Goal: Task Accomplishment & Management: Use online tool/utility

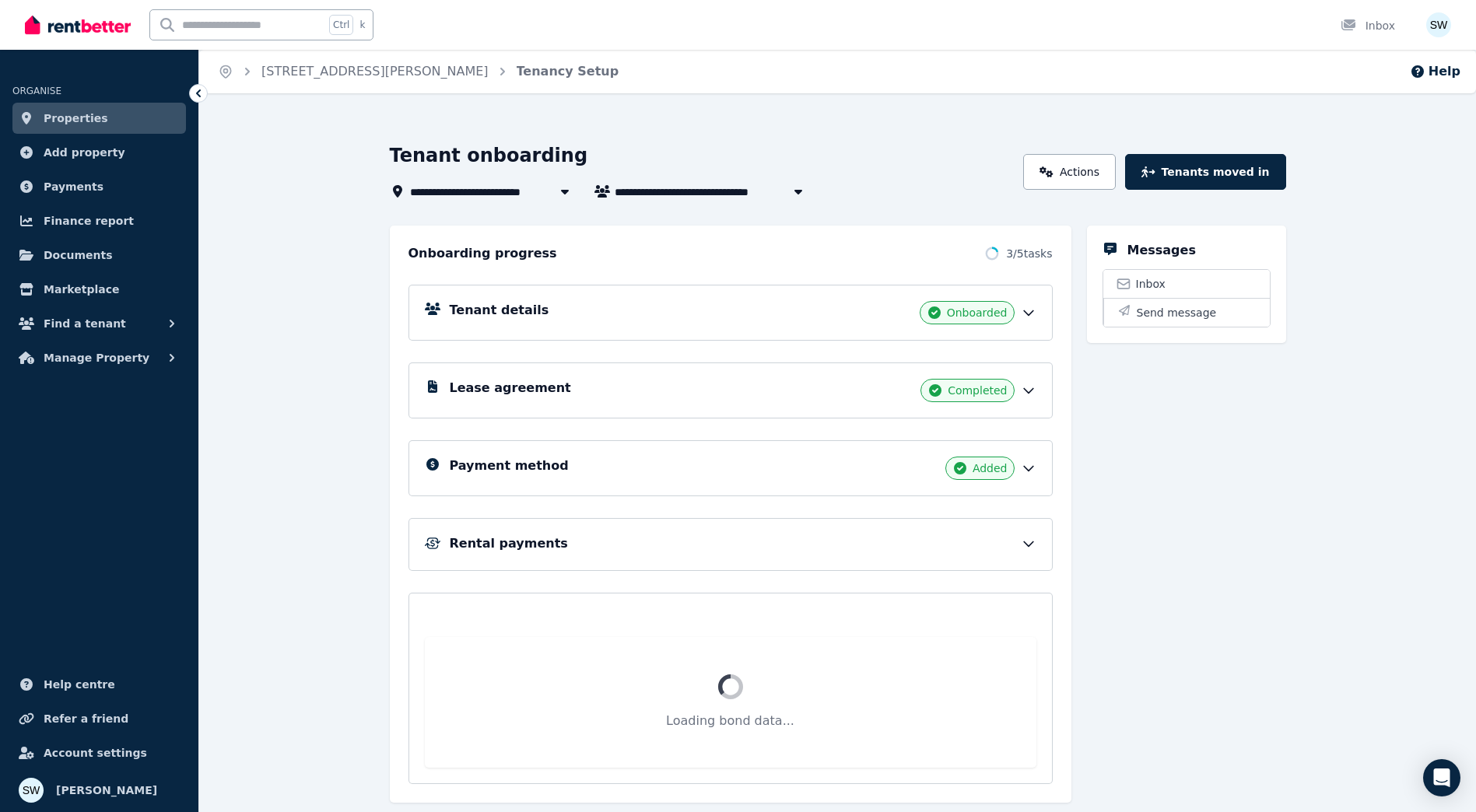
scroll to position [25, 0]
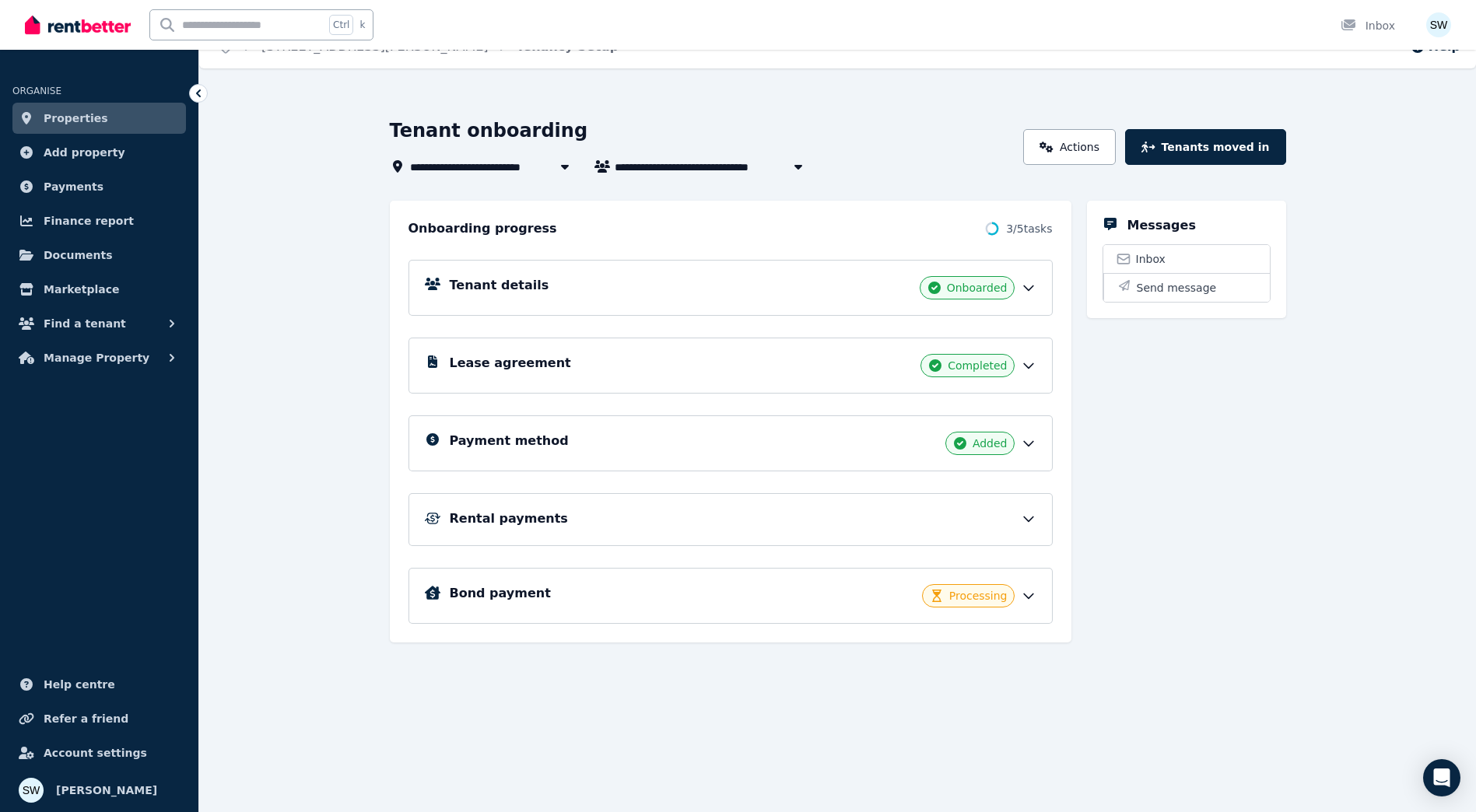
click at [1024, 519] on icon at bounding box center [1028, 518] width 15 height 15
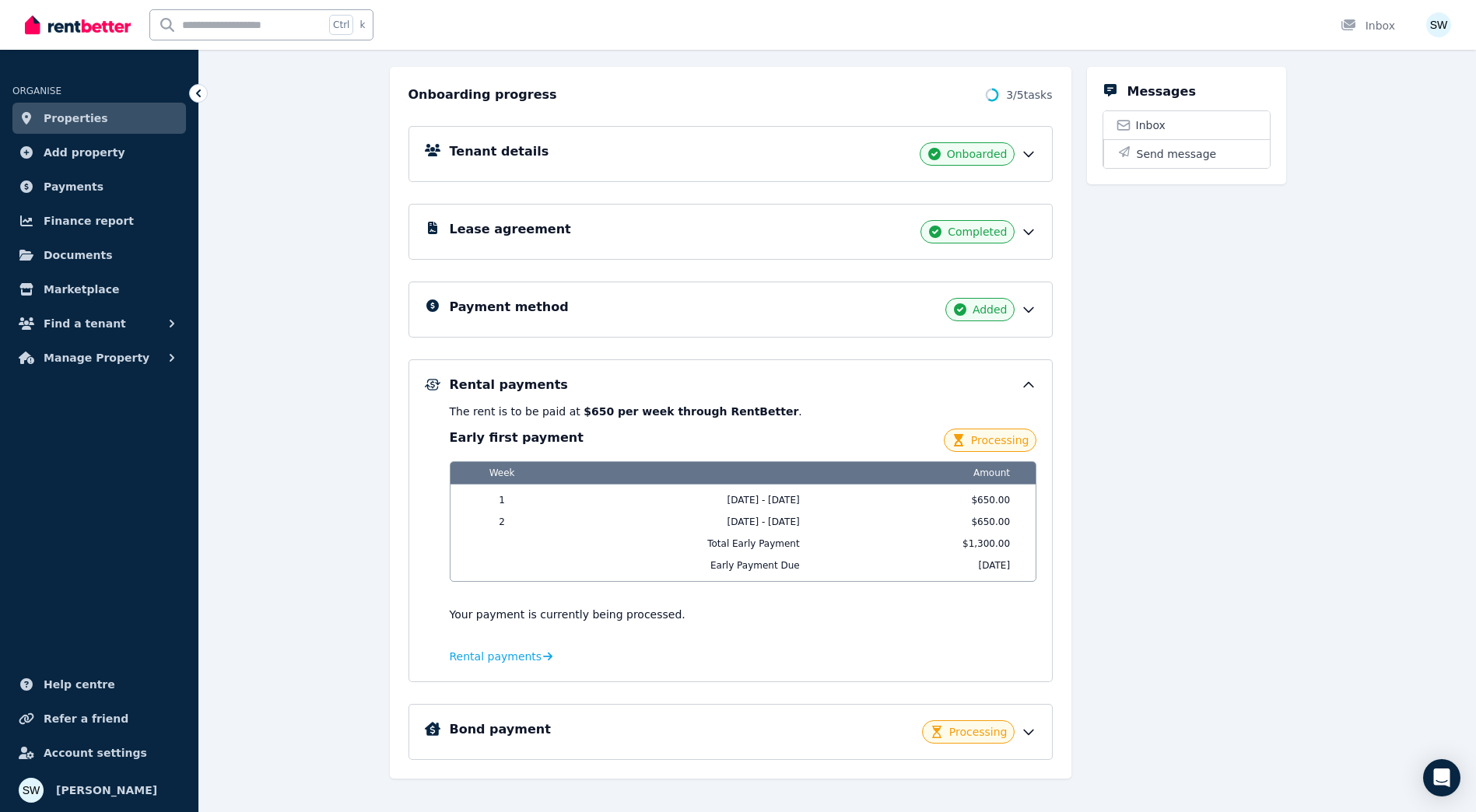
scroll to position [178, 0]
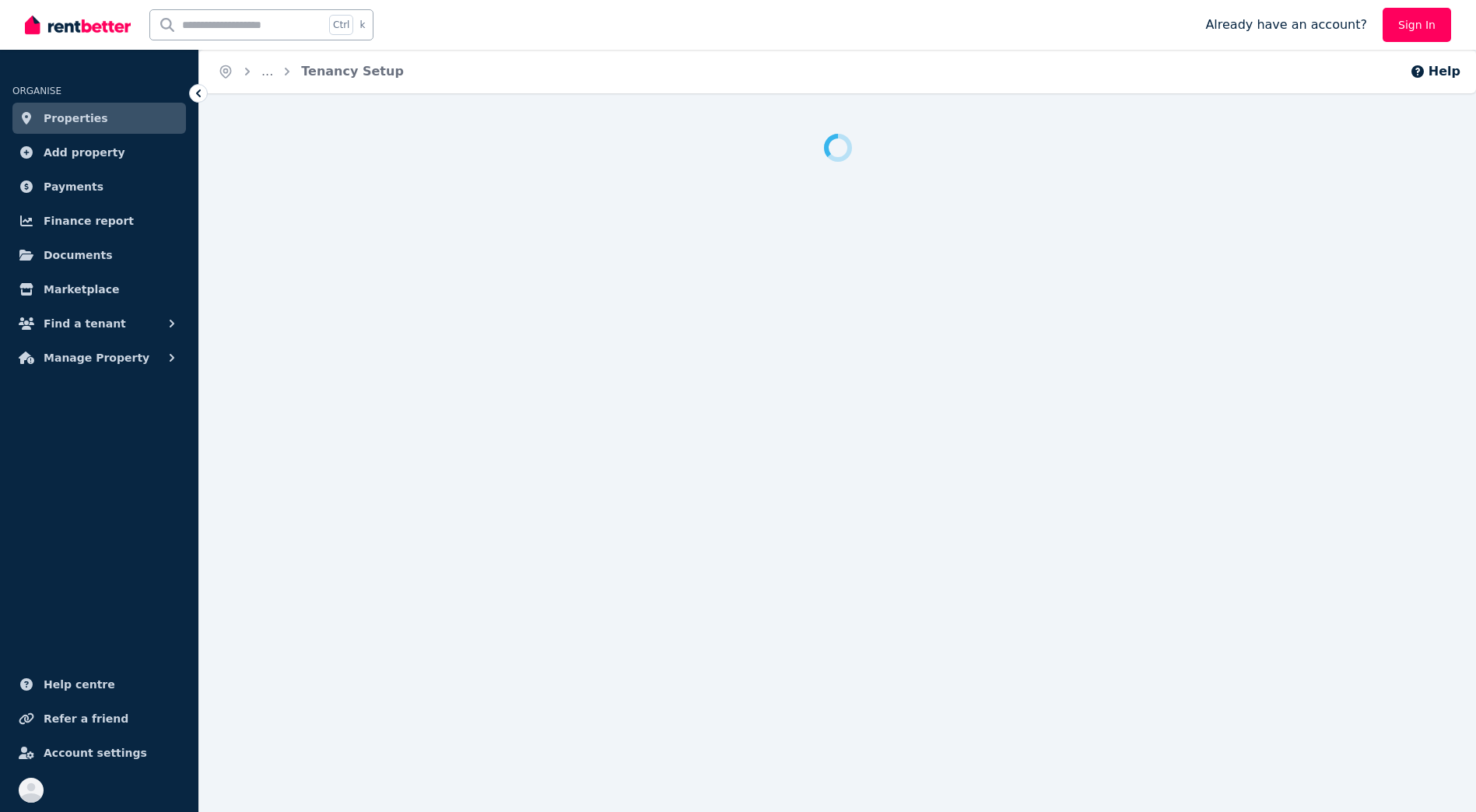
scroll to position [15, 0]
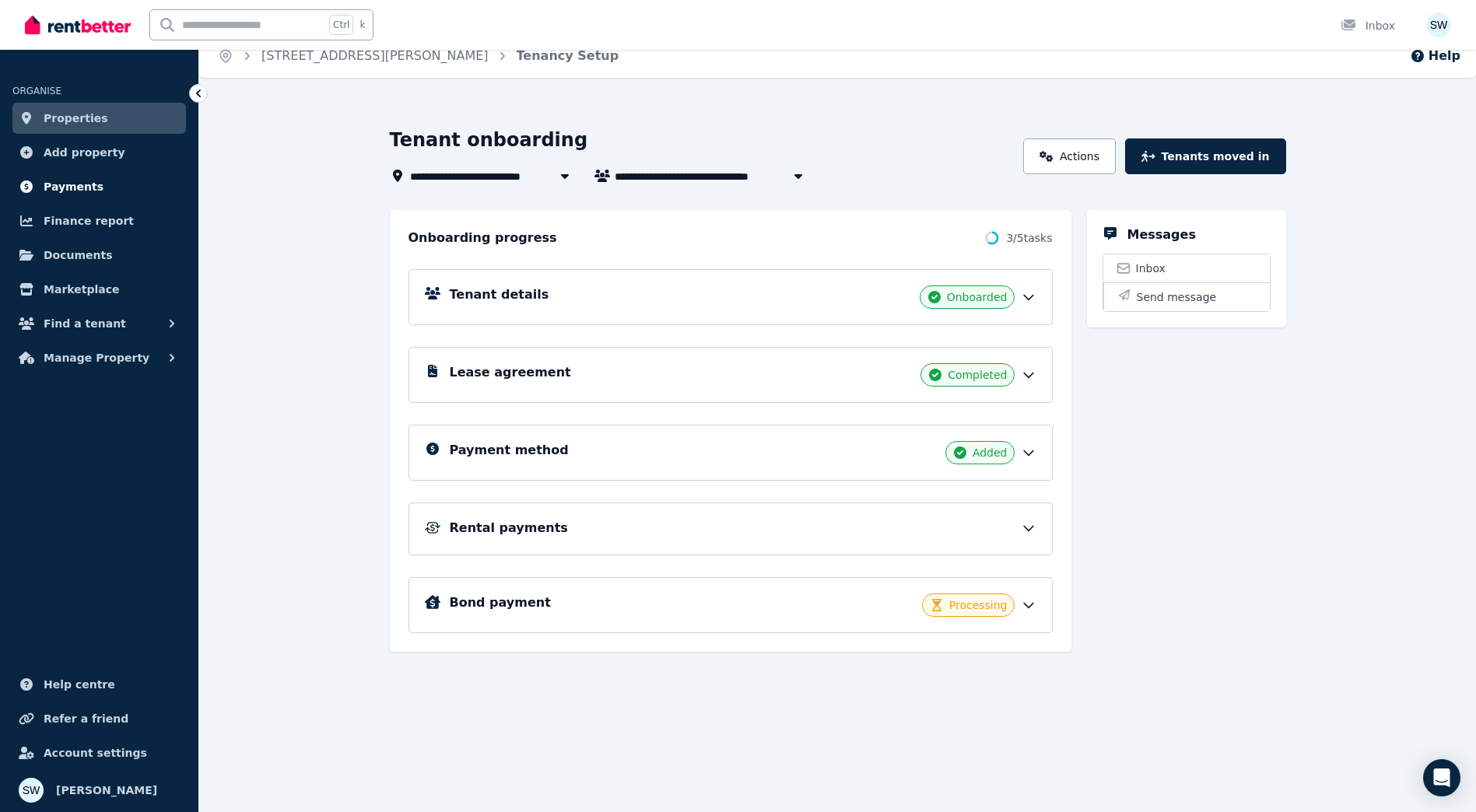
click at [138, 182] on link "Payments" at bounding box center [99, 186] width 174 height 31
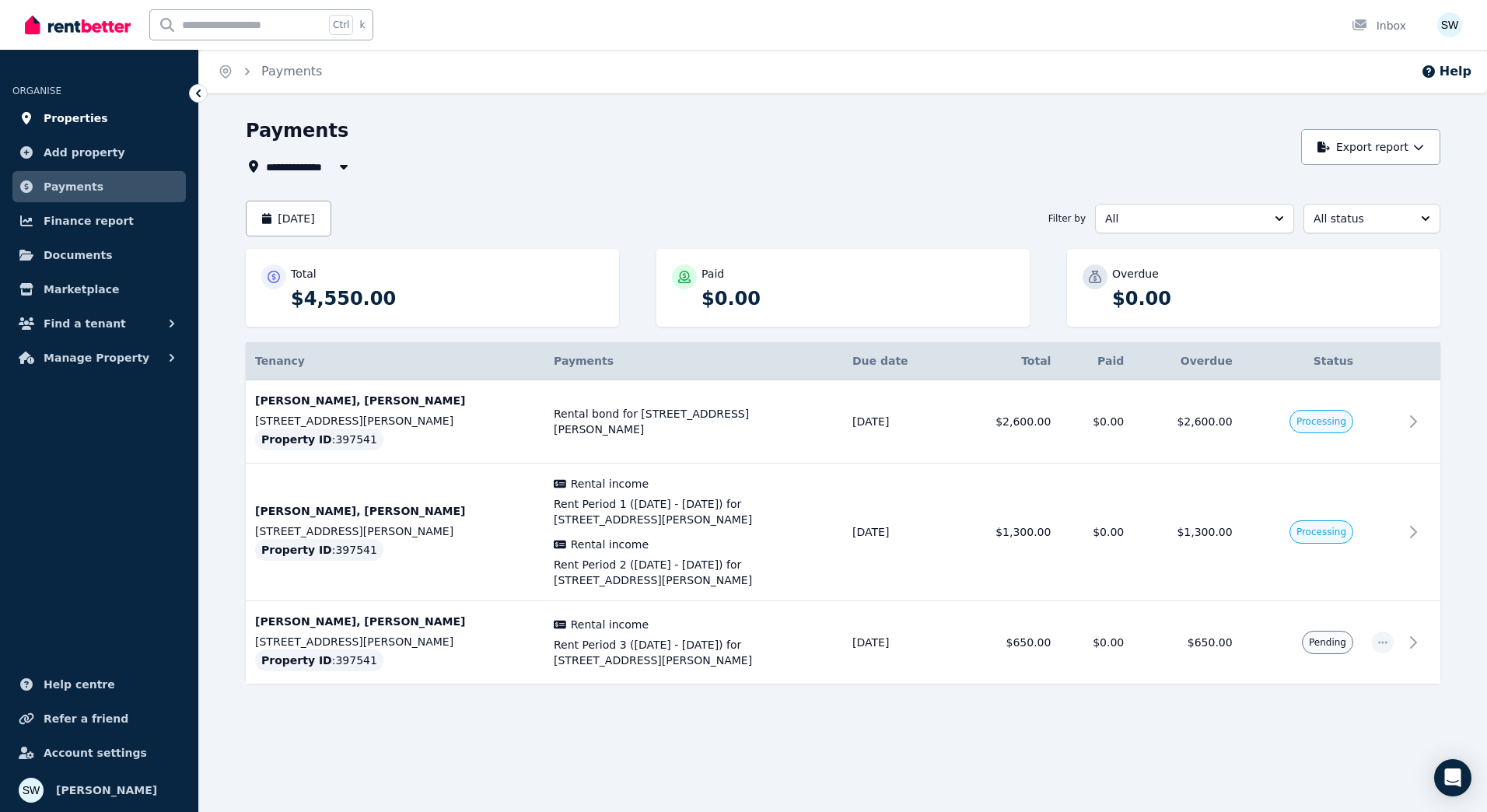
click at [108, 121] on link "Properties" at bounding box center [99, 118] width 174 height 31
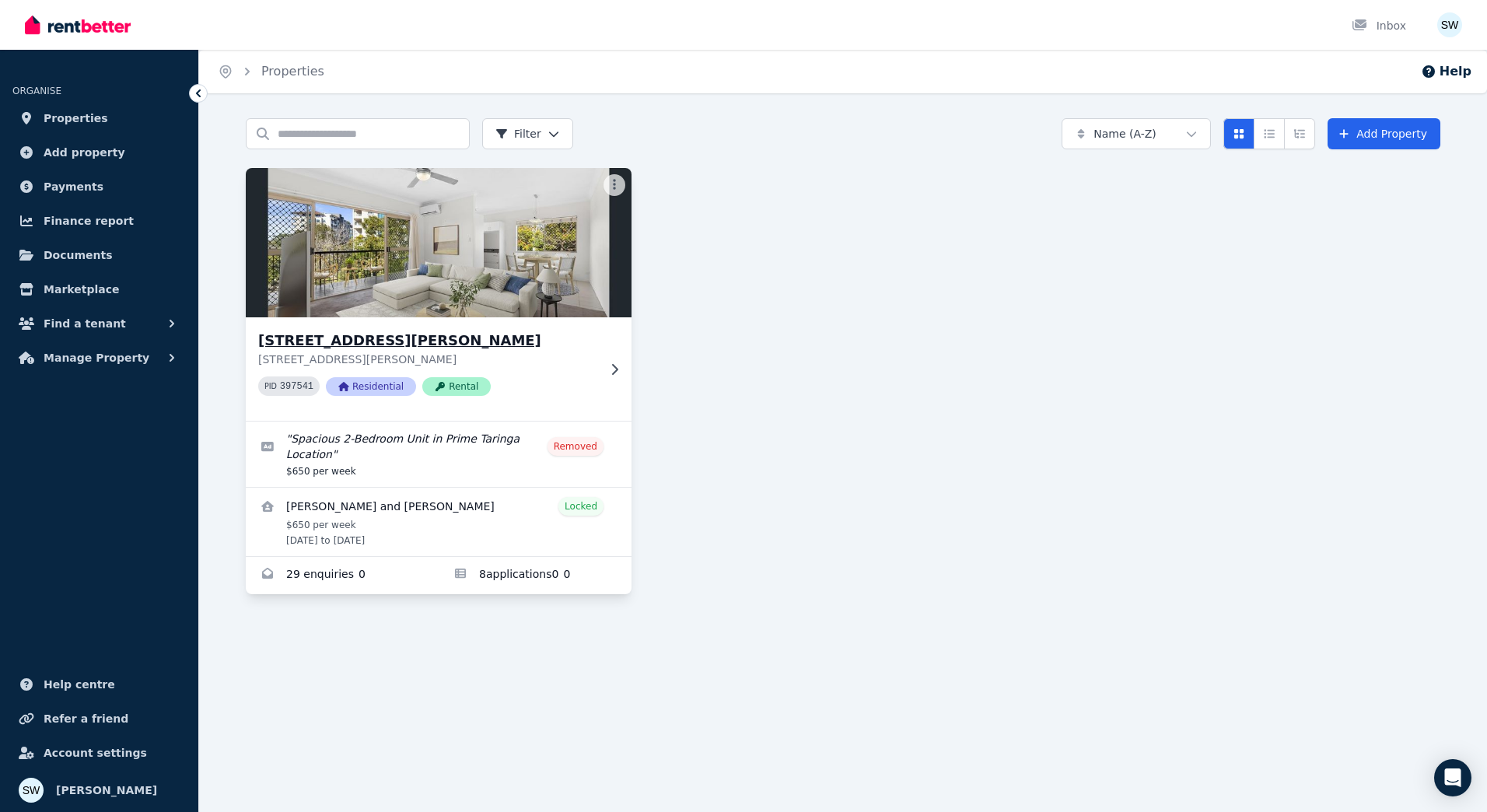
click at [520, 366] on p "[STREET_ADDRESS][PERSON_NAME]" at bounding box center [427, 359] width 339 height 15
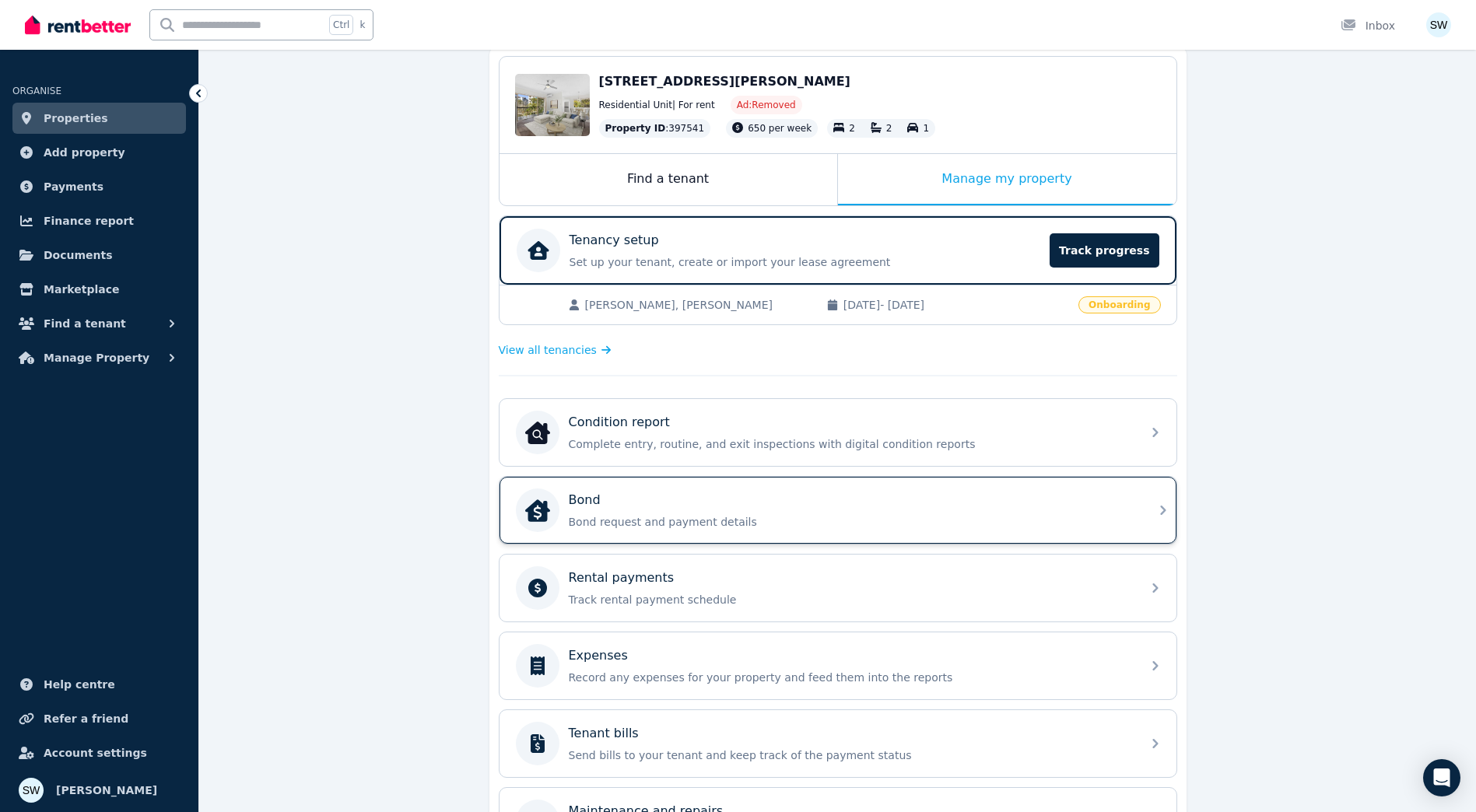
scroll to position [156, 0]
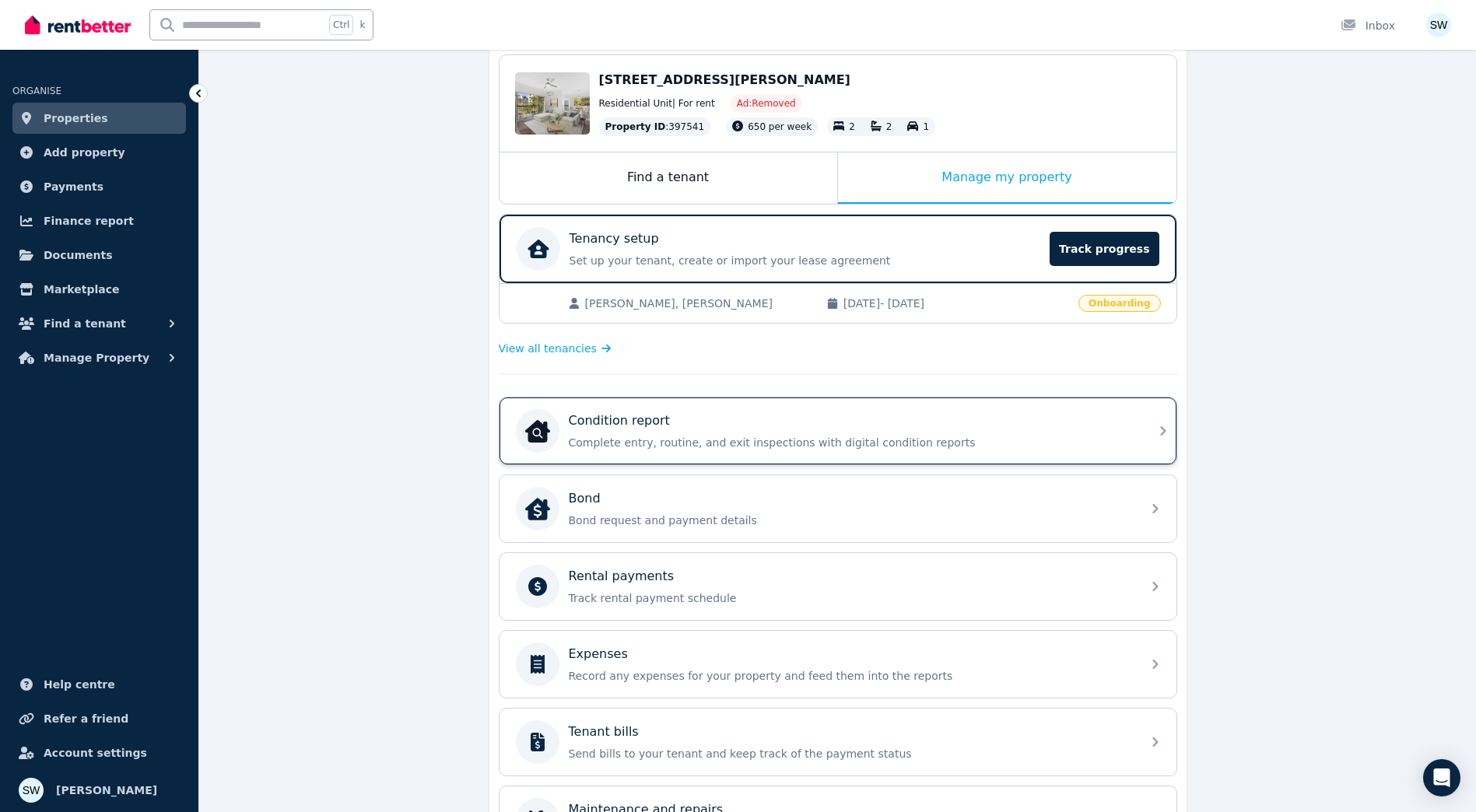
click at [705, 434] on div "Condition report Complete entry, routine, and exit inspections with digital con…" at bounding box center [850, 431] width 563 height 39
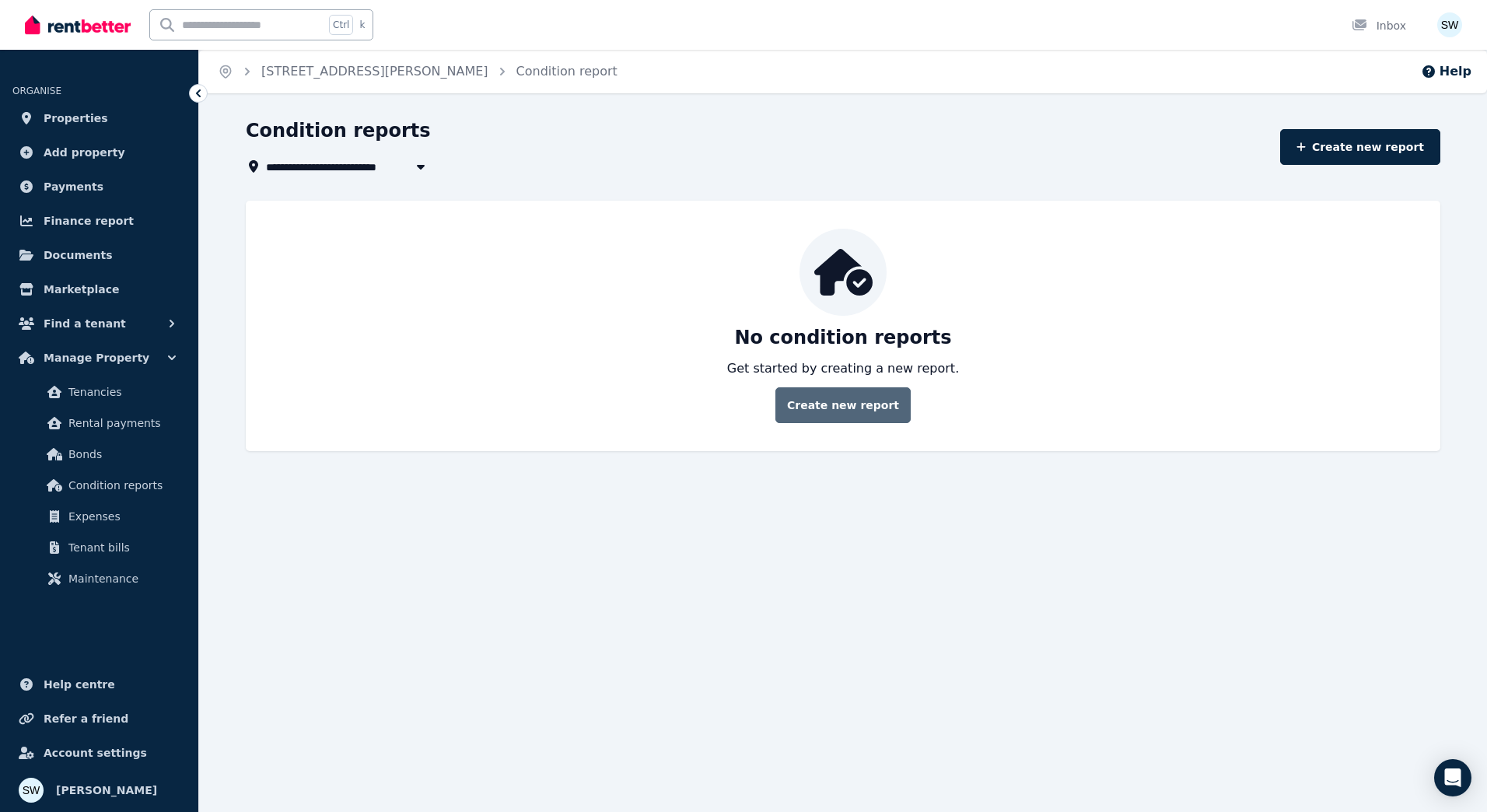
click at [814, 415] on link "Create new report" at bounding box center [843, 405] width 135 height 36
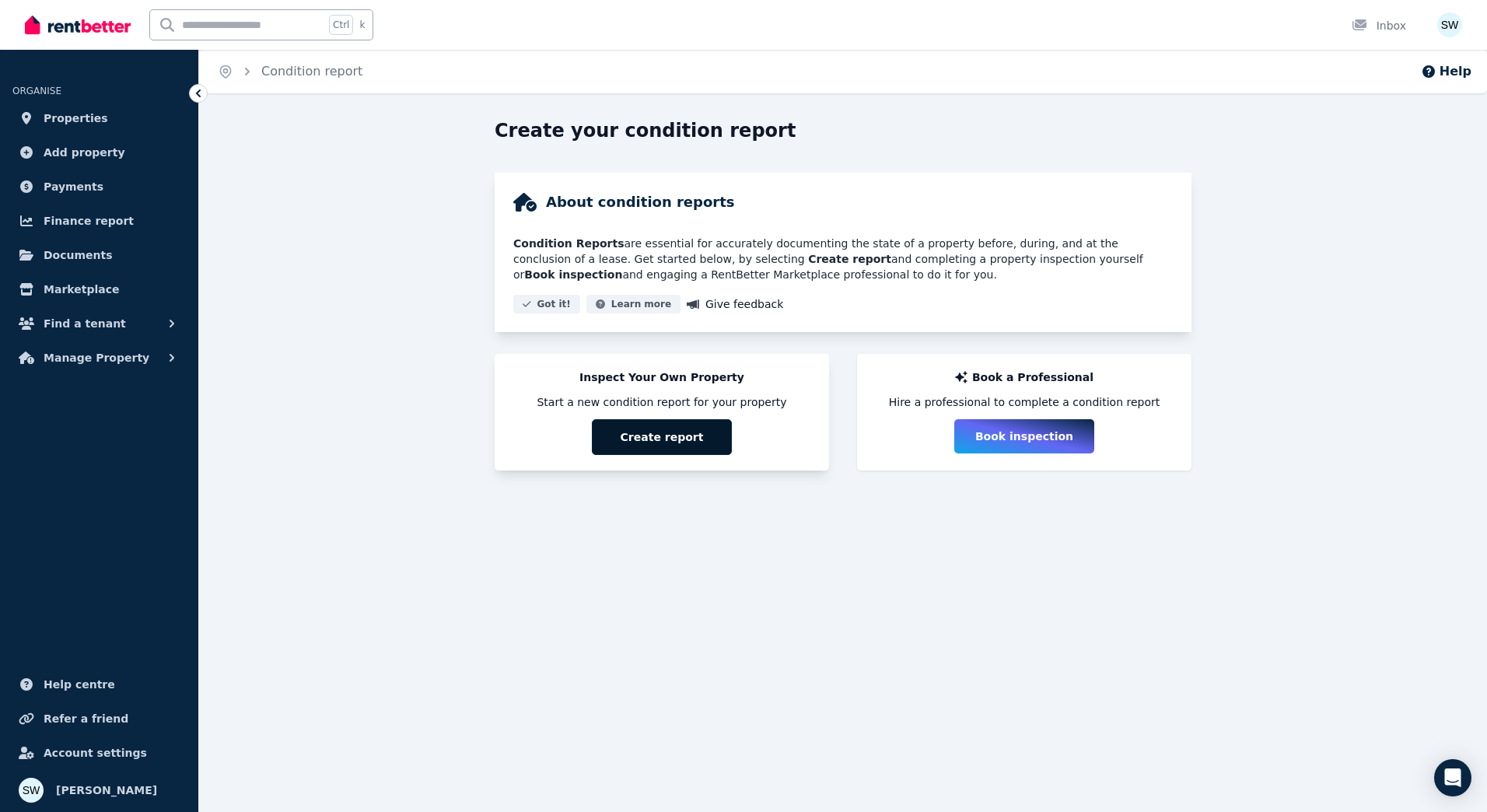
click at [653, 434] on button "Create report" at bounding box center [662, 437] width 140 height 36
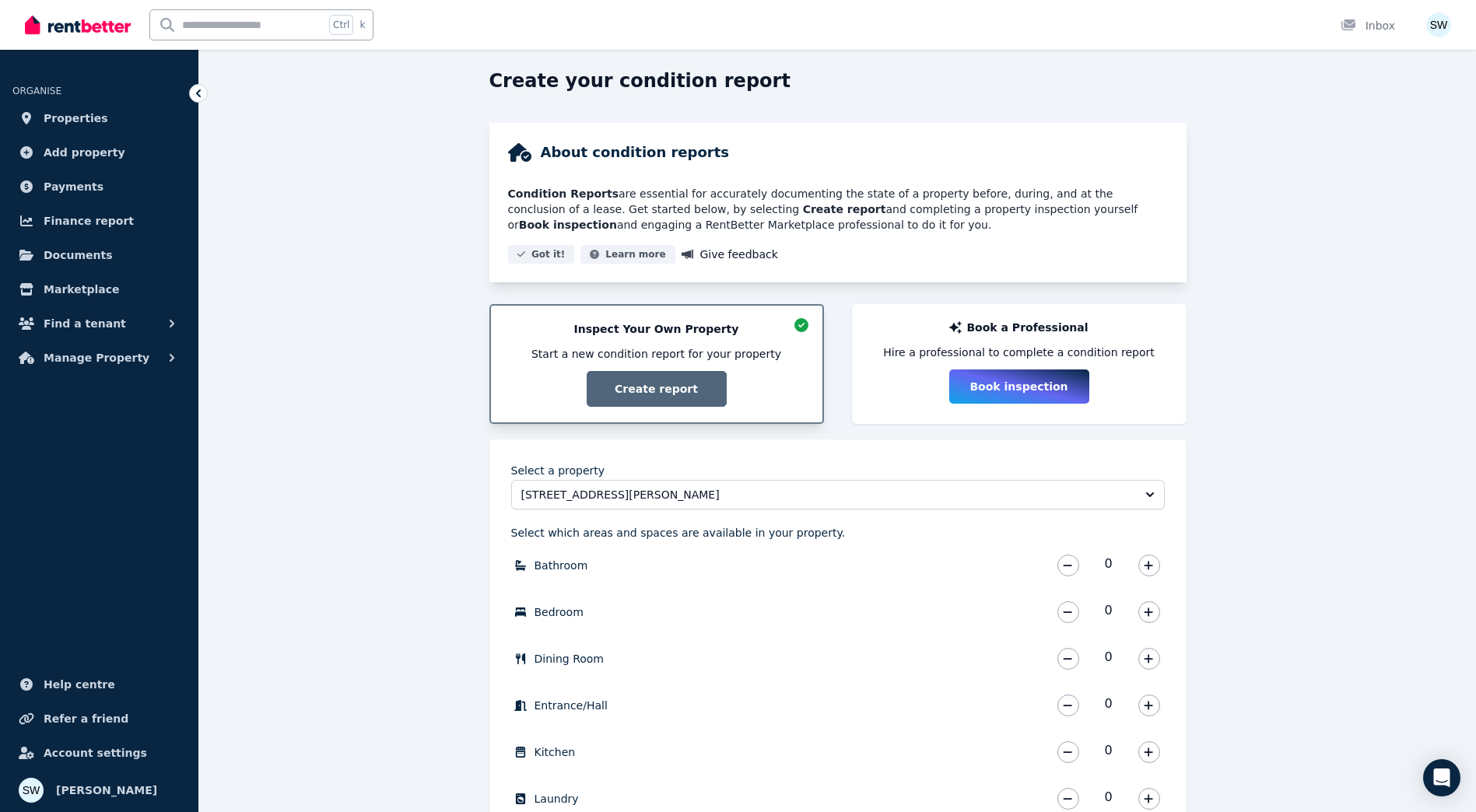
scroll to position [233, 0]
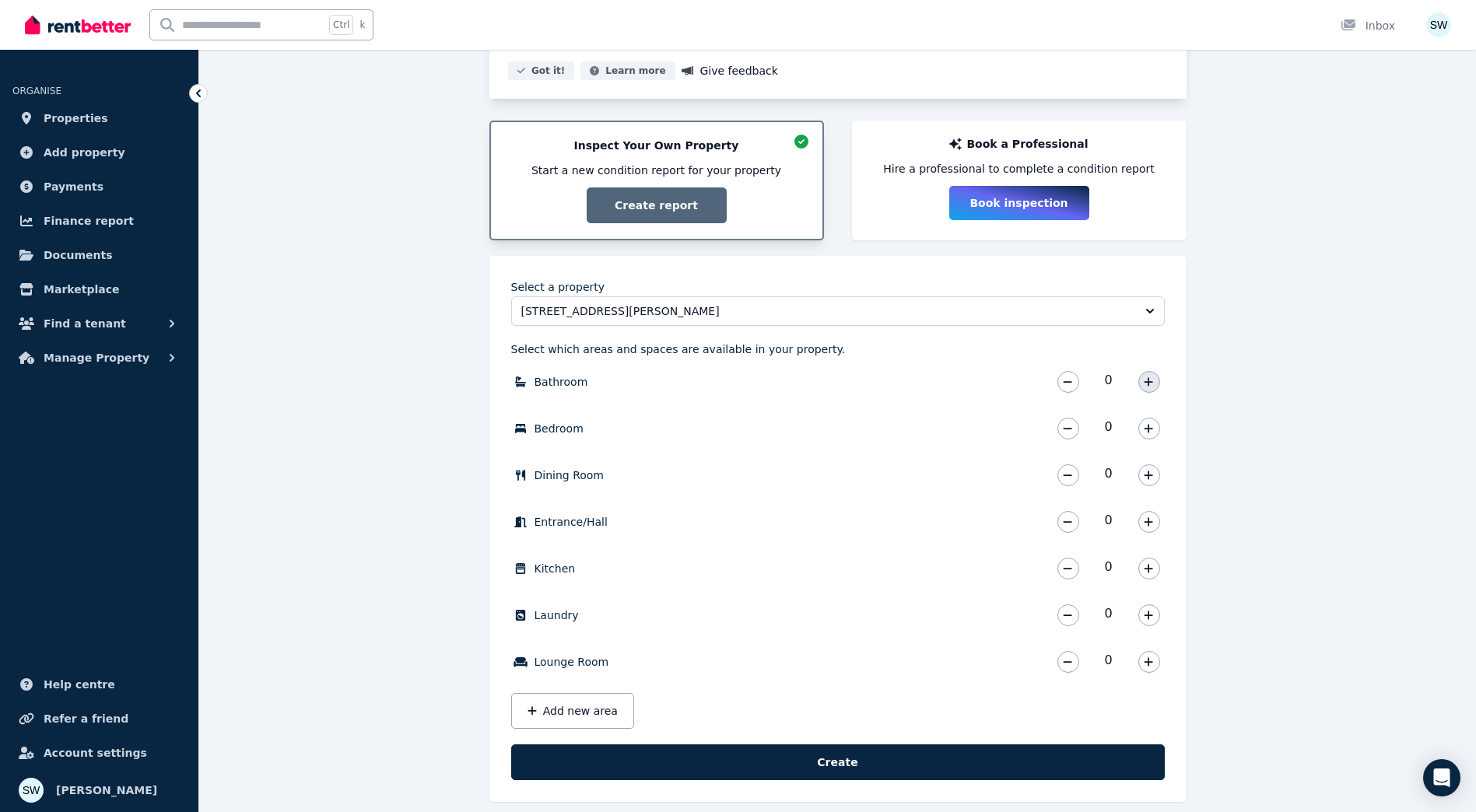
click at [1154, 380] on button "button" at bounding box center [1149, 382] width 21 height 21
click at [1154, 429] on button "button" at bounding box center [1149, 428] width 21 height 21
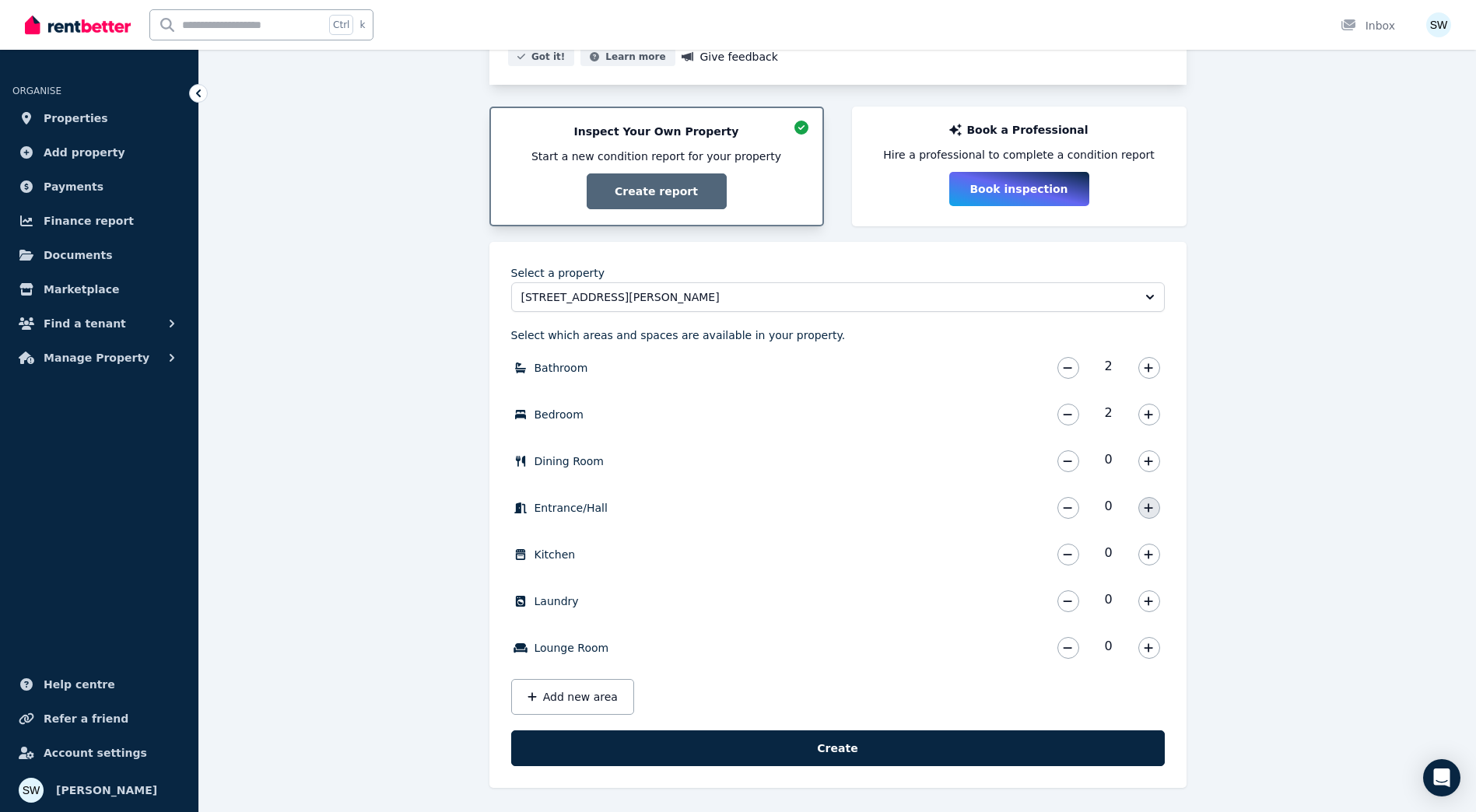
scroll to position [251, 0]
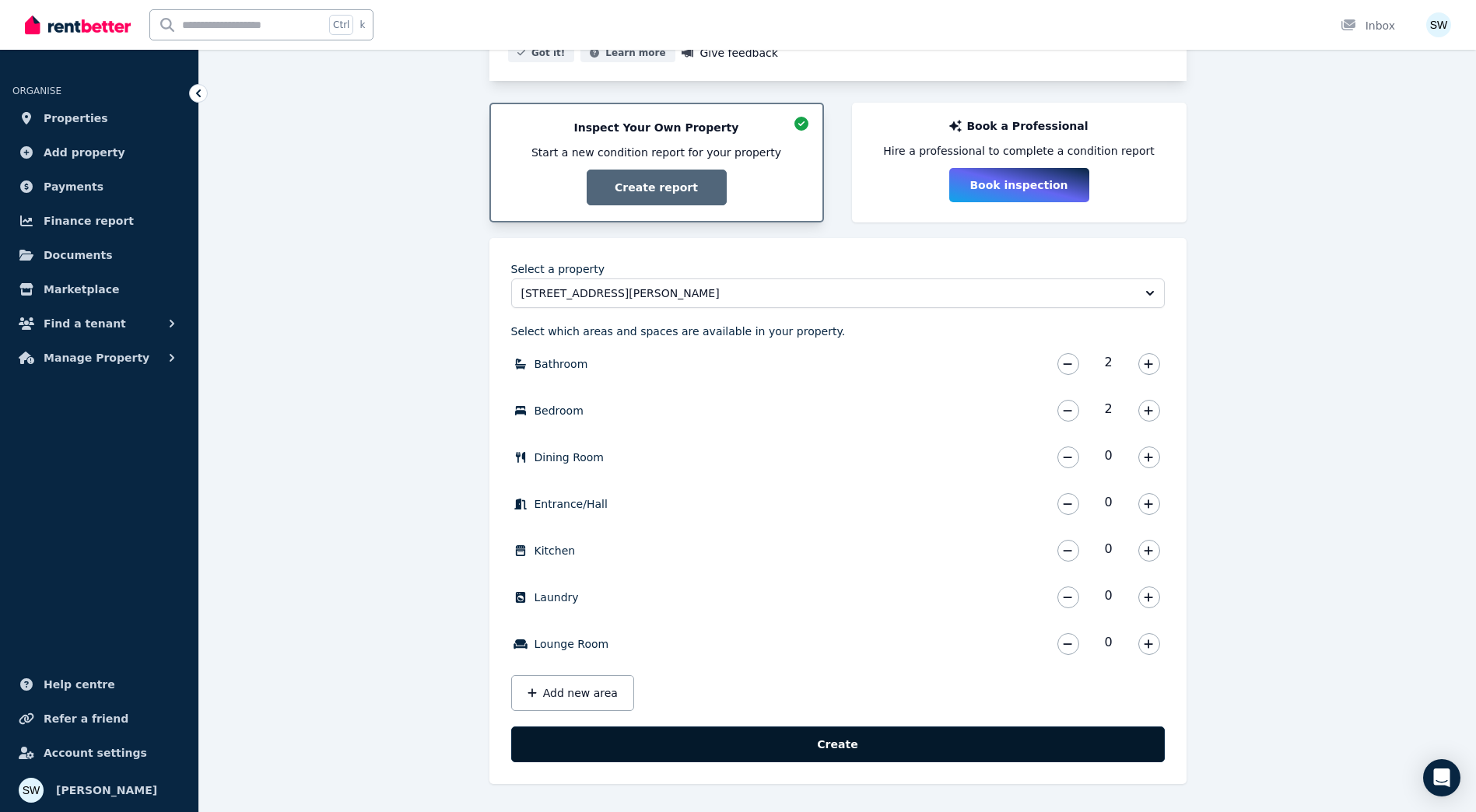
click at [876, 743] on button "Create" at bounding box center [838, 744] width 654 height 36
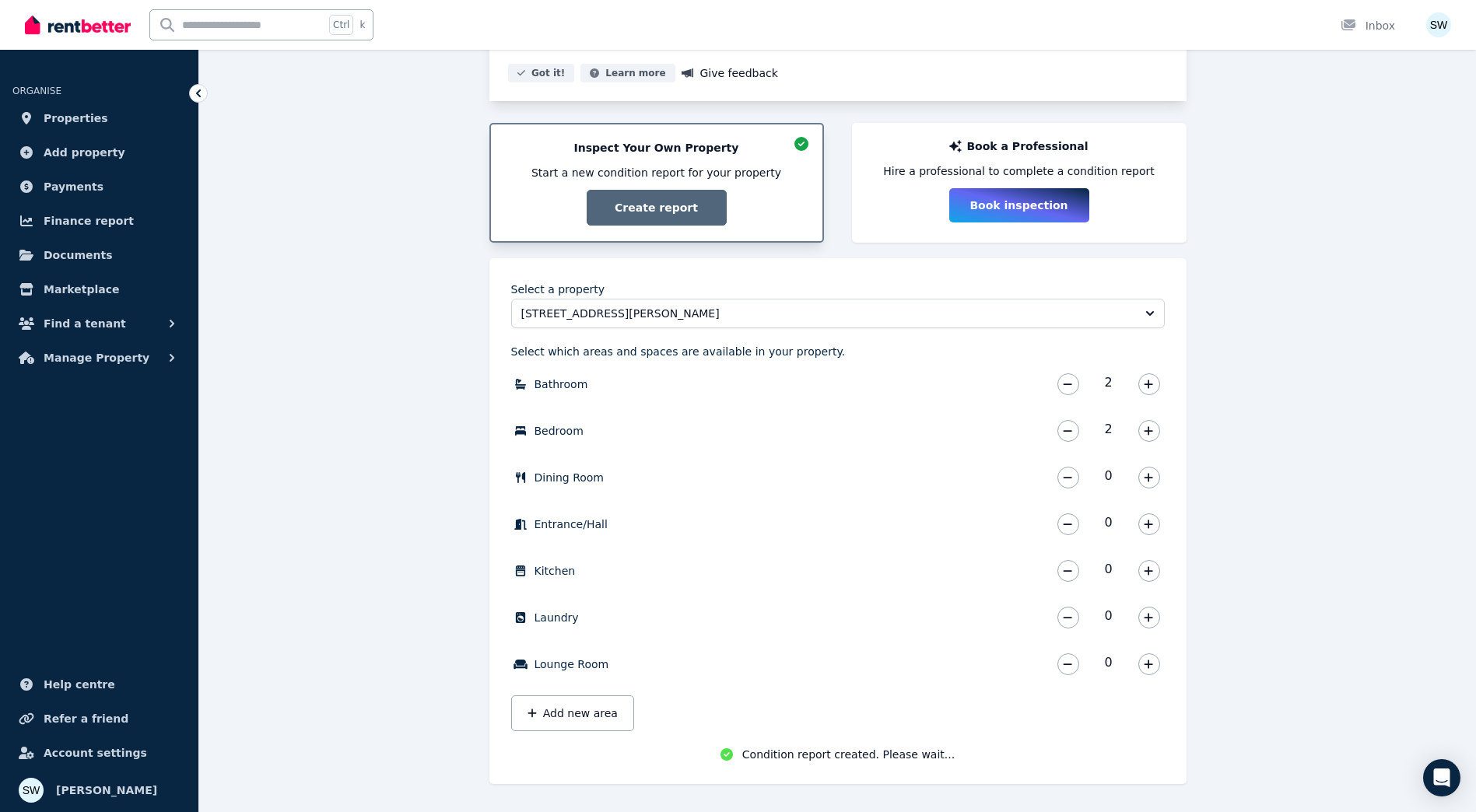
scroll to position [234, 0]
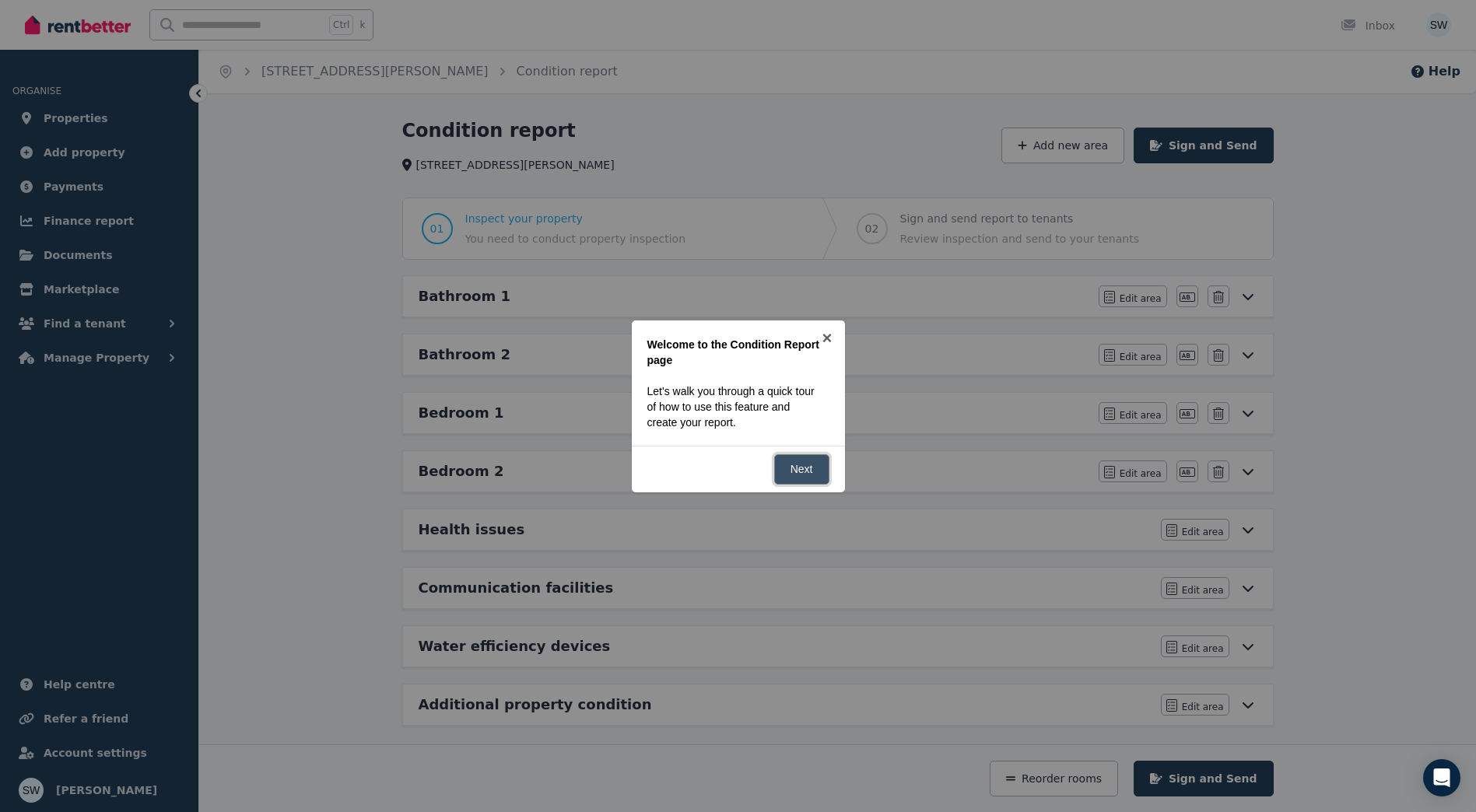
click at [813, 467] on link "Next" at bounding box center [802, 469] width 55 height 30
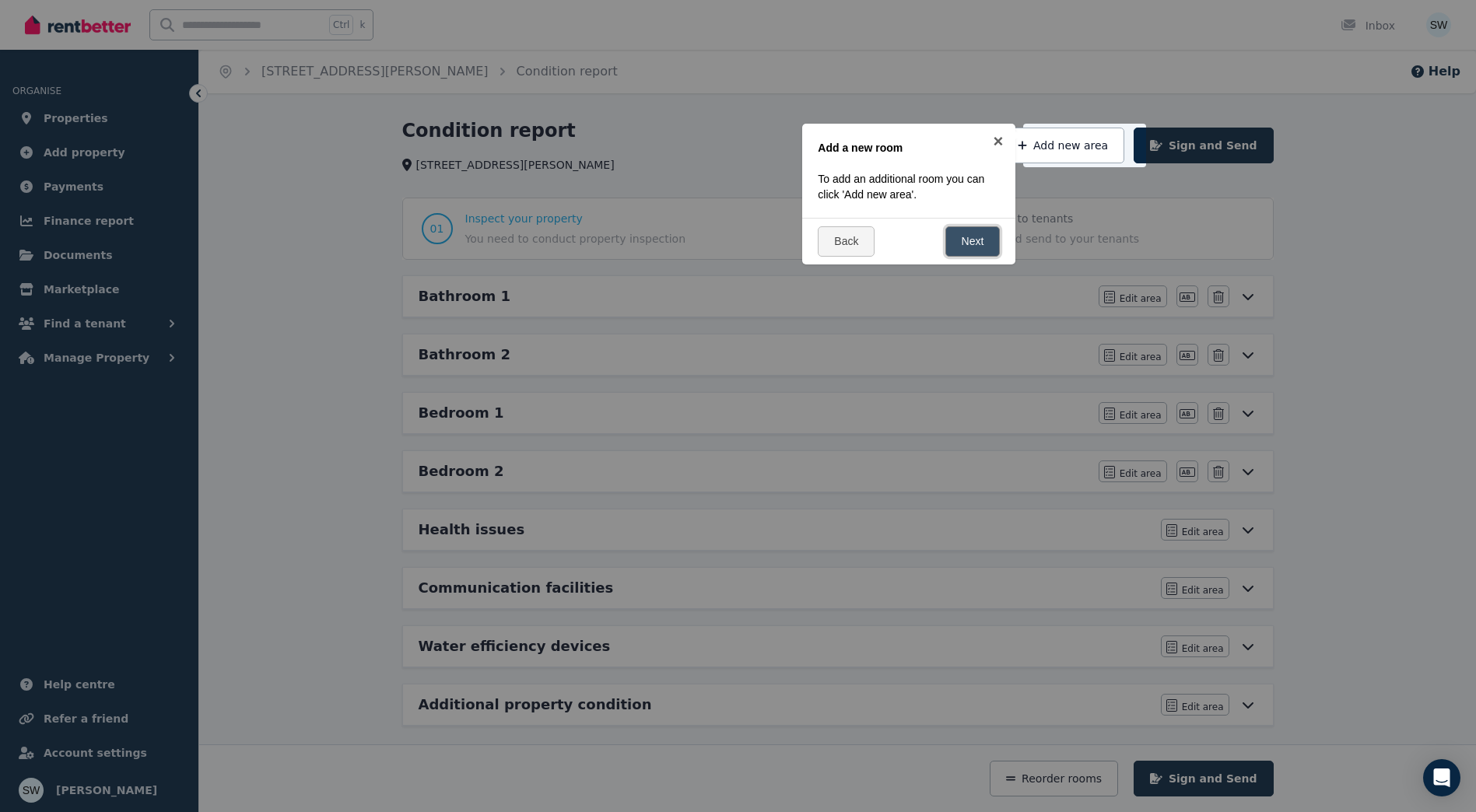
click at [984, 254] on link "Next" at bounding box center [973, 241] width 55 height 30
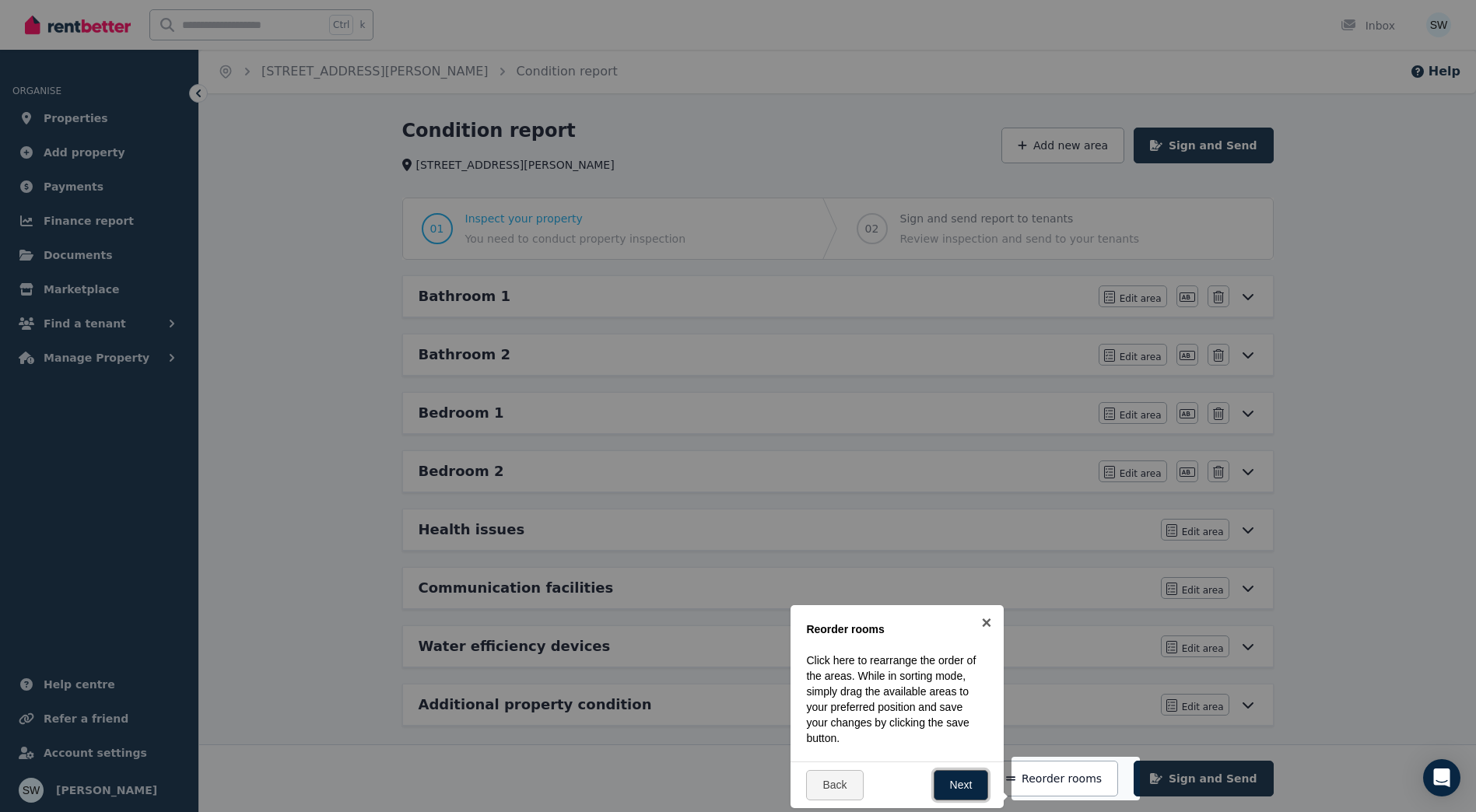
scroll to position [10, 0]
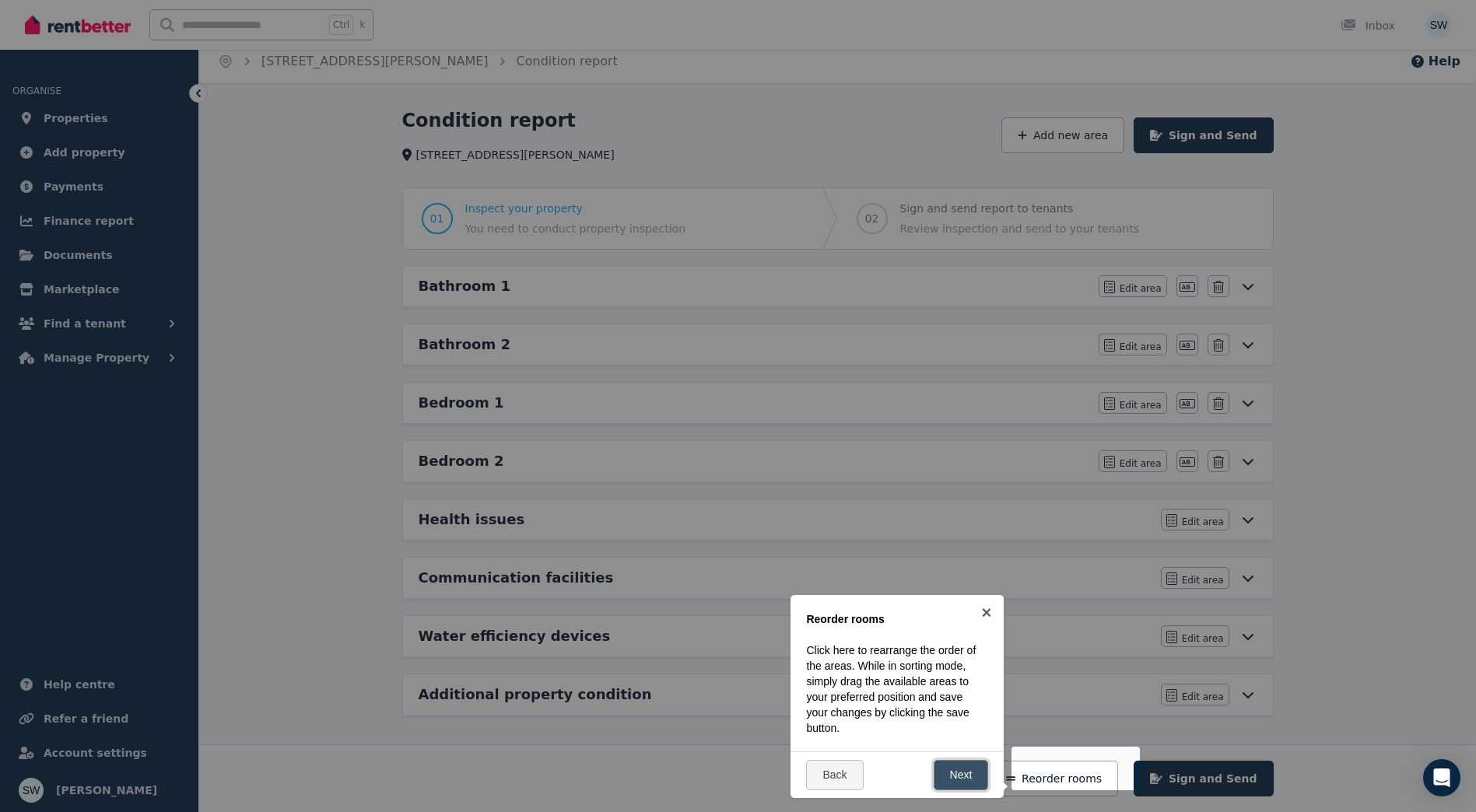
click at [955, 769] on link "Next" at bounding box center [961, 775] width 55 height 30
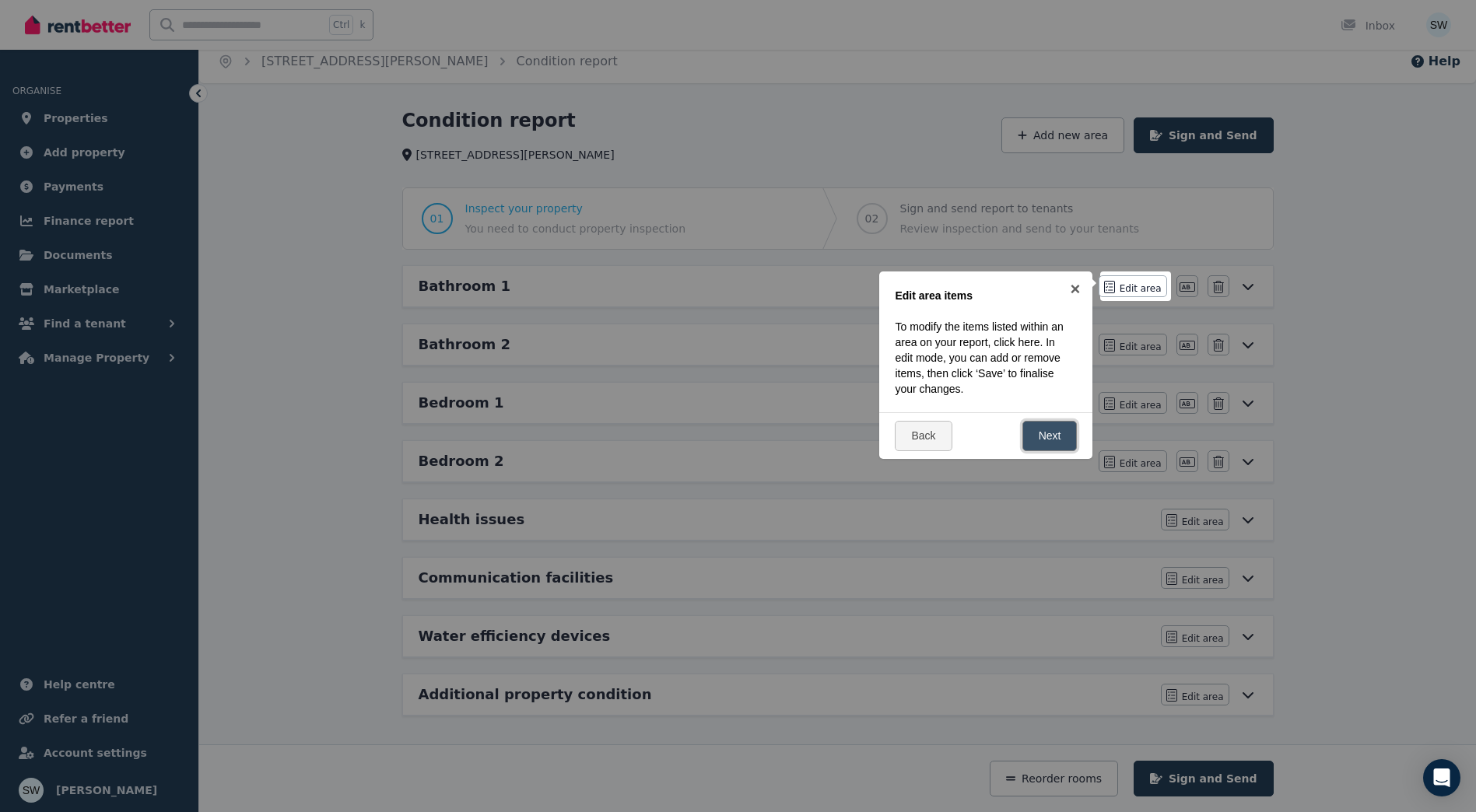
click at [1052, 444] on link "Next" at bounding box center [1050, 435] width 55 height 30
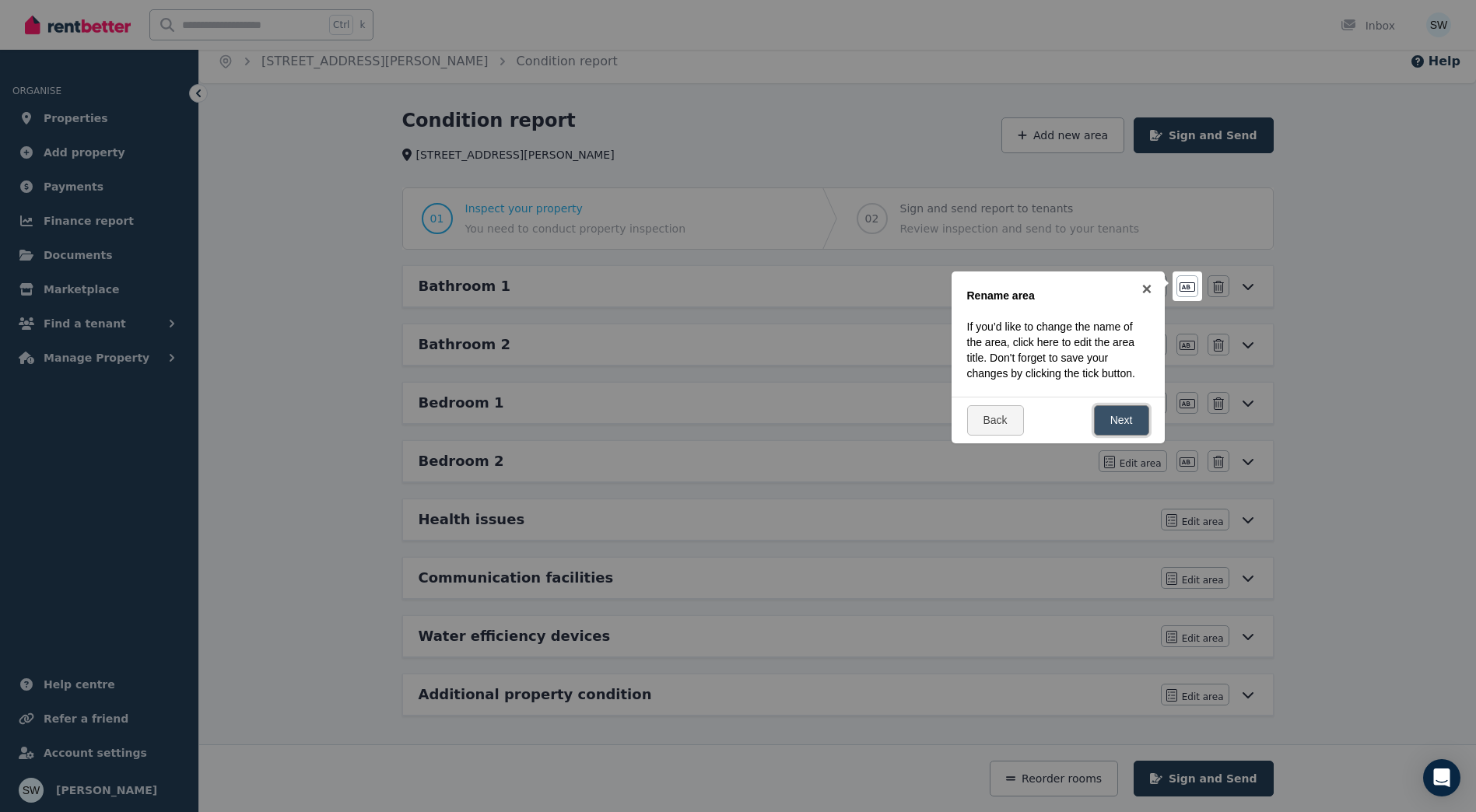
click at [1108, 414] on link "Next" at bounding box center [1121, 420] width 55 height 30
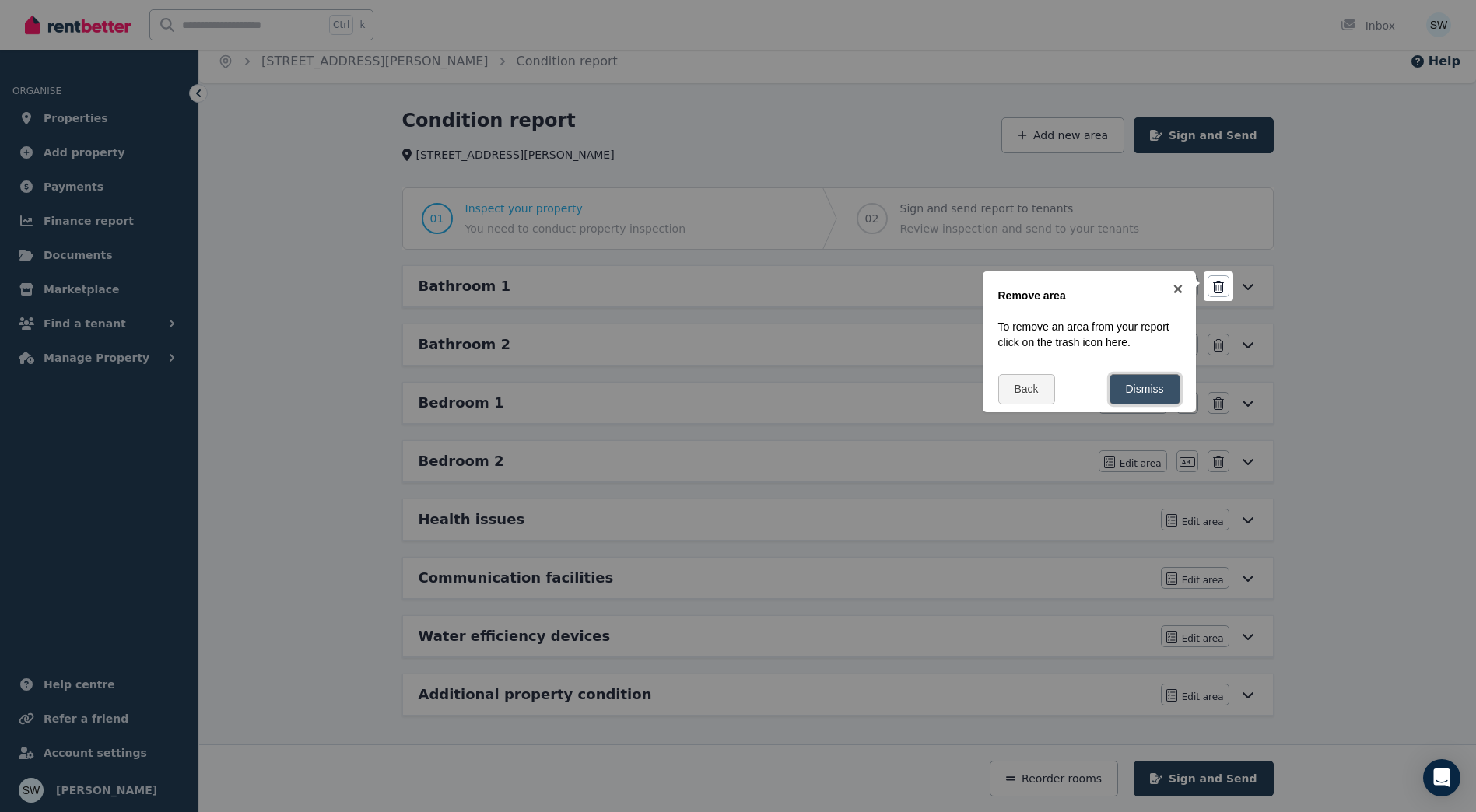
click at [1151, 397] on link "Dismiss" at bounding box center [1144, 389] width 70 height 30
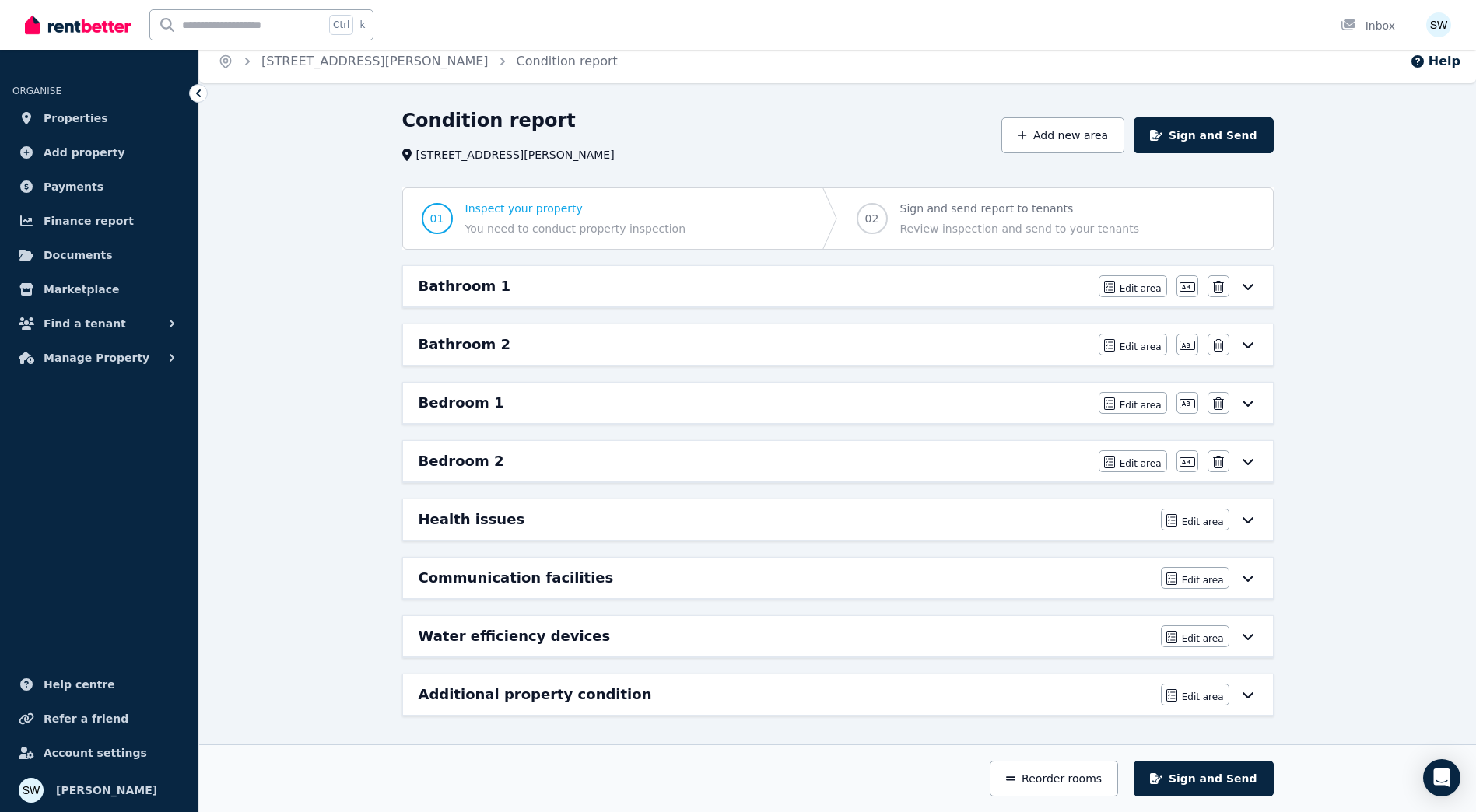
click at [811, 290] on div "Bathroom 1" at bounding box center [754, 286] width 671 height 21
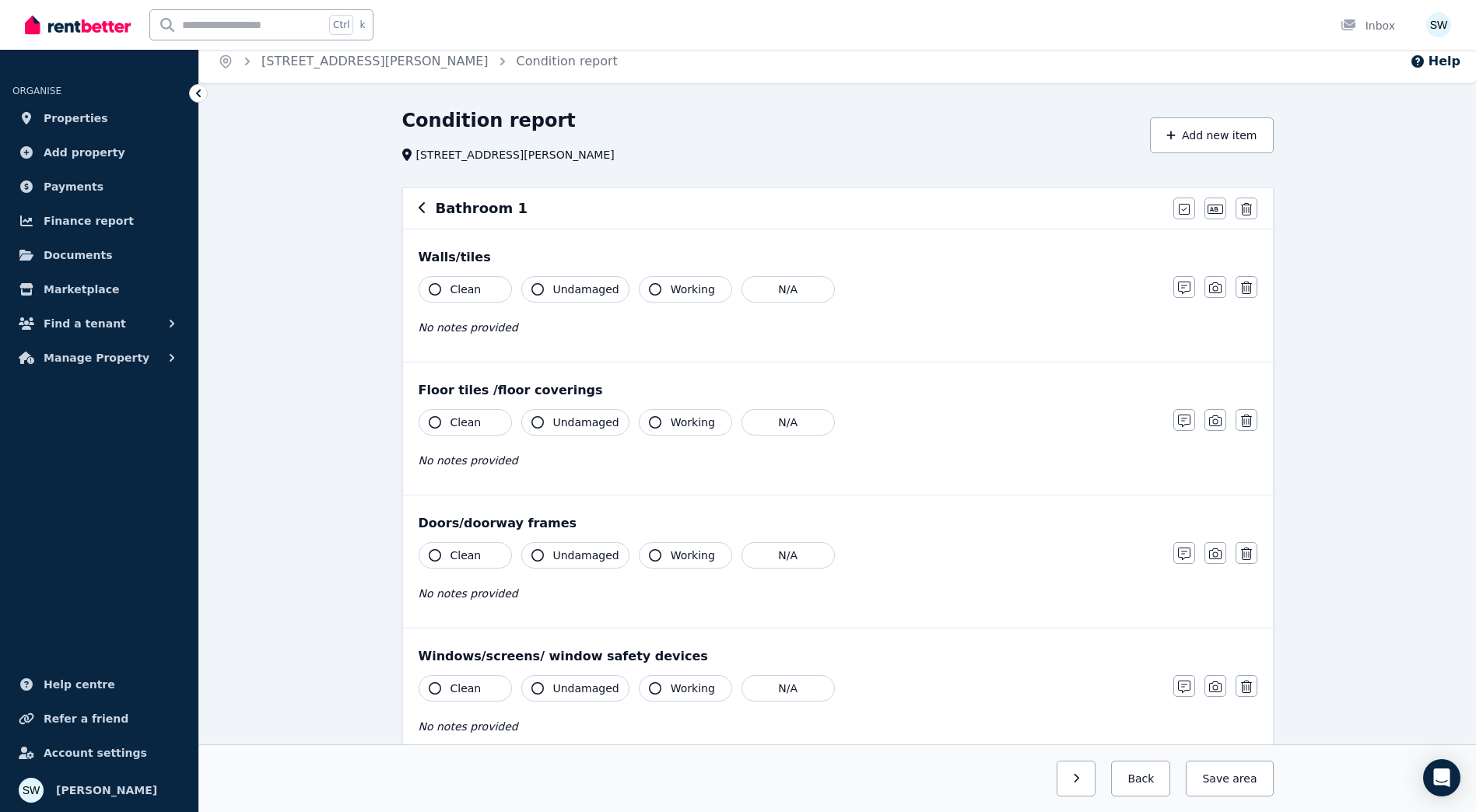
scroll to position [0, 0]
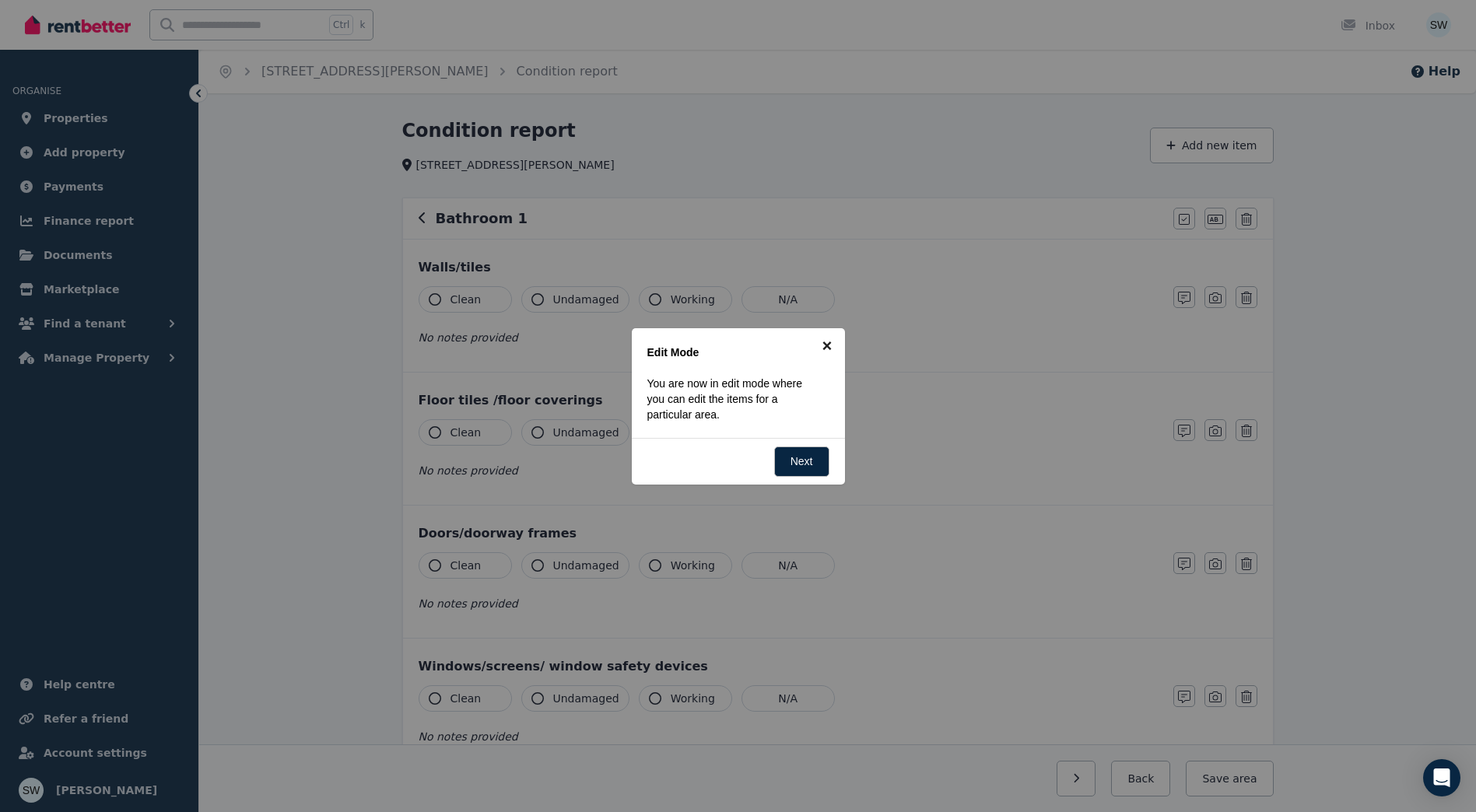
click at [831, 344] on link "×" at bounding box center [827, 345] width 35 height 35
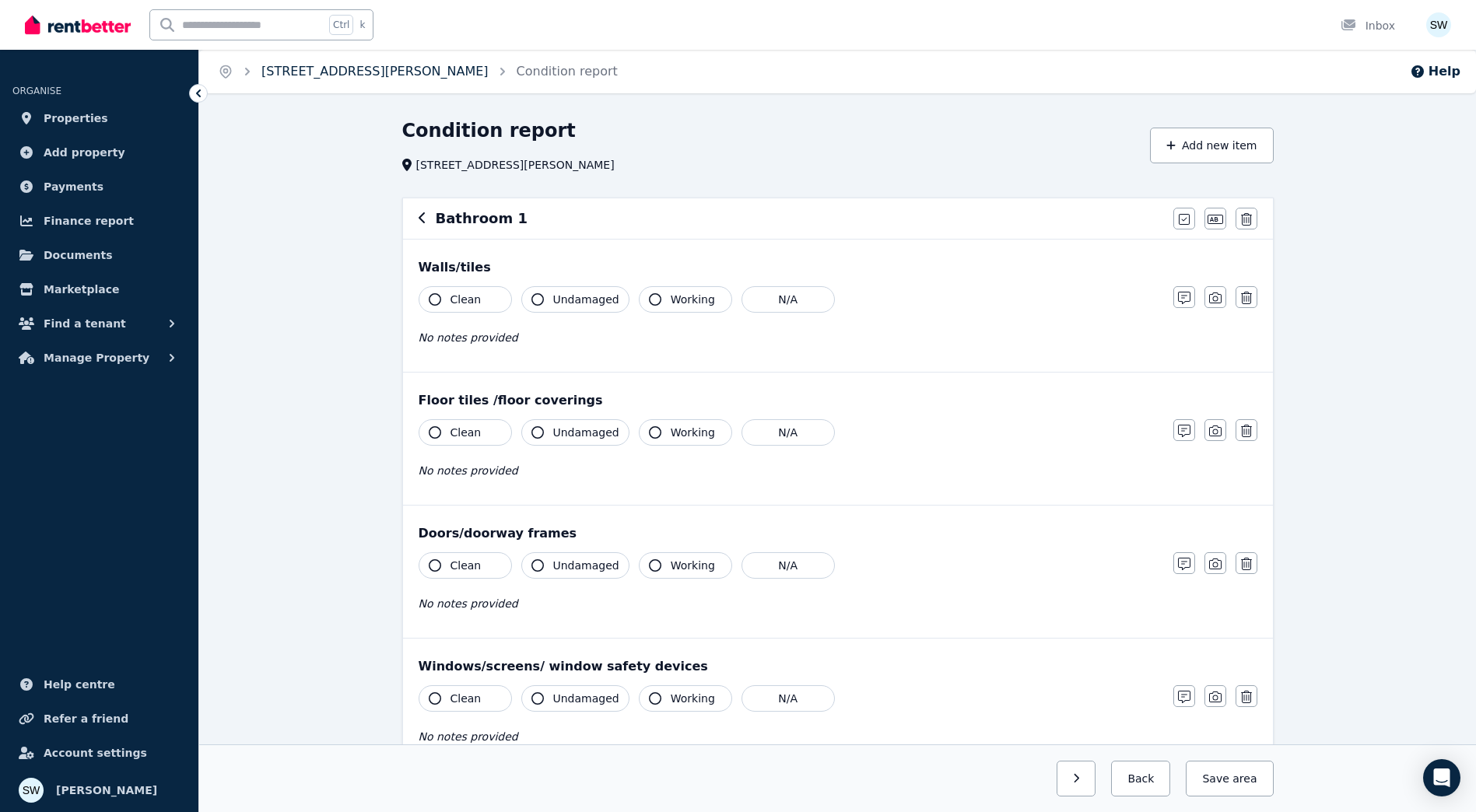
click at [305, 71] on link "[STREET_ADDRESS][PERSON_NAME]" at bounding box center [374, 71] width 227 height 15
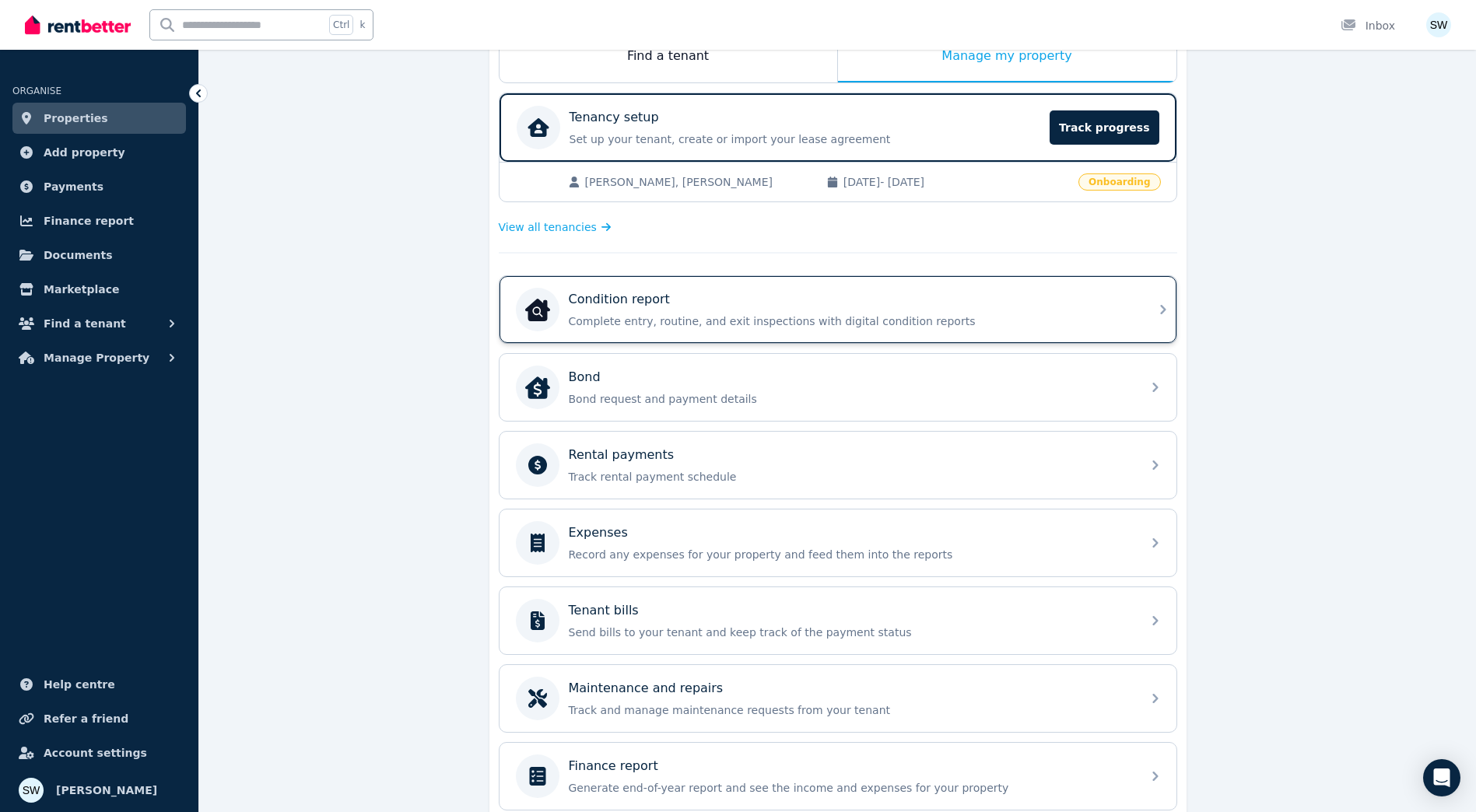
scroll to position [188, 0]
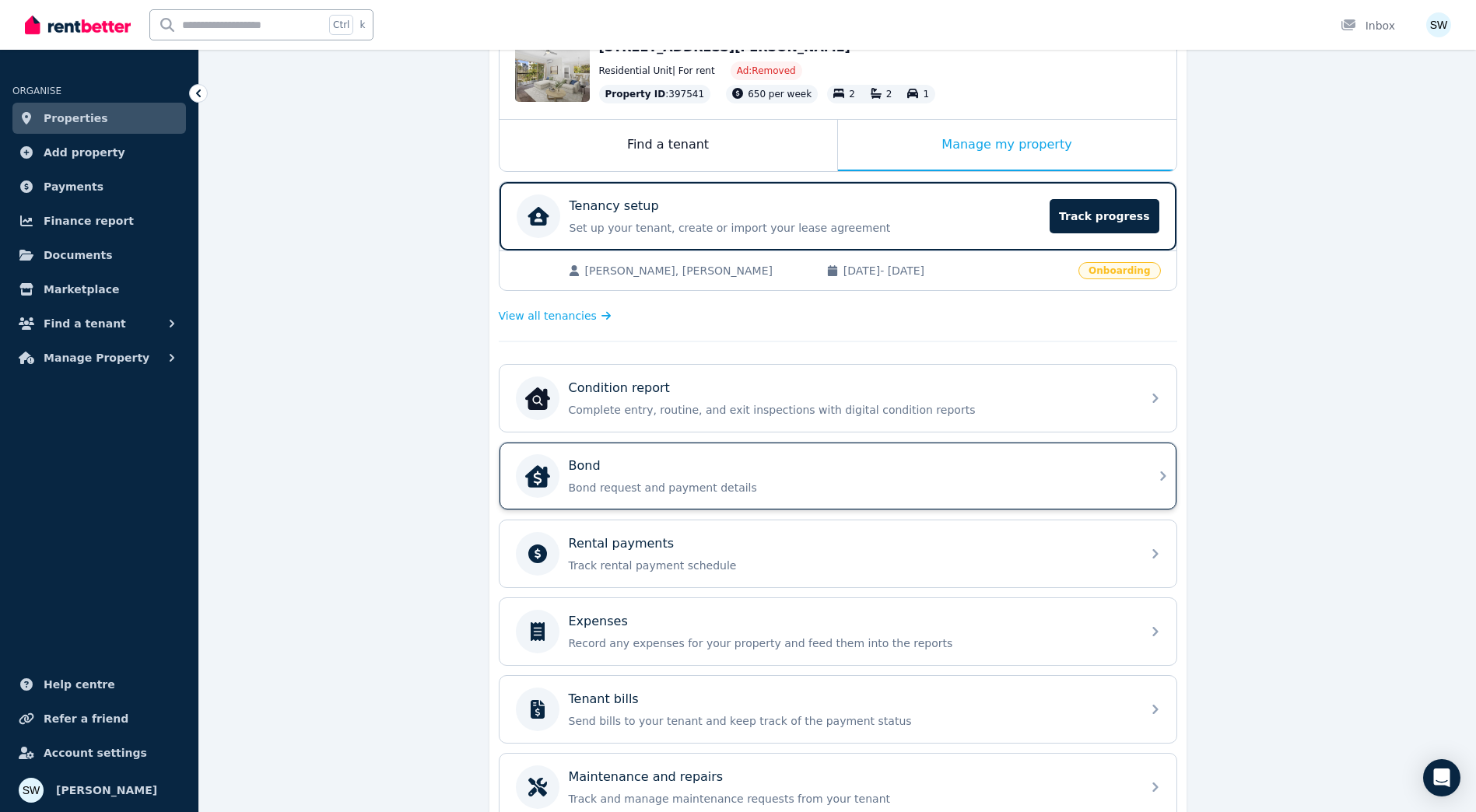
click at [719, 487] on p "Bond request and payment details" at bounding box center [850, 487] width 563 height 15
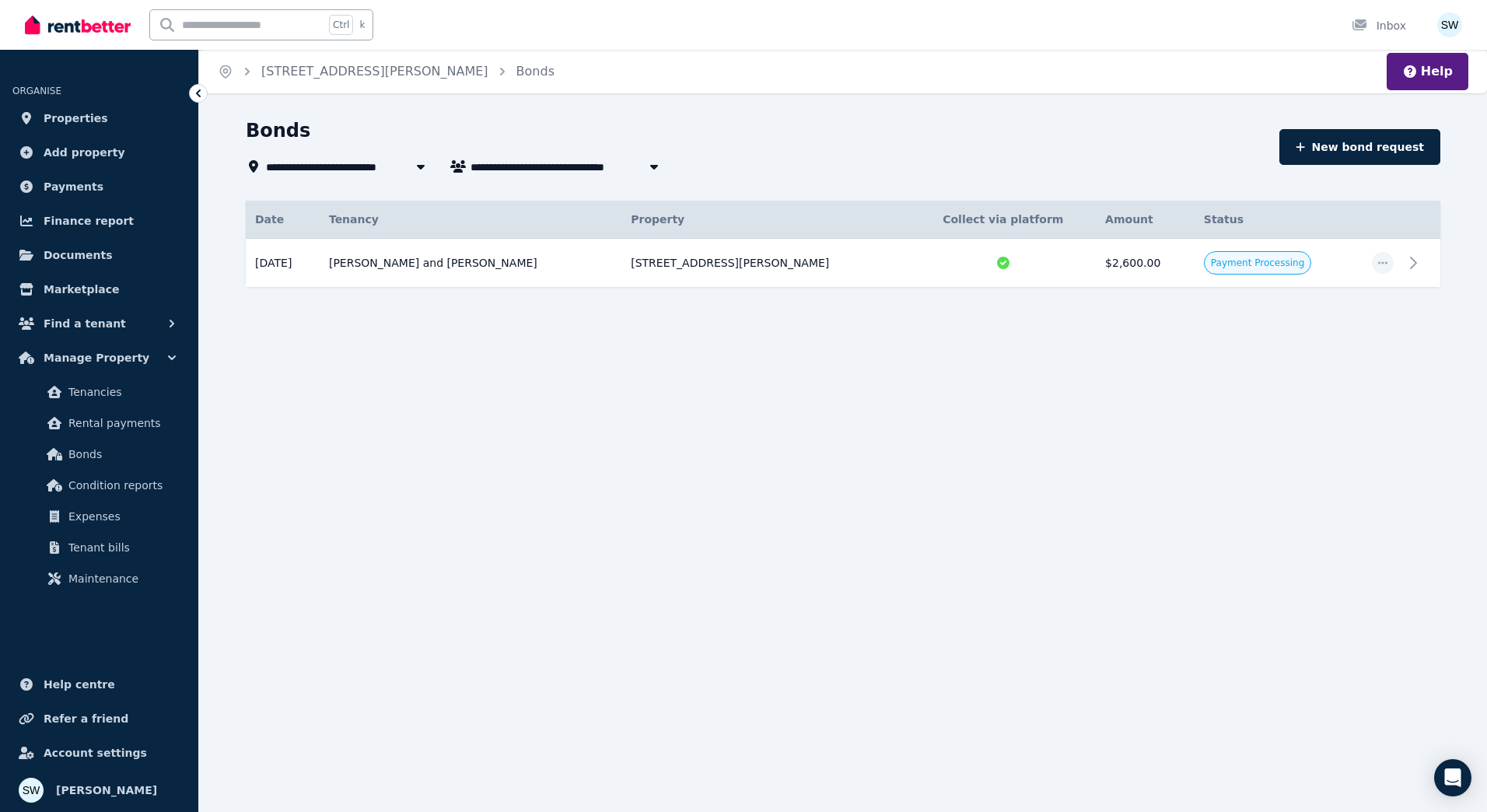
click at [200, 91] on icon at bounding box center [198, 93] width 15 height 15
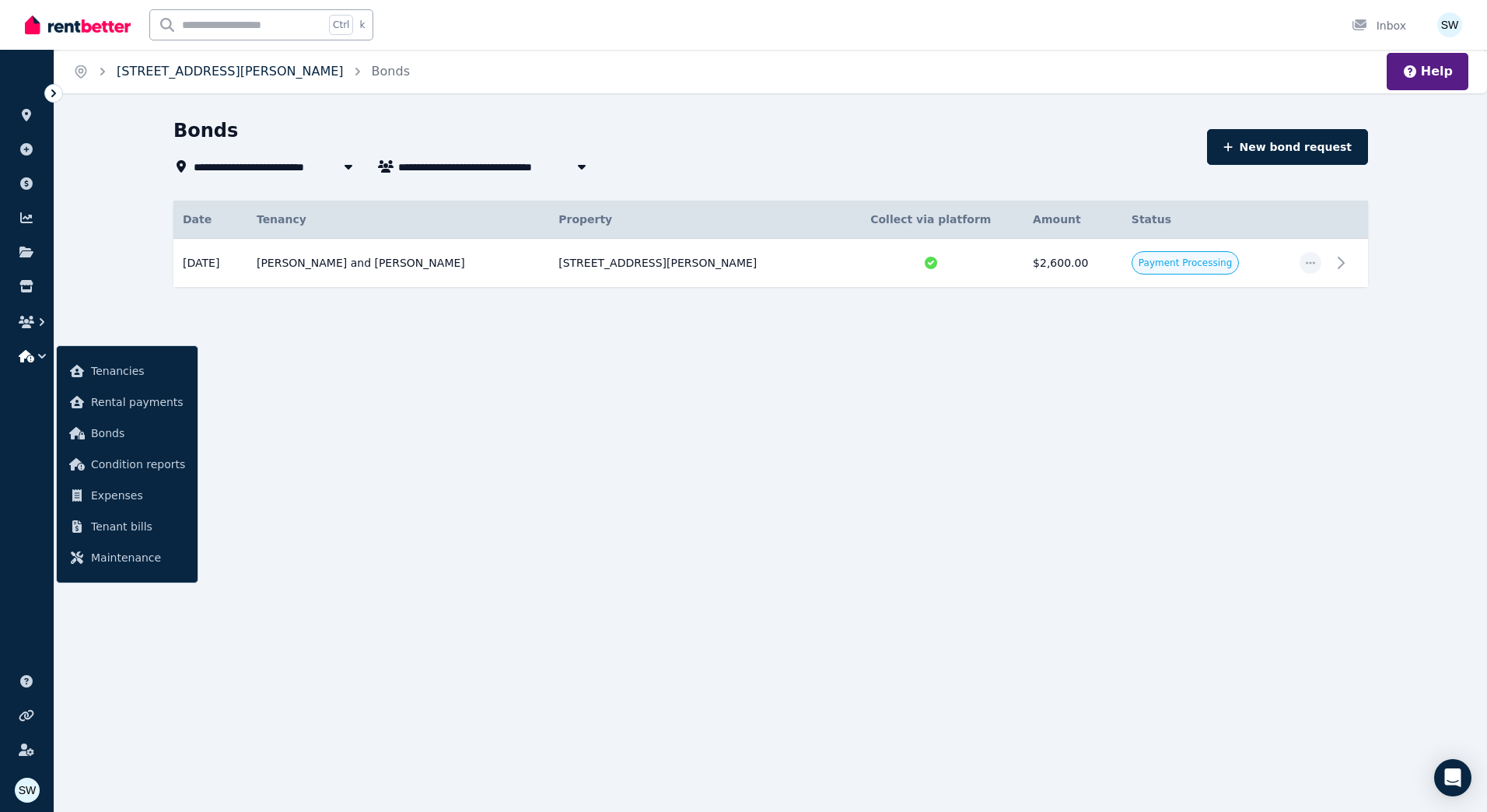
click at [251, 76] on link "[STREET_ADDRESS][PERSON_NAME]" at bounding box center [230, 71] width 227 height 15
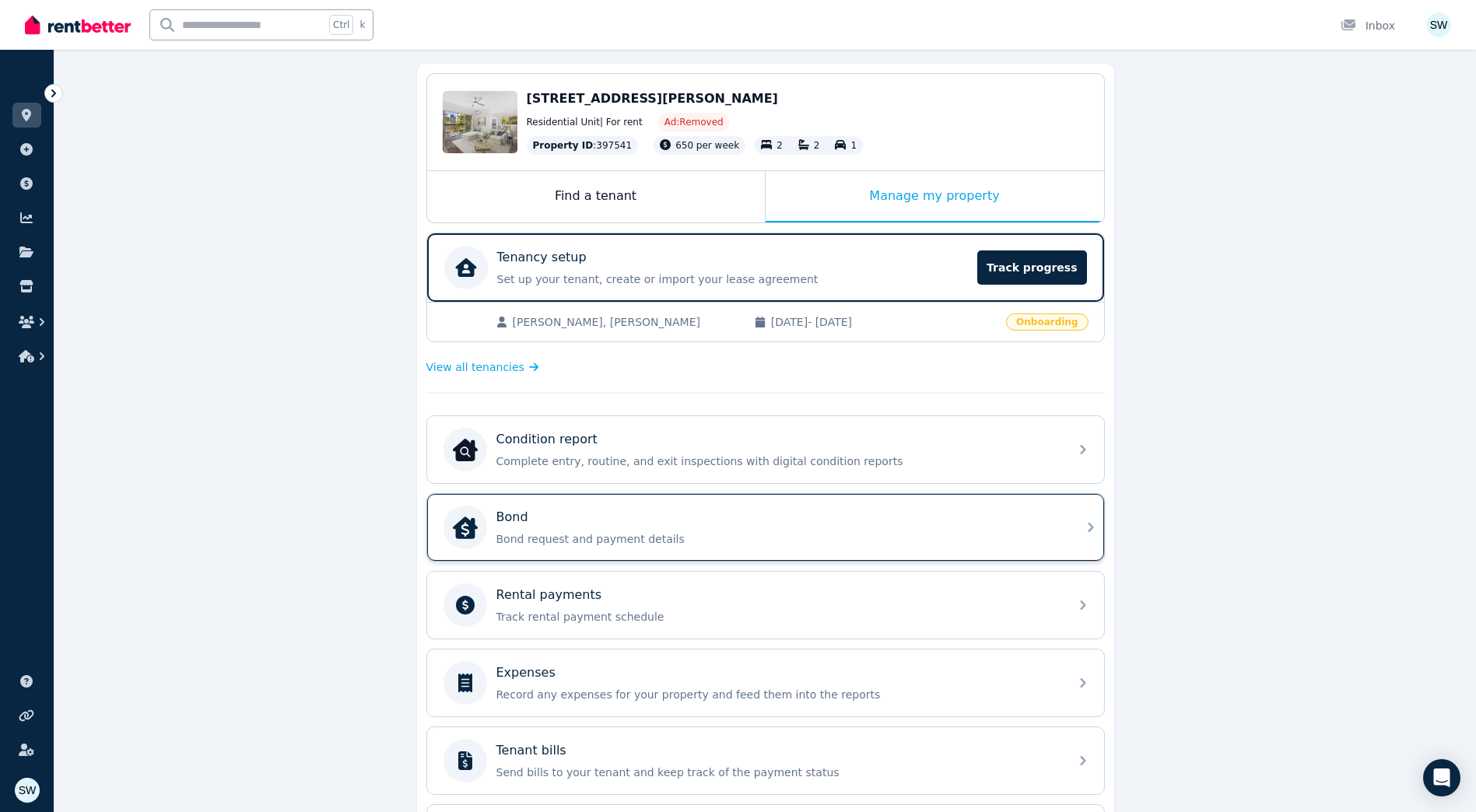
scroll to position [156, 0]
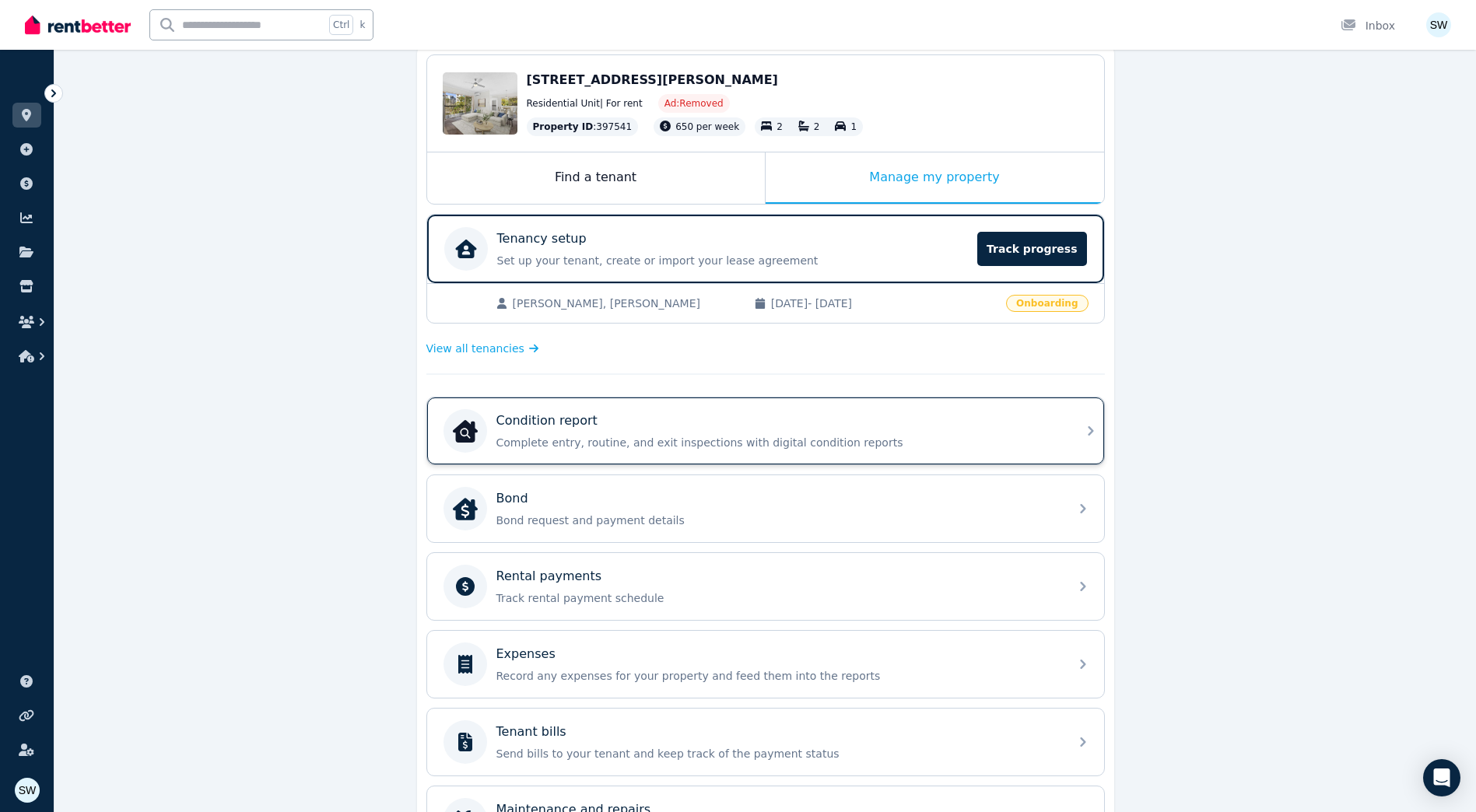
click at [613, 444] on p "Complete entry, routine, and exit inspections with digital condition reports" at bounding box center [778, 442] width 563 height 15
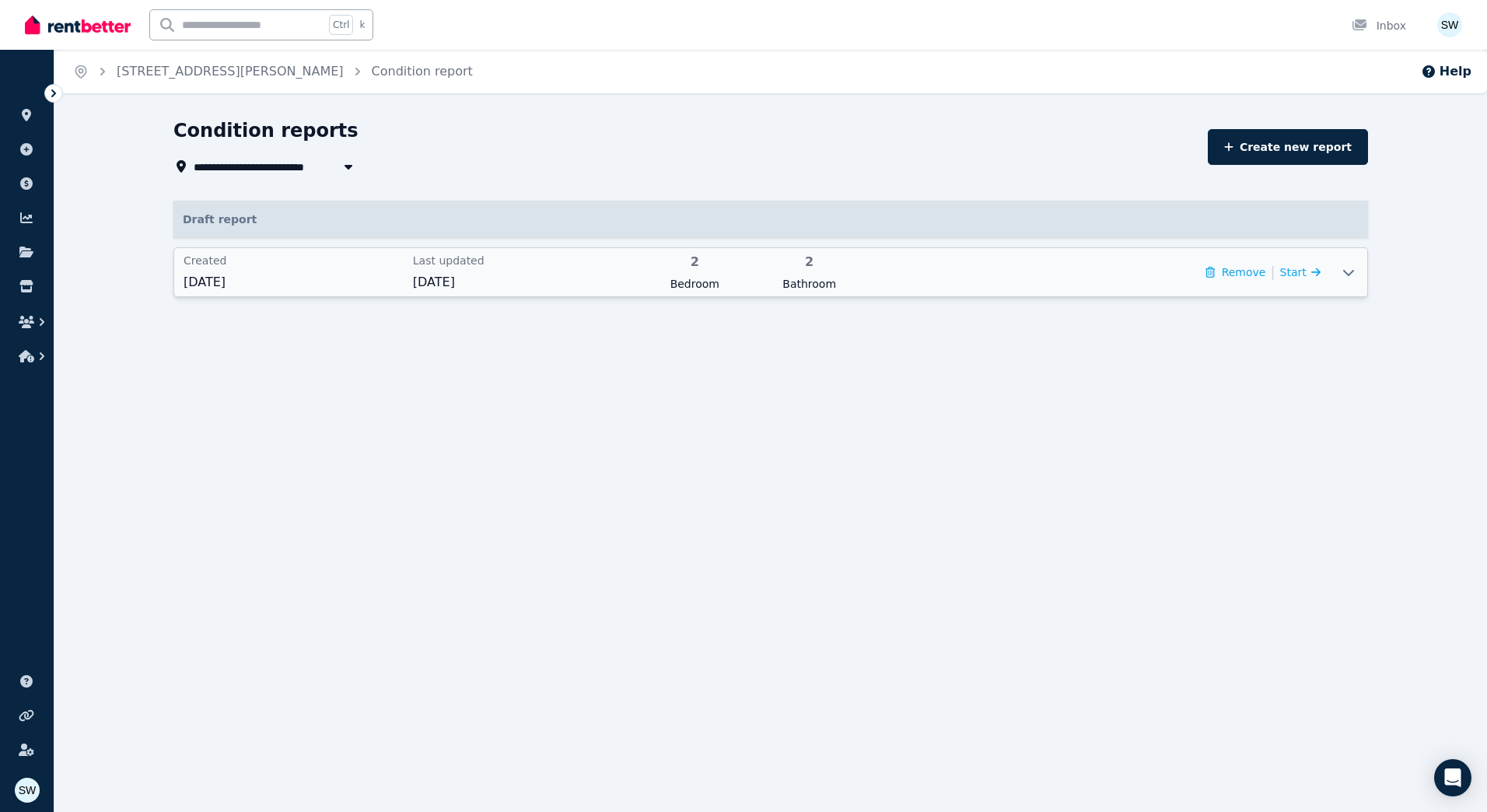
click at [584, 279] on span "[DATE]" at bounding box center [523, 282] width 220 height 19
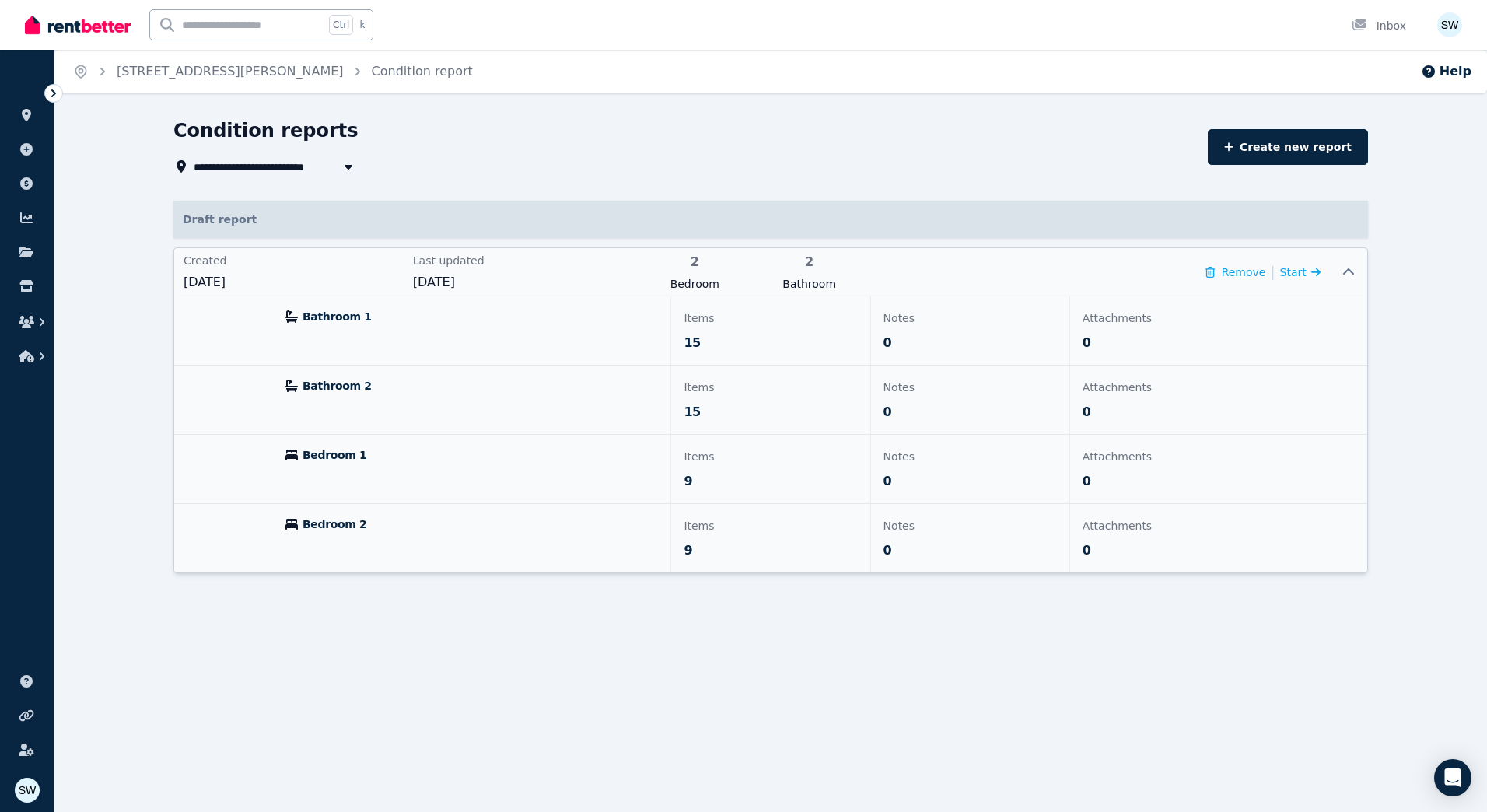
click at [912, 346] on p "0" at bounding box center [970, 343] width 174 height 19
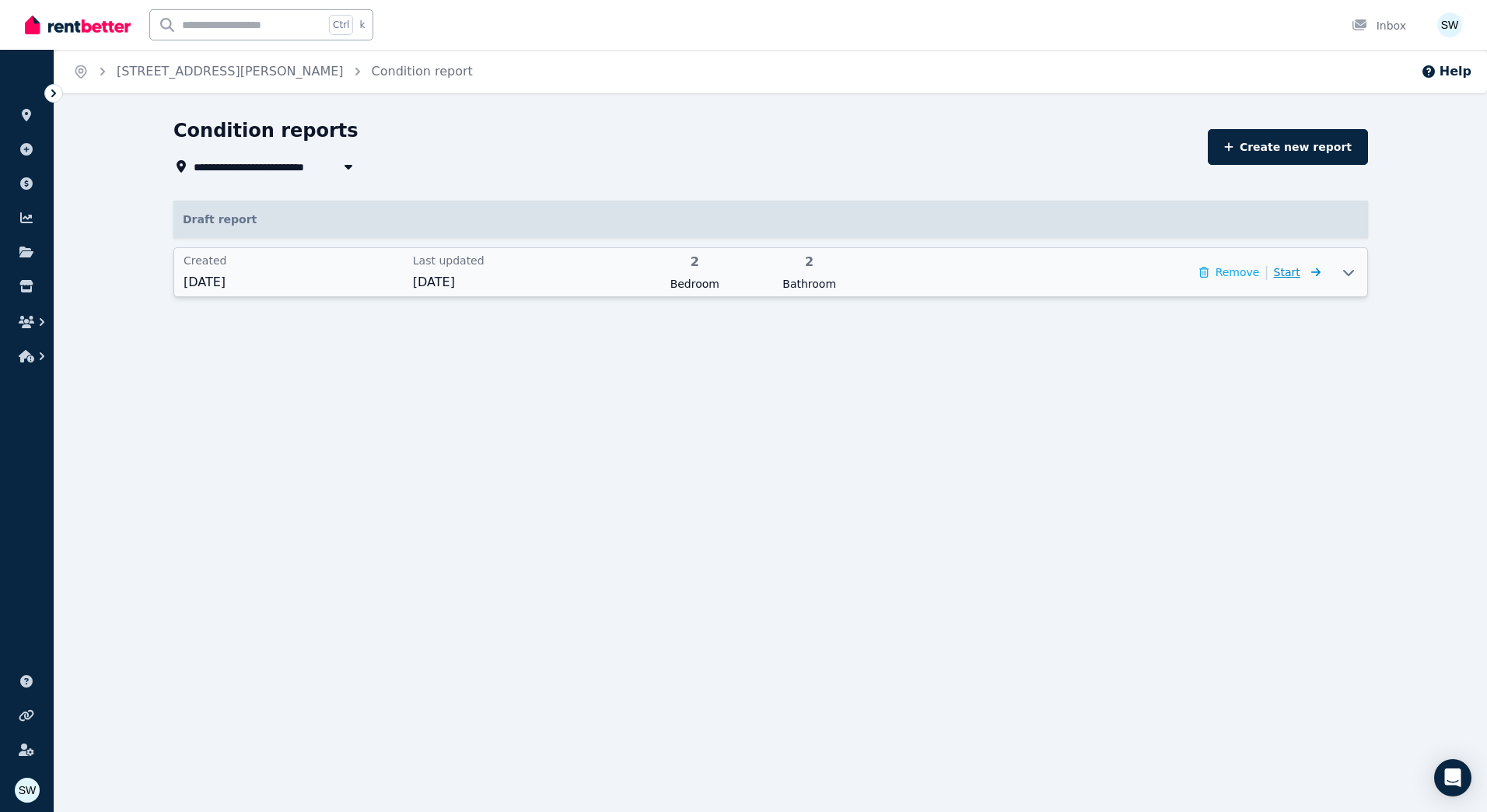
click at [1304, 272] on icon at bounding box center [1312, 272] width 15 height 11
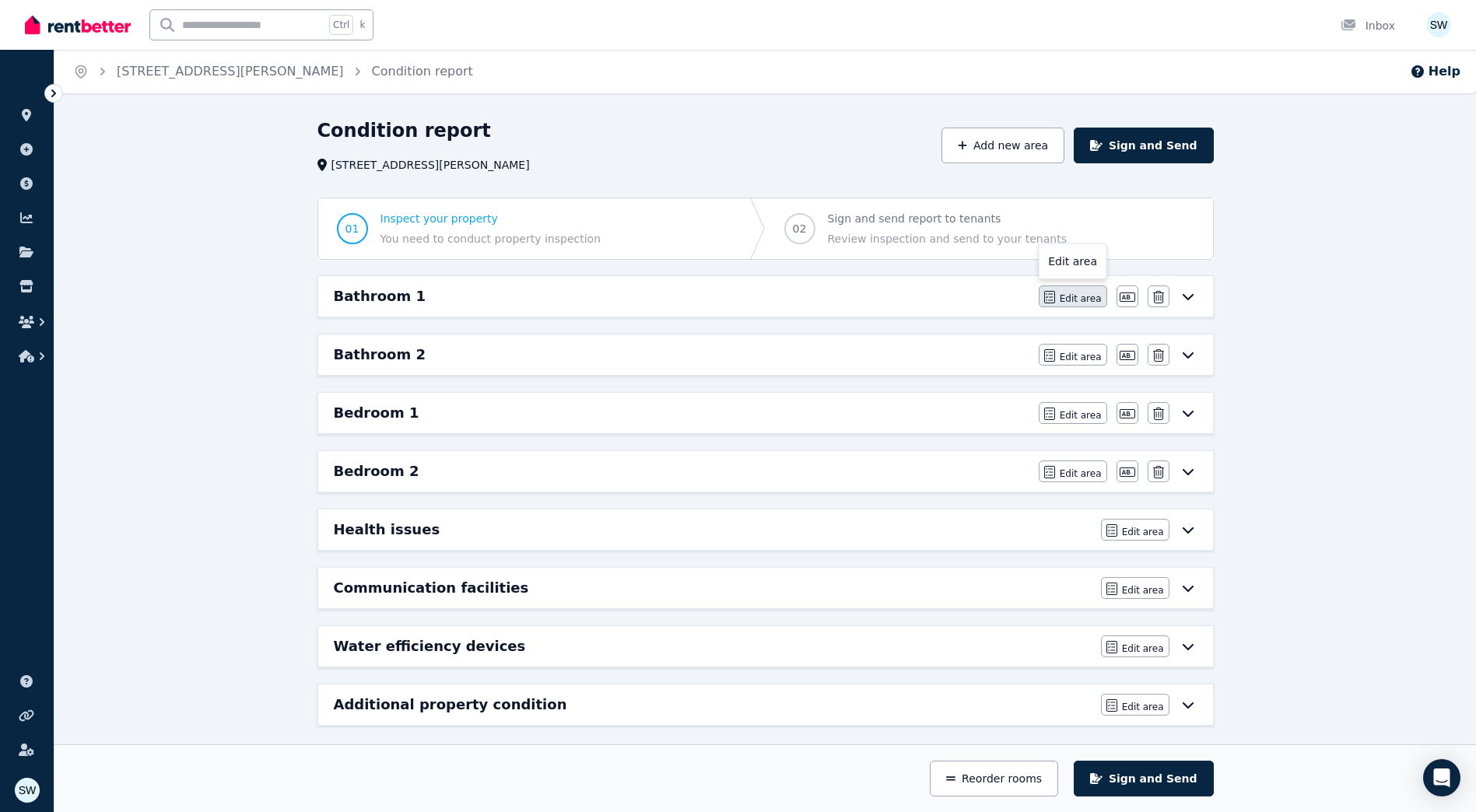
click at [1070, 296] on span "Edit area" at bounding box center [1080, 298] width 42 height 12
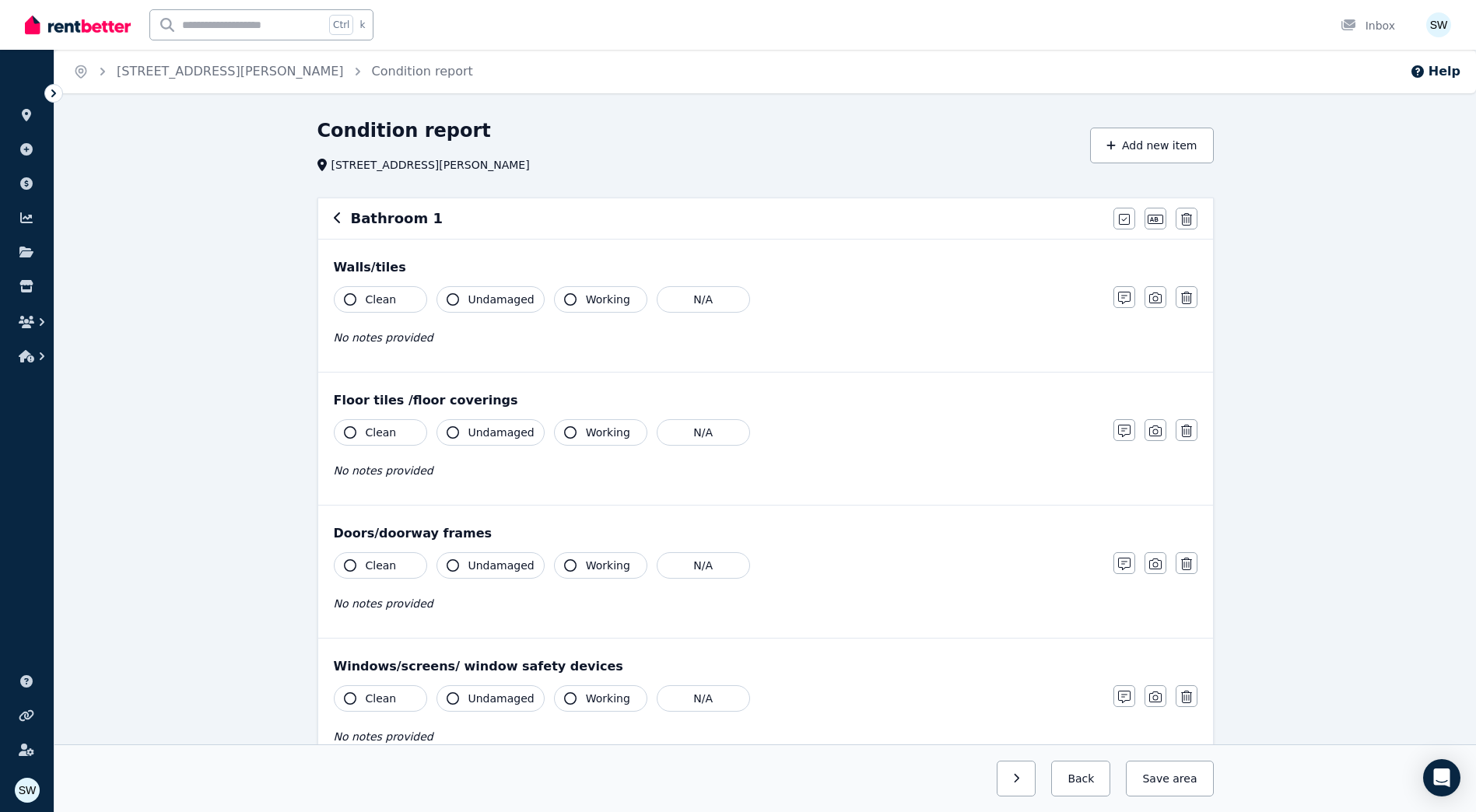
click at [437, 222] on div "Bathroom 1" at bounding box center [719, 218] width 771 height 21
click at [424, 220] on h6 "Bathroom 1" at bounding box center [396, 218] width 92 height 21
click at [1159, 215] on icon "button" at bounding box center [1154, 219] width 15 height 12
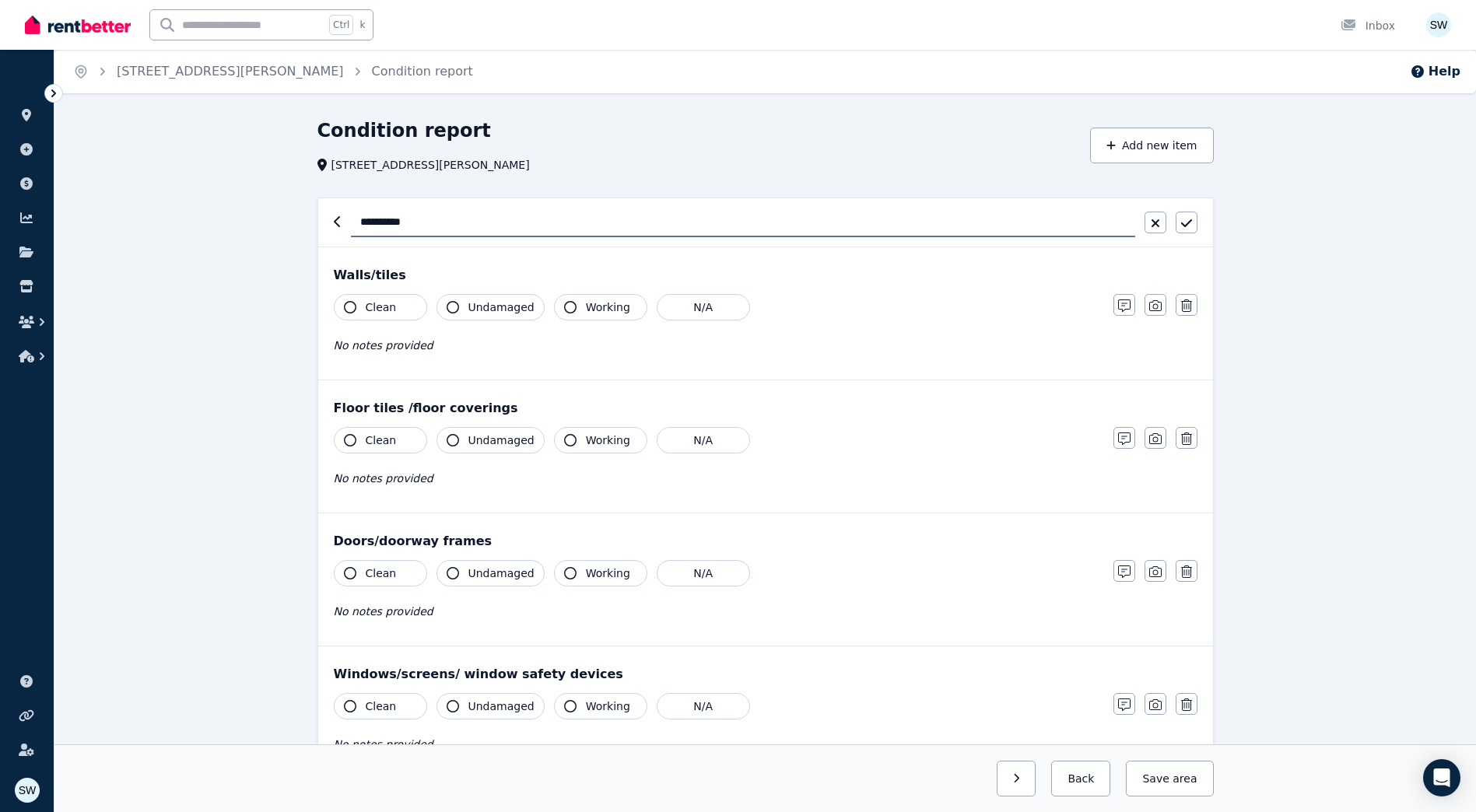
drag, startPoint x: 501, startPoint y: 223, endPoint x: 341, endPoint y: 218, distance: 160.1
click at [341, 220] on div "**********" at bounding box center [765, 222] width 863 height 29
click at [1077, 779] on button "Back" at bounding box center [1080, 778] width 59 height 36
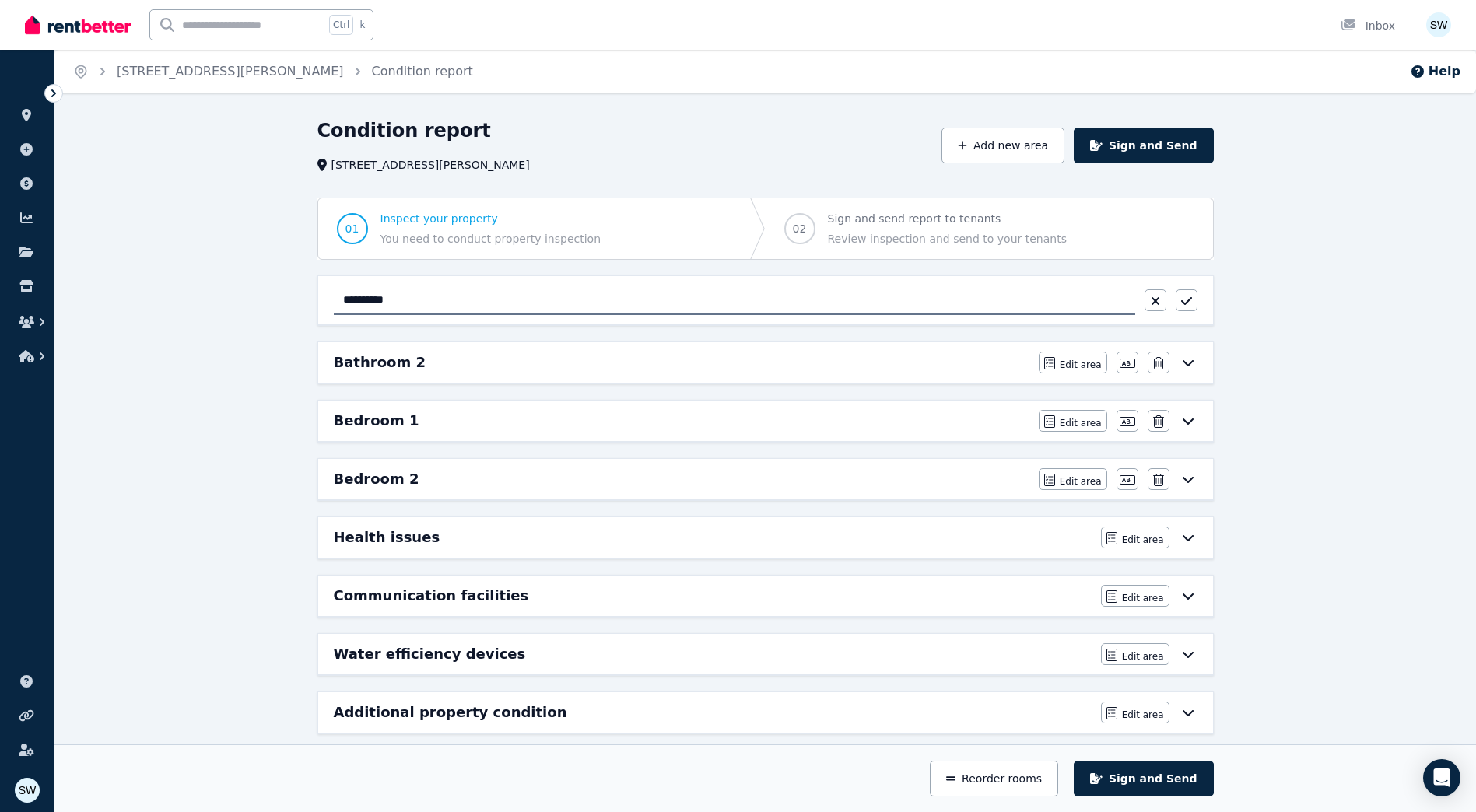
click at [353, 115] on div "**********" at bounding box center [738, 406] width 1476 height 812
click at [232, 62] on span "[STREET_ADDRESS][PERSON_NAME]" at bounding box center [230, 71] width 227 height 19
click at [236, 64] on link "[STREET_ADDRESS][PERSON_NAME]" at bounding box center [230, 71] width 227 height 15
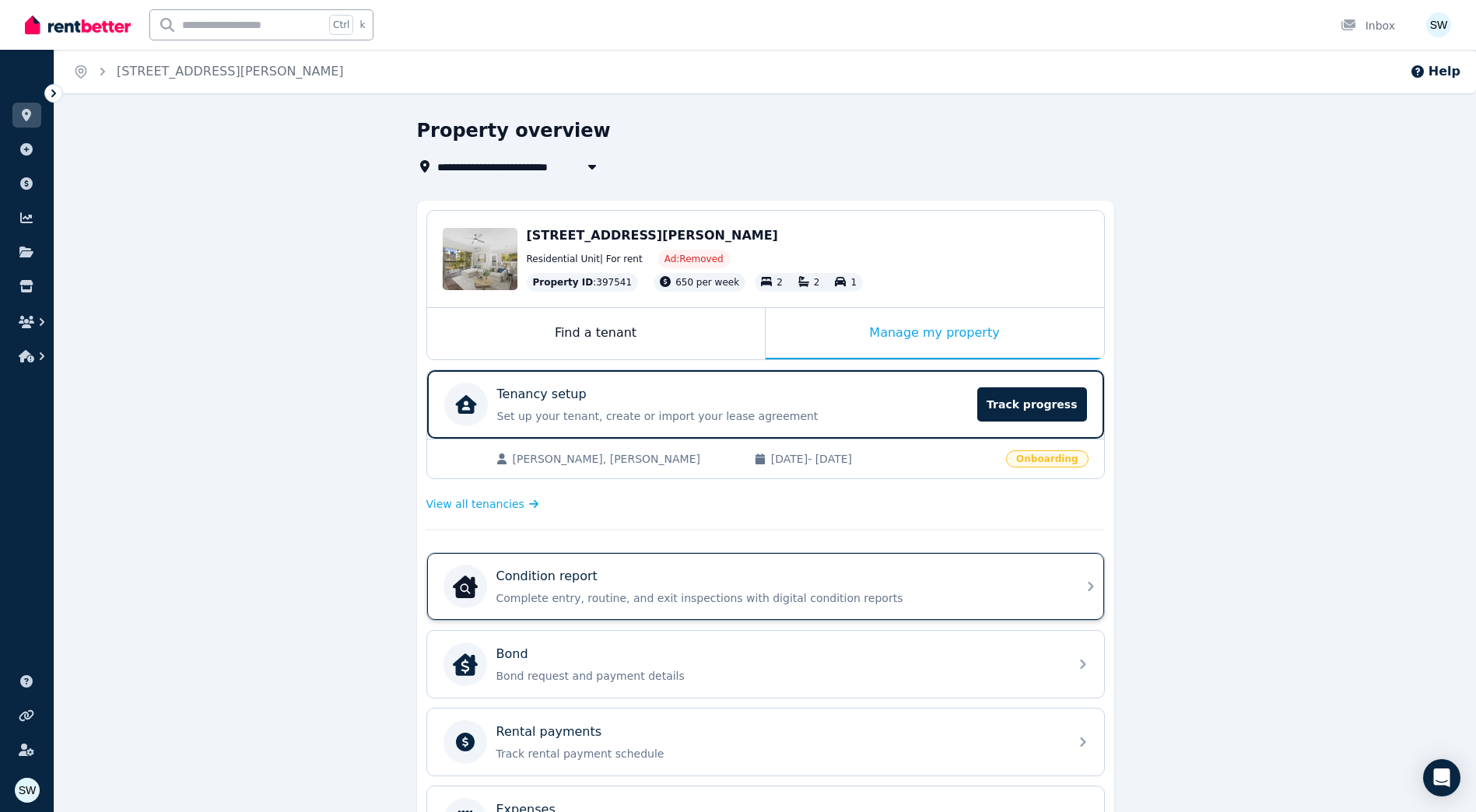
click at [637, 573] on div "Condition report" at bounding box center [778, 576] width 563 height 19
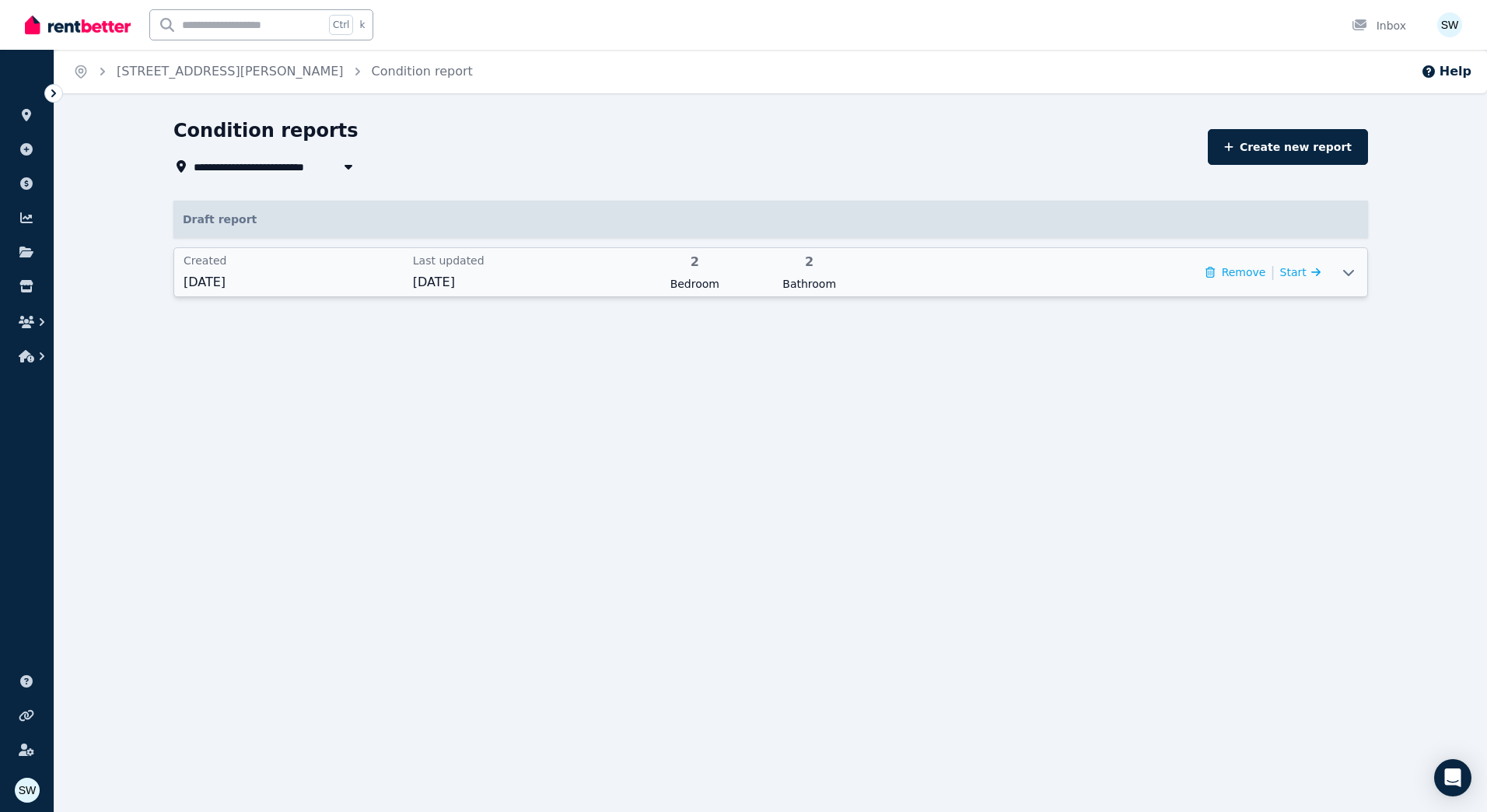
click at [313, 280] on span "[DATE]" at bounding box center [293, 282] width 220 height 19
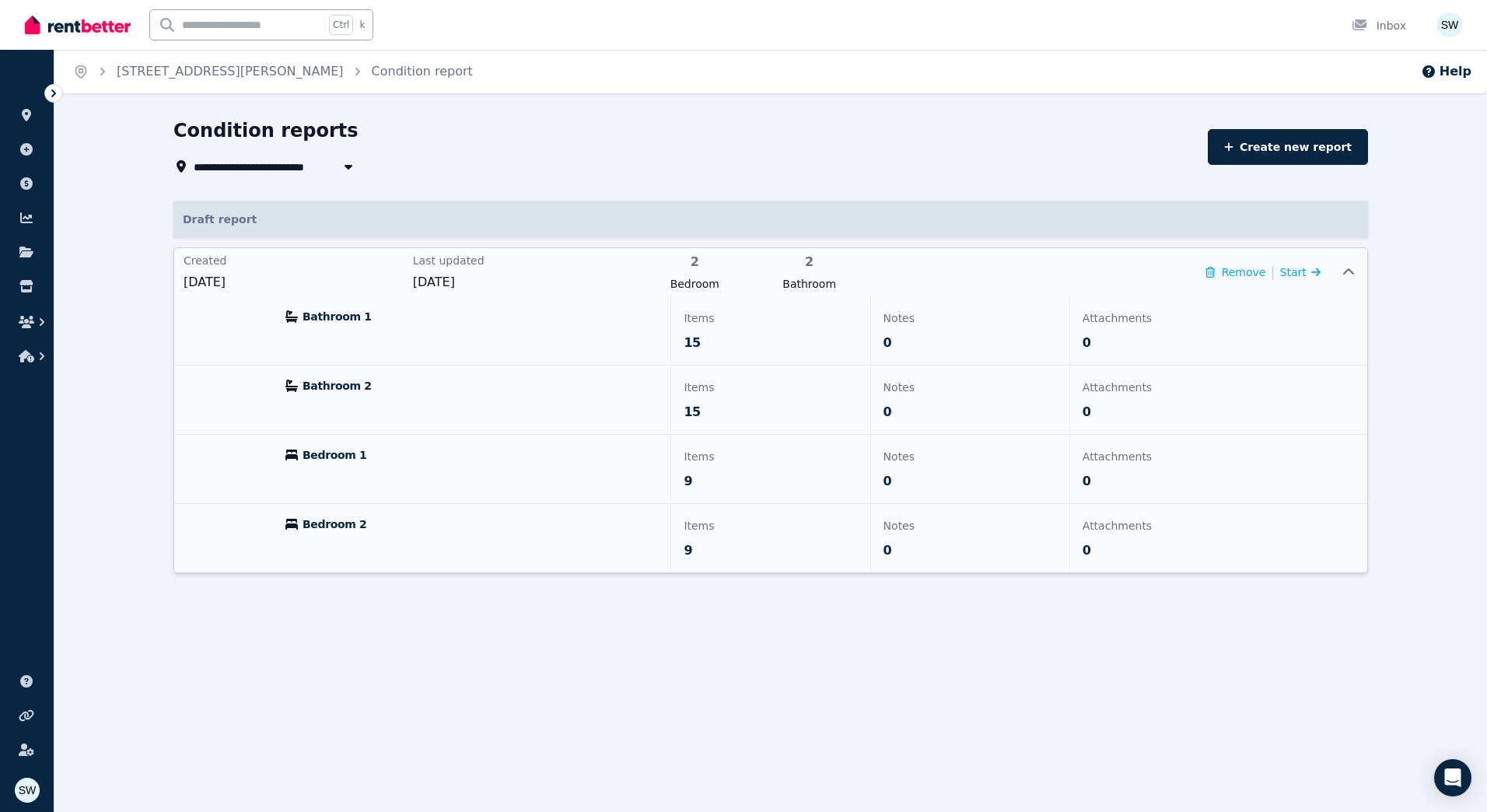
click at [520, 473] on div "Bedroom 1" at bounding box center [472, 468] width 397 height 69
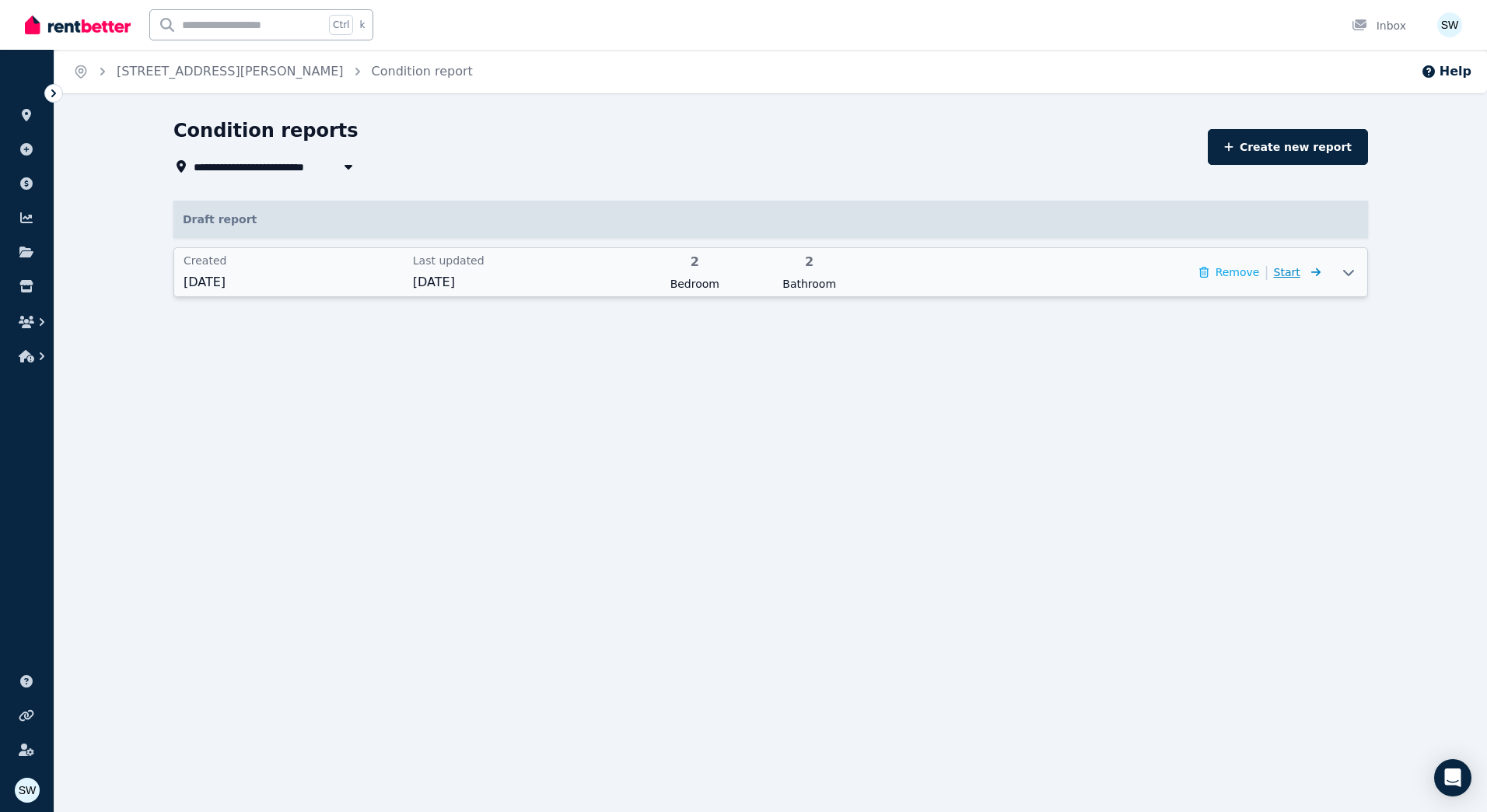
click at [1294, 277] on span "Start" at bounding box center [1287, 272] width 27 height 12
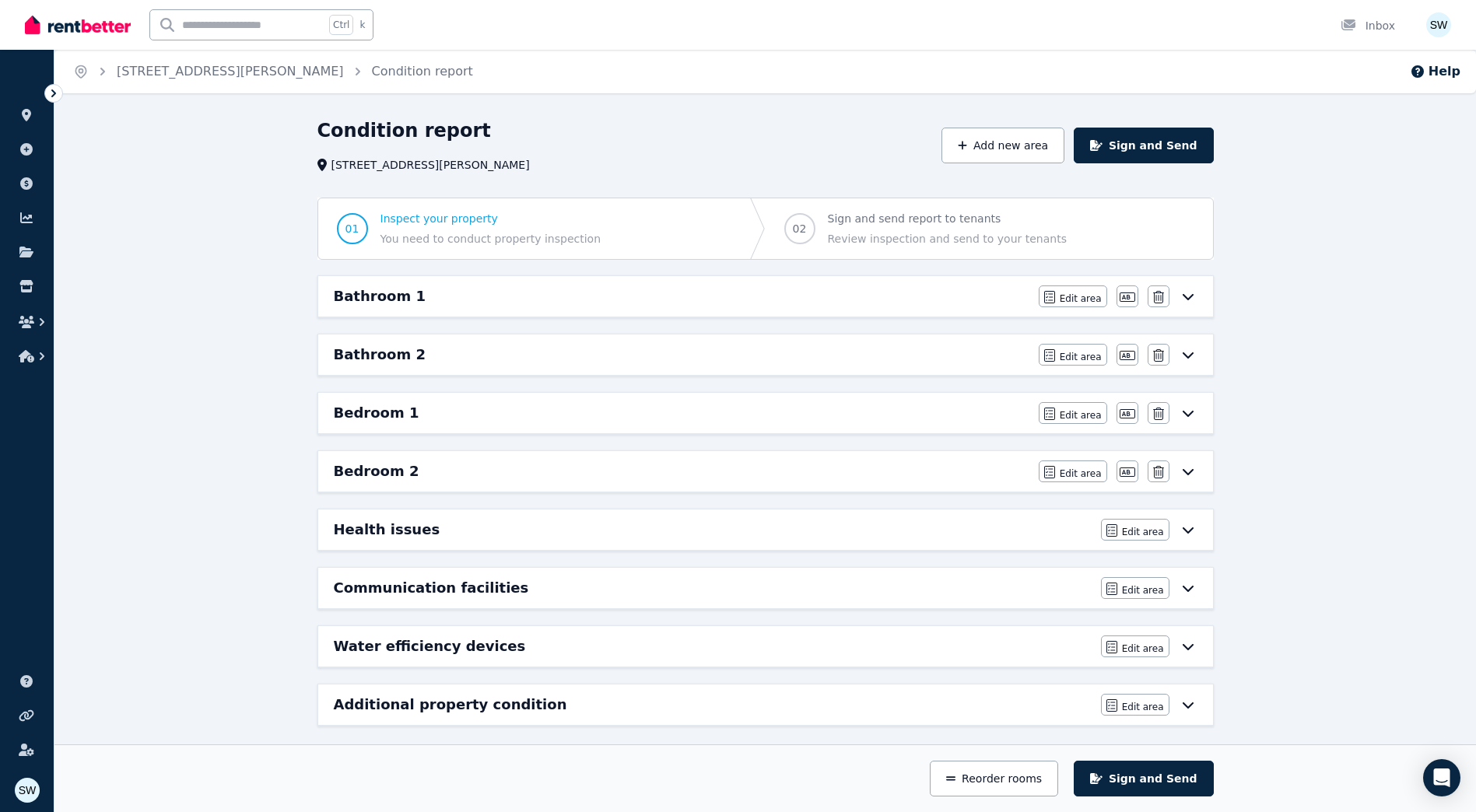
scroll to position [10, 0]
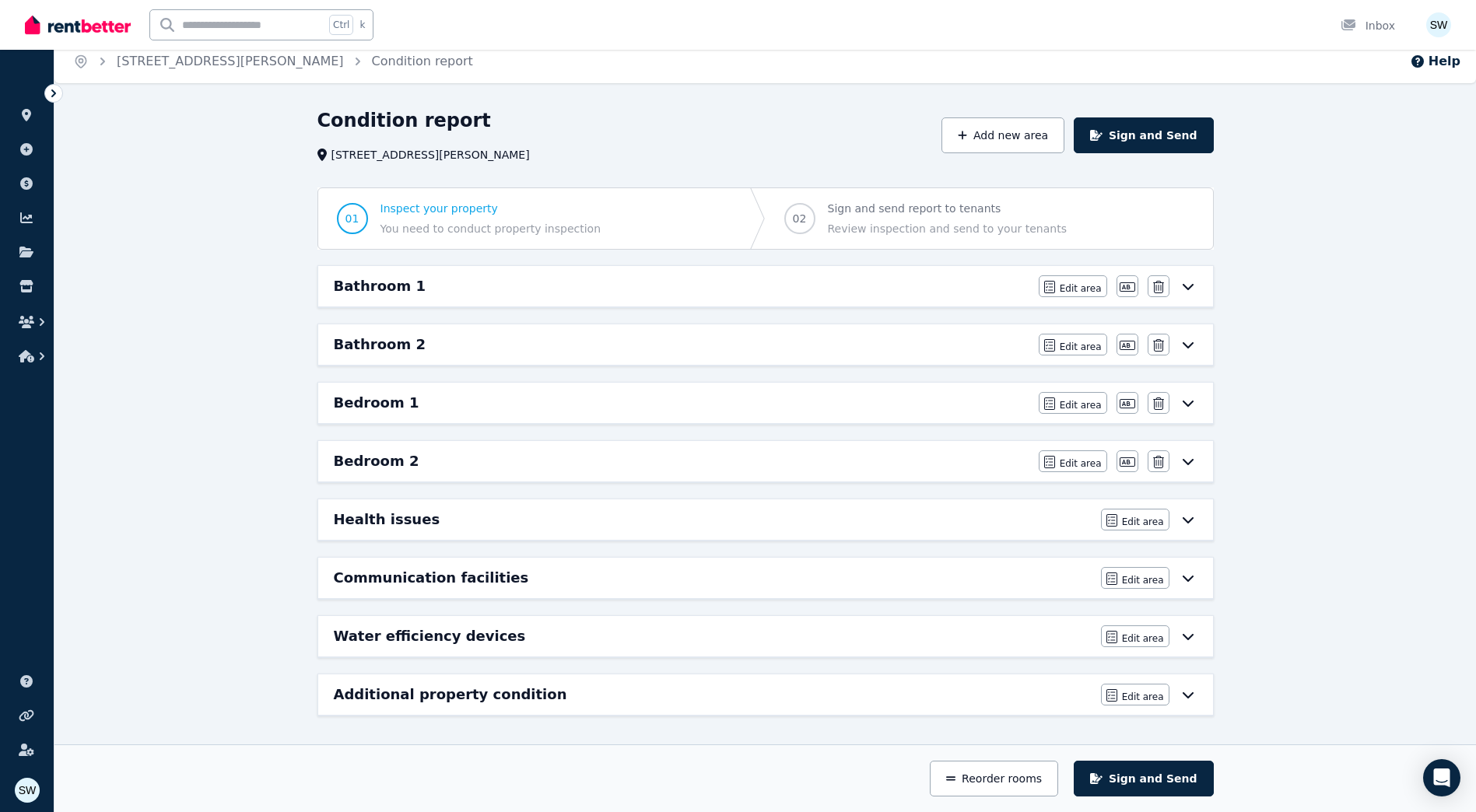
click at [526, 402] on div "Bedroom 1" at bounding box center [681, 402] width 696 height 21
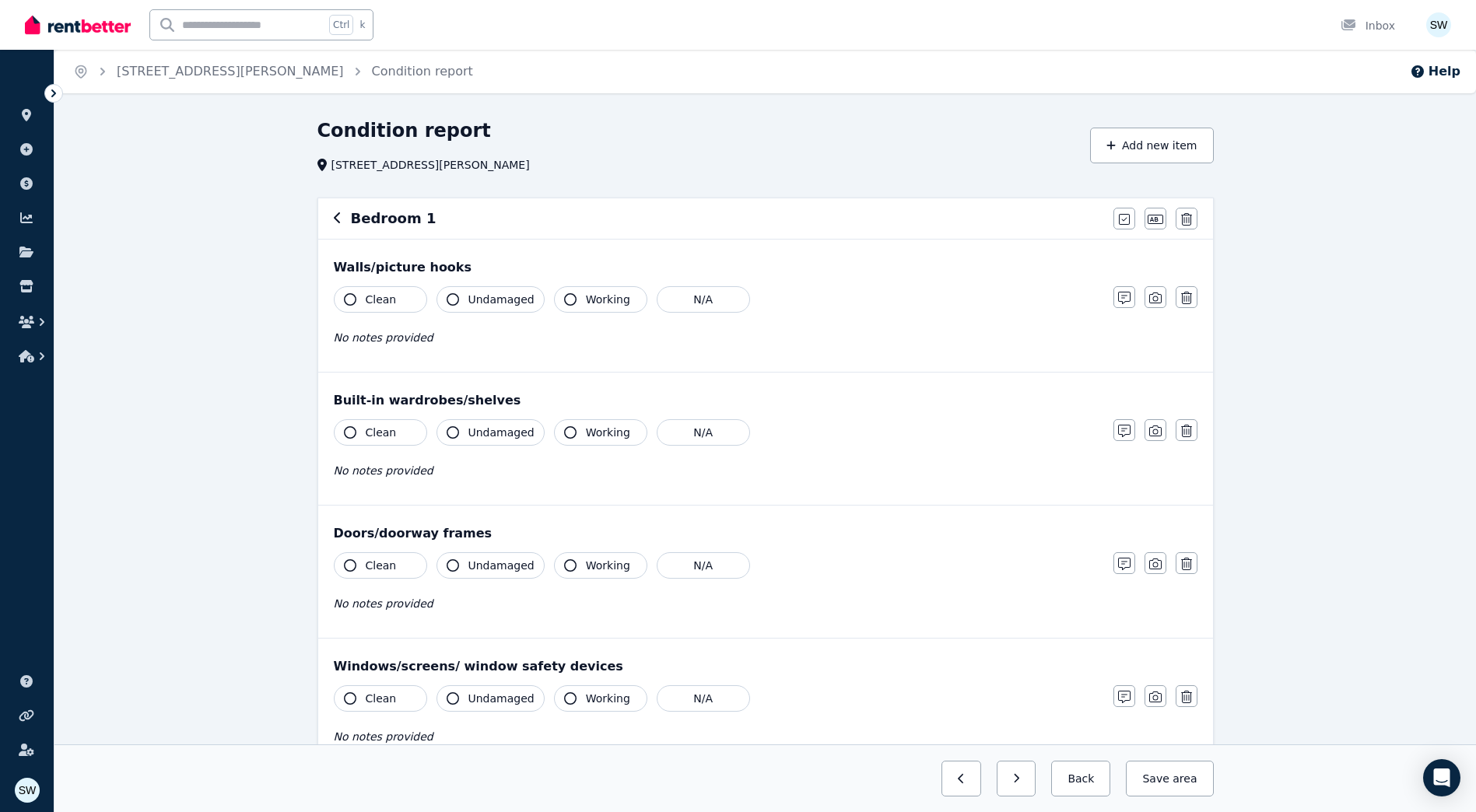
click at [387, 302] on span "Clean" at bounding box center [380, 298] width 31 height 15
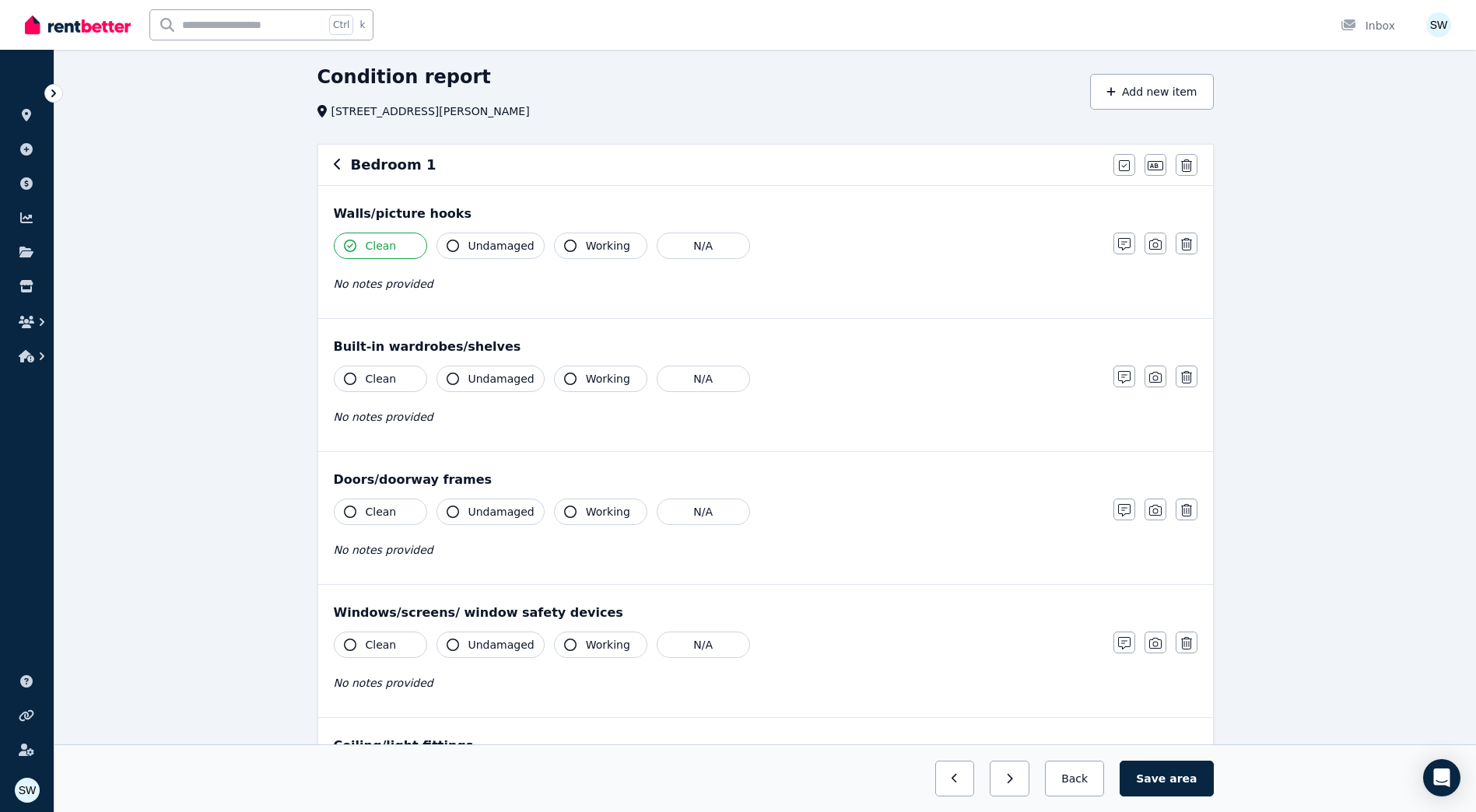
scroll to position [77, 0]
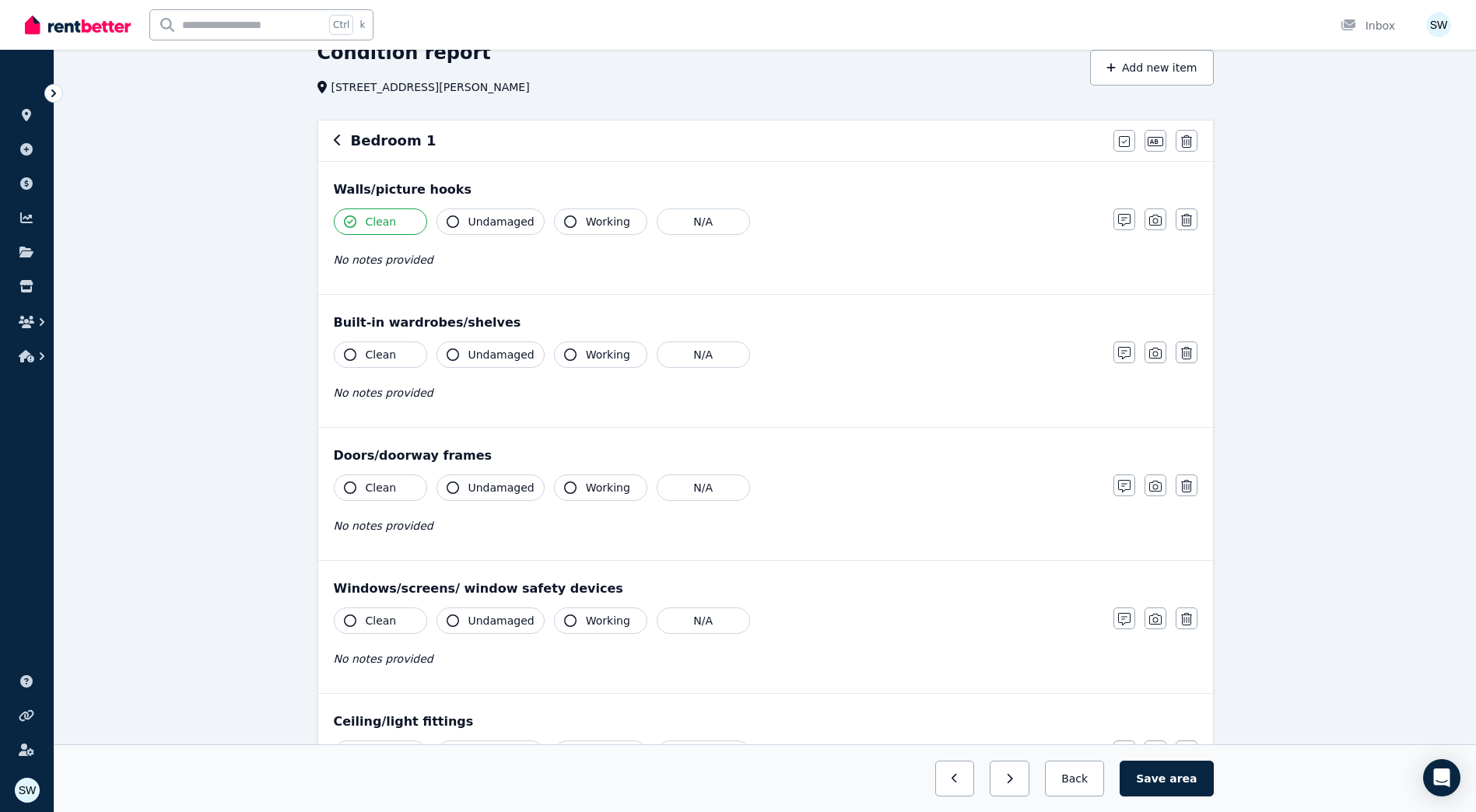
click at [586, 353] on span "Working" at bounding box center [608, 353] width 45 height 15
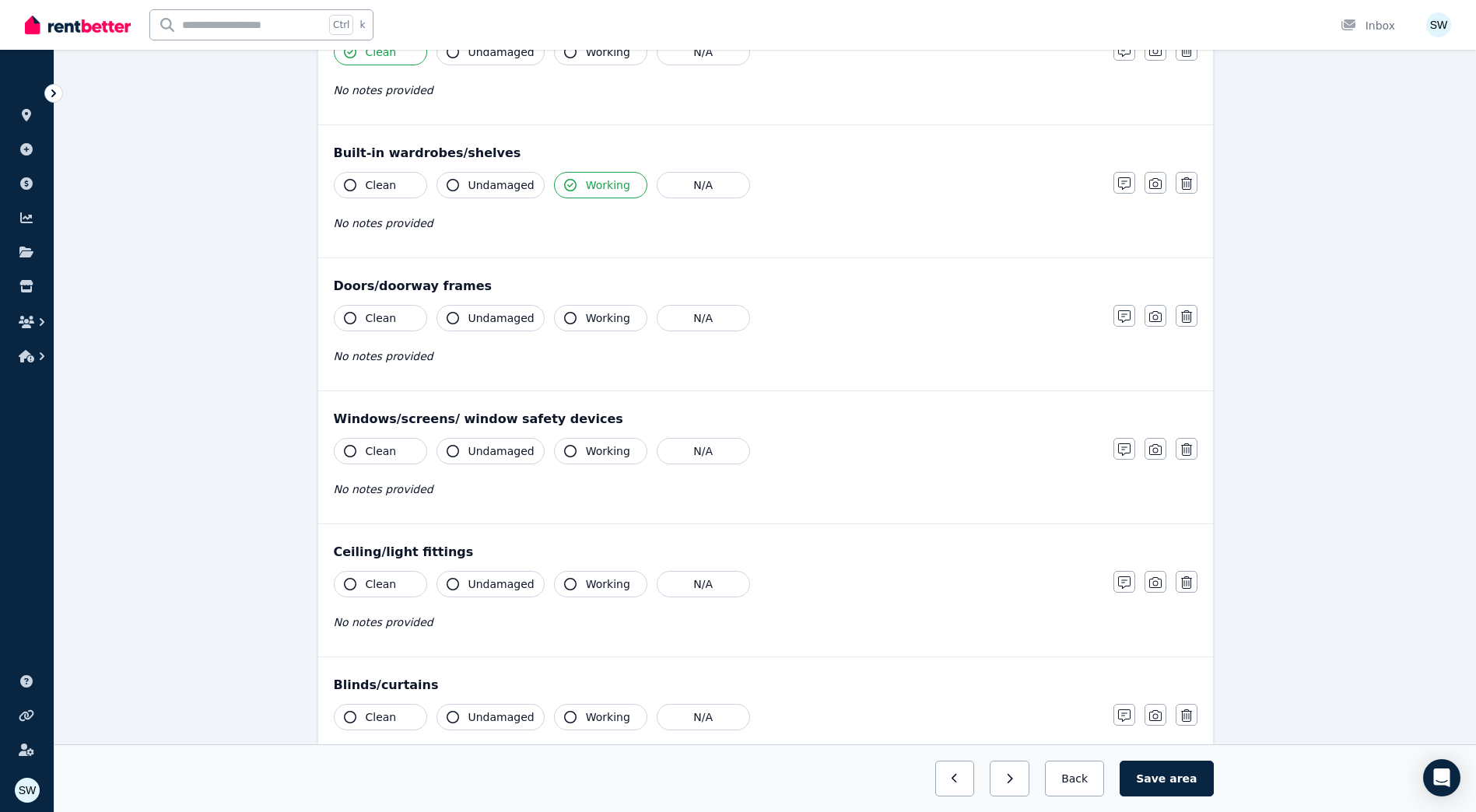
scroll to position [311, 0]
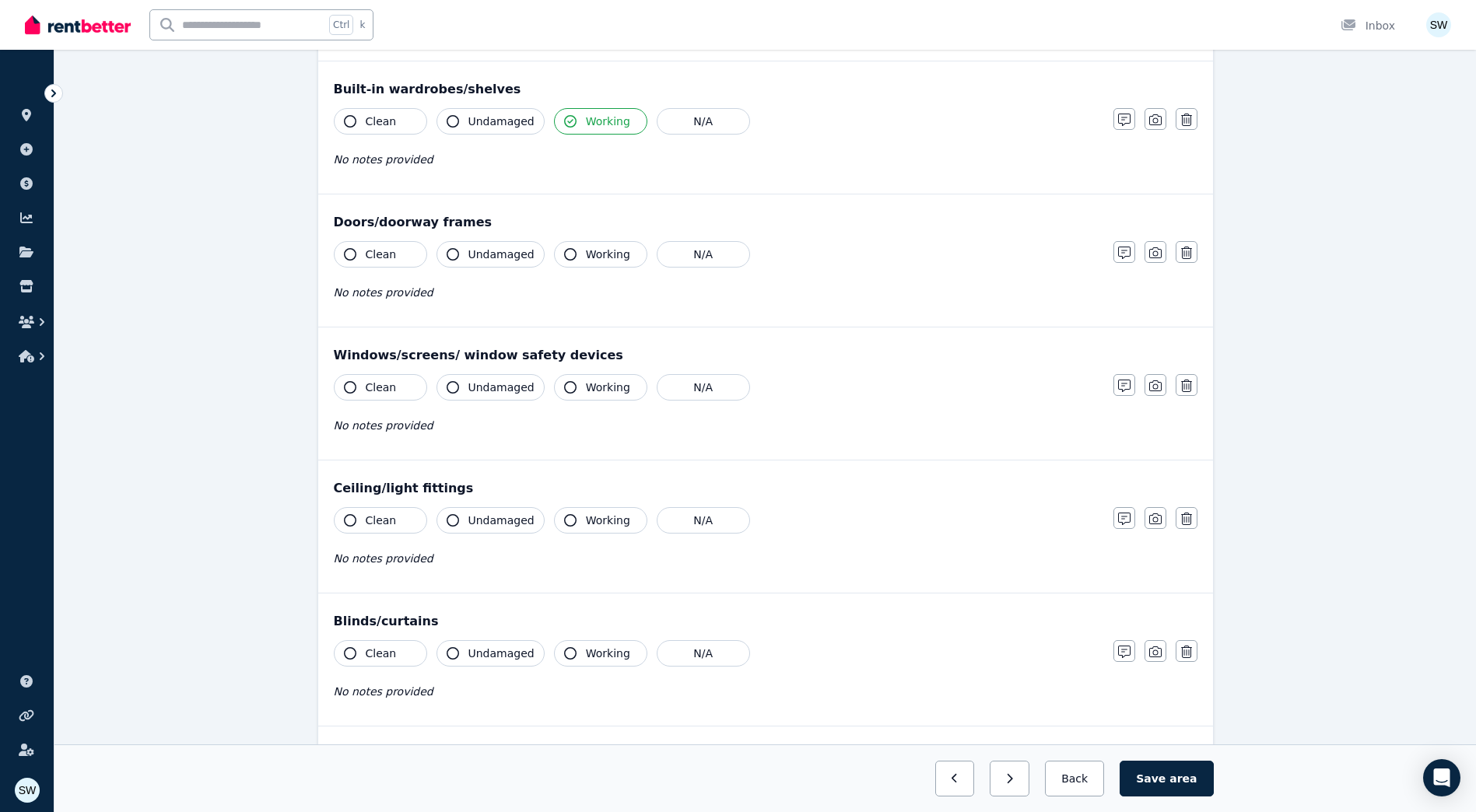
click at [587, 253] on span "Working" at bounding box center [608, 254] width 45 height 15
click at [506, 393] on span "Undamaged" at bounding box center [502, 386] width 66 height 15
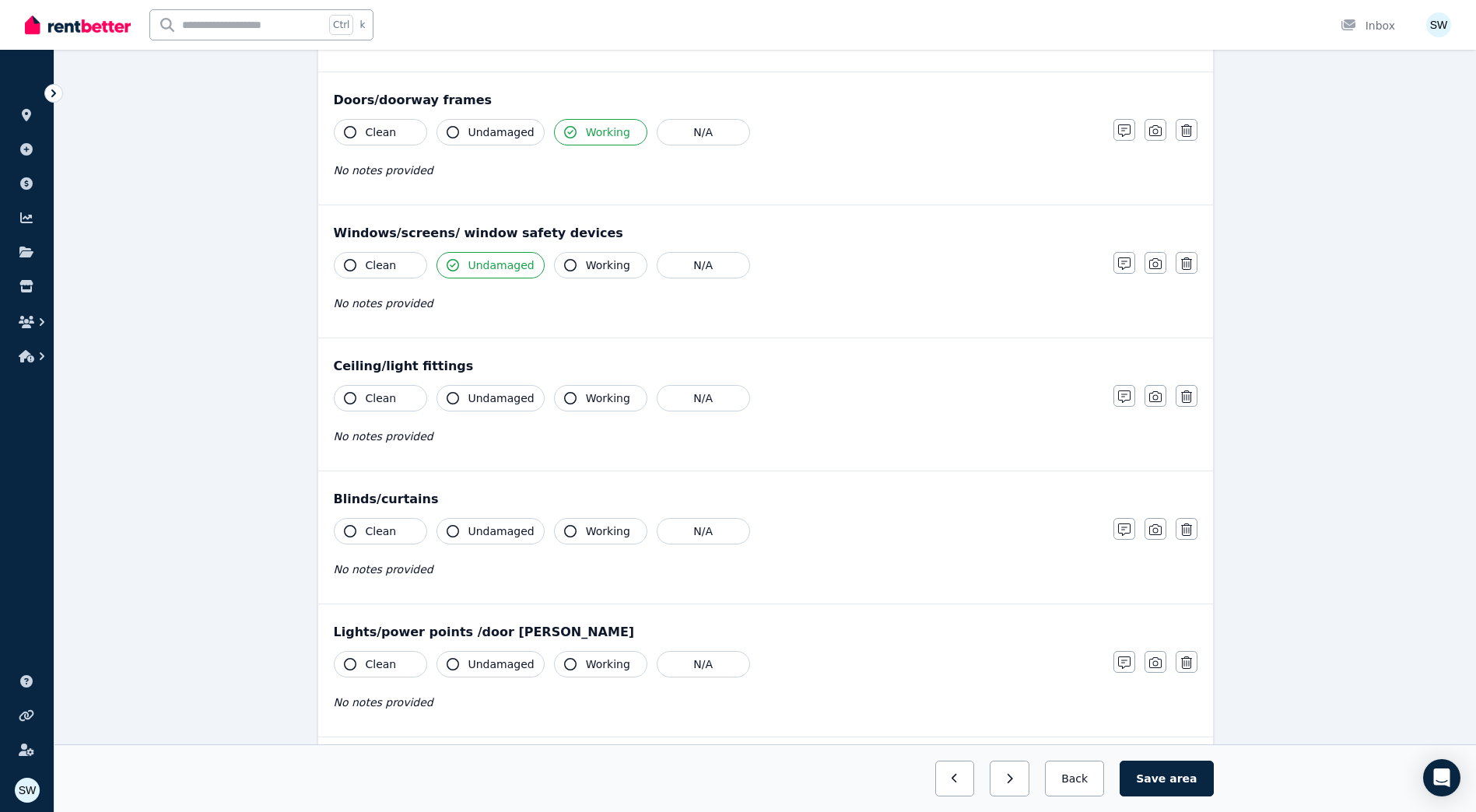
scroll to position [467, 0]
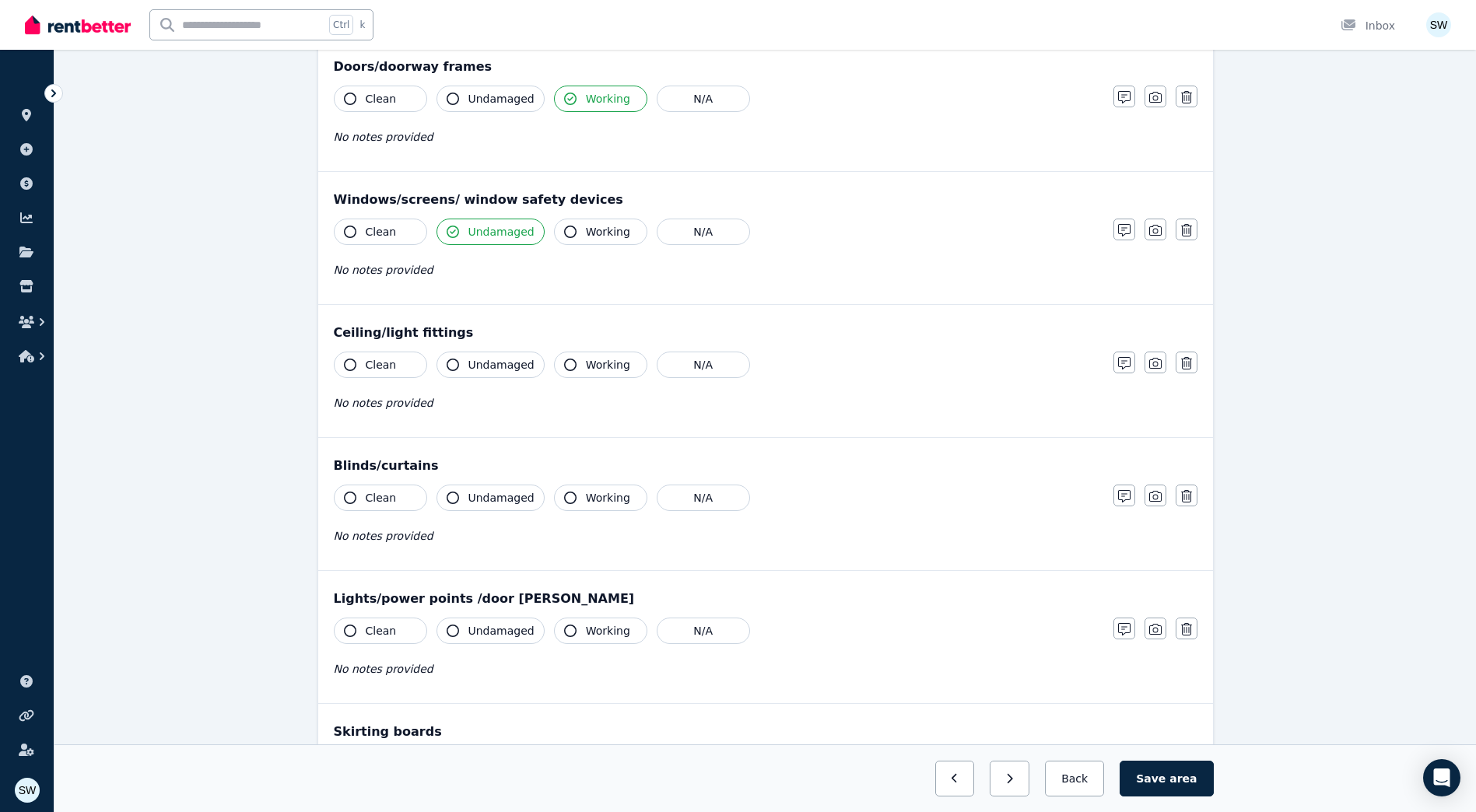
click at [494, 369] on span "Undamaged" at bounding box center [502, 364] width 66 height 15
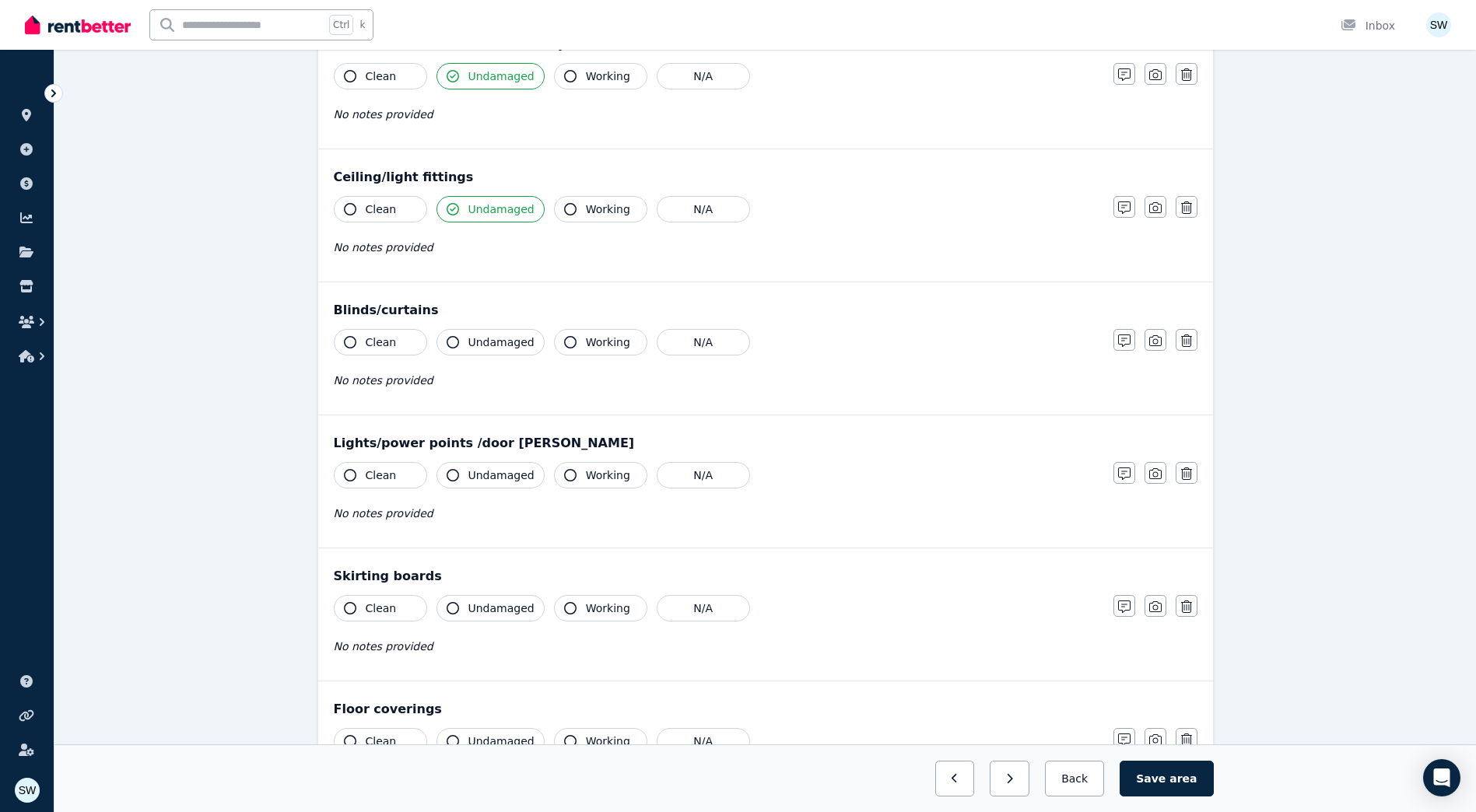
click at [490, 348] on span "Undamaged" at bounding box center [502, 342] width 66 height 15
click at [575, 338] on button "Working" at bounding box center [600, 342] width 94 height 27
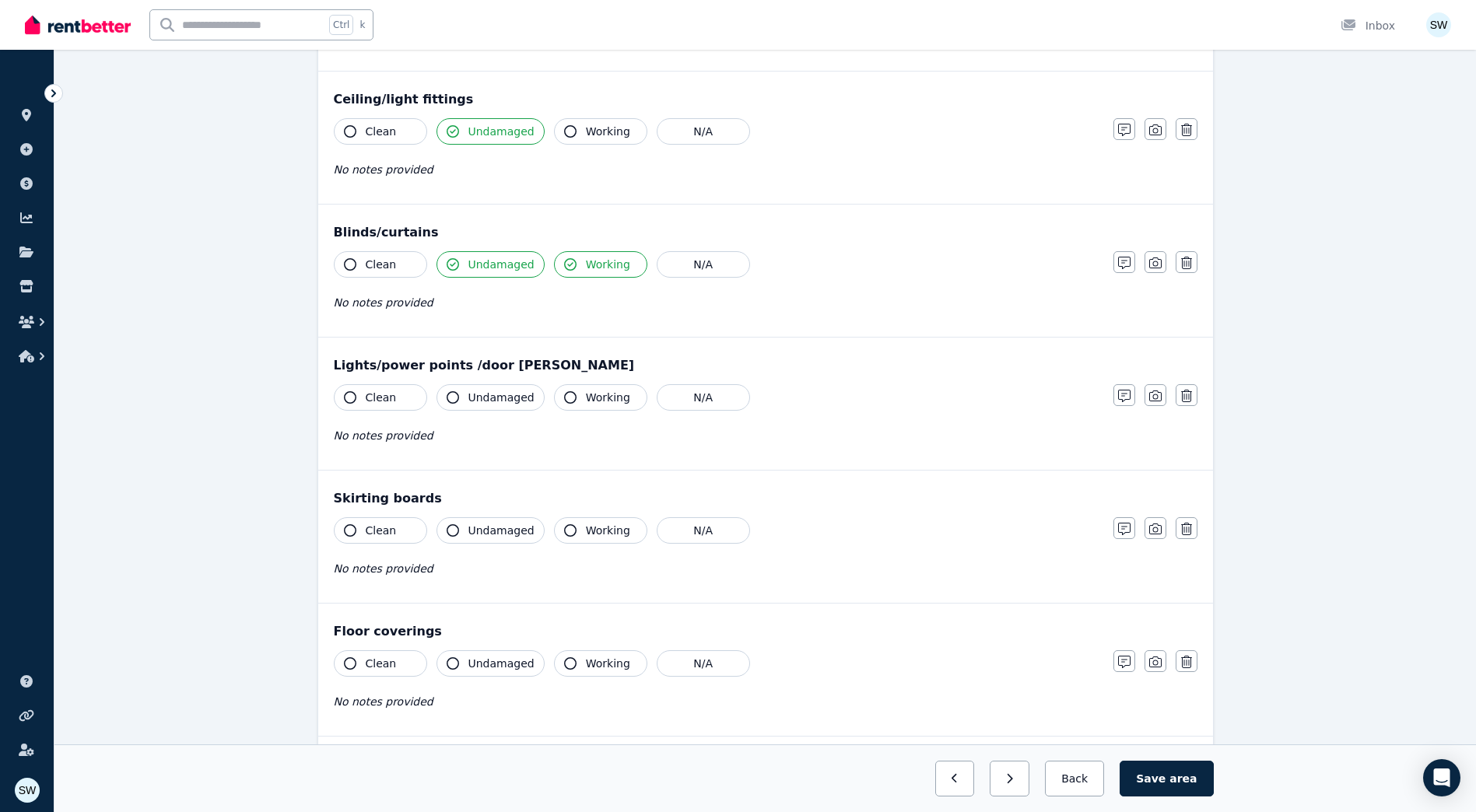
click at [494, 265] on span "Undamaged" at bounding box center [502, 264] width 66 height 15
click at [485, 269] on span "Undamaged" at bounding box center [502, 264] width 66 height 15
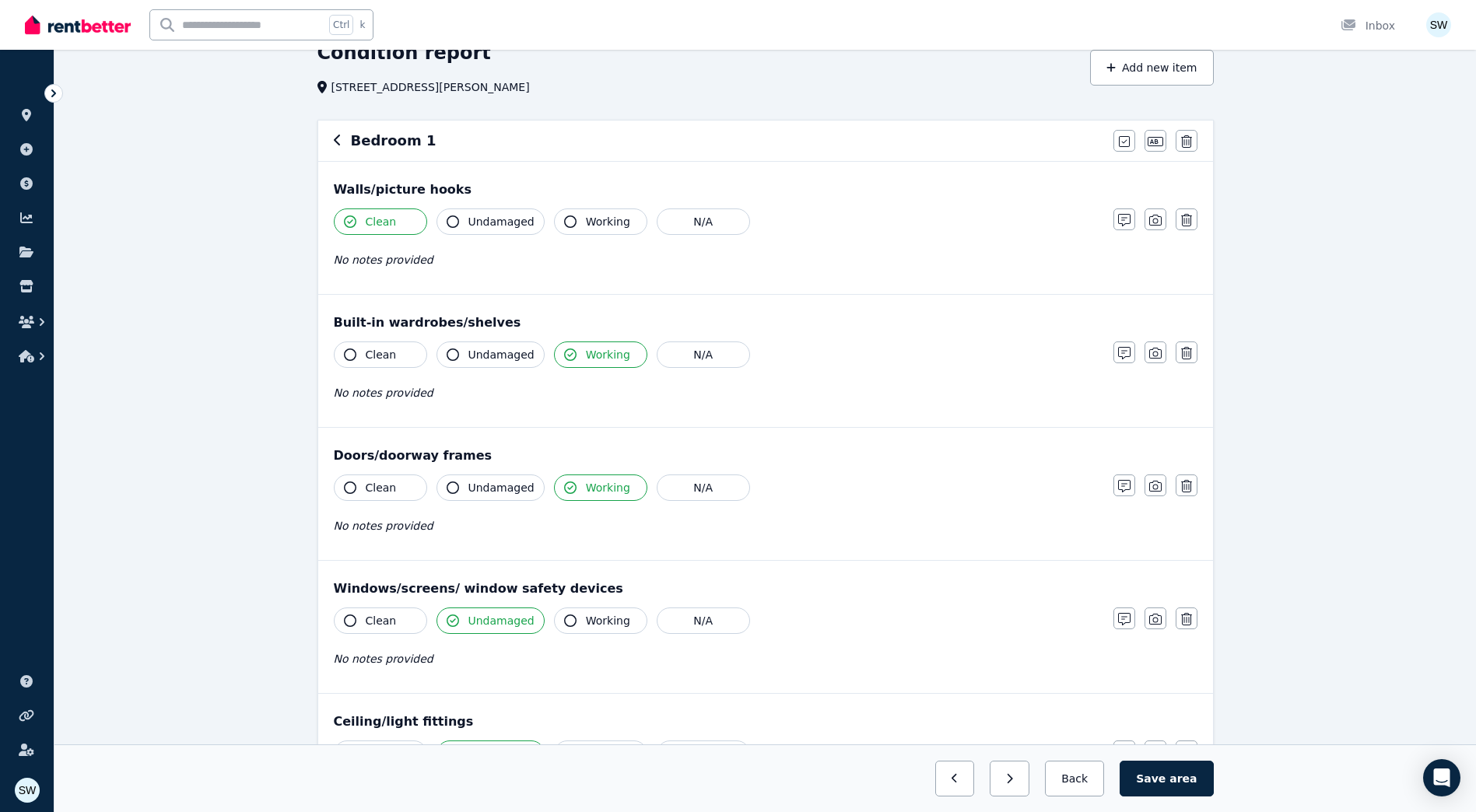
scroll to position [0, 0]
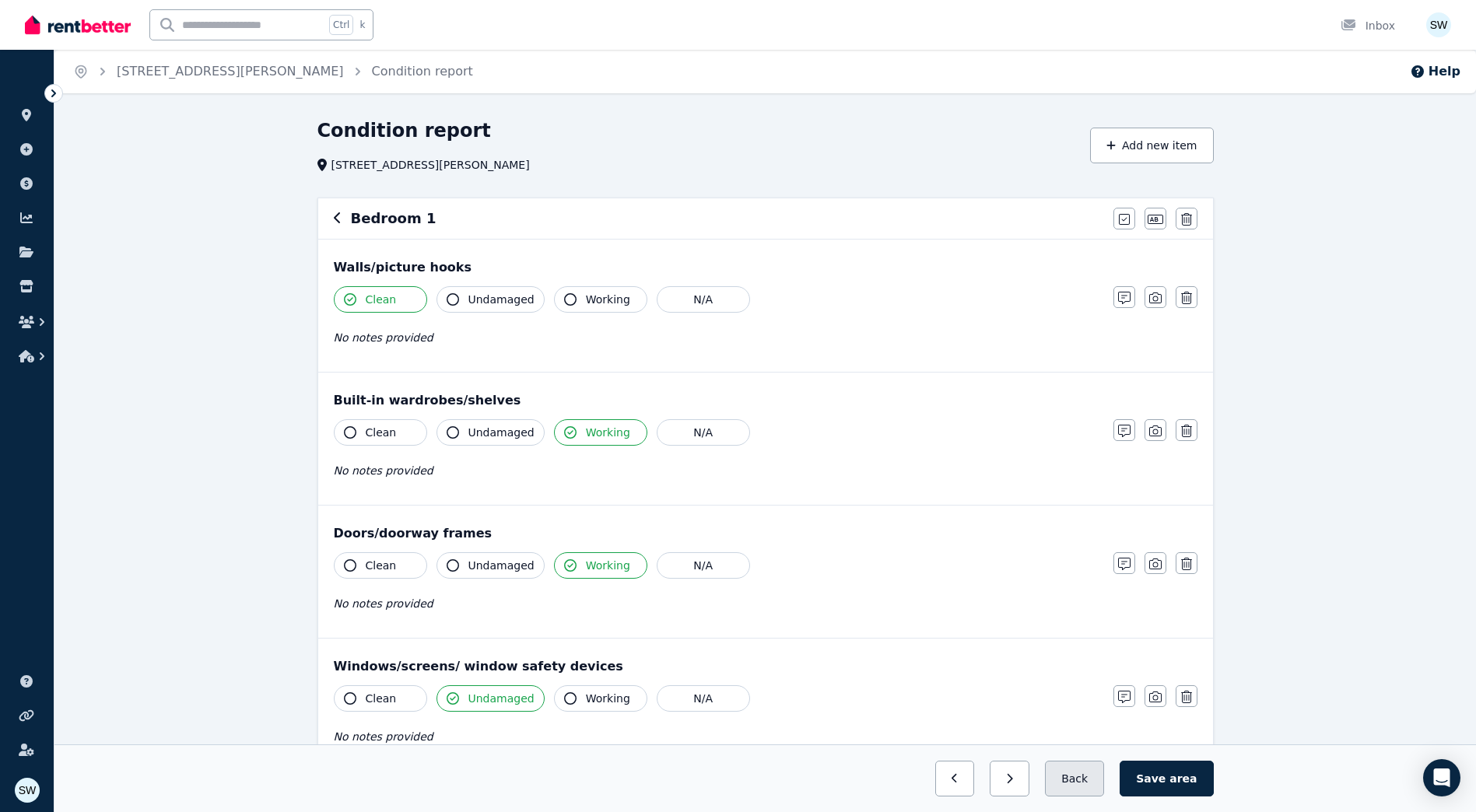
click at [1074, 789] on button "Back" at bounding box center [1074, 778] width 59 height 36
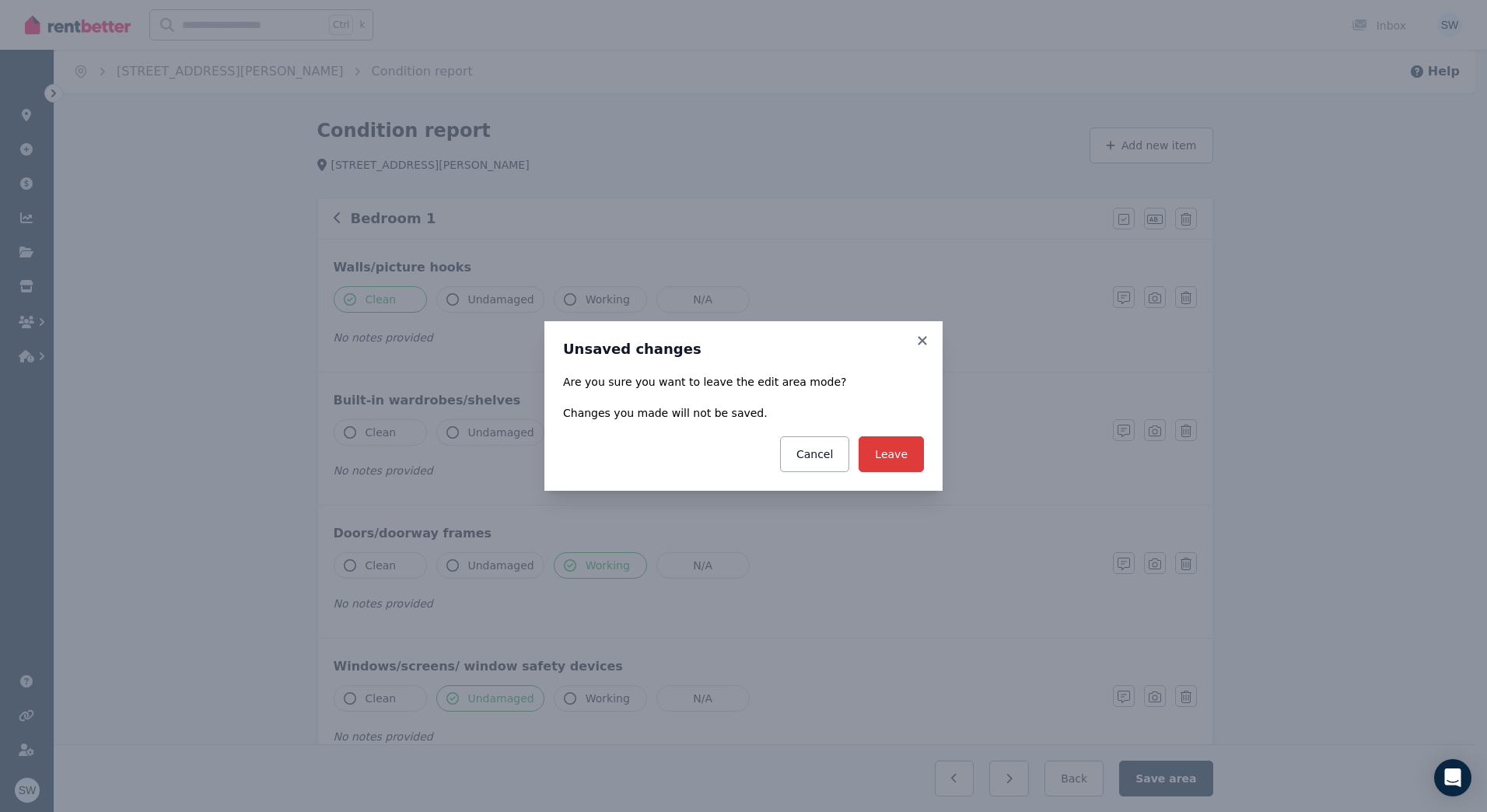
click at [905, 459] on button "Leave" at bounding box center [890, 454] width 65 height 36
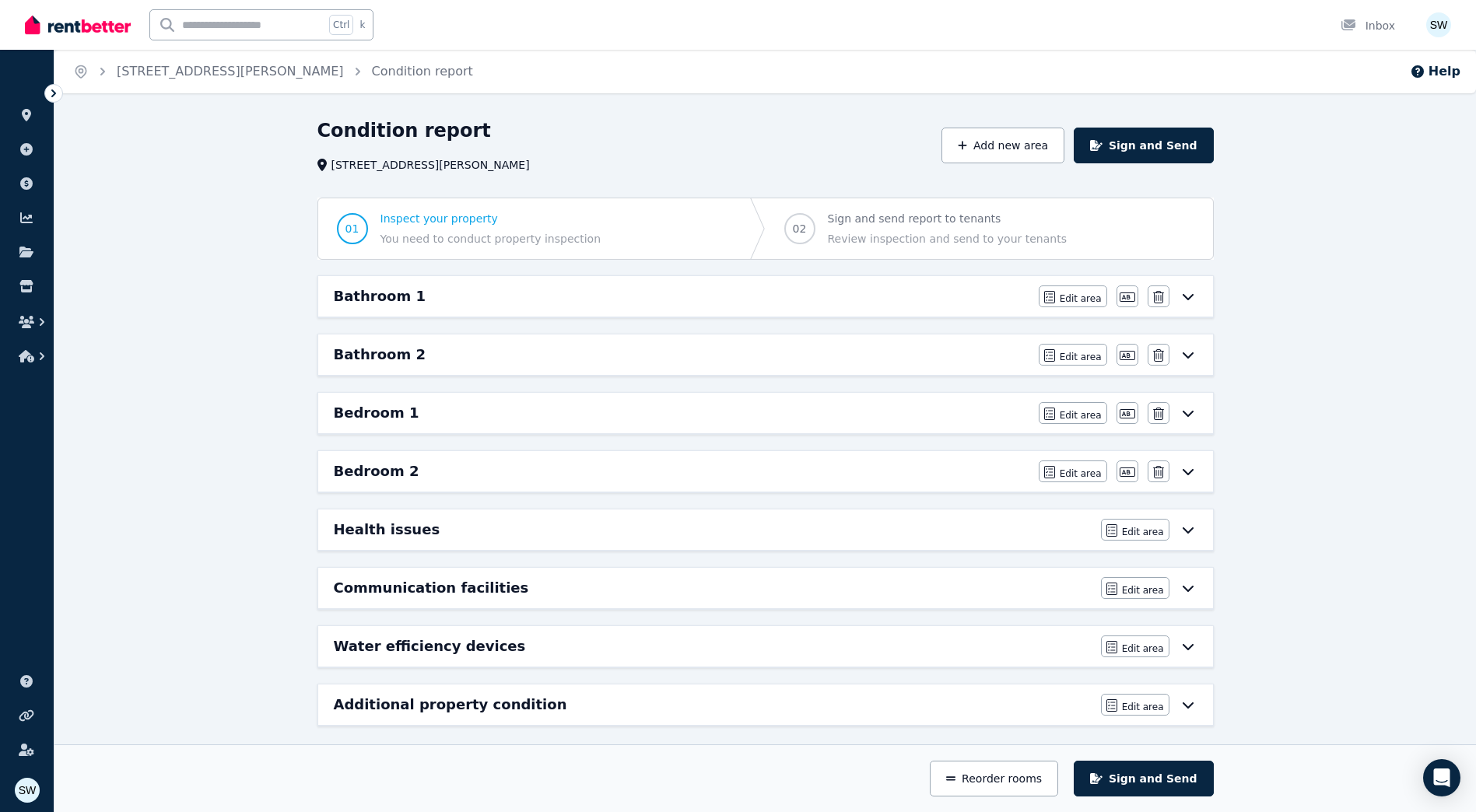
scroll to position [10, 0]
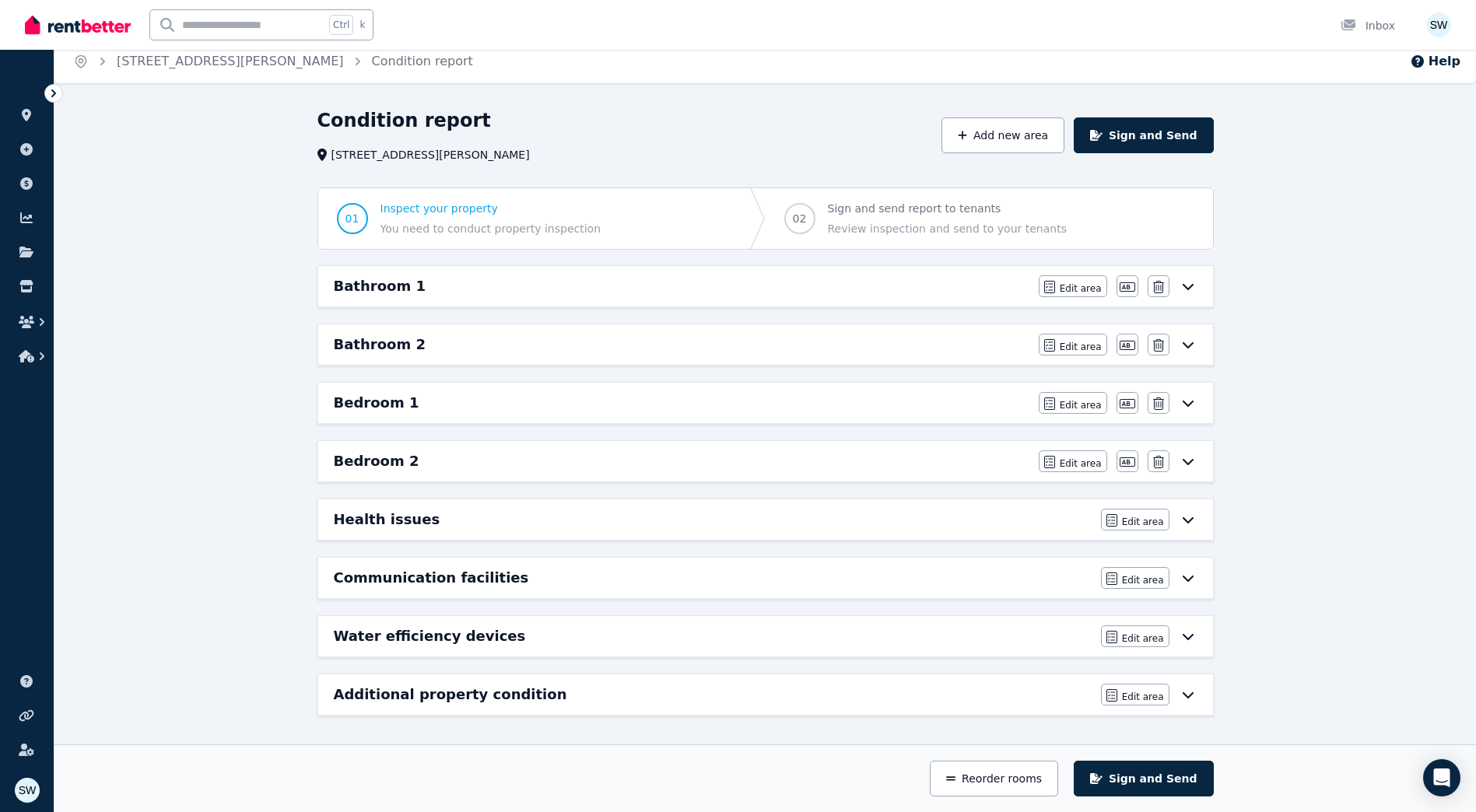
click at [522, 524] on div "Health issues" at bounding box center [713, 519] width 758 height 21
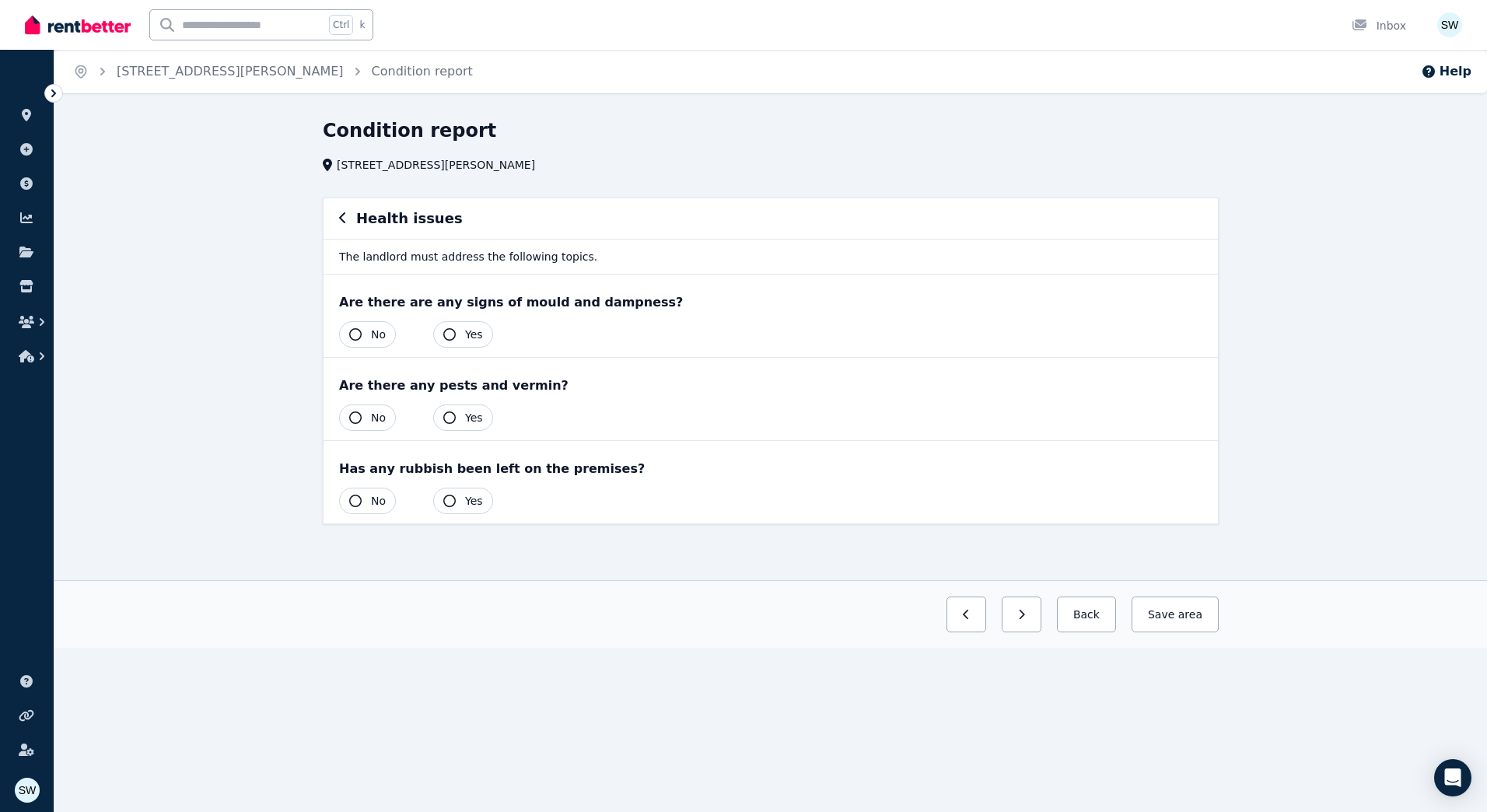
click at [358, 326] on button "No" at bounding box center [368, 335] width 57 height 27
click at [354, 415] on icon "button" at bounding box center [355, 418] width 12 height 12
click at [355, 501] on icon "button" at bounding box center [355, 500] width 12 height 12
click at [1174, 614] on button "Save area" at bounding box center [1172, 614] width 93 height 36
click at [1069, 613] on button "Back" at bounding box center [1079, 614] width 72 height 36
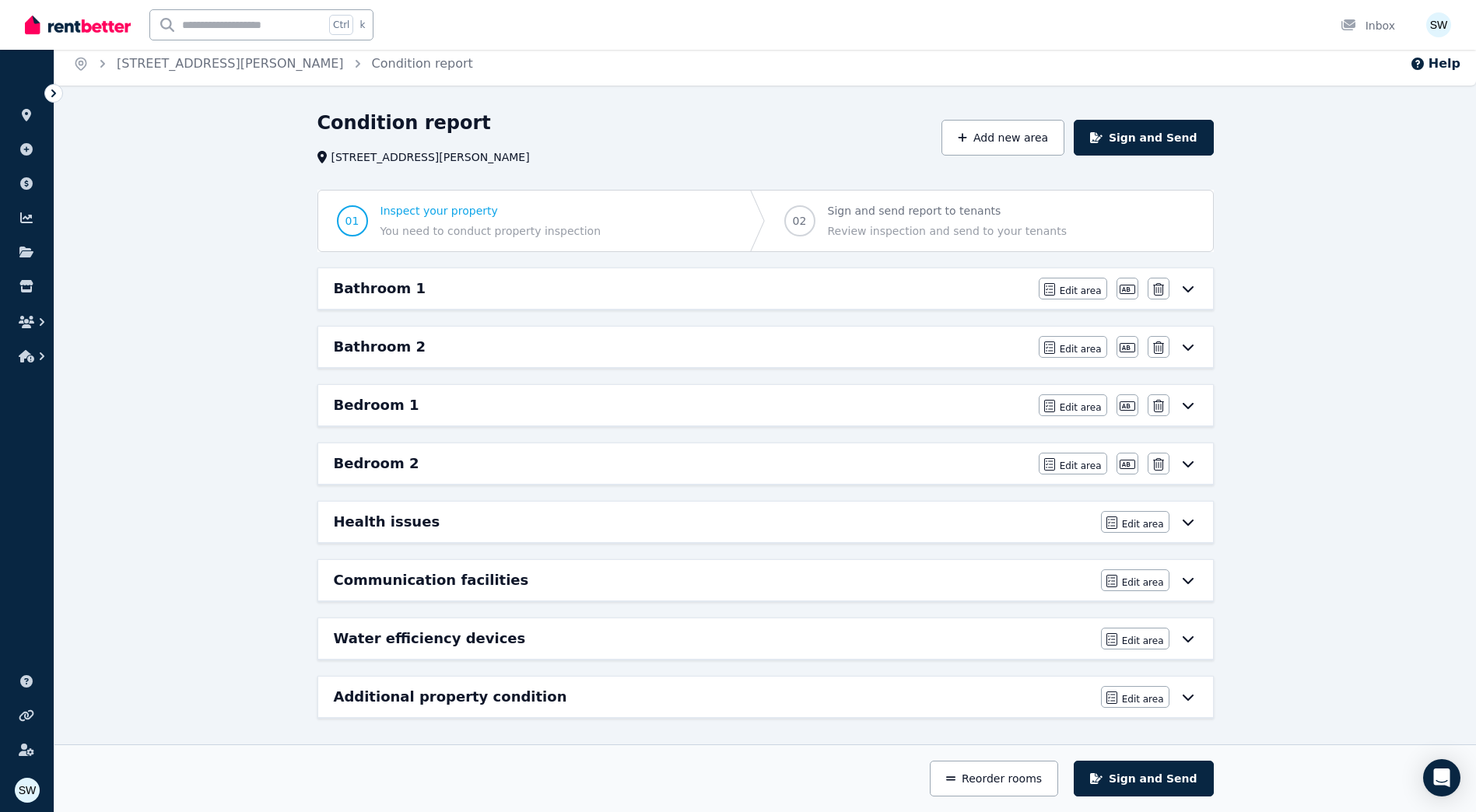
scroll to position [10, 0]
click at [622, 567] on div "Communication facilities" at bounding box center [713, 578] width 758 height 21
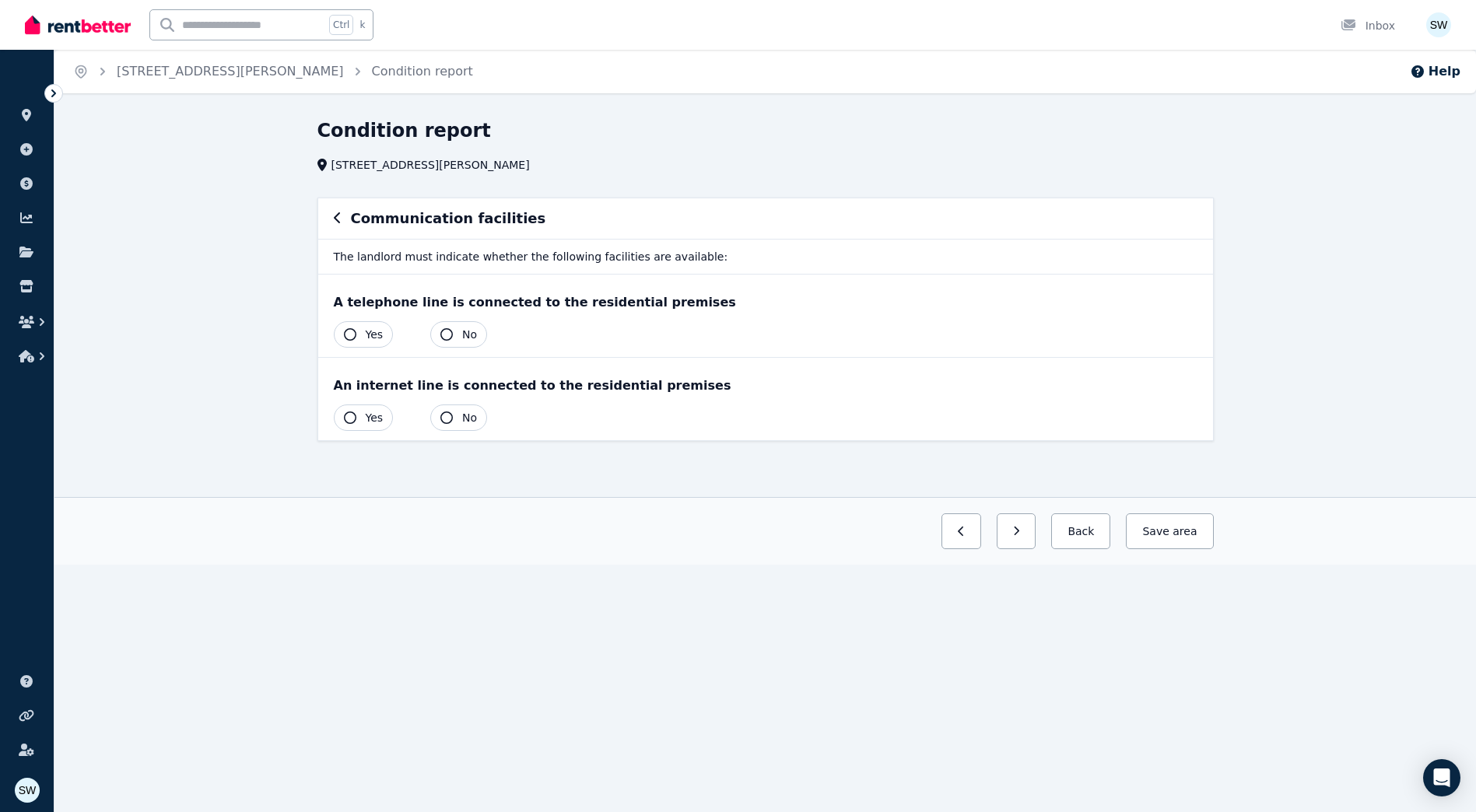
scroll to position [0, 0]
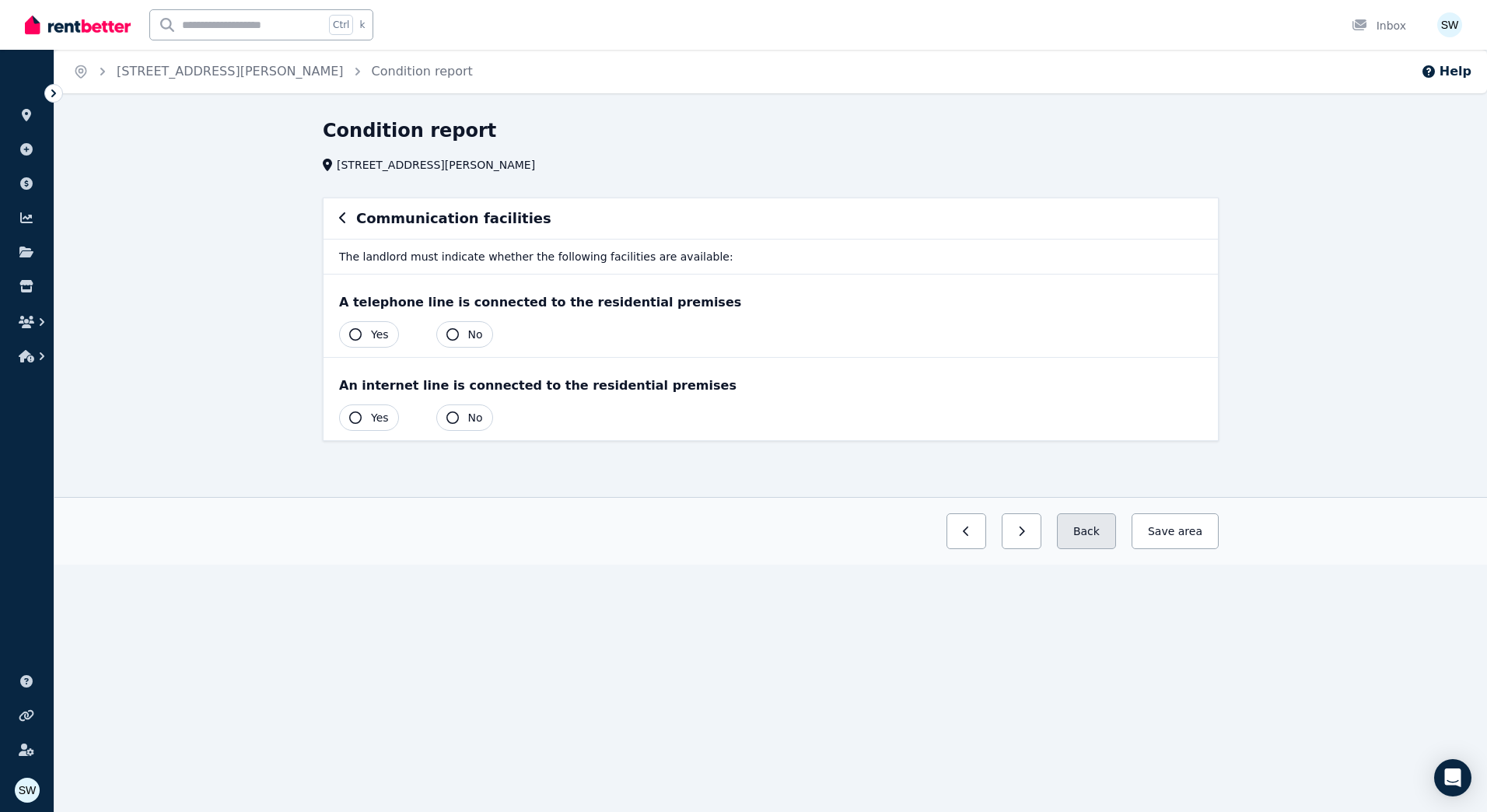
click at [1088, 524] on button "Back" at bounding box center [1086, 531] width 59 height 36
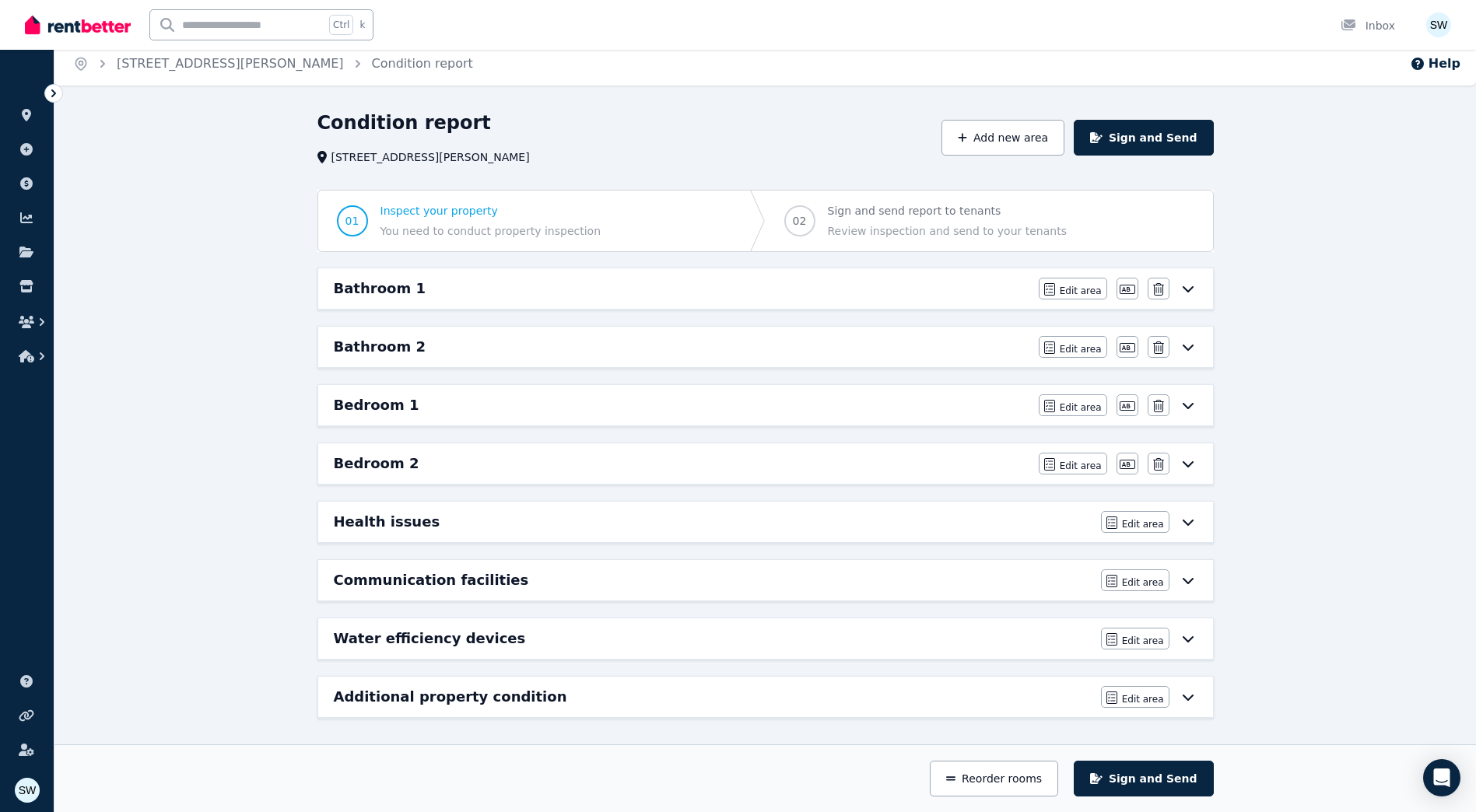
scroll to position [10, 0]
click at [234, 494] on div "Condition report Unit 8/162 Swann Rd, Taringa Add new area Sign and Send 01 Ins…" at bounding box center [764, 459] width 1421 height 703
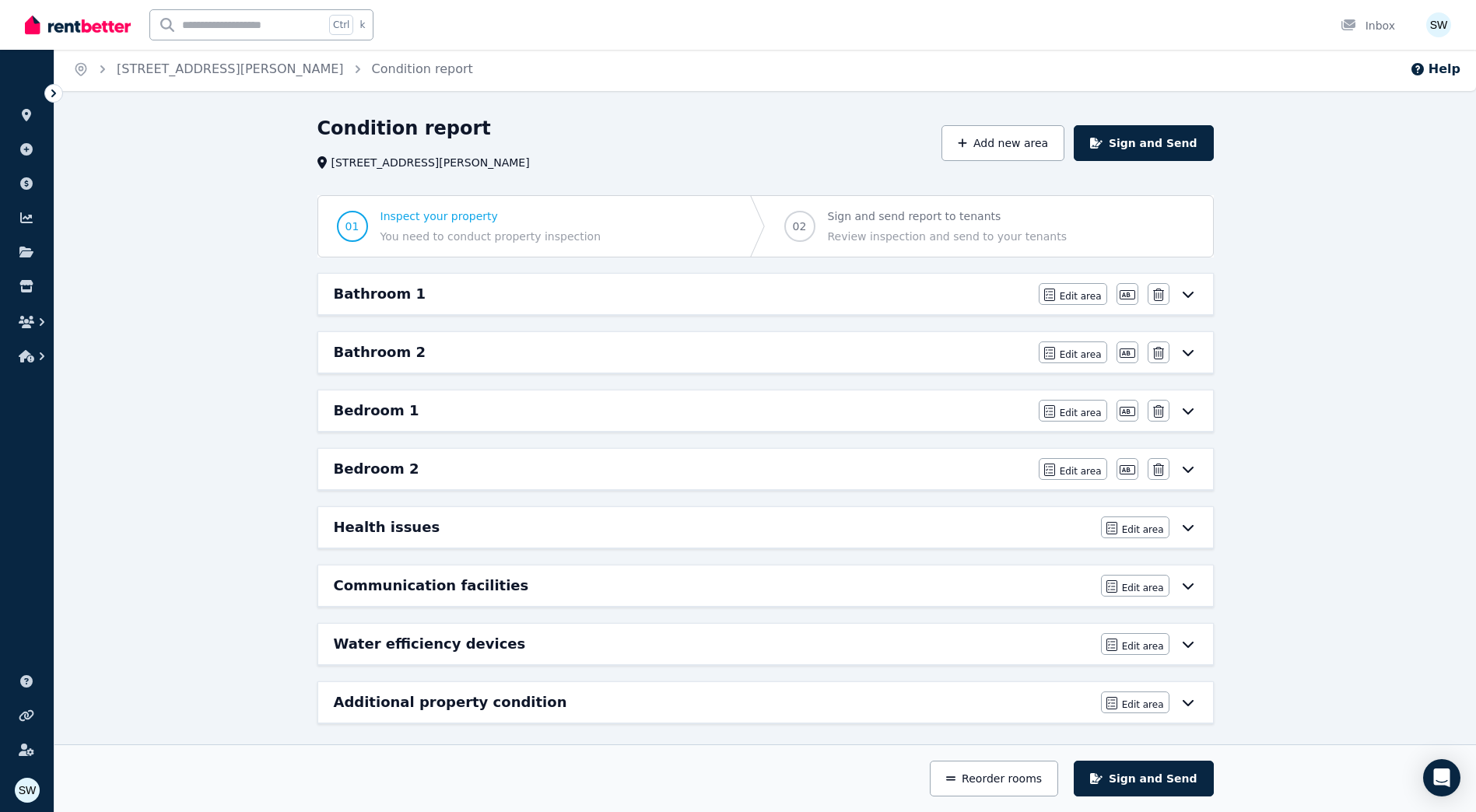
scroll to position [0, 0]
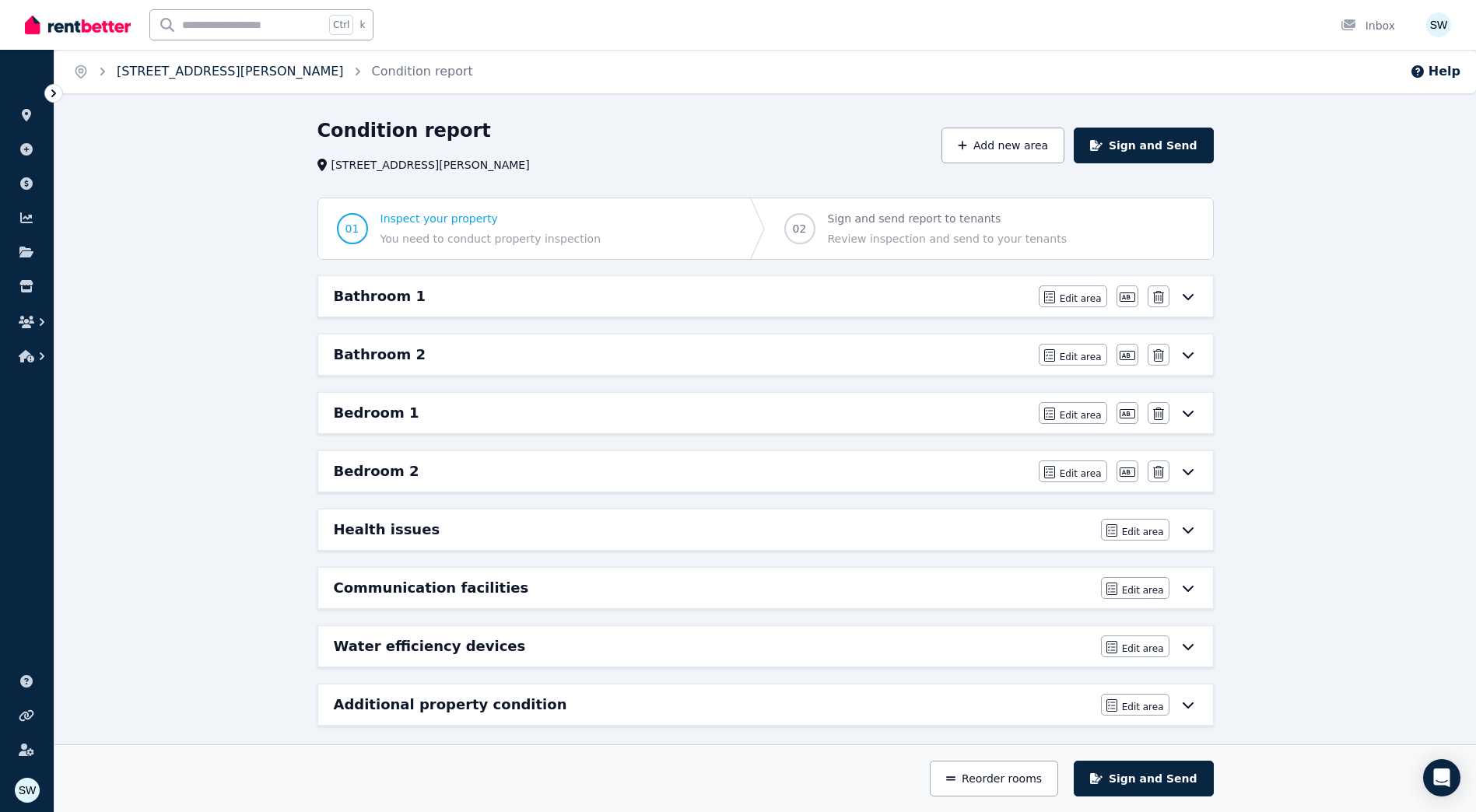
click at [195, 78] on link "[STREET_ADDRESS][PERSON_NAME]" at bounding box center [230, 71] width 227 height 15
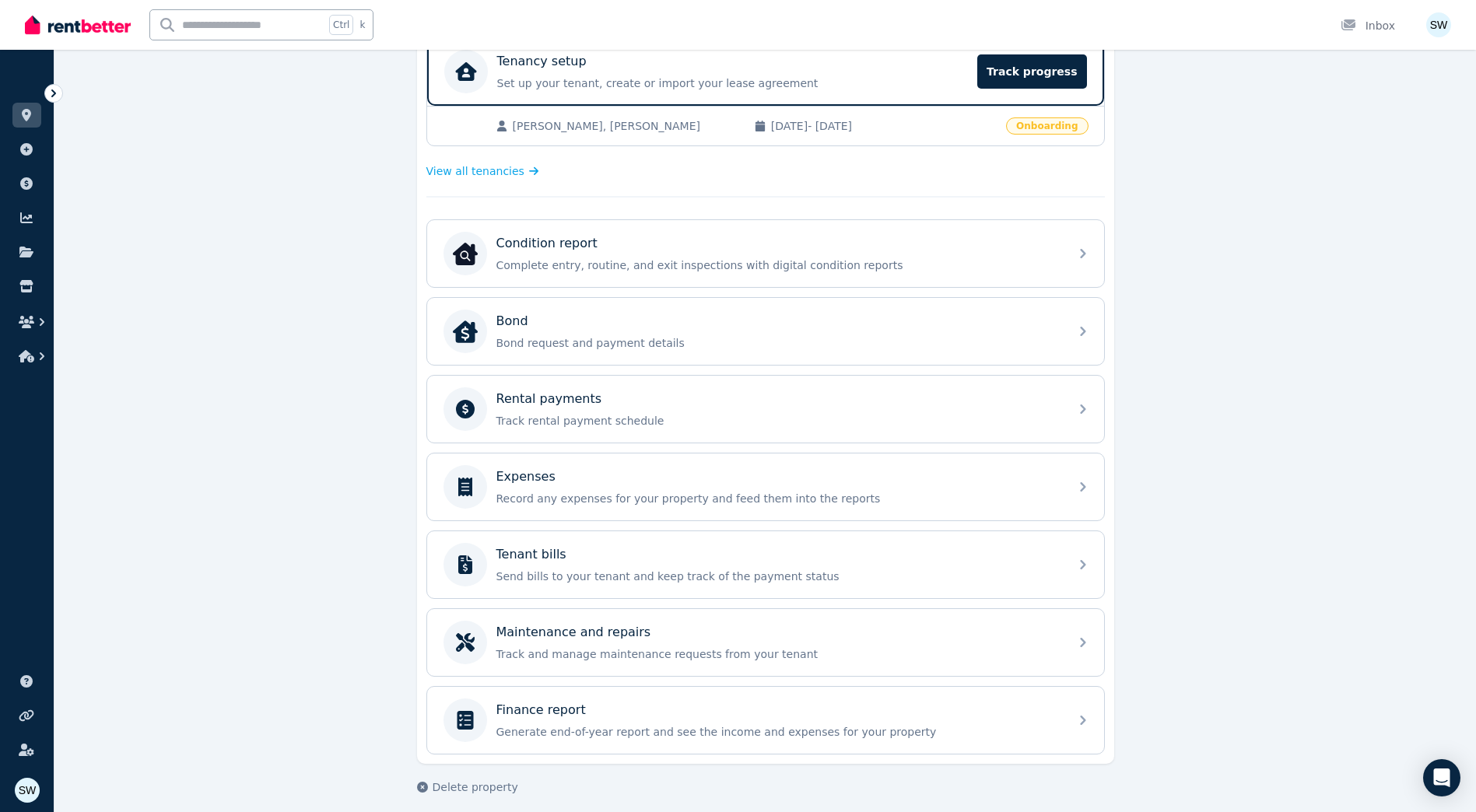
scroll to position [344, 0]
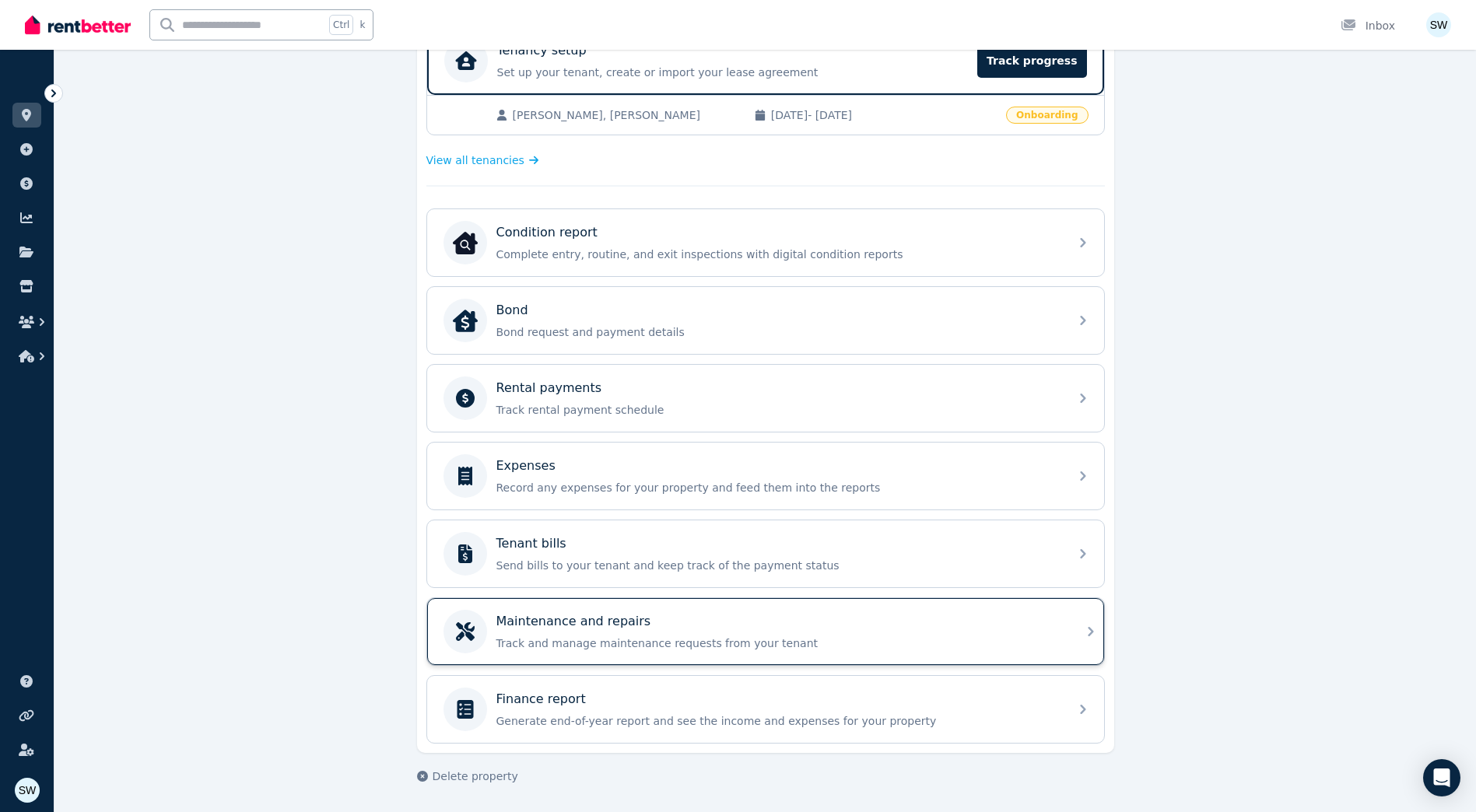
click at [738, 628] on div "Maintenance and repairs" at bounding box center [778, 621] width 563 height 19
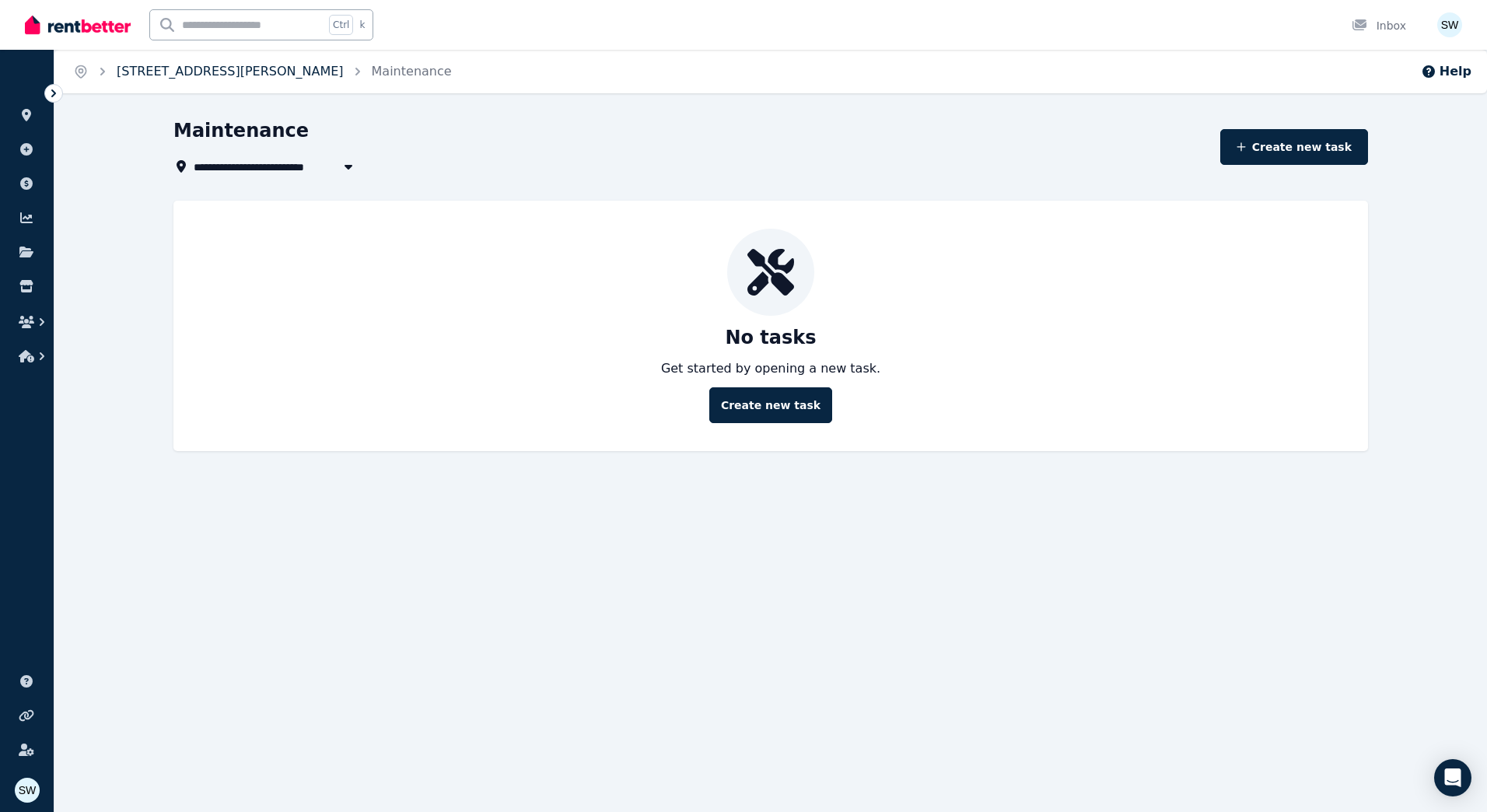
click at [244, 73] on link "[STREET_ADDRESS][PERSON_NAME]" at bounding box center [230, 71] width 227 height 15
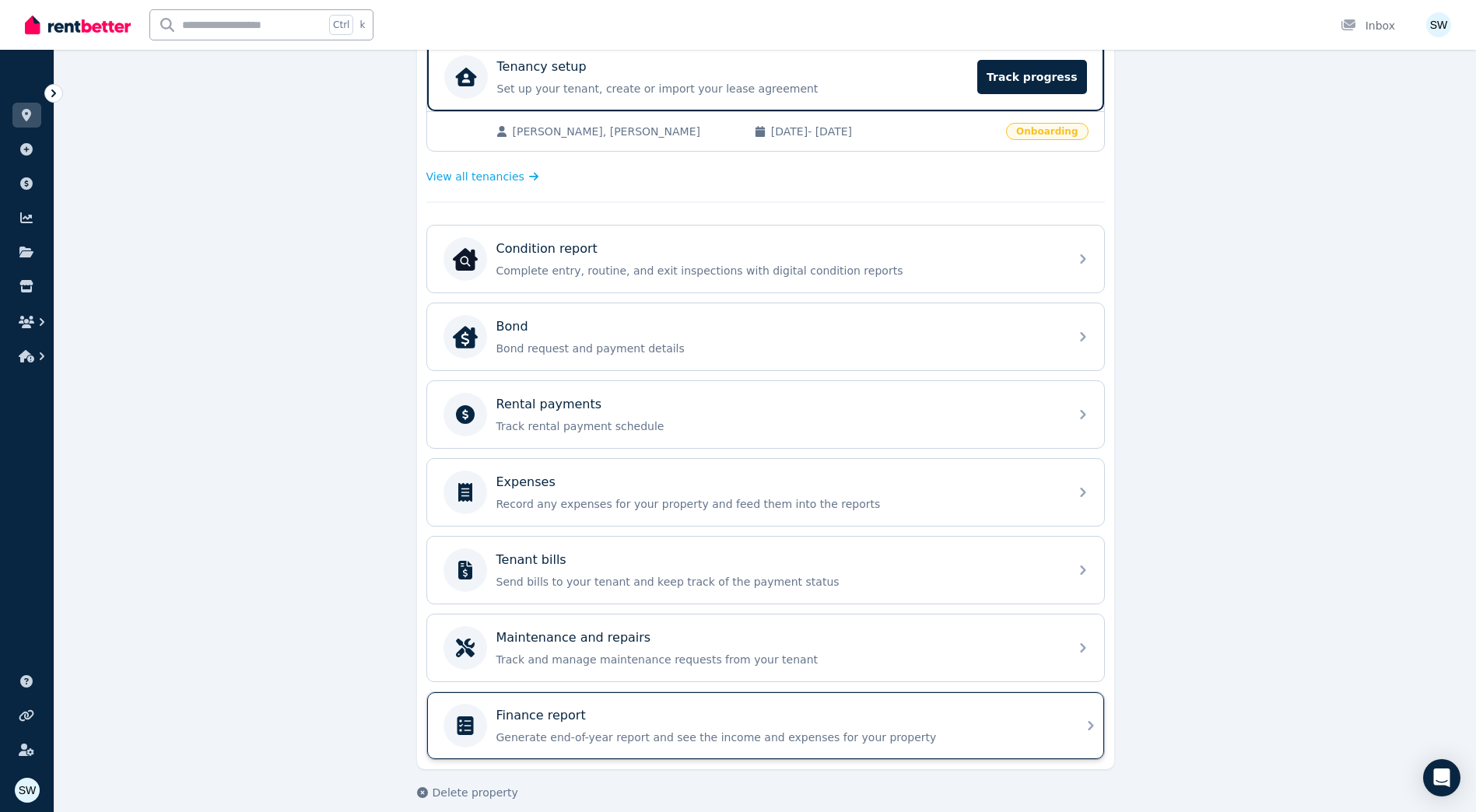
scroll to position [344, 0]
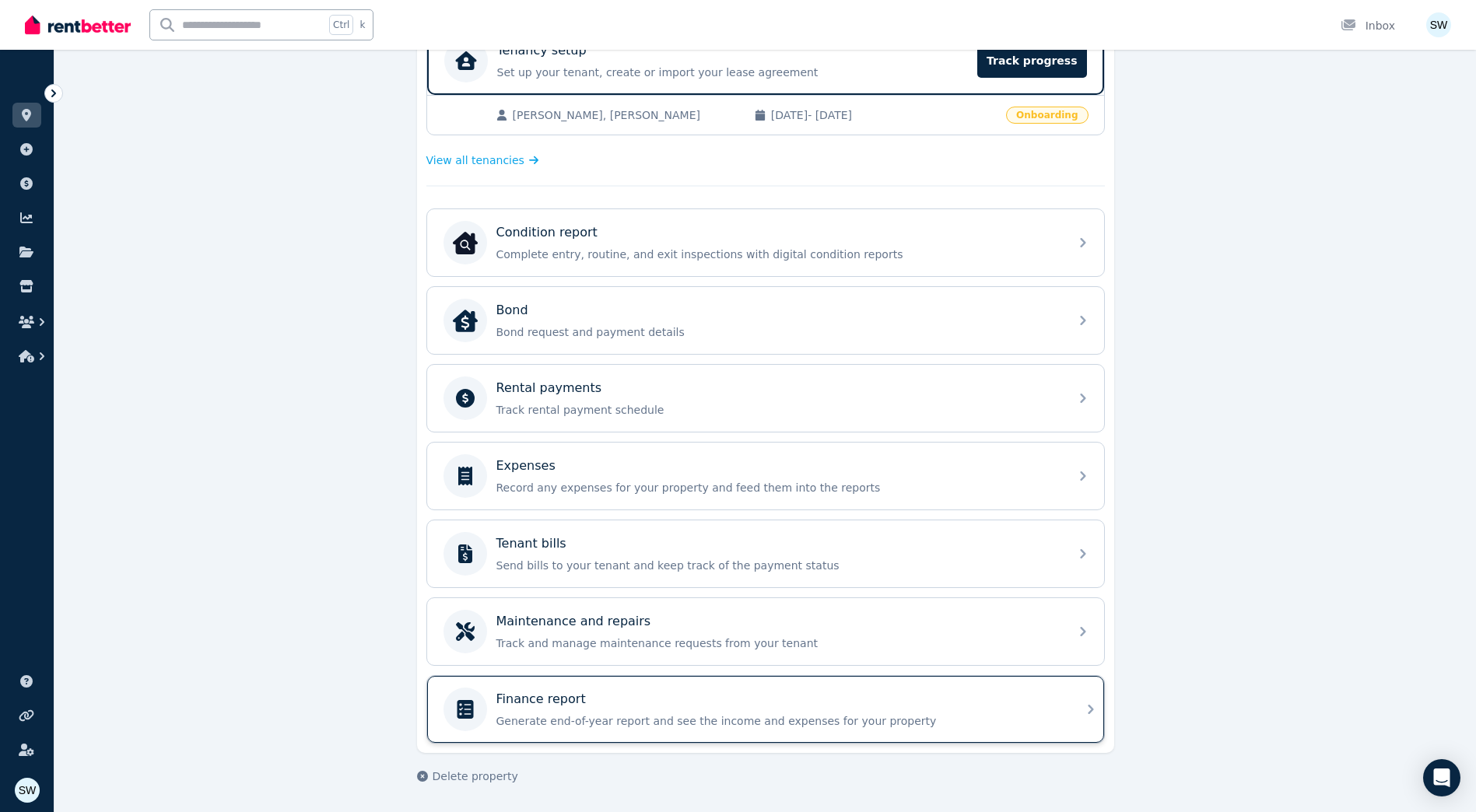
click at [667, 688] on div "Finance report Generate end-of-year report and see the income and expenses for …" at bounding box center [752, 709] width 616 height 44
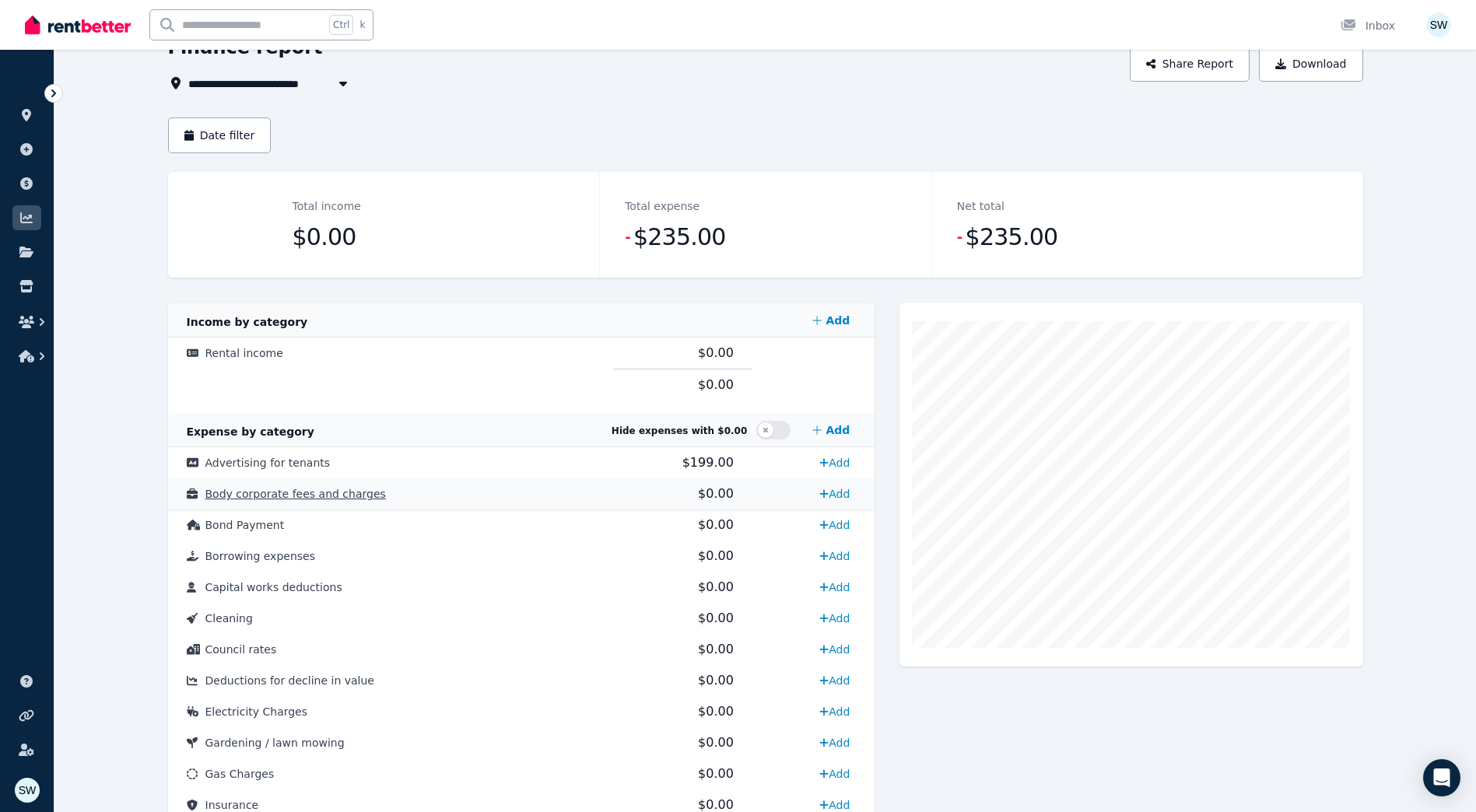
scroll to position [5, 0]
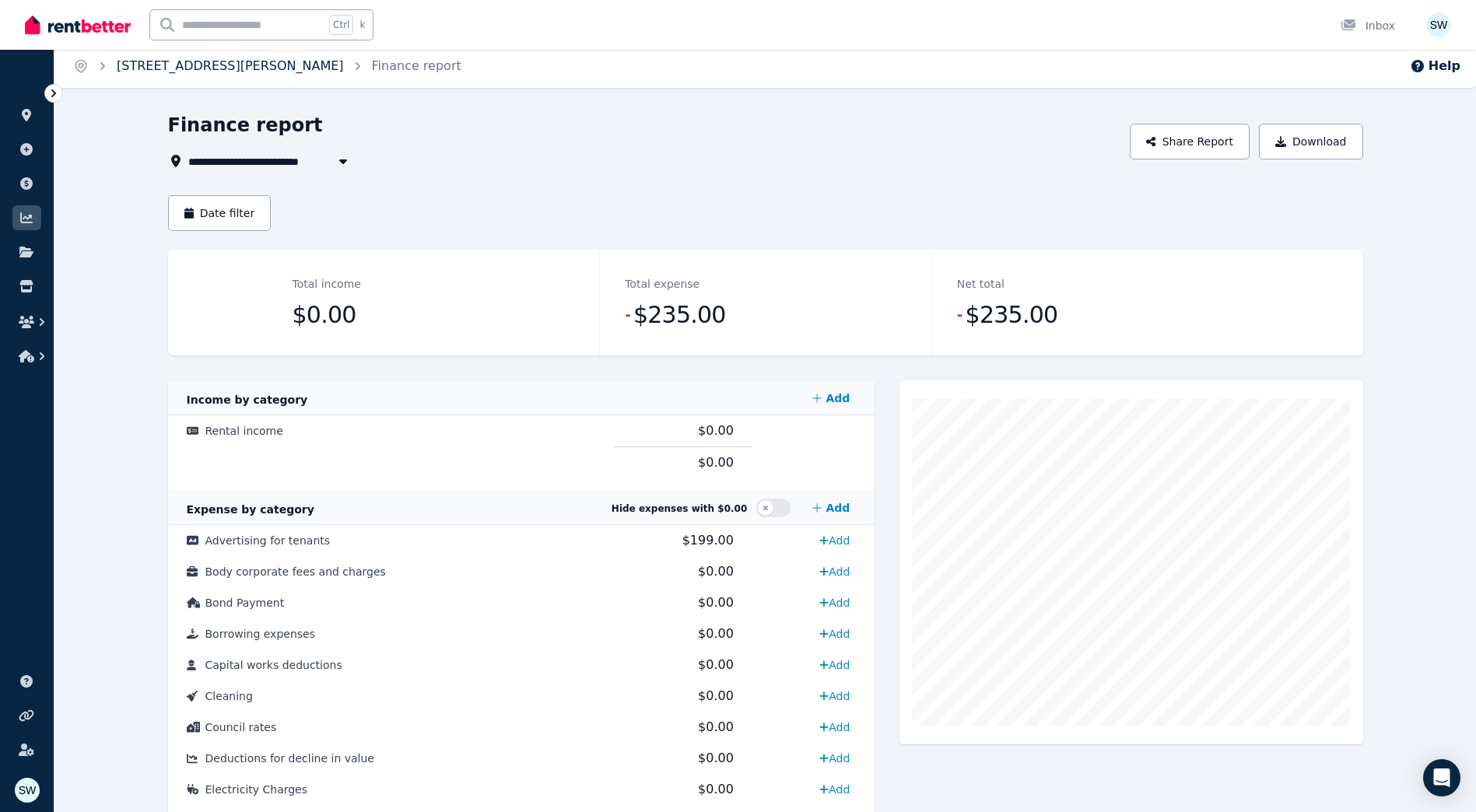
click at [196, 64] on link "[STREET_ADDRESS][PERSON_NAME]" at bounding box center [230, 65] width 227 height 15
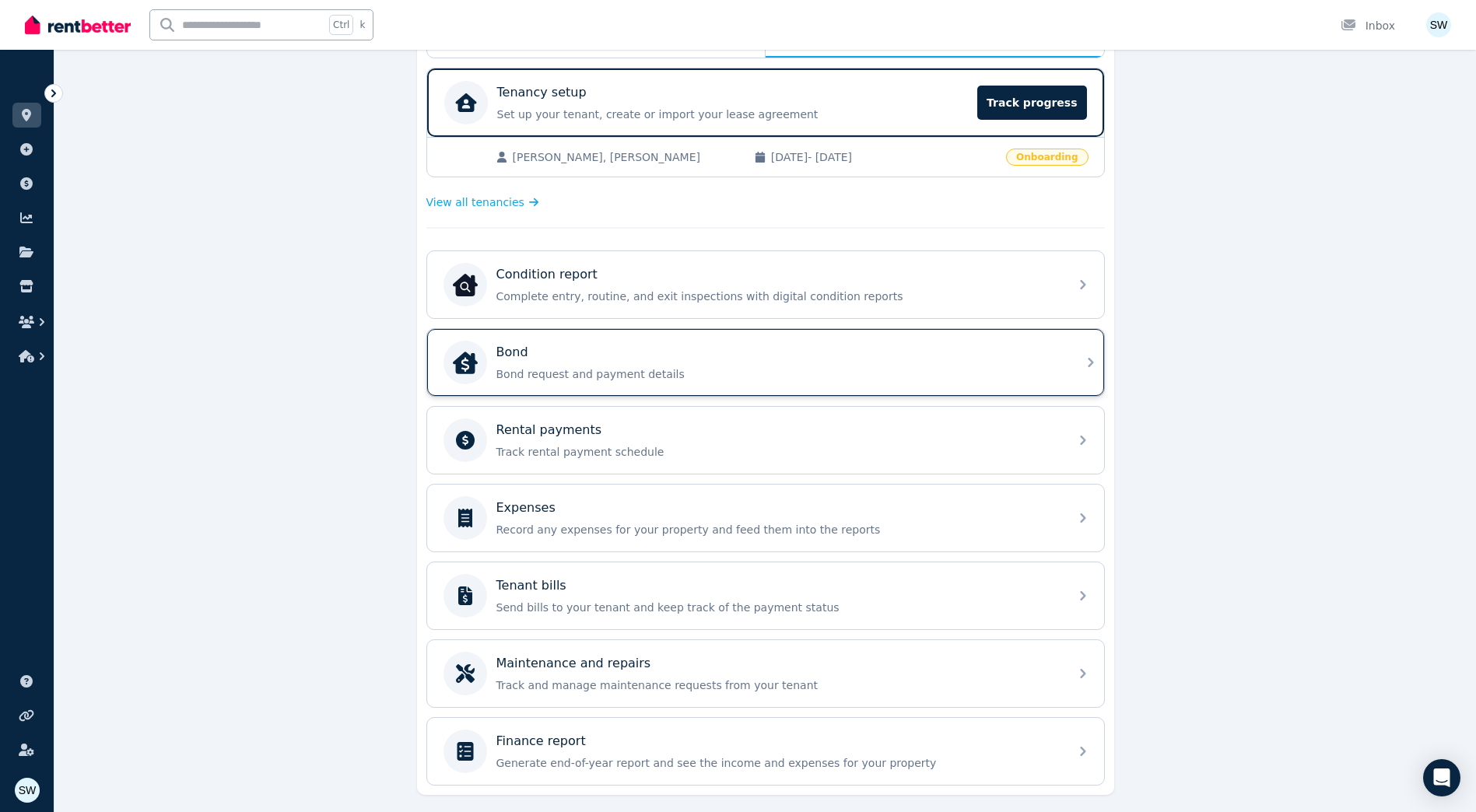
scroll to position [266, 0]
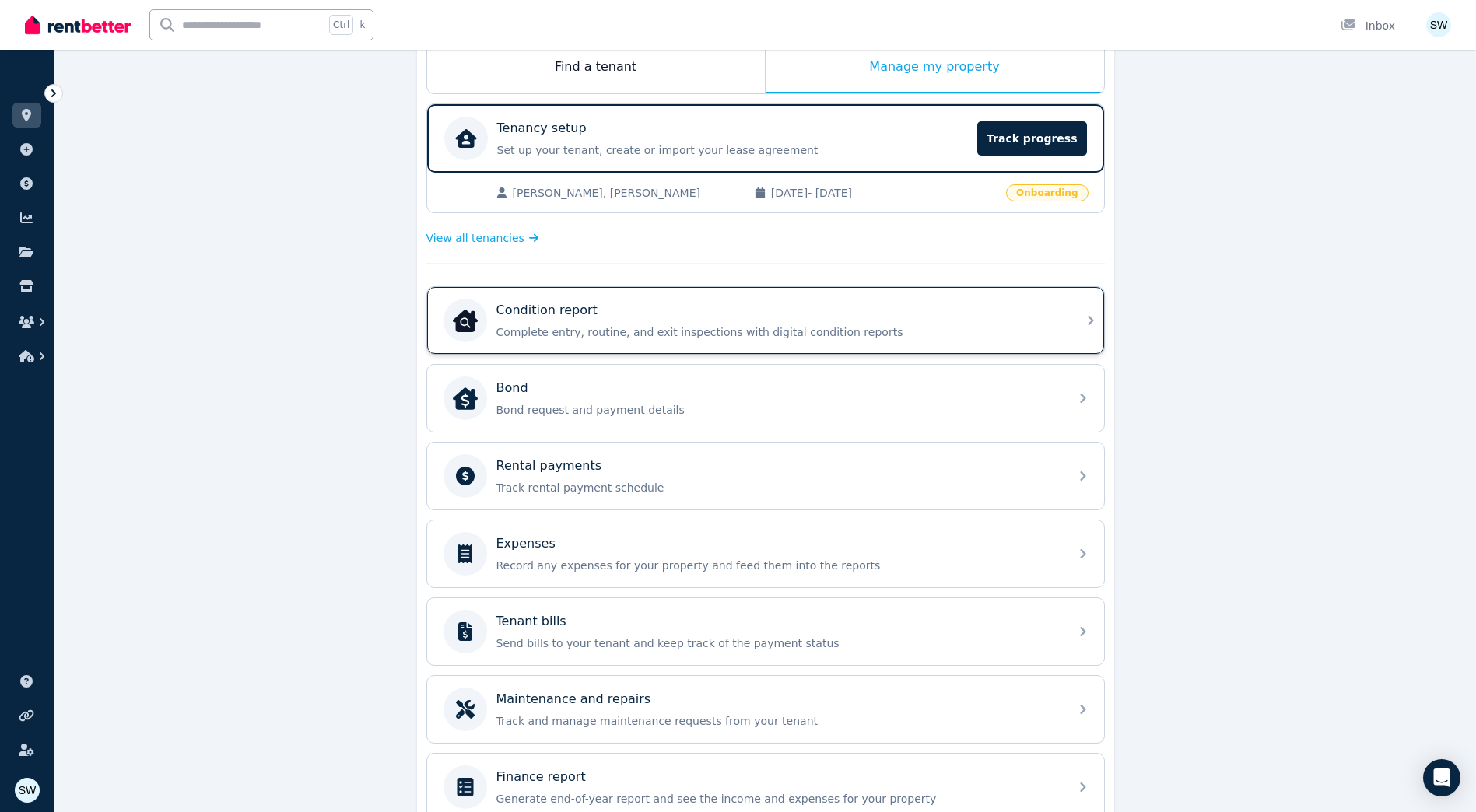
click at [738, 332] on p "Complete entry, routine, and exit inspections with digital condition reports" at bounding box center [778, 331] width 563 height 15
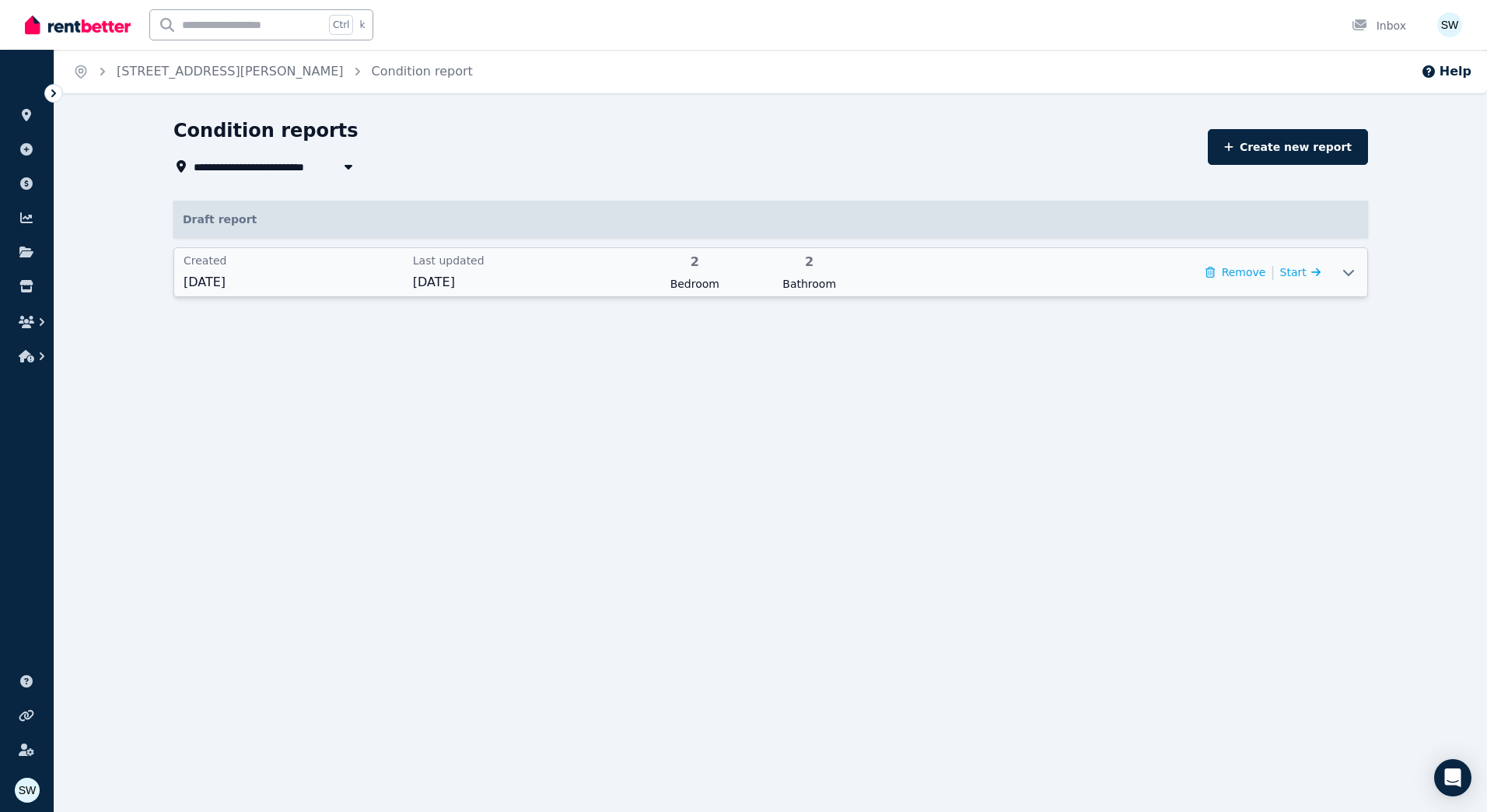
click at [443, 276] on span "[DATE]" at bounding box center [523, 282] width 220 height 19
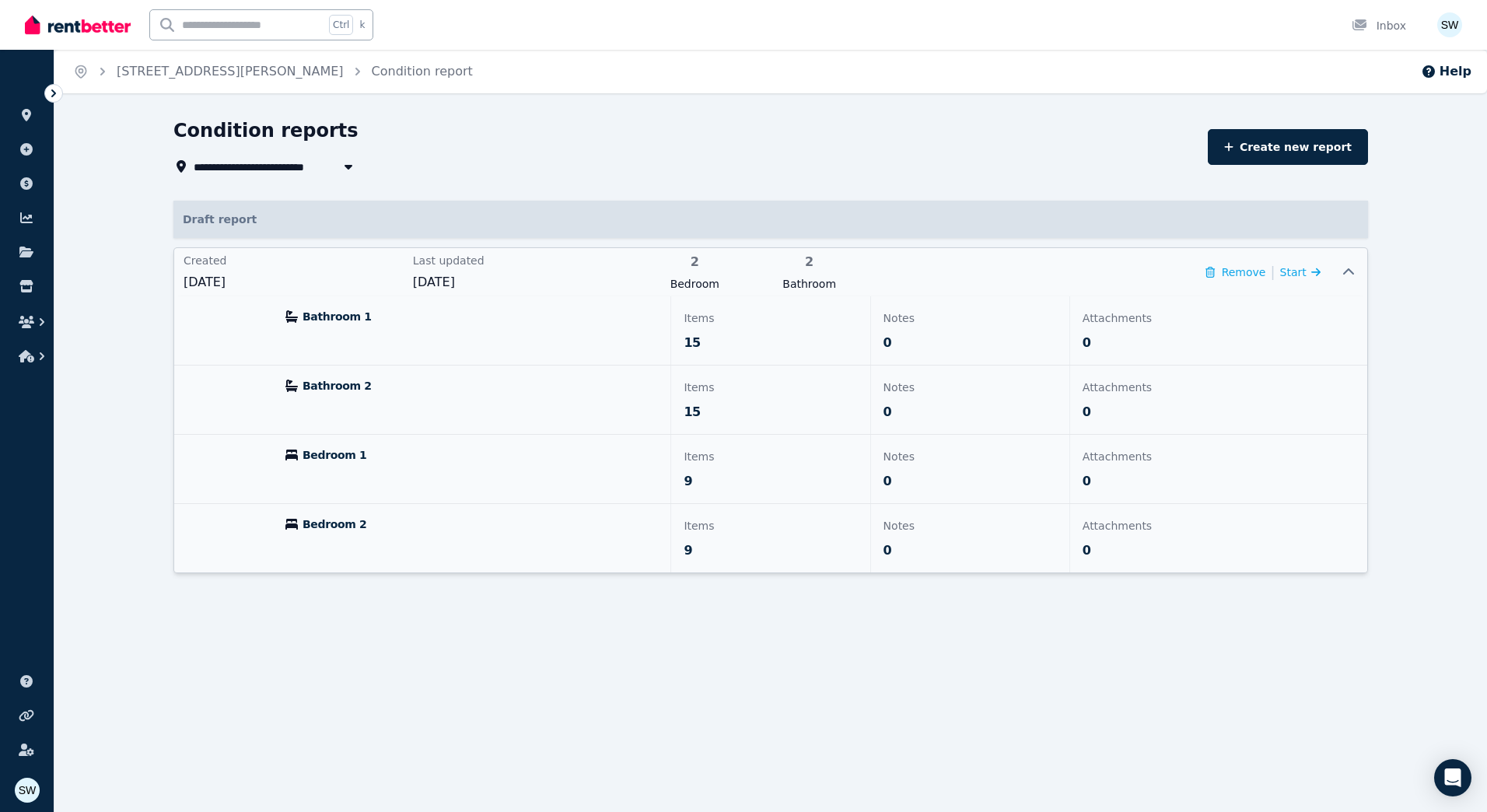
click at [452, 524] on p "Bedroom 2" at bounding box center [471, 524] width 372 height 15
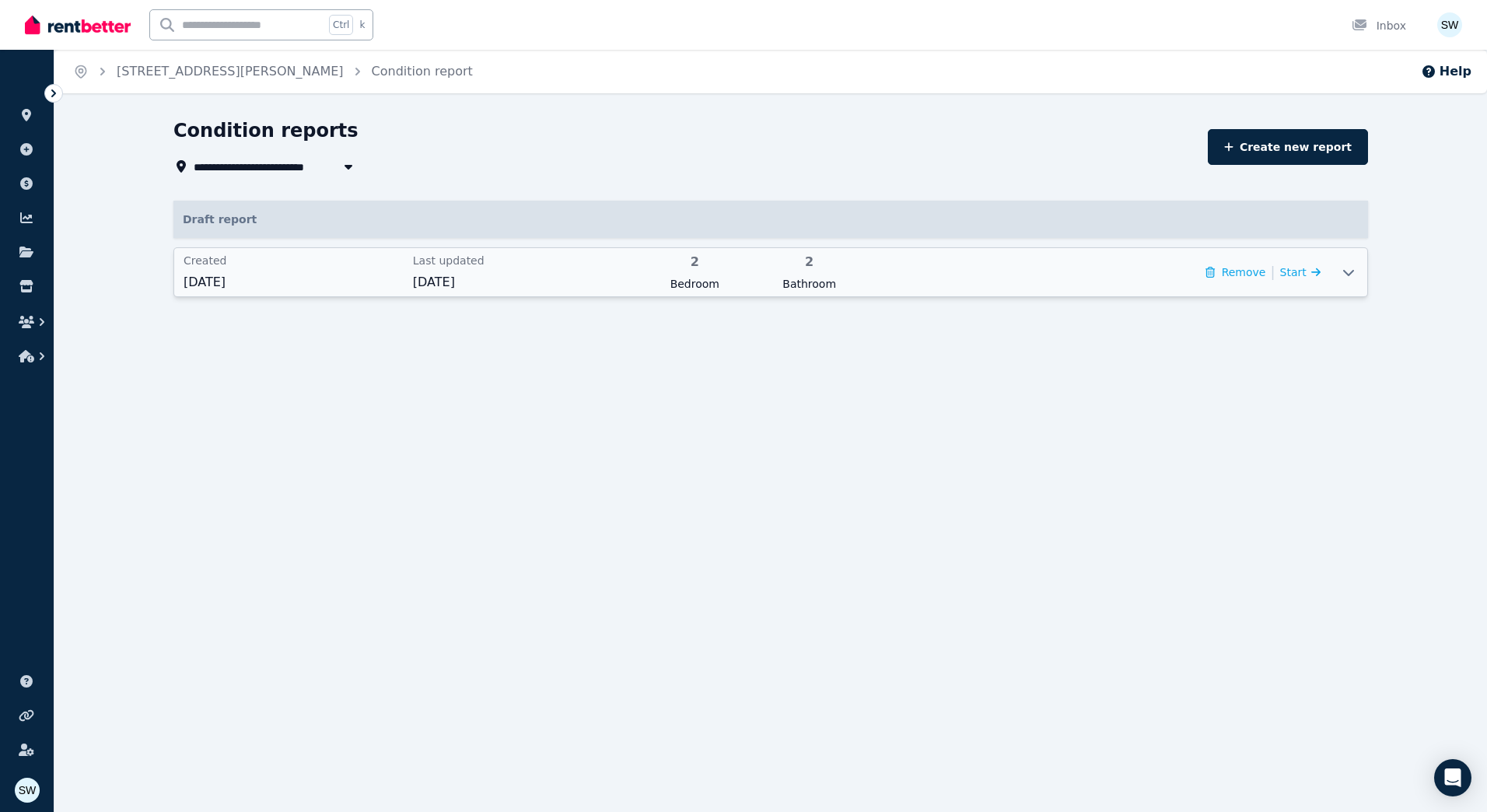
click at [602, 288] on span "[DATE]" at bounding box center [523, 282] width 220 height 19
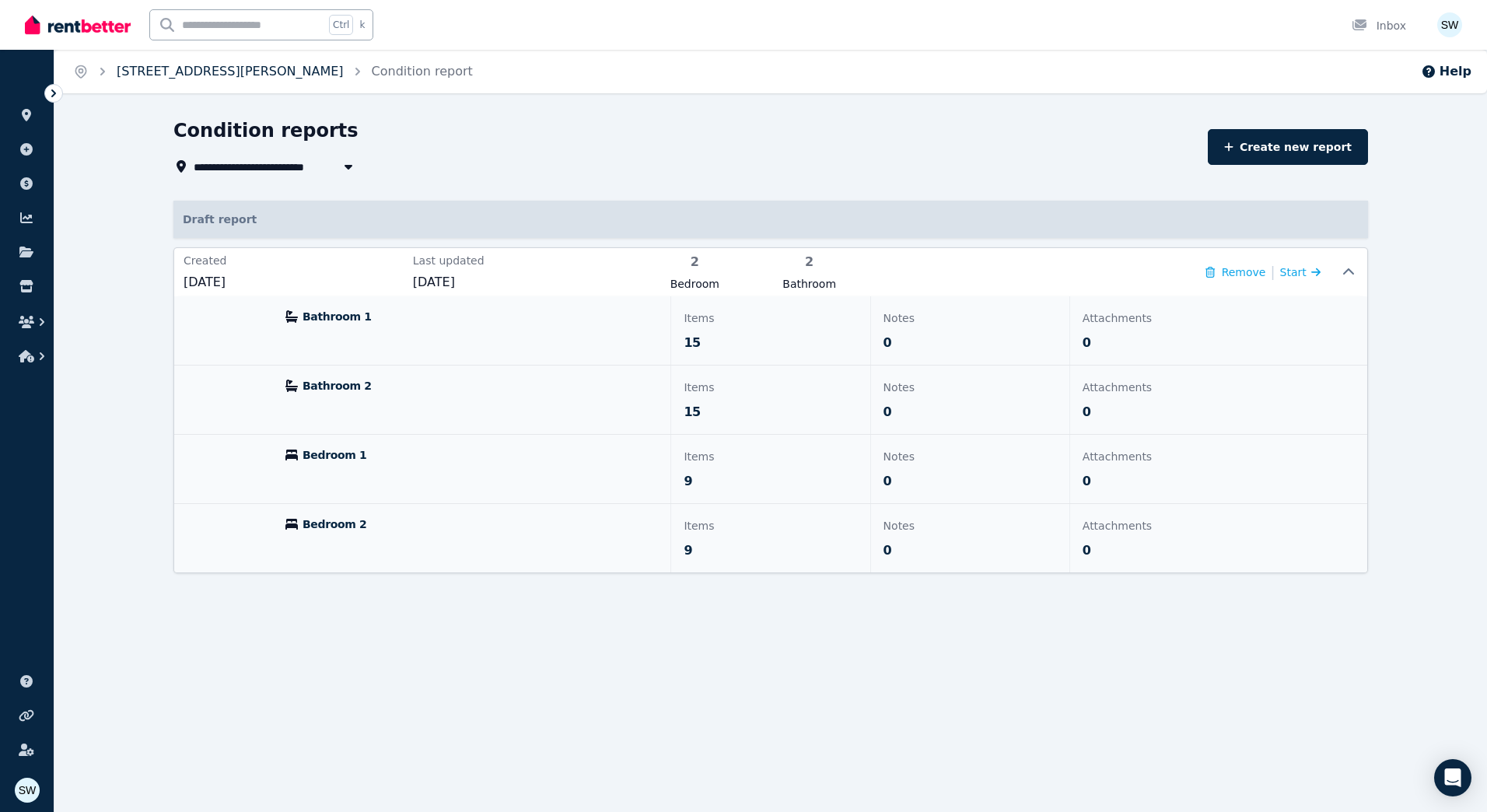
click at [254, 70] on link "[STREET_ADDRESS][PERSON_NAME]" at bounding box center [230, 71] width 227 height 15
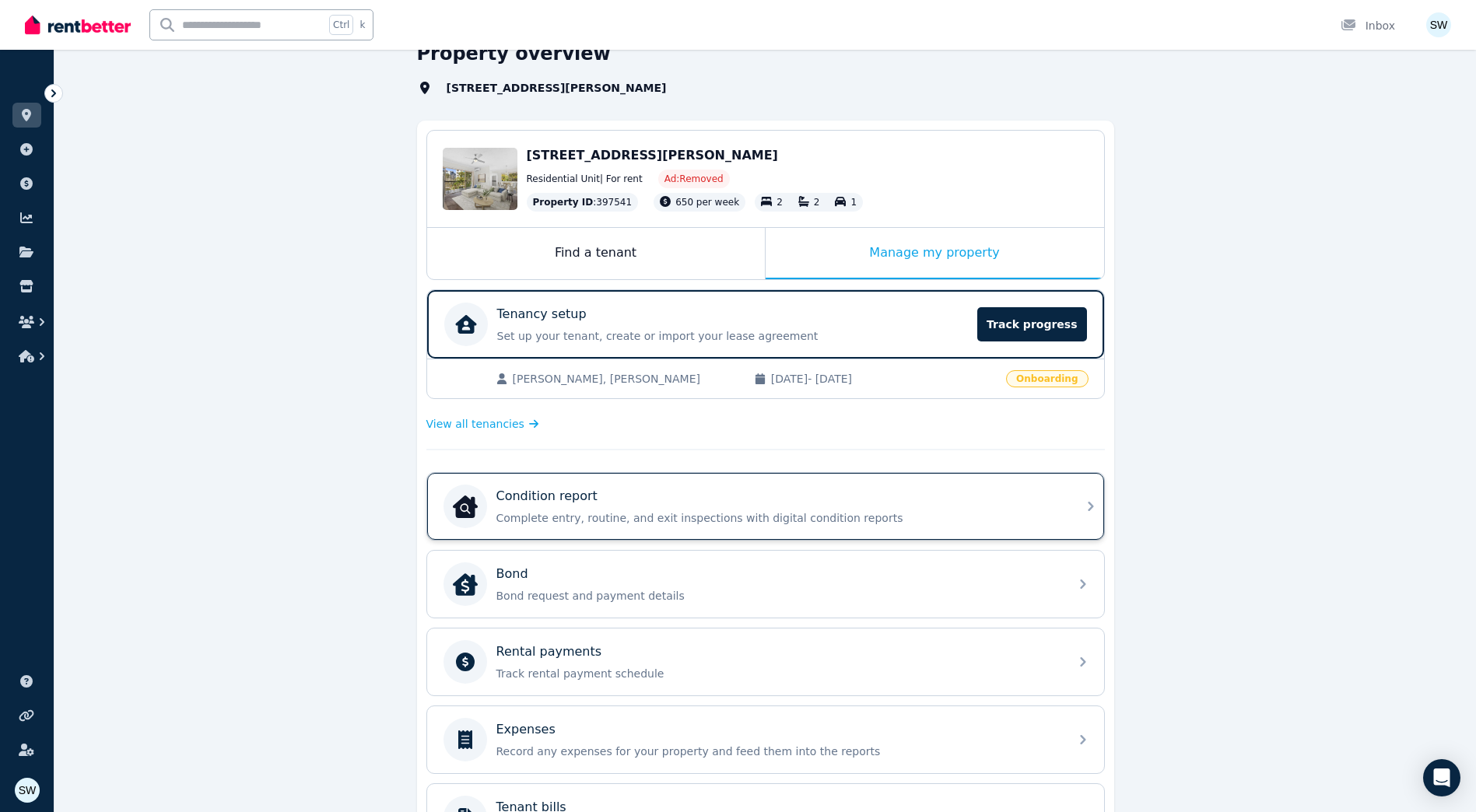
scroll to position [77, 0]
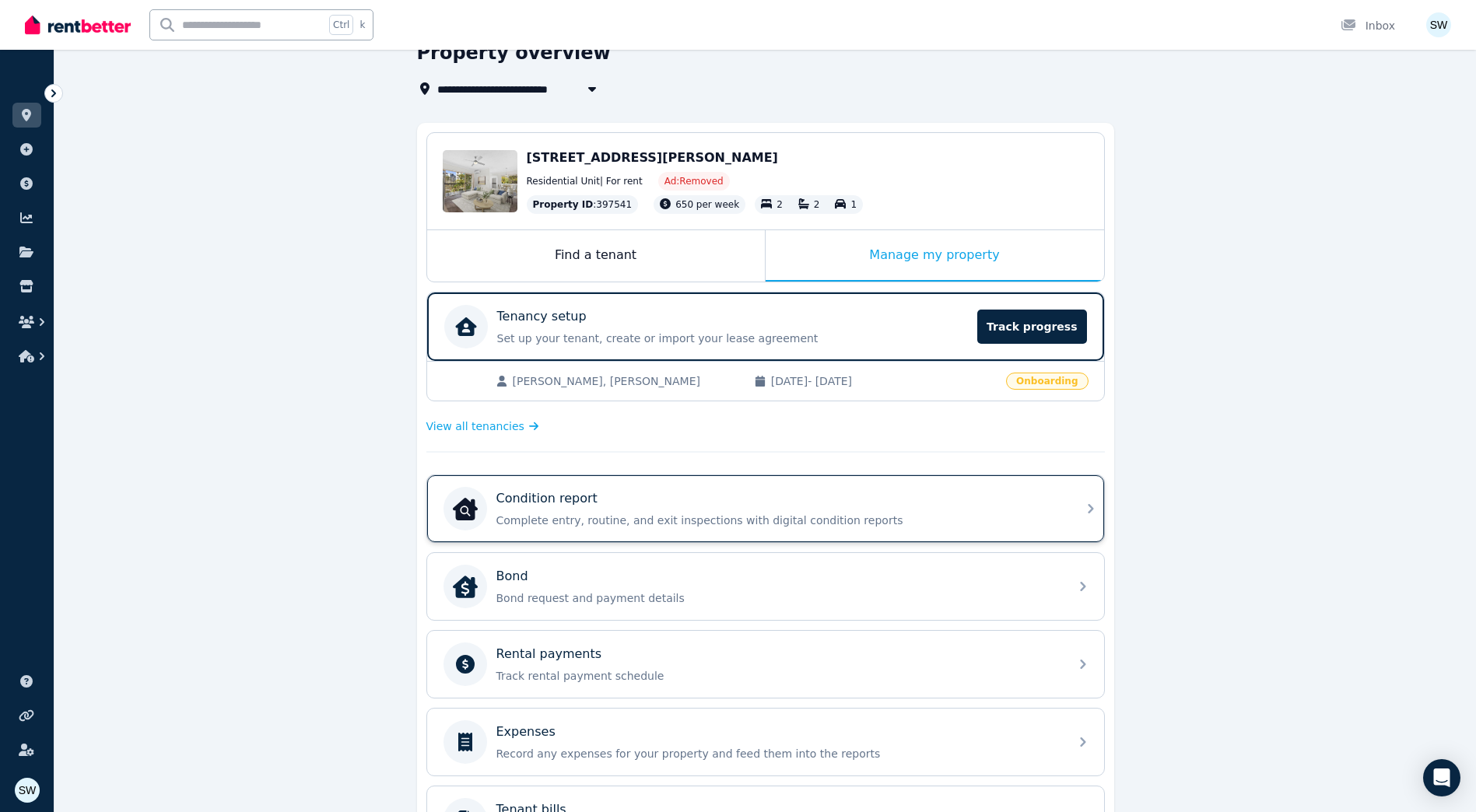
click at [673, 488] on div "Condition report Complete entry, routine, and exit inspections with digital con…" at bounding box center [752, 508] width 616 height 44
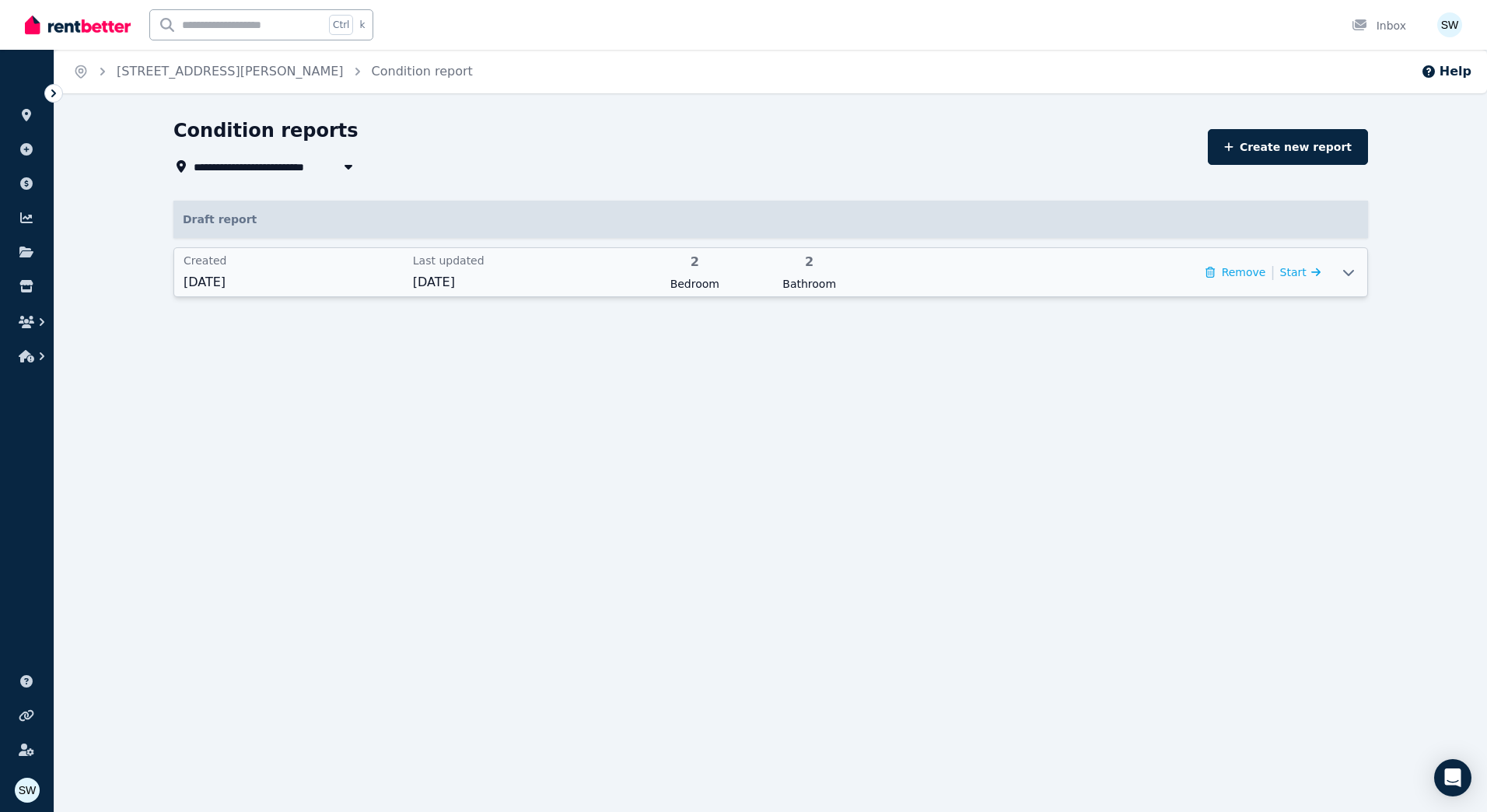
click at [698, 274] on div "2 Bedroom" at bounding box center [695, 272] width 105 height 39
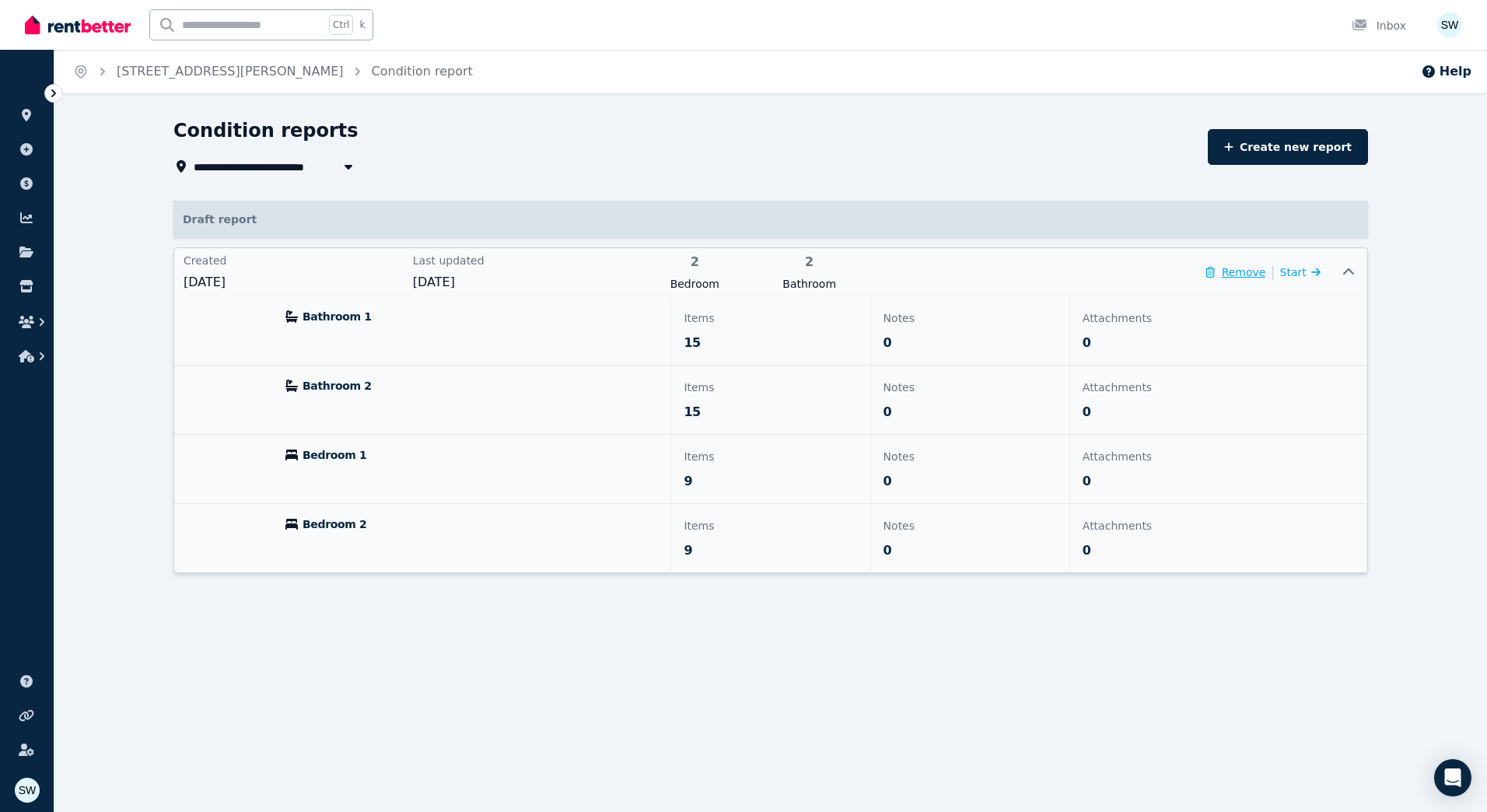
click at [1247, 279] on button "Remove" at bounding box center [1235, 272] width 60 height 15
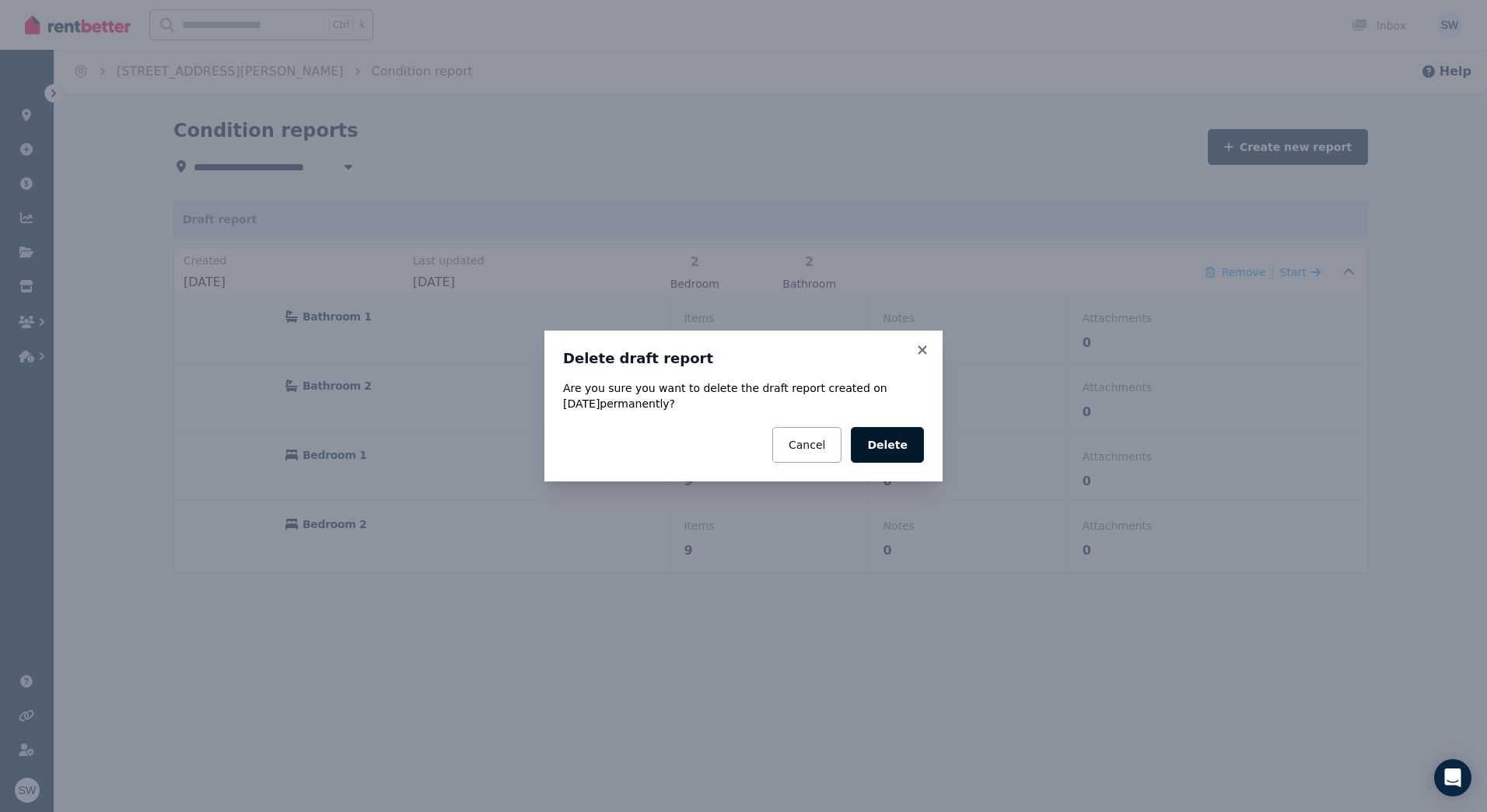
click at [902, 443] on button "Delete" at bounding box center [887, 444] width 73 height 36
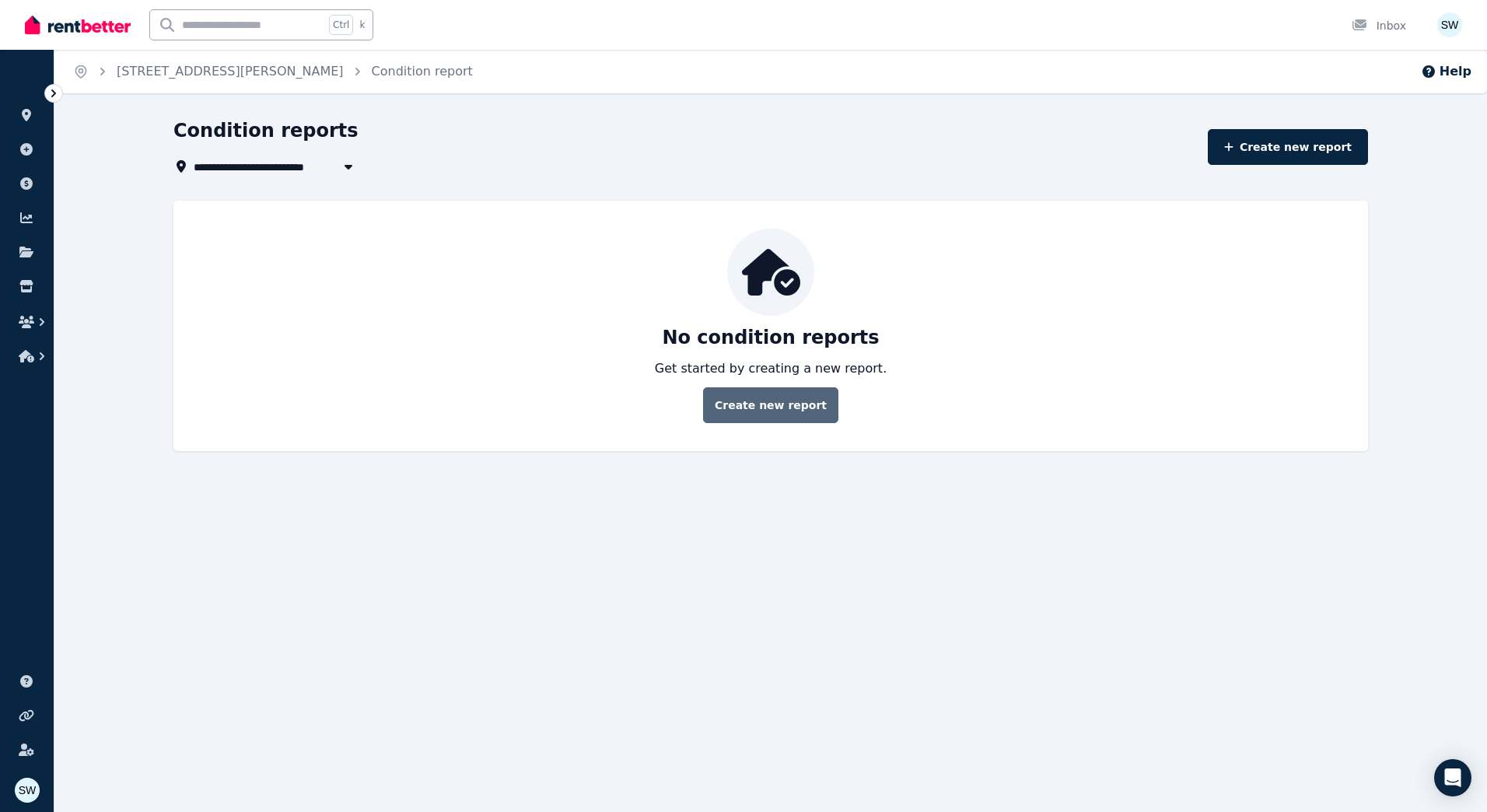
click at [749, 403] on link "Create new report" at bounding box center [770, 405] width 135 height 36
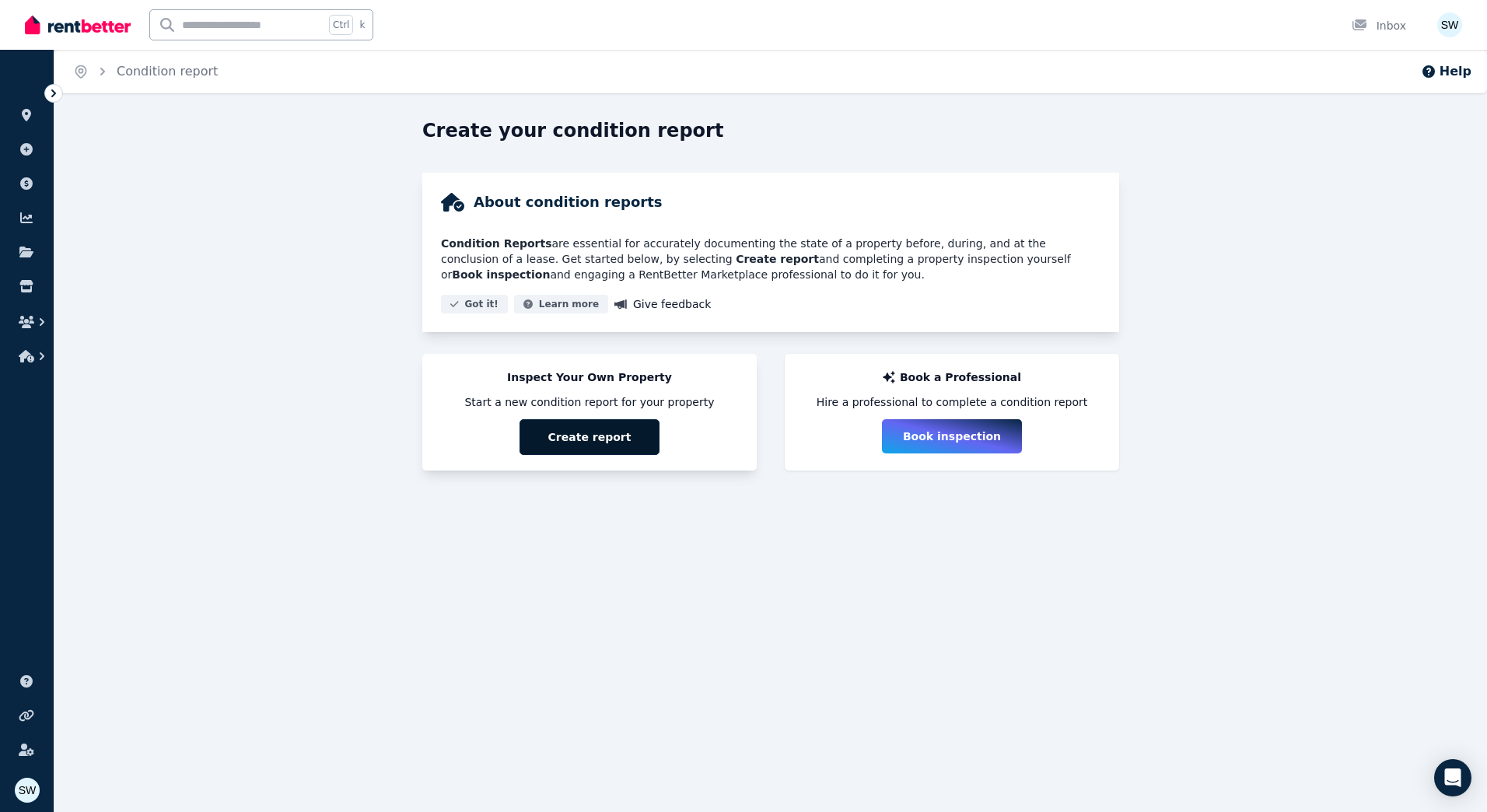
click at [605, 434] on button "Create report" at bounding box center [589, 437] width 140 height 36
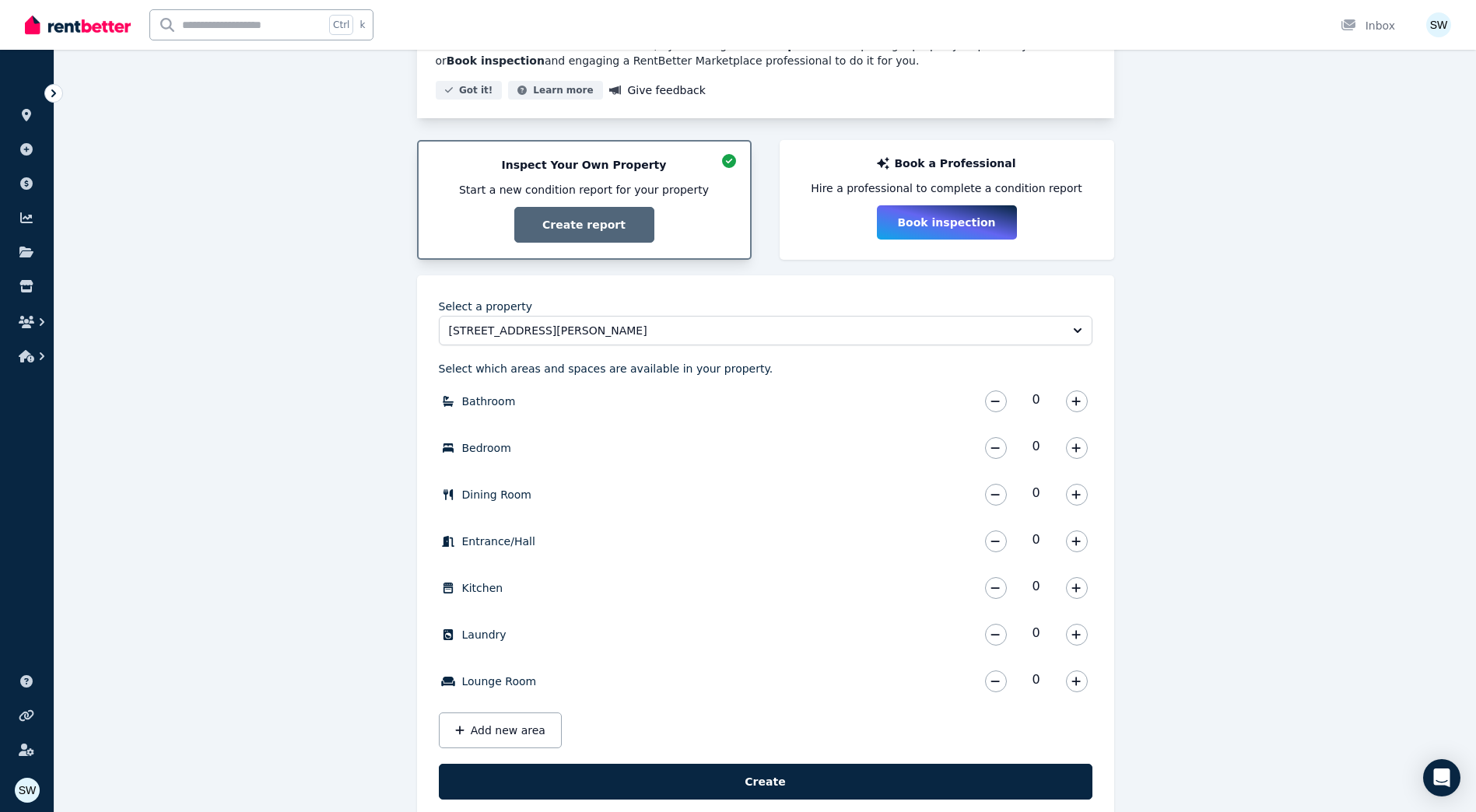
scroll to position [233, 0]
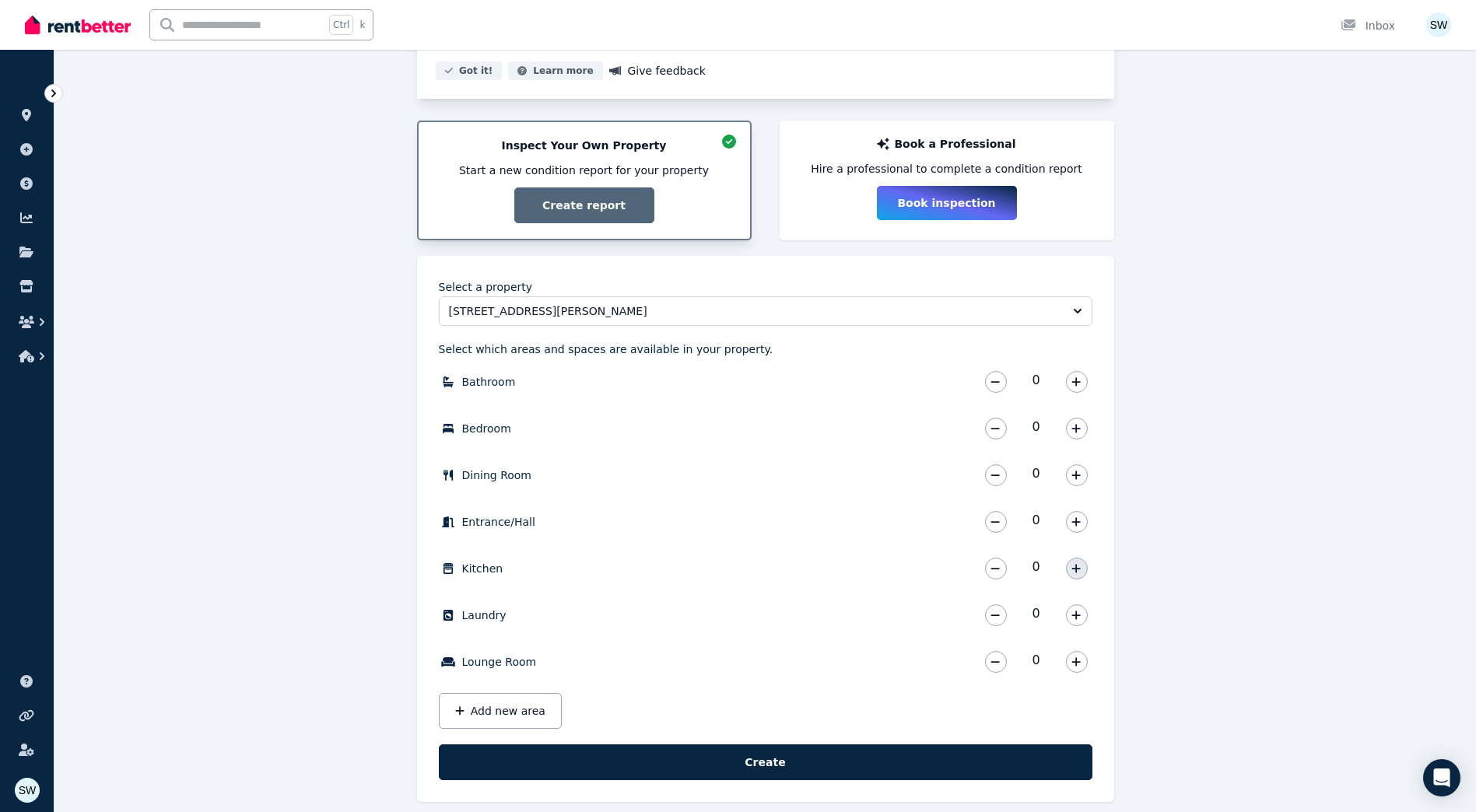
click at [1080, 566] on icon "button" at bounding box center [1076, 568] width 9 height 11
click at [1080, 377] on icon "button" at bounding box center [1076, 382] width 9 height 11
click at [1080, 378] on icon "button" at bounding box center [1076, 382] width 9 height 11
click at [1077, 429] on icon "button" at bounding box center [1076, 428] width 9 height 9
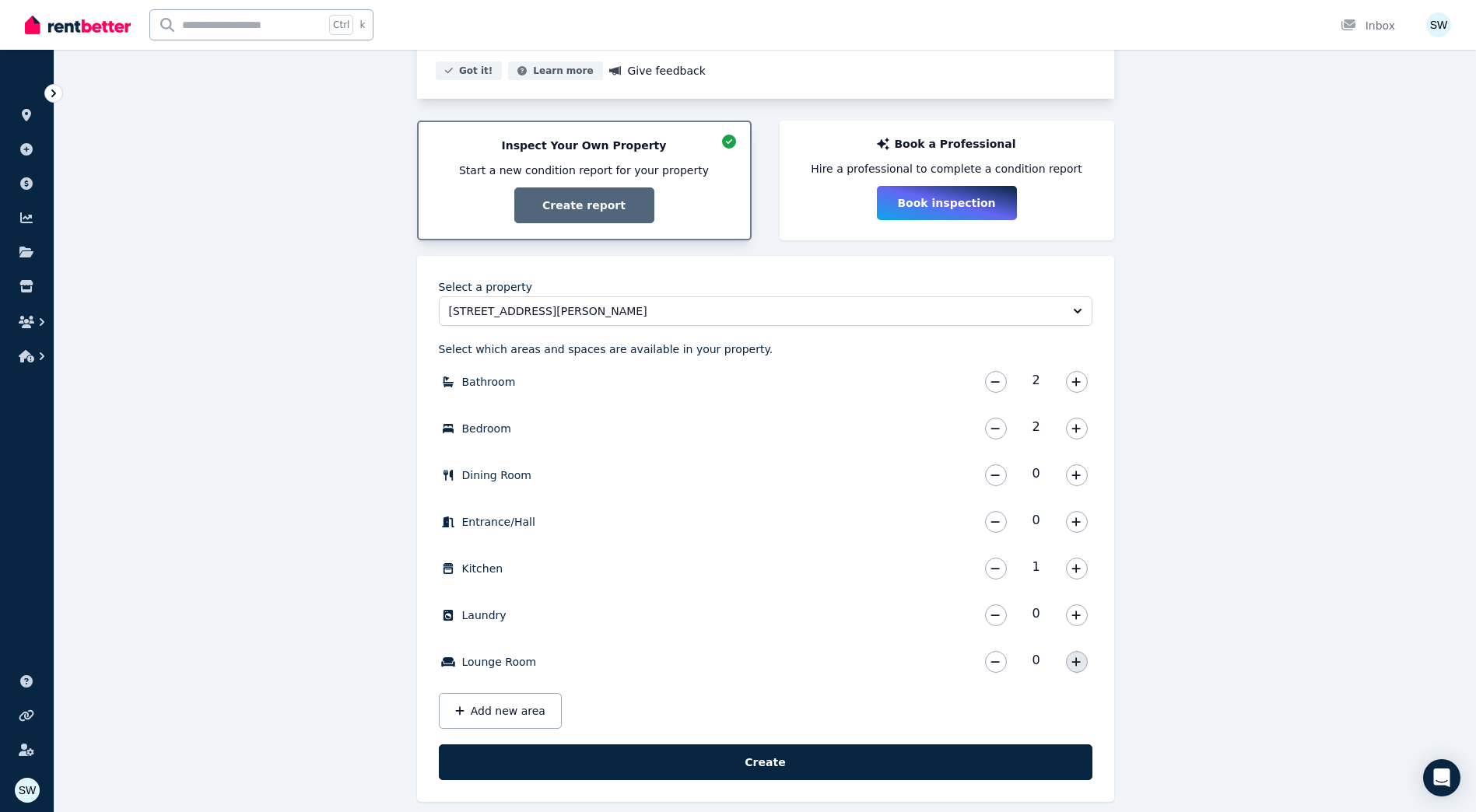
click at [1075, 660] on icon "button" at bounding box center [1076, 662] width 9 height 11
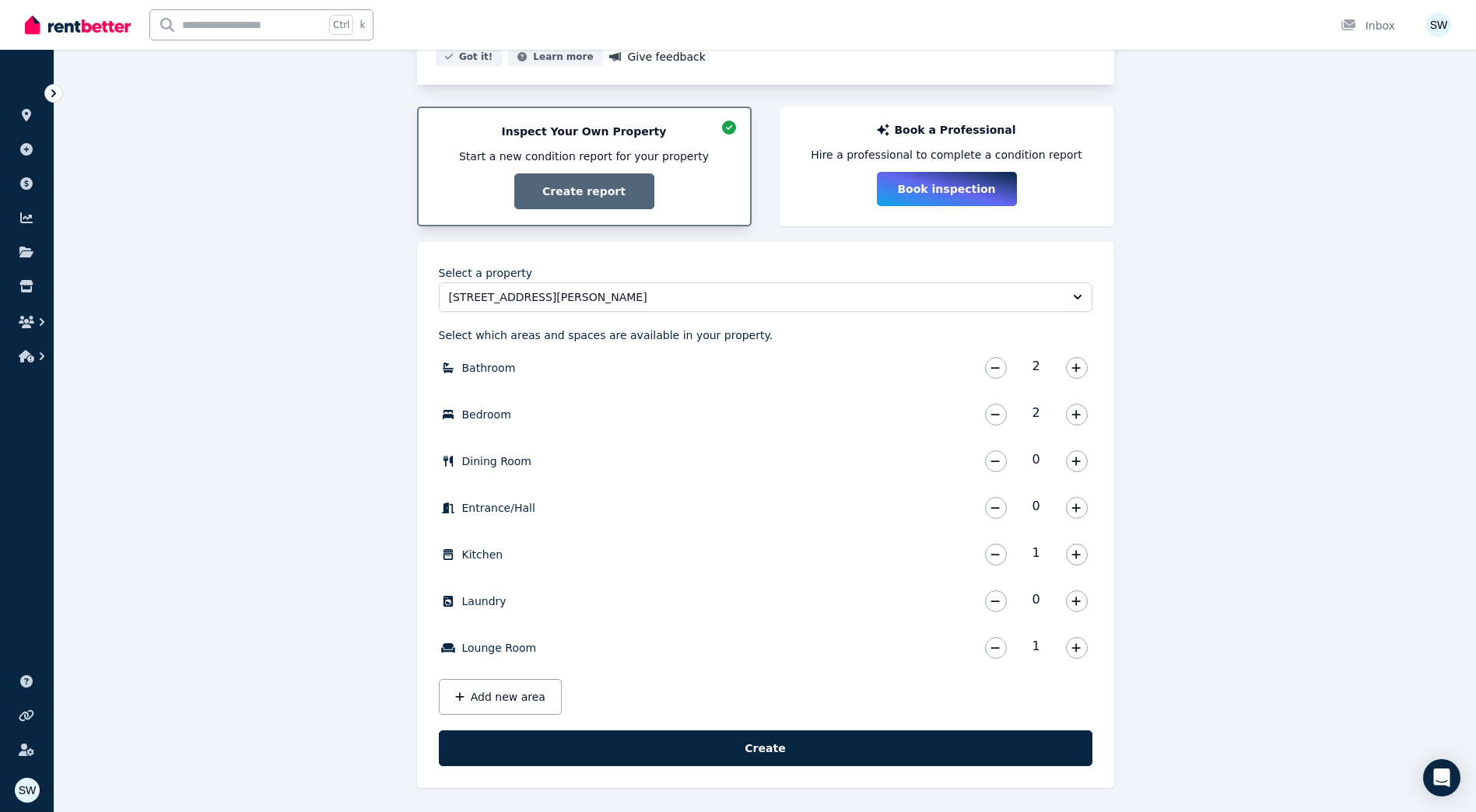
scroll to position [251, 0]
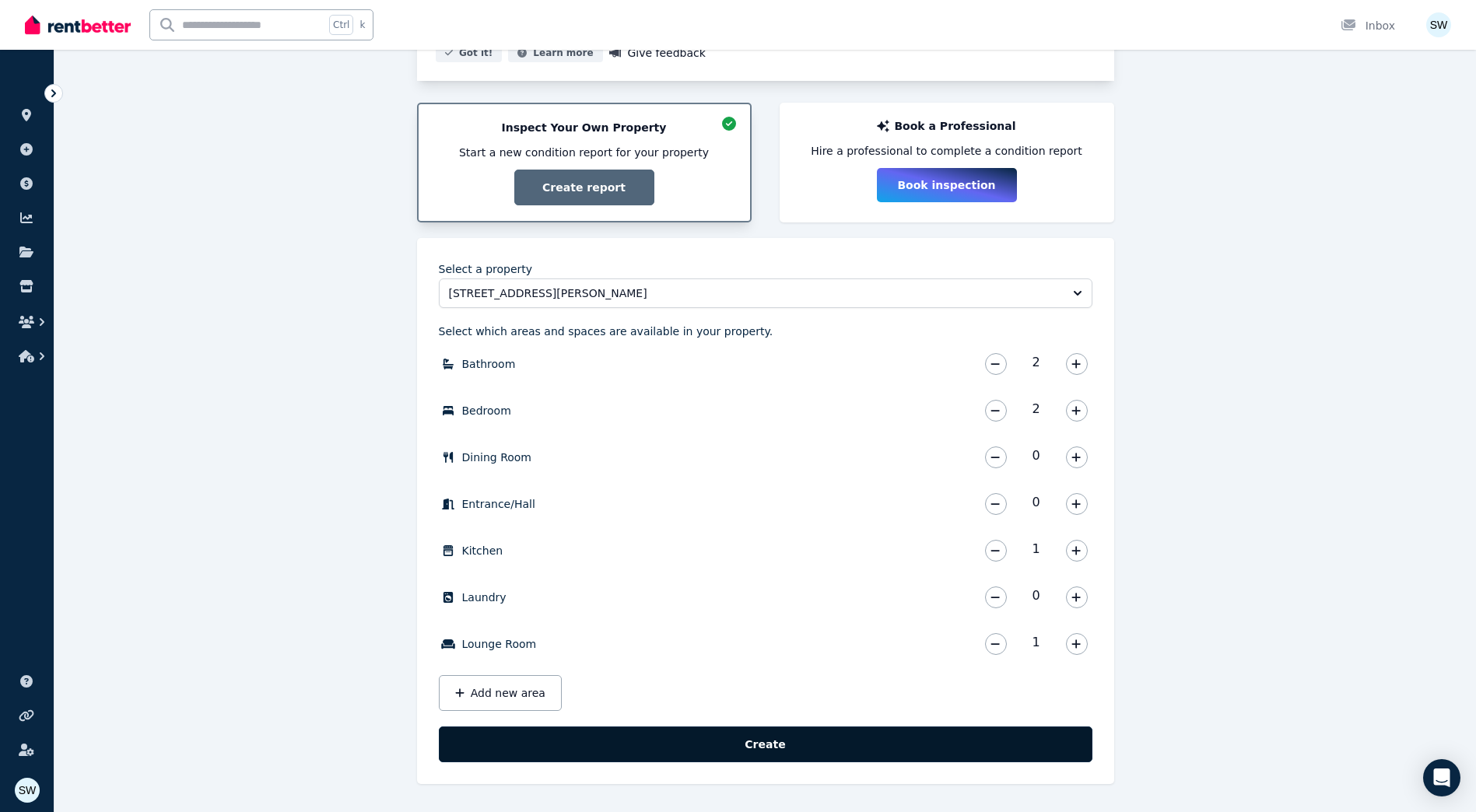
click at [787, 736] on button "Create" at bounding box center [766, 744] width 654 height 36
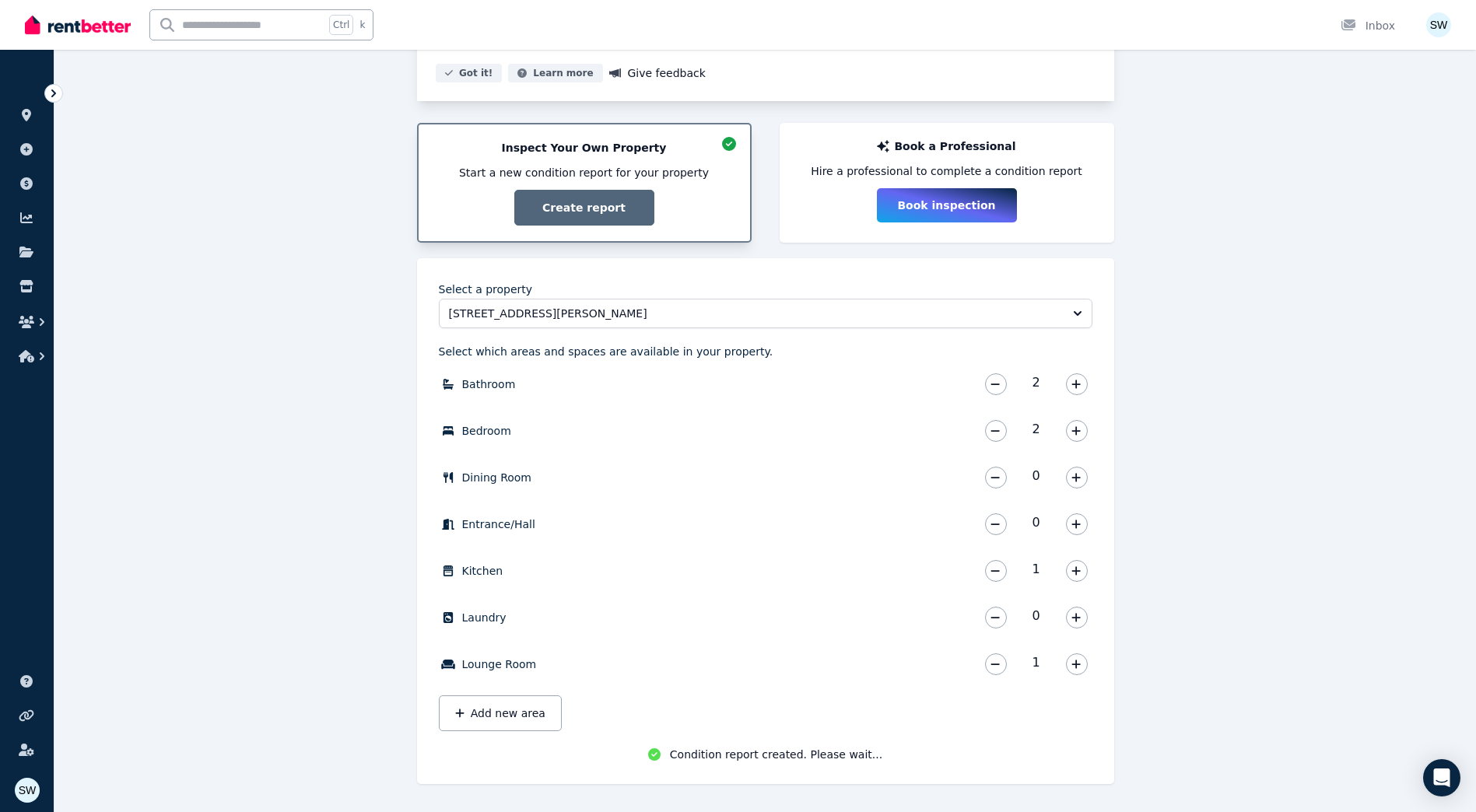
scroll to position [234, 0]
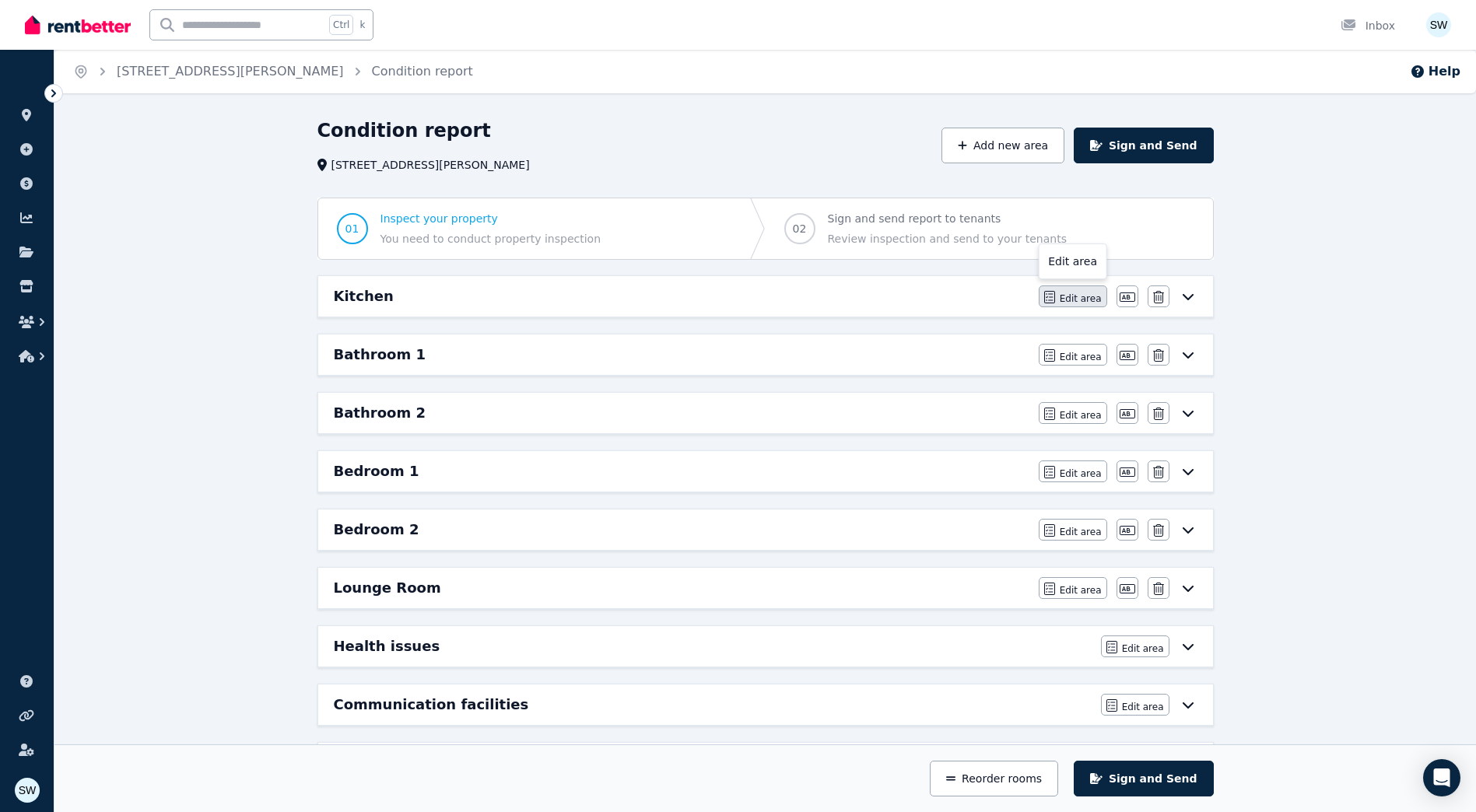
click at [1056, 305] on button "Edit area" at bounding box center [1072, 296] width 69 height 21
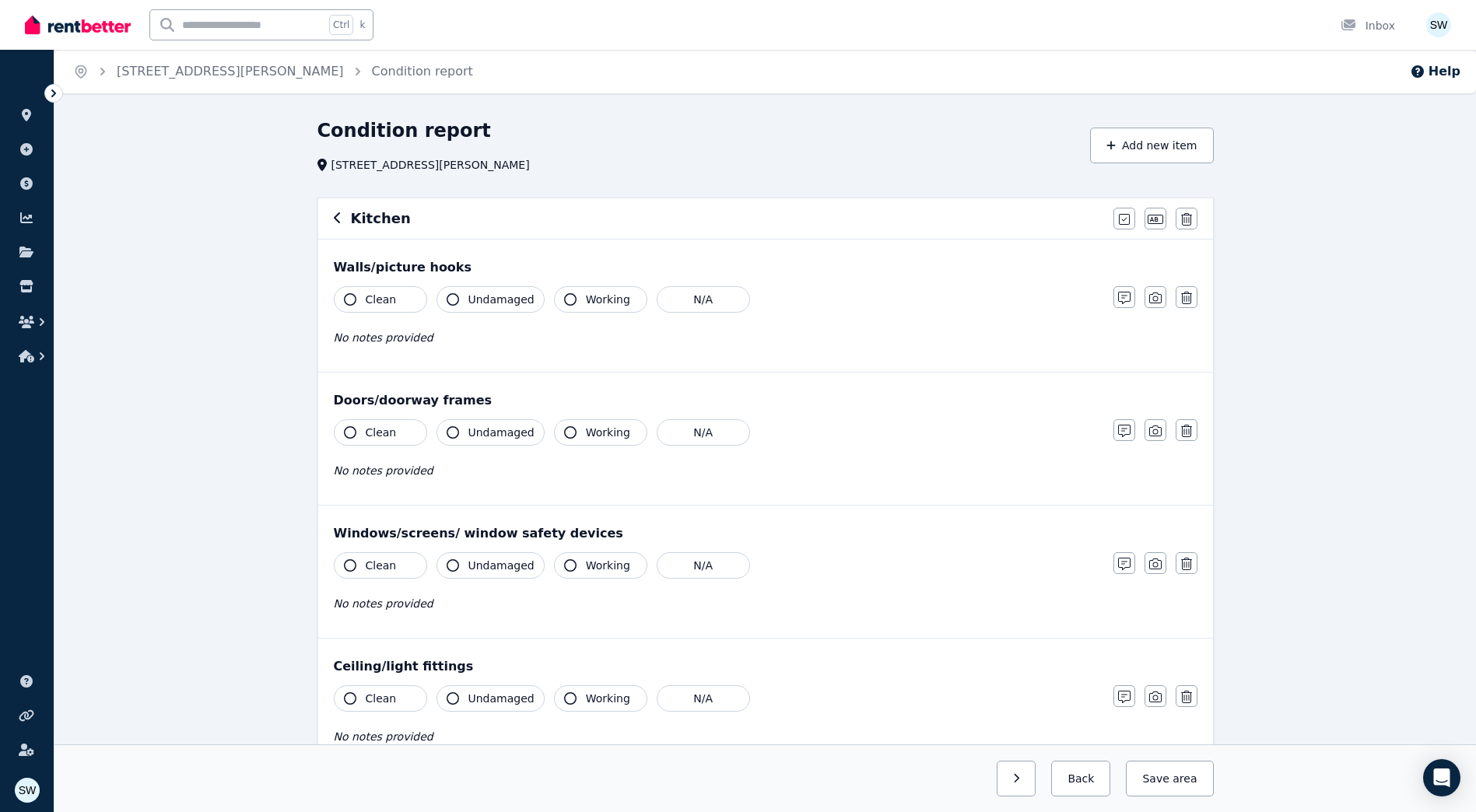
click at [386, 301] on span "Clean" at bounding box center [380, 298] width 31 height 15
click at [469, 291] on span "Undamaged" at bounding box center [502, 298] width 66 height 15
click at [617, 299] on span "Working" at bounding box center [608, 298] width 45 height 15
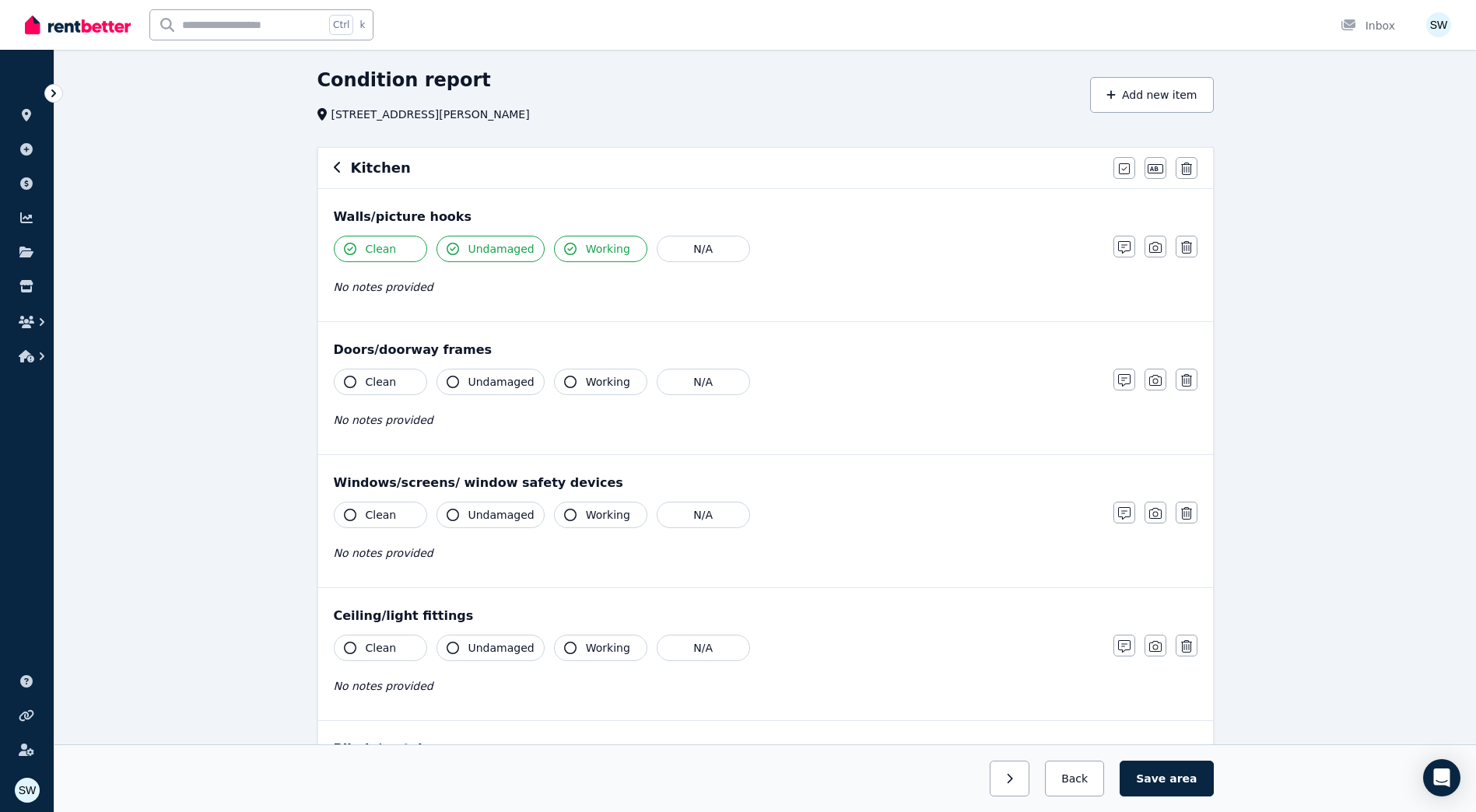
scroll to position [156, 0]
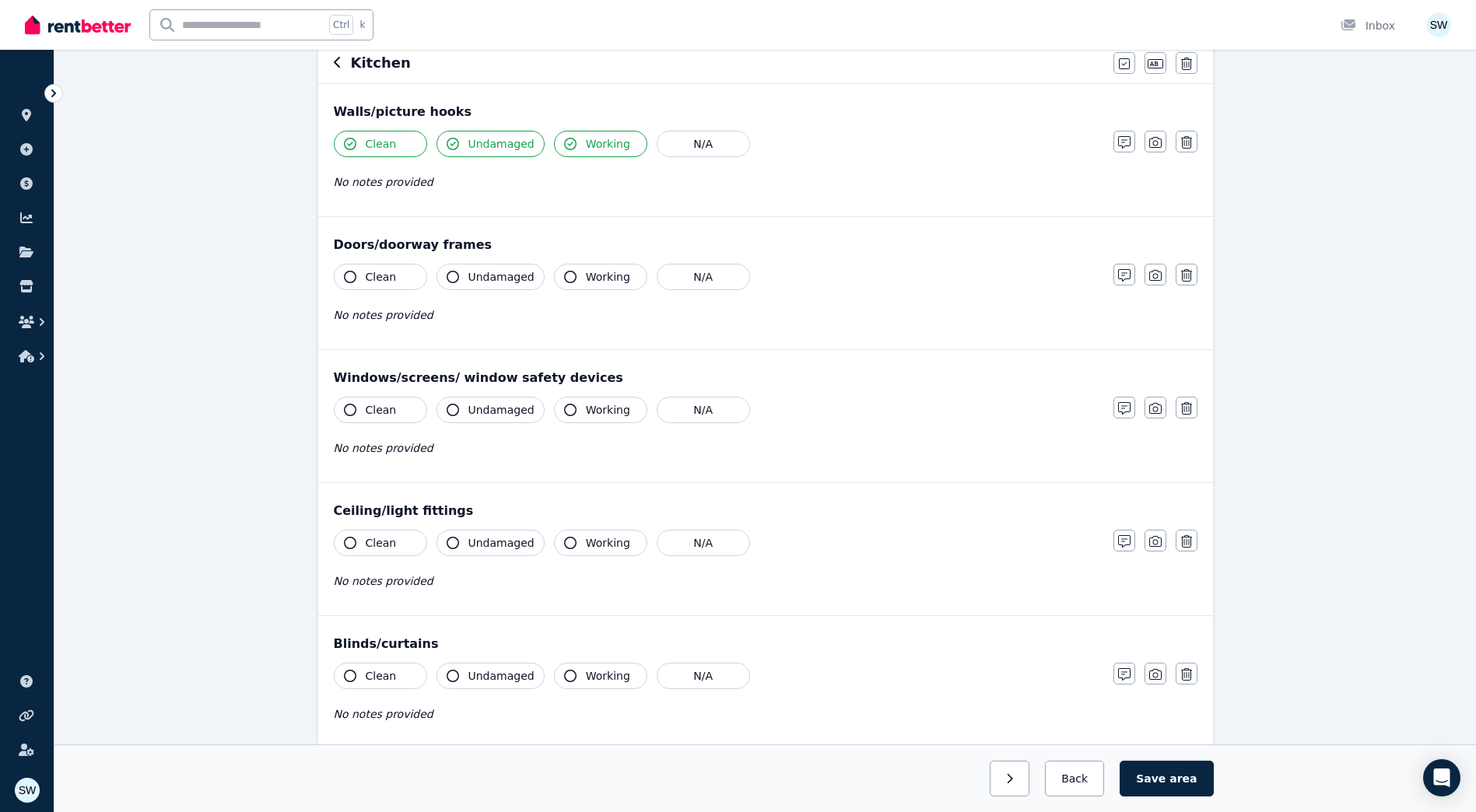
click at [422, 274] on button "Clean" at bounding box center [380, 277] width 94 height 27
click at [499, 273] on span "Undamaged" at bounding box center [502, 276] width 66 height 15
click at [573, 267] on button "Working" at bounding box center [600, 277] width 94 height 27
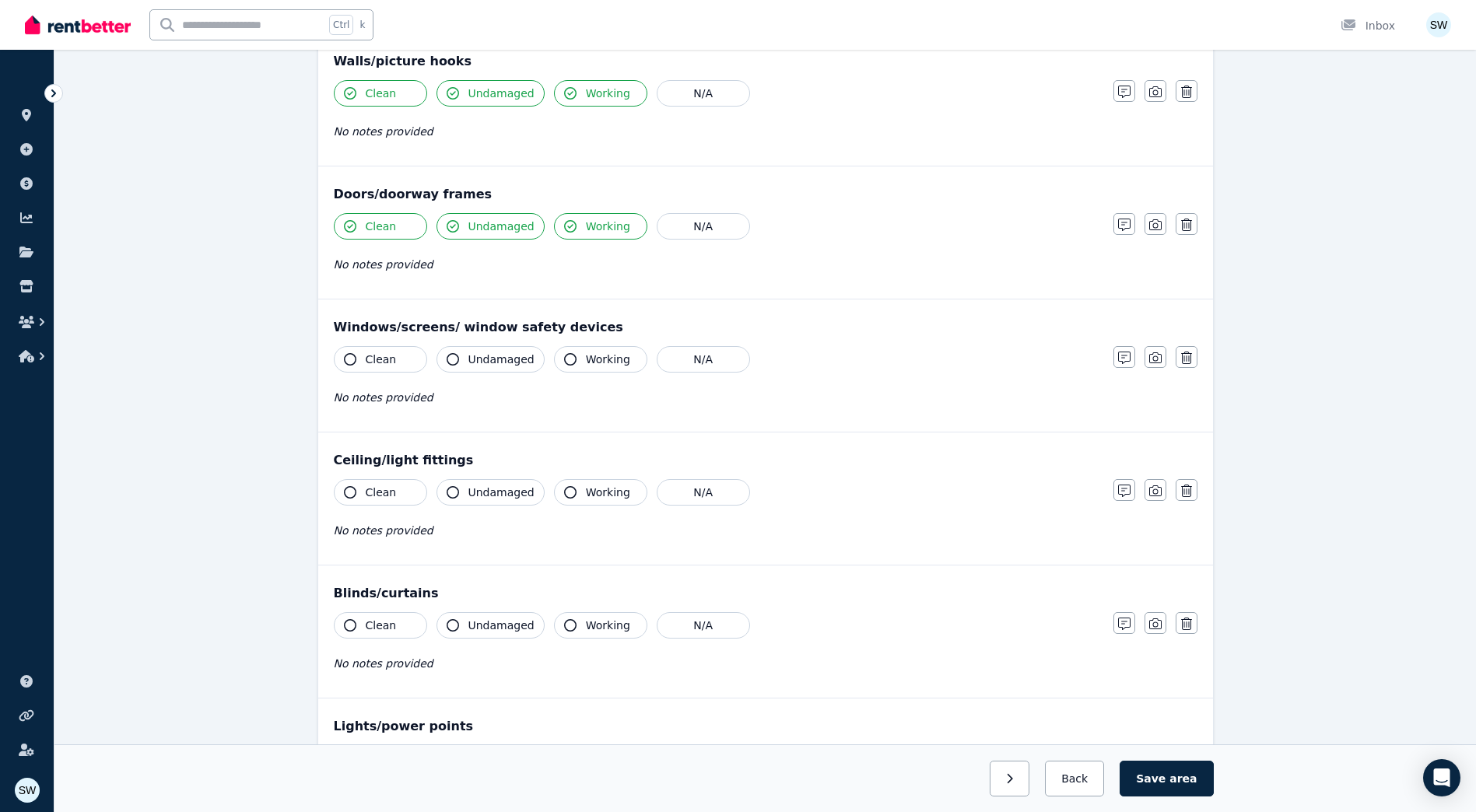
scroll to position [233, 0]
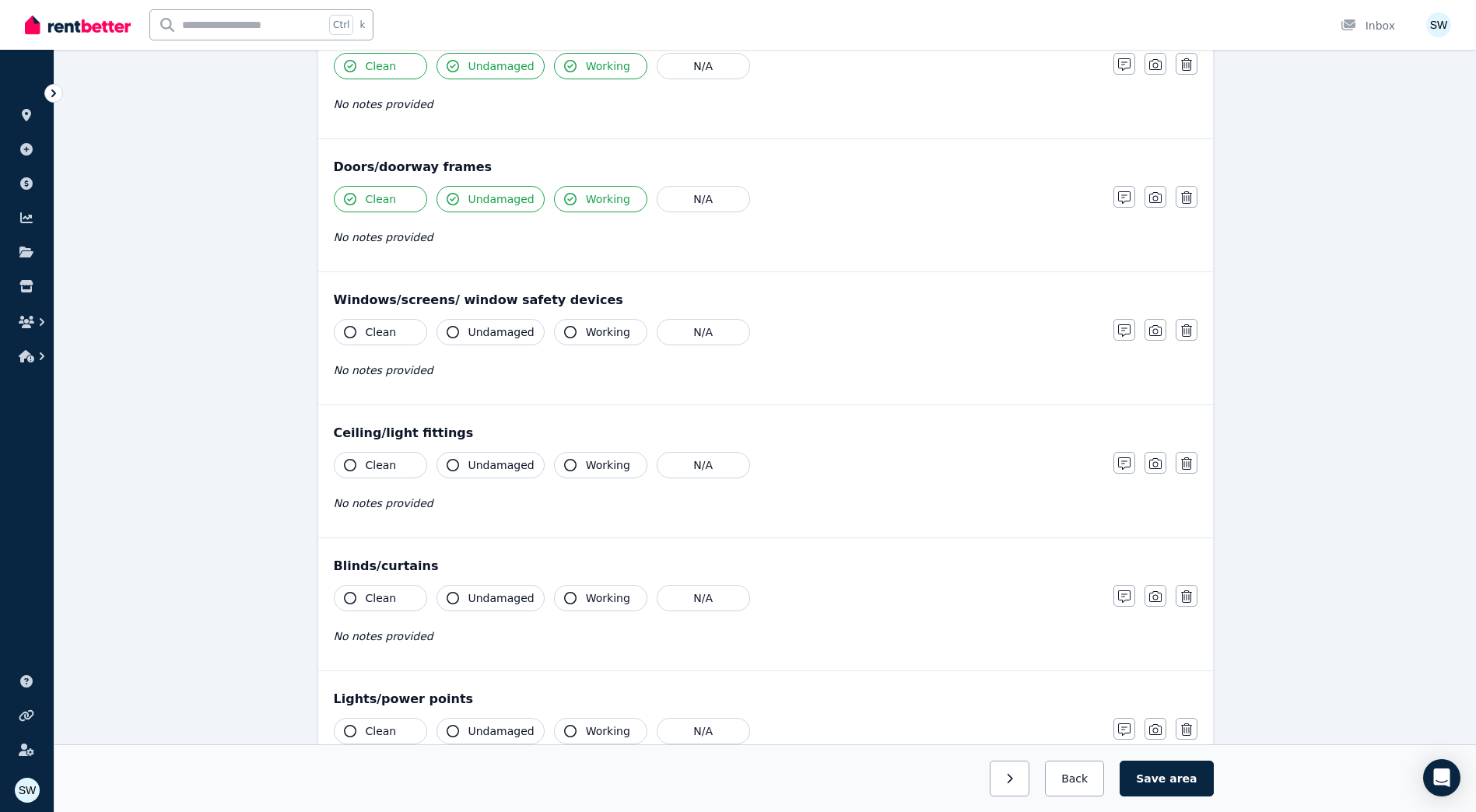
click at [408, 329] on button "Clean" at bounding box center [380, 332] width 94 height 27
click at [469, 322] on button "Undamaged" at bounding box center [490, 332] width 108 height 27
click at [600, 335] on span "Working" at bounding box center [608, 331] width 45 height 15
click at [384, 469] on span "Clean" at bounding box center [380, 464] width 31 height 15
click at [493, 463] on span "Undamaged" at bounding box center [502, 464] width 66 height 15
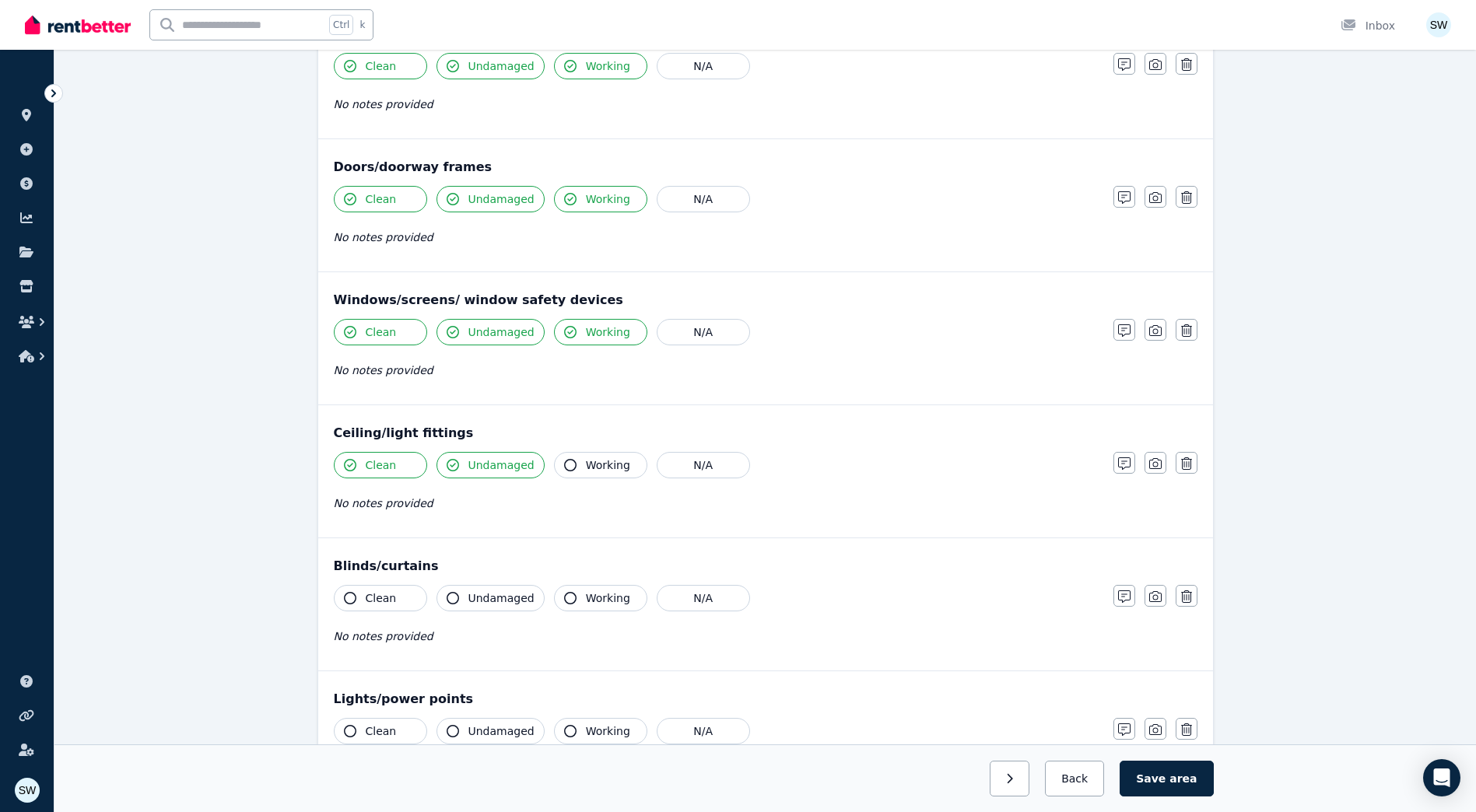
click at [586, 466] on span "Working" at bounding box center [608, 464] width 45 height 15
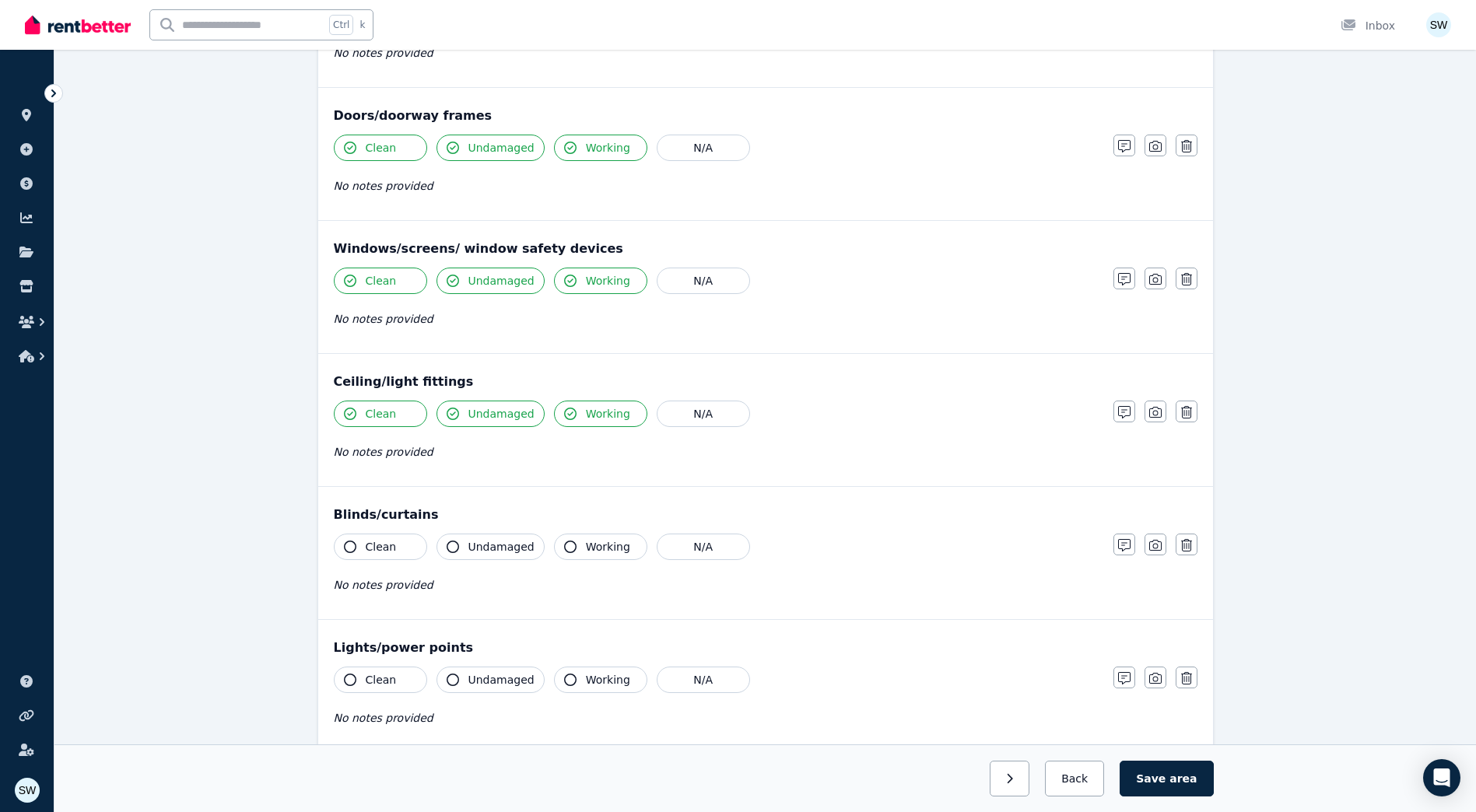
scroll to position [311, 0]
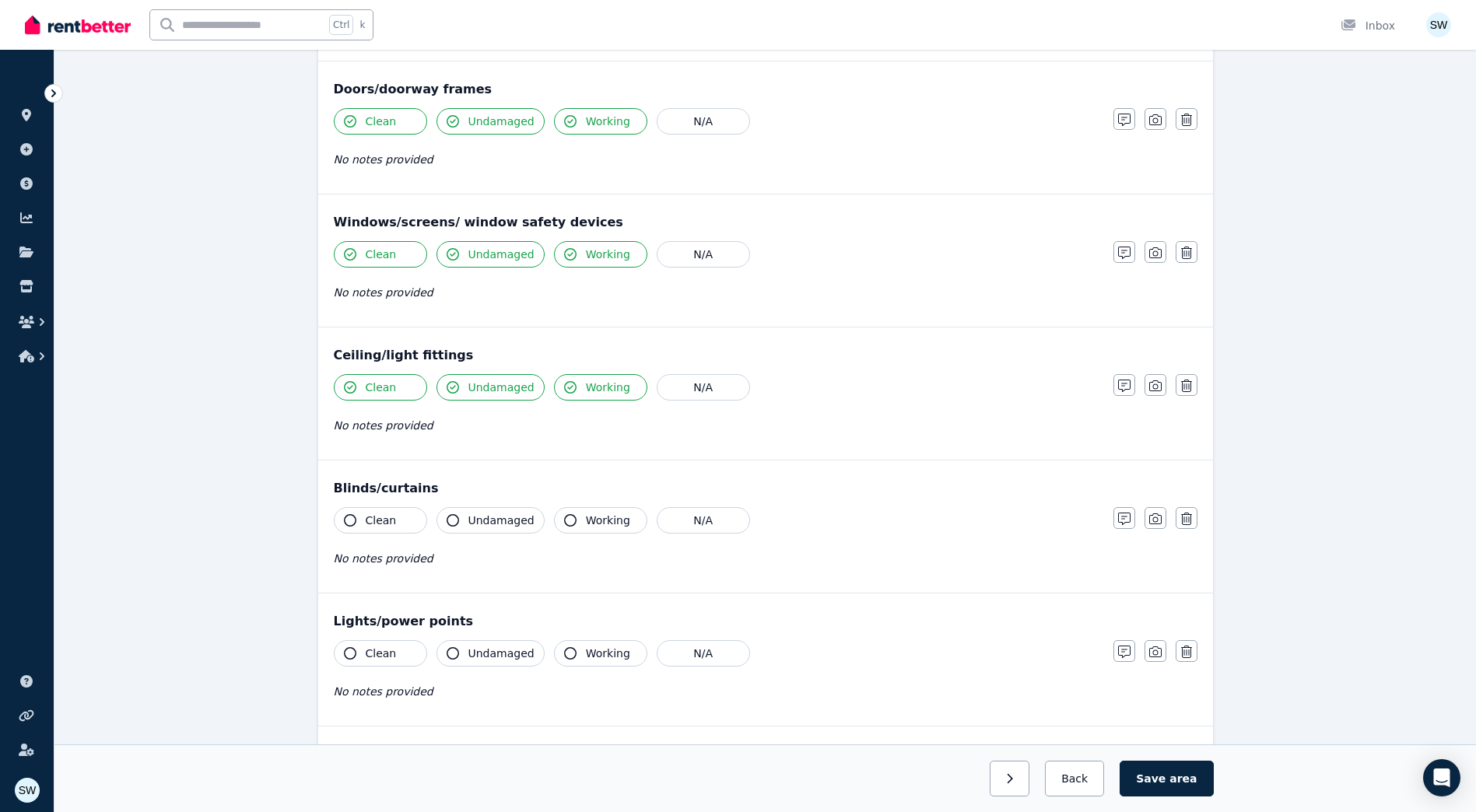
click at [419, 518] on button "Clean" at bounding box center [380, 520] width 94 height 27
click at [476, 516] on span "Undamaged" at bounding box center [502, 519] width 66 height 15
click at [554, 518] on button "Working" at bounding box center [600, 520] width 94 height 27
click at [390, 666] on div "Clean Undamaged Working N/A No notes provided" at bounding box center [716, 678] width 764 height 77
drag, startPoint x: 385, startPoint y: 650, endPoint x: 521, endPoint y: 666, distance: 136.9
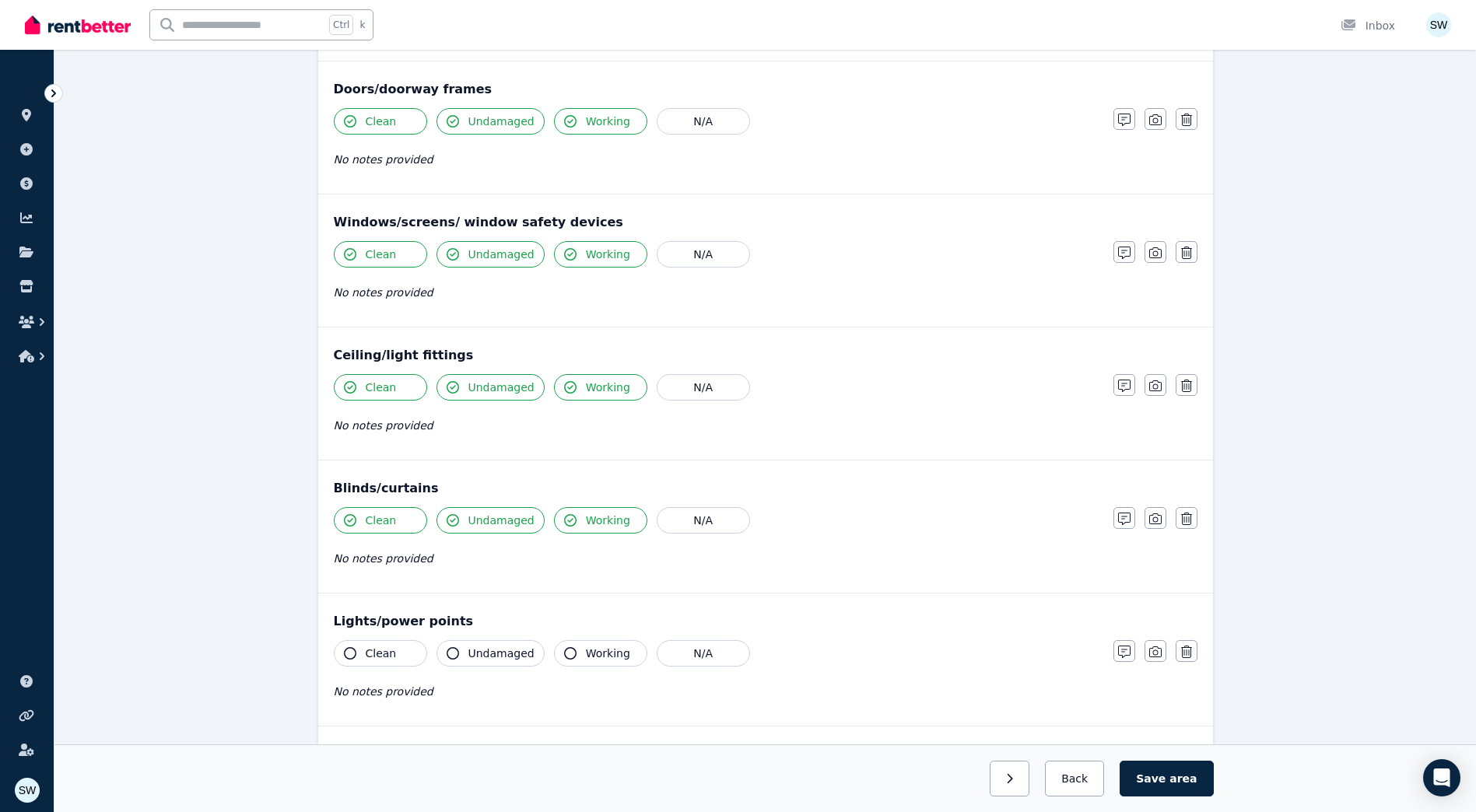
click at [395, 654] on button "Clean" at bounding box center [380, 654] width 94 height 27
click at [506, 659] on span "Undamaged" at bounding box center [502, 653] width 66 height 15
click at [607, 656] on span "Working" at bounding box center [608, 653] width 45 height 15
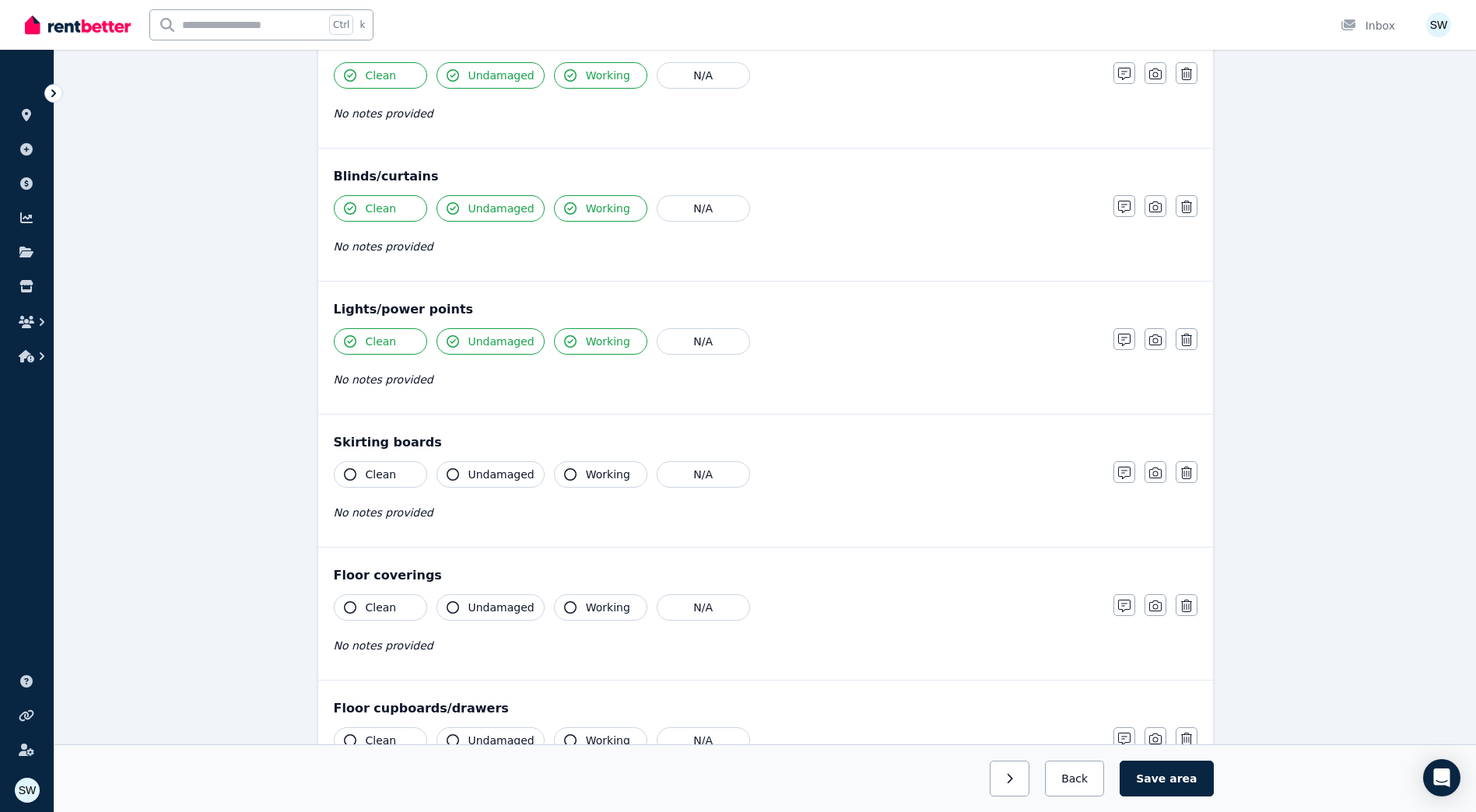
scroll to position [622, 0]
click at [398, 477] on button "Clean" at bounding box center [380, 475] width 94 height 27
click at [486, 477] on span "Undamaged" at bounding box center [502, 475] width 66 height 15
click at [554, 478] on button "Working" at bounding box center [600, 475] width 94 height 27
drag, startPoint x: 384, startPoint y: 613, endPoint x: 499, endPoint y: 612, distance: 115.0
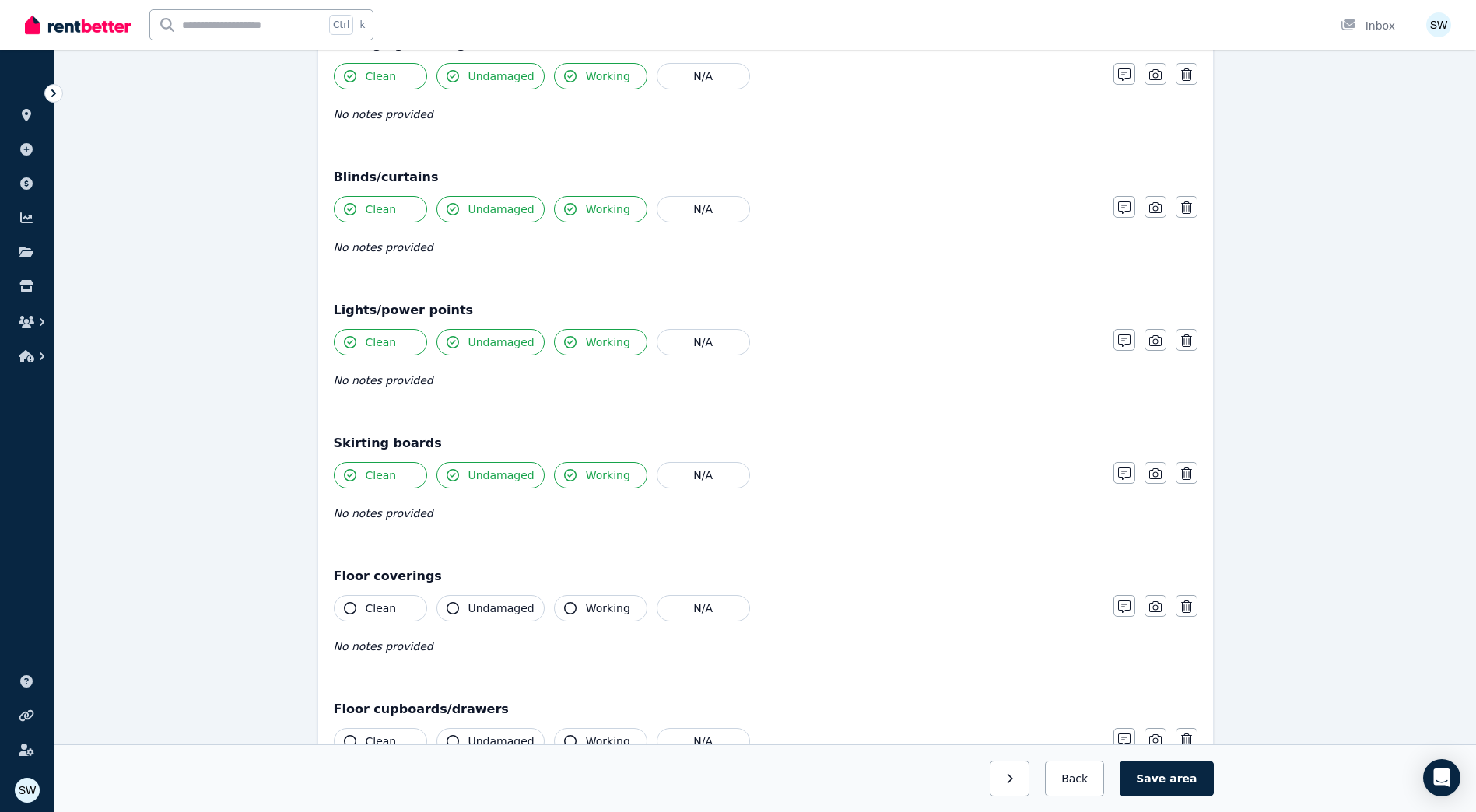
click at [385, 613] on span "Clean" at bounding box center [380, 607] width 31 height 15
click at [499, 612] on span "Undamaged" at bounding box center [502, 607] width 66 height 15
click at [609, 615] on span "Working" at bounding box center [608, 607] width 45 height 15
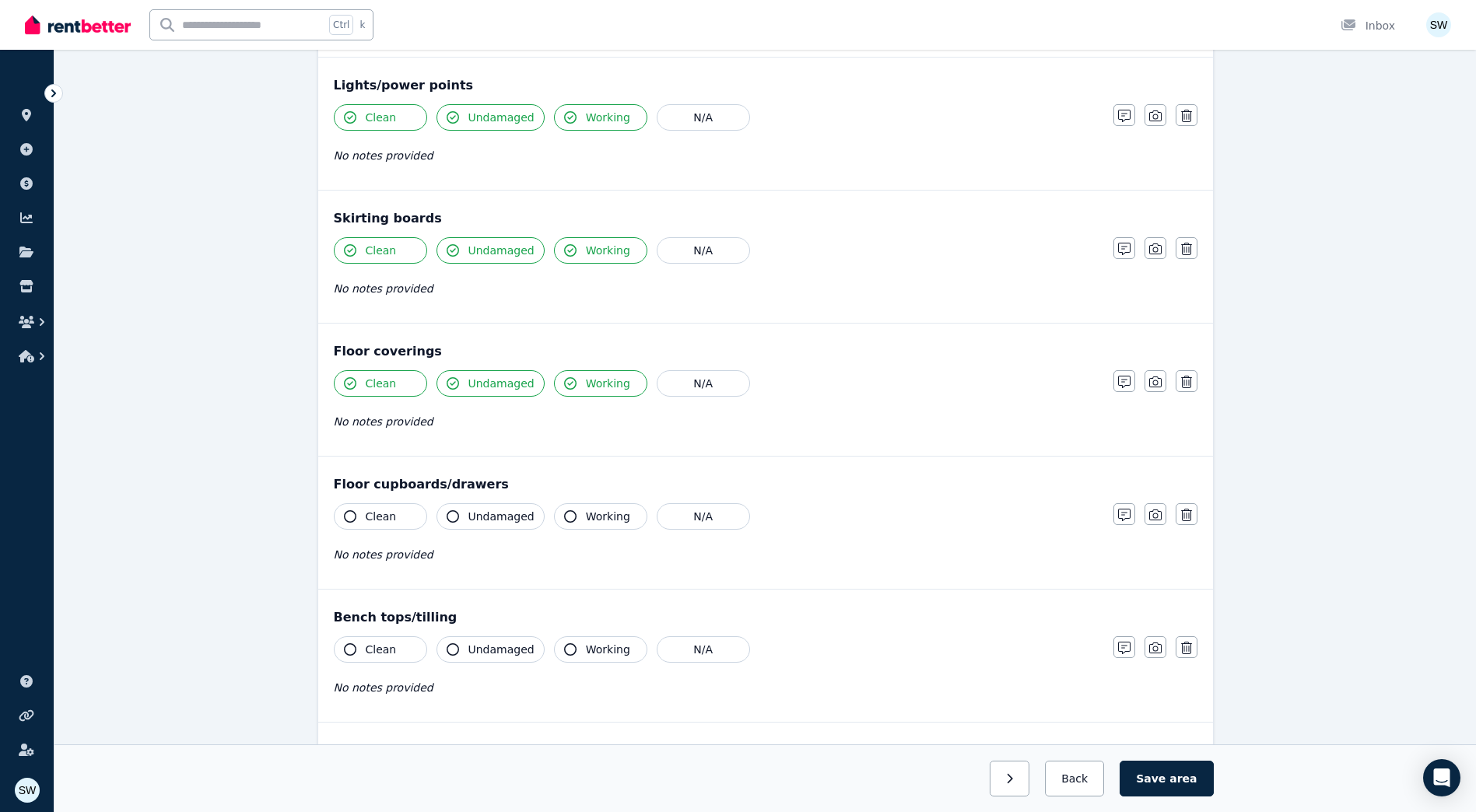
scroll to position [856, 0]
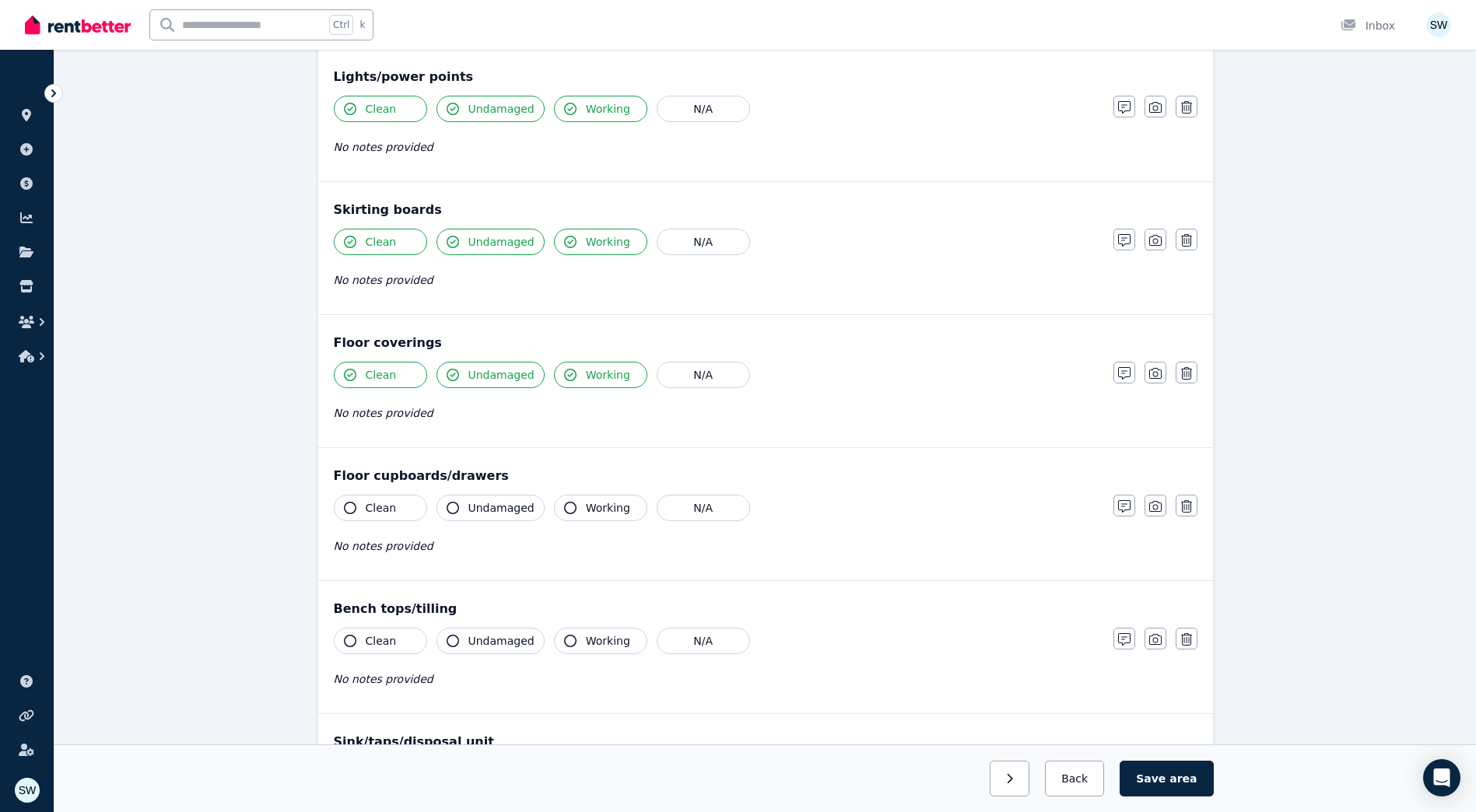
click at [403, 503] on button "Clean" at bounding box center [380, 508] width 94 height 27
click at [494, 508] on span "Undamaged" at bounding box center [502, 508] width 66 height 15
click at [586, 507] on span "Working" at bounding box center [608, 508] width 45 height 15
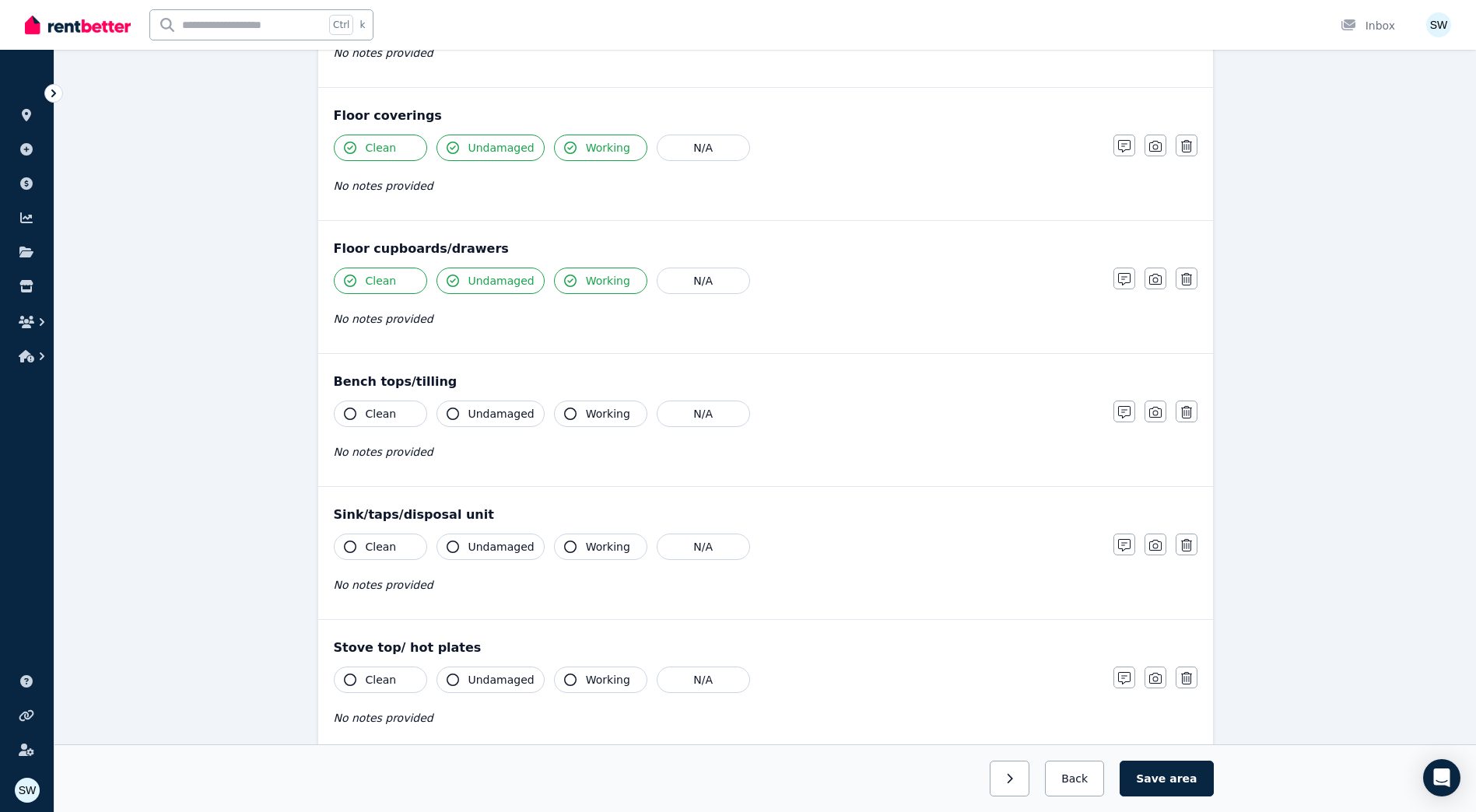
scroll to position [1089, 0]
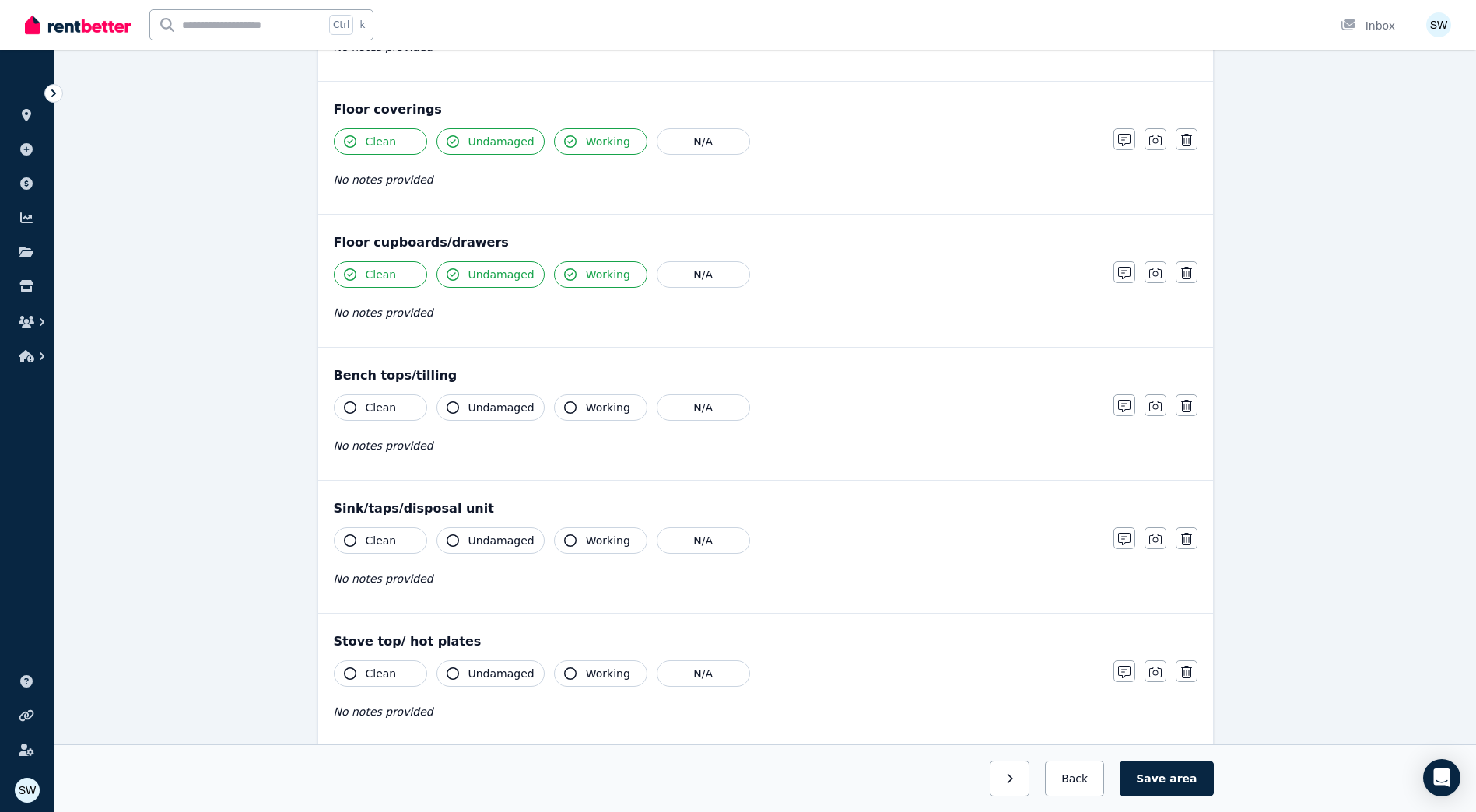
click at [412, 414] on button "Clean" at bounding box center [380, 408] width 94 height 27
click at [477, 413] on span "Undamaged" at bounding box center [502, 407] width 66 height 15
click at [568, 408] on icon "button" at bounding box center [570, 408] width 12 height 12
click at [387, 544] on span "Clean" at bounding box center [380, 540] width 31 height 15
click at [510, 538] on span "Undamaged" at bounding box center [502, 540] width 66 height 15
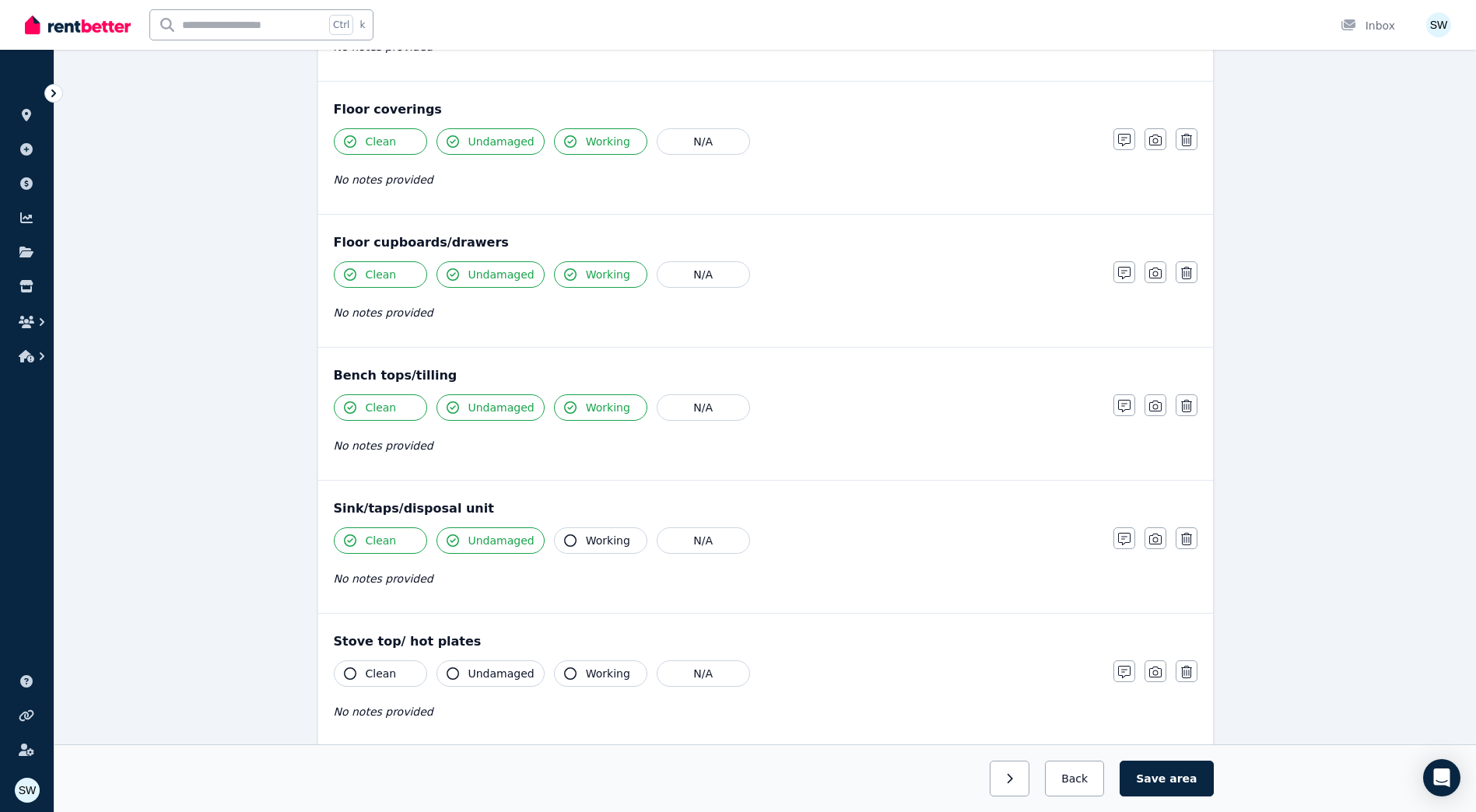
click at [605, 547] on span "Working" at bounding box center [608, 540] width 45 height 15
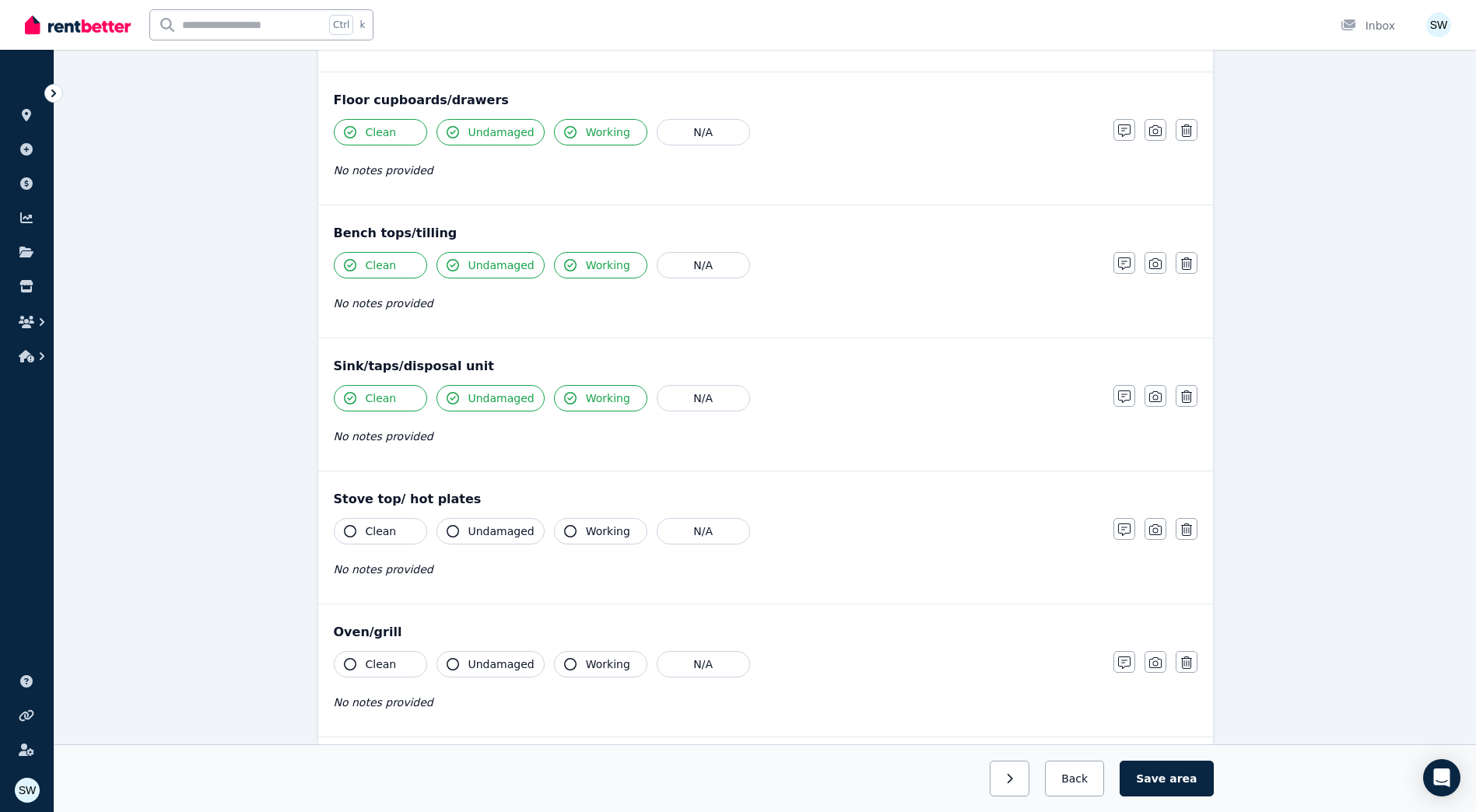
scroll to position [1244, 0]
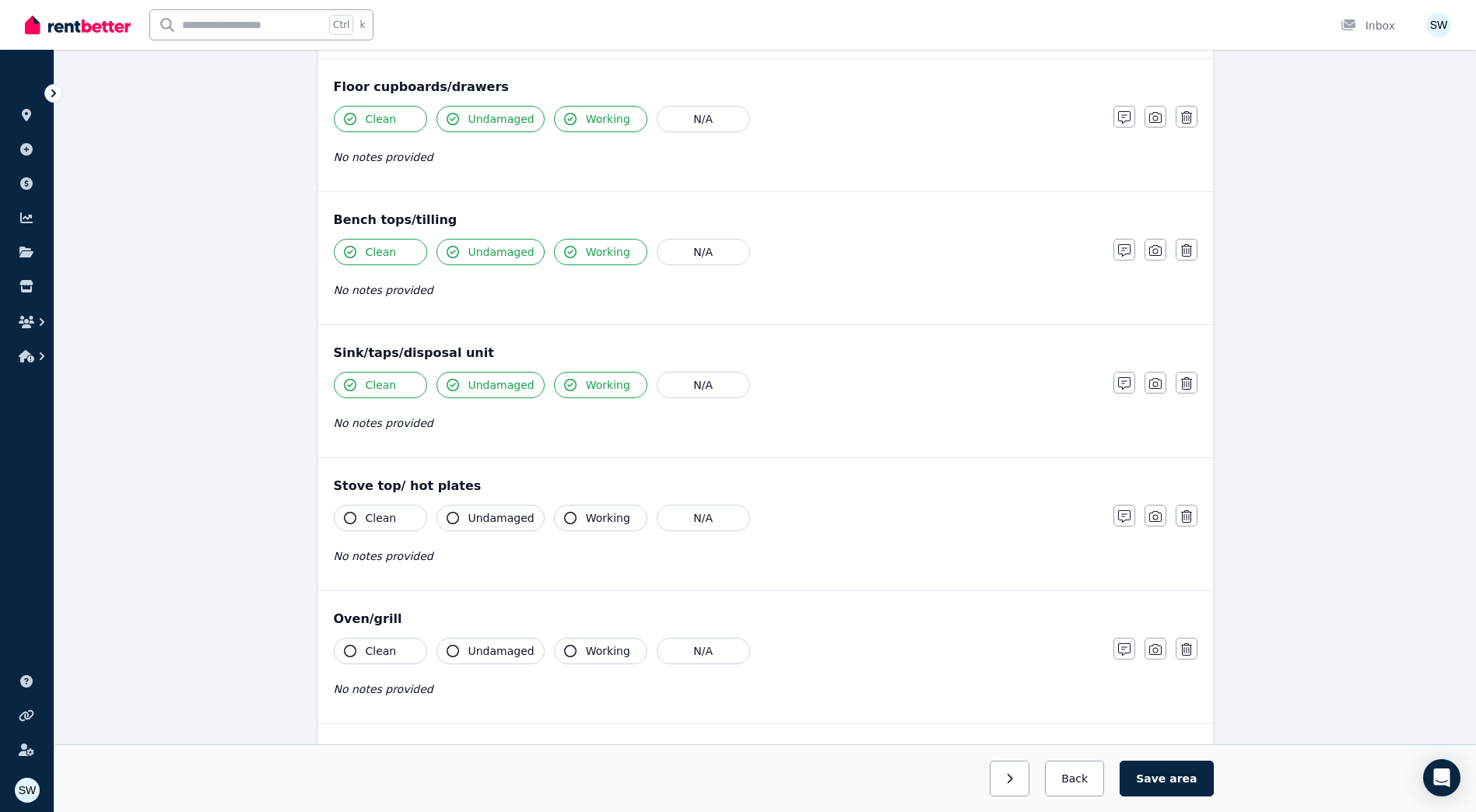
drag, startPoint x: 402, startPoint y: 527, endPoint x: 493, endPoint y: 531, distance: 91.1
click at [403, 527] on button "Clean" at bounding box center [380, 518] width 94 height 27
drag, startPoint x: 501, startPoint y: 530, endPoint x: 568, endPoint y: 530, distance: 67.0
click at [502, 530] on button "Undamaged" at bounding box center [490, 518] width 108 height 27
click at [611, 525] on button "Working" at bounding box center [600, 518] width 94 height 27
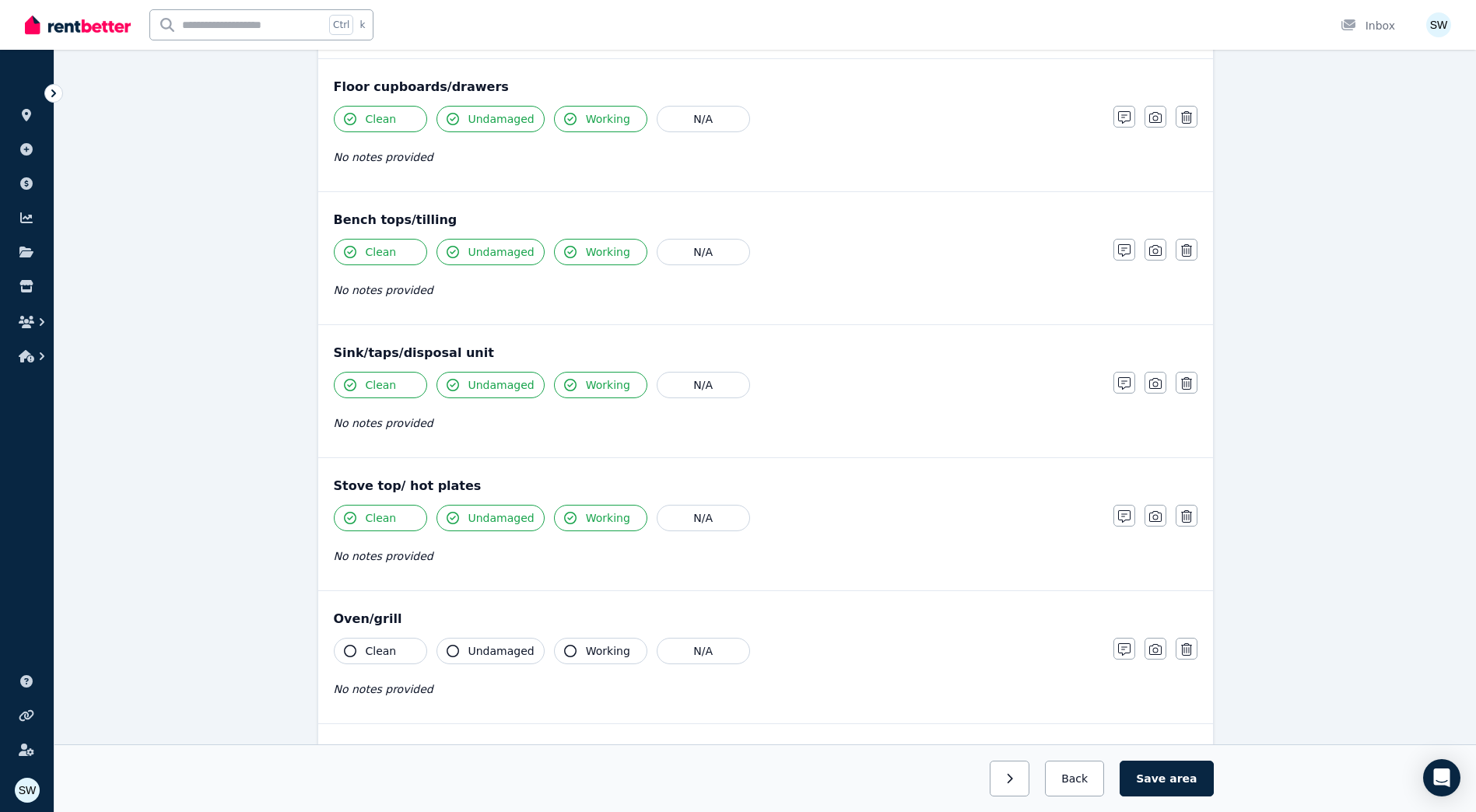
drag, startPoint x: 387, startPoint y: 637, endPoint x: 401, endPoint y: 639, distance: 14.1
click at [388, 637] on button "Clean" at bounding box center [380, 651] width 94 height 27
click at [464, 640] on button "Undamaged" at bounding box center [490, 651] width 108 height 27
click at [564, 647] on icon "button" at bounding box center [570, 651] width 12 height 12
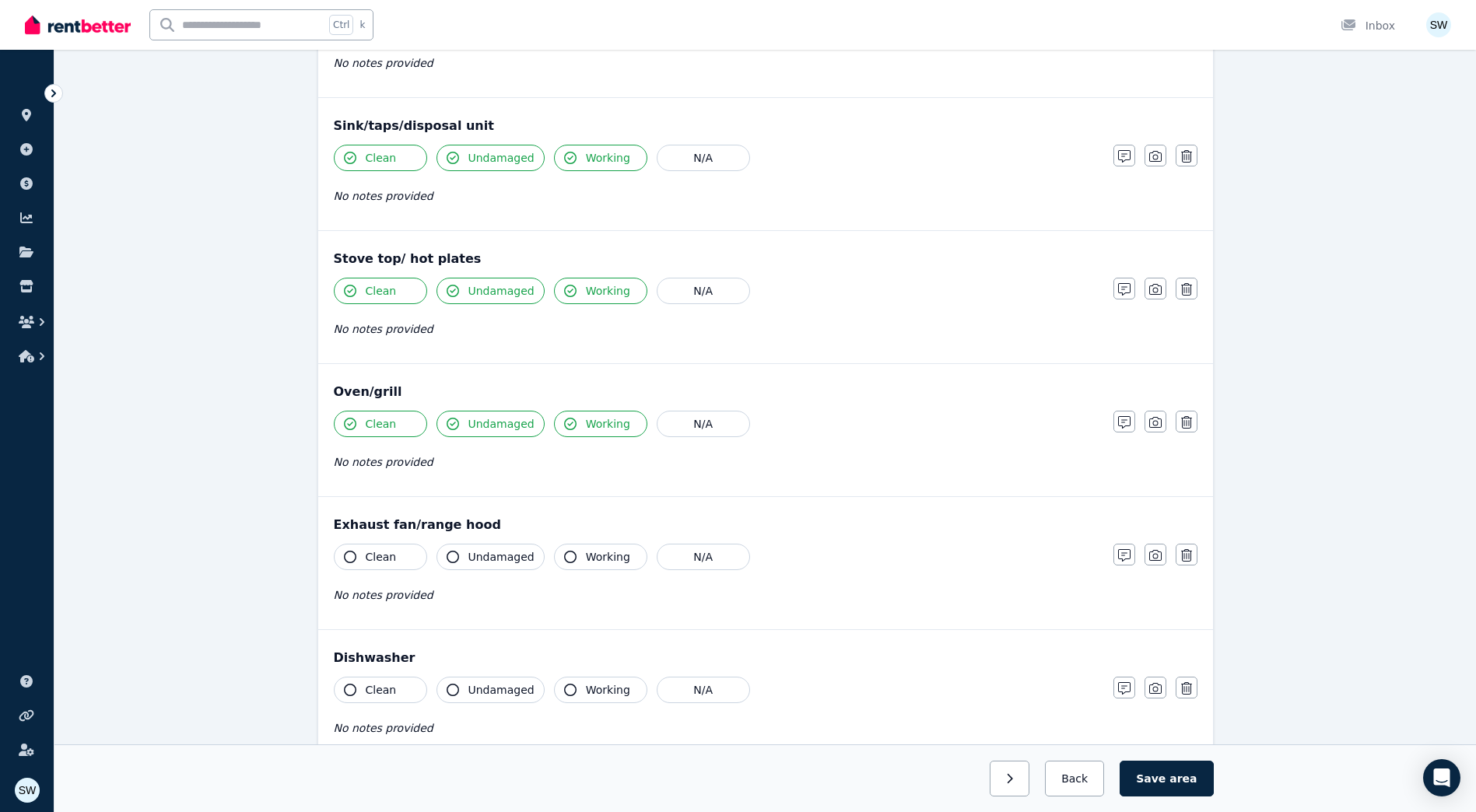
scroll to position [1555, 0]
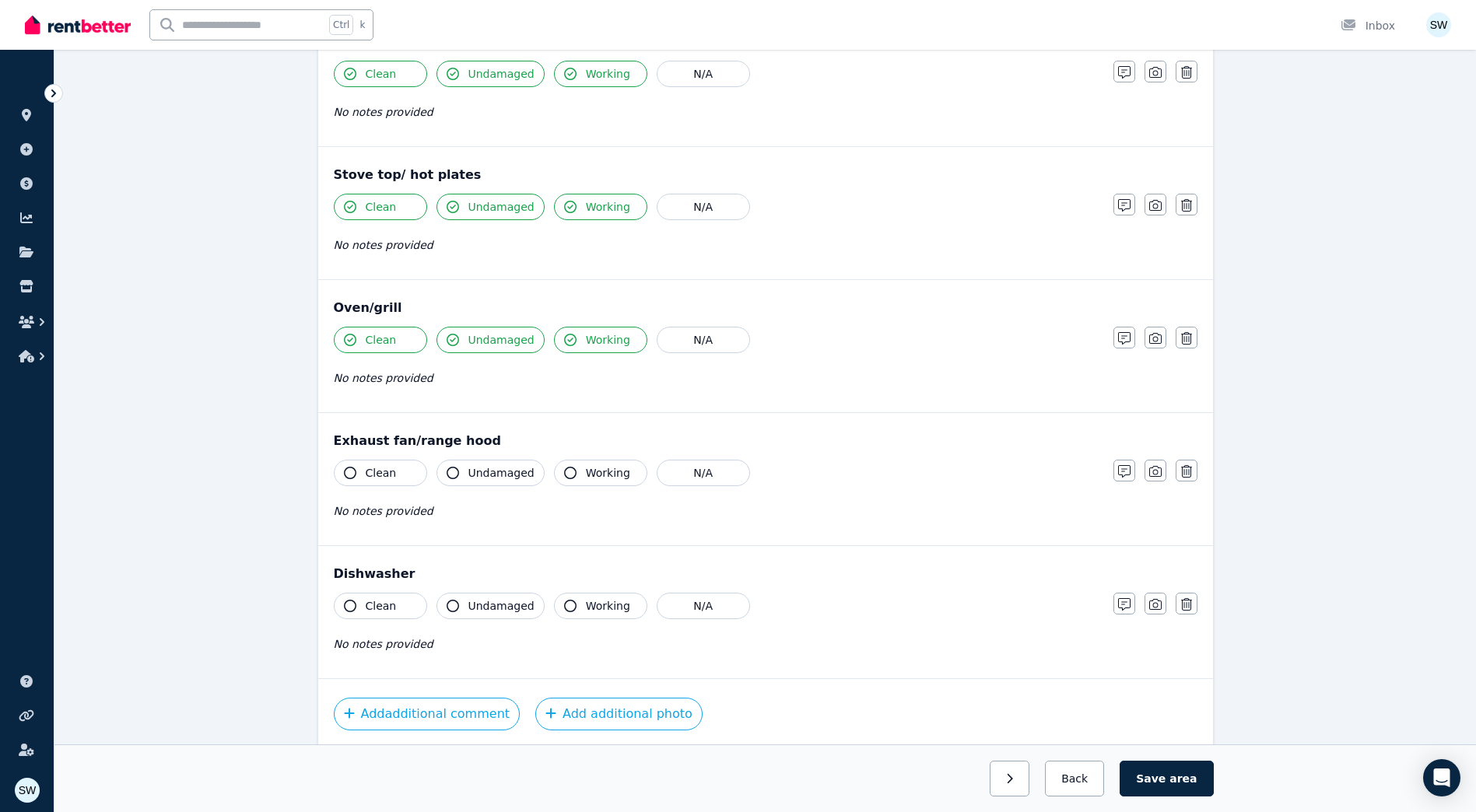
click at [409, 477] on button "Clean" at bounding box center [380, 473] width 94 height 27
click at [469, 469] on span "Undamaged" at bounding box center [502, 472] width 66 height 15
click at [564, 467] on icon "button" at bounding box center [570, 473] width 12 height 12
click at [393, 608] on button "Clean" at bounding box center [380, 605] width 94 height 27
drag, startPoint x: 484, startPoint y: 607, endPoint x: 537, endPoint y: 606, distance: 53.0
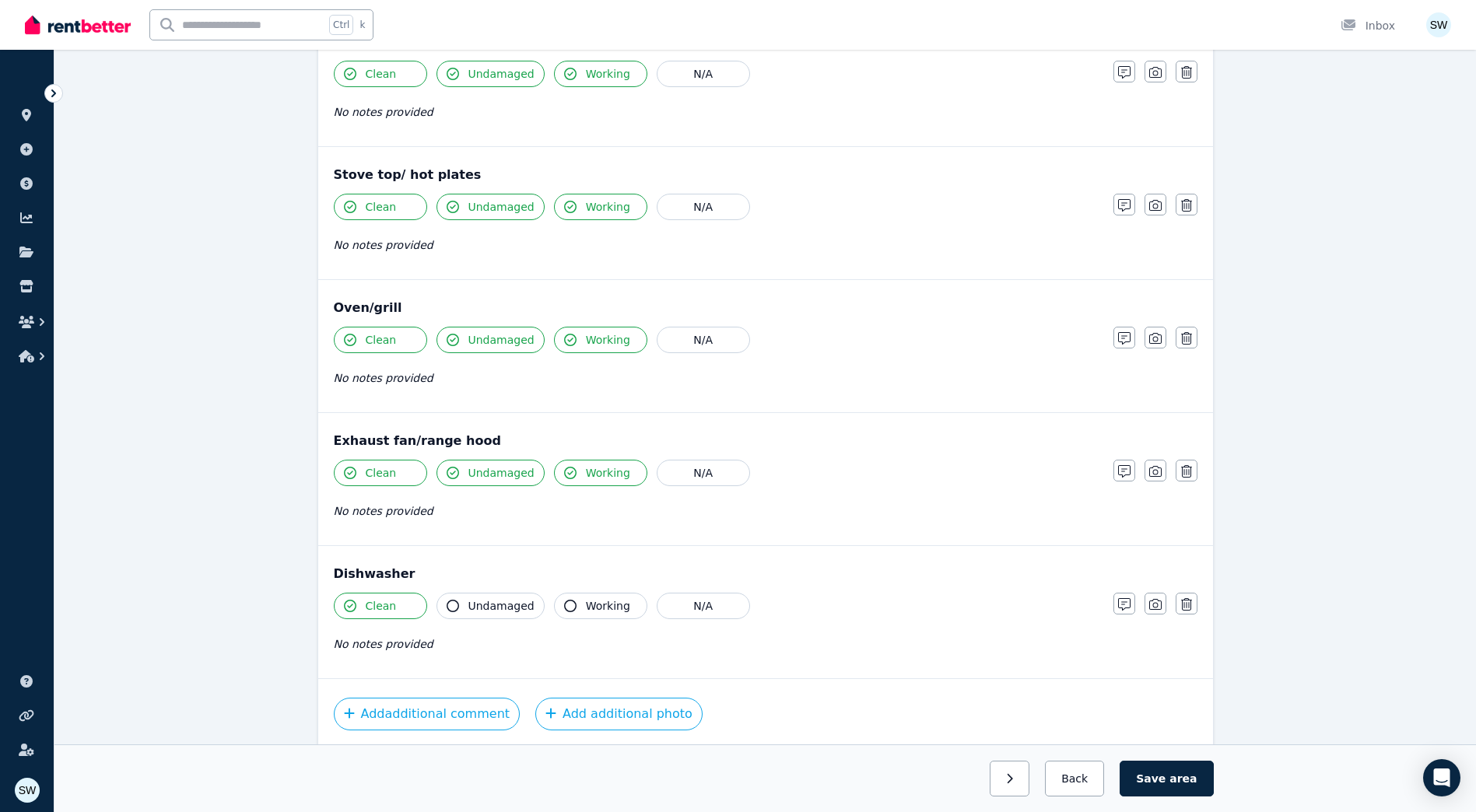
click at [487, 606] on span "Undamaged" at bounding box center [502, 605] width 66 height 15
click at [599, 606] on span "Working" at bounding box center [608, 605] width 45 height 15
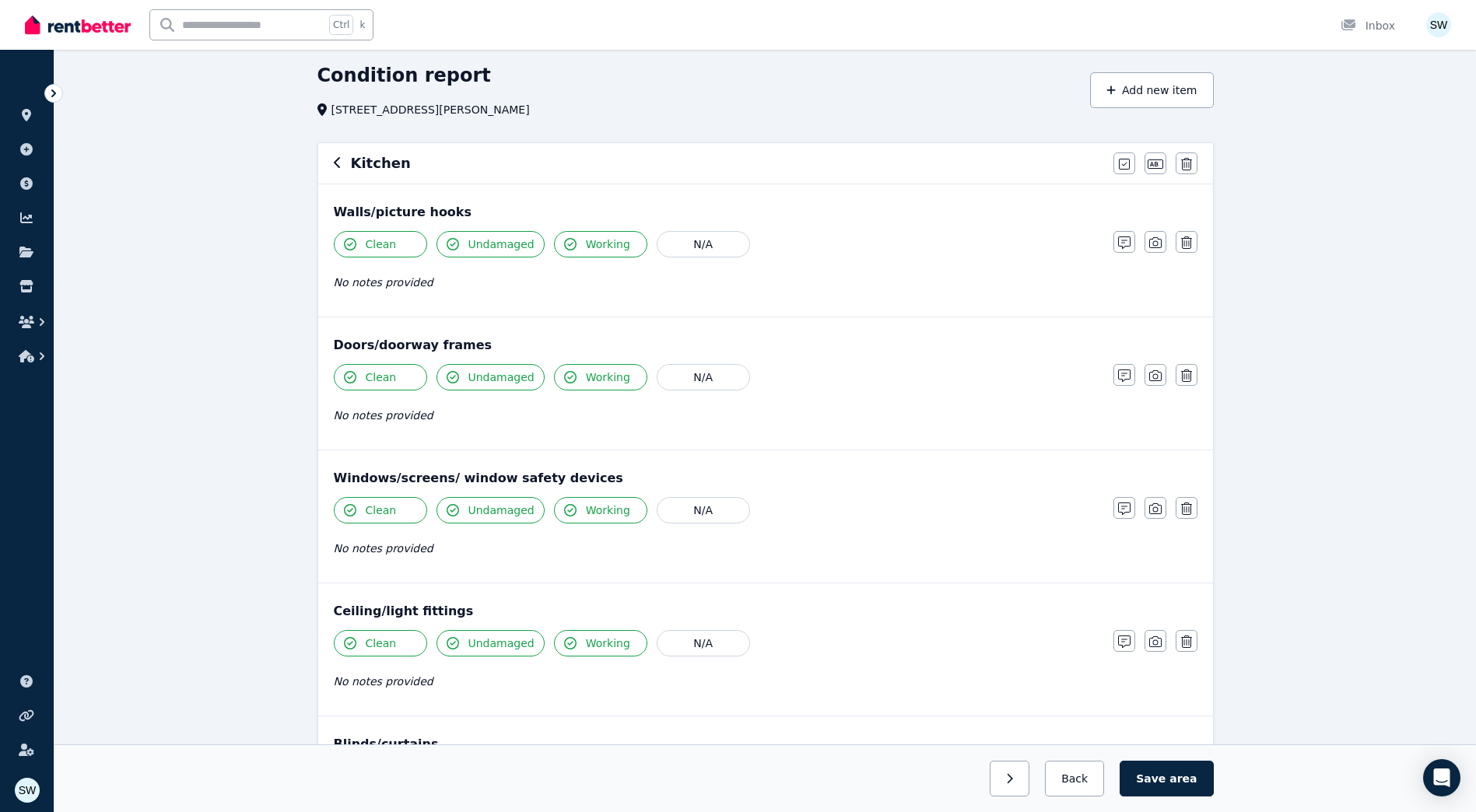
scroll to position [77, 0]
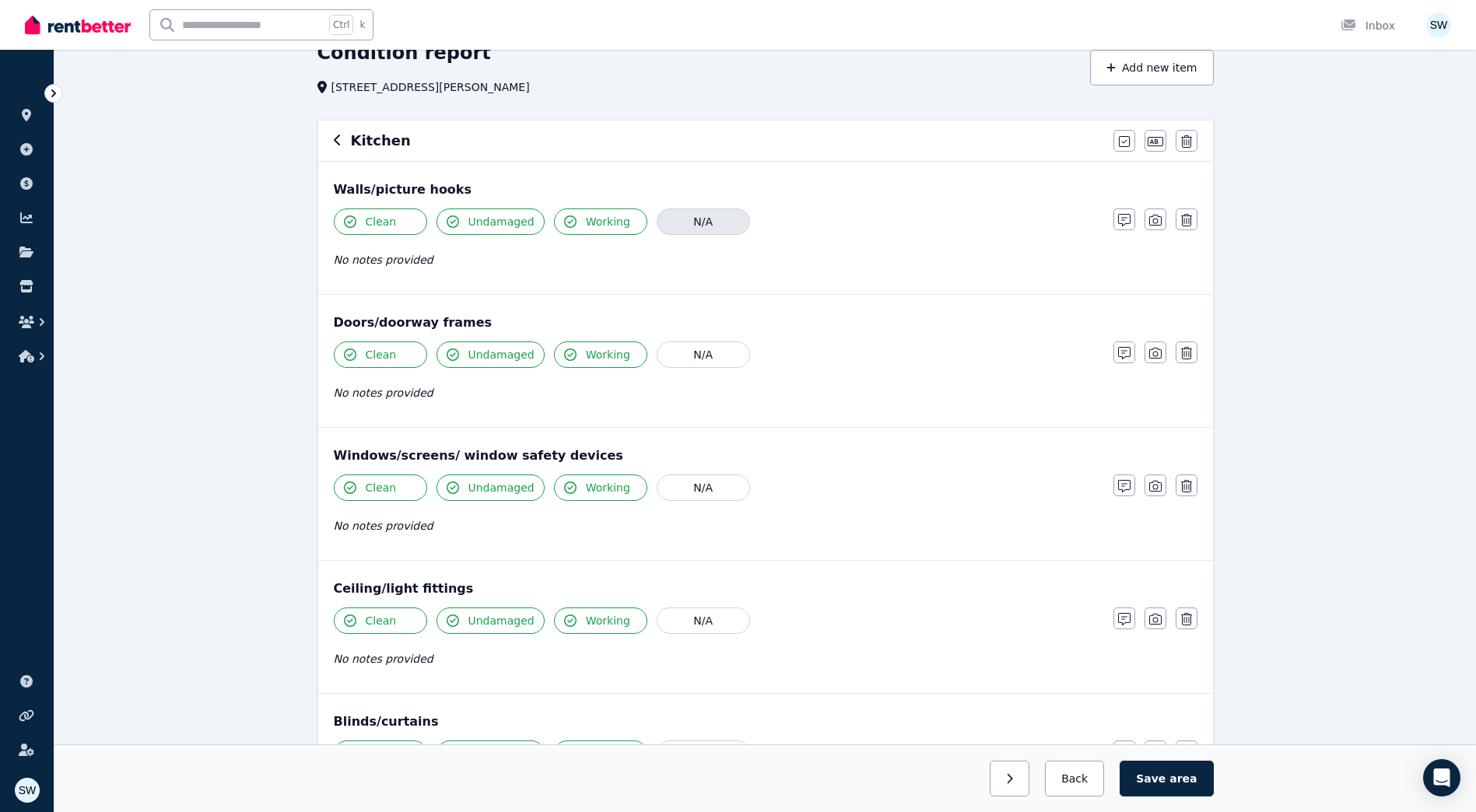
click at [714, 216] on button "N/A" at bounding box center [703, 222] width 94 height 27
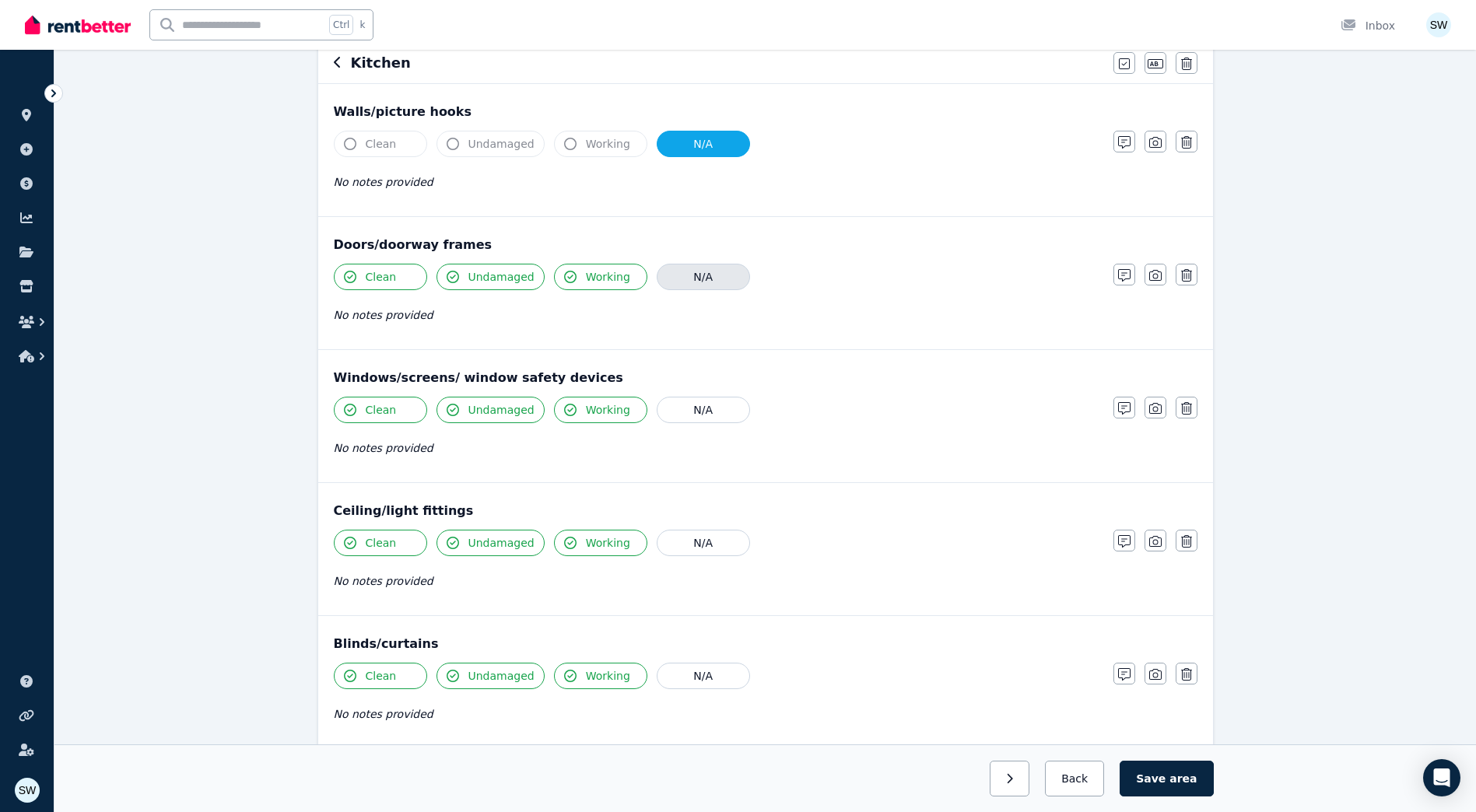
scroll to position [233, 0]
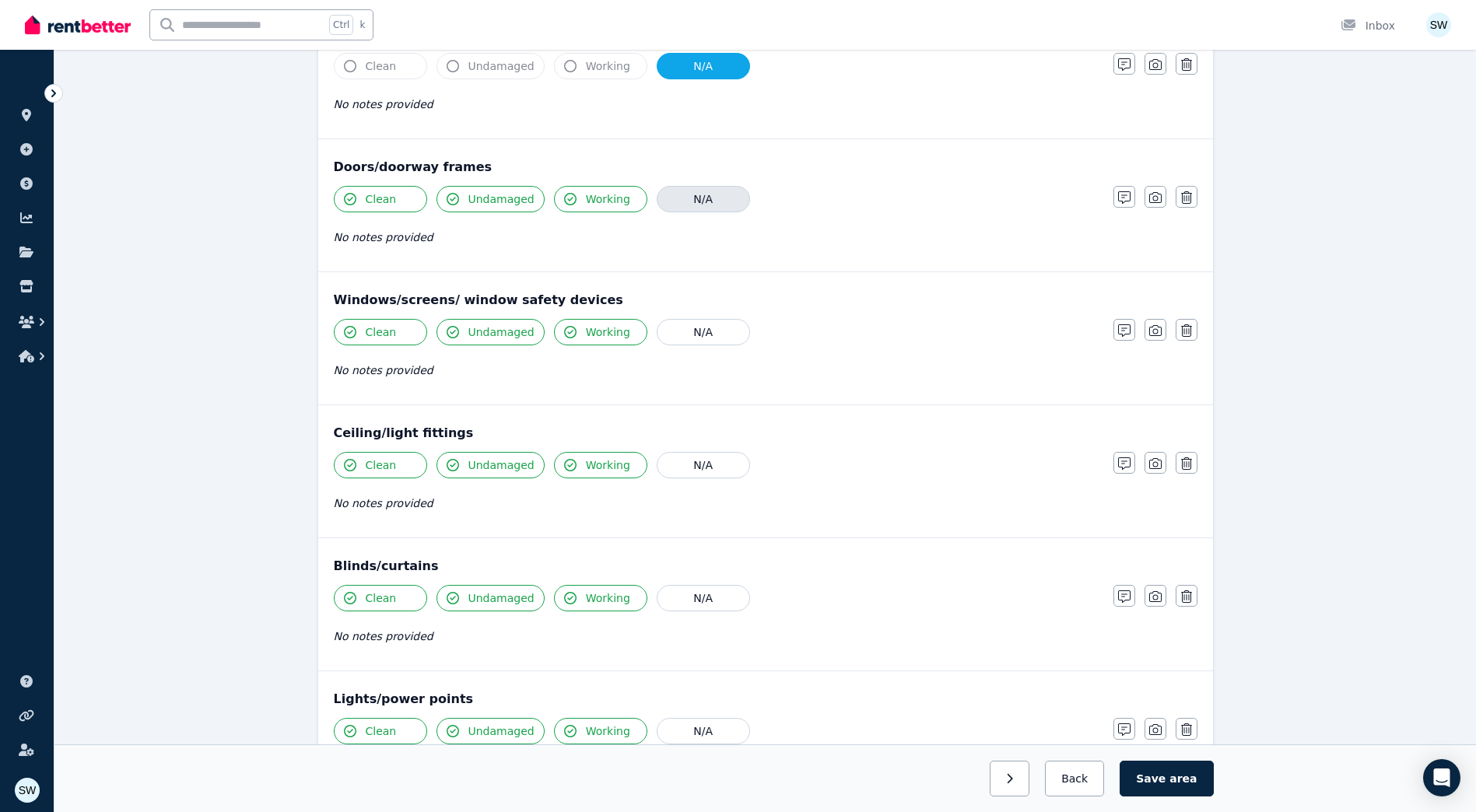
click at [691, 196] on button "N/A" at bounding box center [703, 199] width 94 height 27
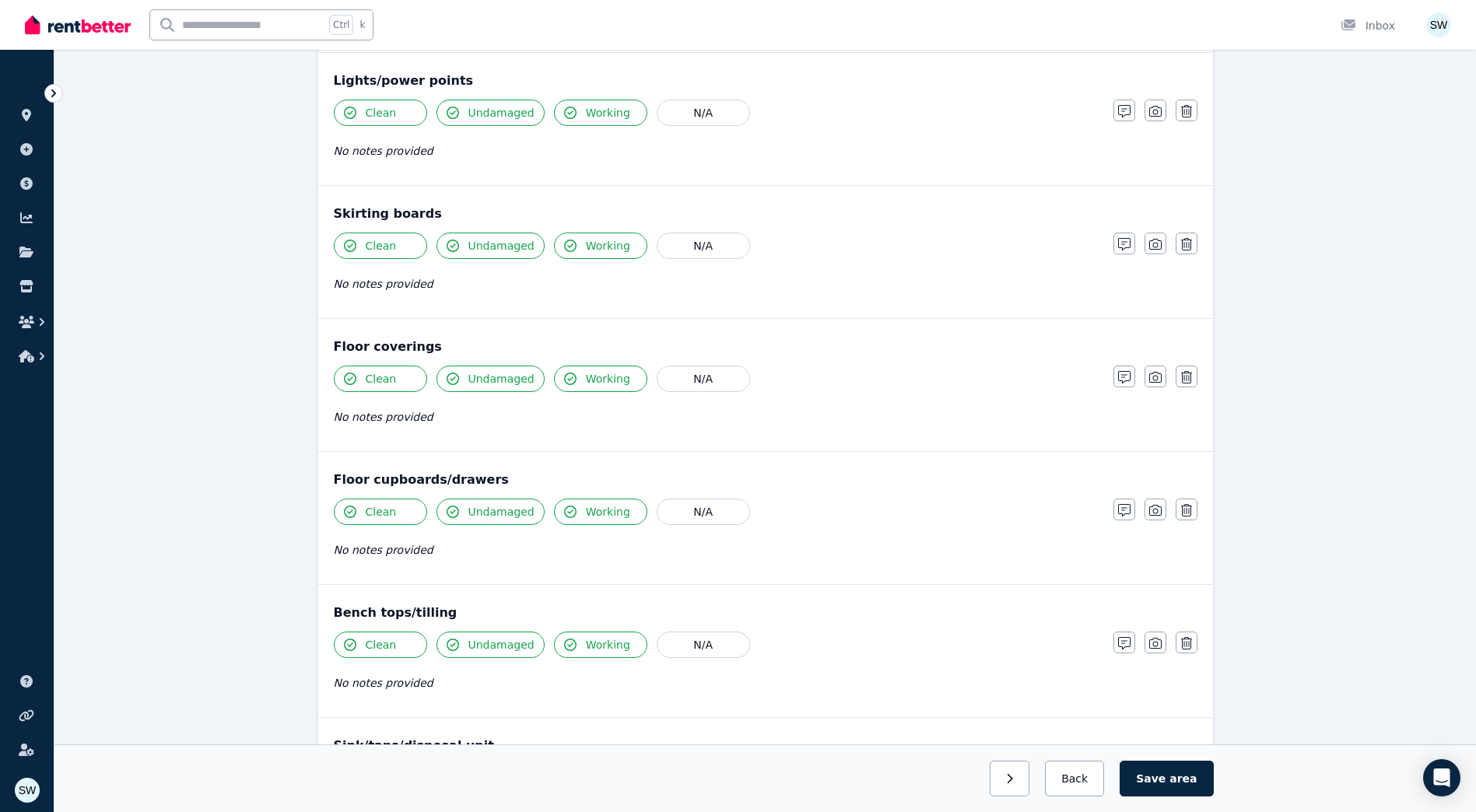
scroll to position [856, 0]
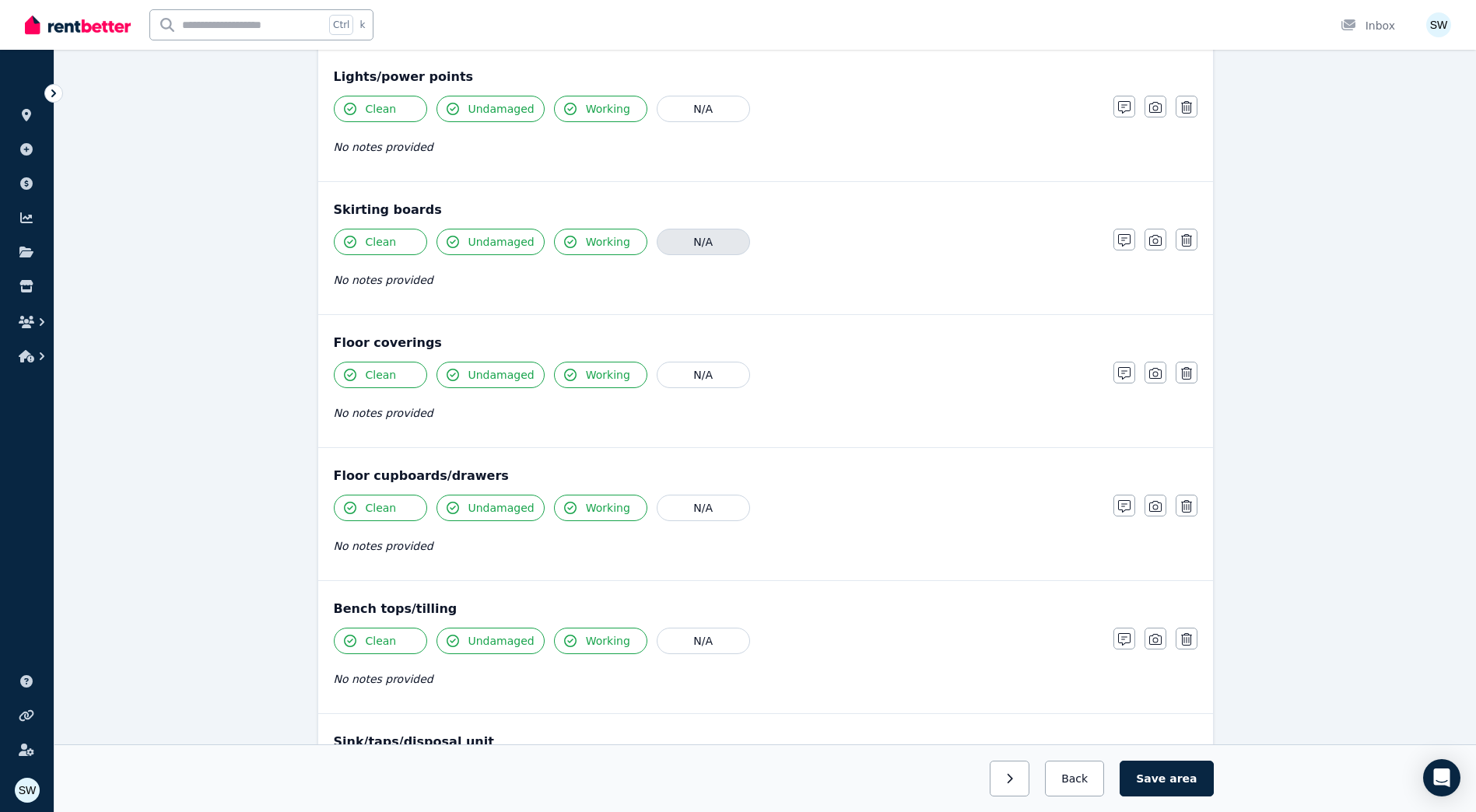
click at [687, 245] on button "N/A" at bounding box center [703, 242] width 94 height 27
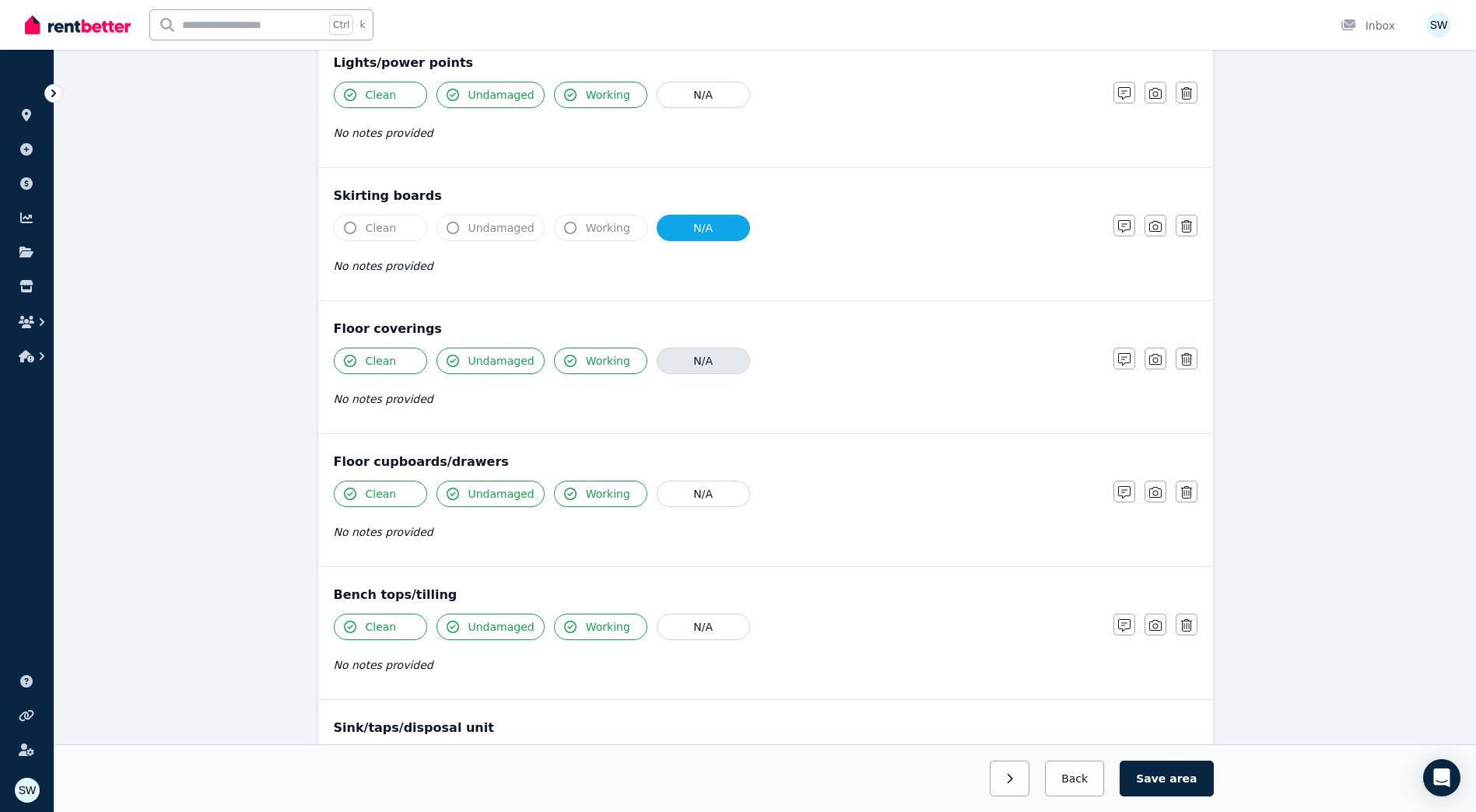
scroll to position [933, 0]
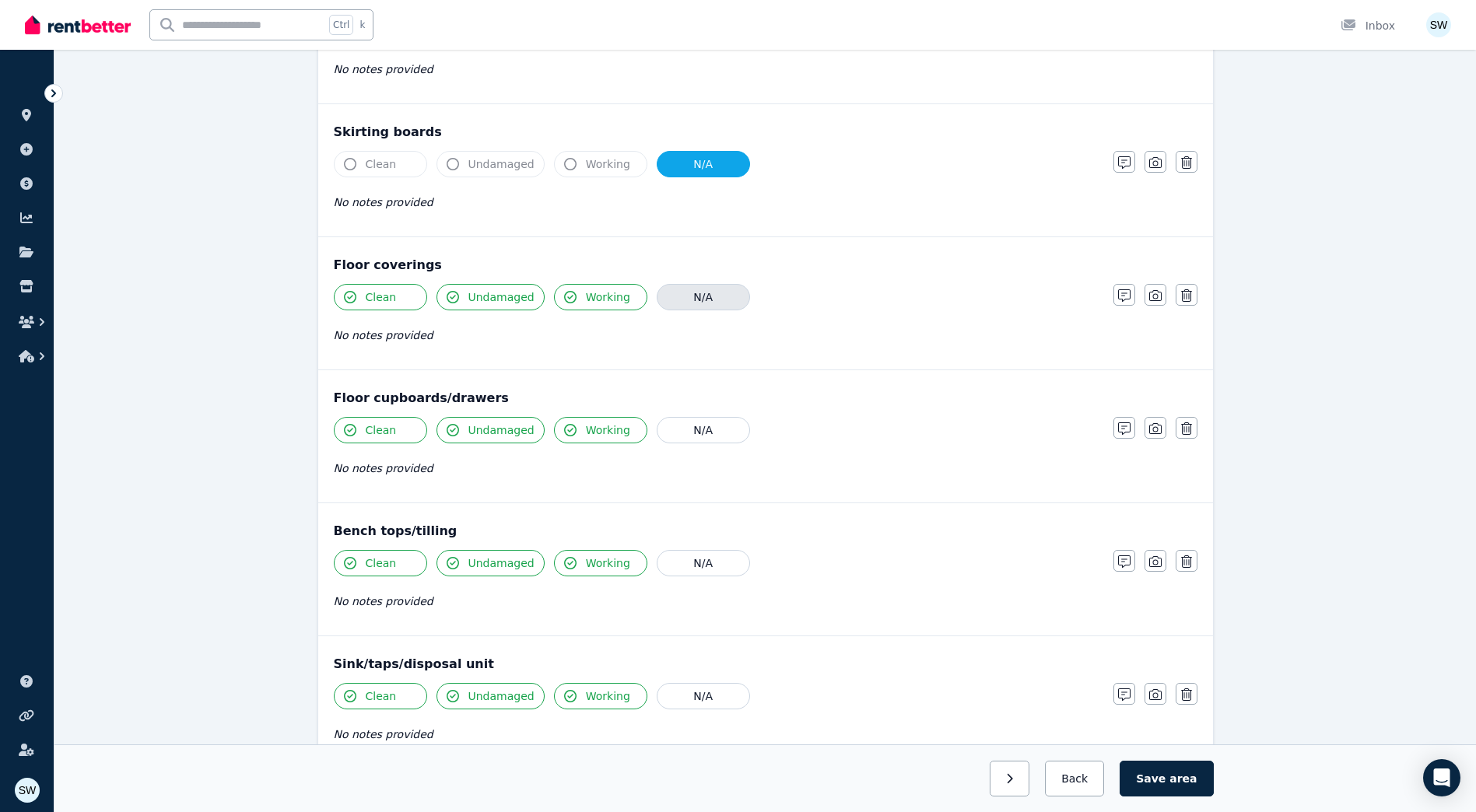
click at [696, 291] on button "N/A" at bounding box center [703, 297] width 94 height 27
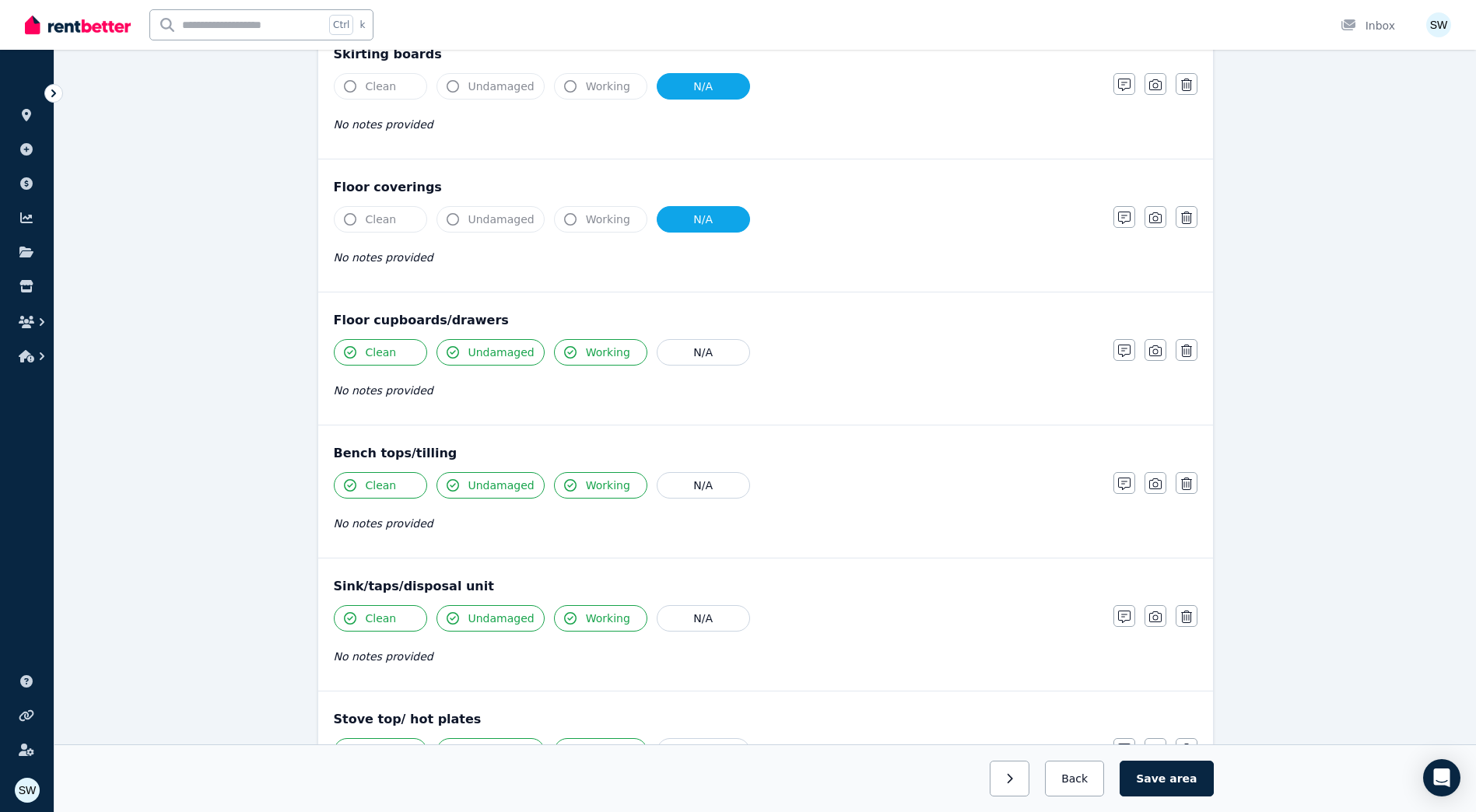
scroll to position [1555, 0]
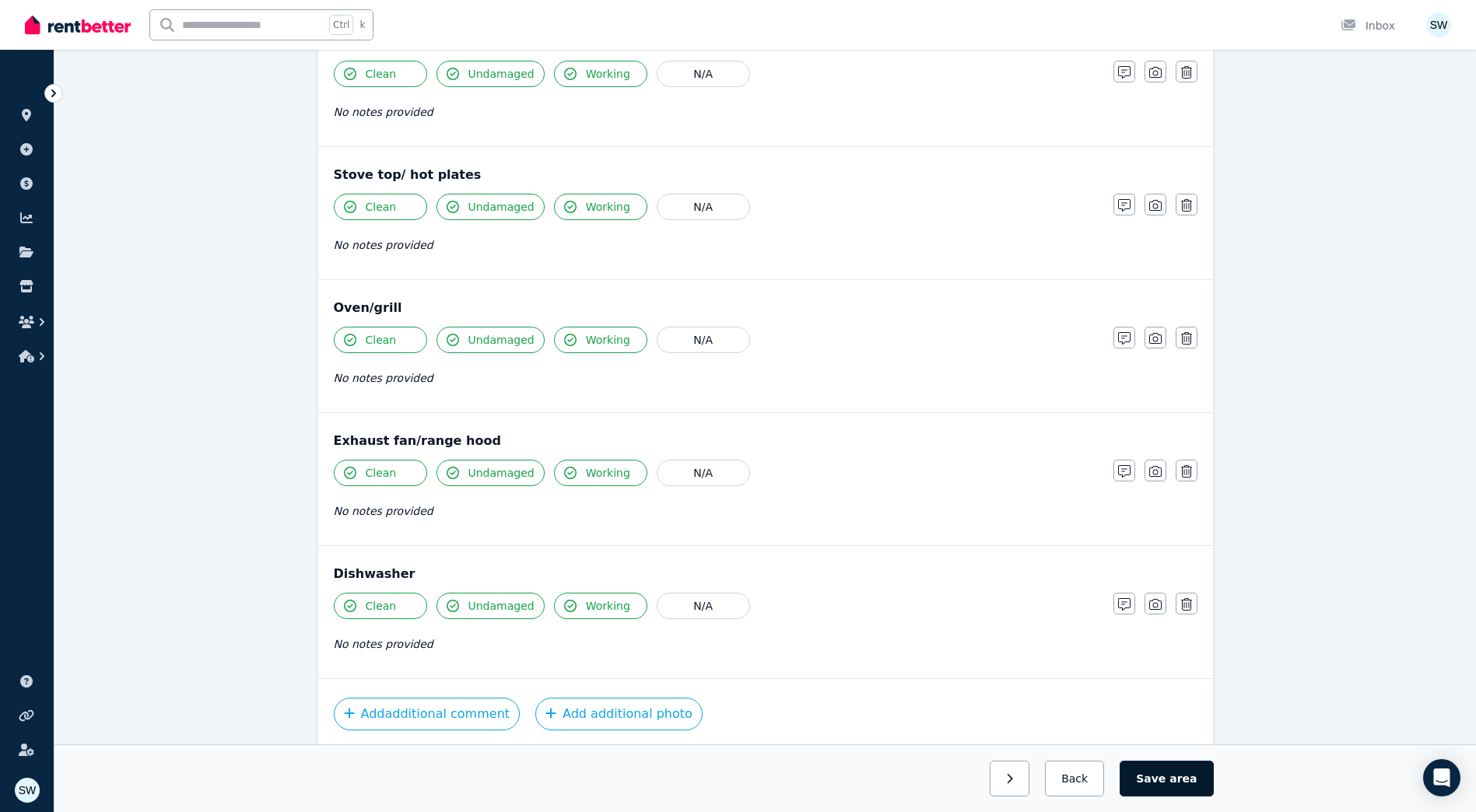
click at [1184, 780] on span "area" at bounding box center [1183, 777] width 28 height 15
click at [1023, 784] on button "button" at bounding box center [1003, 778] width 40 height 36
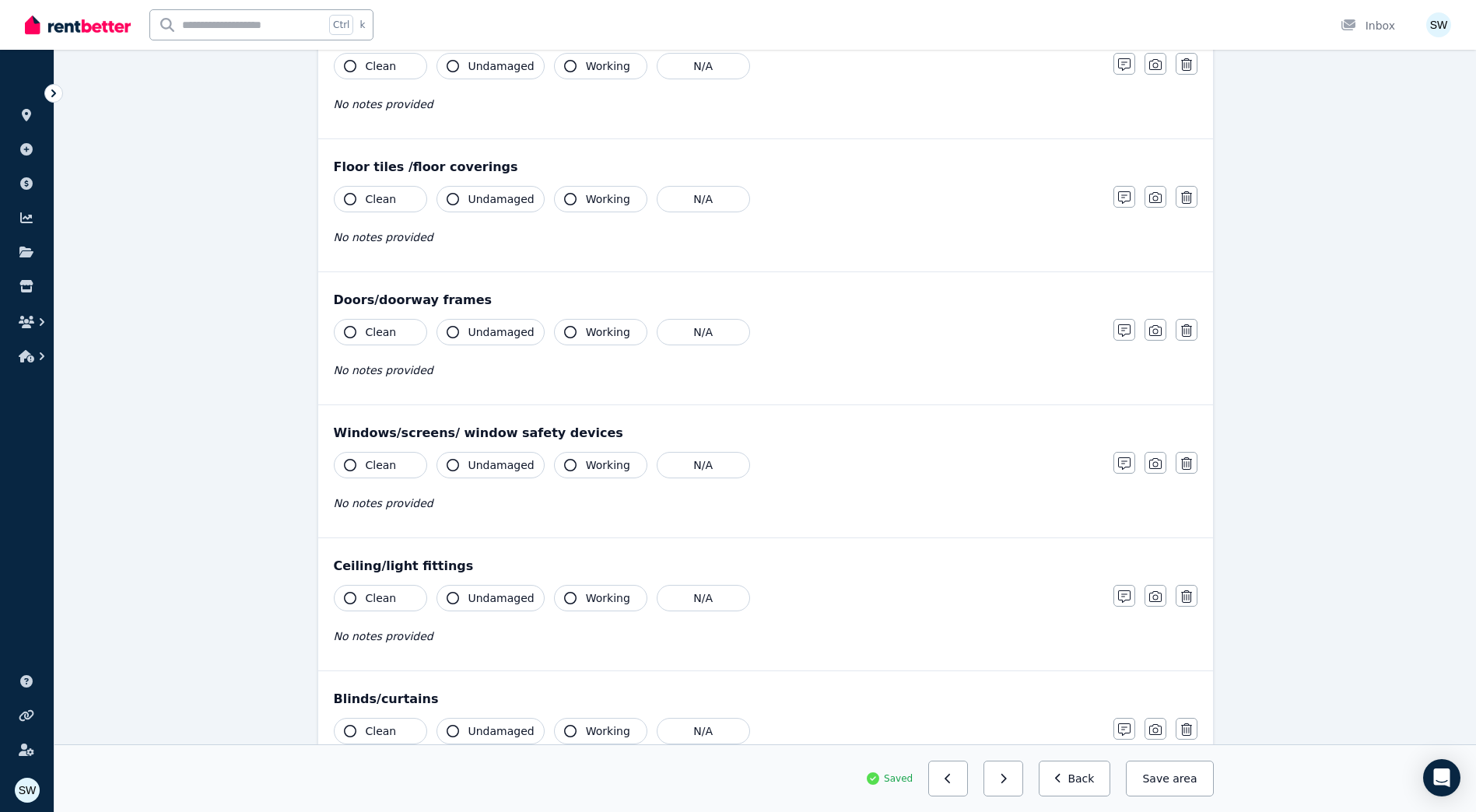
scroll to position [0, 0]
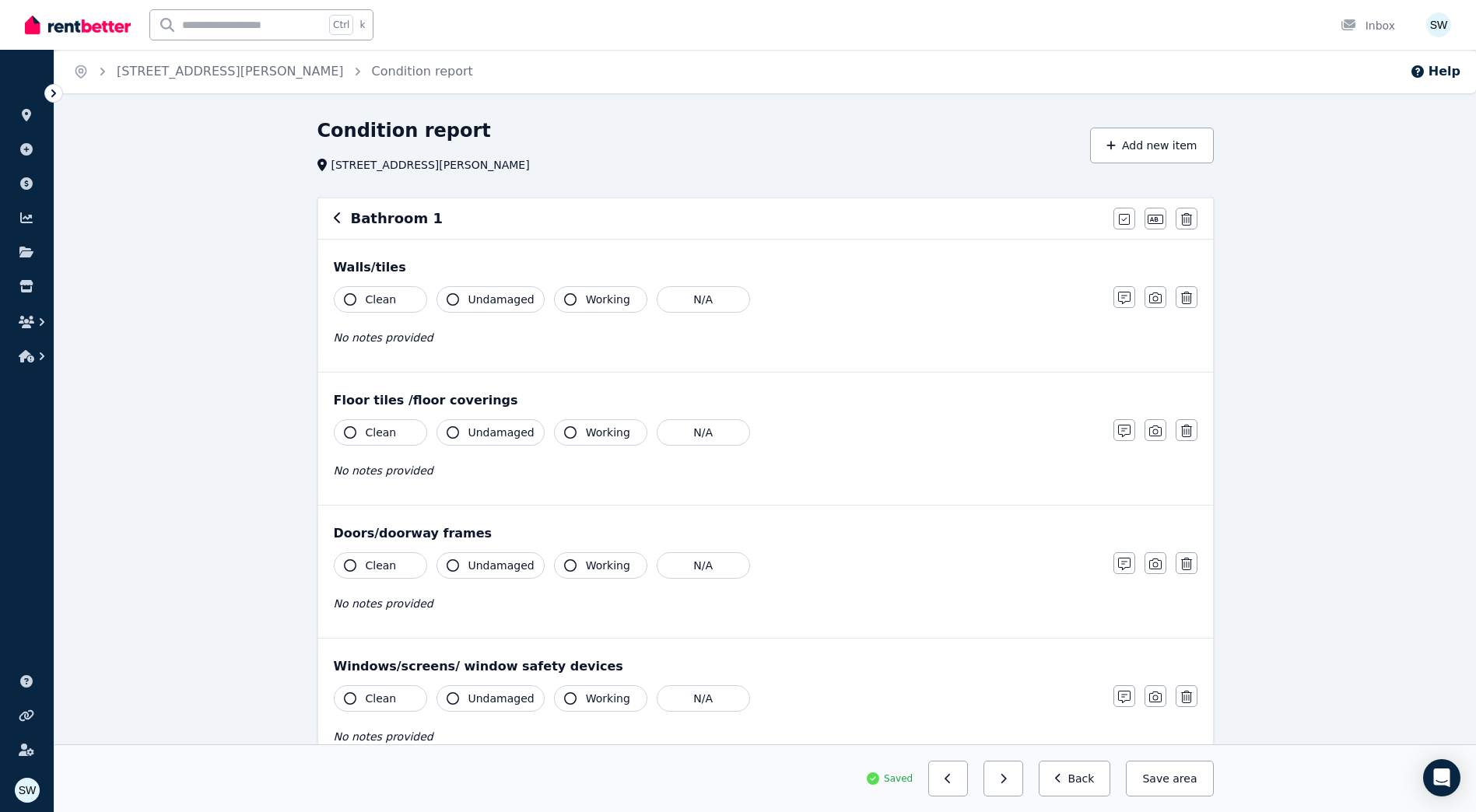
click at [402, 216] on h6 "Bathroom 1" at bounding box center [396, 218] width 92 height 21
click at [1153, 219] on icon "button" at bounding box center [1154, 219] width 15 height 12
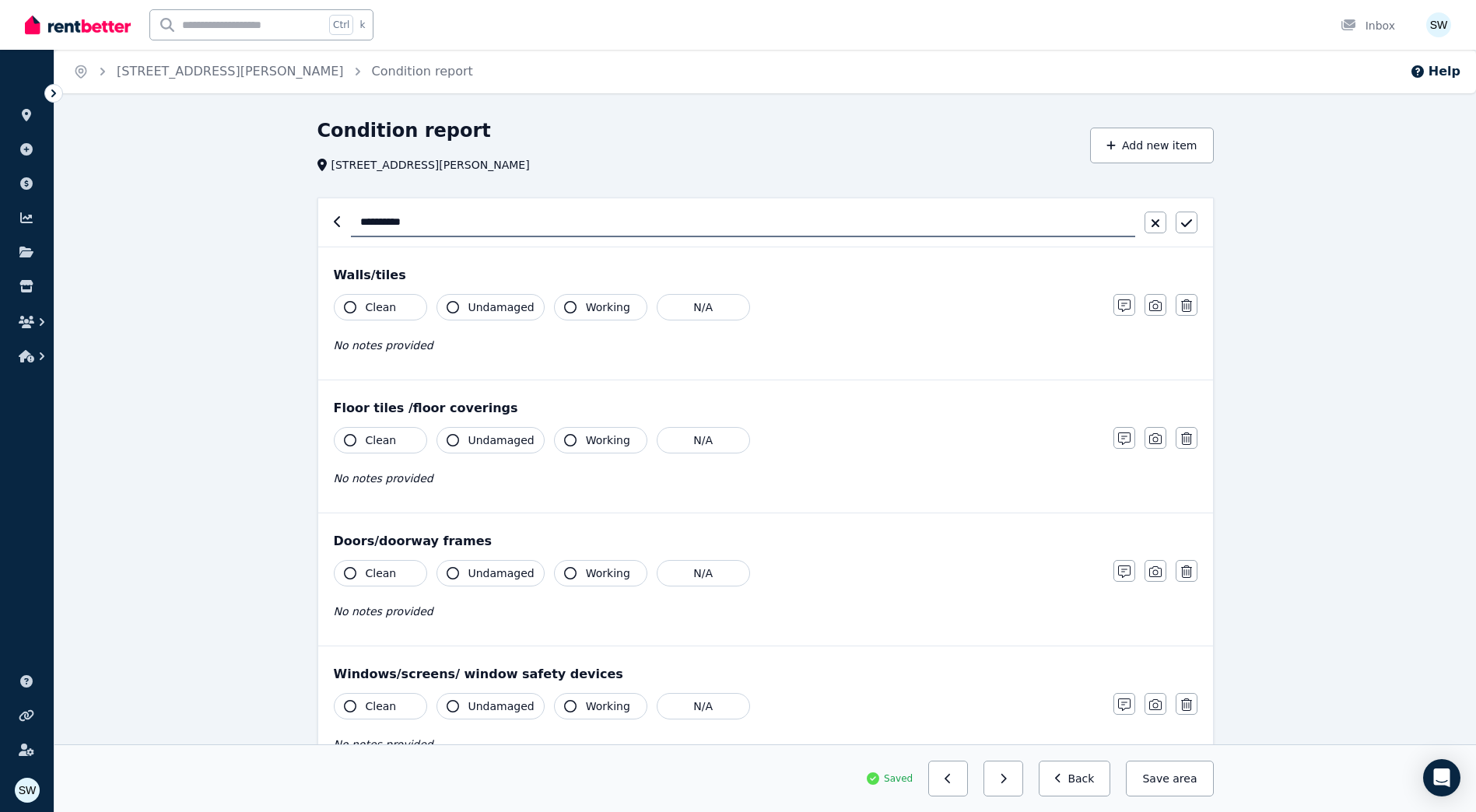
drag, startPoint x: 428, startPoint y: 221, endPoint x: 309, endPoint y: 222, distance: 119.0
type input "**********"
click at [1193, 220] on button "button" at bounding box center [1187, 223] width 21 height 21
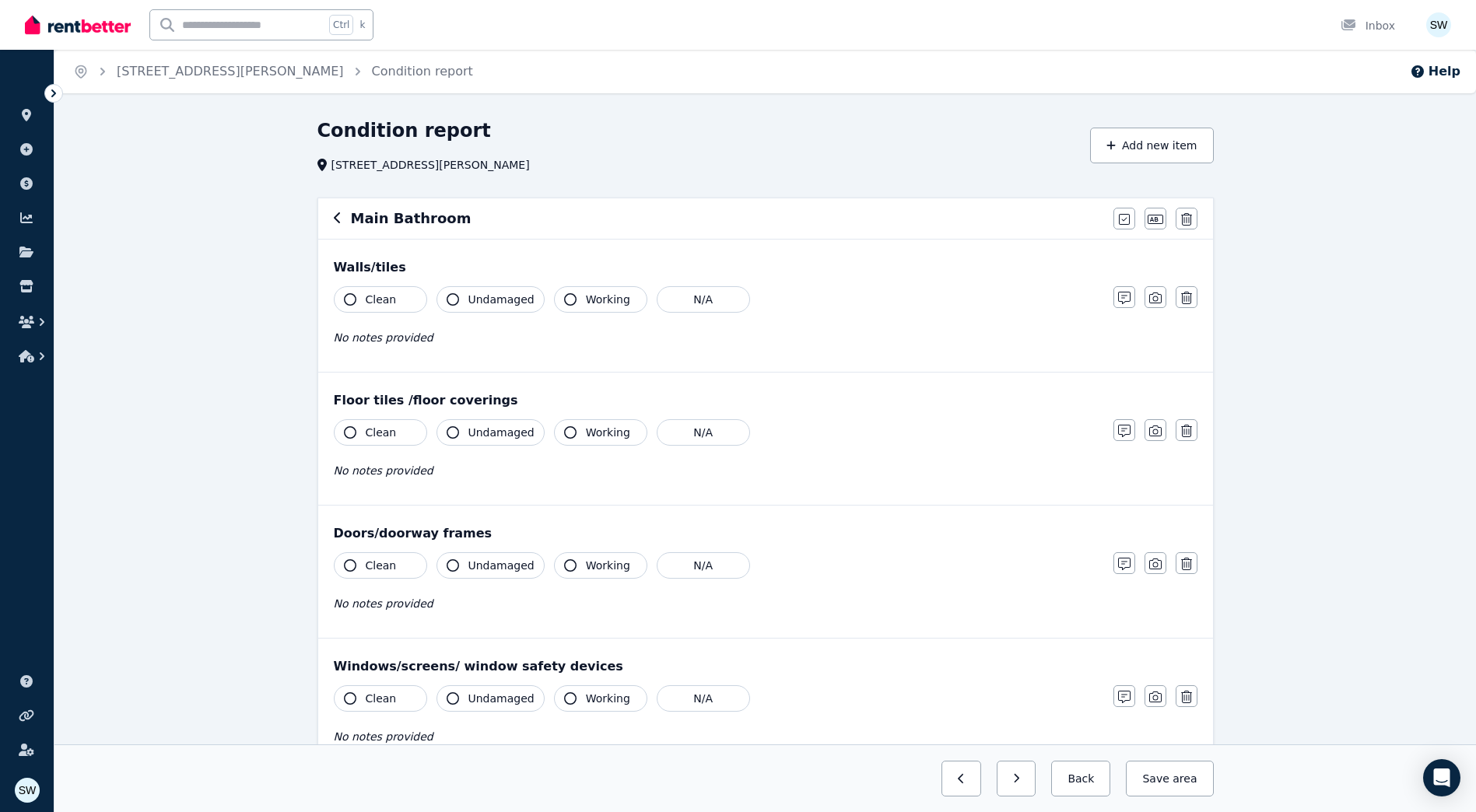
click at [407, 304] on button "Clean" at bounding box center [380, 299] width 94 height 27
click at [524, 302] on span "Undamaged" at bounding box center [502, 298] width 66 height 15
click at [594, 296] on span "Working" at bounding box center [608, 298] width 45 height 15
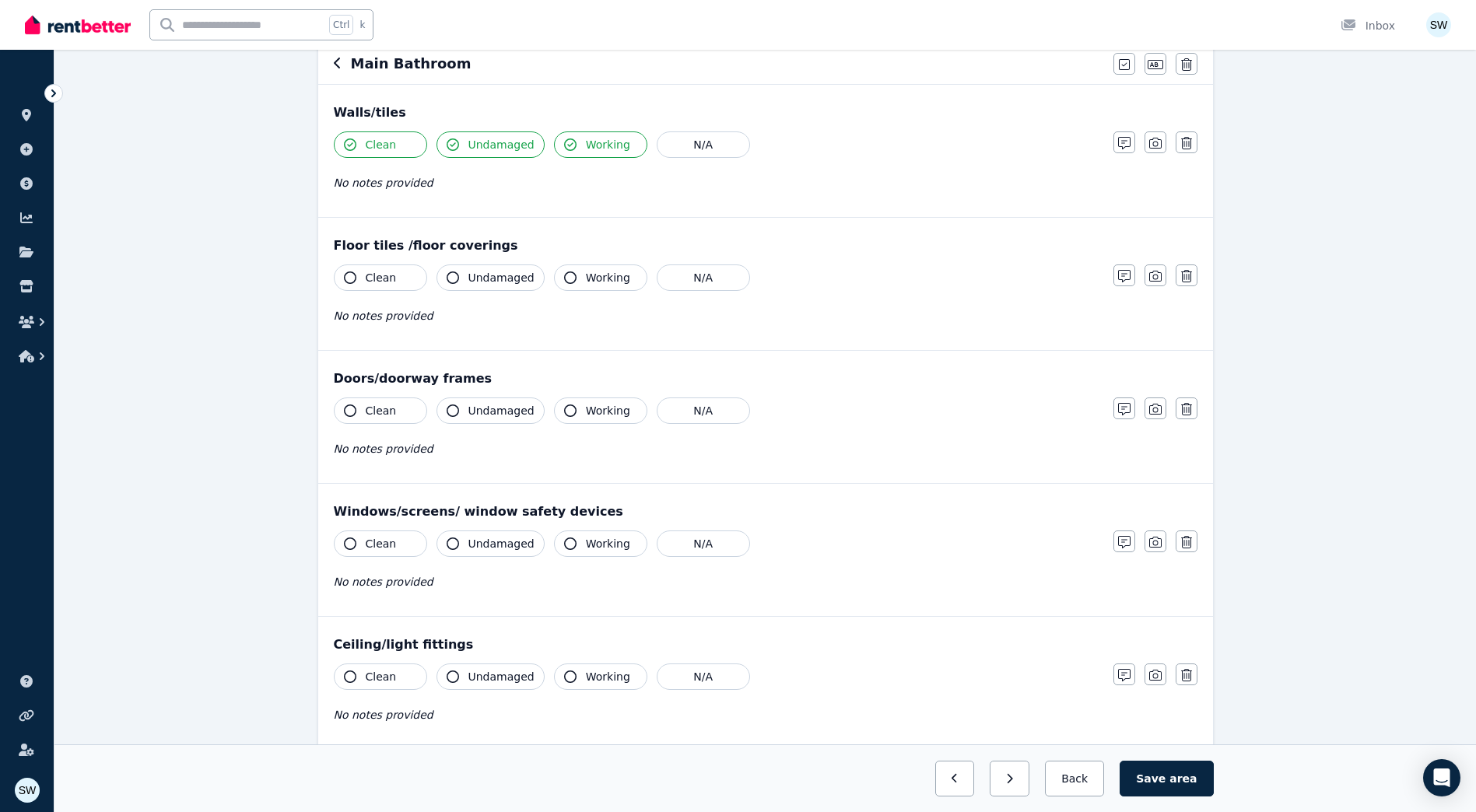
scroll to position [156, 0]
drag, startPoint x: 406, startPoint y: 270, endPoint x: 430, endPoint y: 271, distance: 24.0
click at [408, 272] on button "Clean" at bounding box center [380, 277] width 94 height 27
click at [469, 276] on span "Undamaged" at bounding box center [502, 276] width 66 height 15
click at [593, 273] on span "Working" at bounding box center [608, 276] width 45 height 15
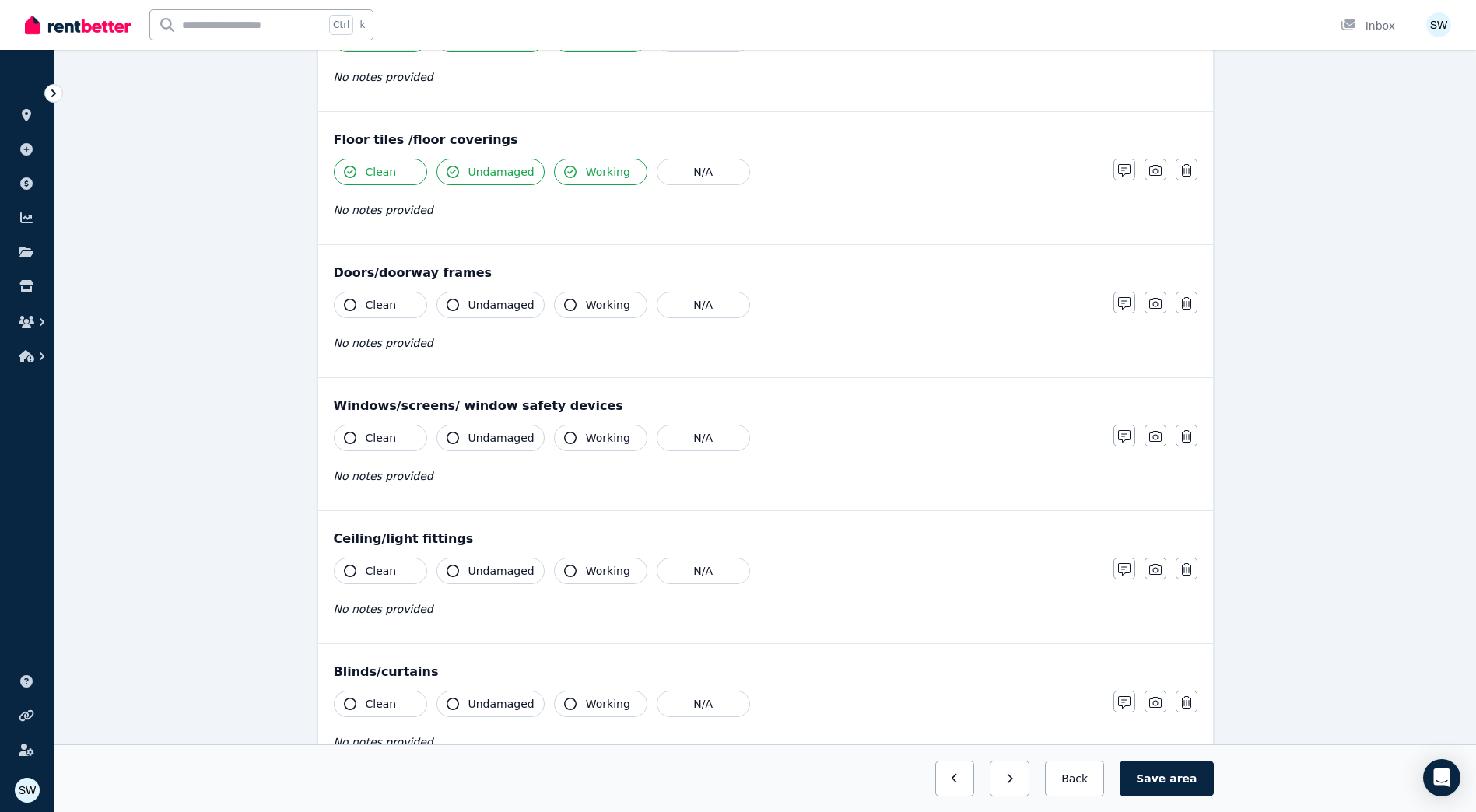
scroll to position [233, 0]
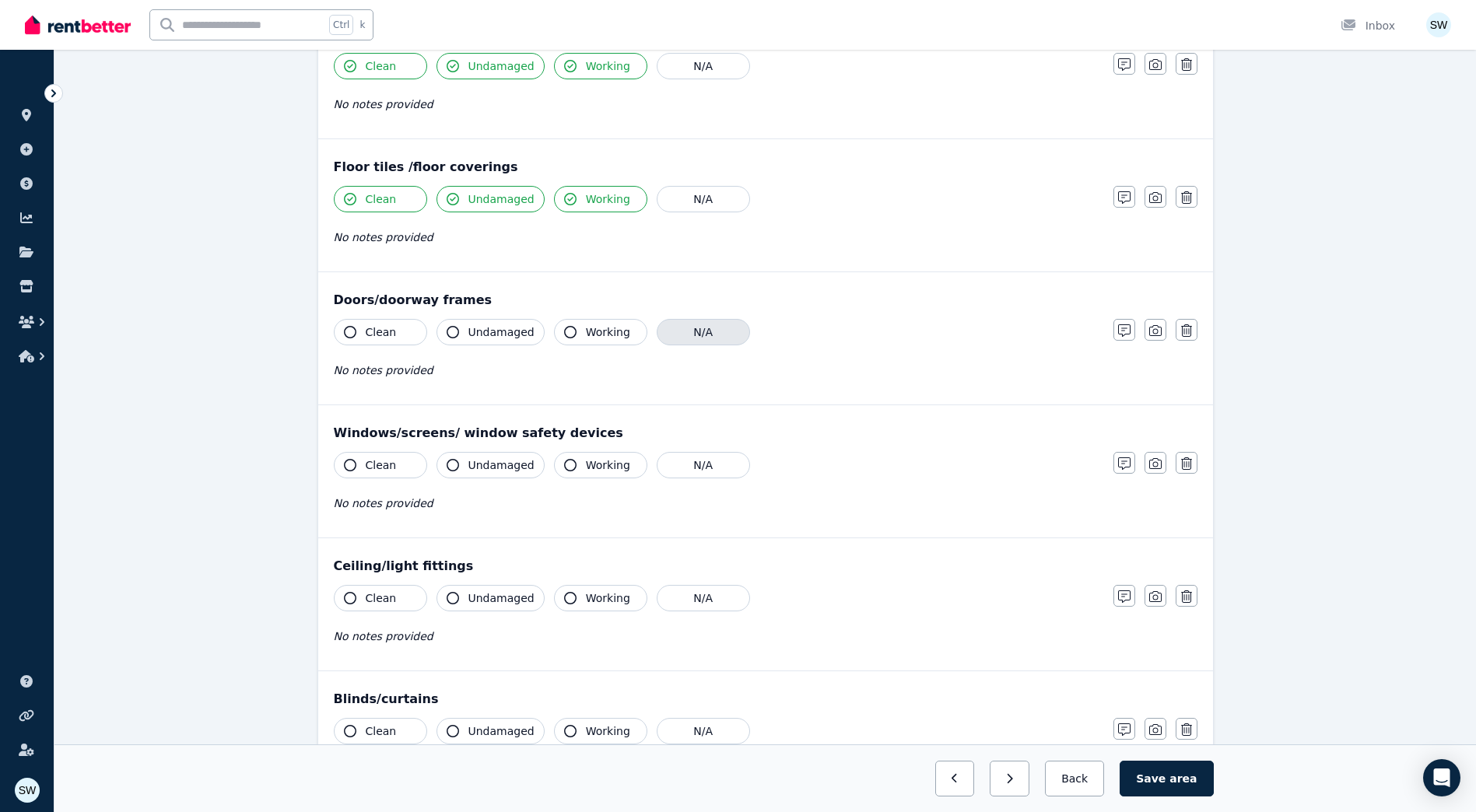
click at [676, 329] on button "N/A" at bounding box center [703, 332] width 94 height 27
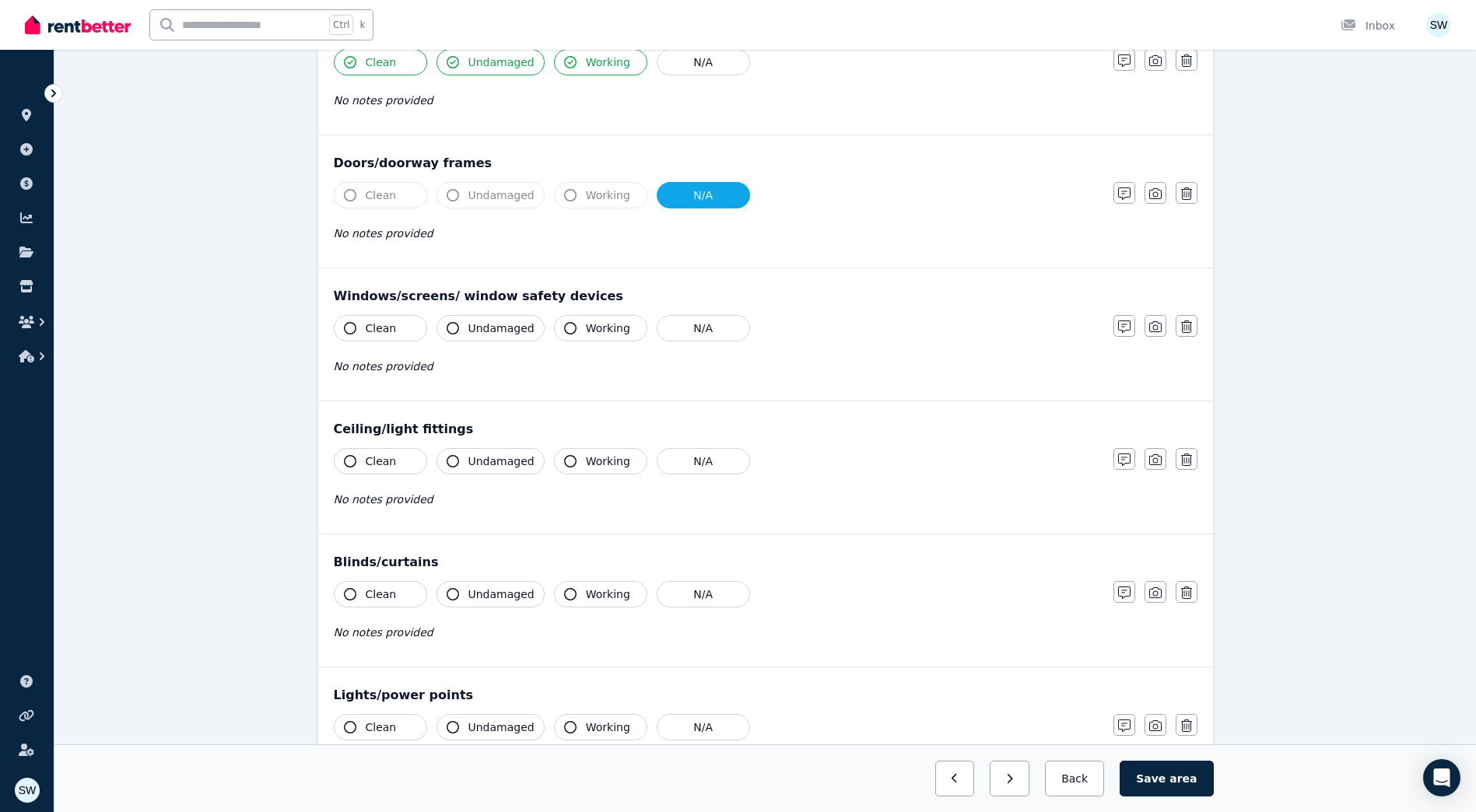
scroll to position [389, 0]
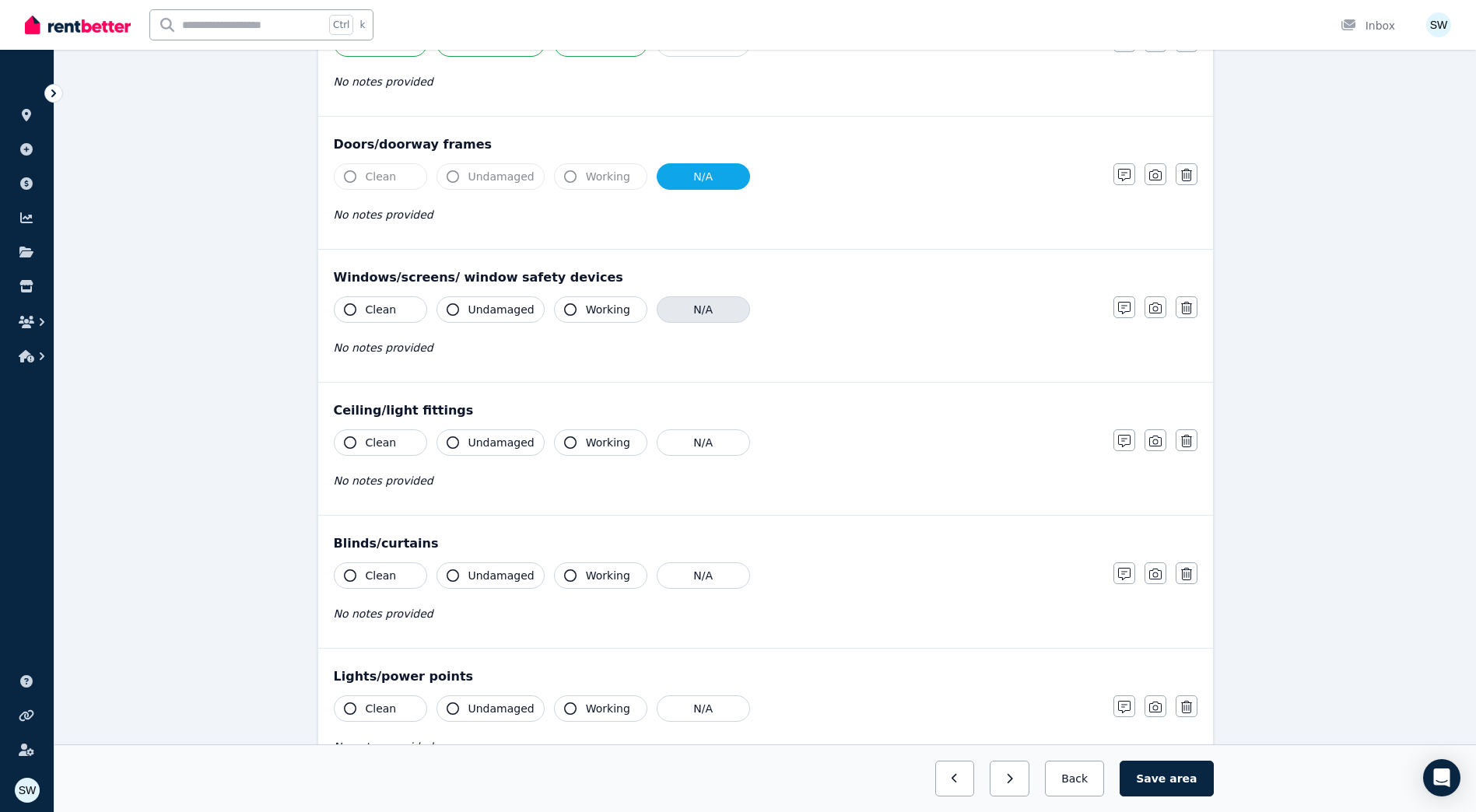
click at [690, 309] on button "N/A" at bounding box center [703, 310] width 94 height 27
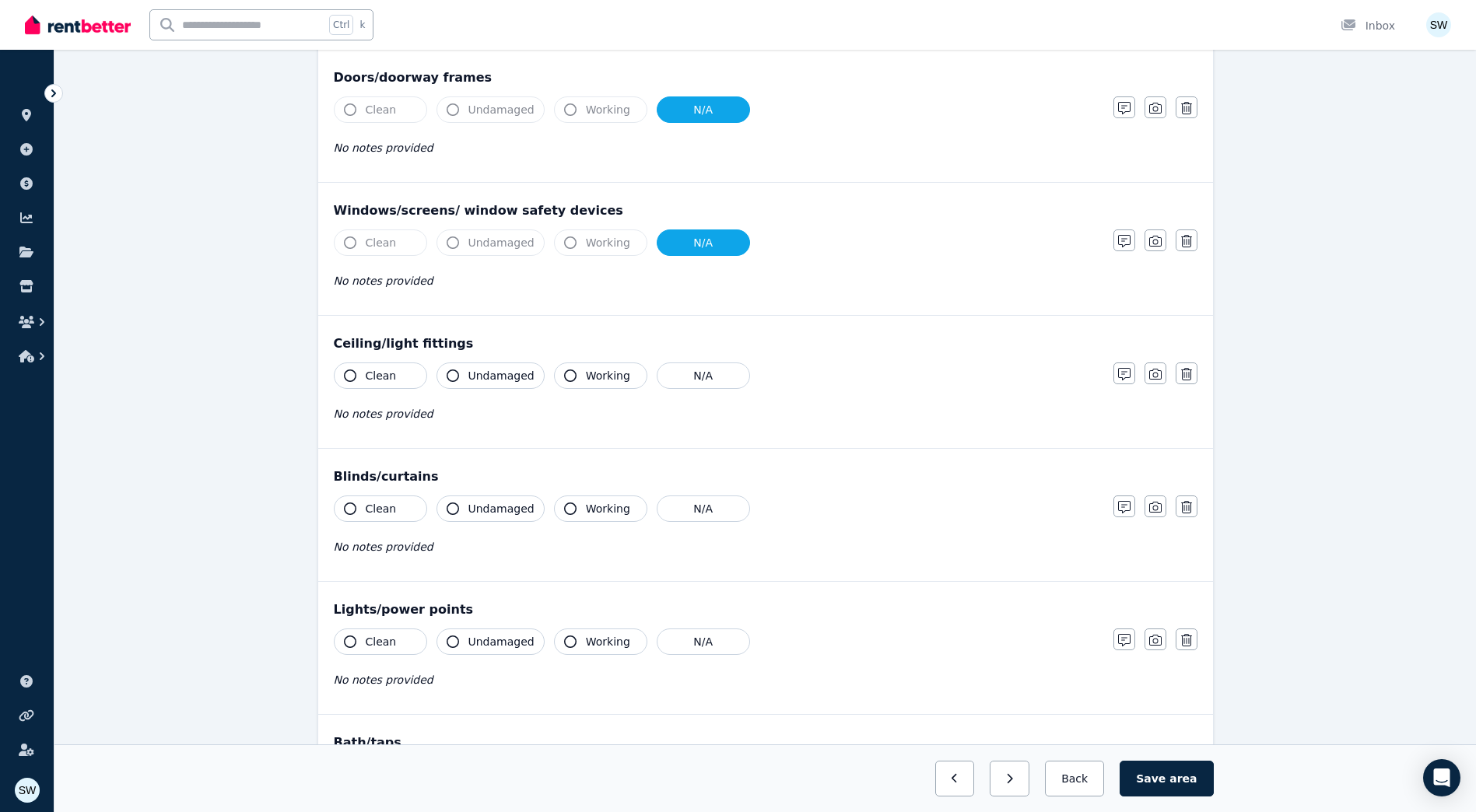
scroll to position [544, 0]
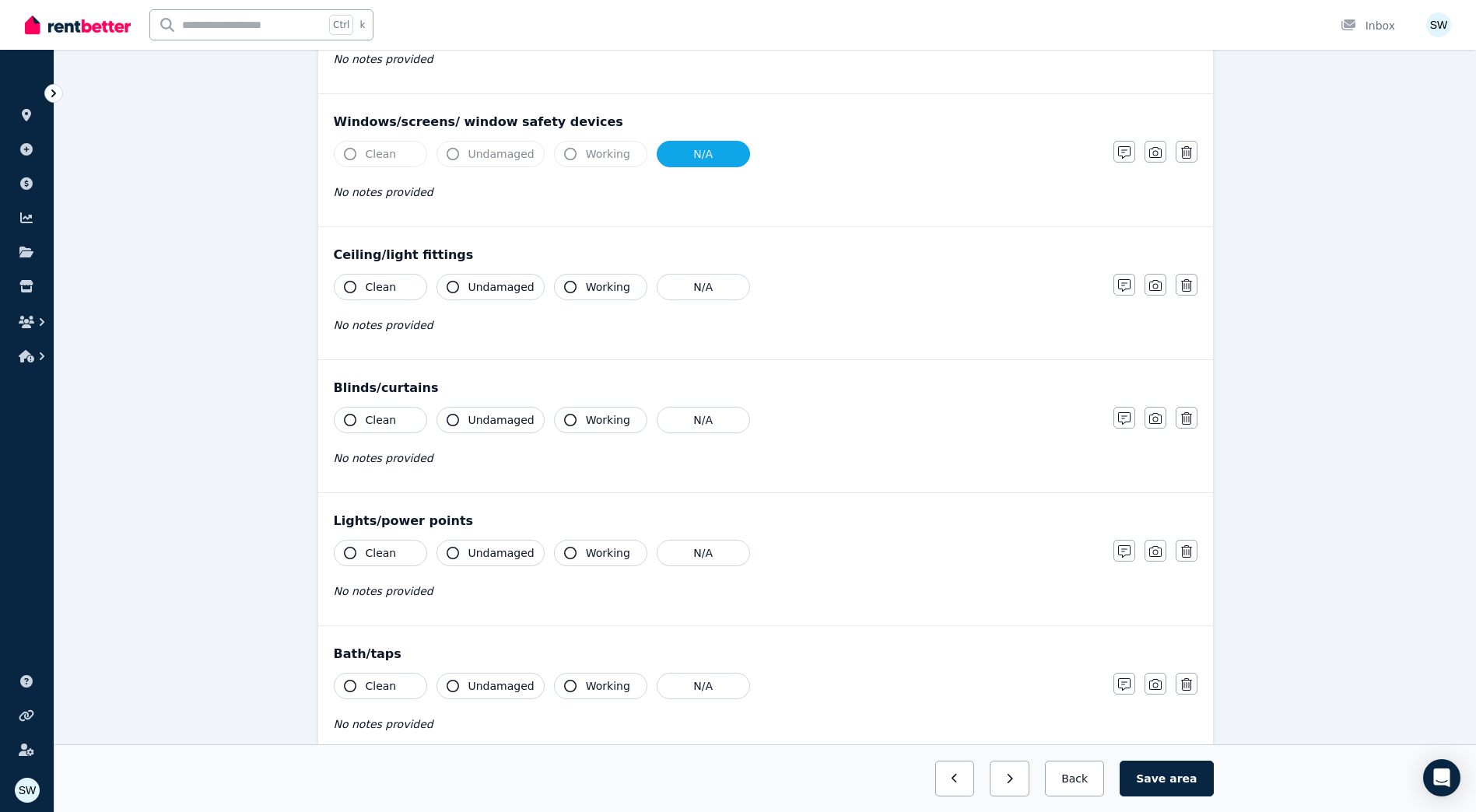
click at [518, 288] on span "Undamaged" at bounding box center [502, 287] width 66 height 15
click at [417, 287] on button "Clean" at bounding box center [380, 287] width 94 height 27
click at [472, 288] on span "Undamaged" at bounding box center [502, 287] width 66 height 15
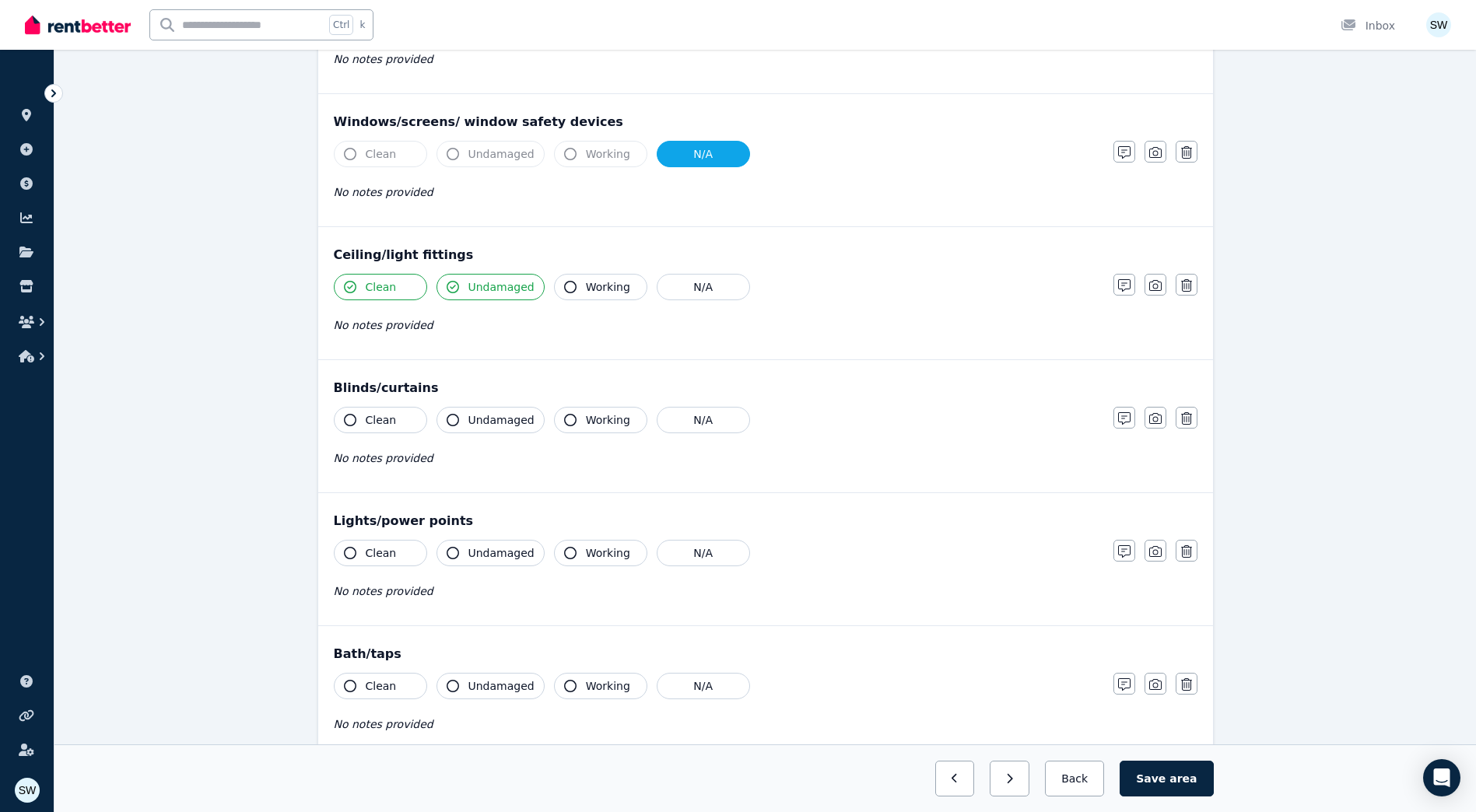
click at [586, 288] on span "Working" at bounding box center [608, 287] width 45 height 15
click at [433, 333] on div "No notes provided" at bounding box center [716, 325] width 764 height 19
drag, startPoint x: 397, startPoint y: 328, endPoint x: 995, endPoint y: 297, distance: 598.8
click at [398, 327] on span "No notes provided" at bounding box center [384, 325] width 100 height 12
click at [1127, 287] on icon "button" at bounding box center [1124, 286] width 12 height 12
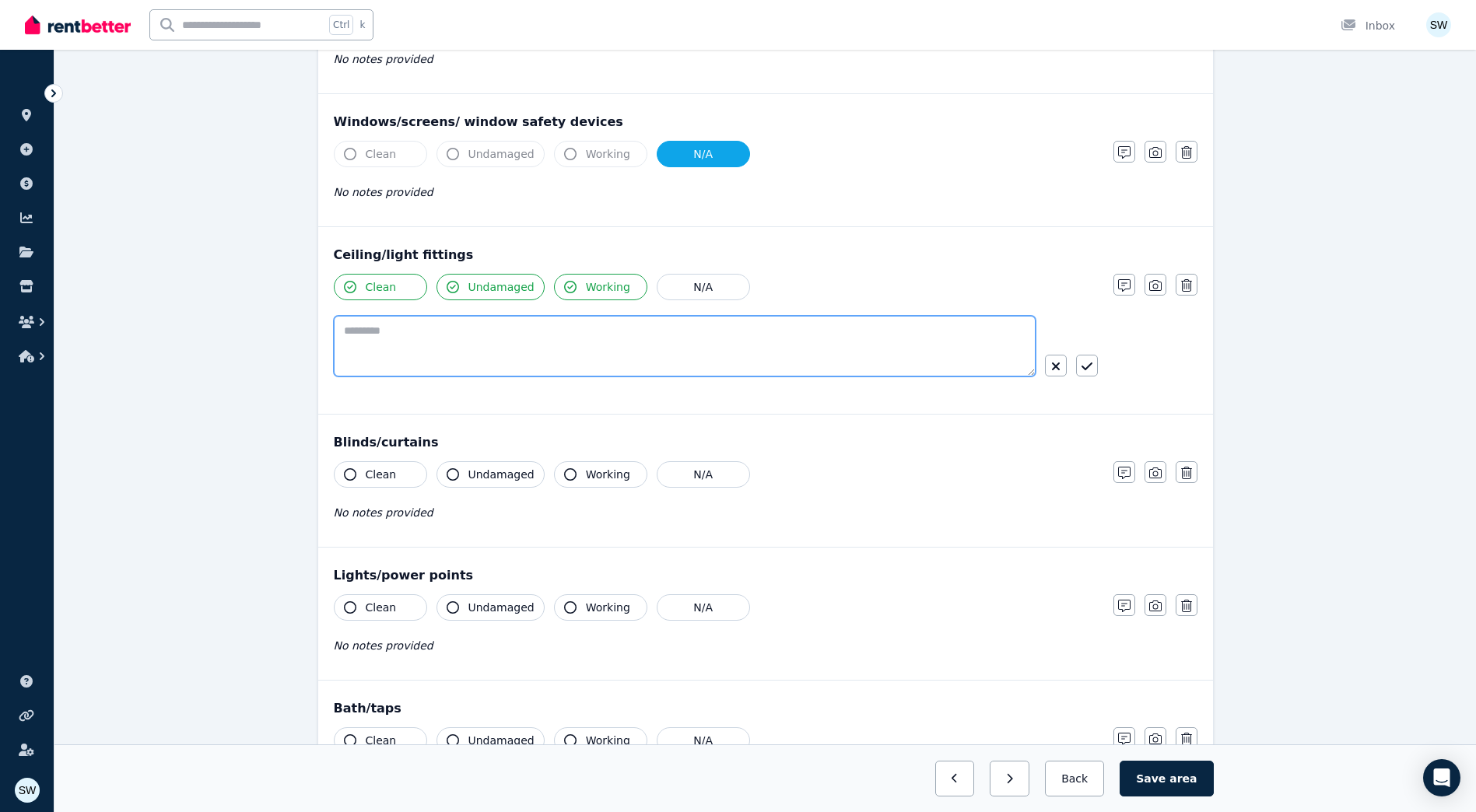
scroll to position [467, 0]
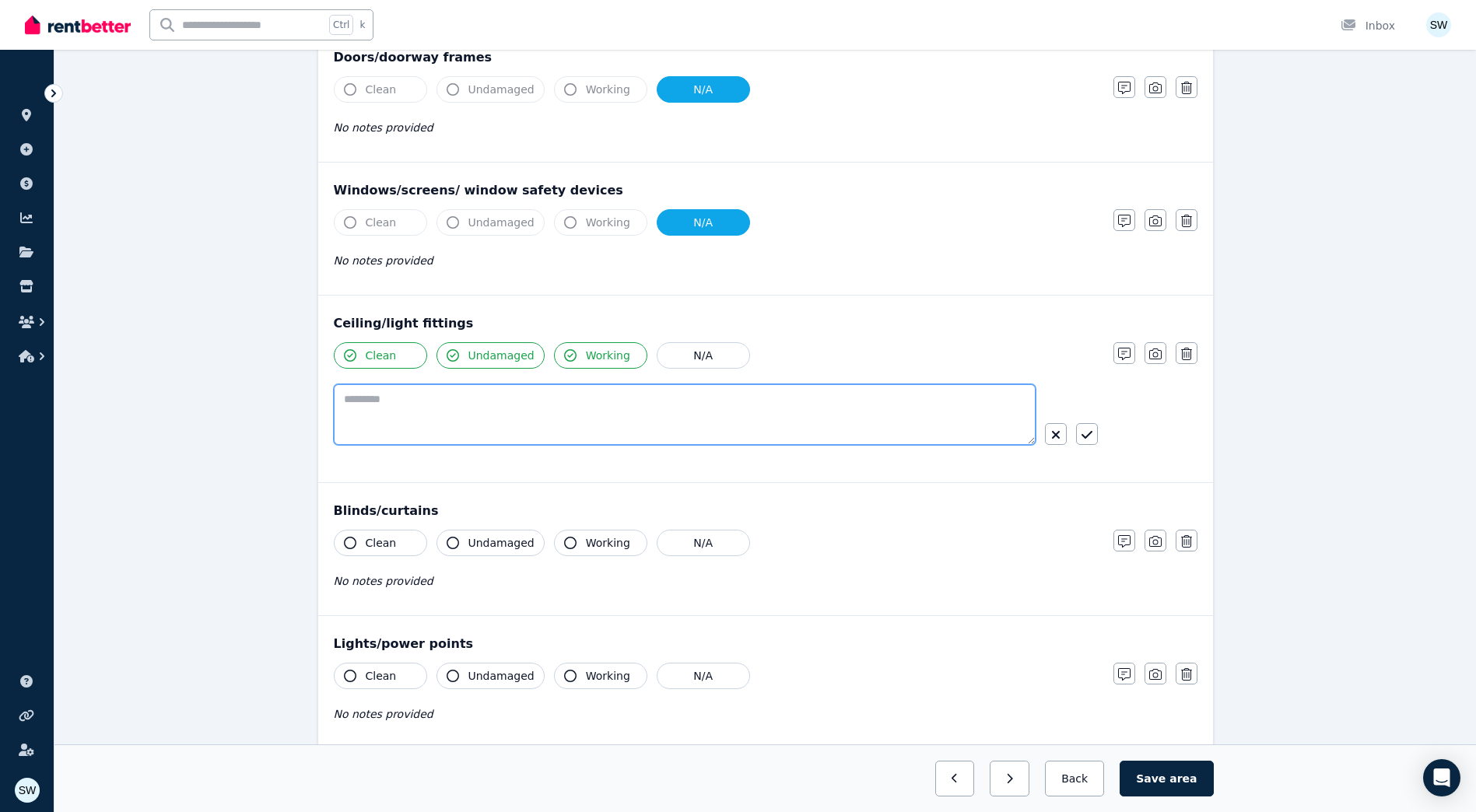
click at [840, 351] on div "Clean Undamaged Working N/A" at bounding box center [716, 407] width 764 height 131
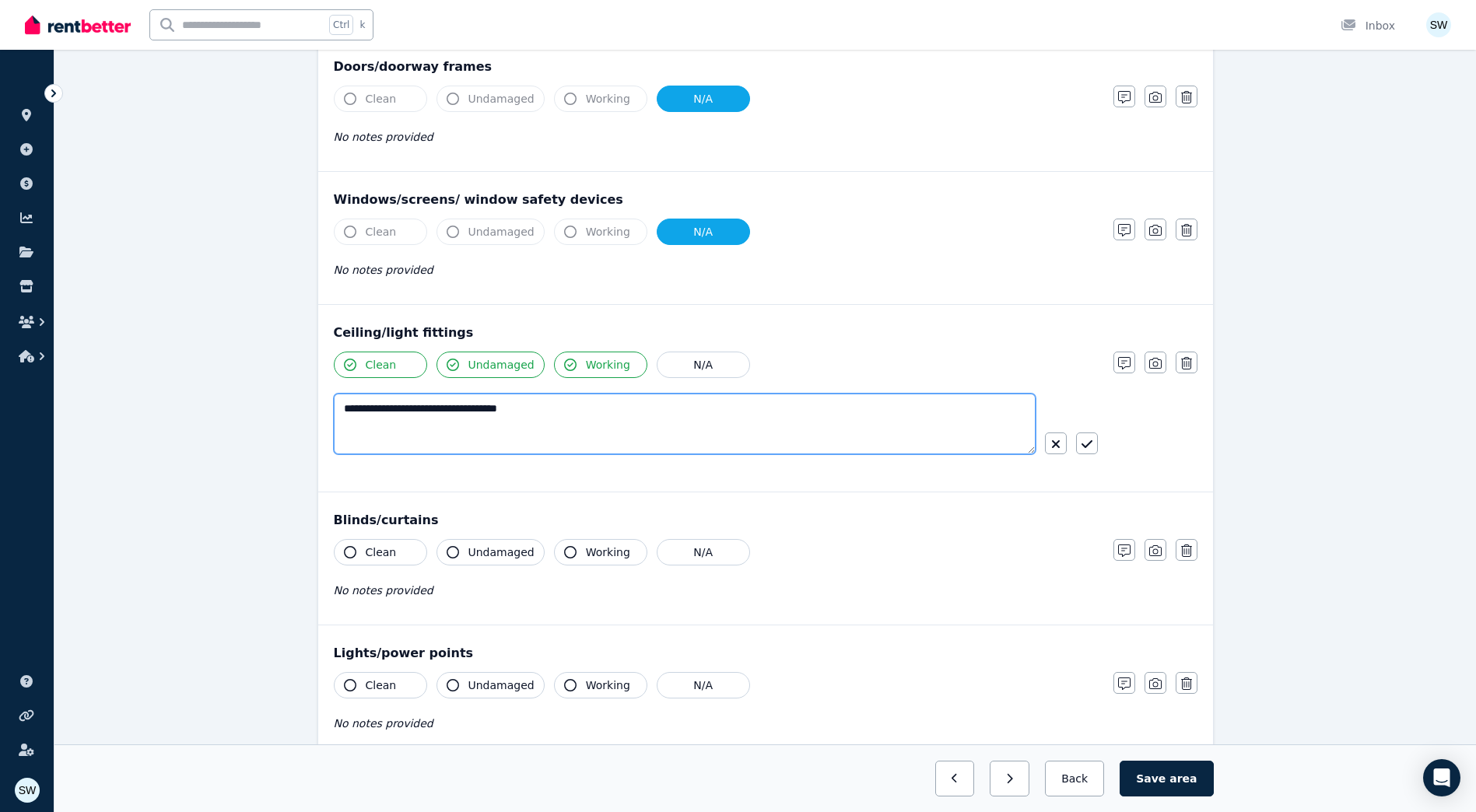
click at [734, 425] on textarea "**********" at bounding box center [685, 424] width 702 height 61
type textarea "**********"
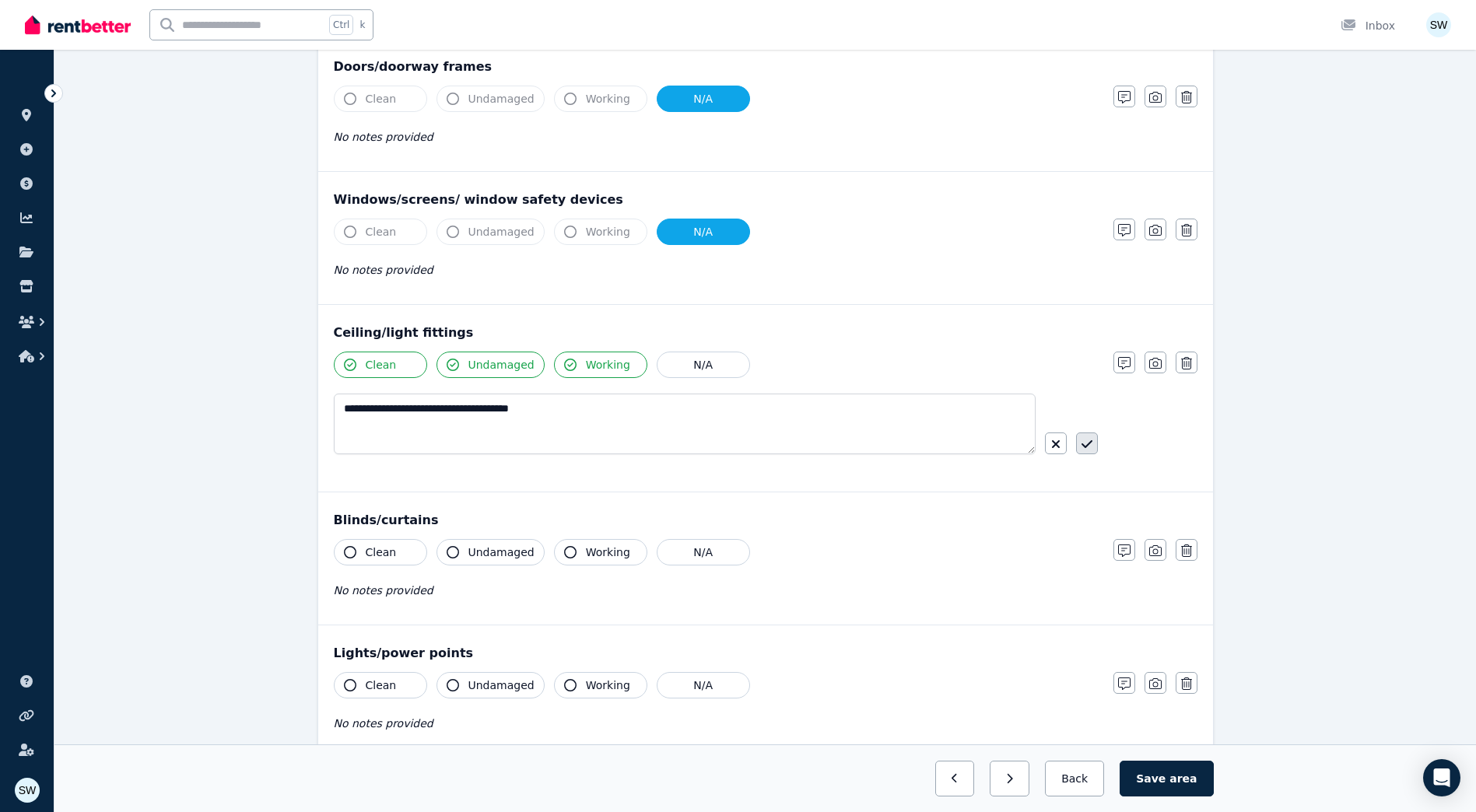
click at [1084, 433] on button "button" at bounding box center [1087, 443] width 21 height 21
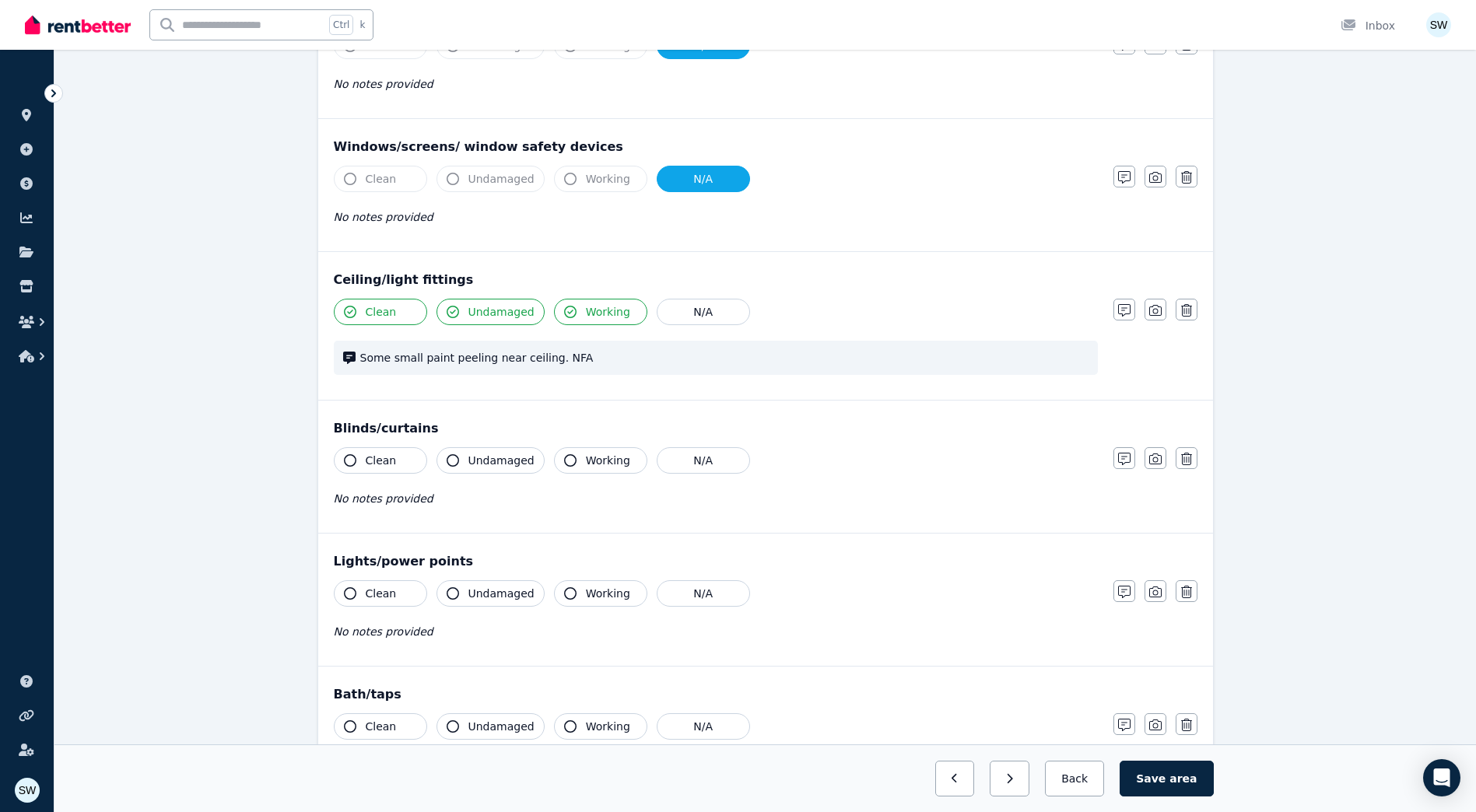
scroll to position [544, 0]
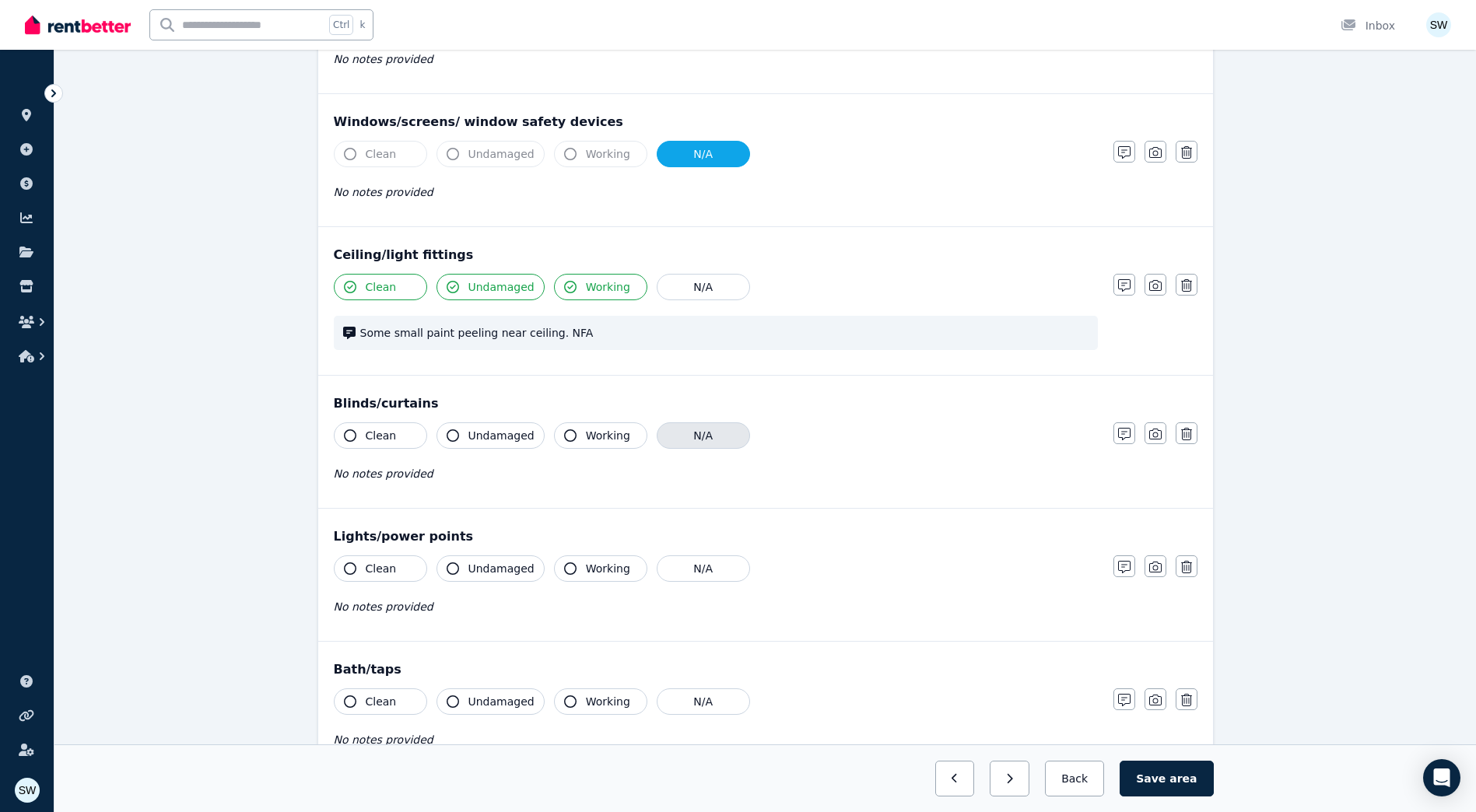
click at [686, 439] on button "N/A" at bounding box center [703, 435] width 94 height 27
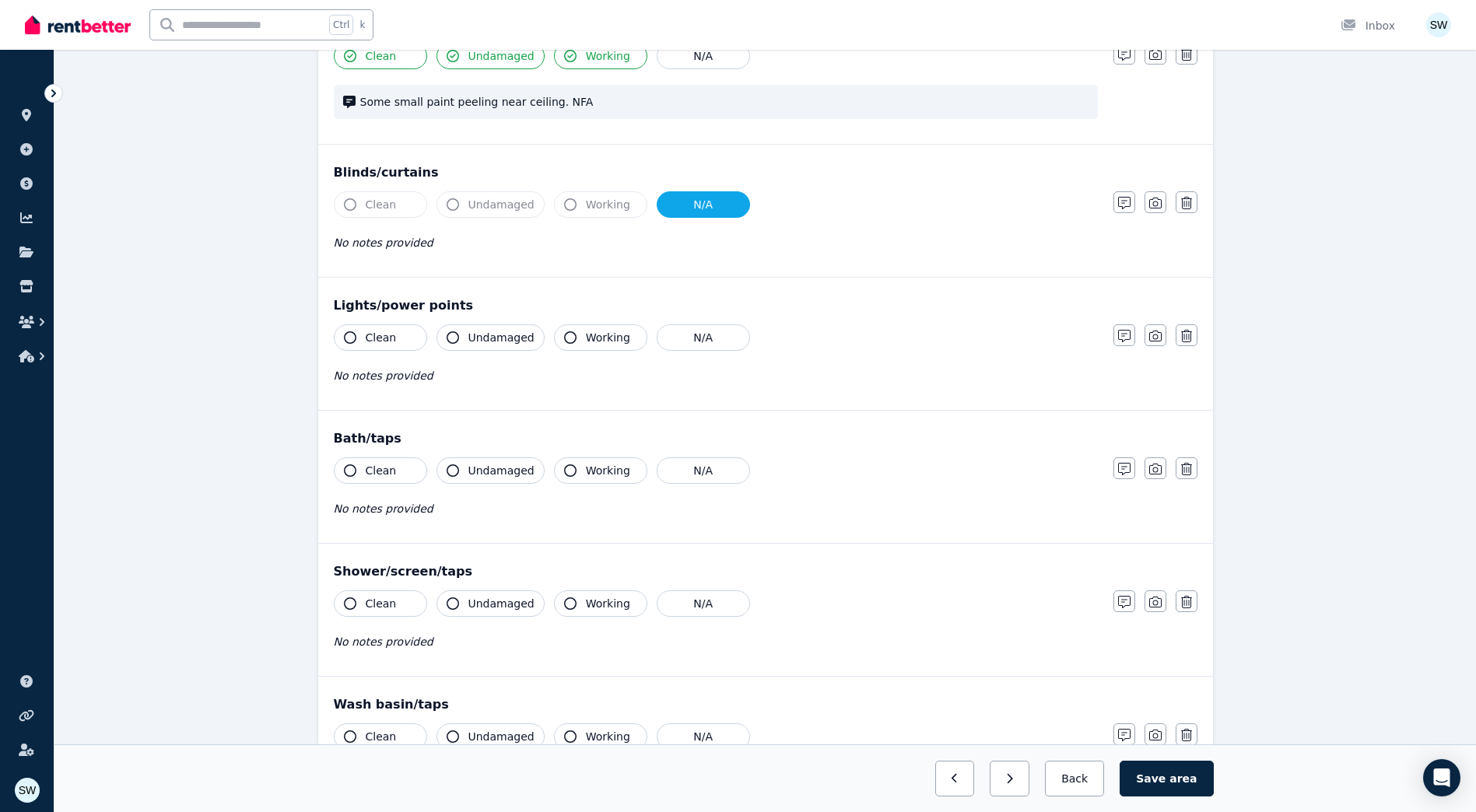
scroll to position [777, 0]
drag, startPoint x: 410, startPoint y: 338, endPoint x: 426, endPoint y: 337, distance: 16.0
click at [412, 338] on button "Clean" at bounding box center [380, 336] width 94 height 27
click at [481, 333] on span "Undamaged" at bounding box center [502, 335] width 66 height 15
click at [564, 336] on icon "button" at bounding box center [570, 335] width 12 height 12
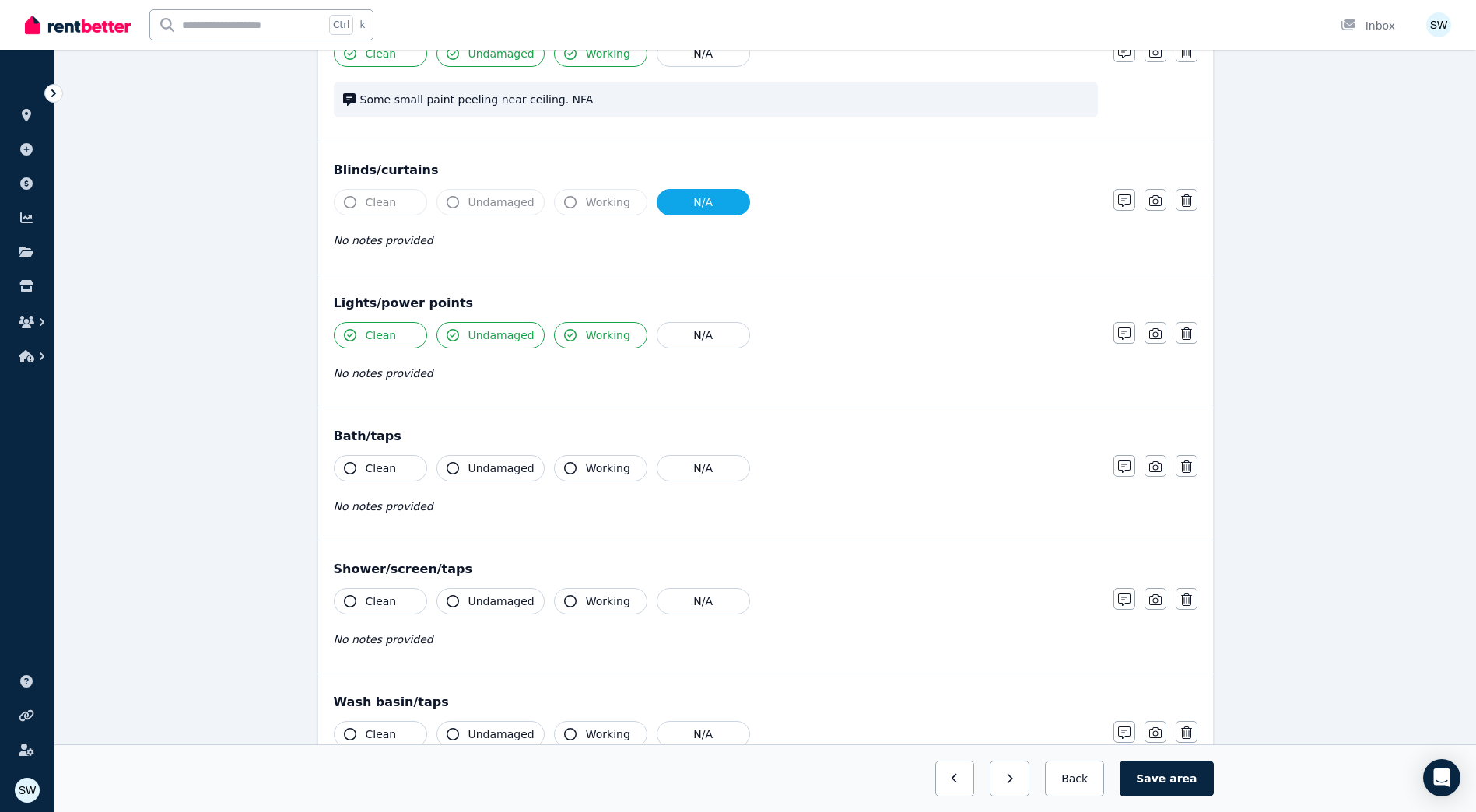
click at [408, 466] on button "Clean" at bounding box center [380, 468] width 94 height 27
click at [510, 466] on span "Undamaged" at bounding box center [502, 467] width 66 height 15
click at [588, 466] on span "Working" at bounding box center [608, 467] width 45 height 15
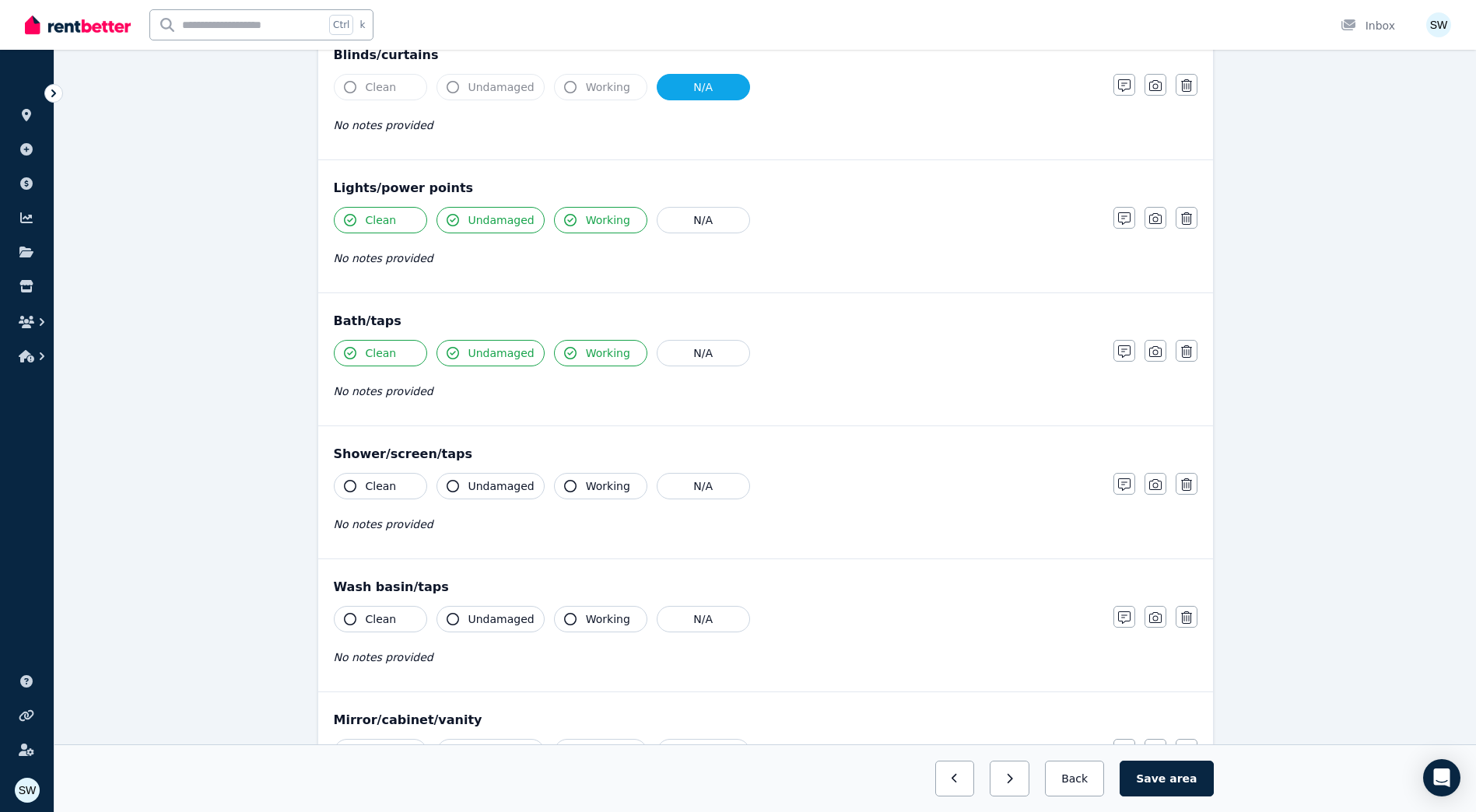
scroll to position [1089, 0]
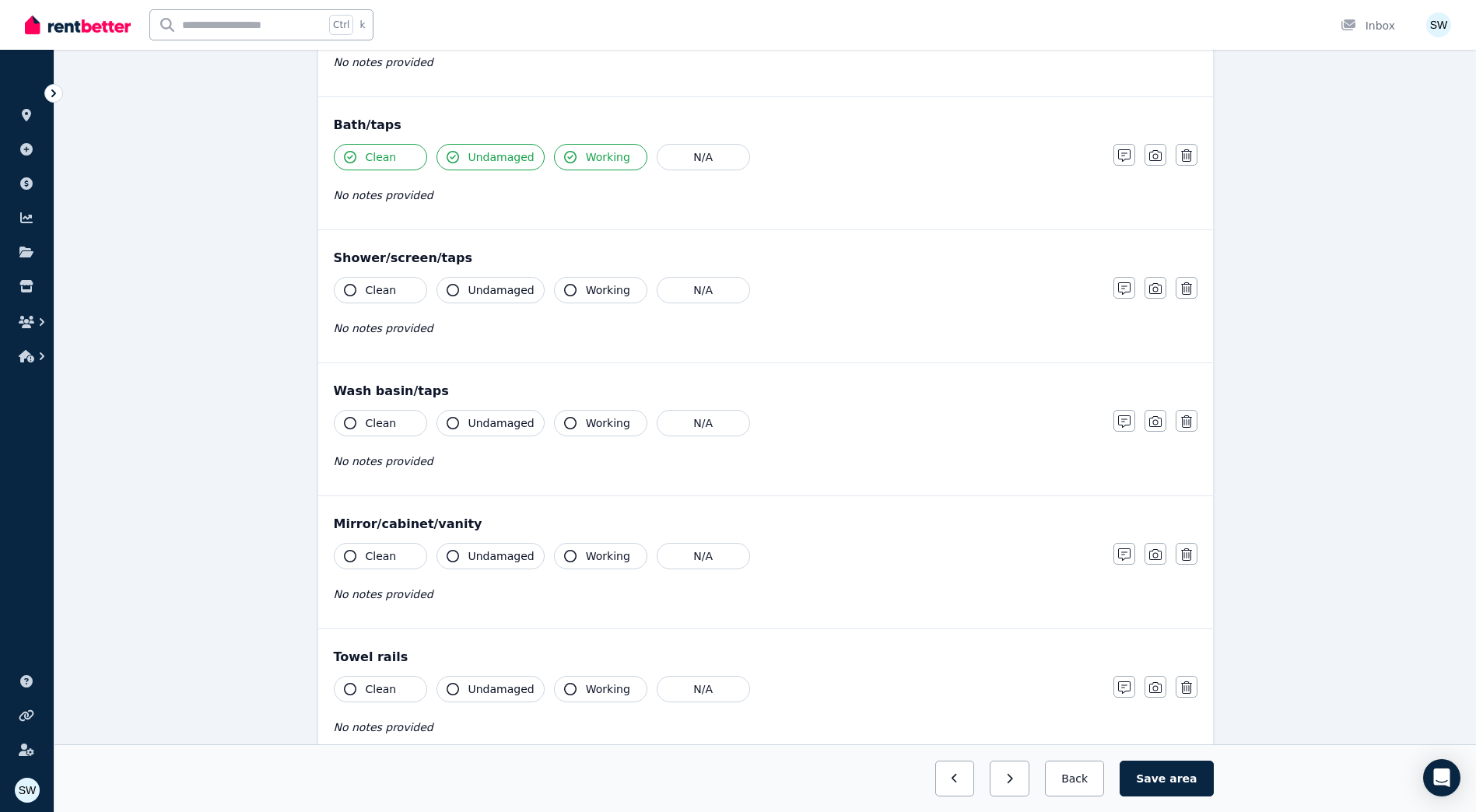
click at [410, 292] on button "Clean" at bounding box center [380, 290] width 94 height 27
click at [485, 292] on span "Undamaged" at bounding box center [502, 289] width 66 height 15
click at [570, 286] on button "Working" at bounding box center [600, 290] width 94 height 27
click at [400, 425] on button "Clean" at bounding box center [380, 423] width 94 height 27
click at [543, 421] on div "Clean Undamaged Working N/A" at bounding box center [716, 423] width 764 height 27
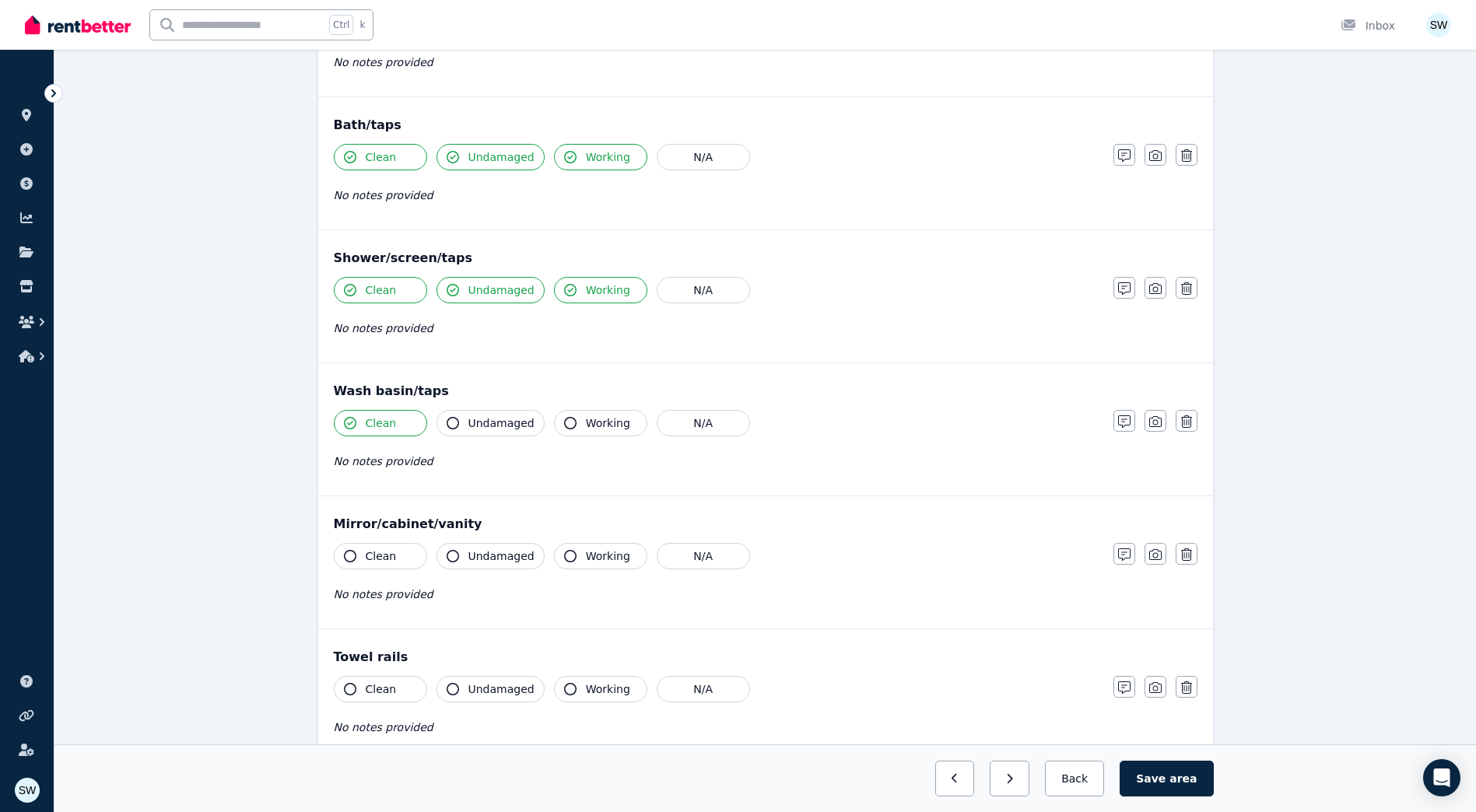
drag, startPoint x: 597, startPoint y: 424, endPoint x: 500, endPoint y: 424, distance: 97.0
click at [592, 424] on span "Working" at bounding box center [608, 422] width 45 height 15
drag, startPoint x: 500, startPoint y: 424, endPoint x: 492, endPoint y: 429, distance: 9.4
click at [499, 424] on span "Undamaged" at bounding box center [502, 422] width 66 height 15
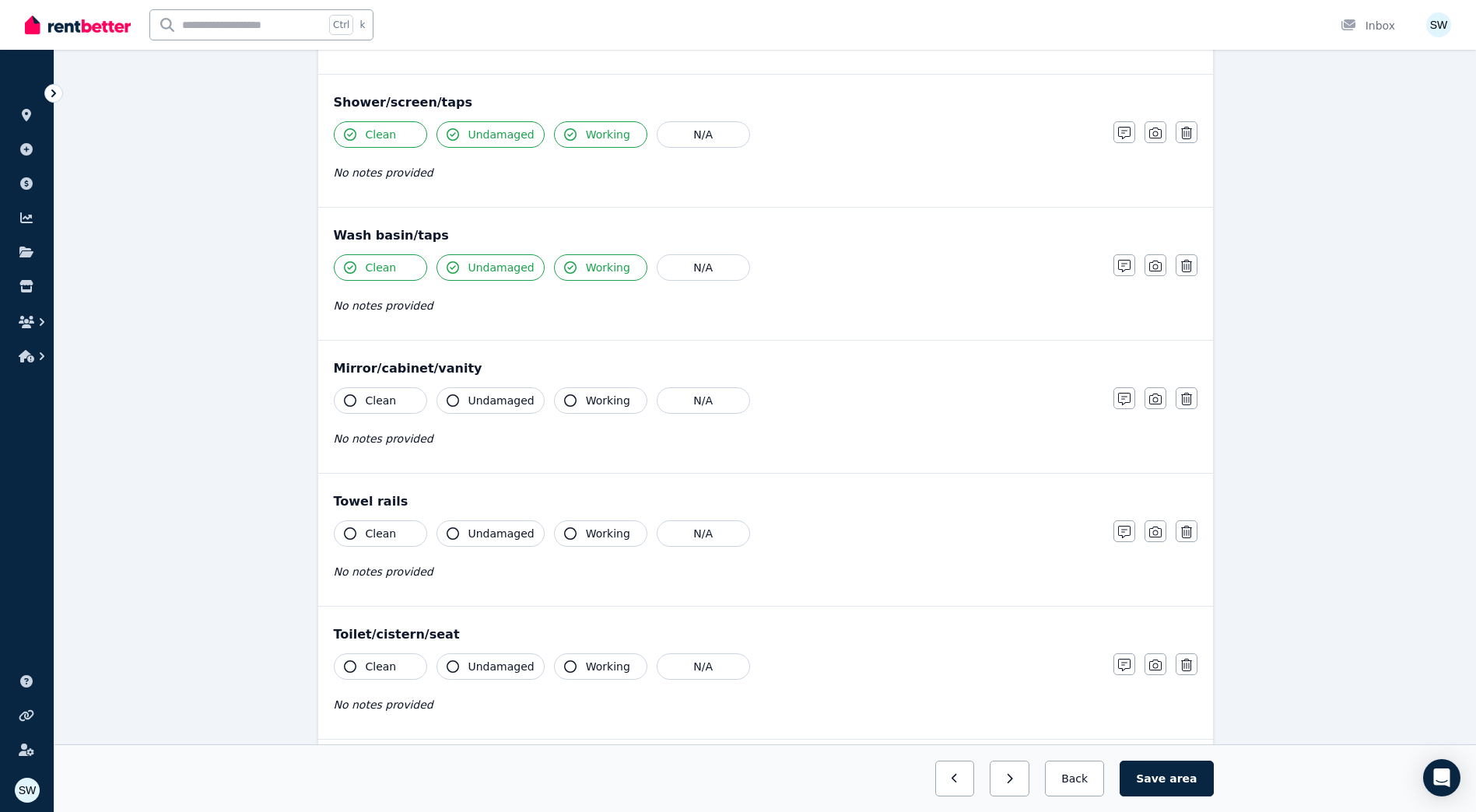
click at [382, 402] on span "Clean" at bounding box center [380, 400] width 31 height 15
click at [474, 403] on span "Undamaged" at bounding box center [502, 400] width 66 height 15
click at [571, 407] on button "Working" at bounding box center [600, 401] width 94 height 27
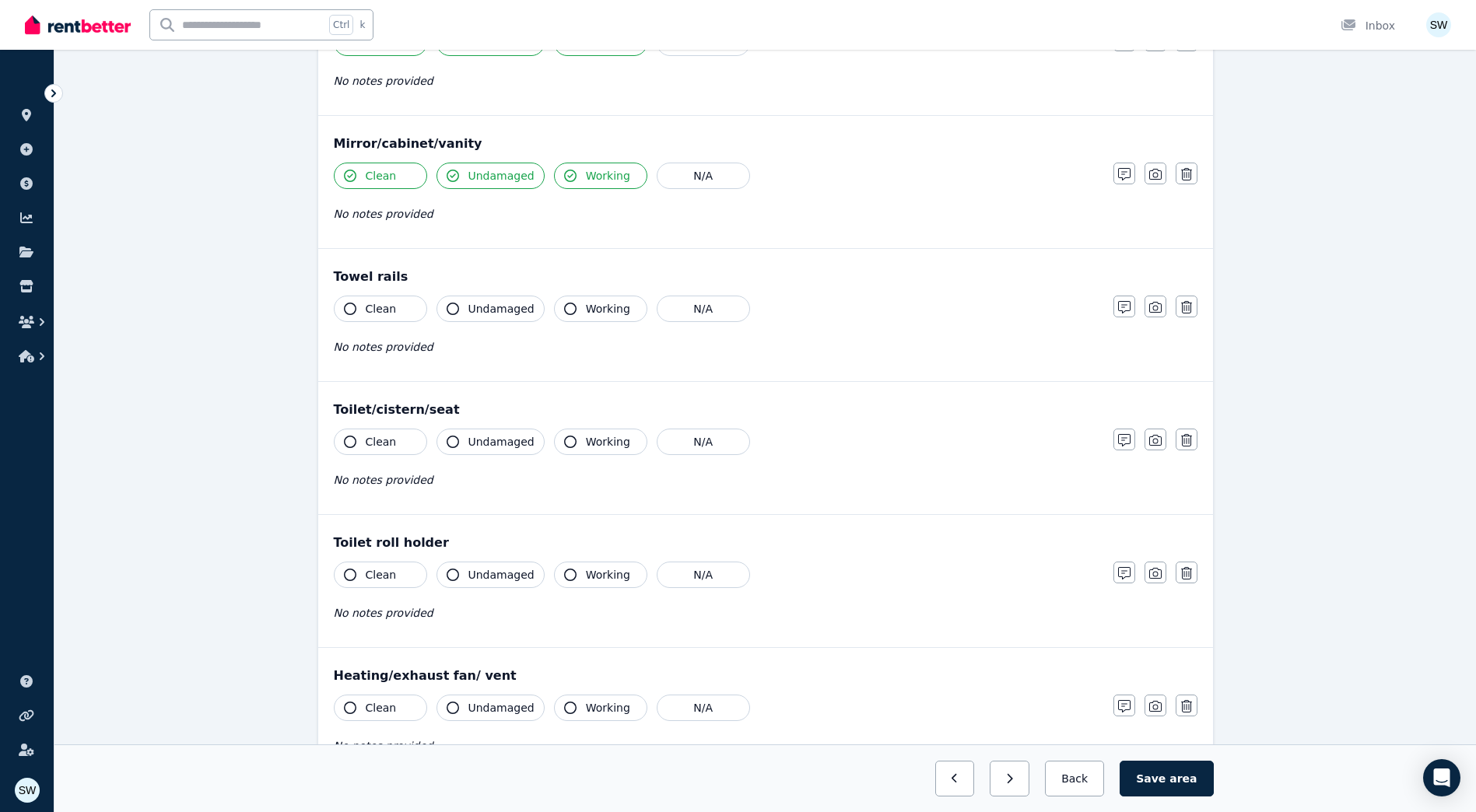
scroll to position [1477, 0]
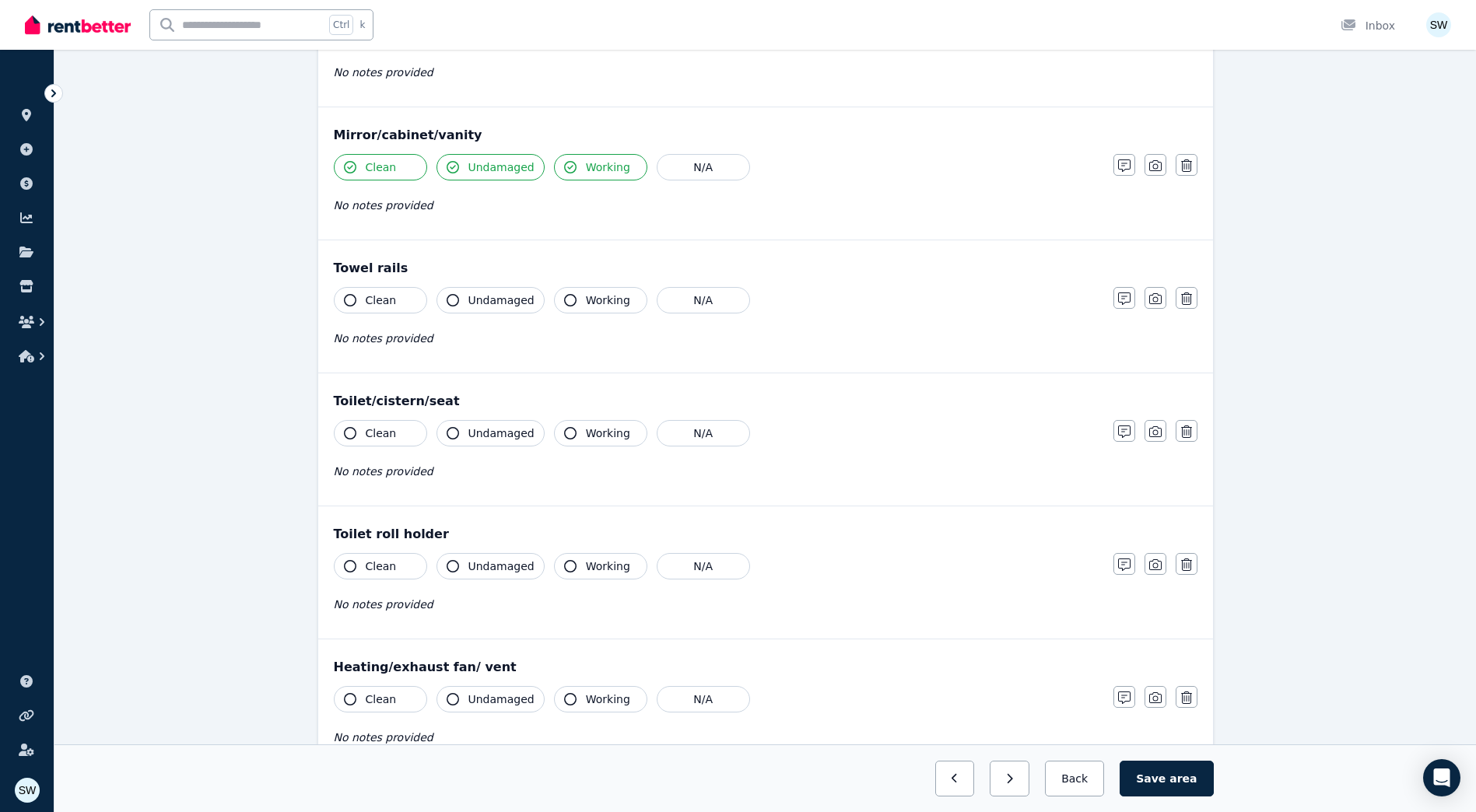
click at [422, 304] on button "Clean" at bounding box center [380, 300] width 94 height 27
click at [476, 304] on span "Undamaged" at bounding box center [502, 299] width 66 height 15
click at [599, 300] on span "Working" at bounding box center [608, 299] width 45 height 15
click at [403, 427] on button "Clean" at bounding box center [380, 434] width 94 height 27
click at [482, 428] on span "Undamaged" at bounding box center [502, 433] width 66 height 15
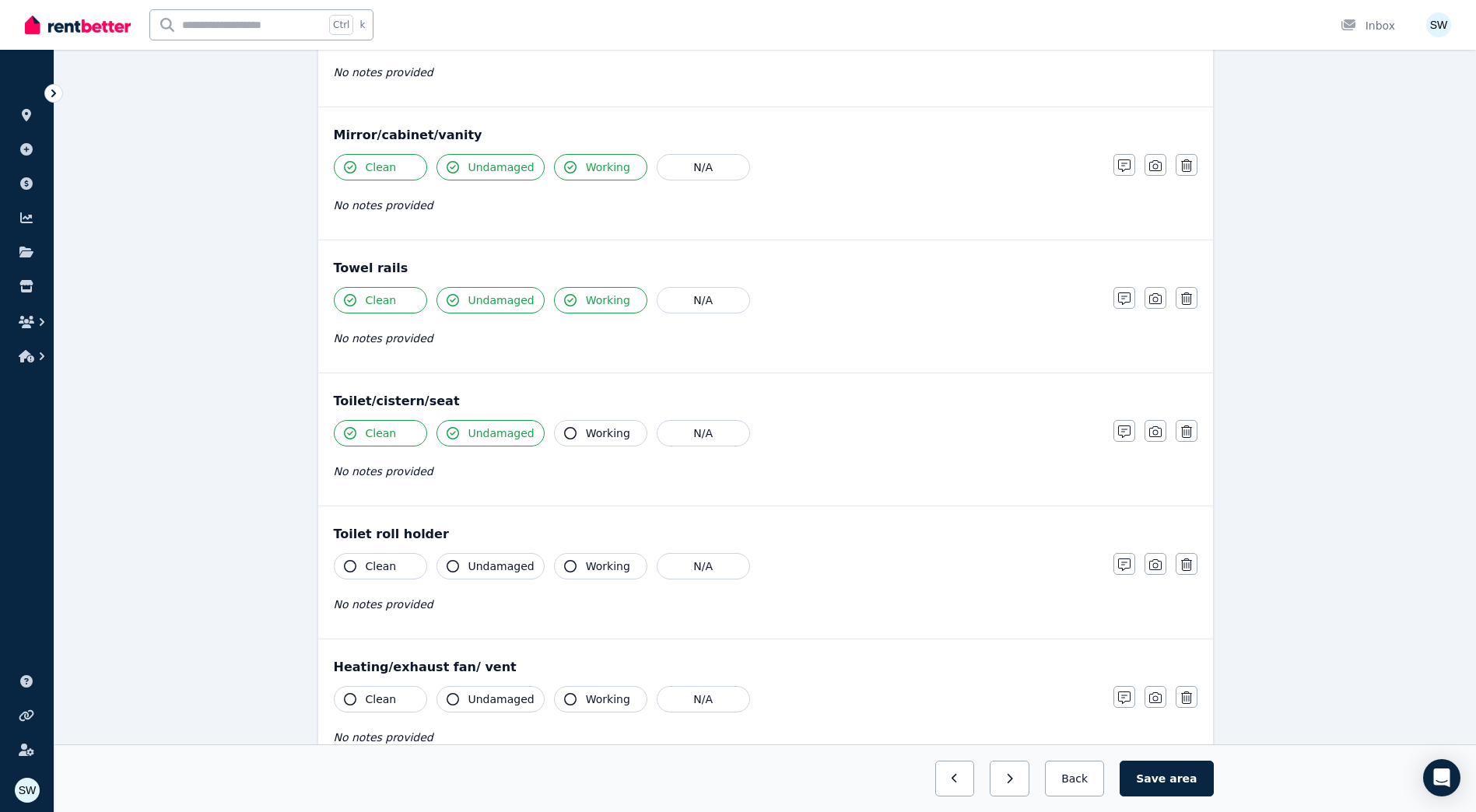
click at [586, 432] on span "Working" at bounding box center [608, 433] width 45 height 15
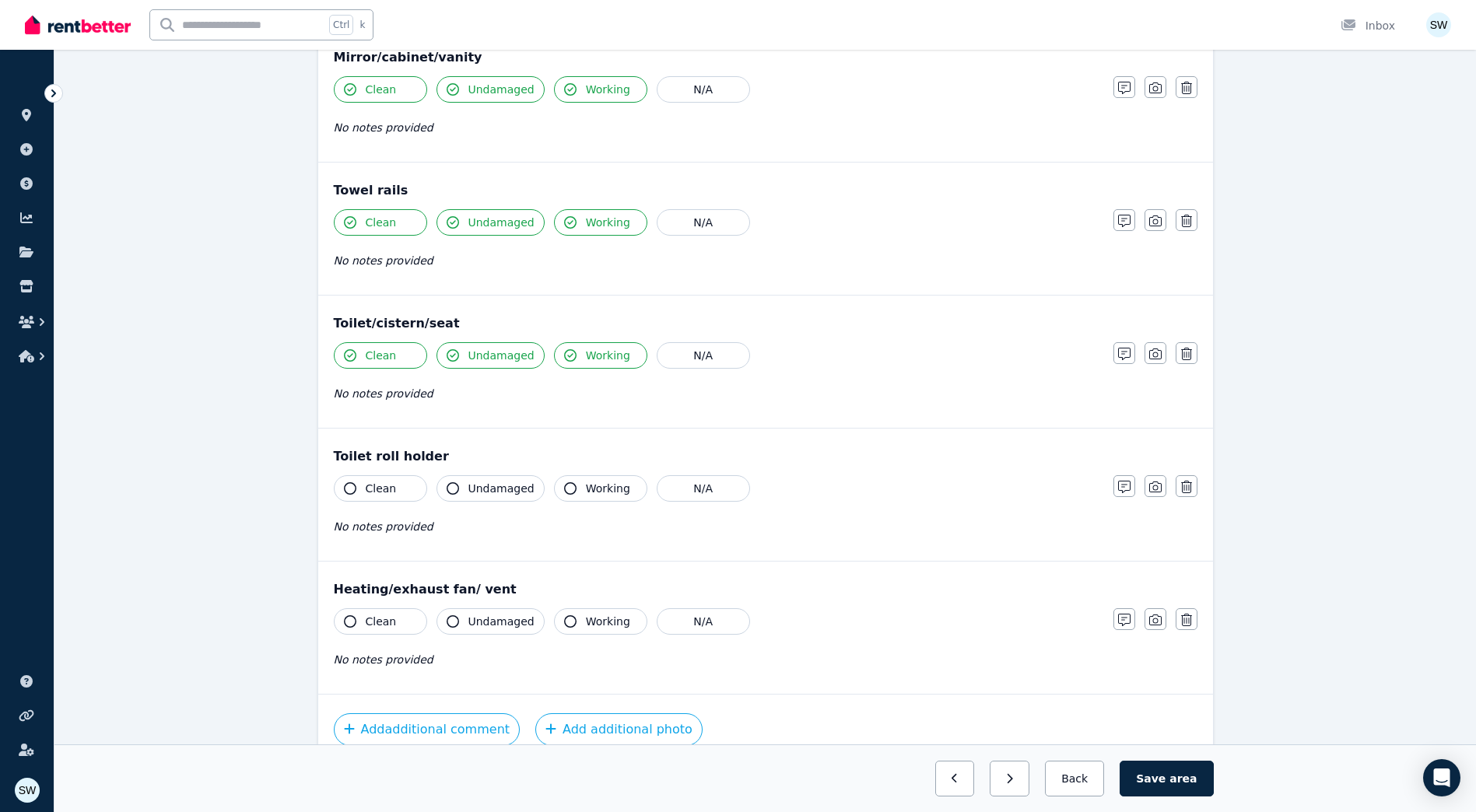
drag, startPoint x: 408, startPoint y: 486, endPoint x: 472, endPoint y: 484, distance: 64.0
click at [412, 485] on button "Clean" at bounding box center [380, 489] width 94 height 27
click at [472, 482] on span "Undamaged" at bounding box center [502, 488] width 66 height 15
drag, startPoint x: 562, startPoint y: 489, endPoint x: 570, endPoint y: 495, distance: 10.0
click at [564, 489] on icon "button" at bounding box center [570, 488] width 12 height 12
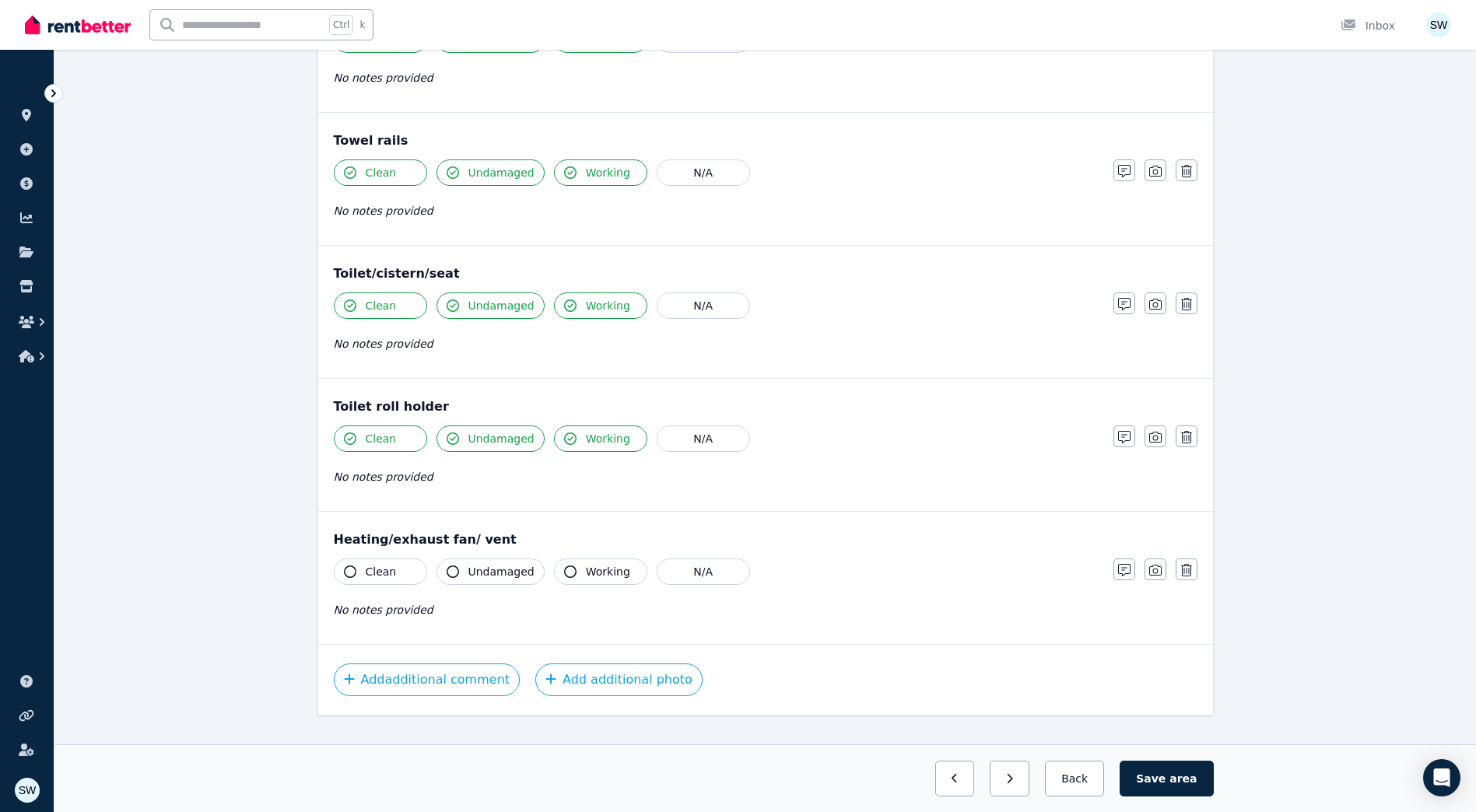
scroll to position [1632, 0]
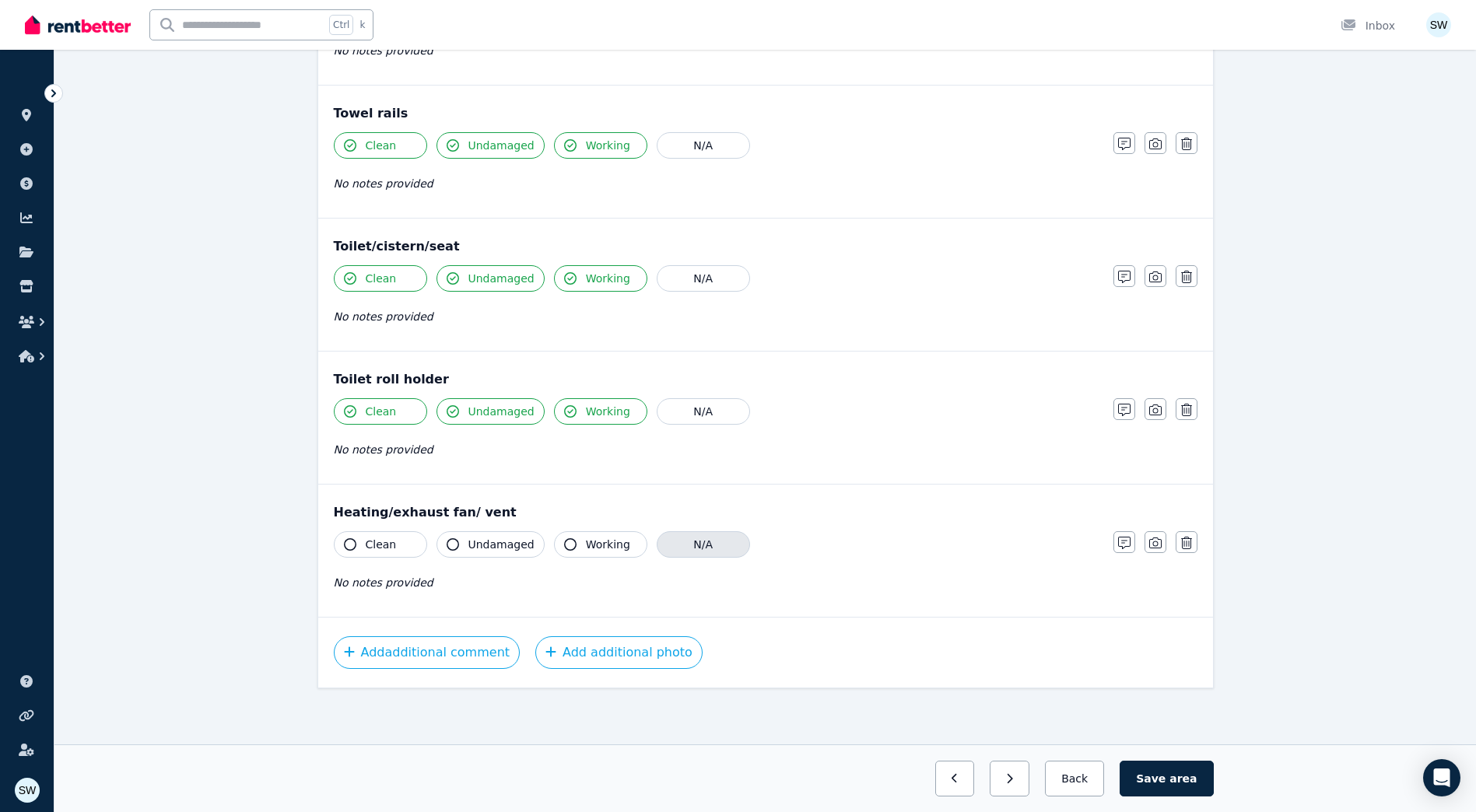
click at [667, 541] on button "N/A" at bounding box center [703, 544] width 94 height 27
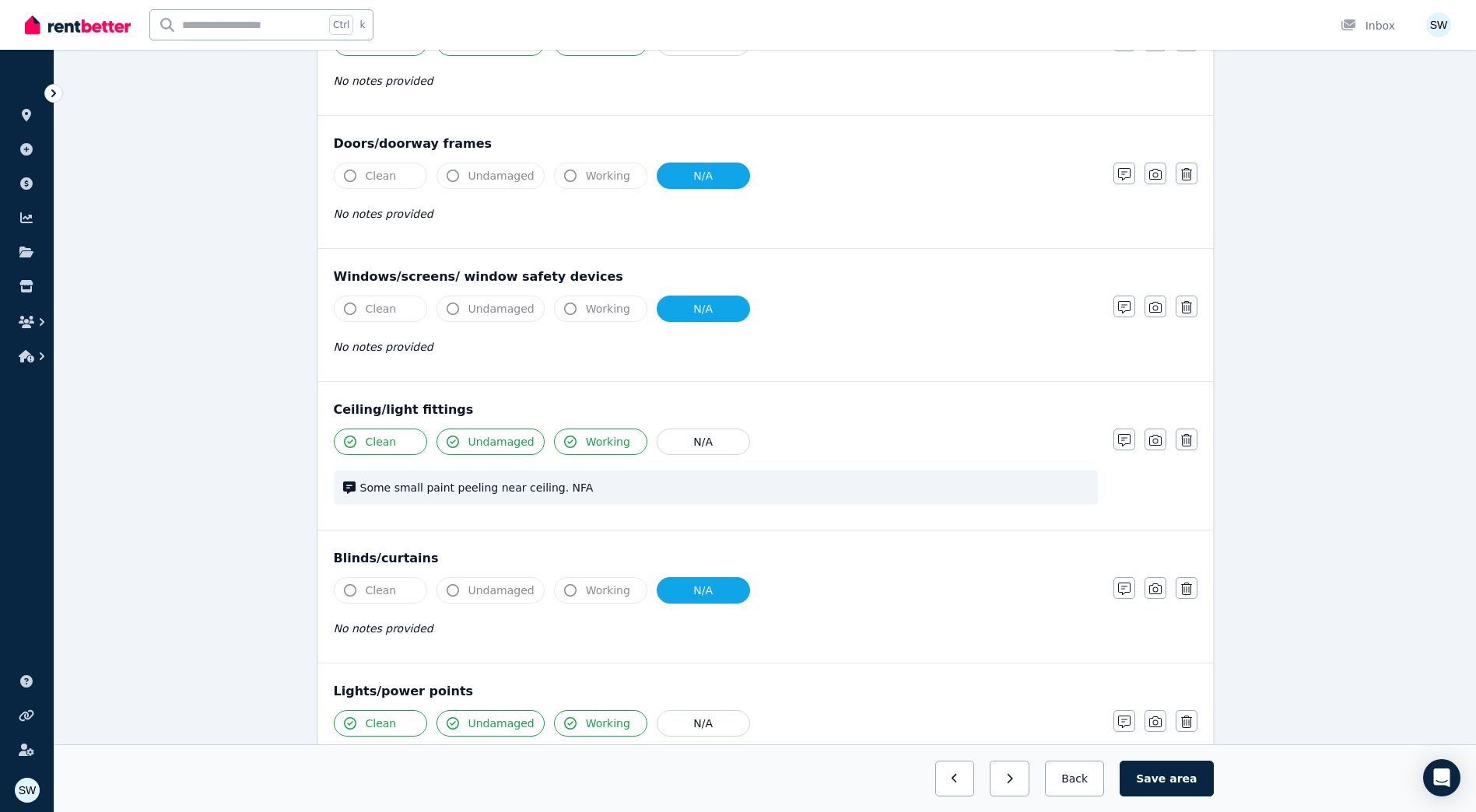
scroll to position [388, 0]
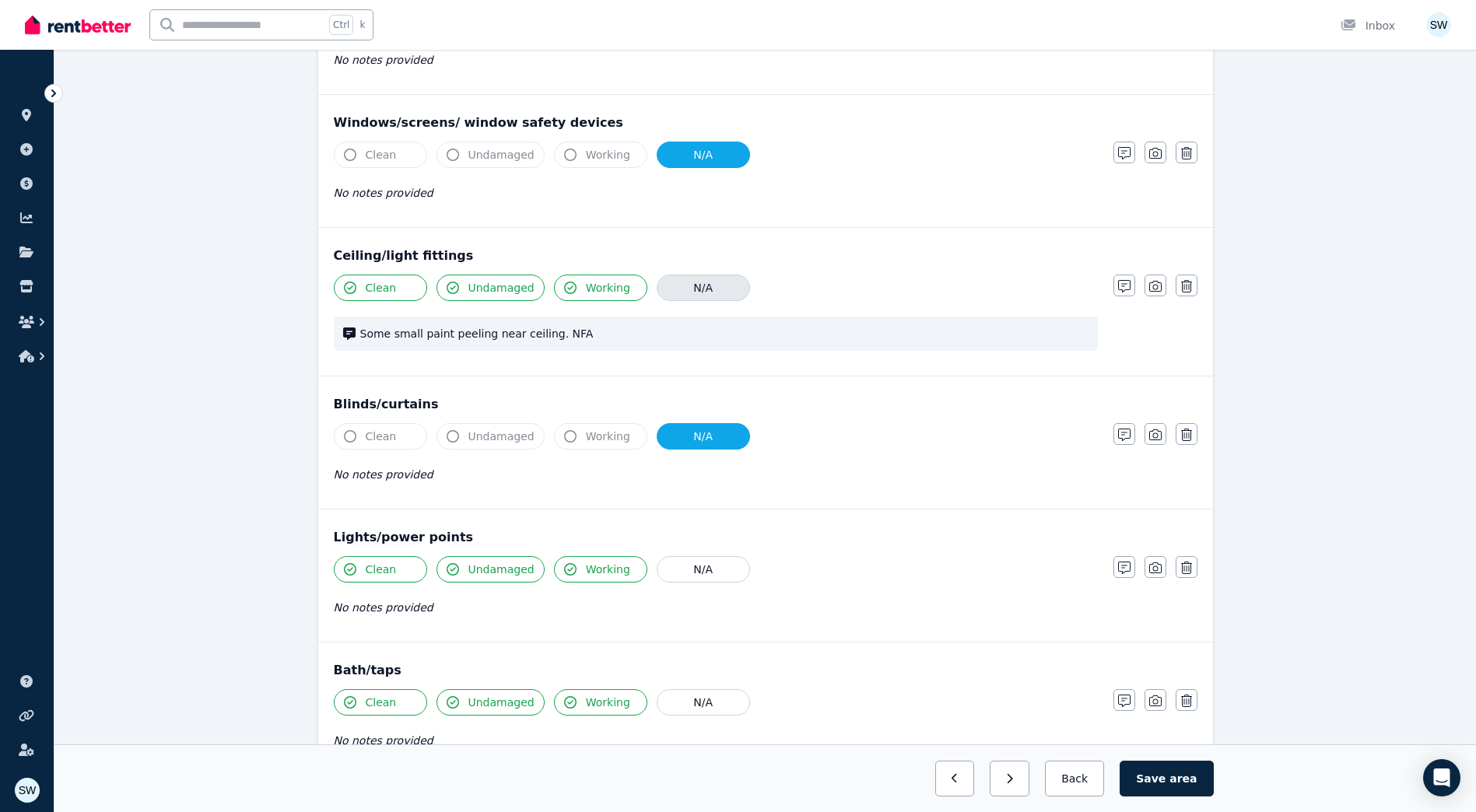
click at [679, 283] on button "N/A" at bounding box center [703, 288] width 94 height 27
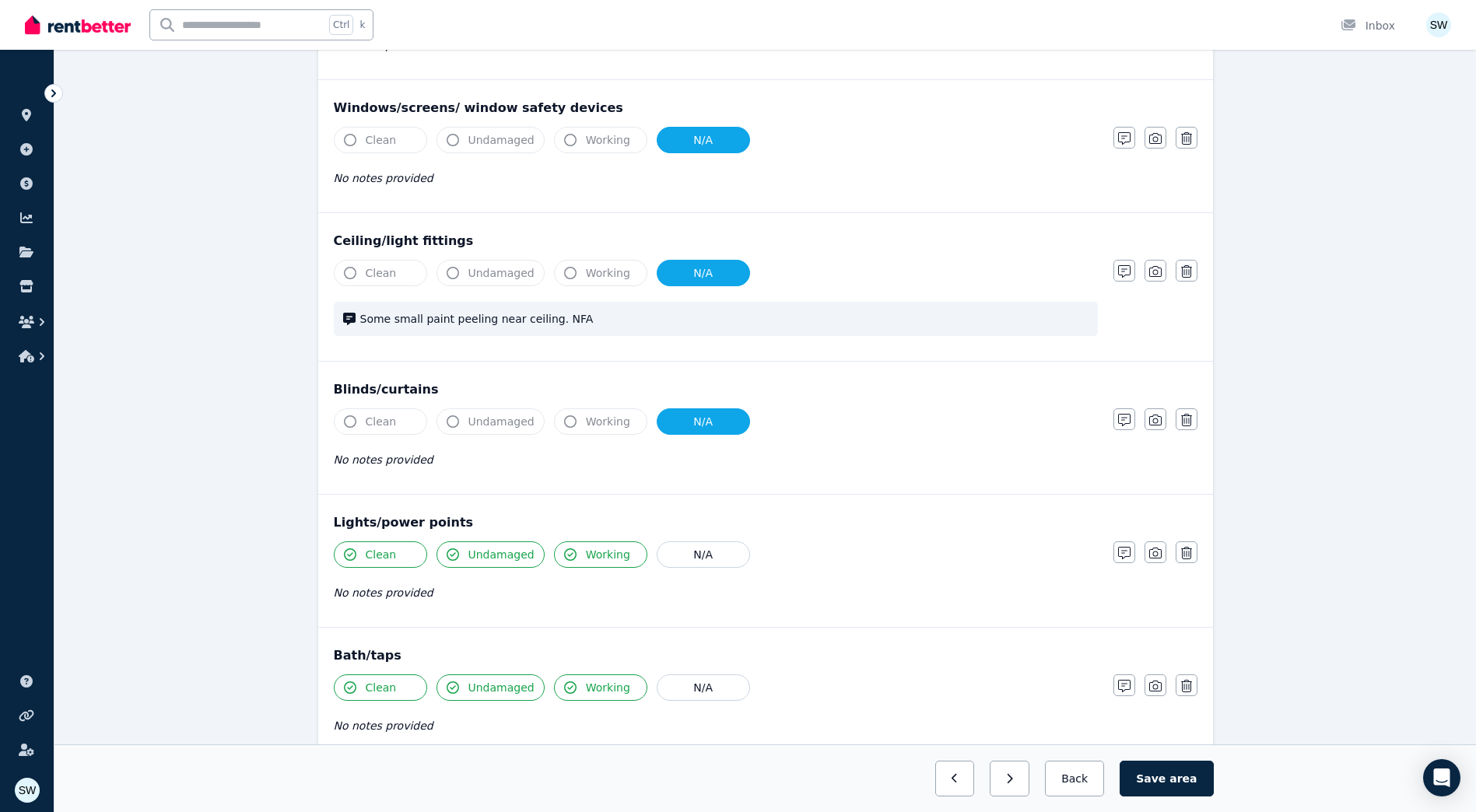
scroll to position [543, 0]
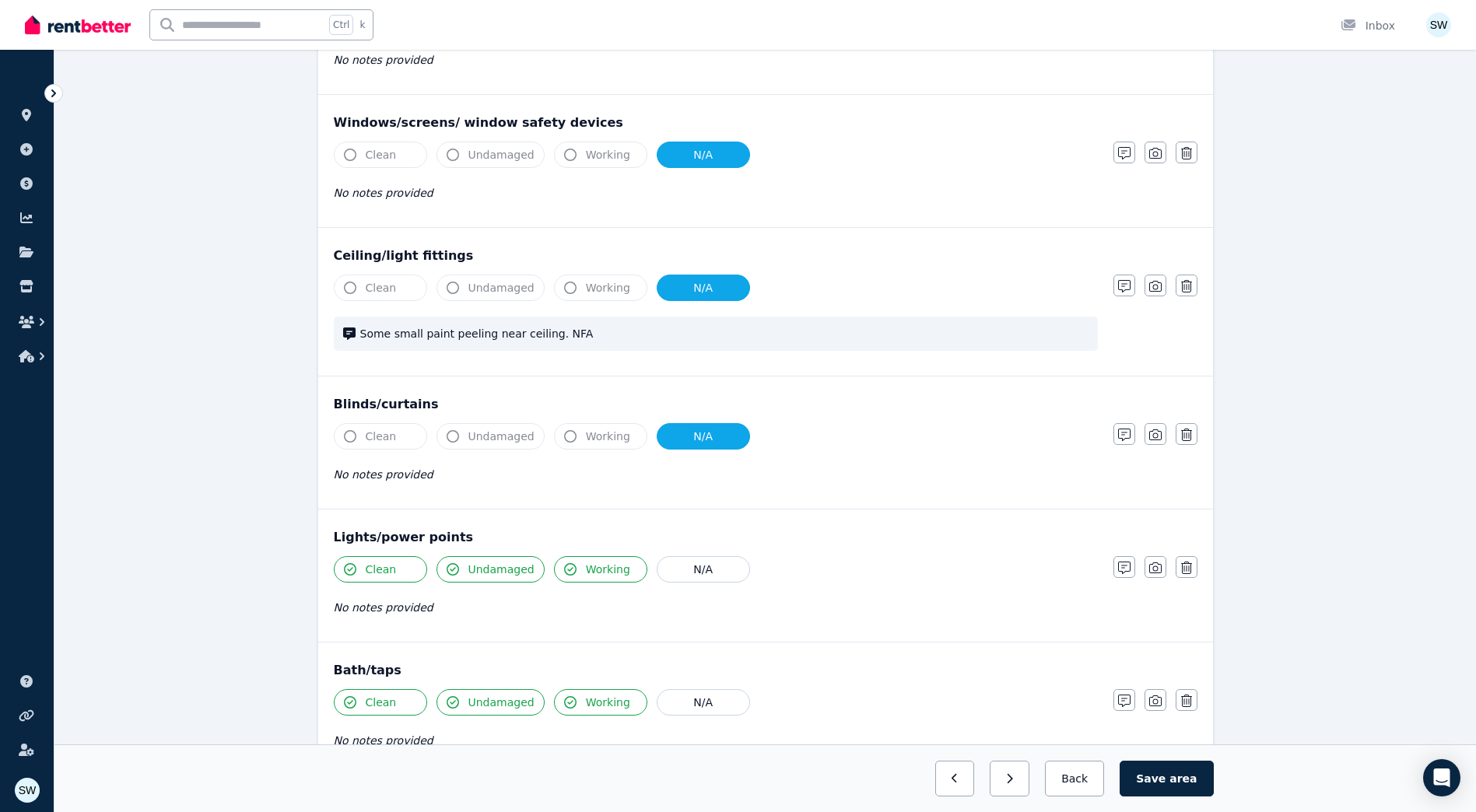
click at [358, 288] on button "Clean" at bounding box center [380, 288] width 94 height 27
click at [723, 291] on button "N/A" at bounding box center [703, 288] width 94 height 27
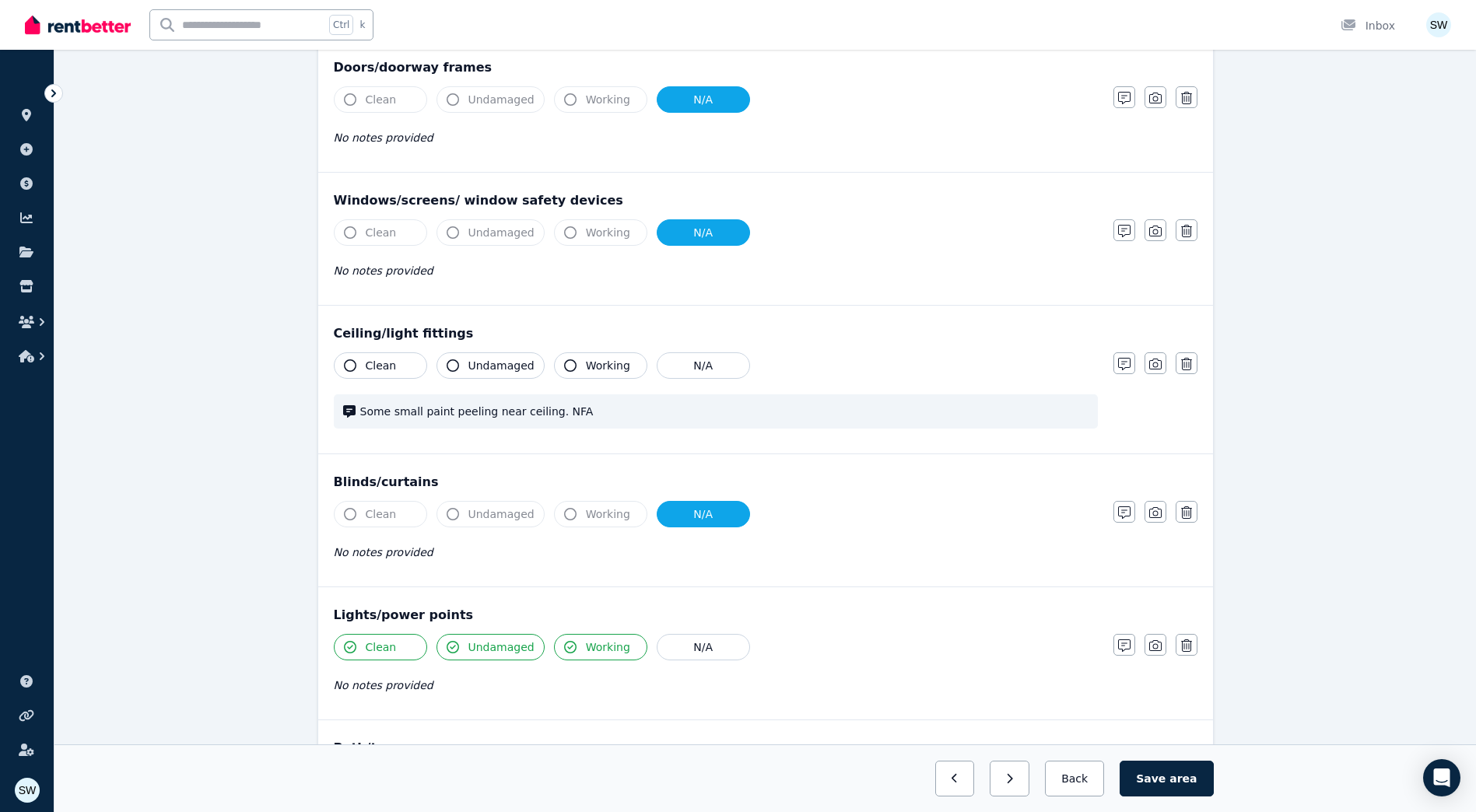
click at [409, 369] on button "Clean" at bounding box center [380, 366] width 94 height 27
click at [570, 363] on button "Working" at bounding box center [600, 366] width 94 height 27
click at [521, 365] on span "Undamaged" at bounding box center [502, 365] width 66 height 15
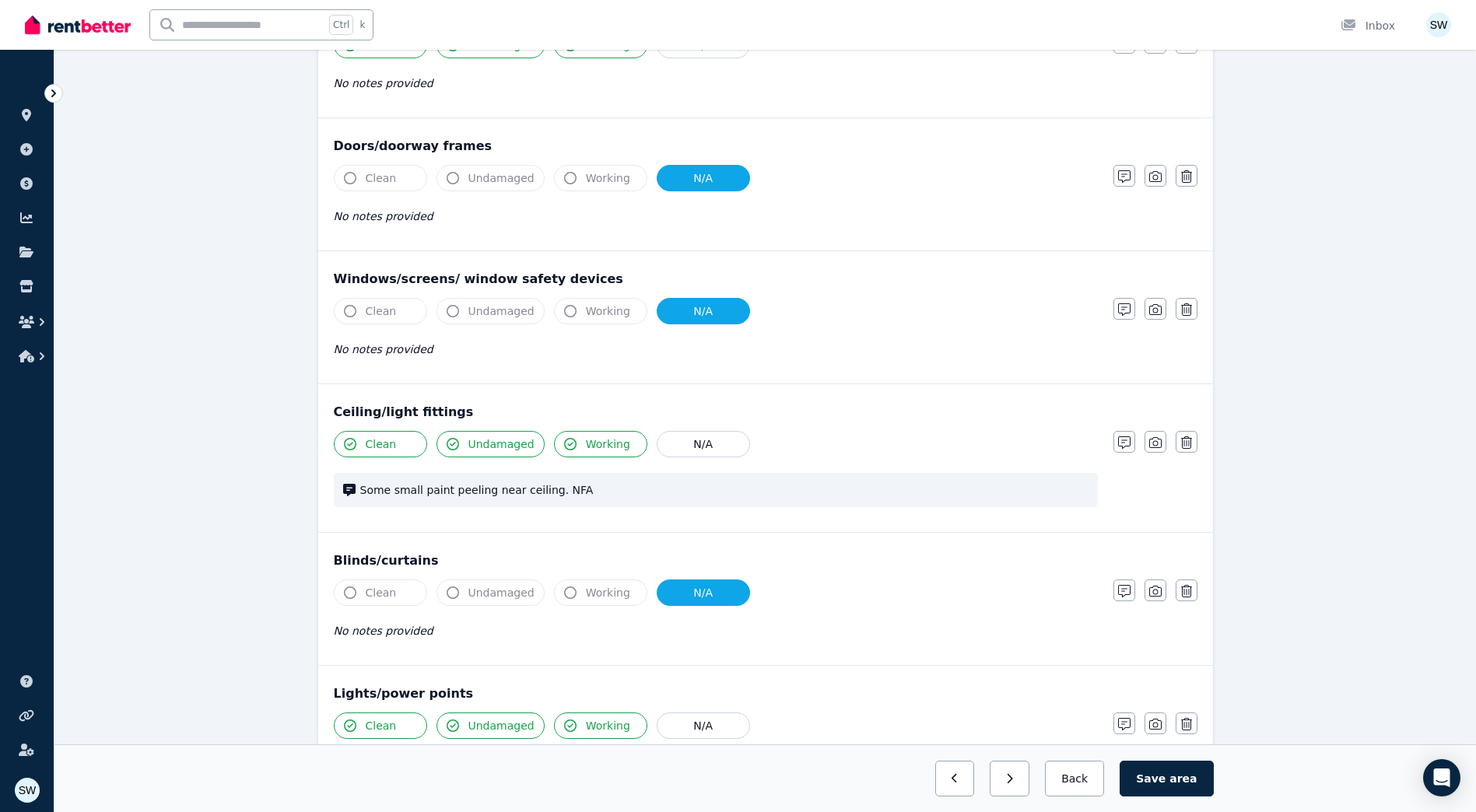
scroll to position [389, 0]
click at [633, 491] on span "Some small paint peeling near ceiling. NFA" at bounding box center [723, 488] width 728 height 15
click at [1129, 443] on icon "button" at bounding box center [1124, 441] width 12 height 12
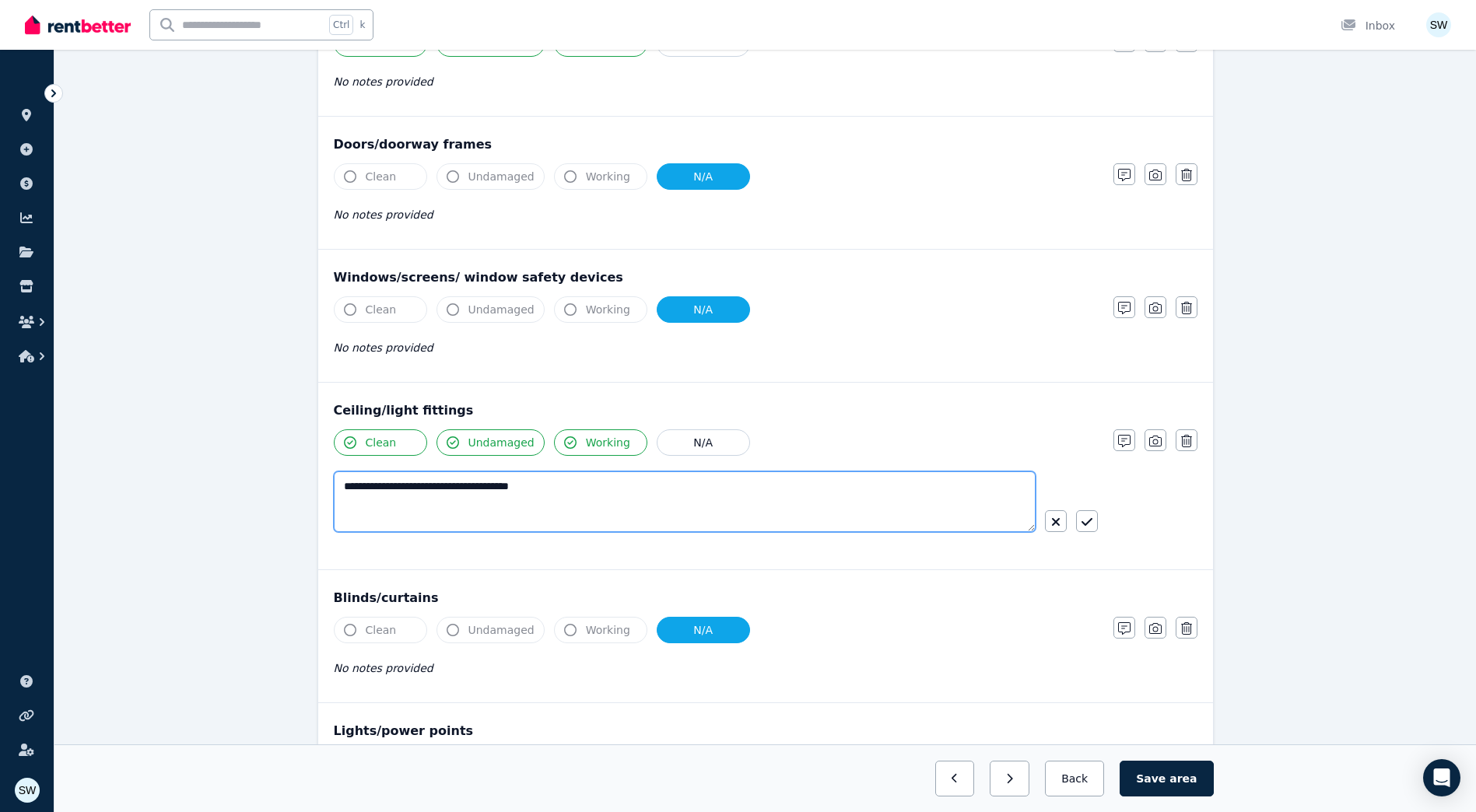
drag, startPoint x: 653, startPoint y: 508, endPoint x: 108, endPoint y: 482, distance: 545.6
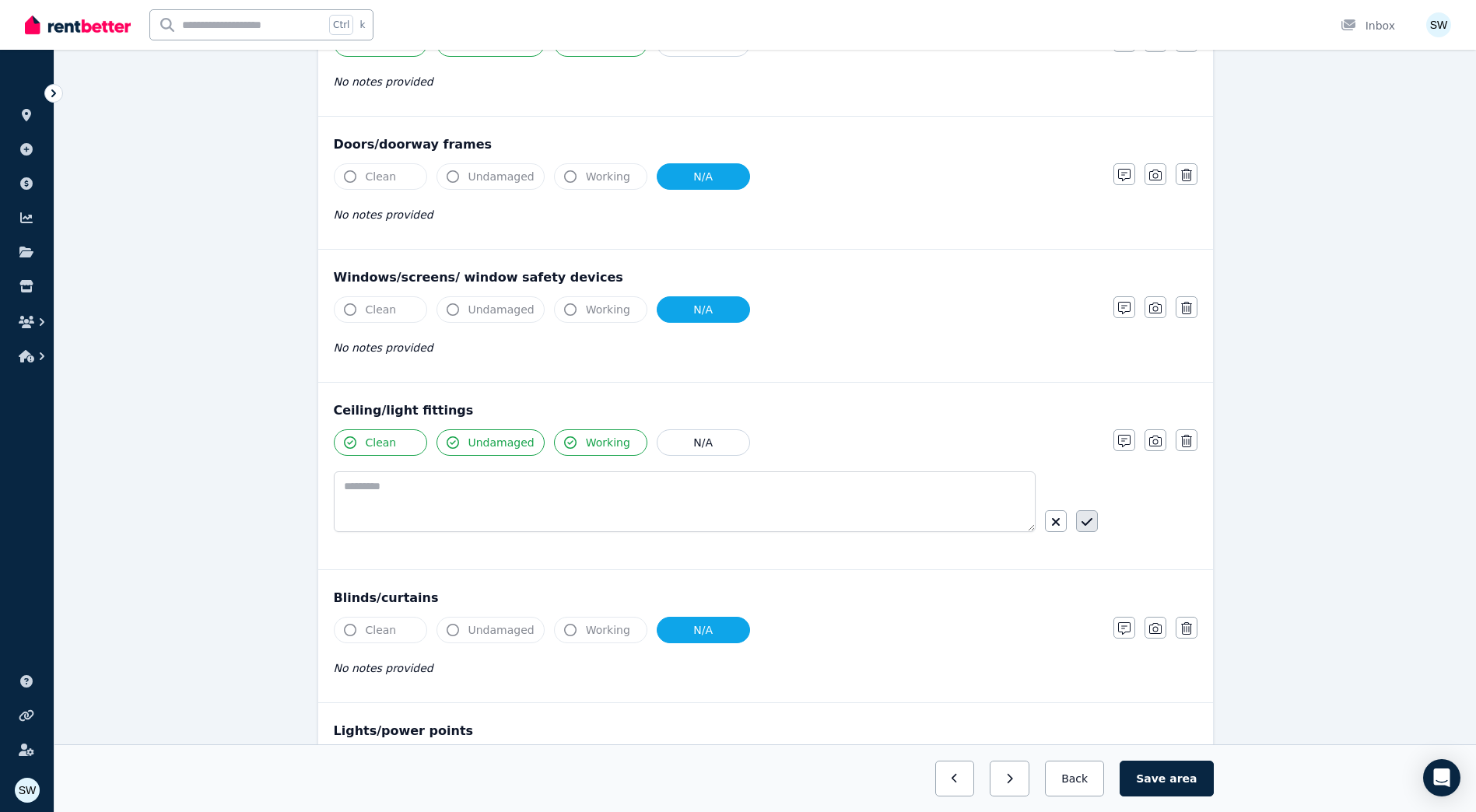
click at [1081, 522] on icon "button" at bounding box center [1087, 522] width 11 height 12
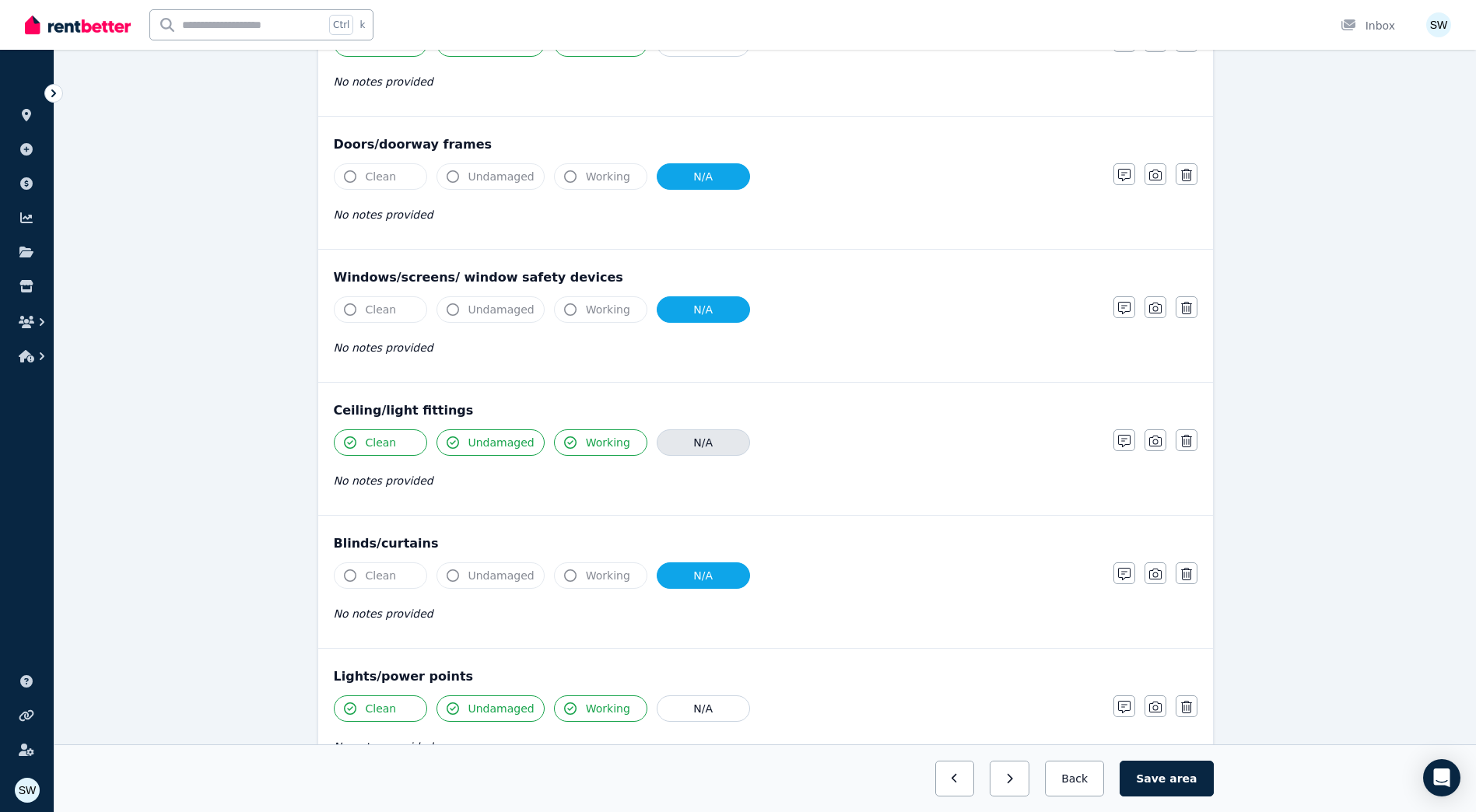
click at [696, 447] on button "N/A" at bounding box center [703, 443] width 94 height 27
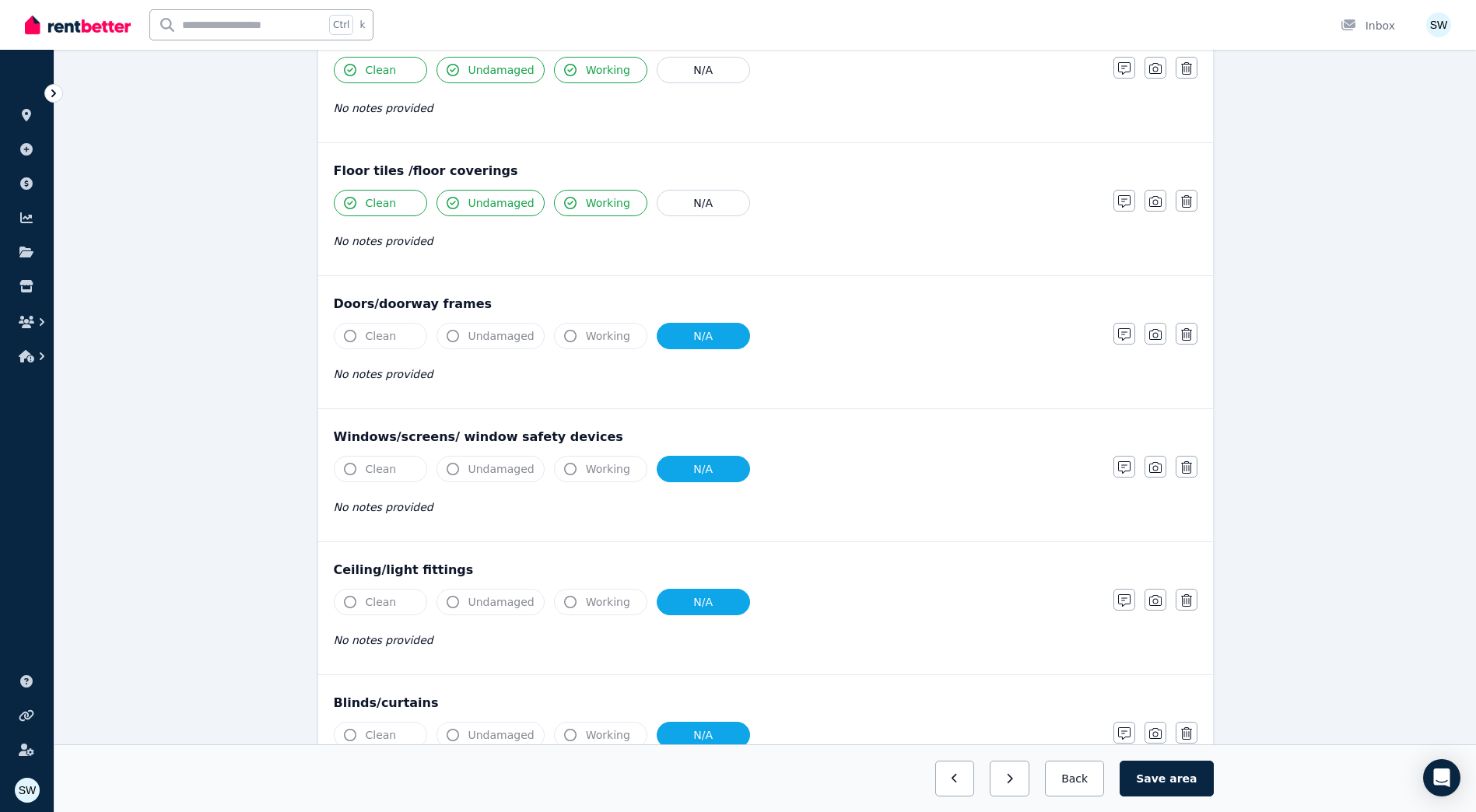
scroll to position [0, 0]
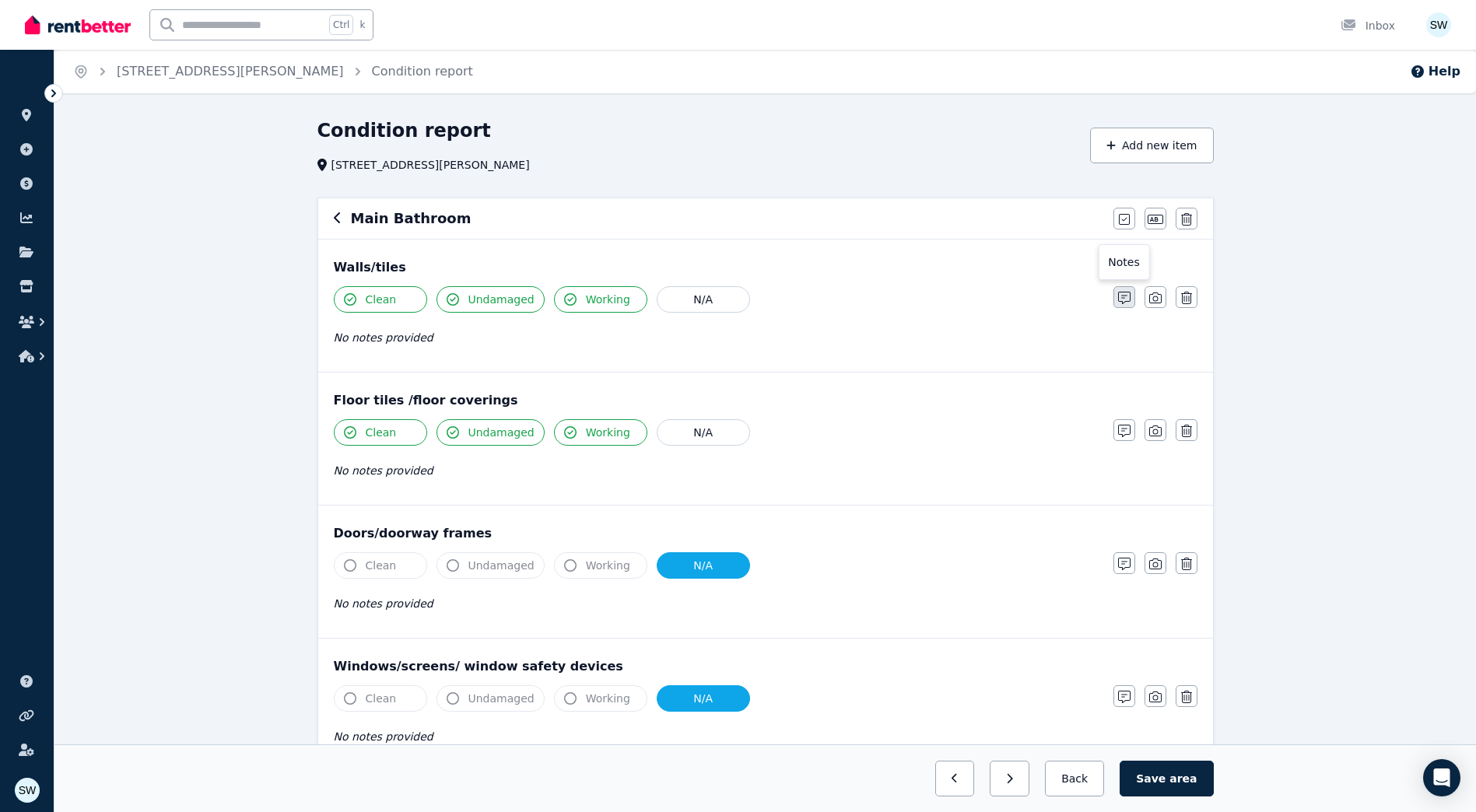
click at [1127, 296] on icon "button" at bounding box center [1124, 297] width 12 height 12
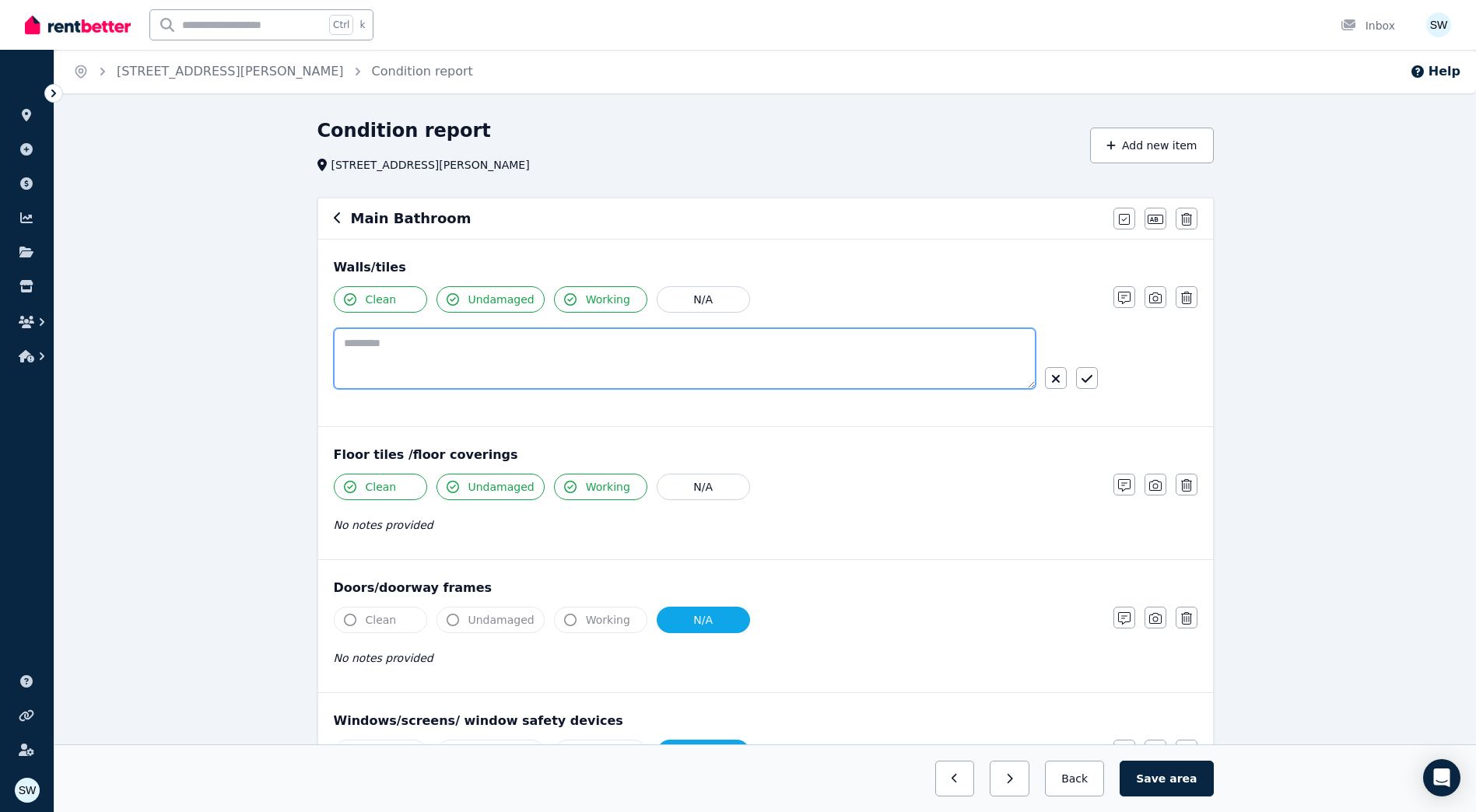
click at [531, 368] on textarea at bounding box center [685, 359] width 702 height 61
paste textarea "**********"
type textarea "**********"
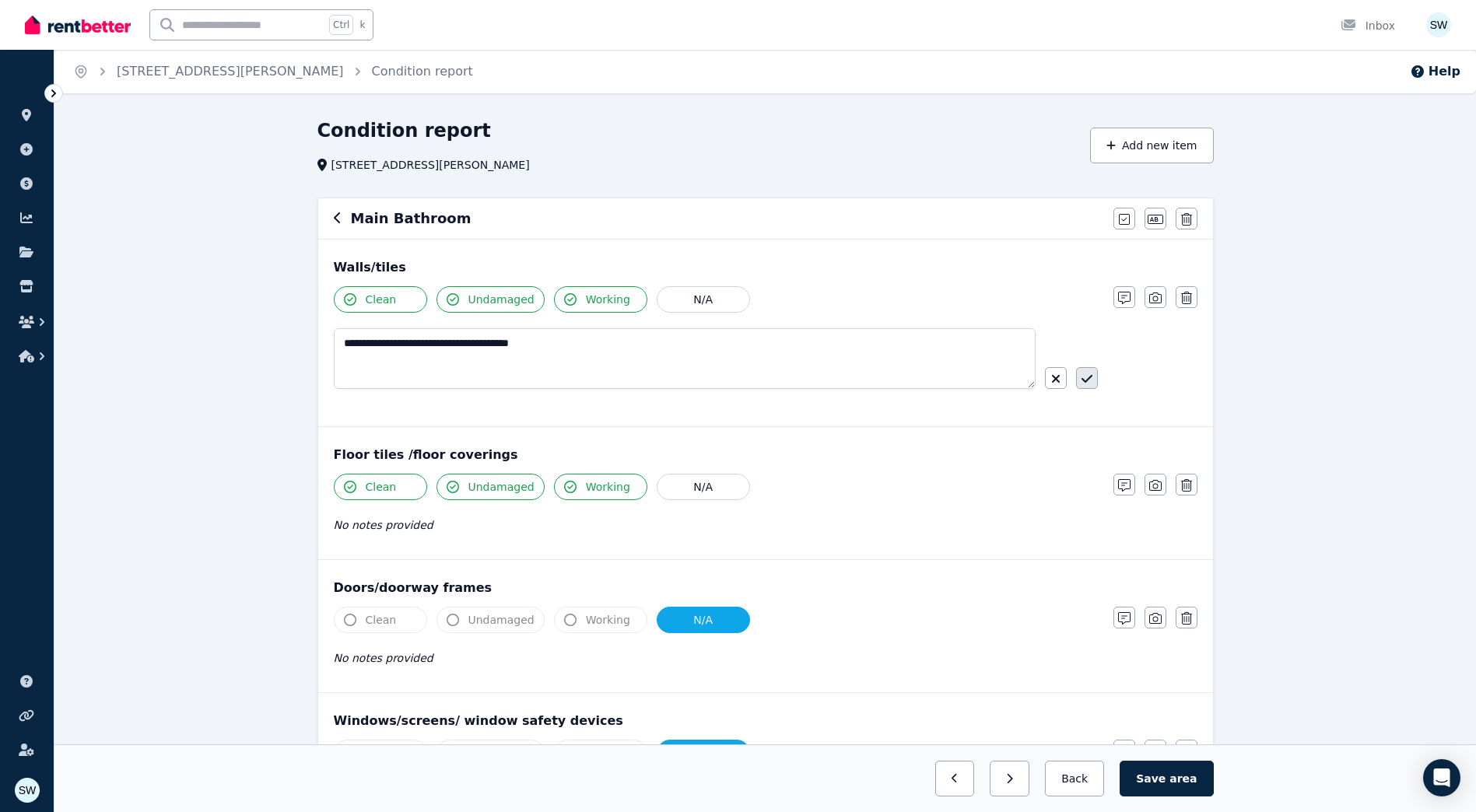
click at [1083, 374] on icon "button" at bounding box center [1087, 378] width 11 height 12
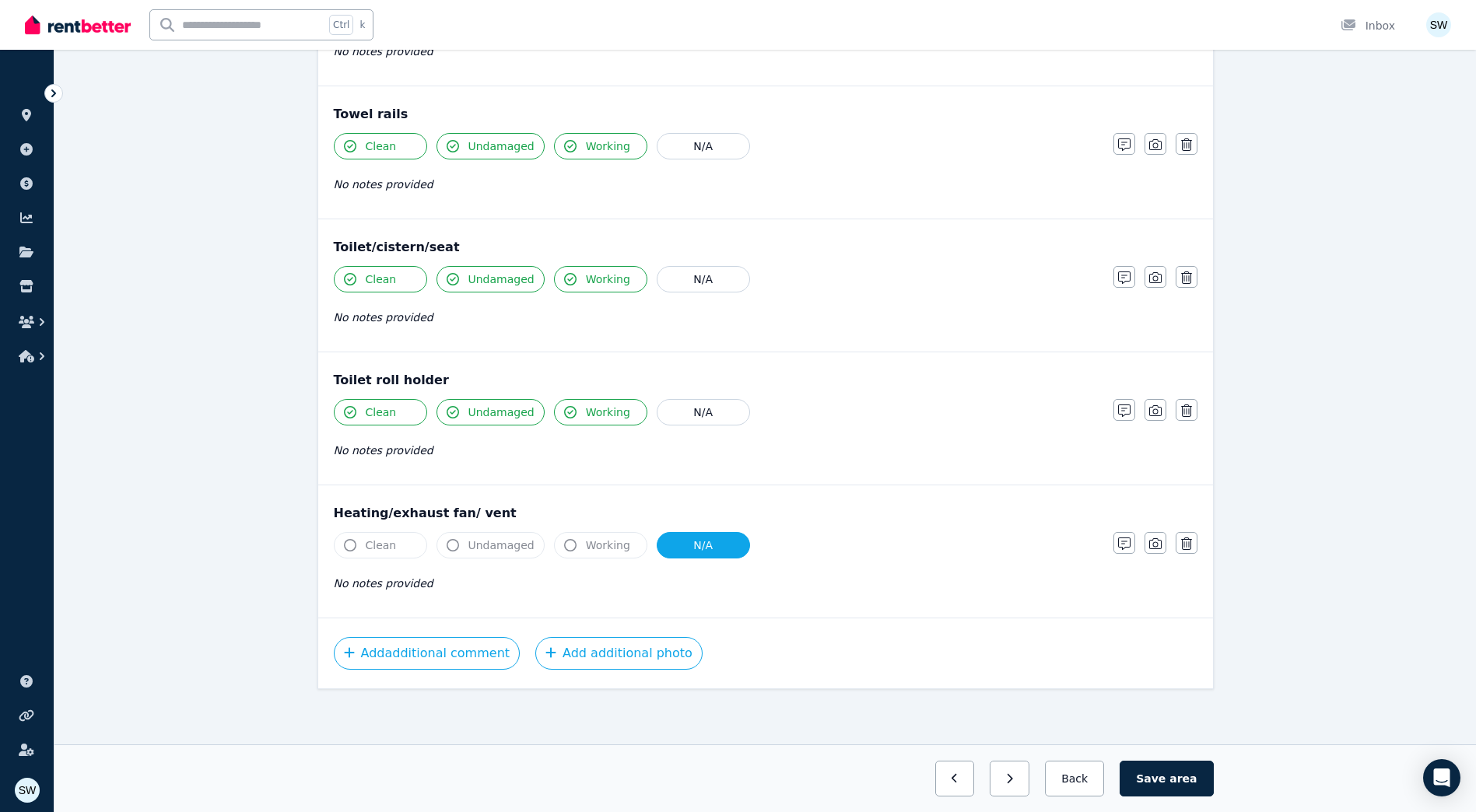
scroll to position [1632, 0]
click at [1029, 779] on button "button" at bounding box center [1009, 778] width 40 height 36
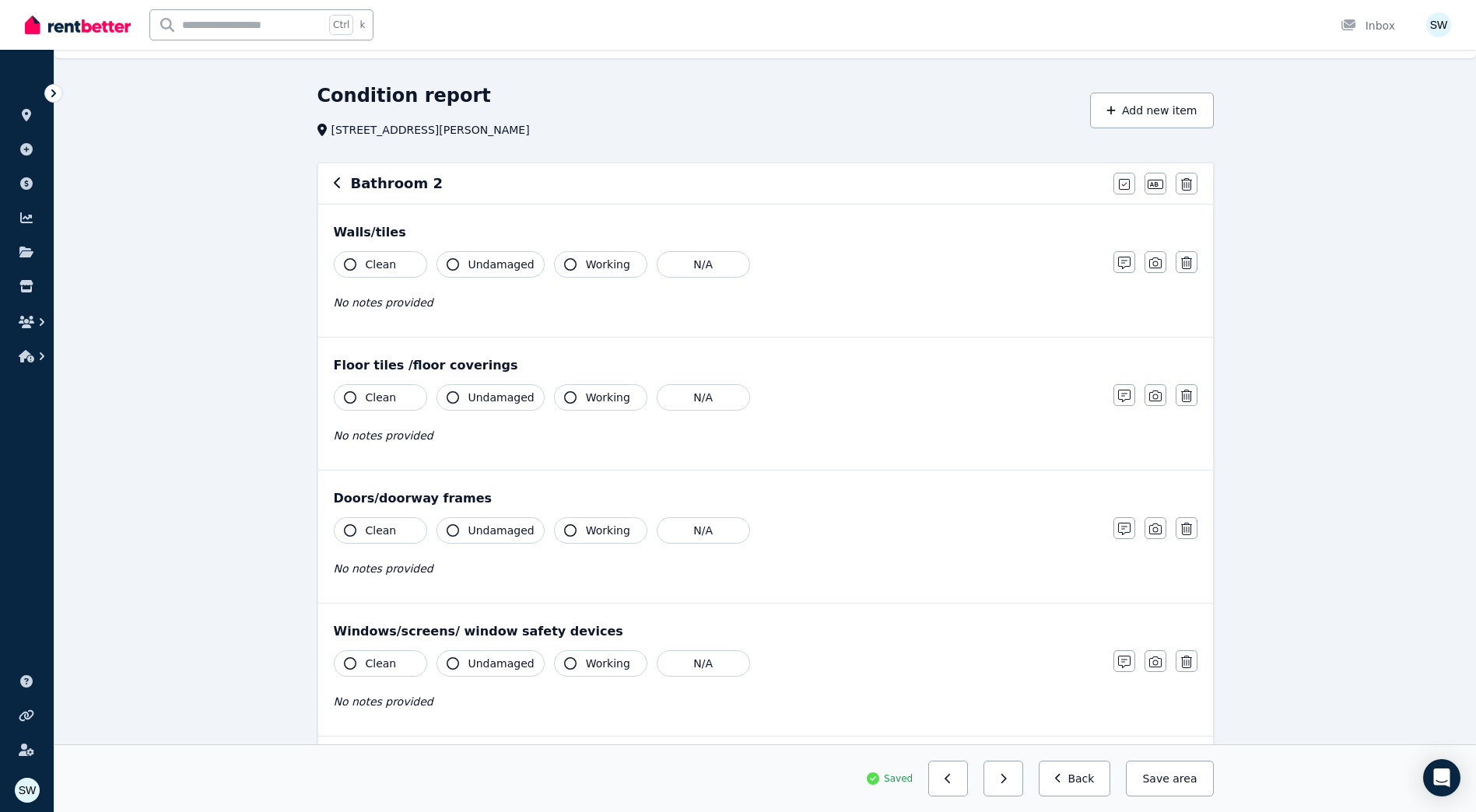
scroll to position [0, 0]
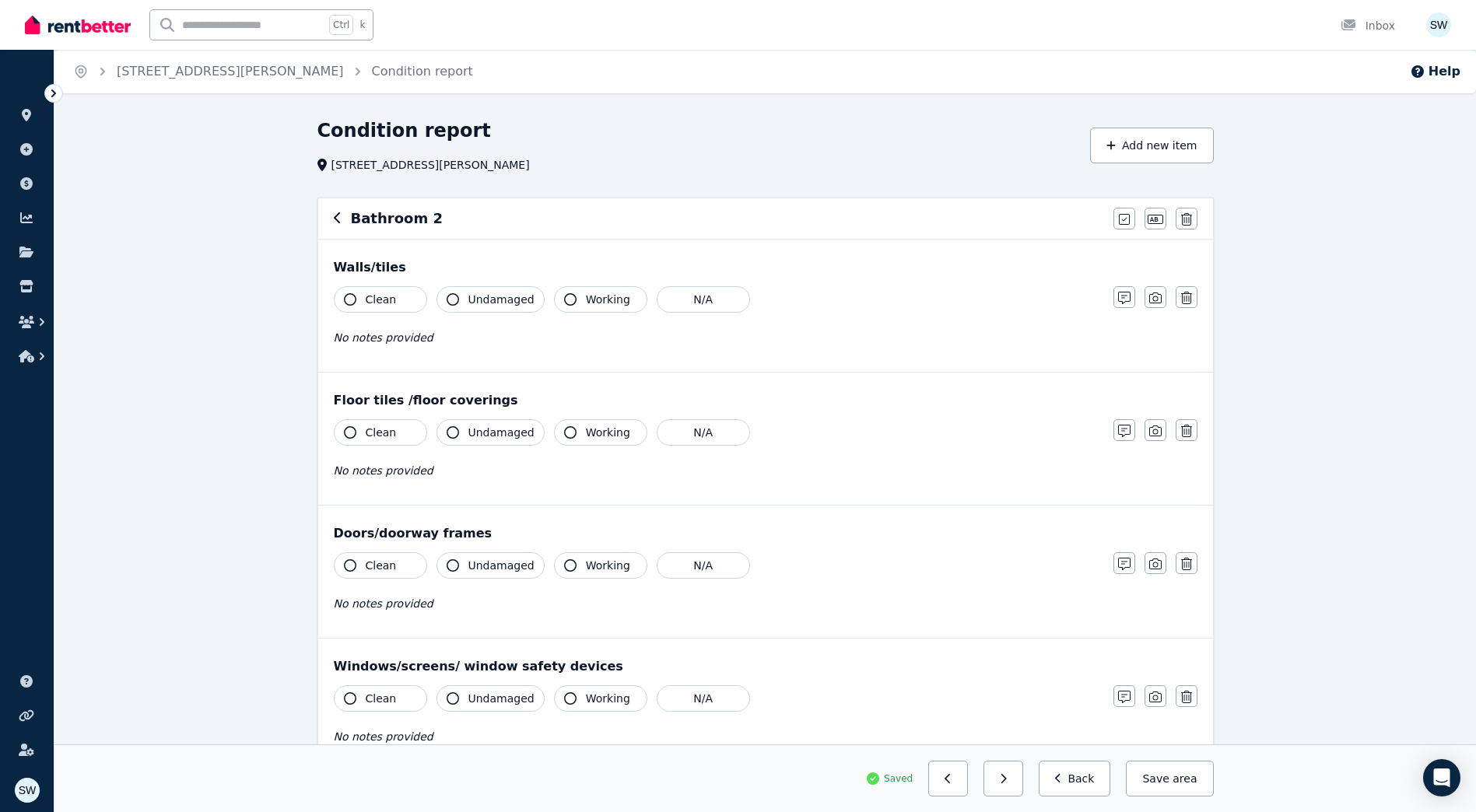
click at [436, 219] on div "Bathroom 2" at bounding box center [719, 218] width 771 height 21
click at [1151, 219] on icon "button" at bounding box center [1154, 219] width 15 height 12
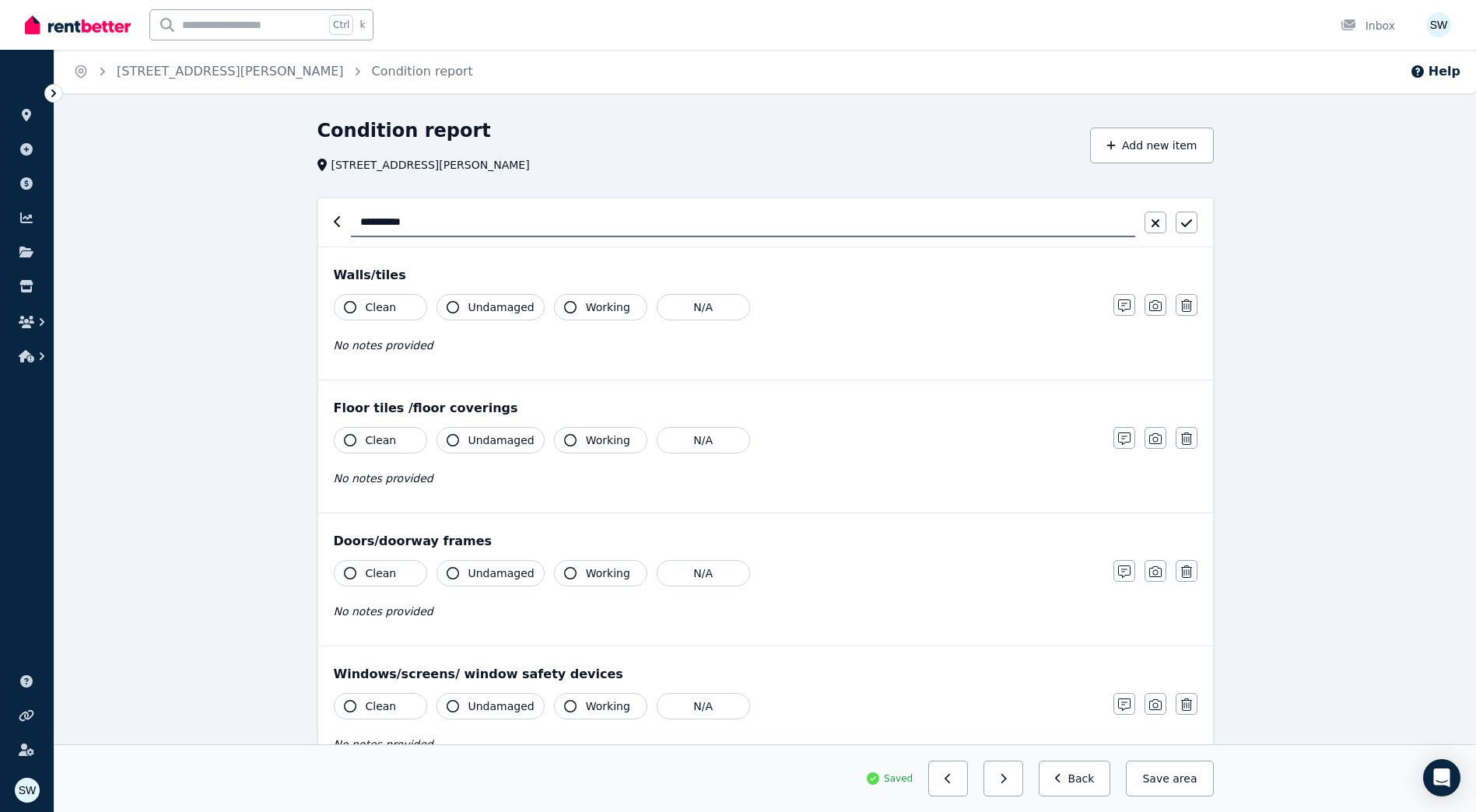
drag, startPoint x: 371, startPoint y: 222, endPoint x: 288, endPoint y: 225, distance: 83.1
type input "**********"
click at [1182, 220] on icon "button" at bounding box center [1187, 223] width 11 height 12
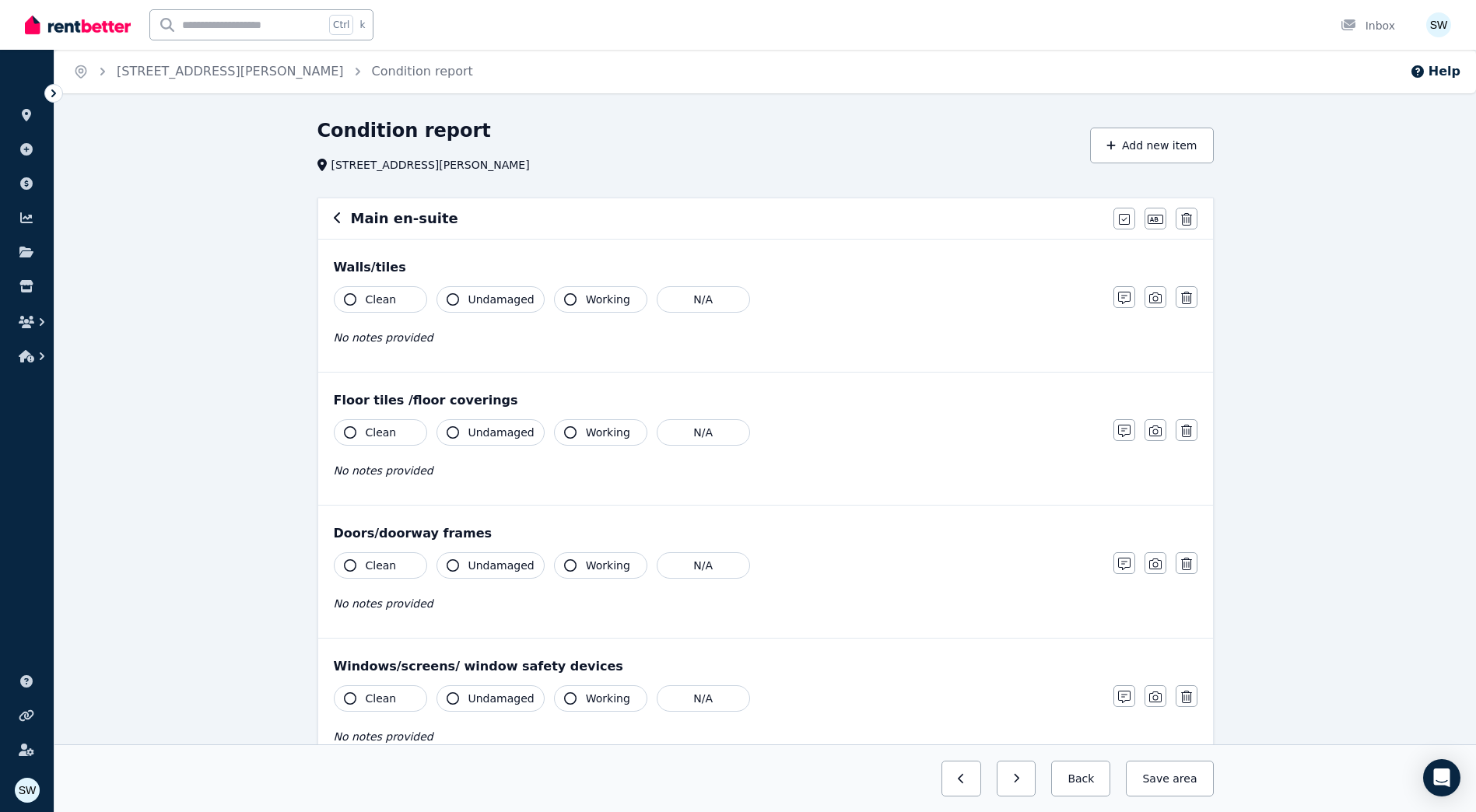
click at [414, 299] on button "Clean" at bounding box center [380, 299] width 94 height 27
click at [506, 299] on span "Undamaged" at bounding box center [502, 298] width 66 height 15
click at [557, 294] on button "Working" at bounding box center [600, 299] width 94 height 27
click at [1121, 294] on icon "button" at bounding box center [1124, 297] width 12 height 12
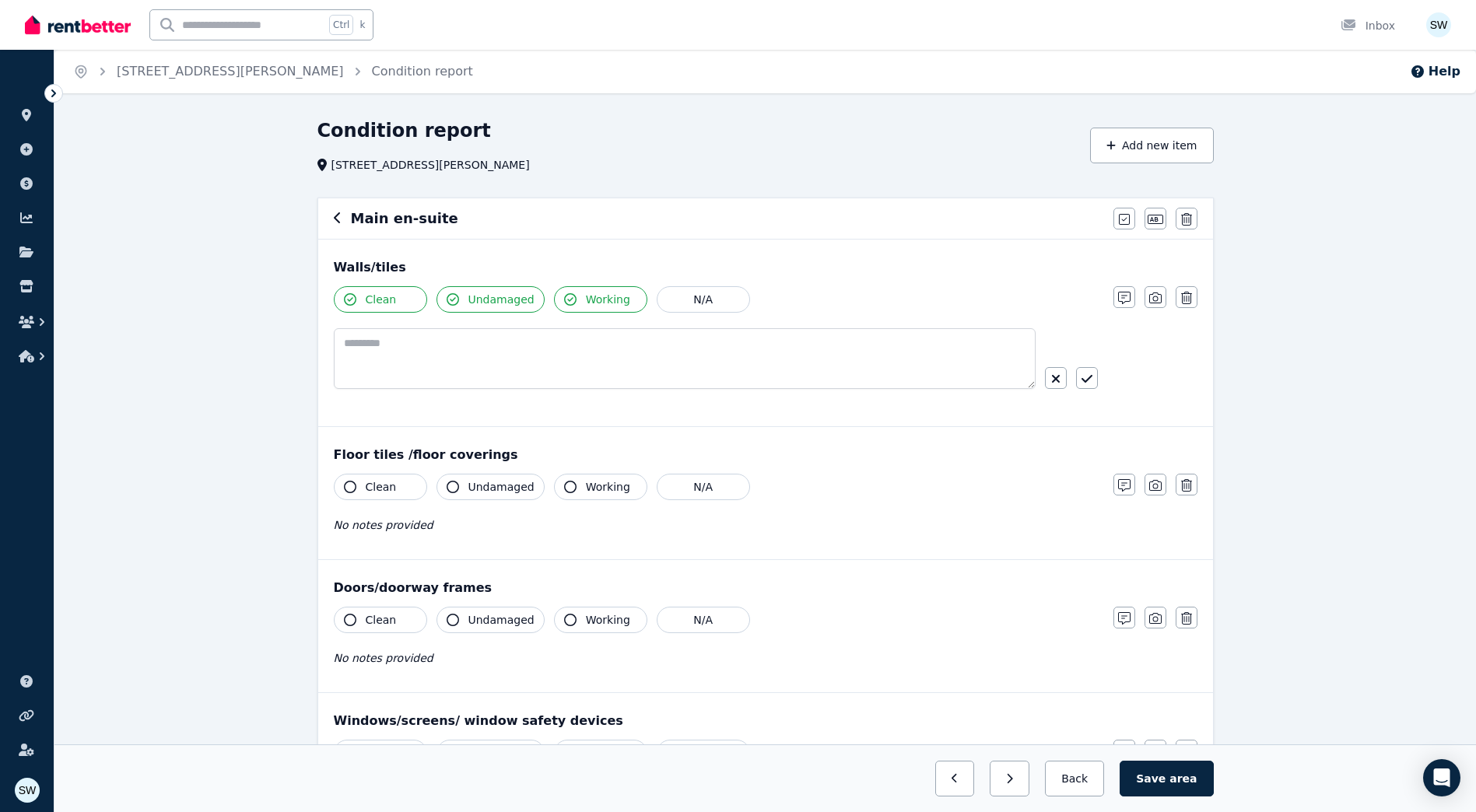
drag, startPoint x: 322, startPoint y: 351, endPoint x: 345, endPoint y: 350, distance: 23.0
click at [336, 350] on div "Walls/tiles Clean Undamaged Working N/A Notes Photo Delete" at bounding box center [765, 333] width 894 height 187
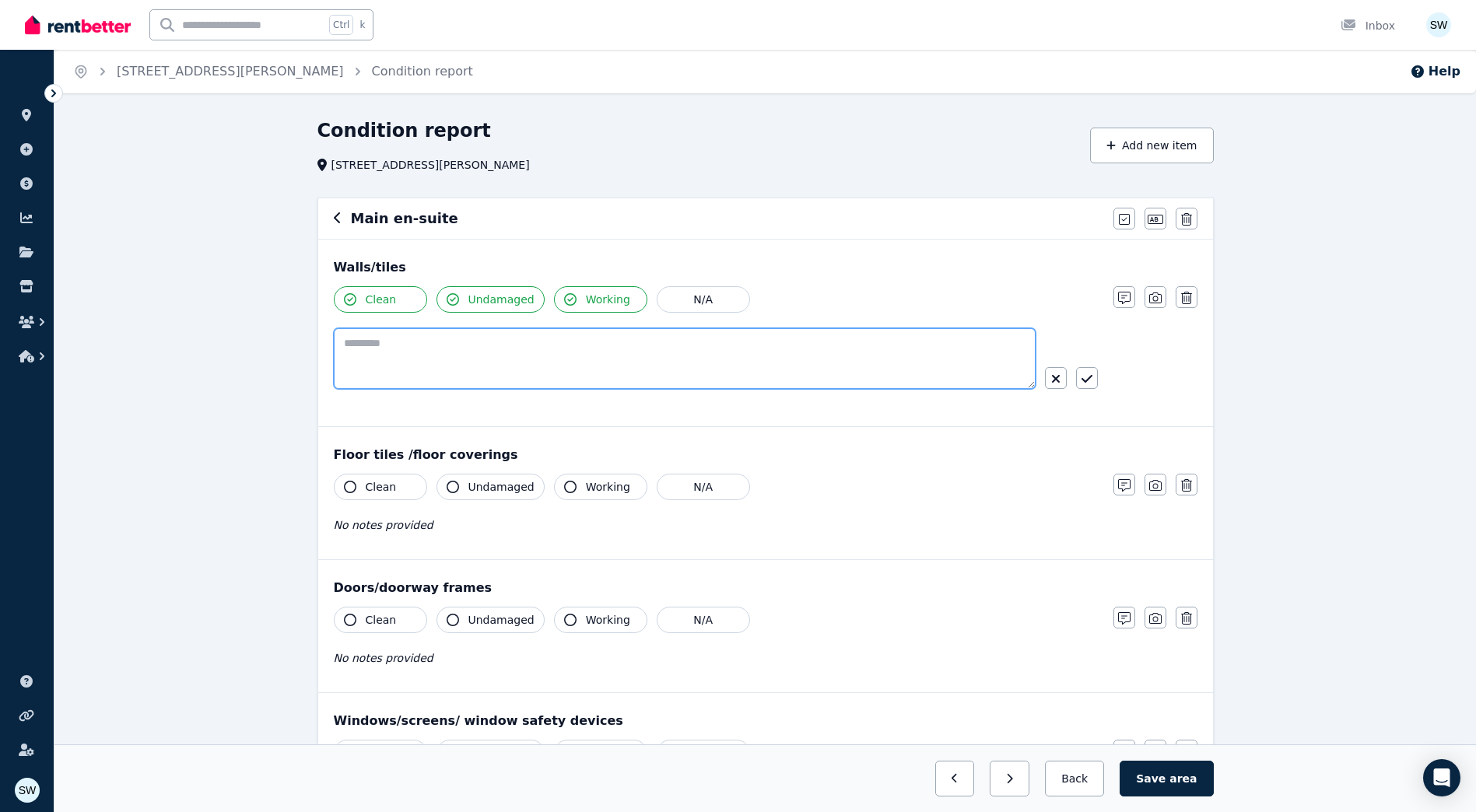
click at [358, 350] on textarea at bounding box center [685, 359] width 702 height 61
paste textarea "**********"
type textarea "**********"
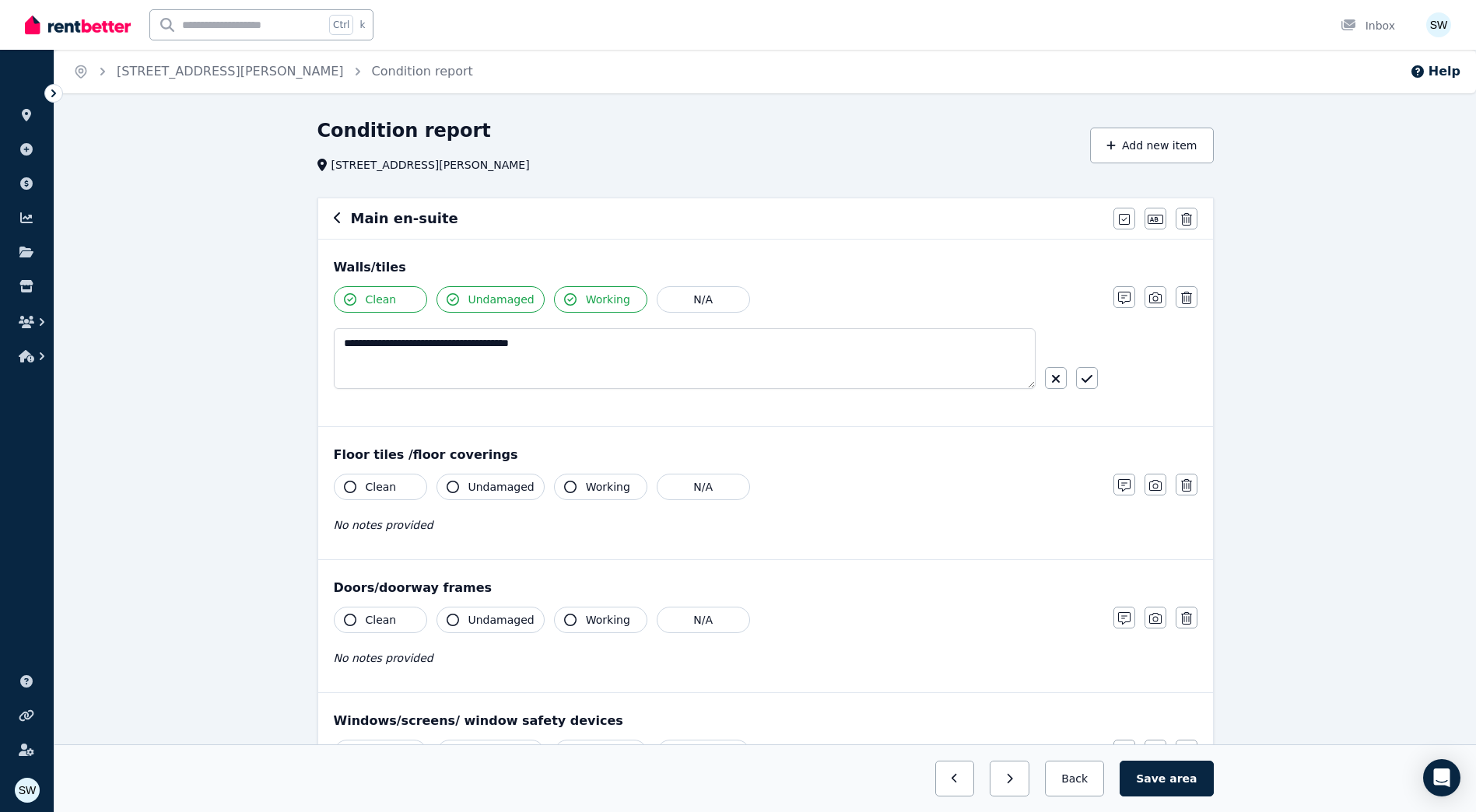
click at [894, 422] on div "**********" at bounding box center [765, 333] width 894 height 187
click at [1093, 379] on button "button" at bounding box center [1087, 378] width 21 height 21
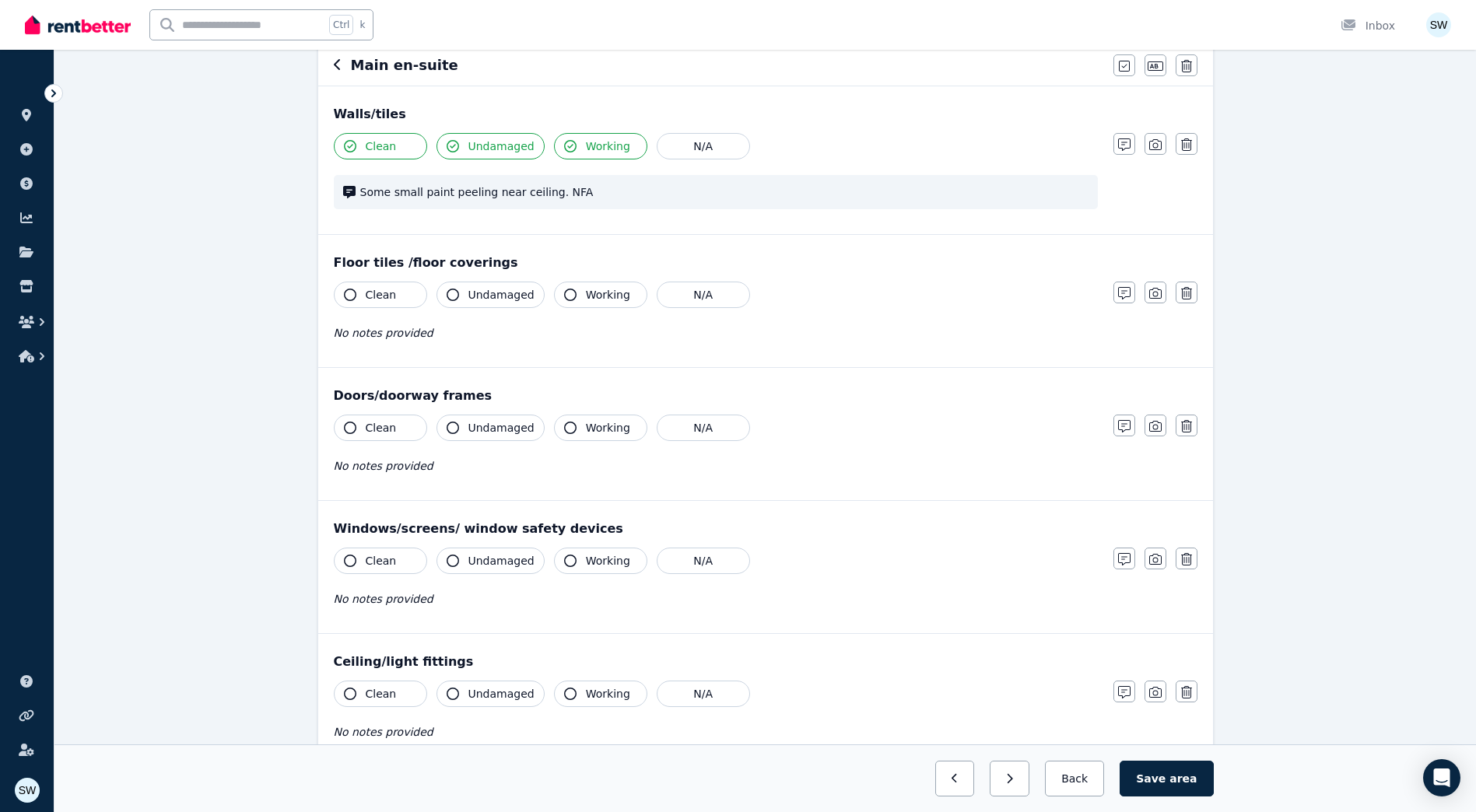
scroll to position [156, 0]
click at [697, 288] on button "N/A" at bounding box center [703, 293] width 94 height 27
click at [673, 280] on button "N/A" at bounding box center [703, 293] width 94 height 27
drag, startPoint x: 387, startPoint y: 291, endPoint x: 499, endPoint y: 293, distance: 112.0
click at [387, 291] on span "Clean" at bounding box center [380, 292] width 31 height 15
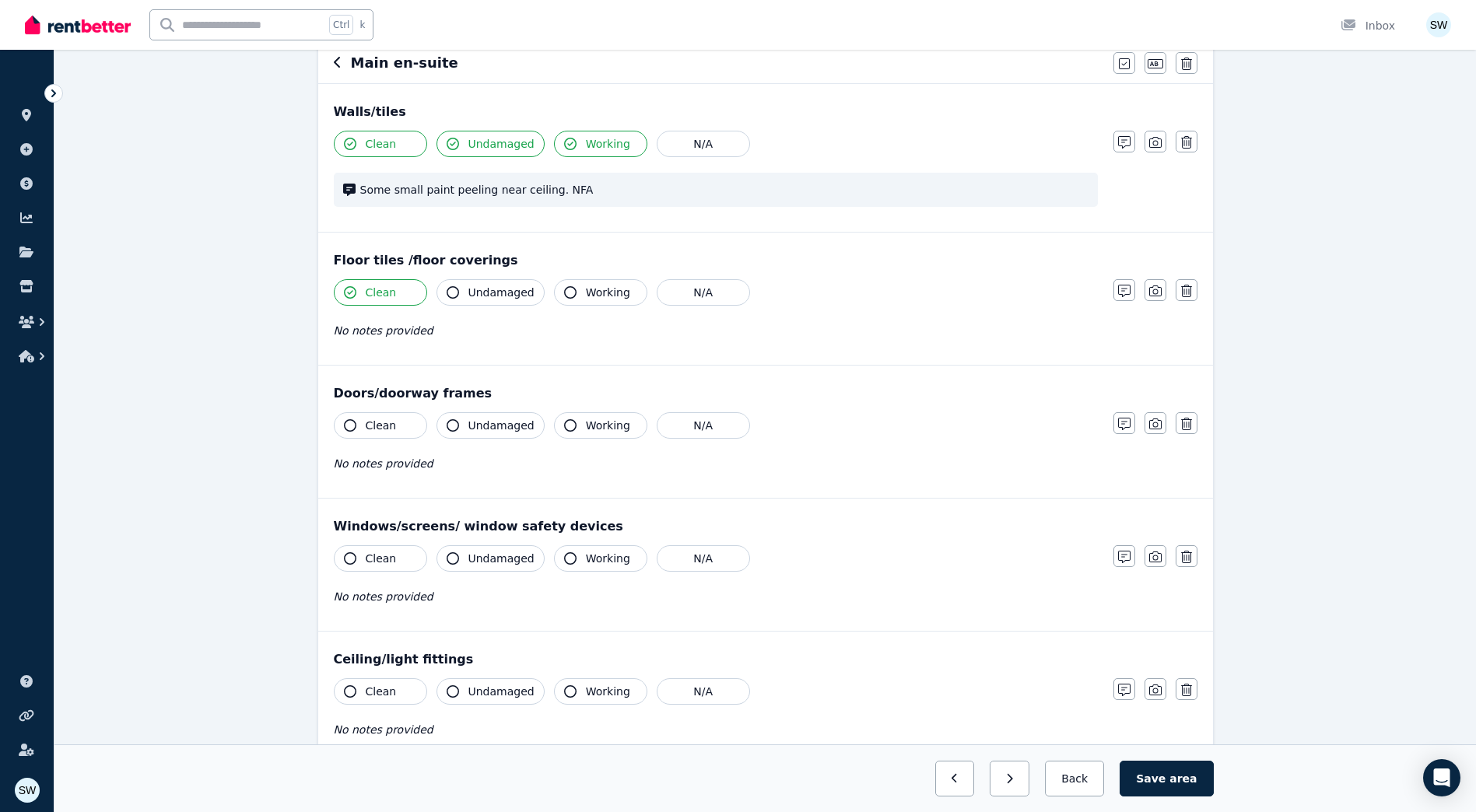
click at [496, 295] on span "Undamaged" at bounding box center [502, 292] width 66 height 15
click at [586, 289] on span "Working" at bounding box center [608, 292] width 45 height 15
click at [709, 419] on button "N/A" at bounding box center [703, 426] width 94 height 27
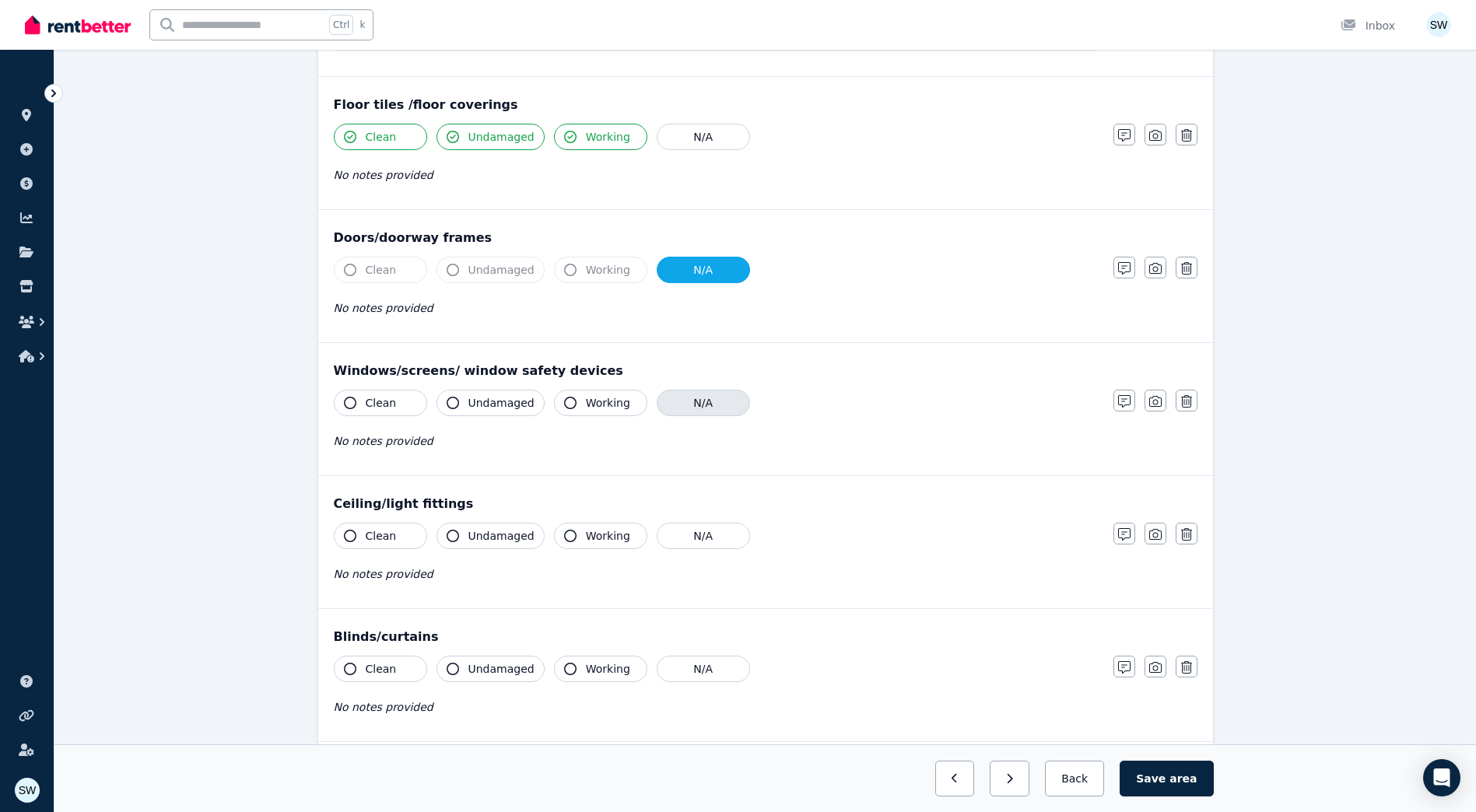
click at [703, 401] on button "N/A" at bounding box center [703, 403] width 94 height 27
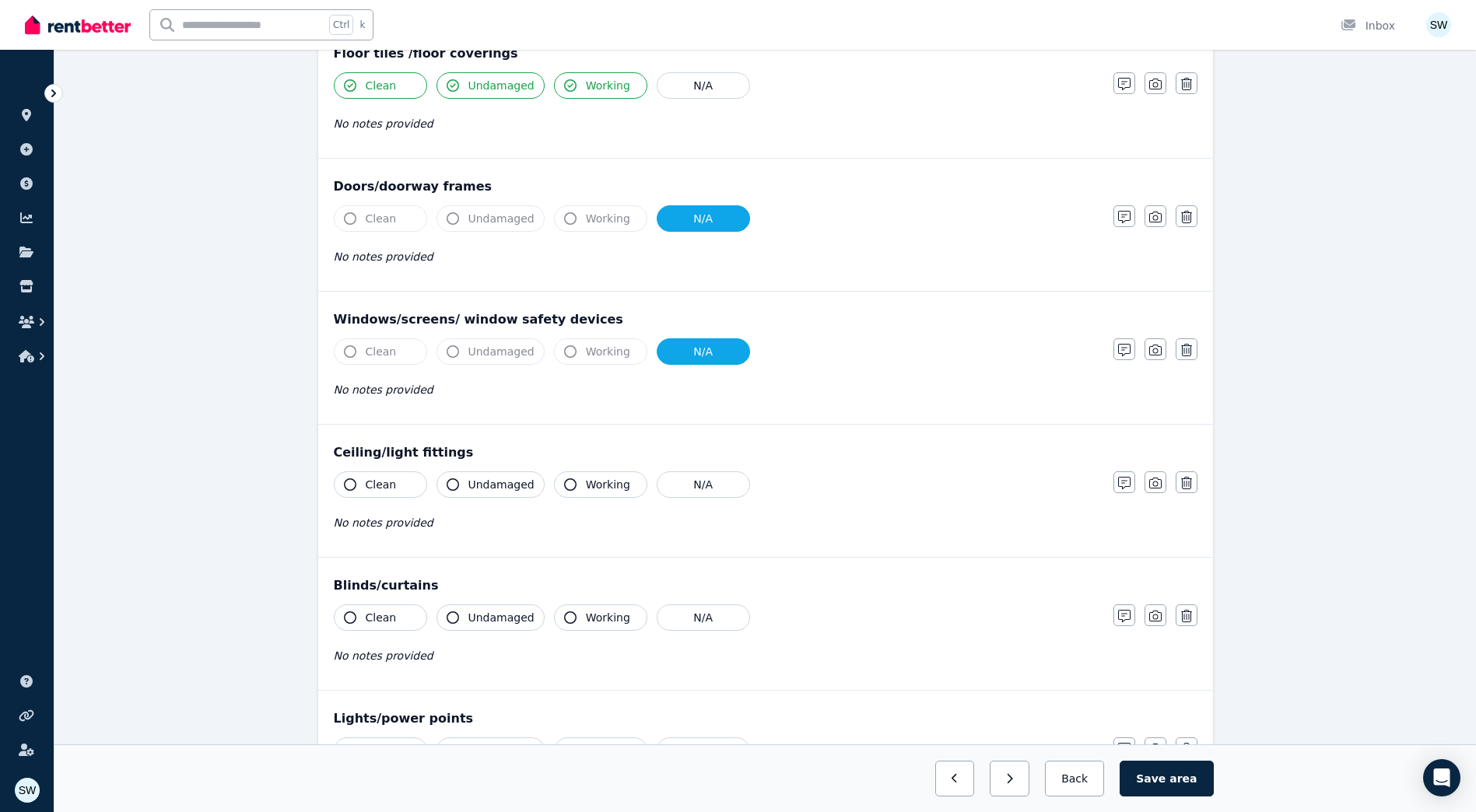
scroll to position [544, 0]
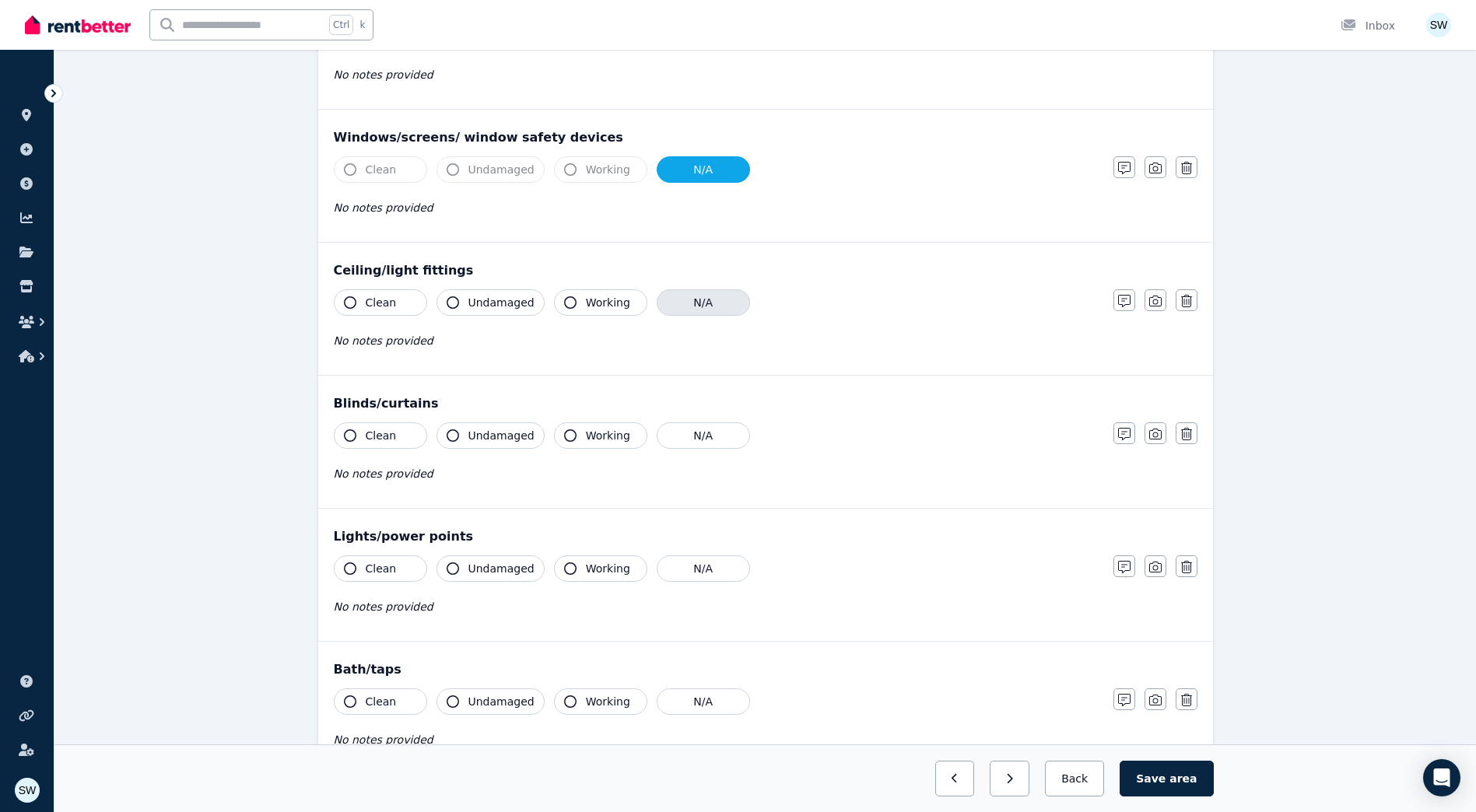
drag, startPoint x: 689, startPoint y: 316, endPoint x: 688, endPoint y: 308, distance: 8.1
click at [689, 314] on div "Clean Undamaged Working N/A No notes provided" at bounding box center [716, 328] width 764 height 77
click at [689, 308] on button "N/A" at bounding box center [703, 303] width 94 height 27
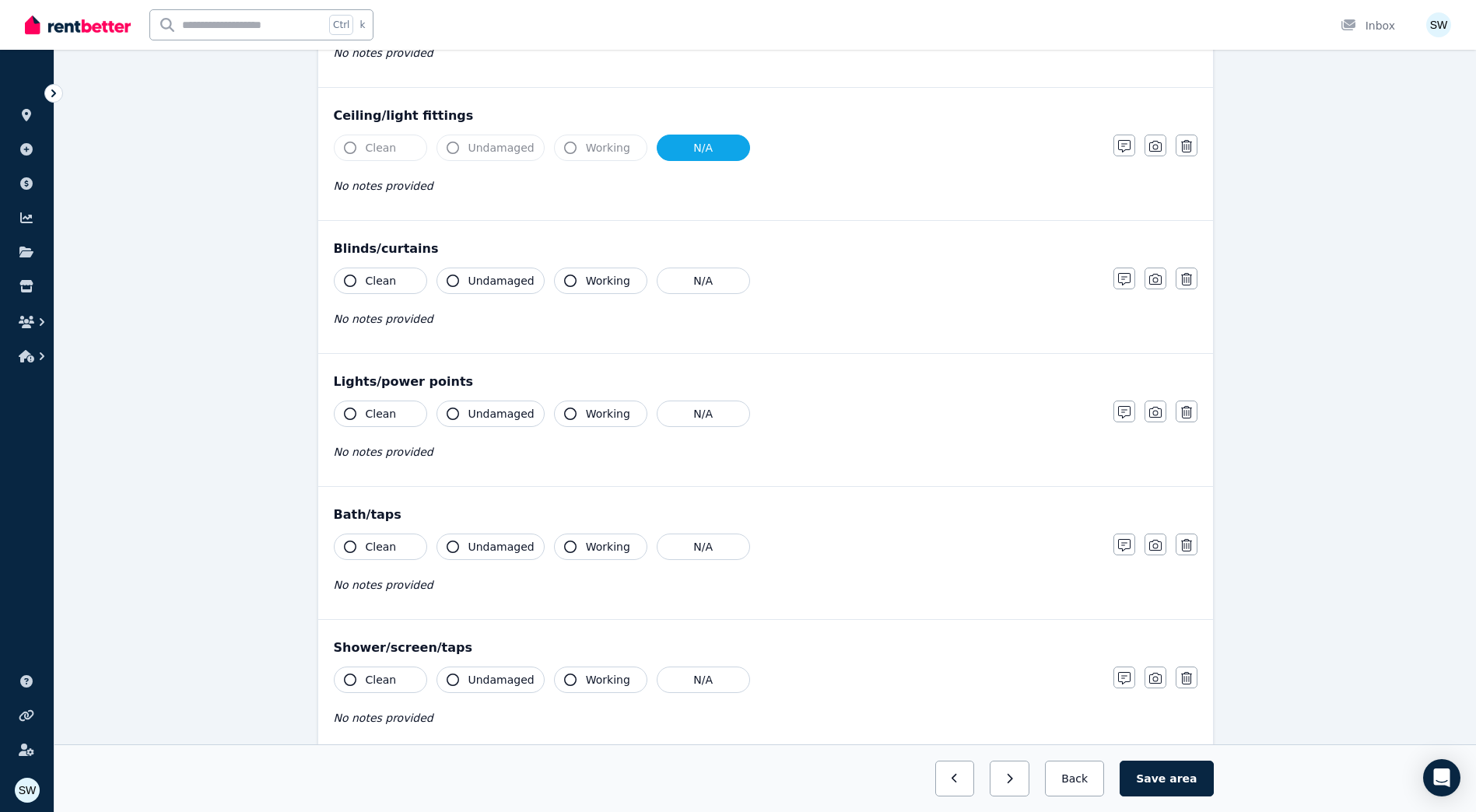
scroll to position [700, 0]
click at [723, 273] on button "N/A" at bounding box center [703, 280] width 94 height 27
click at [673, 145] on button "N/A" at bounding box center [703, 147] width 94 height 27
click at [405, 150] on button "Clean" at bounding box center [380, 147] width 94 height 27
click at [473, 148] on span "Undamaged" at bounding box center [502, 146] width 66 height 15
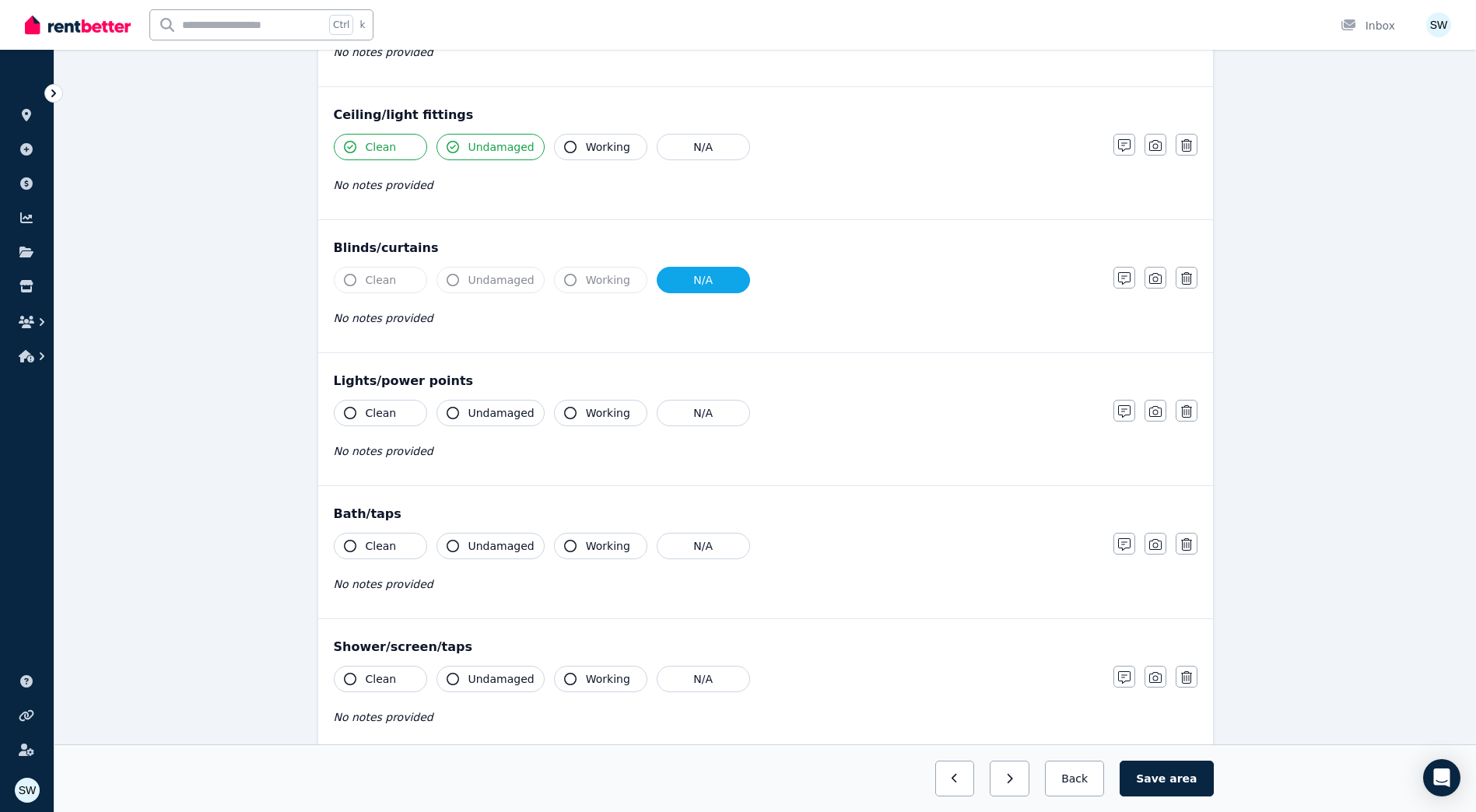
click at [554, 150] on button "Working" at bounding box center [600, 147] width 94 height 27
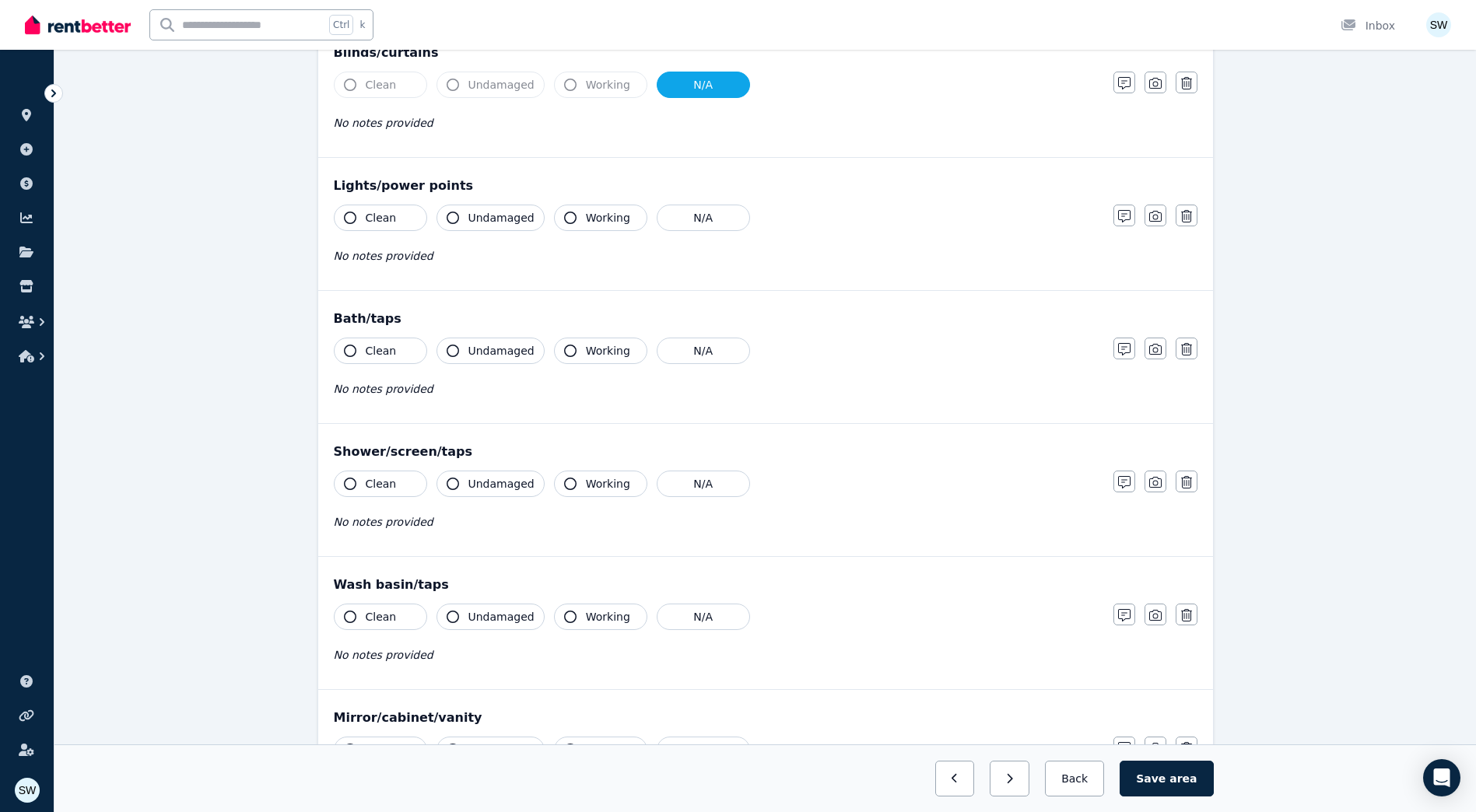
scroll to position [933, 0]
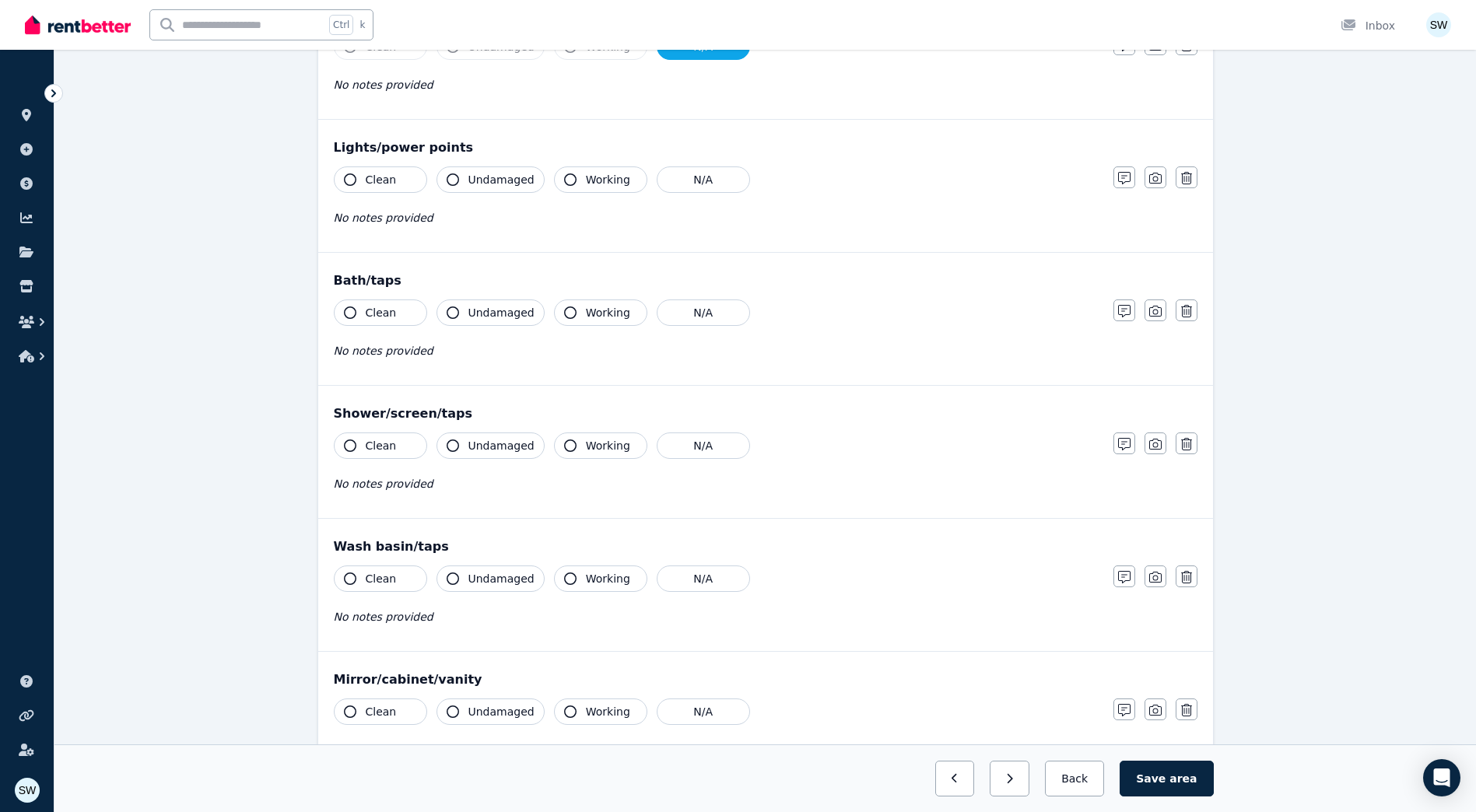
click at [396, 186] on button "Clean" at bounding box center [380, 180] width 94 height 27
click at [514, 189] on button "Undamaged" at bounding box center [490, 180] width 108 height 27
click at [564, 181] on icon "button" at bounding box center [570, 180] width 12 height 12
drag, startPoint x: 404, startPoint y: 307, endPoint x: 420, endPoint y: 304, distance: 16.3
click at [407, 305] on button "Clean" at bounding box center [380, 313] width 94 height 27
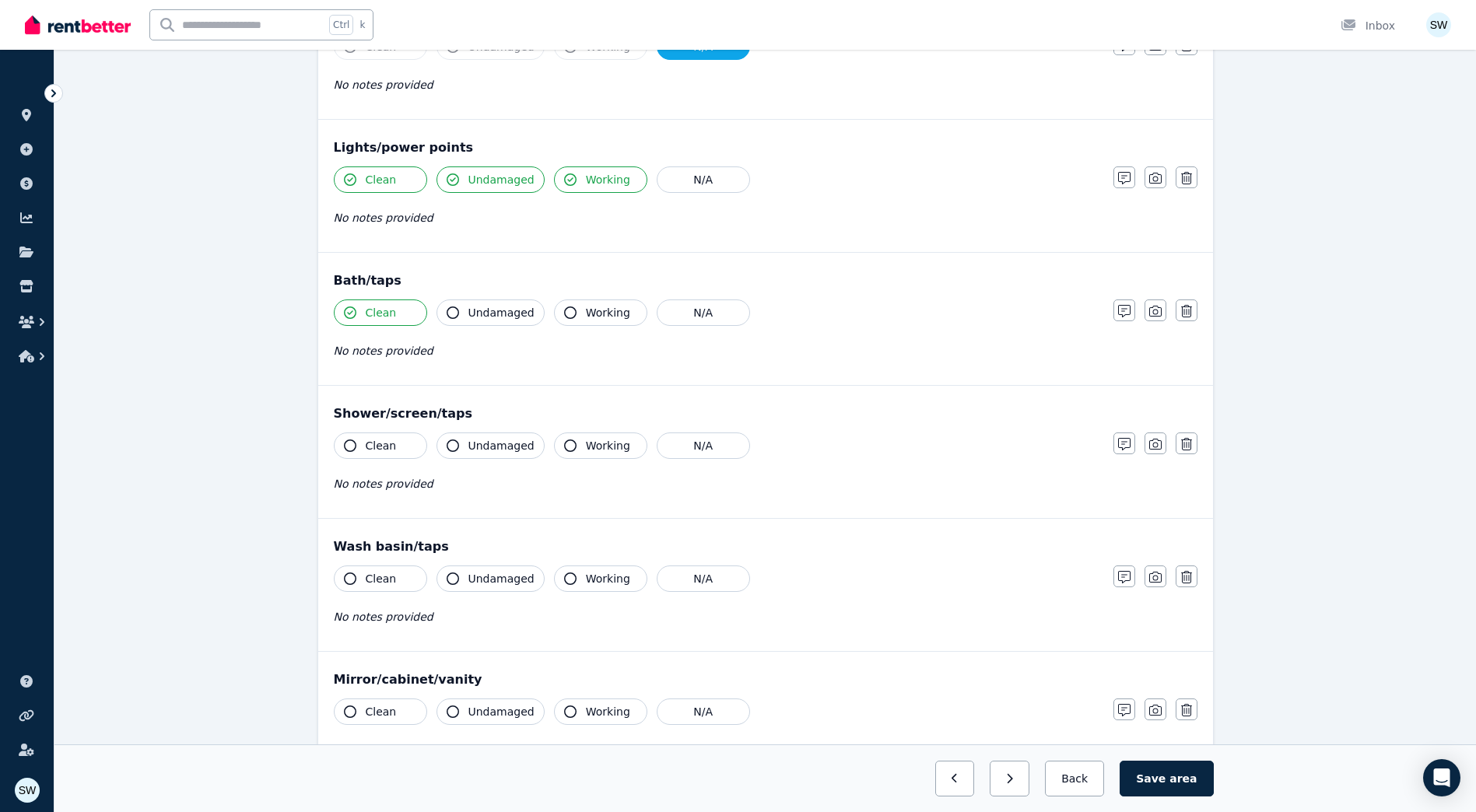
click at [468, 303] on button "Undamaged" at bounding box center [490, 313] width 108 height 27
click at [626, 318] on button "Working" at bounding box center [600, 313] width 94 height 27
click at [379, 443] on span "Clean" at bounding box center [380, 445] width 31 height 15
click at [478, 433] on button "Undamaged" at bounding box center [490, 446] width 108 height 27
click at [589, 450] on span "Working" at bounding box center [608, 445] width 45 height 15
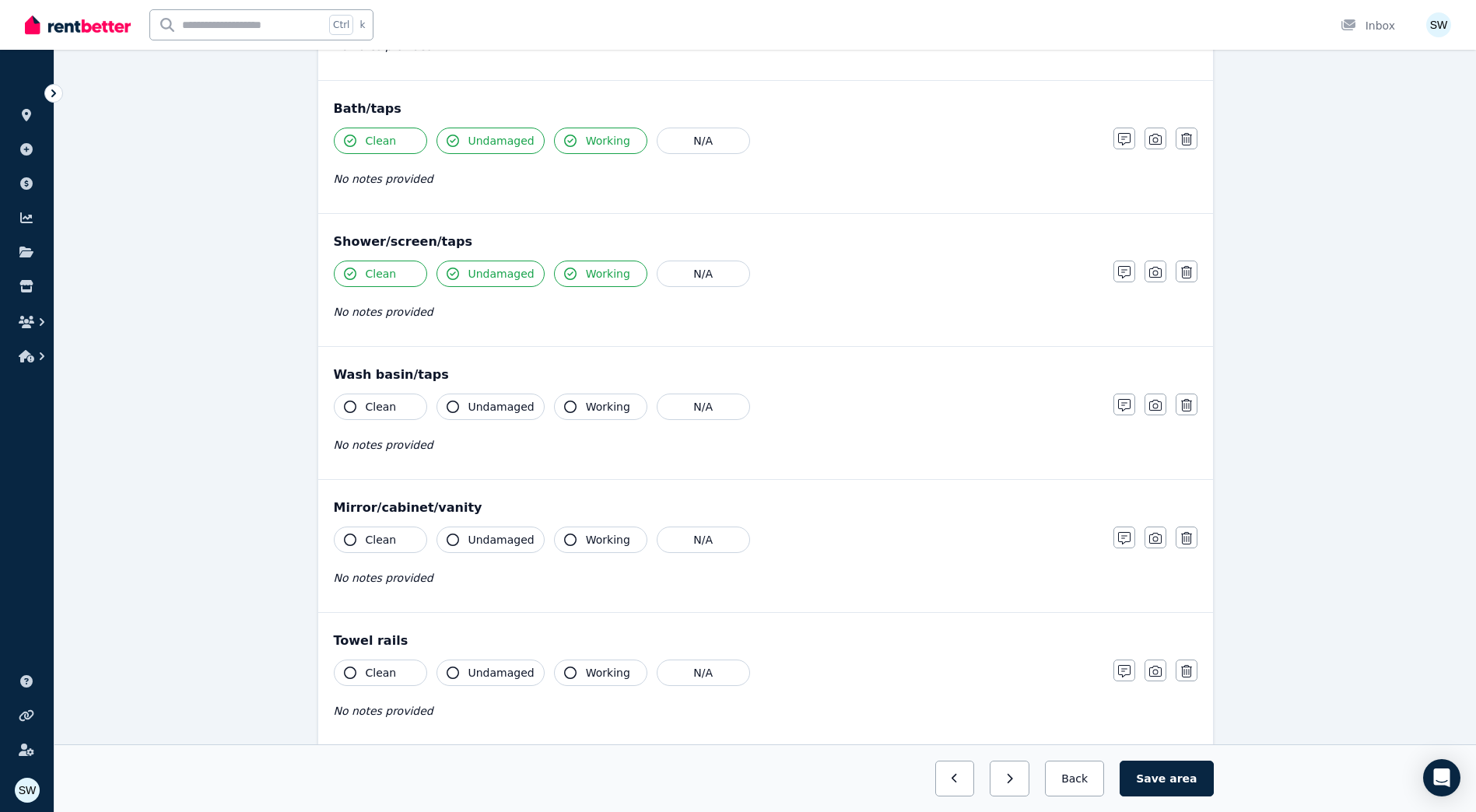
scroll to position [1166, 0]
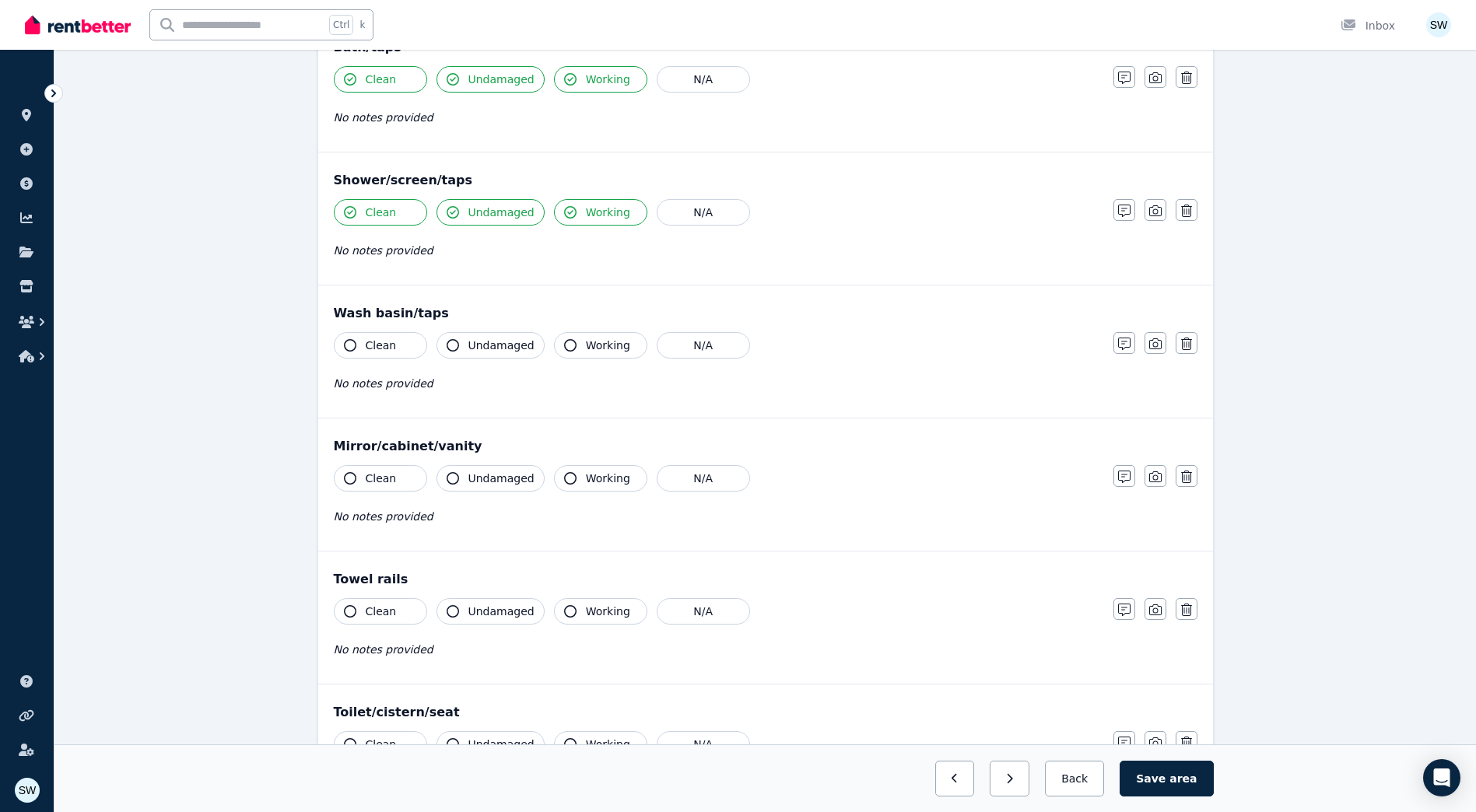
click at [413, 334] on button "Clean" at bounding box center [380, 345] width 94 height 27
click at [493, 339] on span "Undamaged" at bounding box center [502, 345] width 66 height 15
click at [635, 348] on button "Working" at bounding box center [600, 345] width 94 height 27
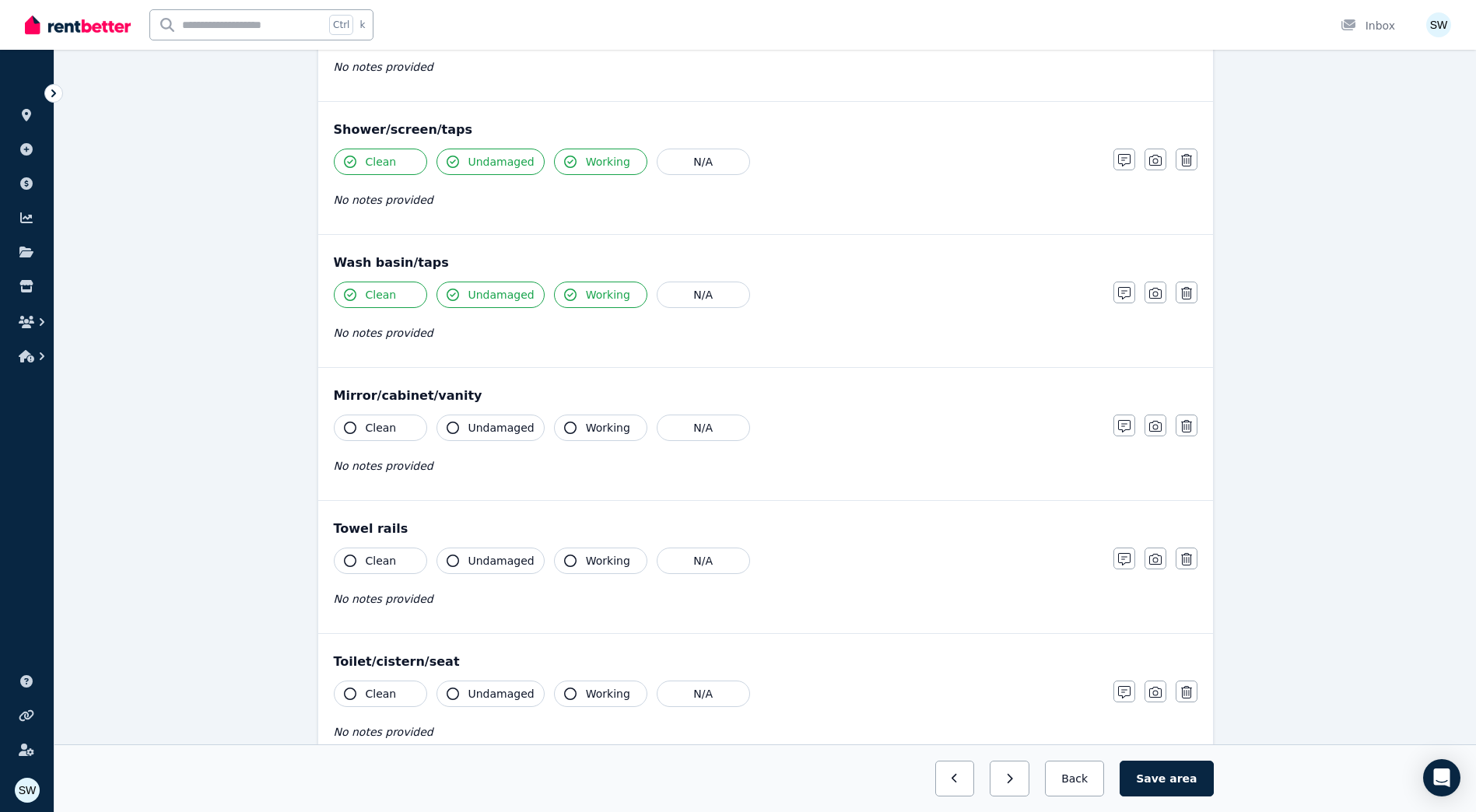
scroll to position [1244, 0]
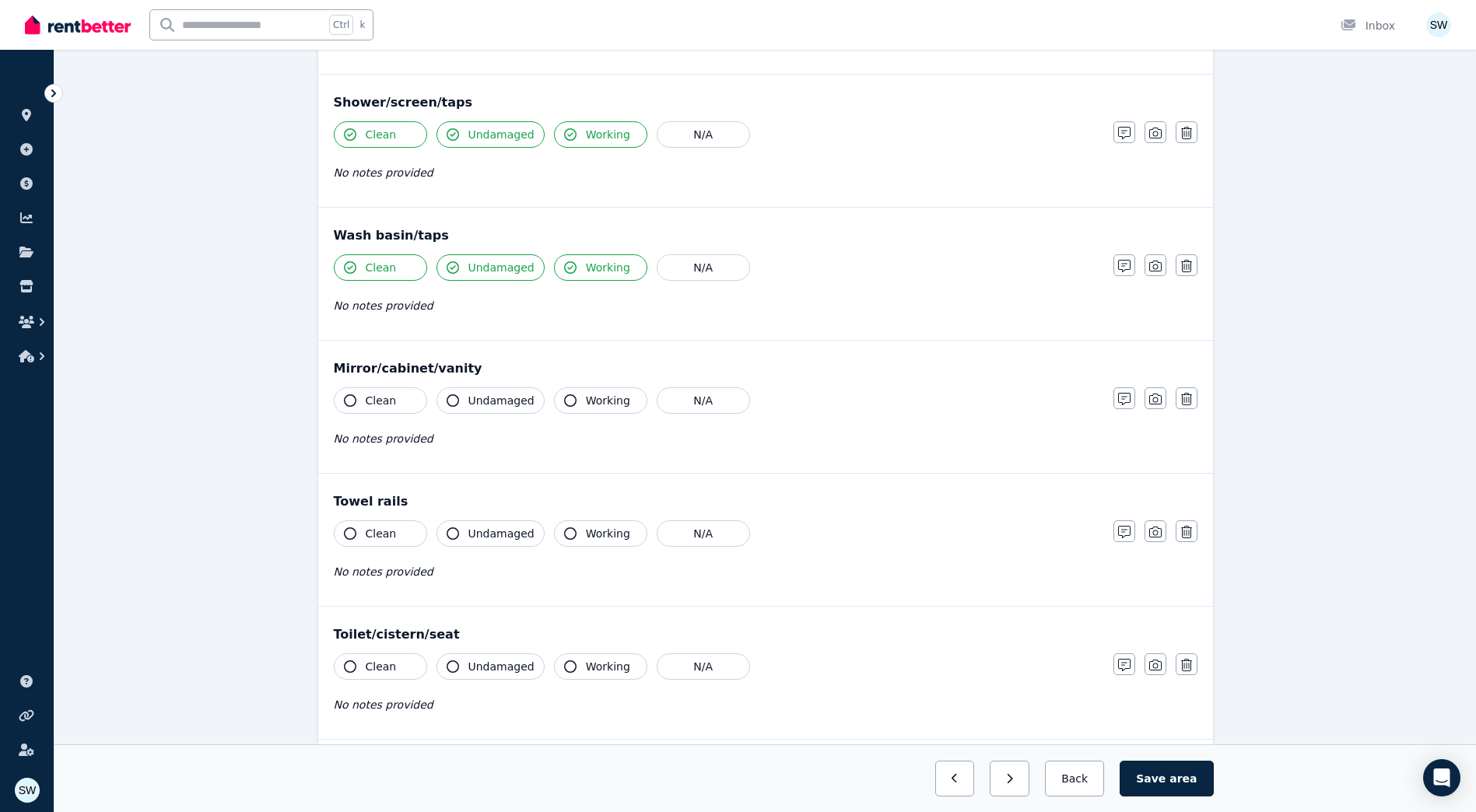
click at [394, 402] on button "Clean" at bounding box center [380, 401] width 94 height 27
click at [510, 414] on div "Clean Undamaged Working N/A No notes provided" at bounding box center [716, 426] width 764 height 77
click at [564, 399] on icon "button" at bounding box center [570, 401] width 12 height 12
click at [499, 400] on span "Undamaged" at bounding box center [502, 400] width 66 height 15
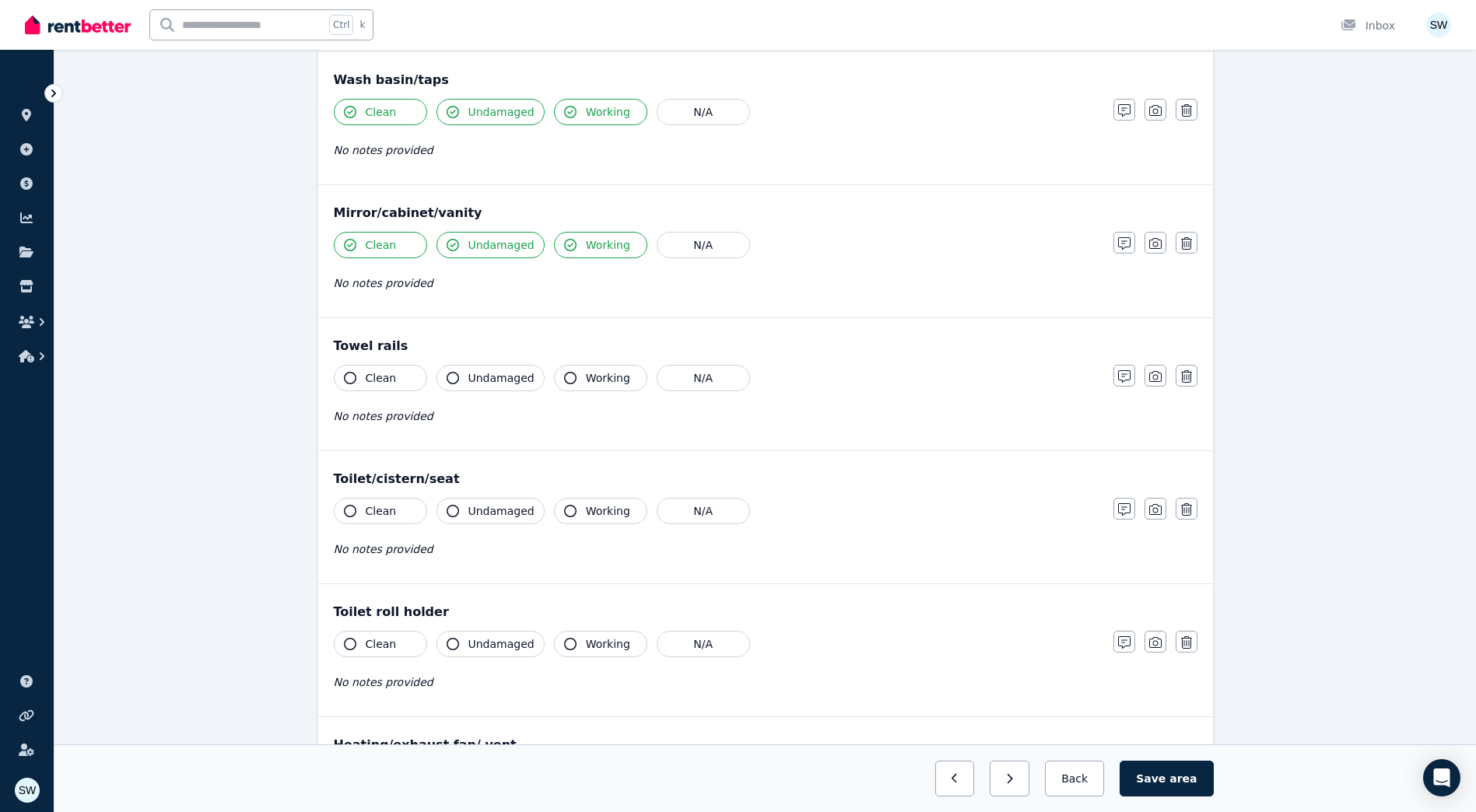
click at [396, 386] on button "Clean" at bounding box center [380, 378] width 94 height 27
click at [559, 386] on button "Working" at bounding box center [600, 378] width 94 height 27
click at [504, 385] on span "Undamaged" at bounding box center [502, 378] width 66 height 15
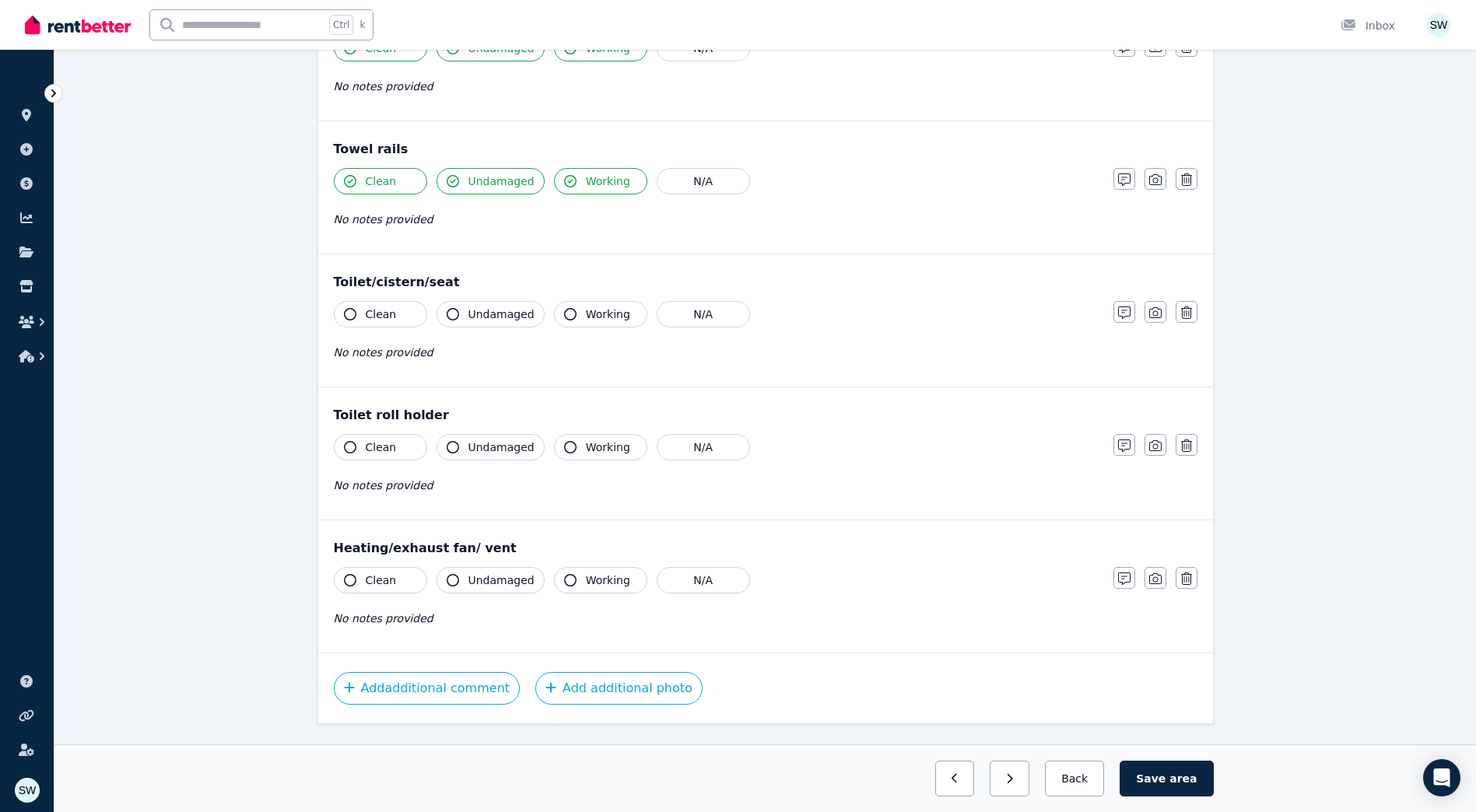
scroll to position [1632, 0]
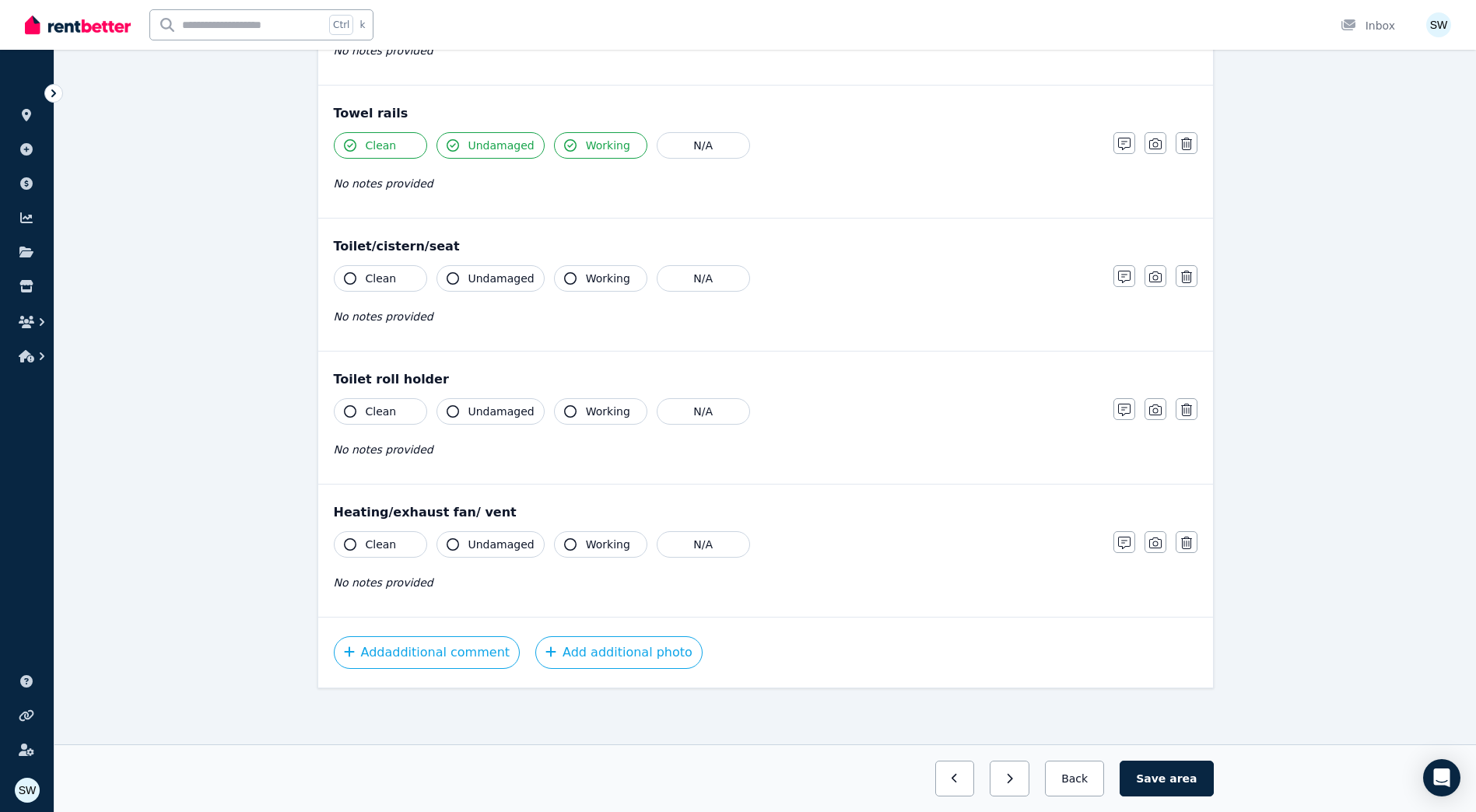
click at [388, 288] on button "Clean" at bounding box center [380, 279] width 94 height 27
click at [488, 286] on button "Undamaged" at bounding box center [490, 279] width 108 height 27
click at [603, 280] on span "Working" at bounding box center [608, 278] width 45 height 15
click at [390, 410] on span "Clean" at bounding box center [380, 410] width 31 height 15
click at [494, 415] on span "Undamaged" at bounding box center [502, 410] width 66 height 15
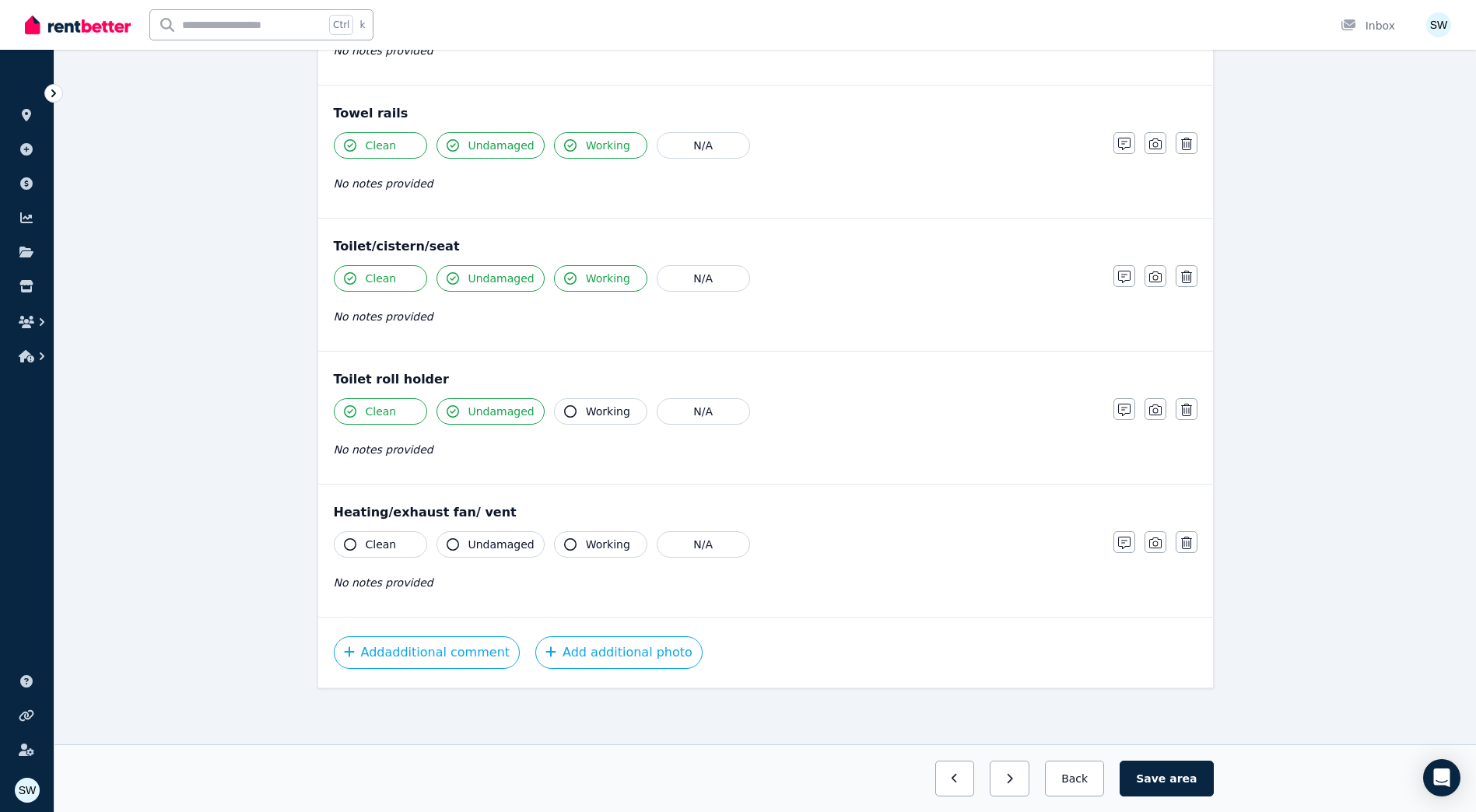
click at [581, 422] on button "Working" at bounding box center [600, 411] width 94 height 27
click at [402, 549] on button "Clean" at bounding box center [380, 544] width 94 height 27
click at [453, 549] on icon "button" at bounding box center [453, 544] width 12 height 12
click at [683, 543] on button "N/A" at bounding box center [703, 544] width 94 height 27
click at [1029, 783] on button "button" at bounding box center [1009, 778] width 40 height 36
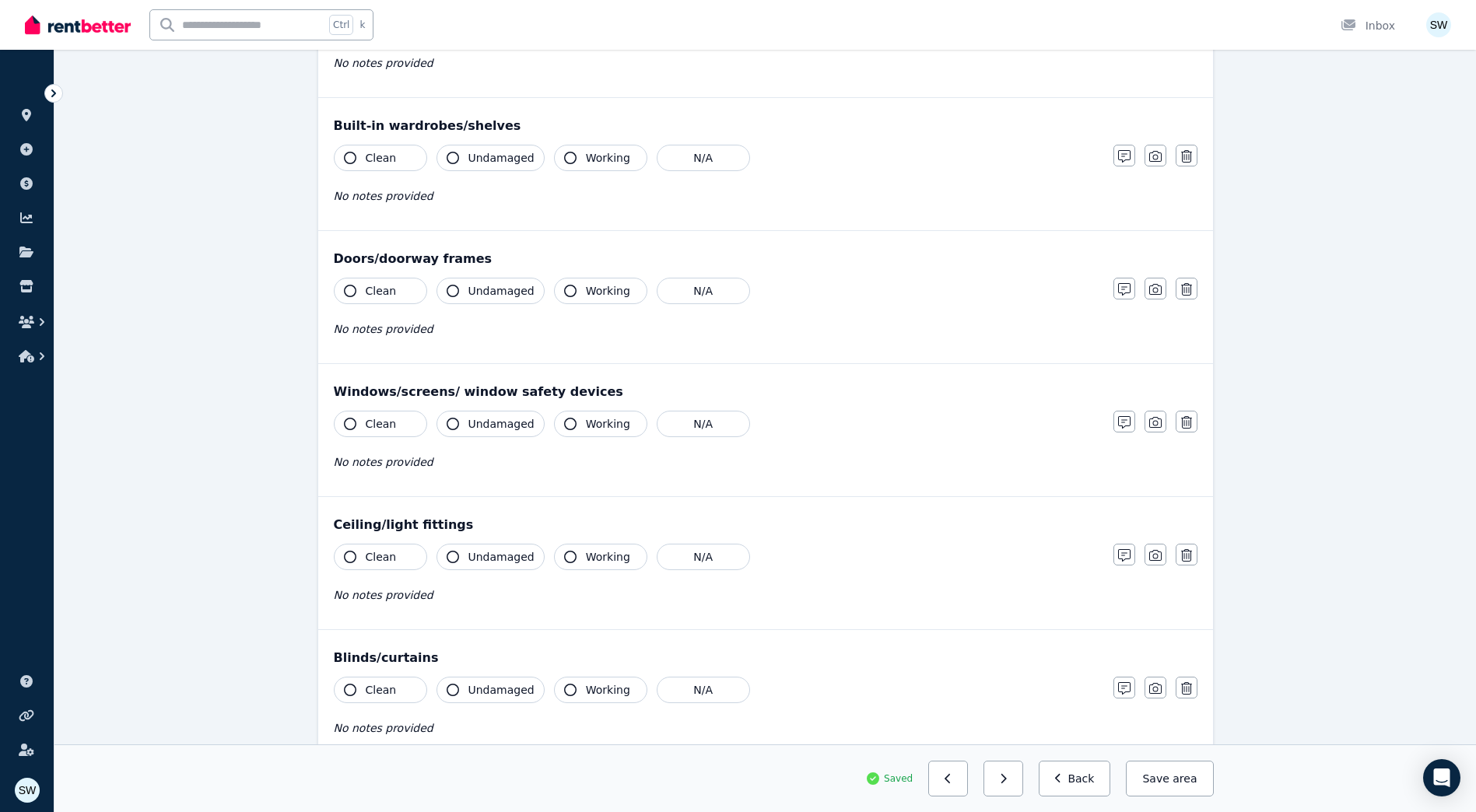
scroll to position [0, 0]
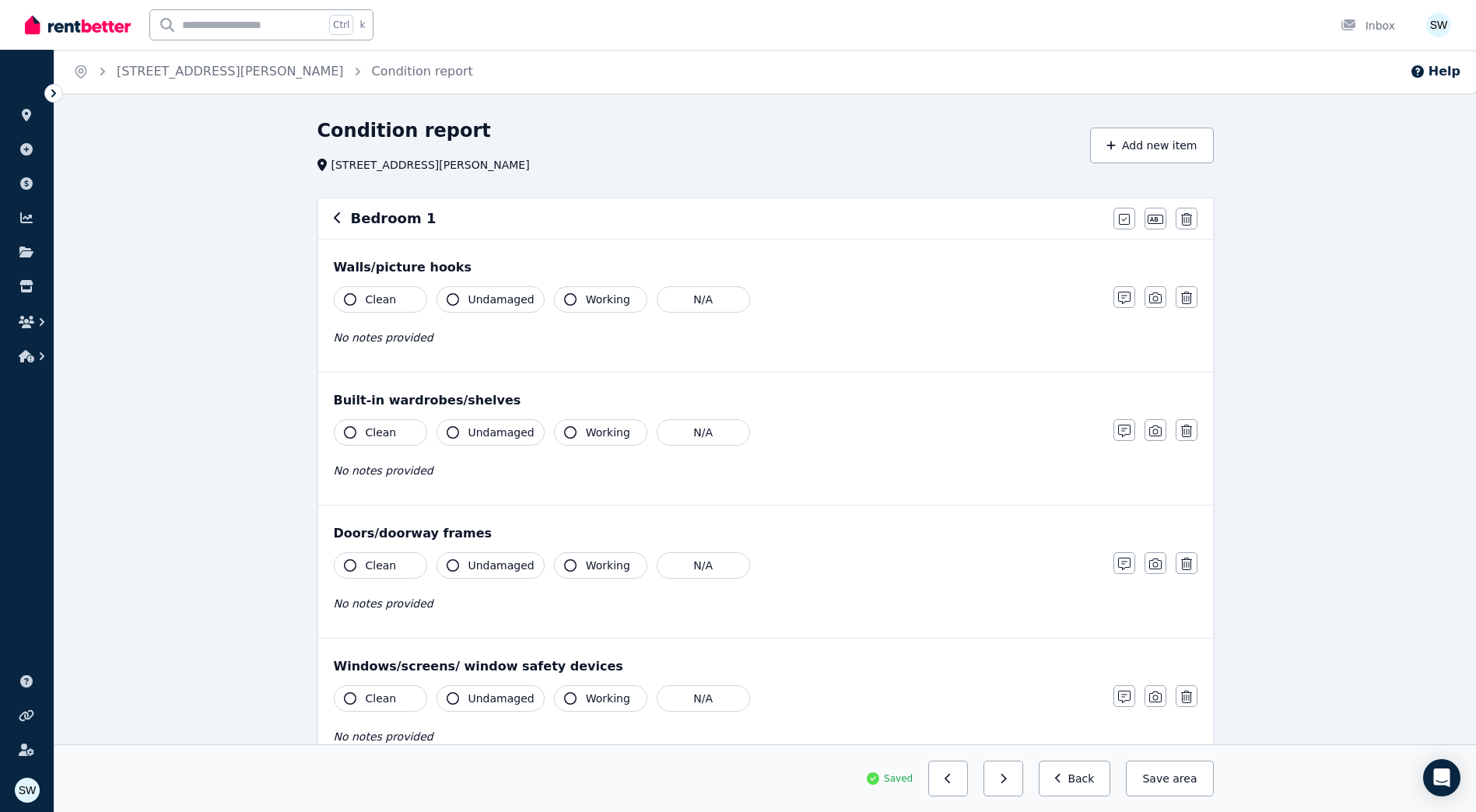
drag, startPoint x: 488, startPoint y: 223, endPoint x: 403, endPoint y: 223, distance: 85.0
click at [403, 223] on div "Bedroom 1" at bounding box center [719, 218] width 771 height 21
click at [1152, 215] on icon "button" at bounding box center [1154, 219] width 15 height 9
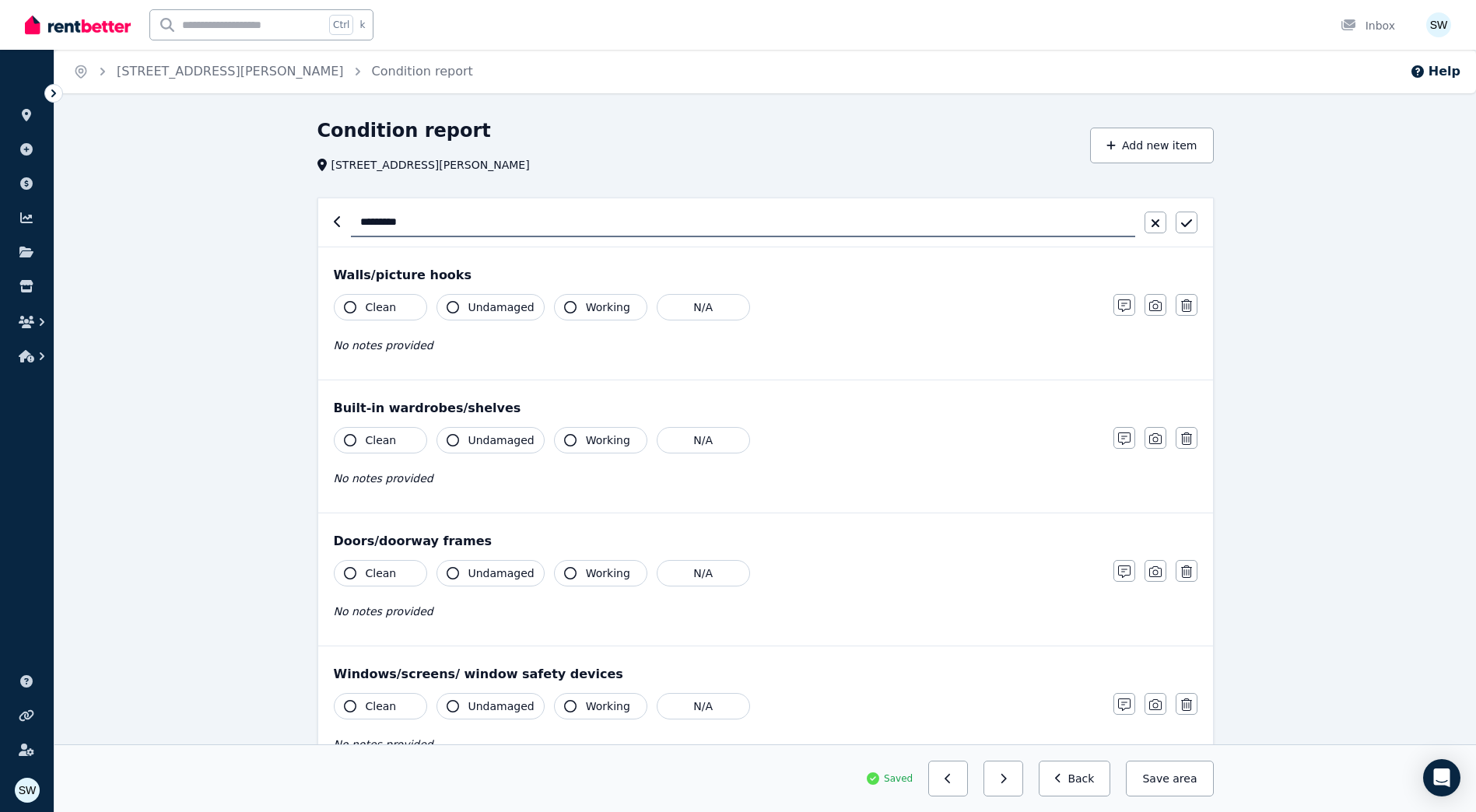
drag, startPoint x: 334, startPoint y: 218, endPoint x: 306, endPoint y: 218, distance: 28.0
type input "**********"
click at [1189, 218] on icon "button" at bounding box center [1187, 223] width 11 height 12
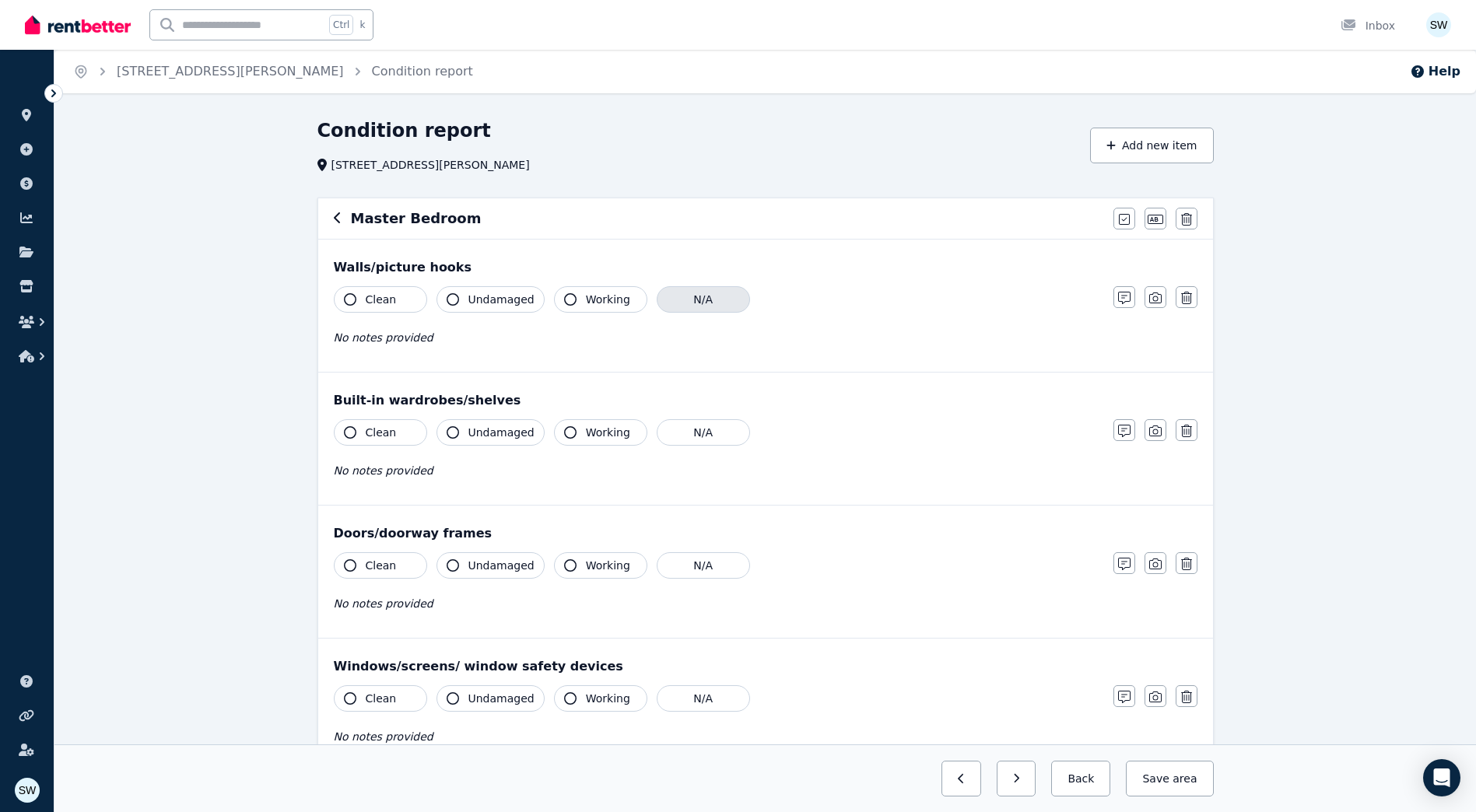
click at [697, 310] on button "N/A" at bounding box center [703, 299] width 94 height 27
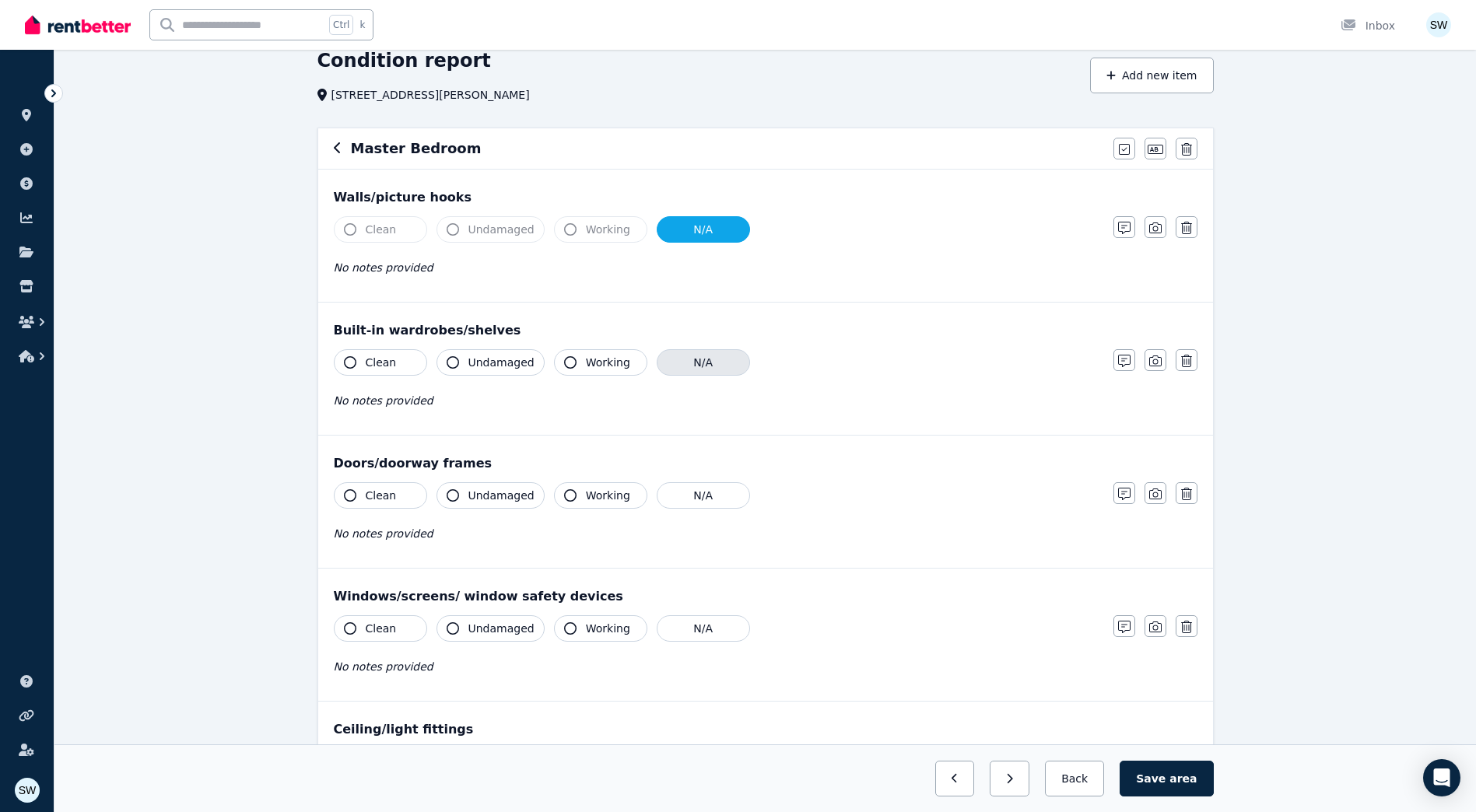
scroll to position [156, 0]
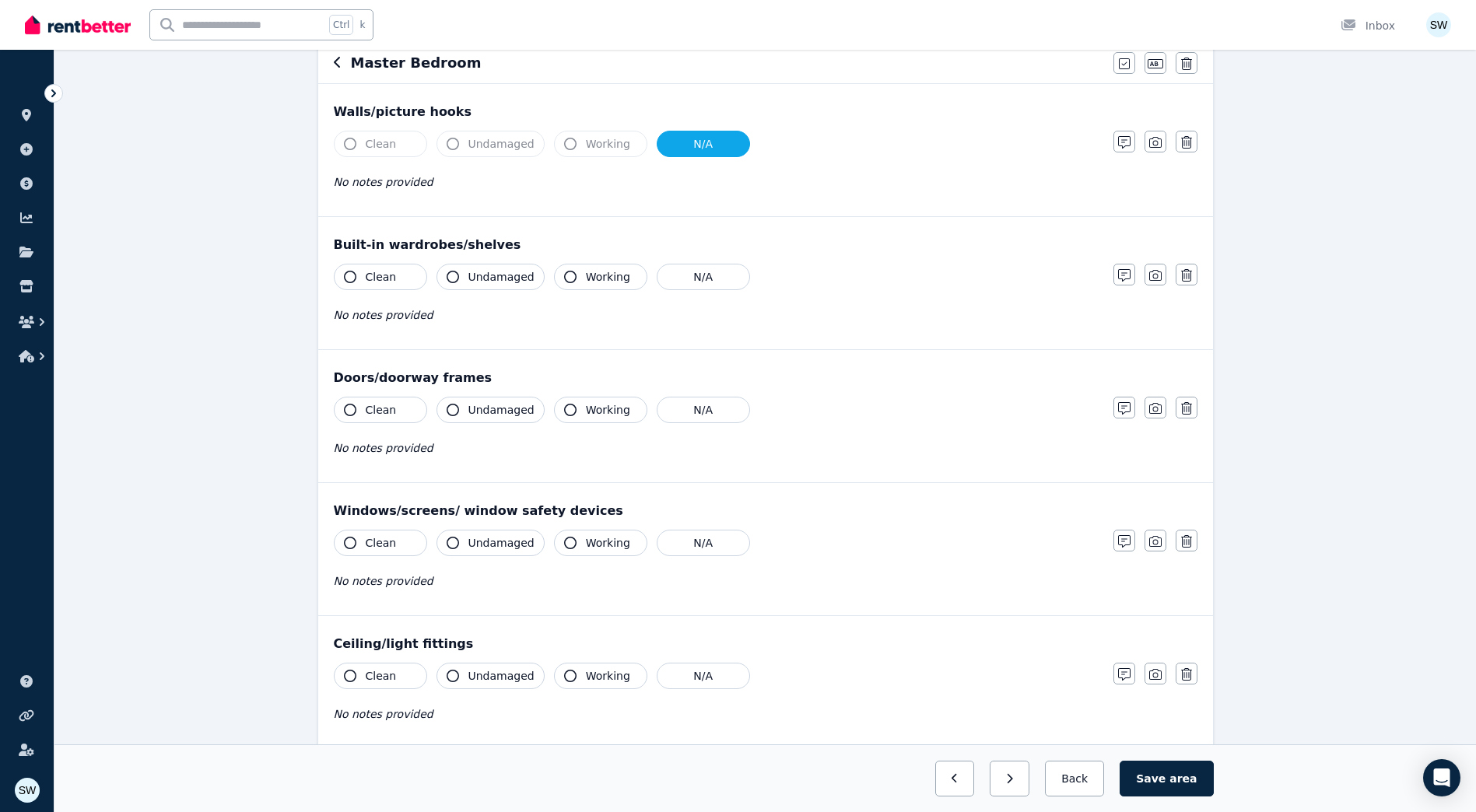
click at [575, 280] on button "Working" at bounding box center [600, 277] width 94 height 27
click at [384, 279] on span "Clean" at bounding box center [380, 276] width 31 height 15
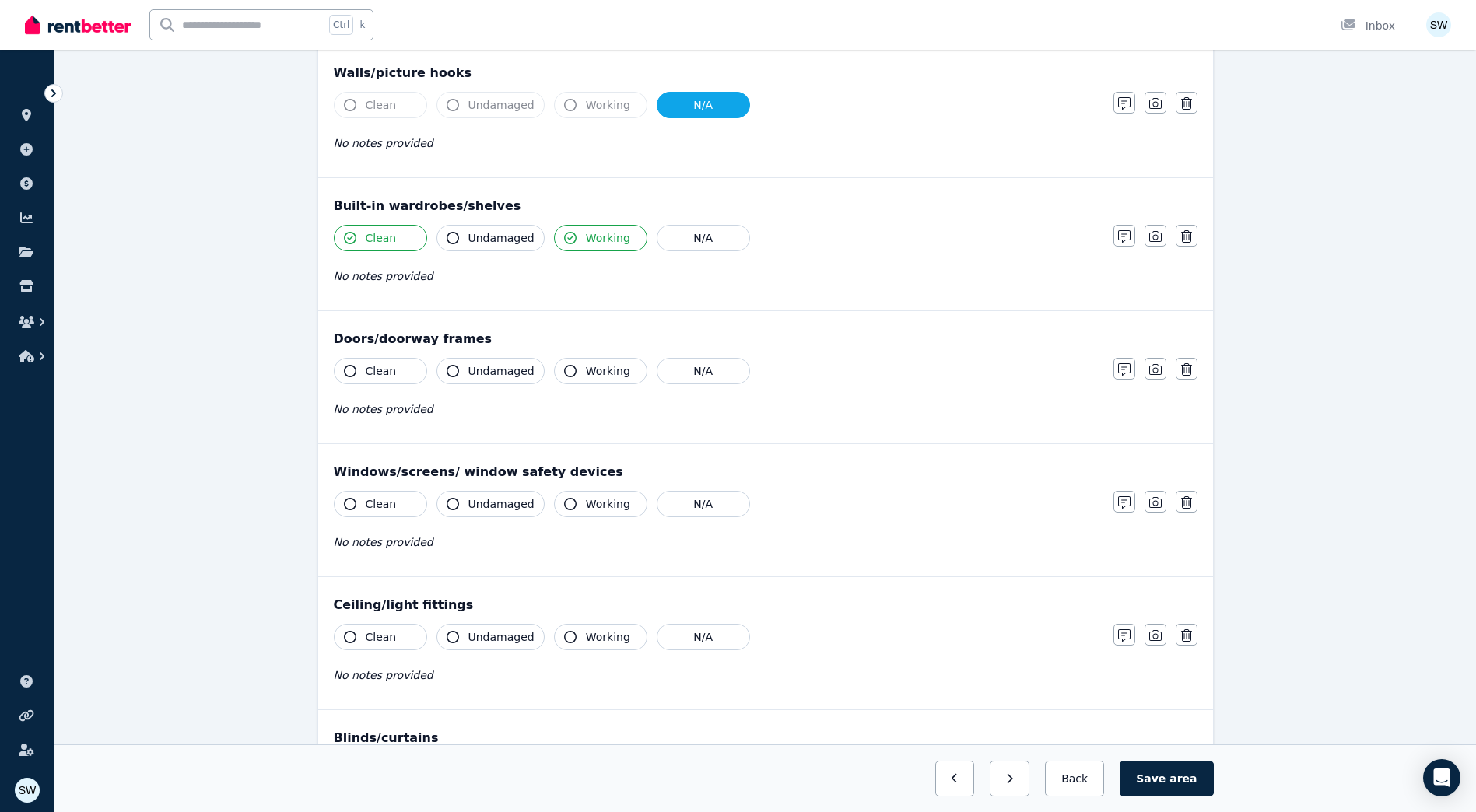
scroll to position [233, 0]
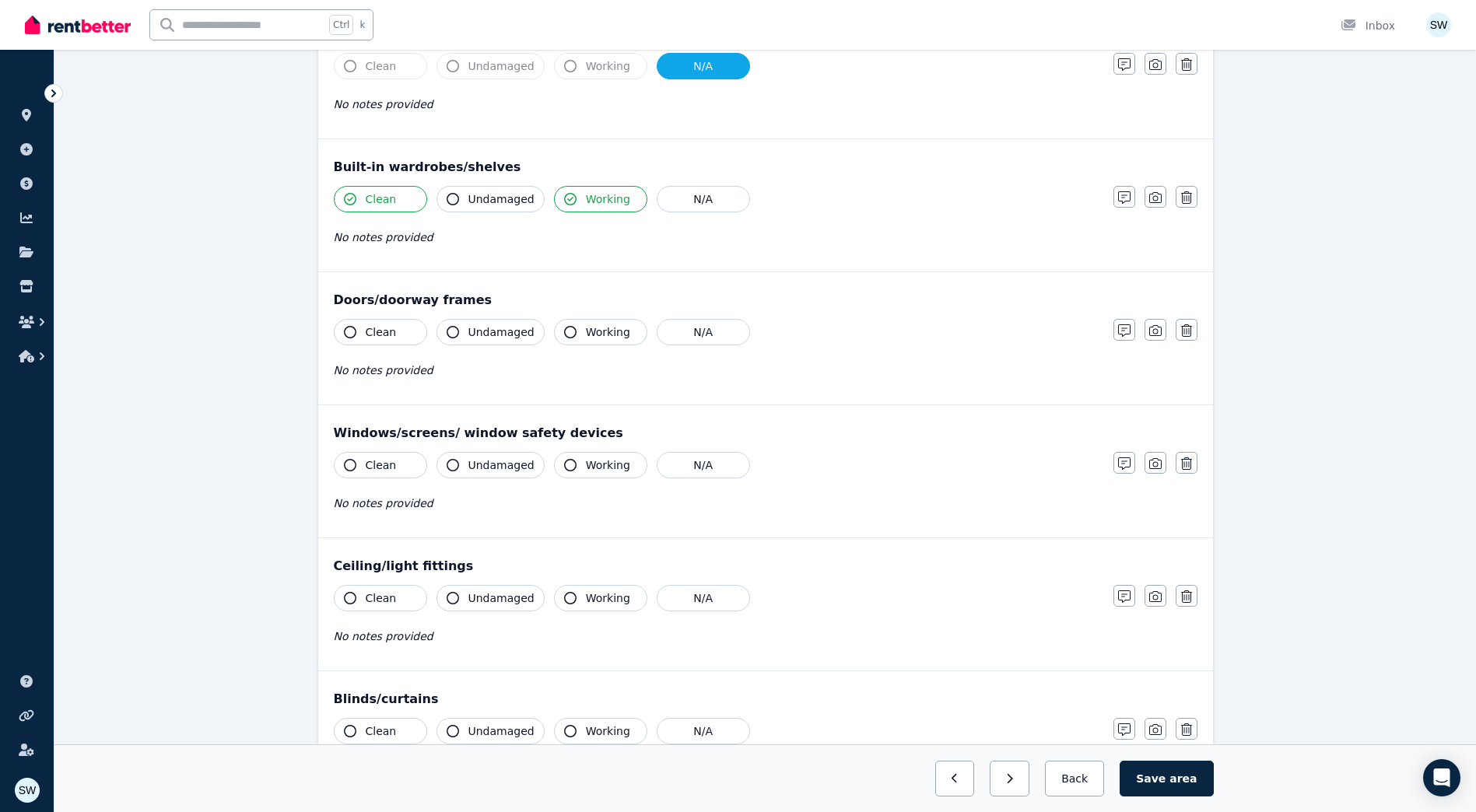
click at [411, 201] on button "Clean" at bounding box center [380, 199] width 94 height 27
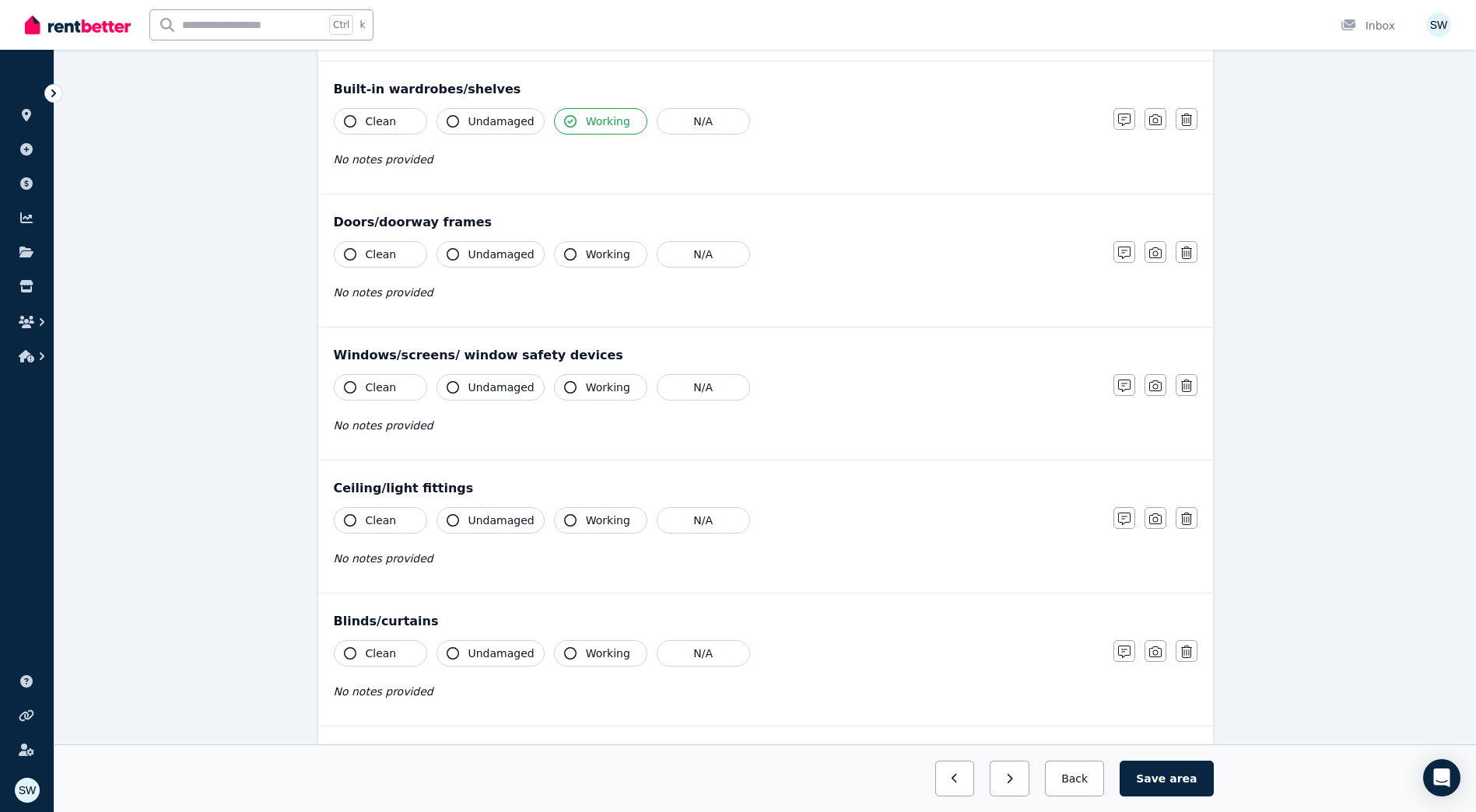
click at [617, 264] on button "Working" at bounding box center [600, 255] width 94 height 27
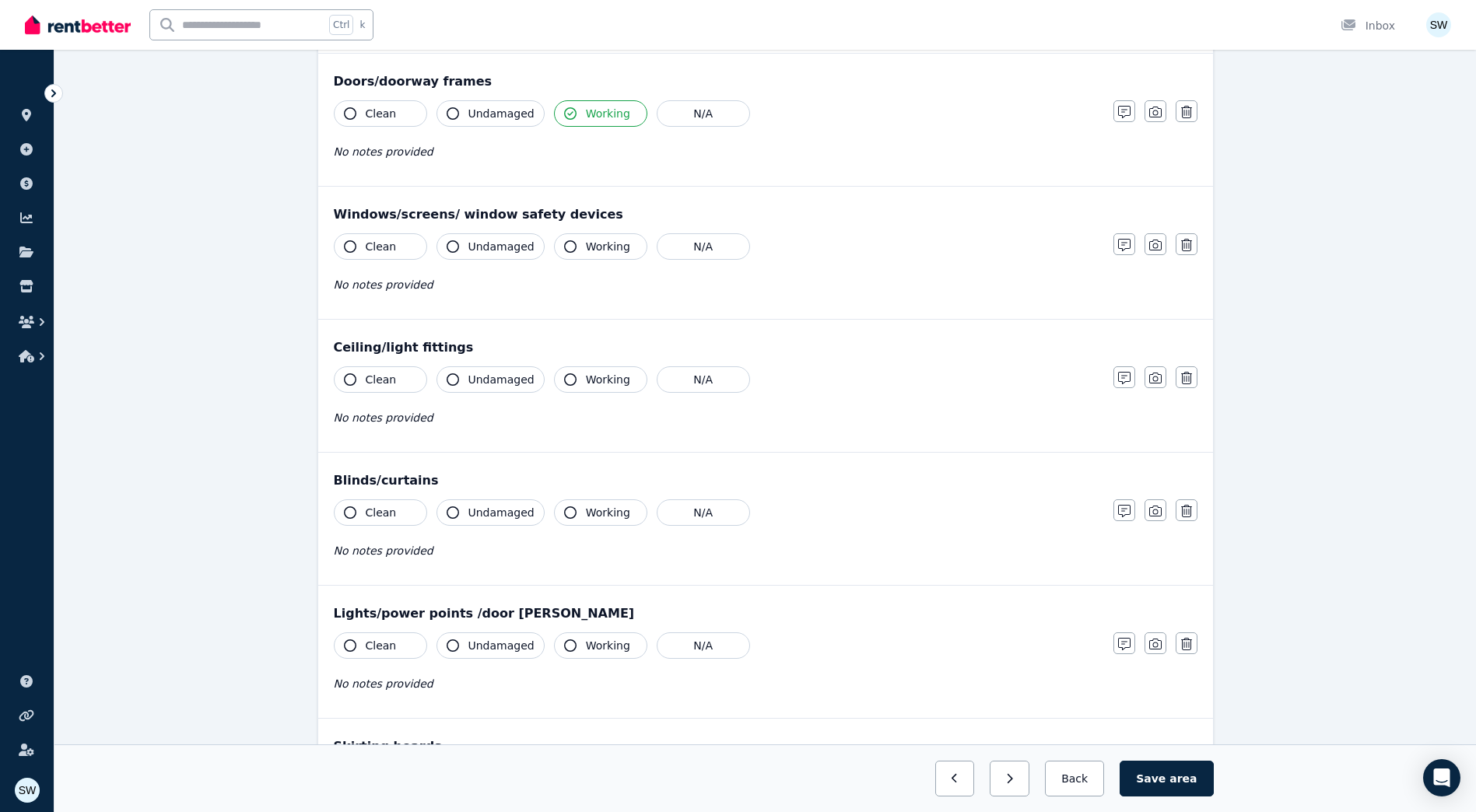
scroll to position [467, 0]
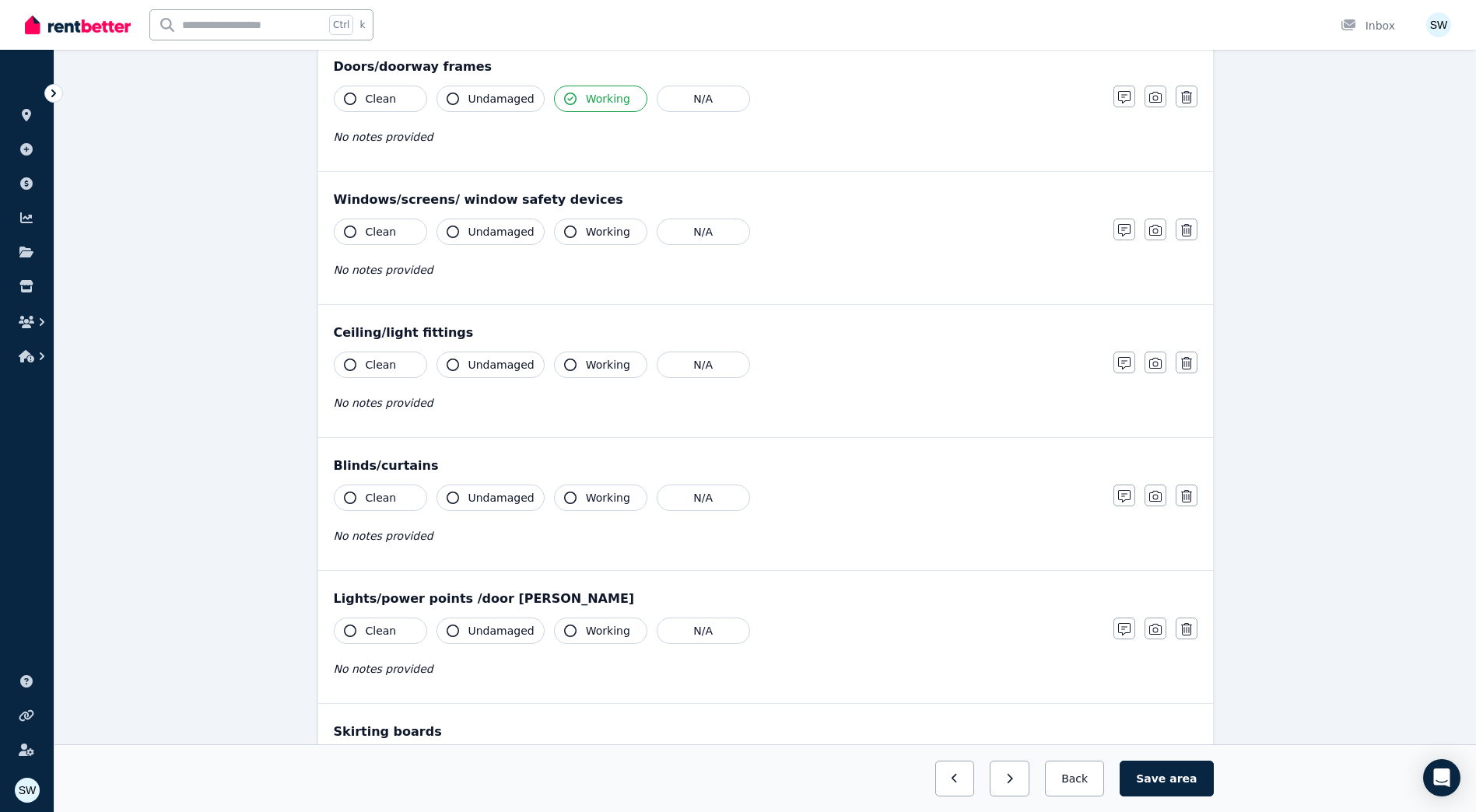
click at [574, 236] on button "Working" at bounding box center [600, 231] width 94 height 27
click at [519, 240] on button "Undamaged" at bounding box center [490, 231] width 108 height 27
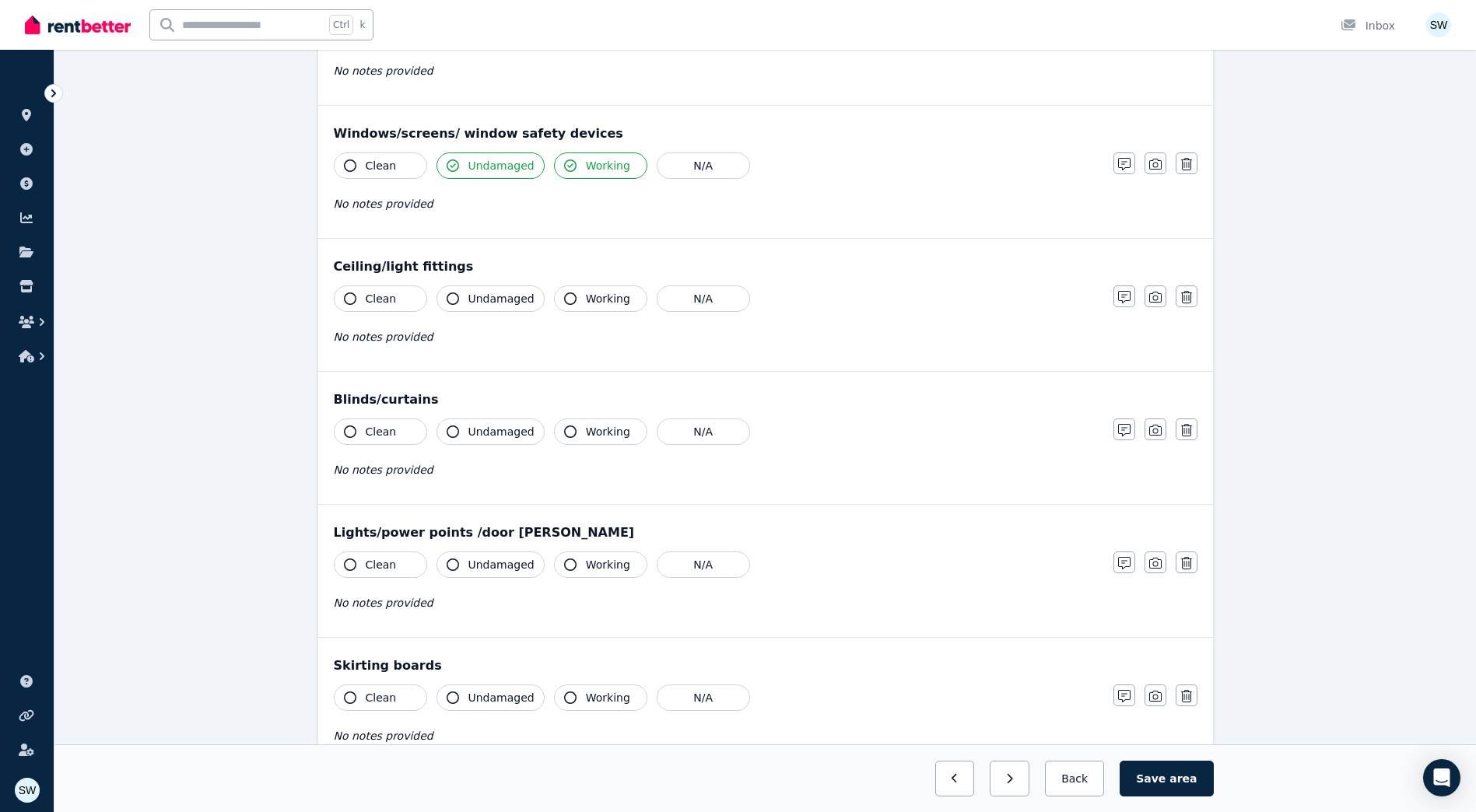
scroll to position [622, 0]
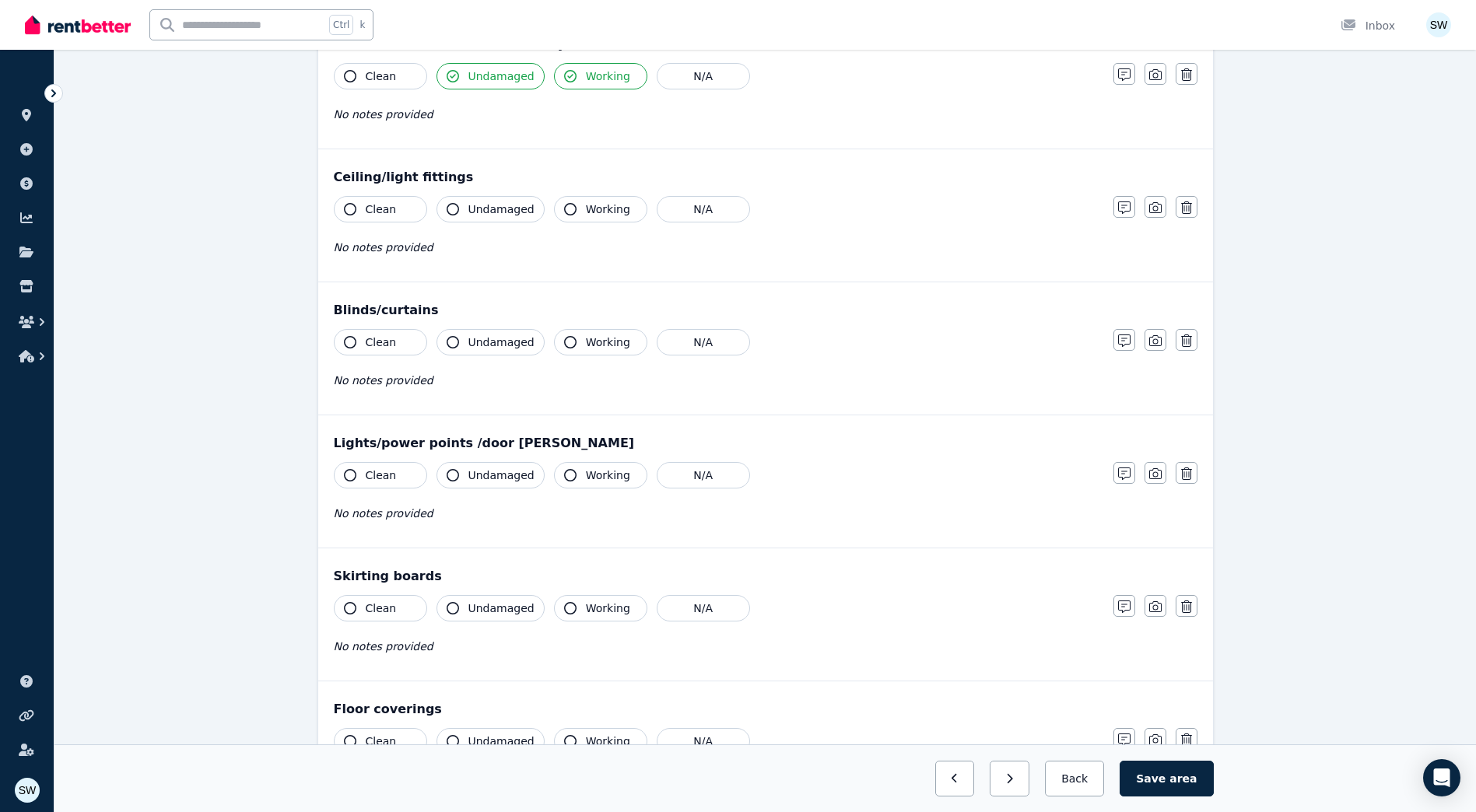
click at [426, 214] on button "Clean" at bounding box center [380, 209] width 94 height 27
click at [515, 207] on span "Undamaged" at bounding box center [502, 208] width 66 height 15
click at [586, 207] on span "Working" at bounding box center [608, 208] width 45 height 15
click at [404, 212] on button "Clean" at bounding box center [380, 209] width 94 height 27
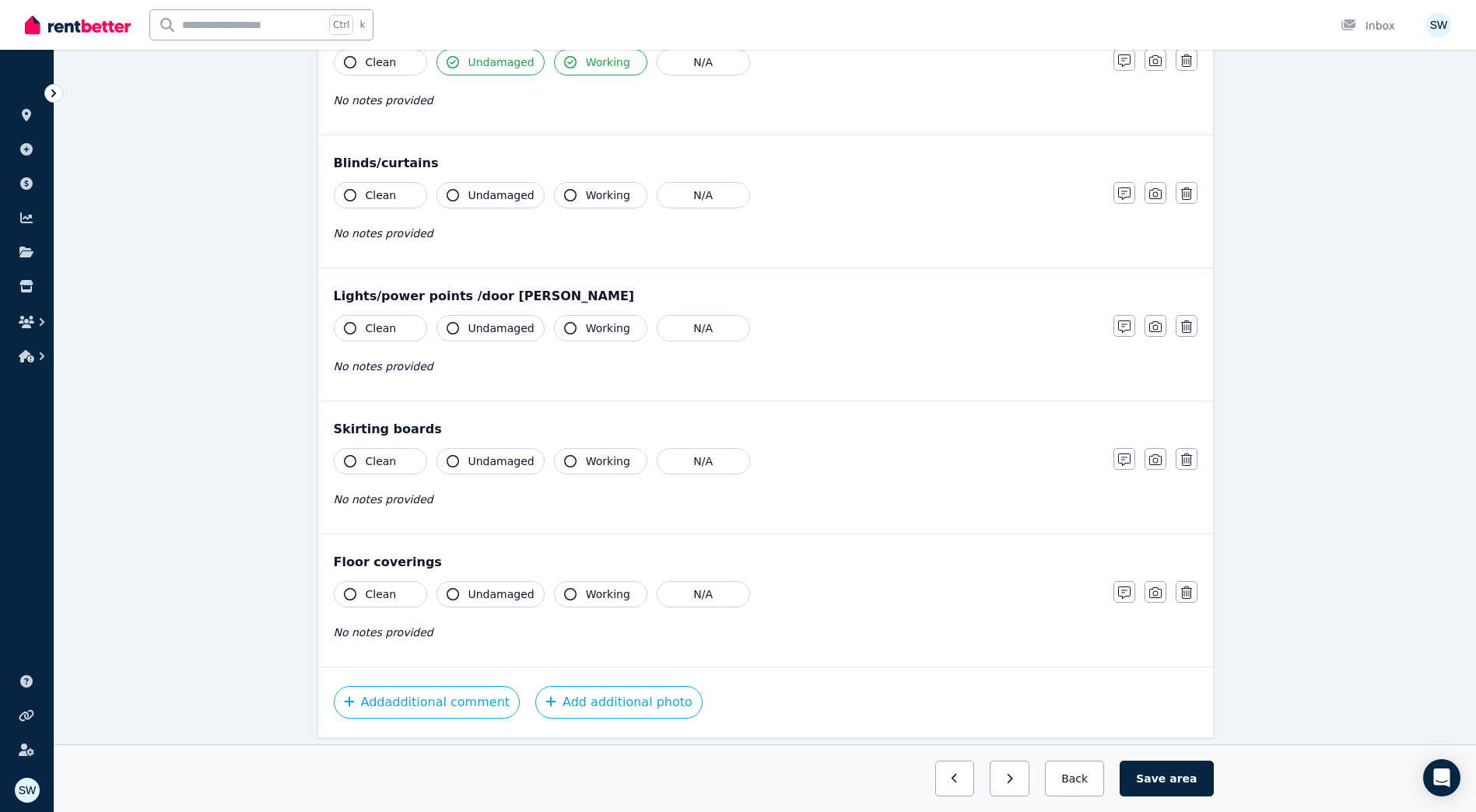
scroll to position [777, 0]
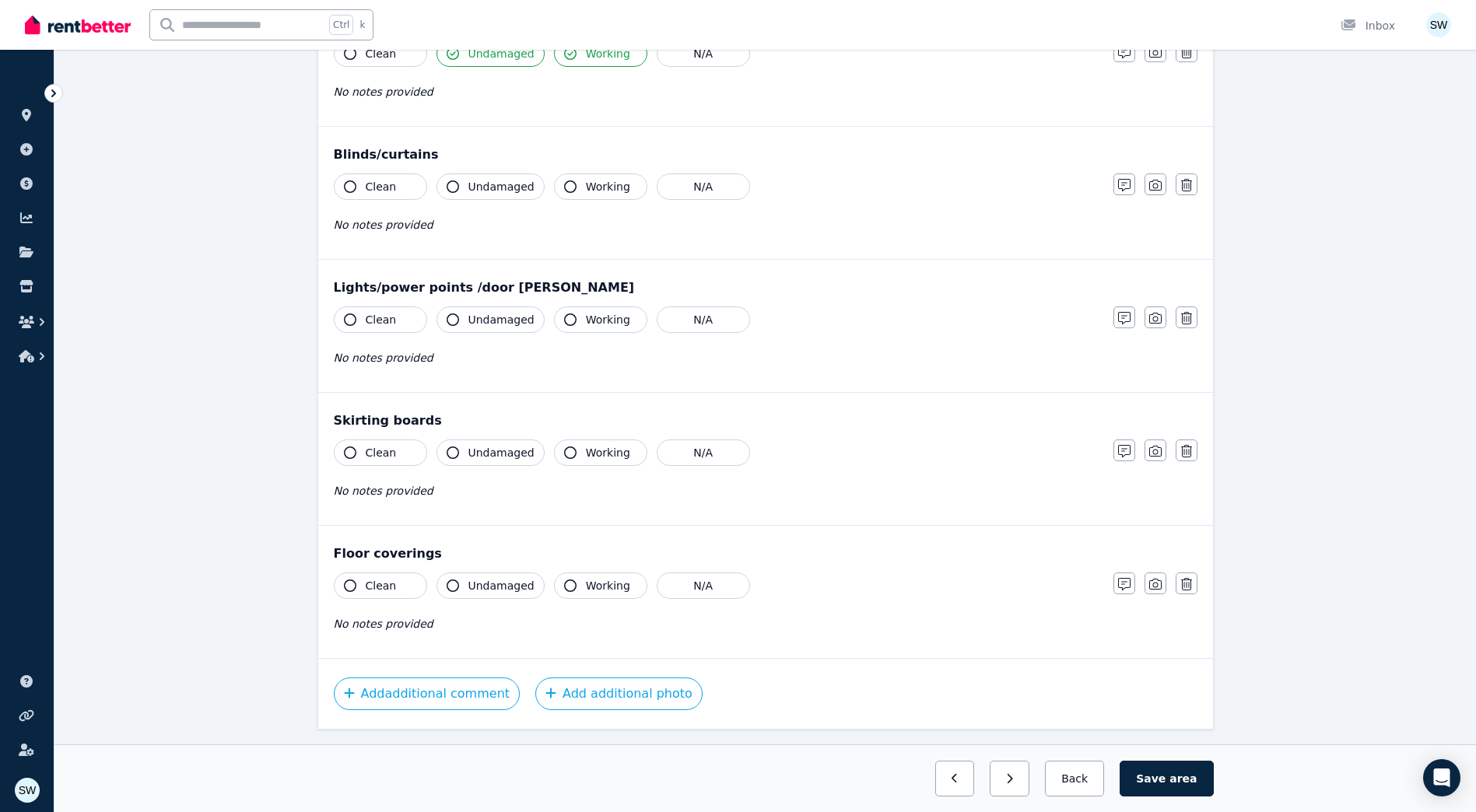
click at [517, 187] on span "Undamaged" at bounding box center [502, 186] width 66 height 15
click at [586, 191] on span "Working" at bounding box center [608, 186] width 45 height 15
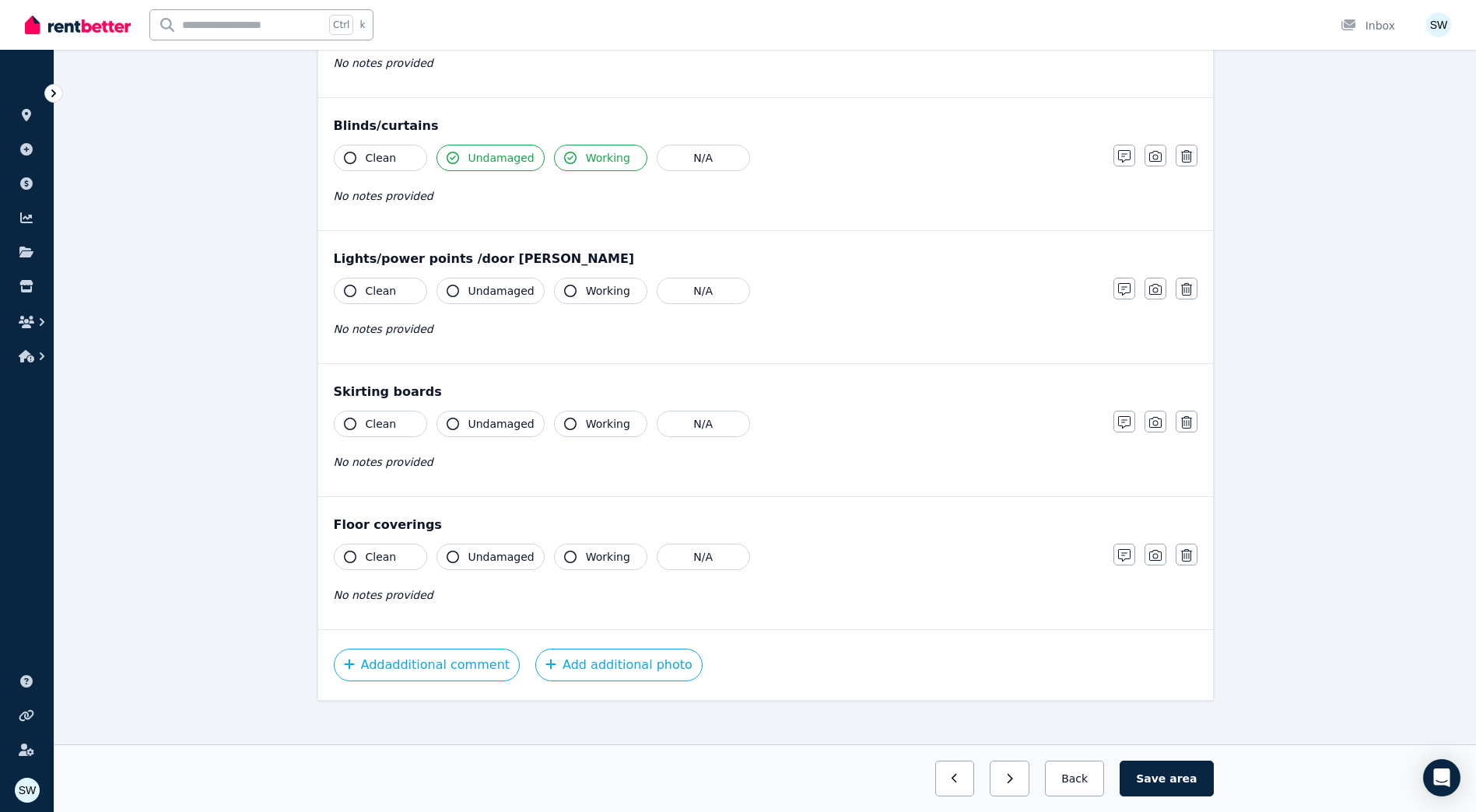
scroll to position [819, 0]
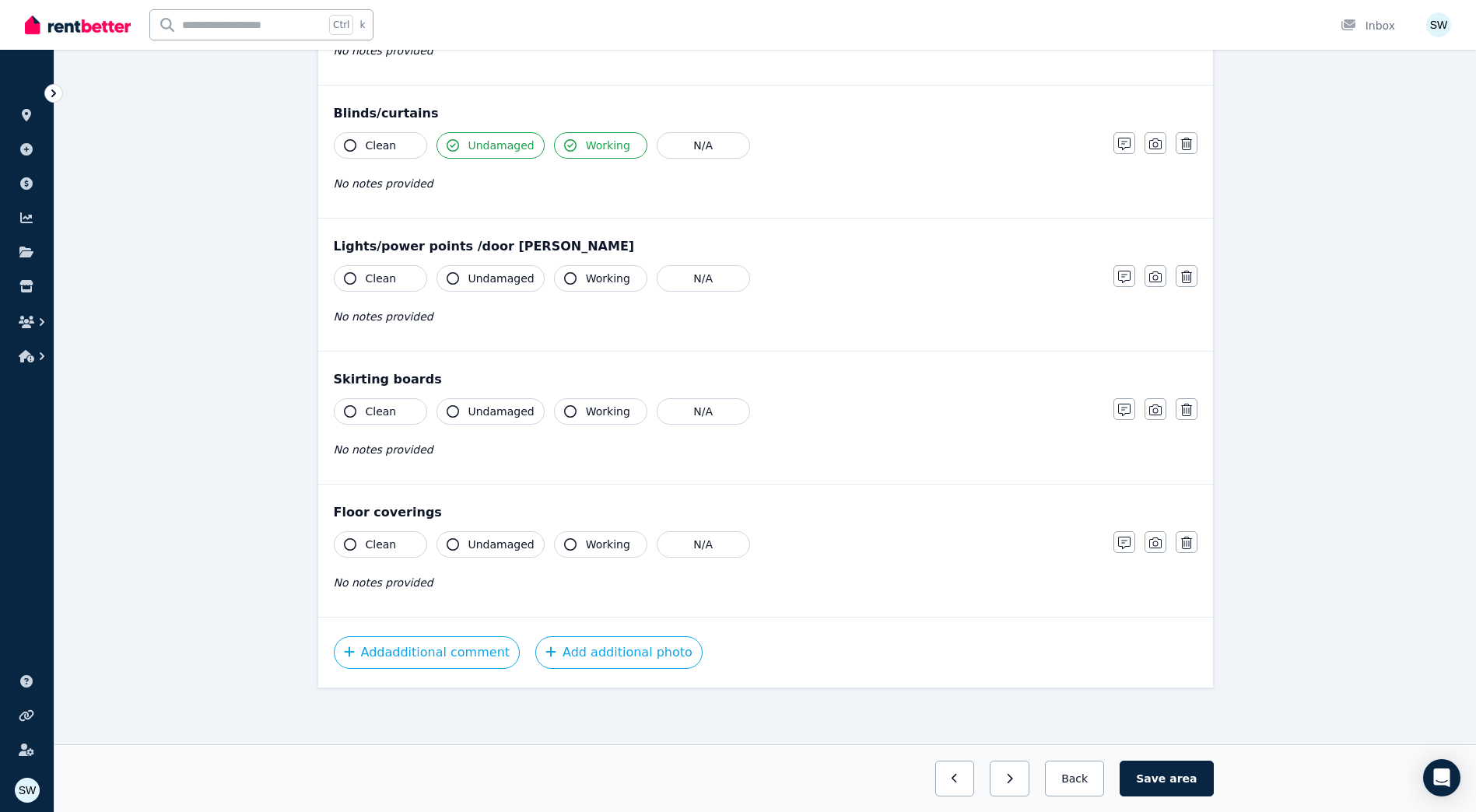
click at [503, 276] on span "Undamaged" at bounding box center [502, 278] width 66 height 15
click at [562, 272] on button "Working" at bounding box center [600, 279] width 94 height 27
click at [664, 412] on button "N/A" at bounding box center [703, 411] width 94 height 27
click at [402, 548] on button "Clean" at bounding box center [380, 544] width 94 height 27
click at [462, 589] on div "No notes provided" at bounding box center [716, 582] width 764 height 19
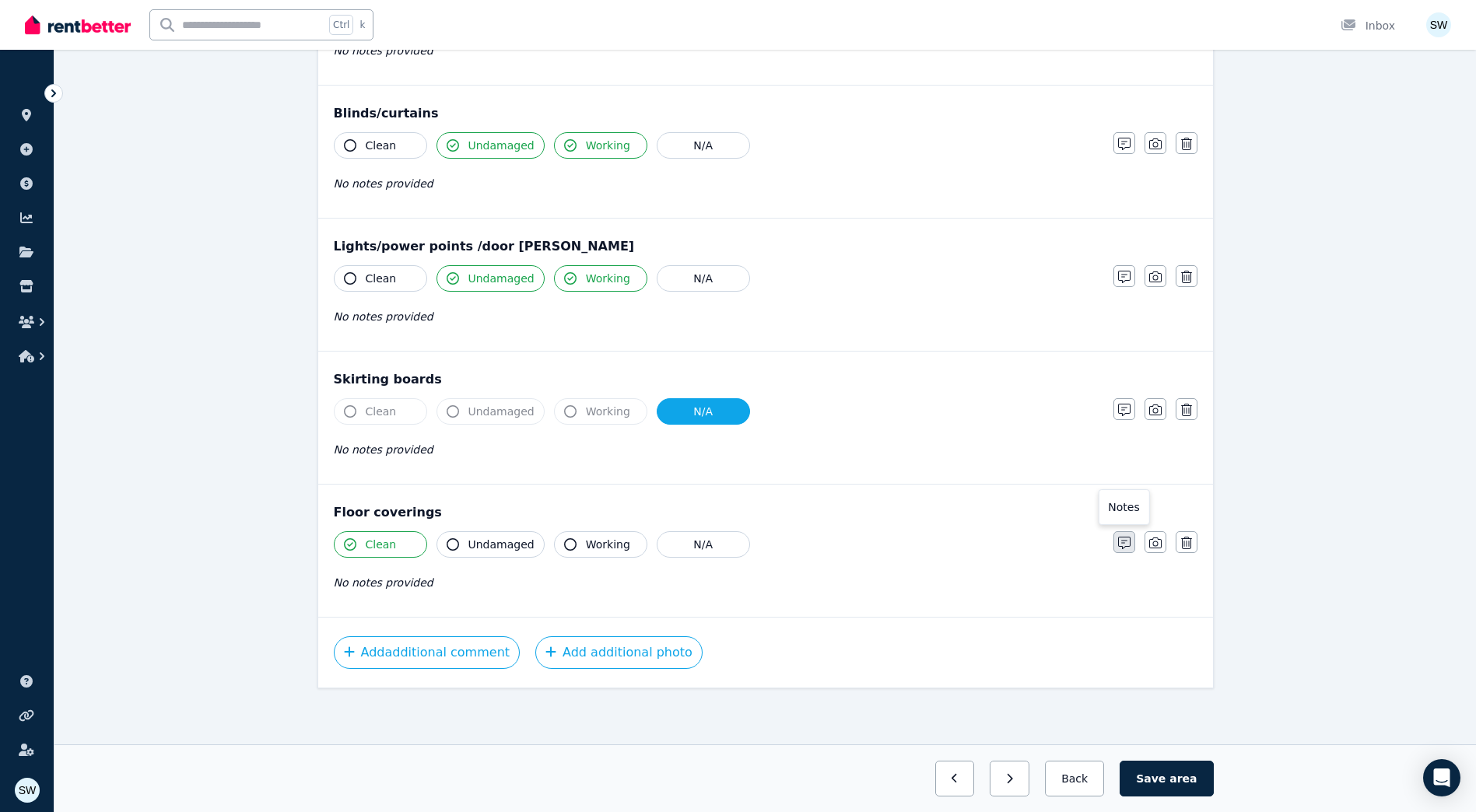
click at [1126, 544] on icon "button" at bounding box center [1124, 543] width 12 height 12
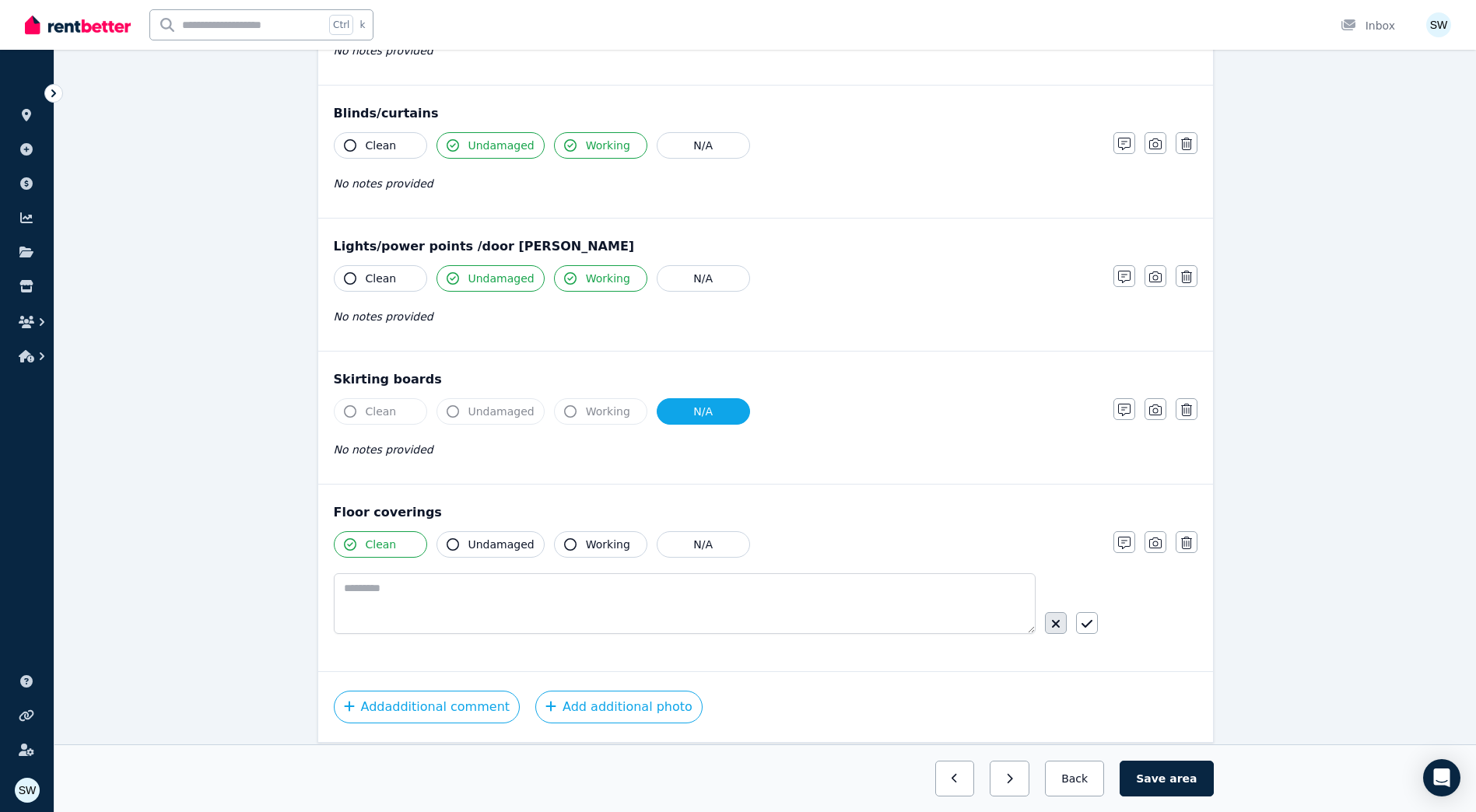
scroll to position [873, 0]
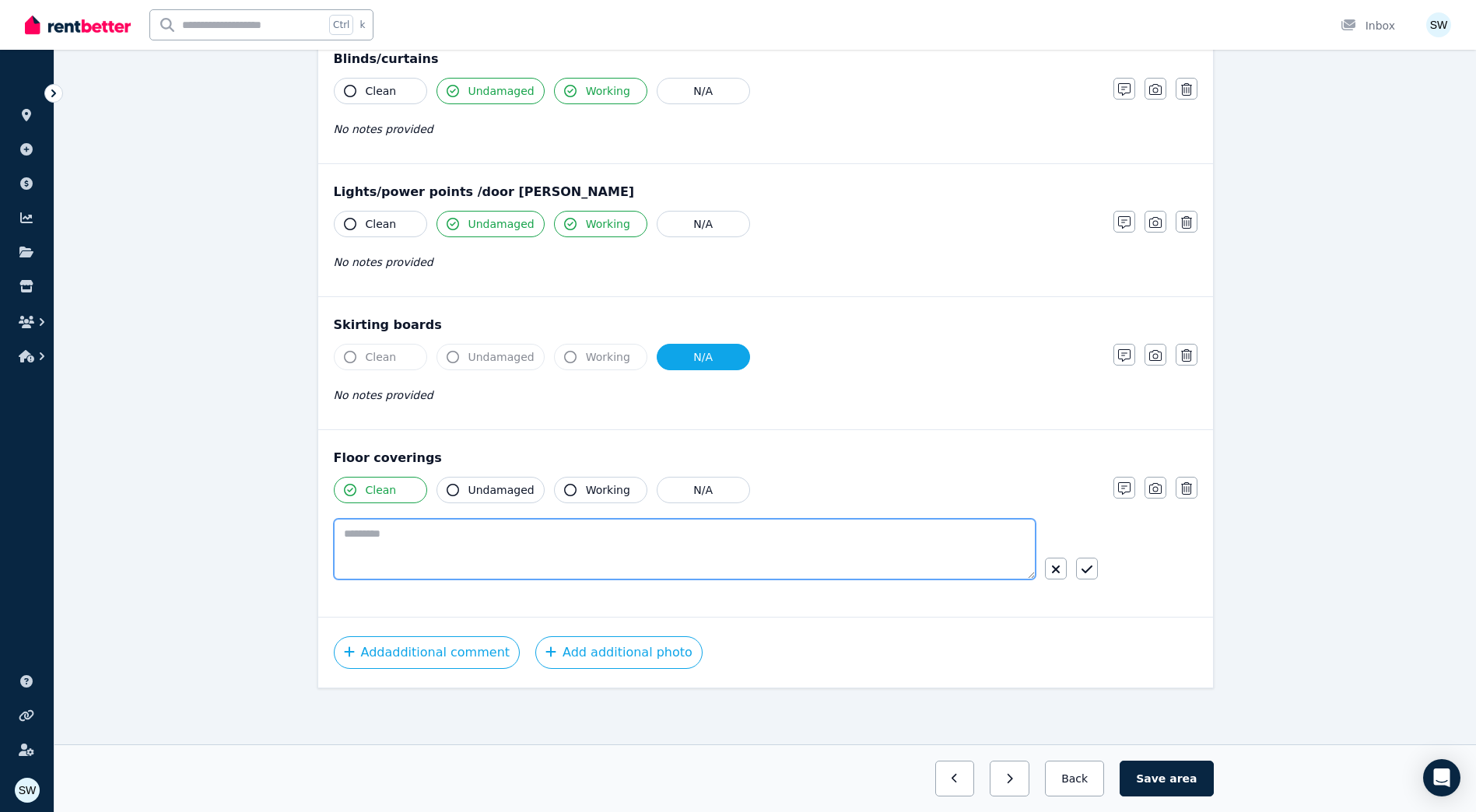
click at [574, 542] on textarea at bounding box center [685, 548] width 702 height 61
type textarea "**********"
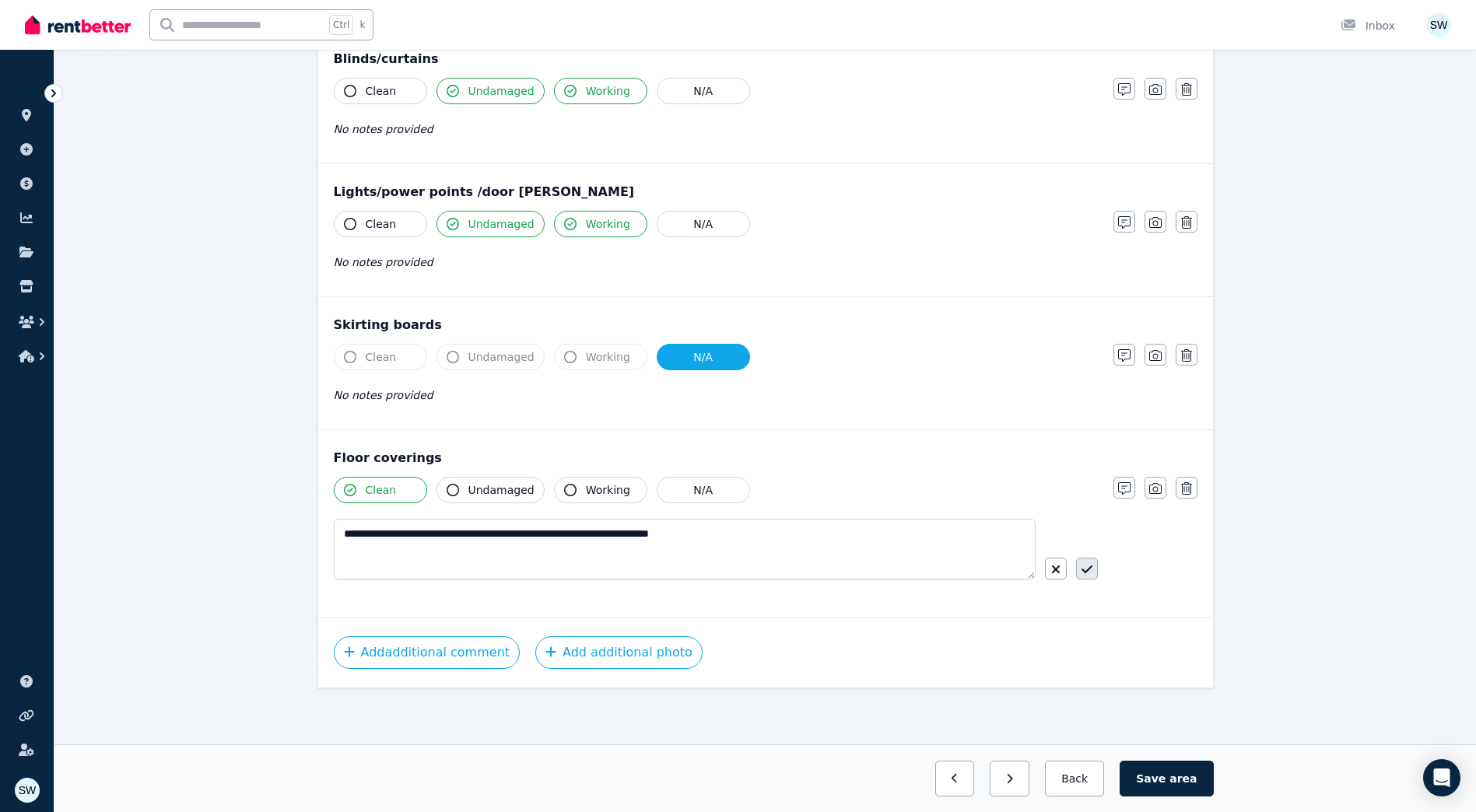
click at [1092, 565] on button "button" at bounding box center [1087, 568] width 21 height 21
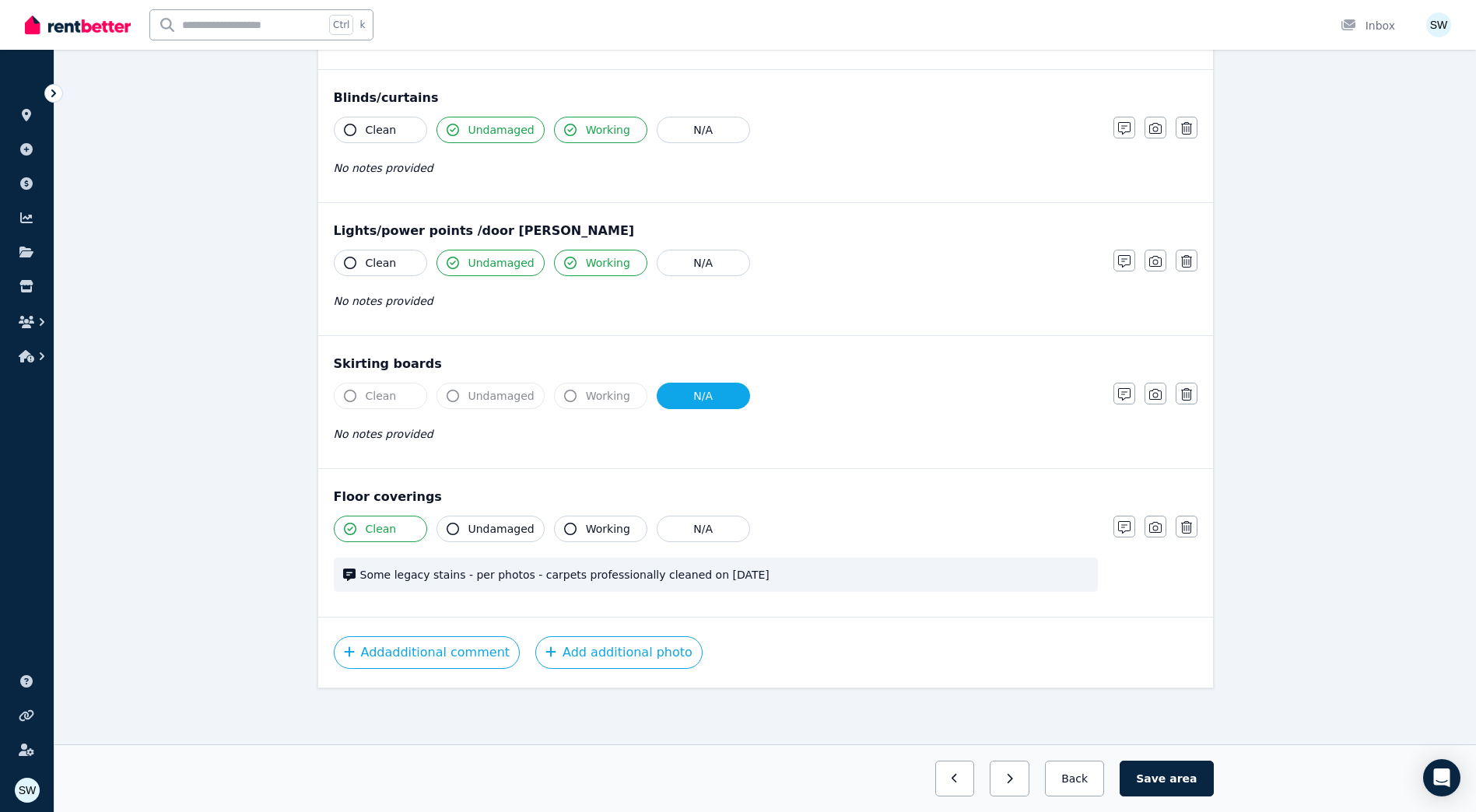
scroll to position [834, 0]
click at [865, 605] on div "Clean Undamaged Working N/A Some legacy stains - per photos - carpets professio…" at bounding box center [716, 561] width 764 height 92
click at [873, 574] on span "Some legacy stains - per photos - carpets professionally cleaned on 28/08/2025" at bounding box center [723, 574] width 728 height 15
click at [1119, 522] on icon "button" at bounding box center [1124, 527] width 12 height 12
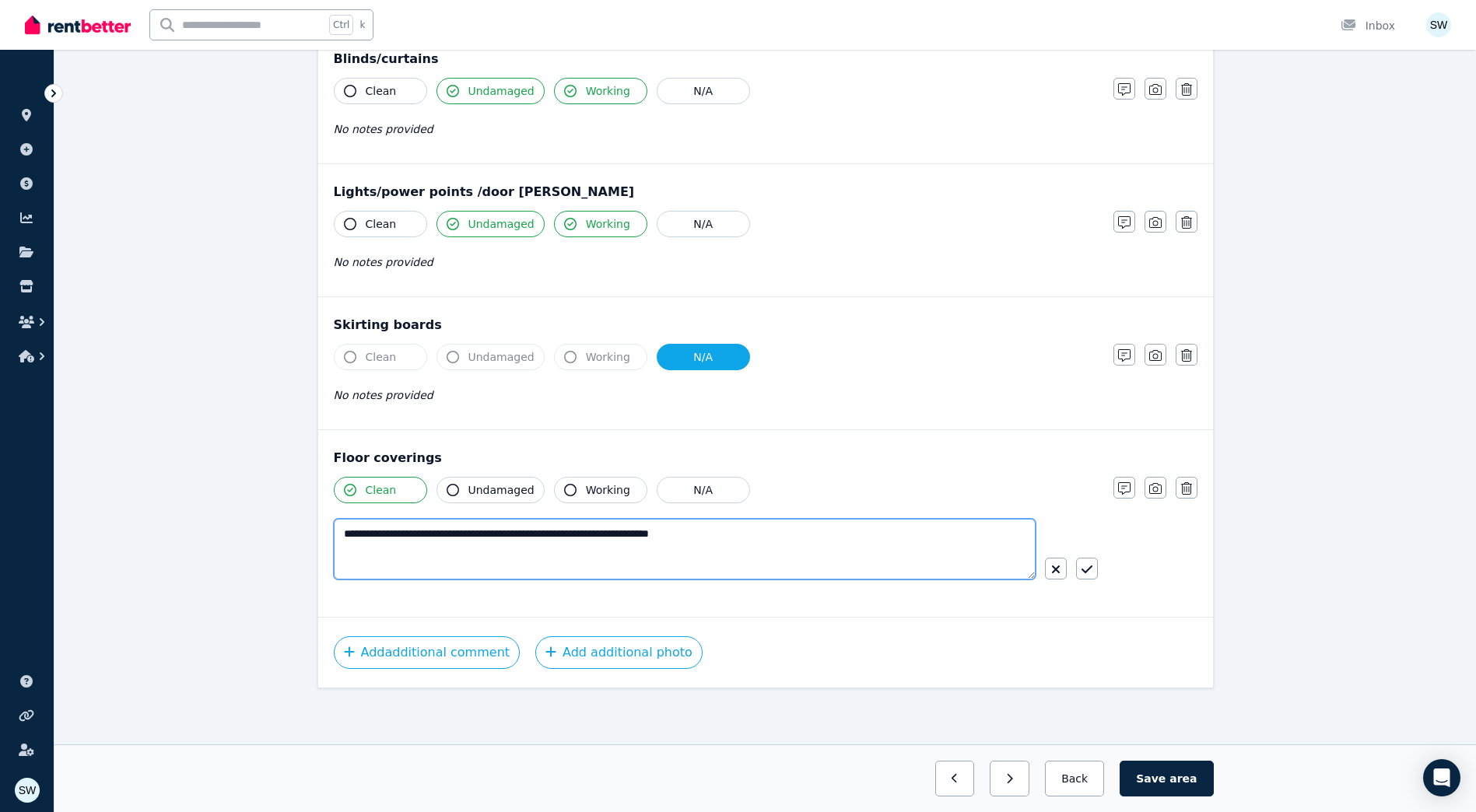
click at [681, 534] on textarea "**********" at bounding box center [685, 548] width 702 height 61
type textarea "**********"
click at [1085, 566] on icon "button" at bounding box center [1087, 569] width 11 height 12
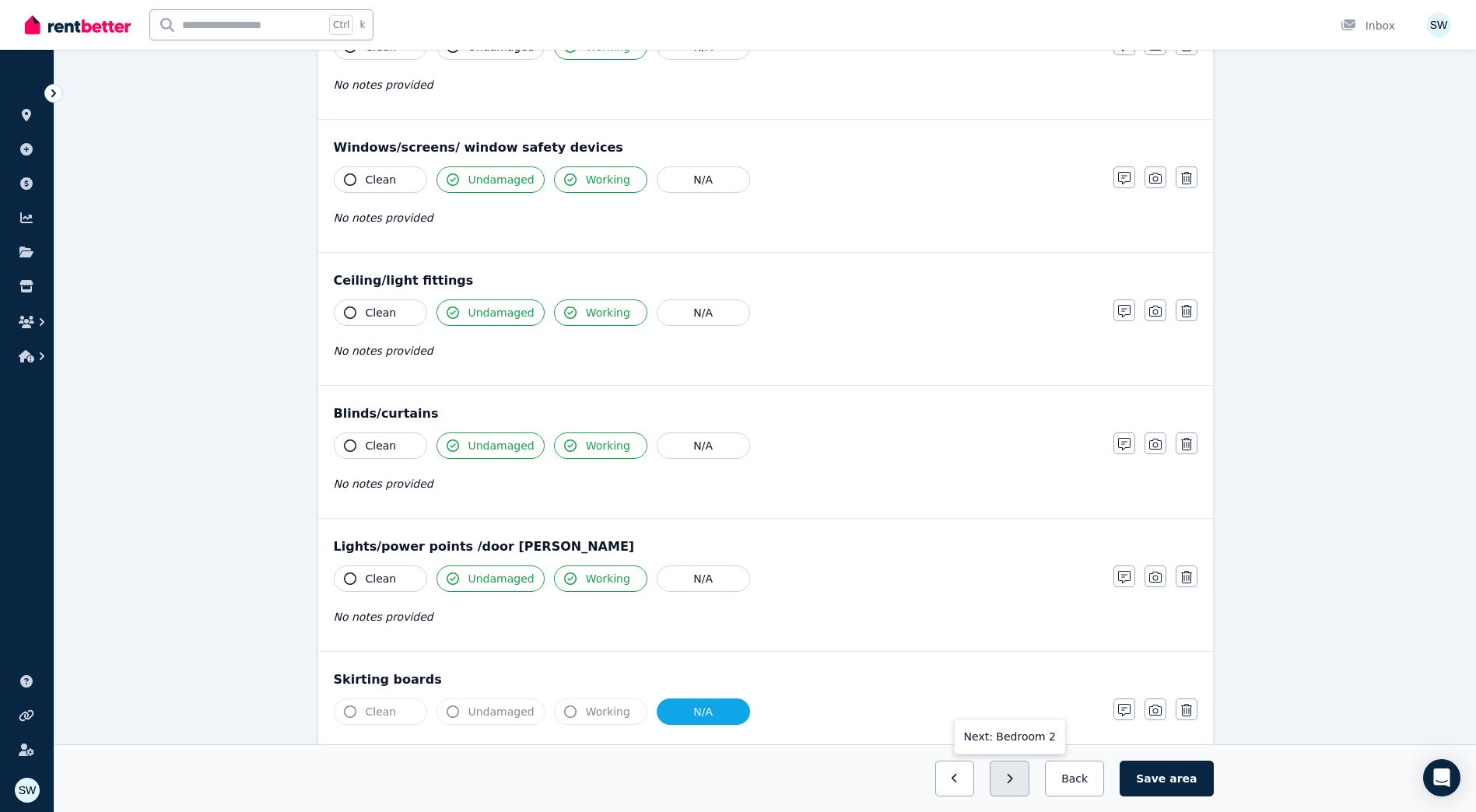
scroll to position [777, 0]
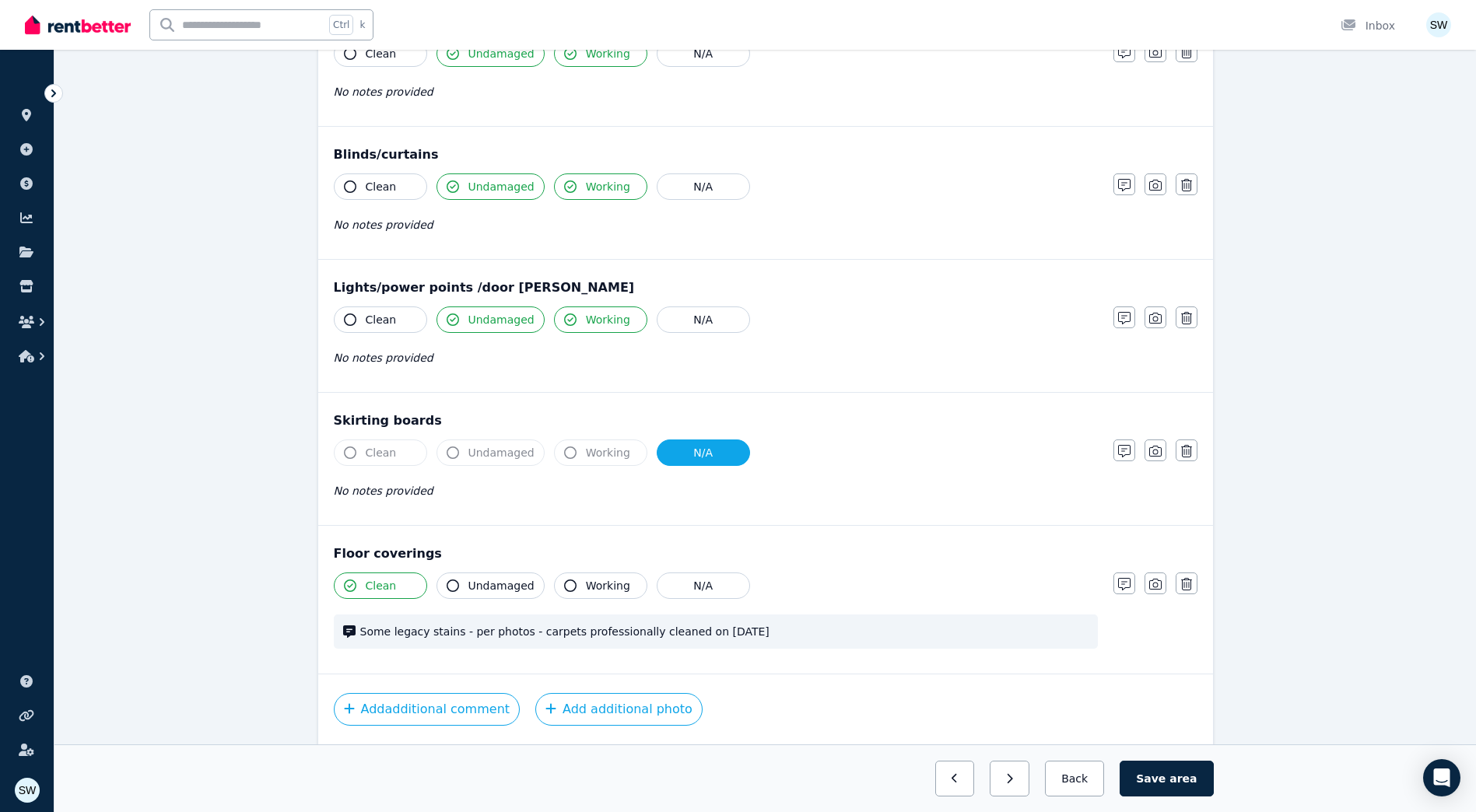
drag, startPoint x: 752, startPoint y: 629, endPoint x: 360, endPoint y: 626, distance: 392.0
click at [360, 626] on span "Some legacy stains - per photos - carpets professionally cleaned on [DATE]" at bounding box center [723, 630] width 728 height 15
copy span "Some legacy stains - per photos - carpets professionally cleaned on [DATE]"
click at [853, 669] on div "Floor coverings Clean Undamaged Working N/A Some legacy stains - per photos - c…" at bounding box center [765, 599] width 894 height 148
click at [1029, 781] on button "button" at bounding box center [1009, 778] width 40 height 36
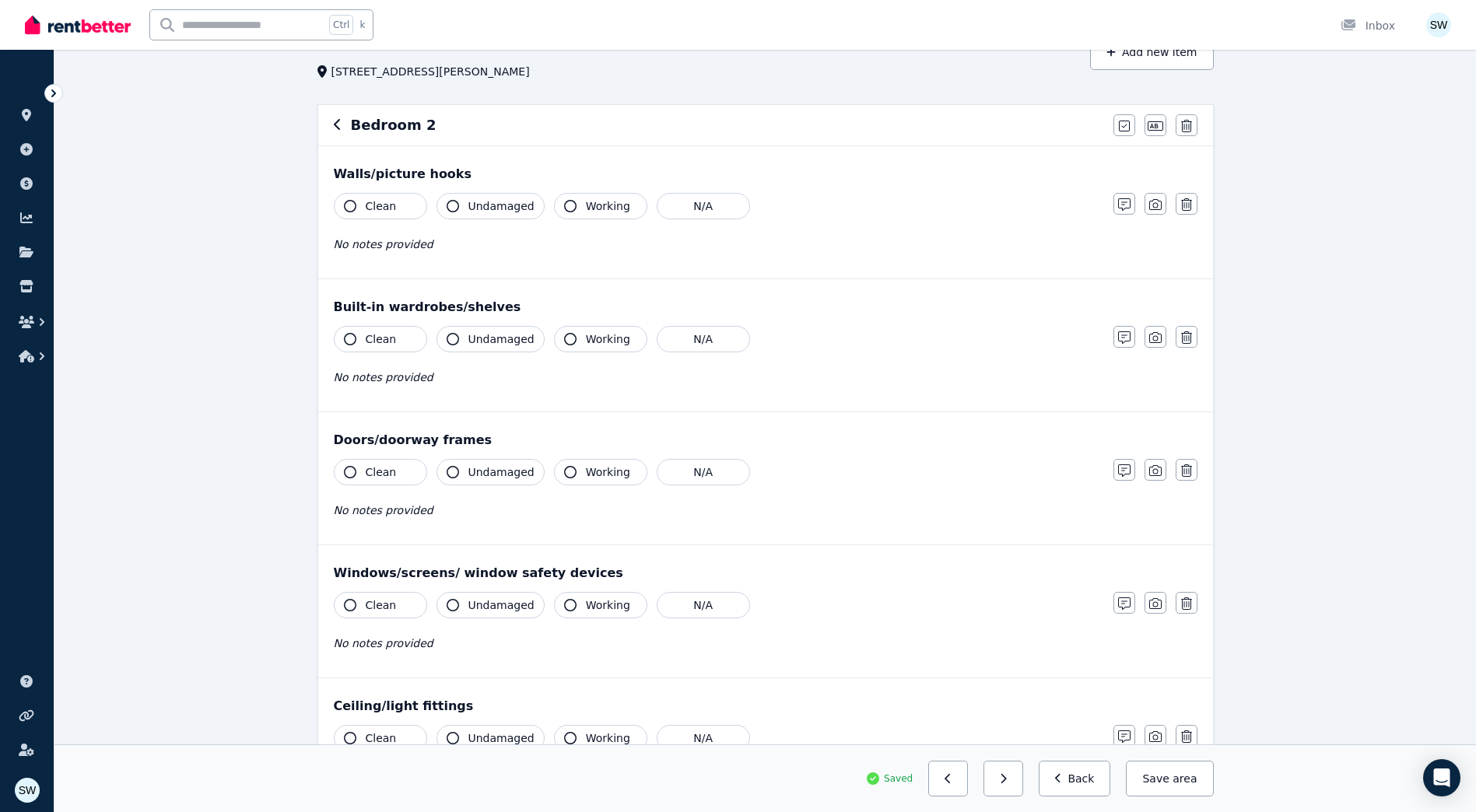
scroll to position [0, 0]
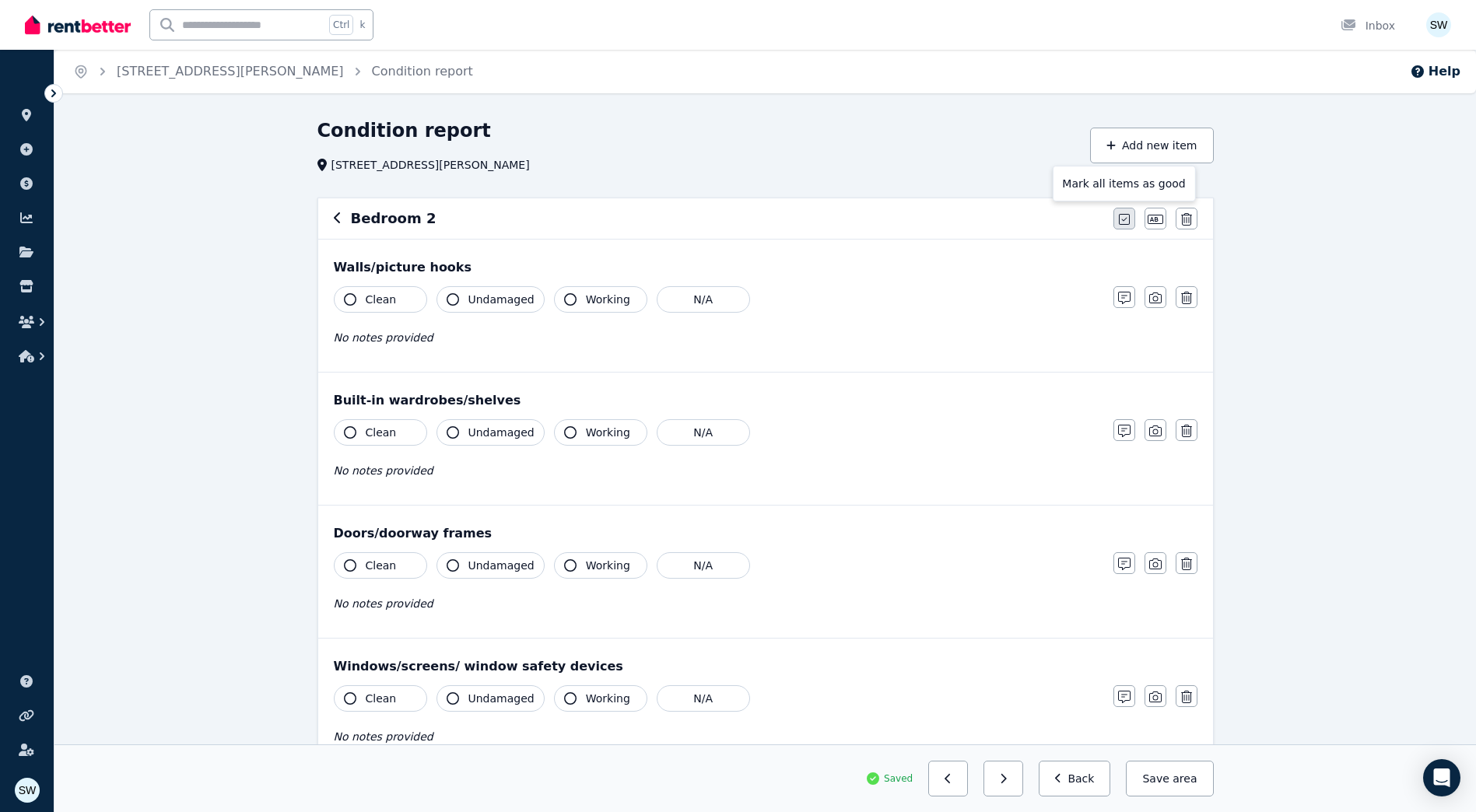
click at [1127, 217] on icon "button" at bounding box center [1124, 219] width 11 height 12
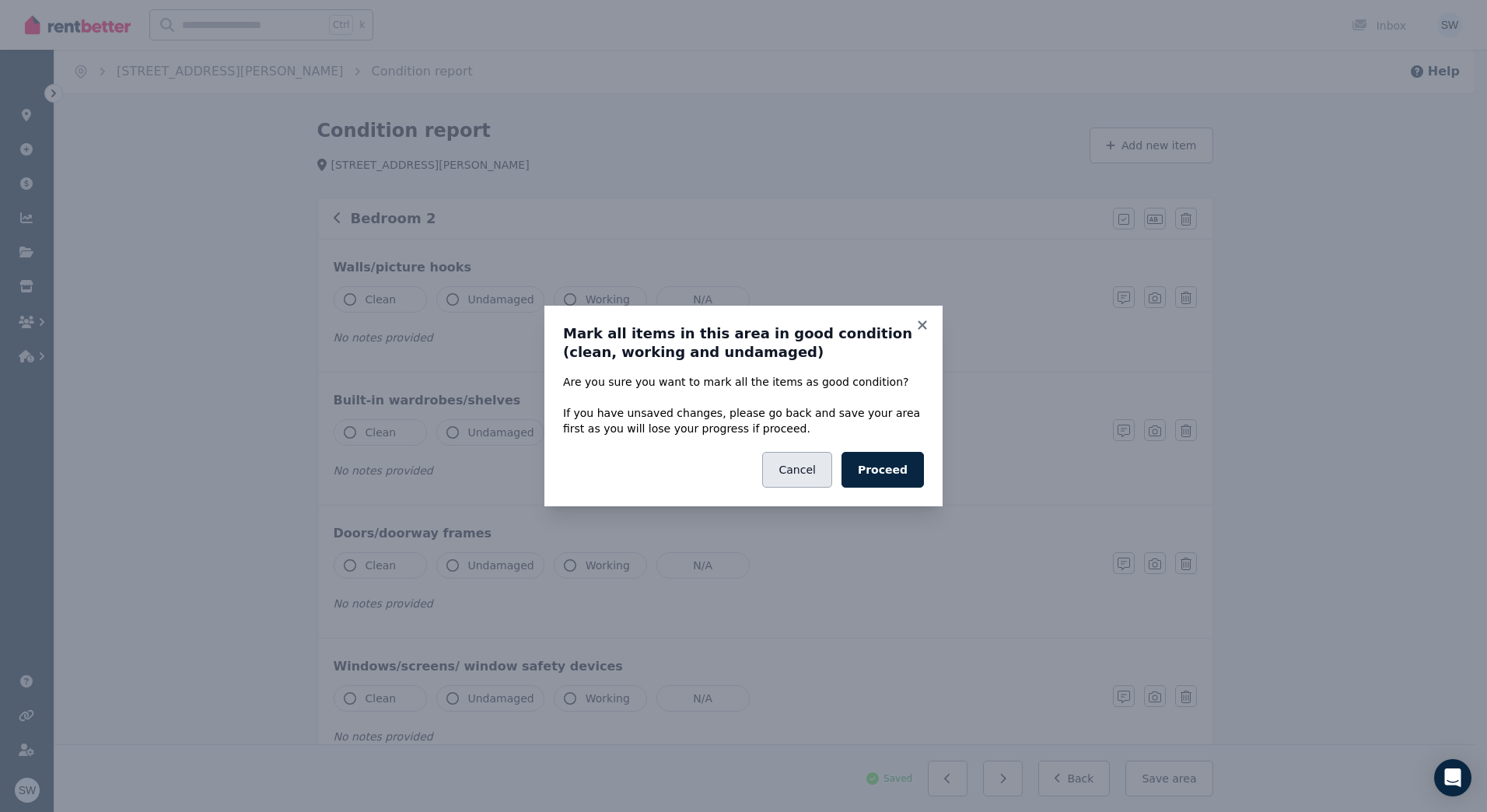
click at [825, 473] on button "Cancel" at bounding box center [797, 469] width 69 height 36
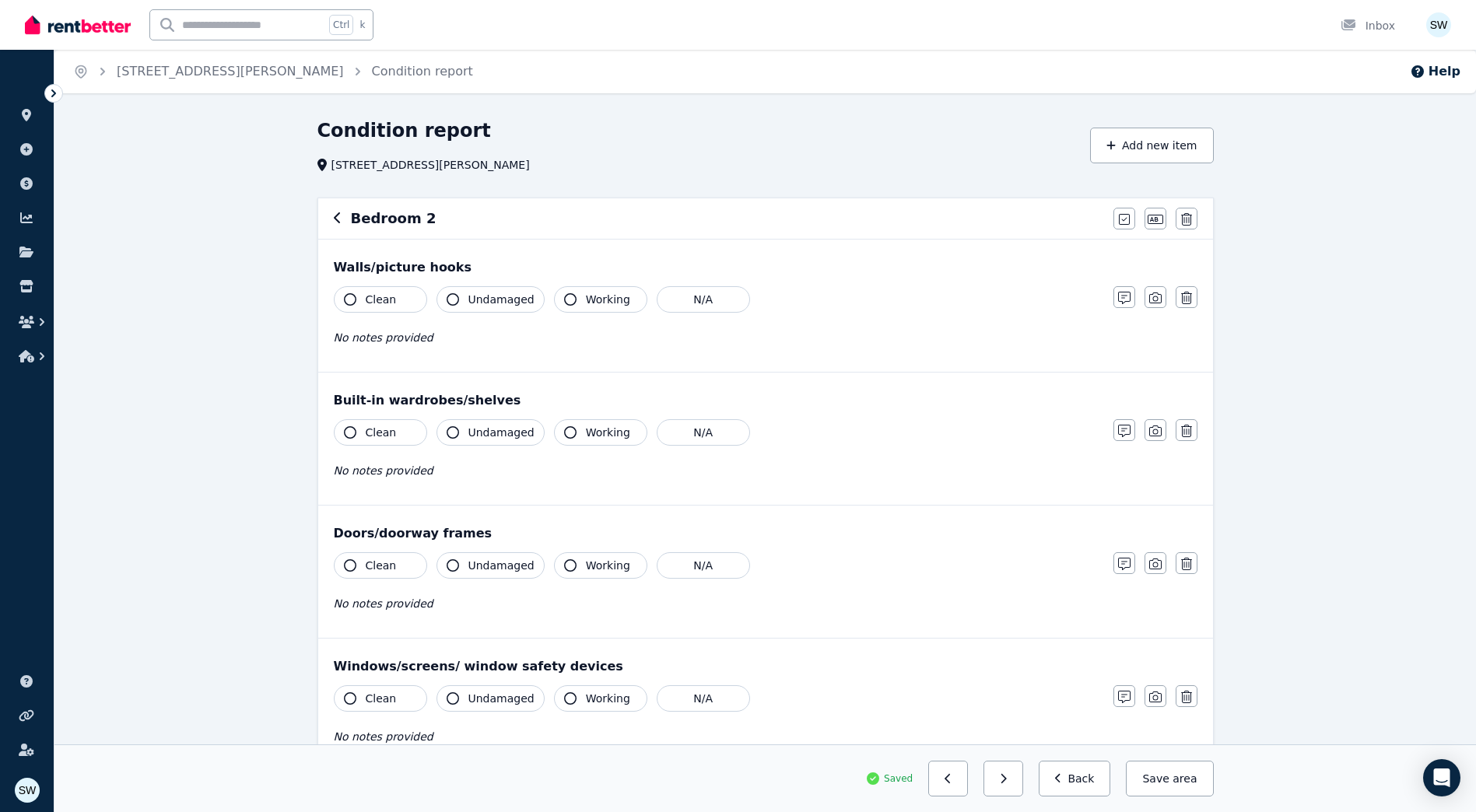
click at [415, 303] on button "Clean" at bounding box center [380, 299] width 94 height 27
click at [469, 294] on span "Undamaged" at bounding box center [502, 298] width 66 height 15
click at [676, 304] on button "N/A" at bounding box center [703, 299] width 94 height 27
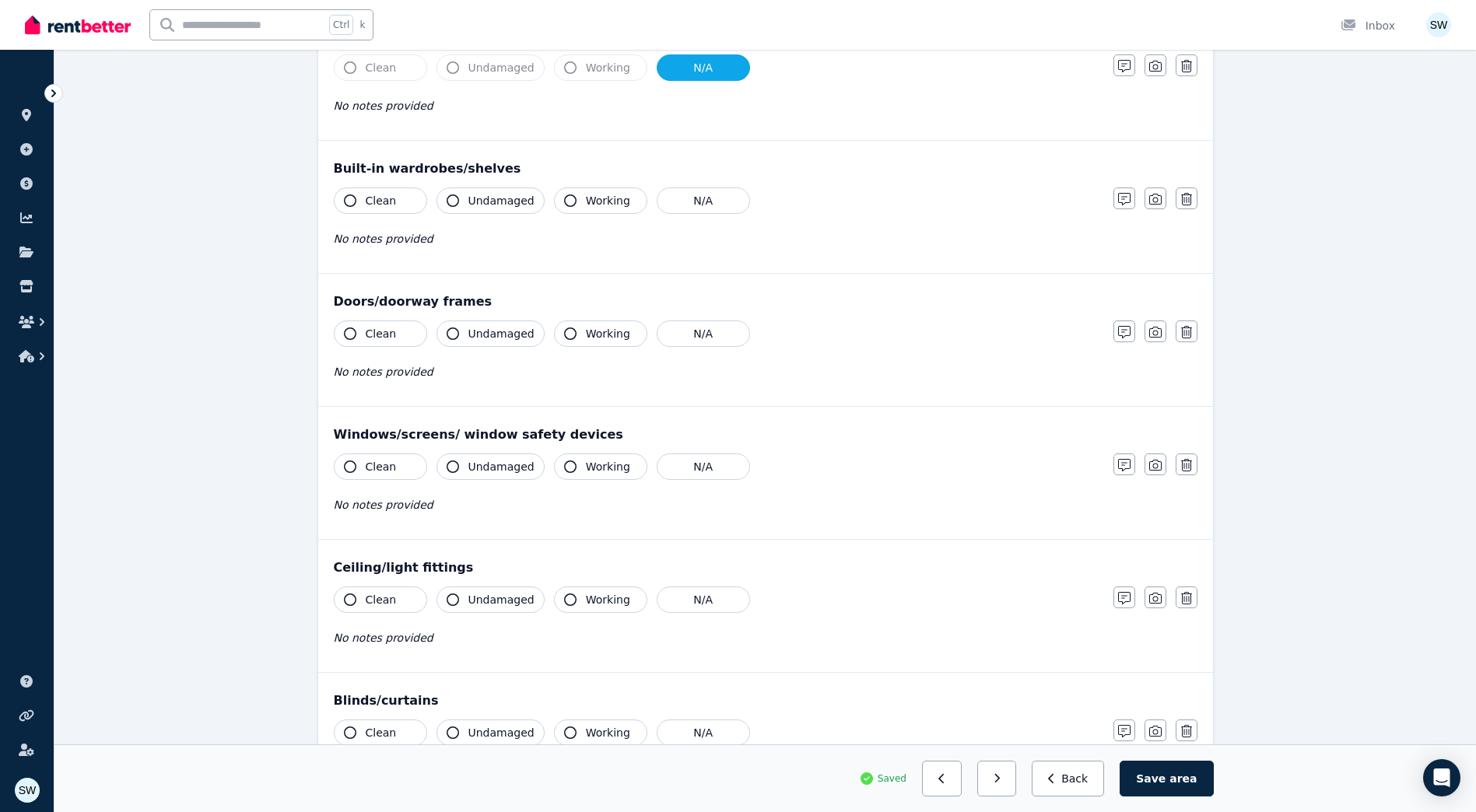
scroll to position [233, 0]
click at [599, 206] on span "Working" at bounding box center [608, 199] width 45 height 15
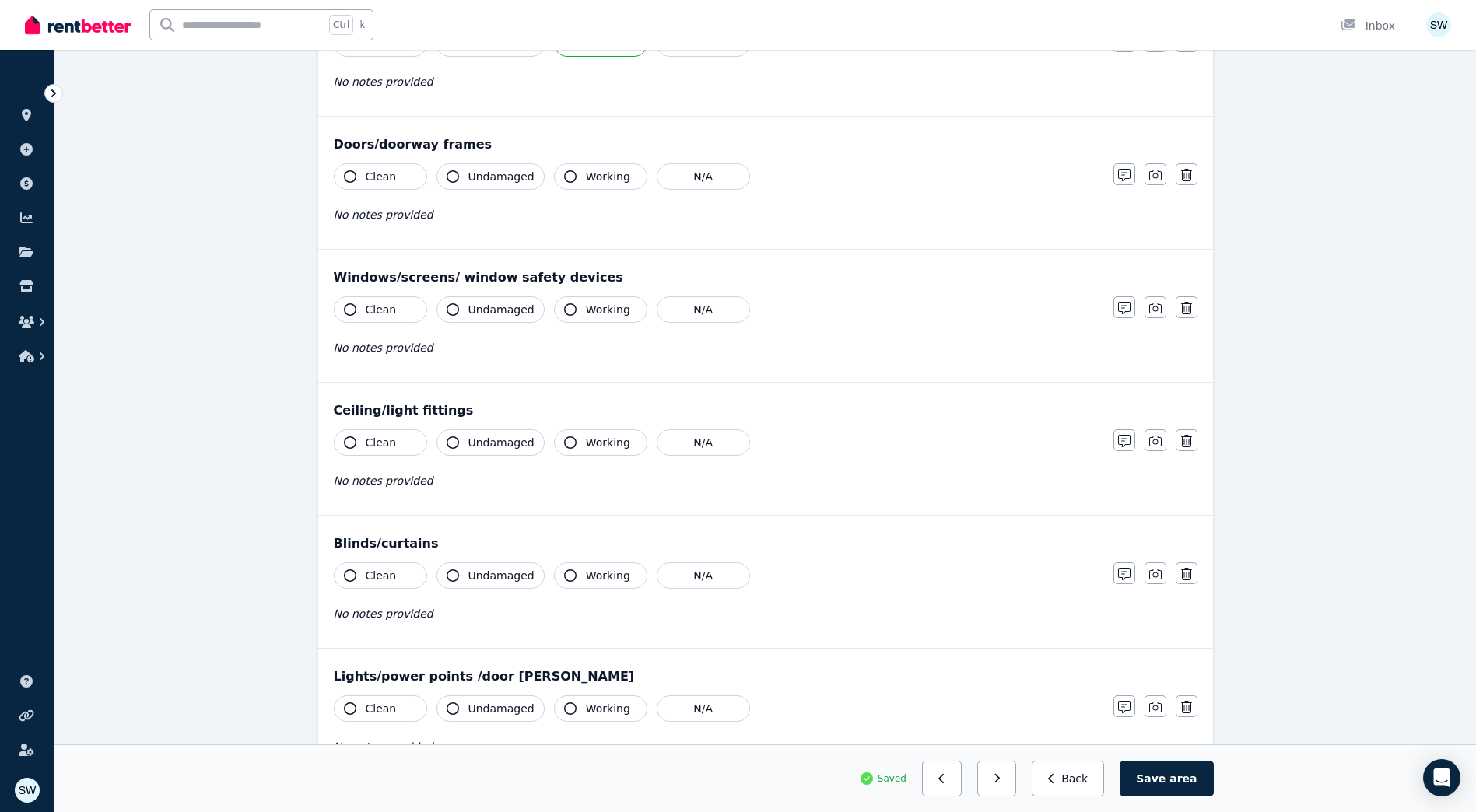
click at [574, 183] on button "Working" at bounding box center [600, 176] width 94 height 27
click at [564, 310] on icon "button" at bounding box center [570, 310] width 12 height 12
click at [457, 312] on icon "button" at bounding box center [453, 310] width 12 height 12
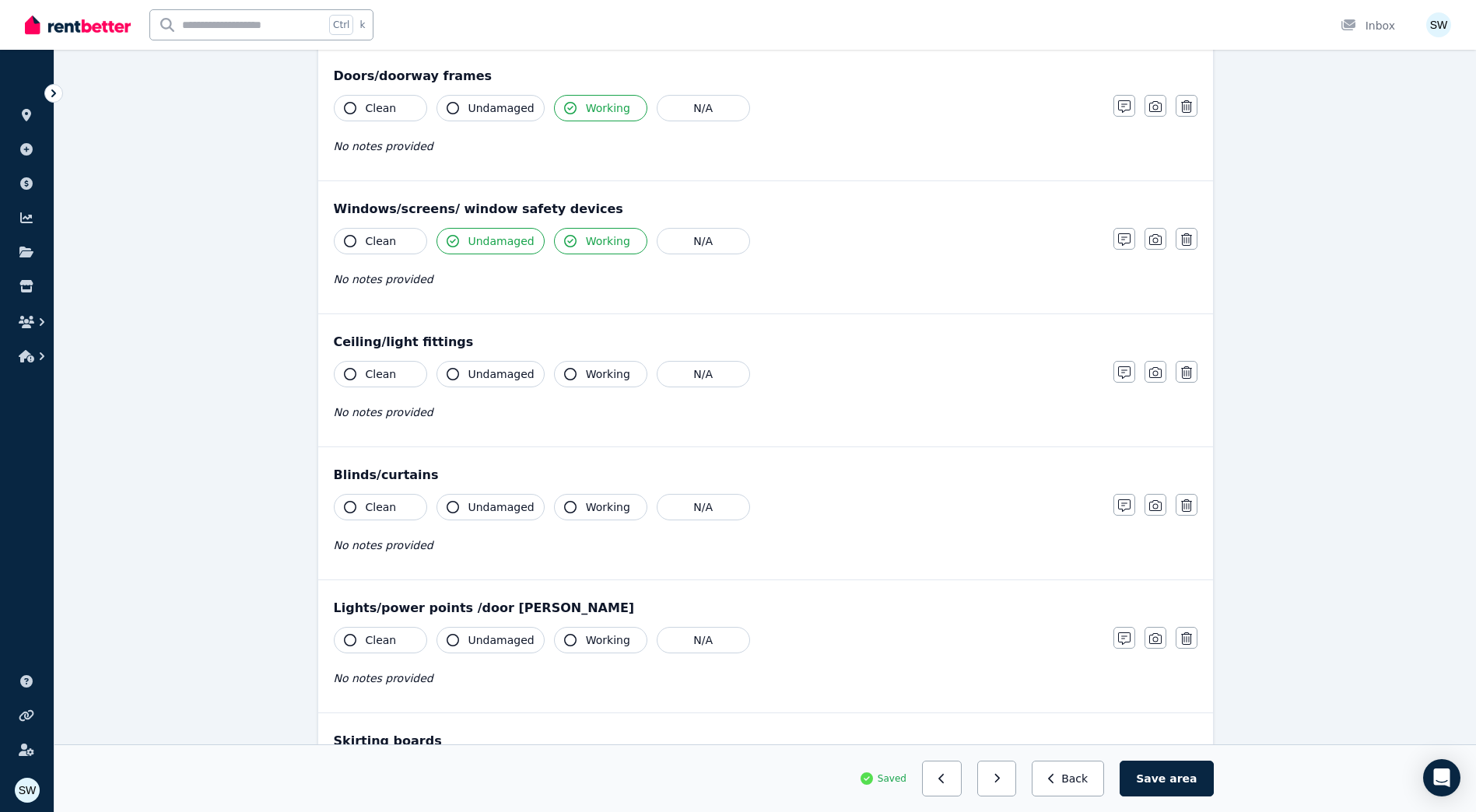
scroll to position [544, 0]
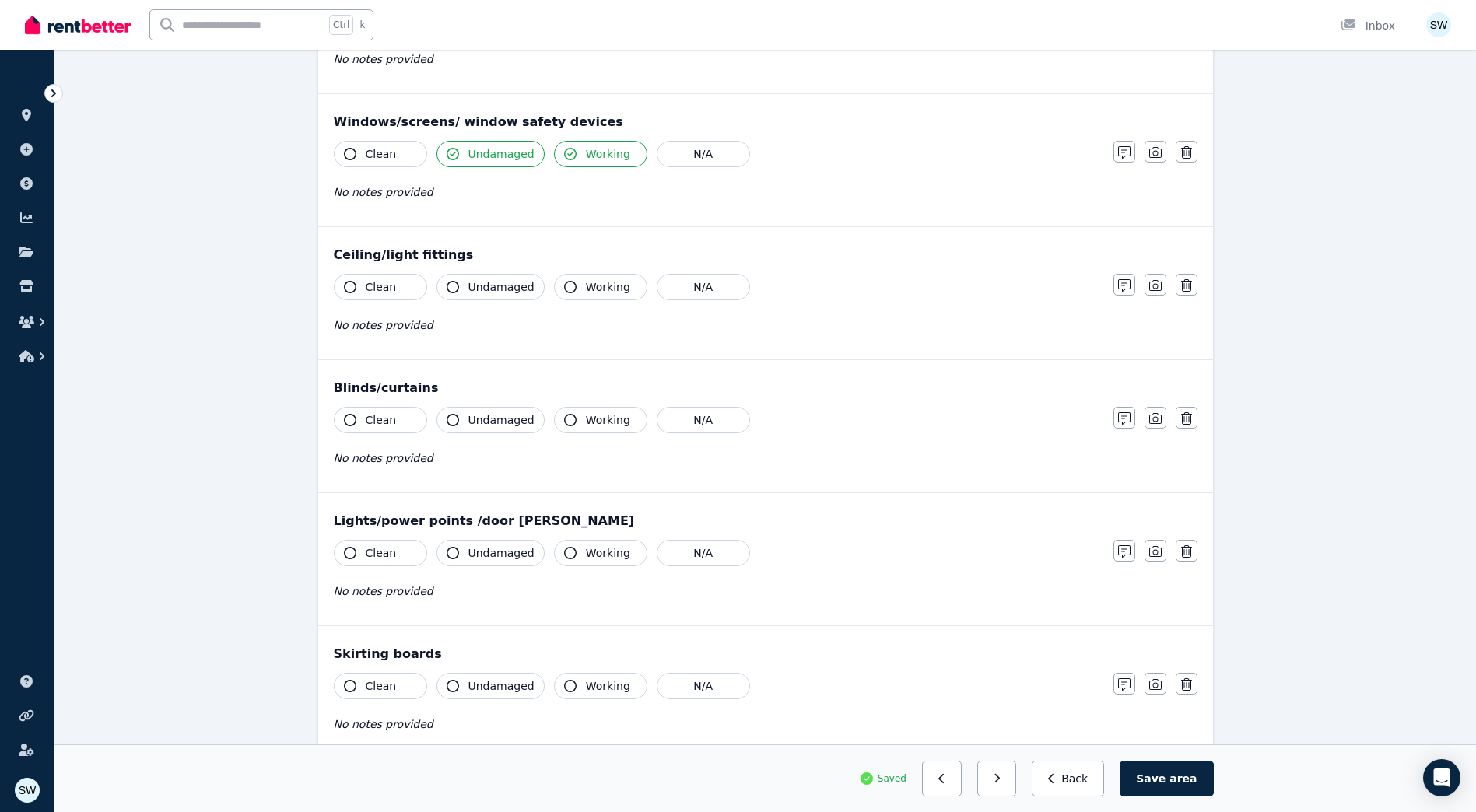
click at [586, 284] on span "Working" at bounding box center [608, 287] width 45 height 15
click at [514, 289] on span "Undamaged" at bounding box center [502, 287] width 66 height 15
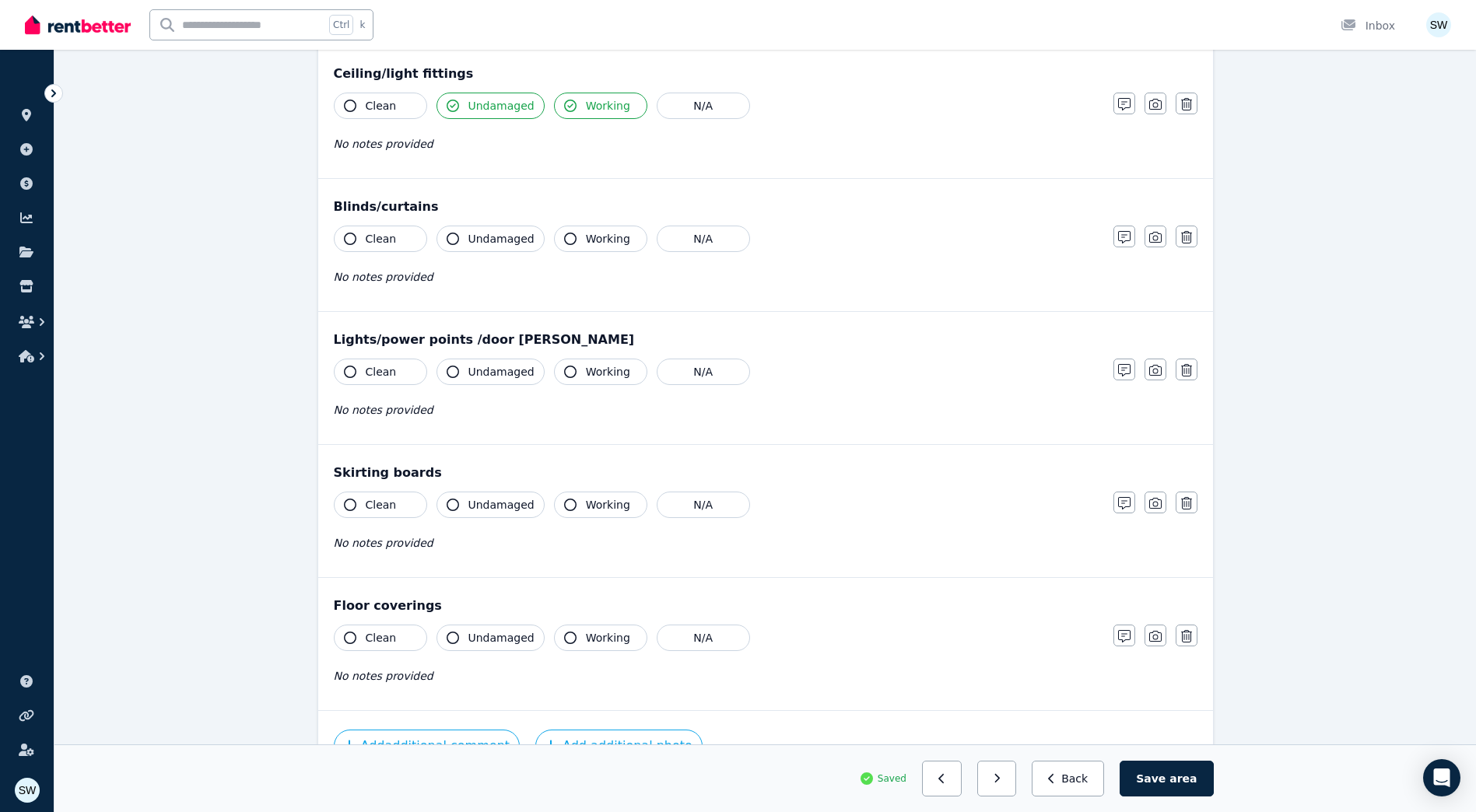
scroll to position [777, 0]
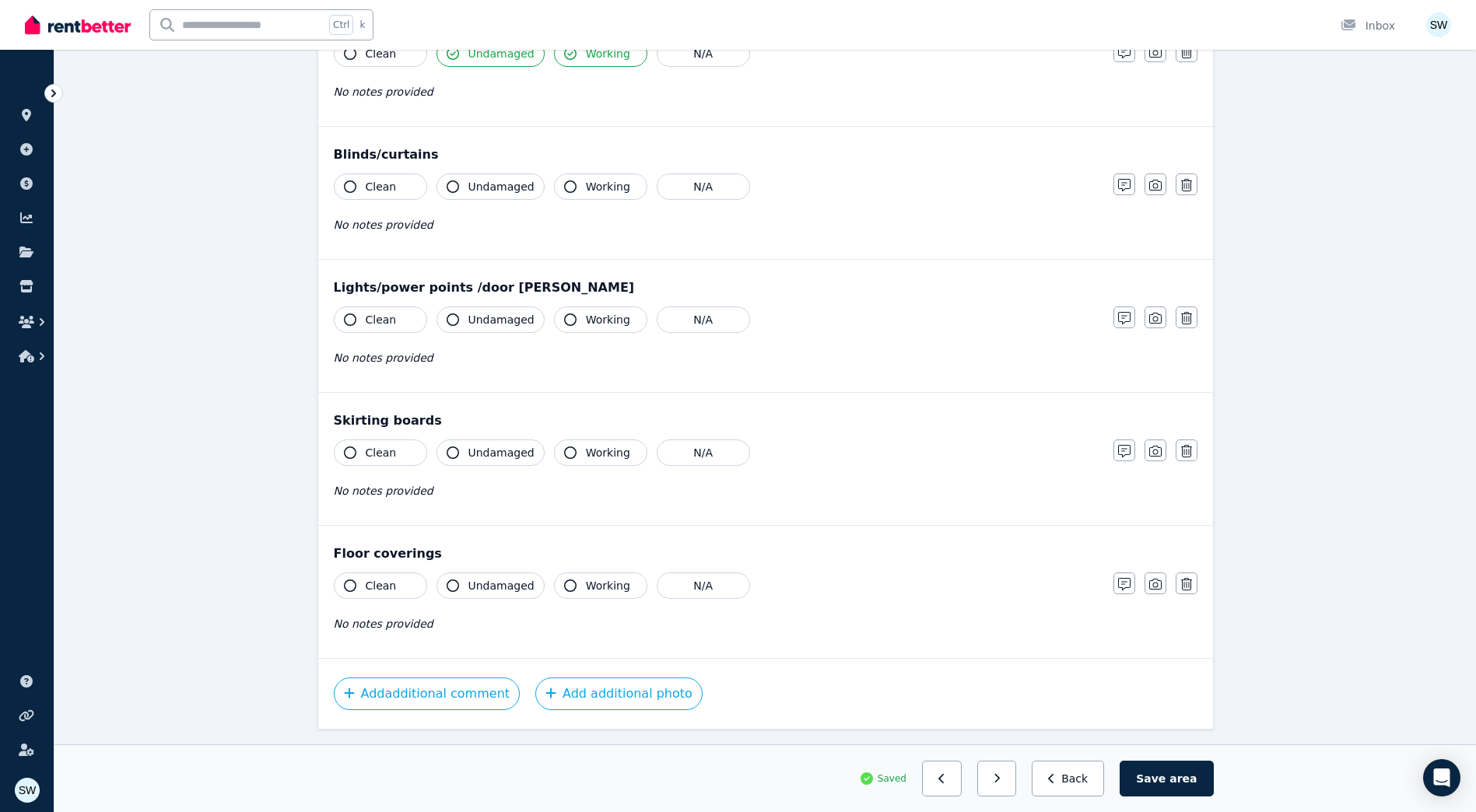
drag, startPoint x: 586, startPoint y: 183, endPoint x: 524, endPoint y: 192, distance: 62.6
click at [586, 183] on span "Working" at bounding box center [608, 186] width 45 height 15
click at [516, 193] on span "Undamaged" at bounding box center [502, 186] width 66 height 15
drag, startPoint x: 575, startPoint y: 322, endPoint x: 507, endPoint y: 322, distance: 68.0
click at [571, 322] on button "Working" at bounding box center [600, 320] width 94 height 27
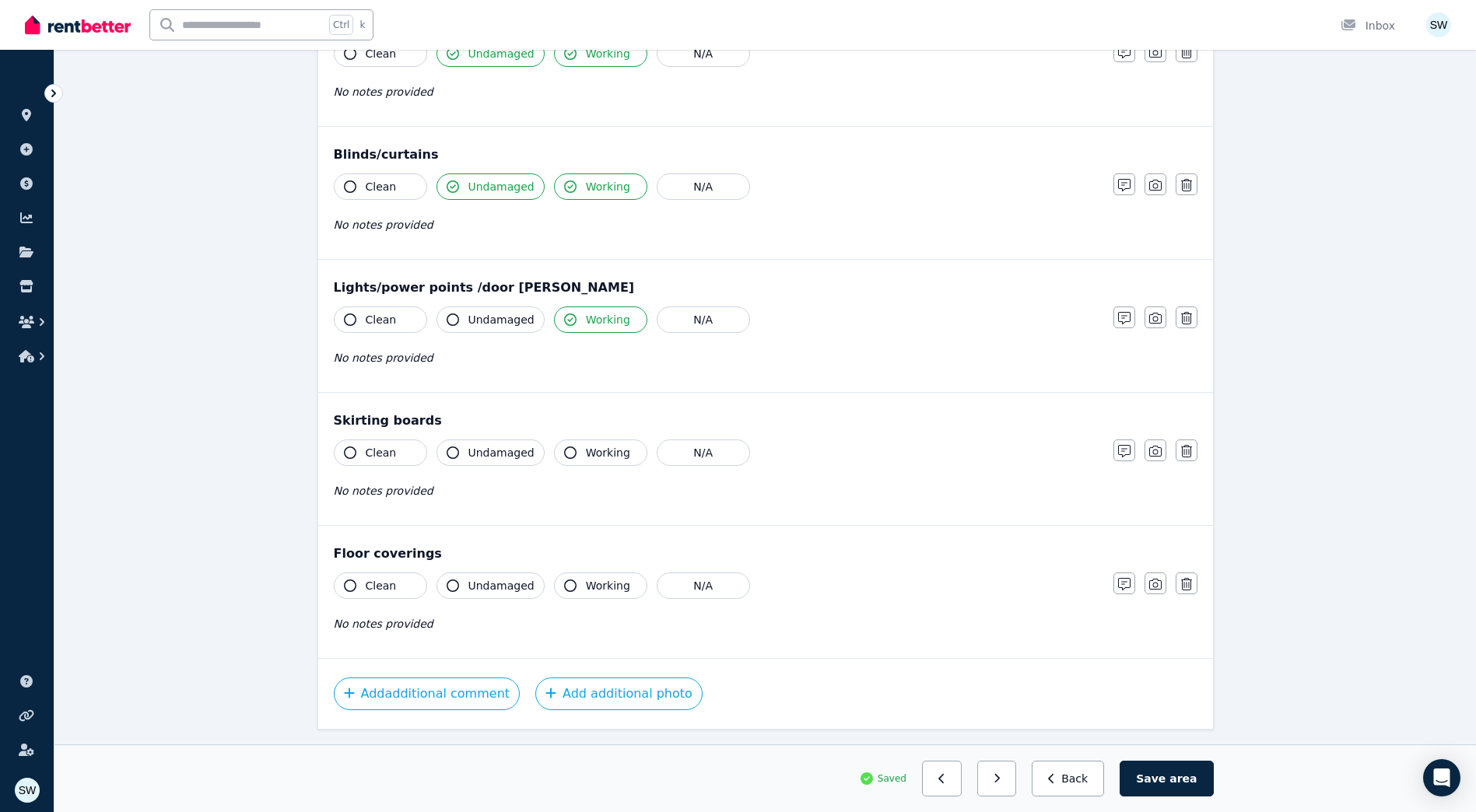
click at [494, 324] on span "Undamaged" at bounding box center [502, 319] width 66 height 15
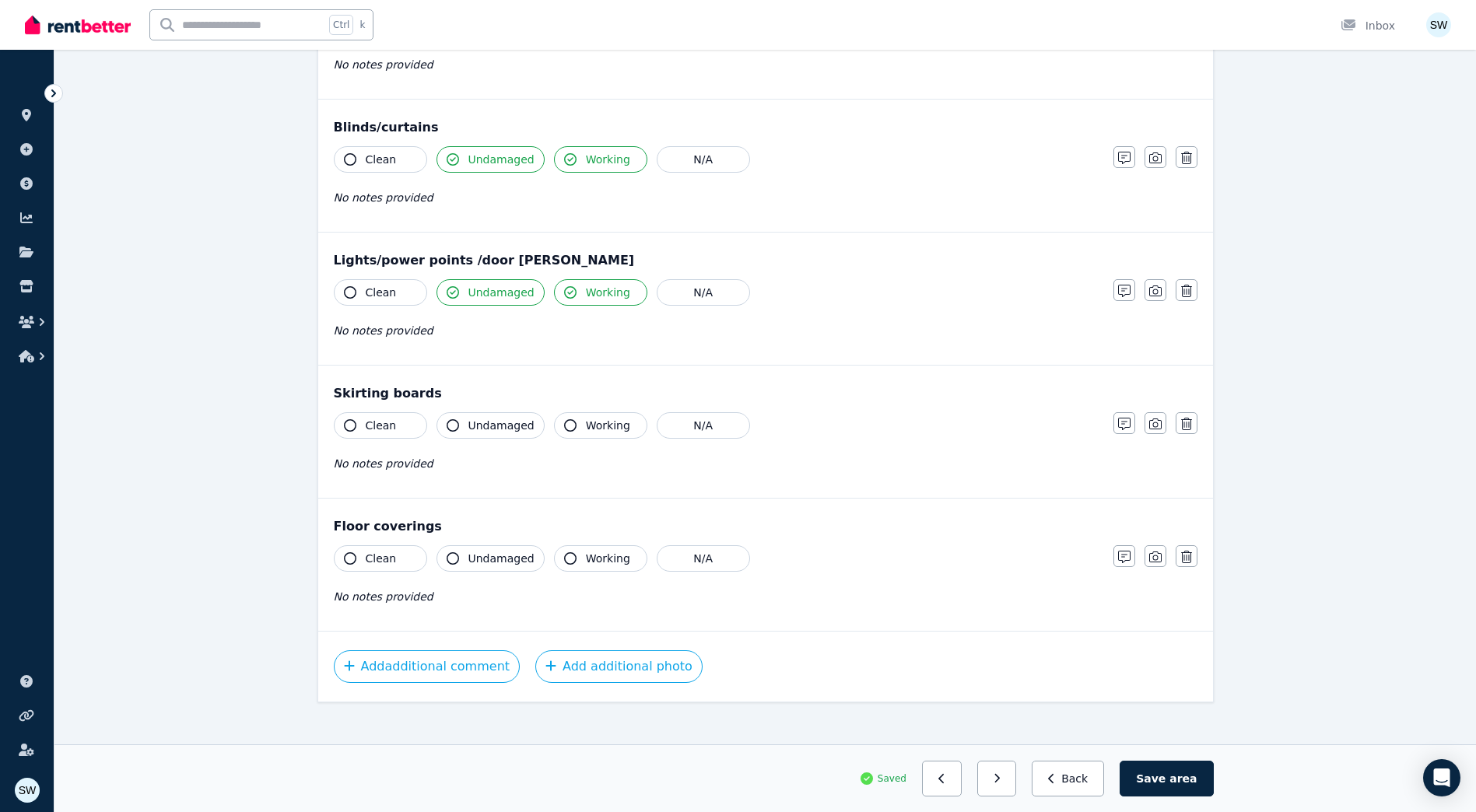
scroll to position [819, 0]
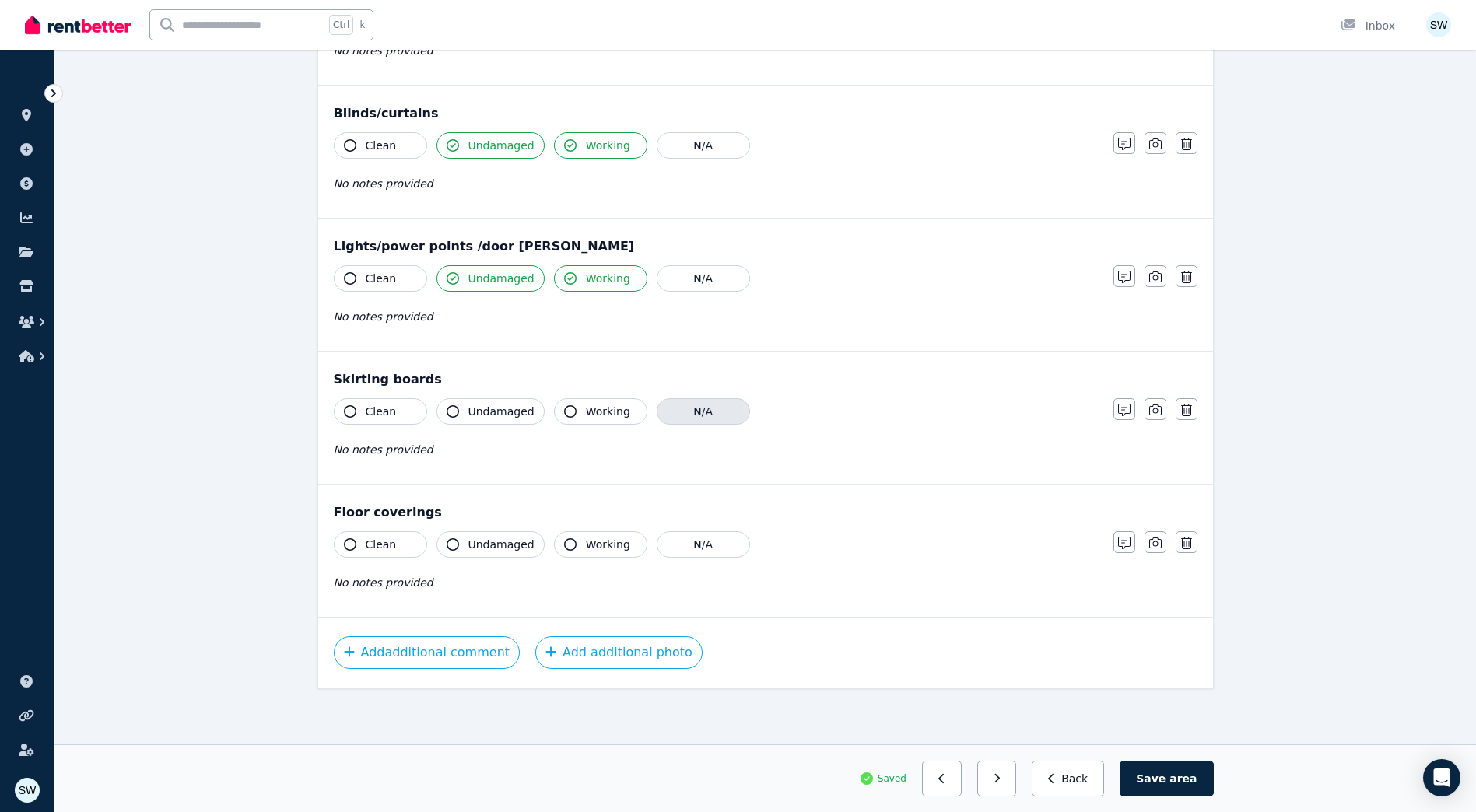
click at [701, 409] on button "N/A" at bounding box center [703, 411] width 94 height 27
click at [1121, 544] on icon "button" at bounding box center [1124, 543] width 12 height 12
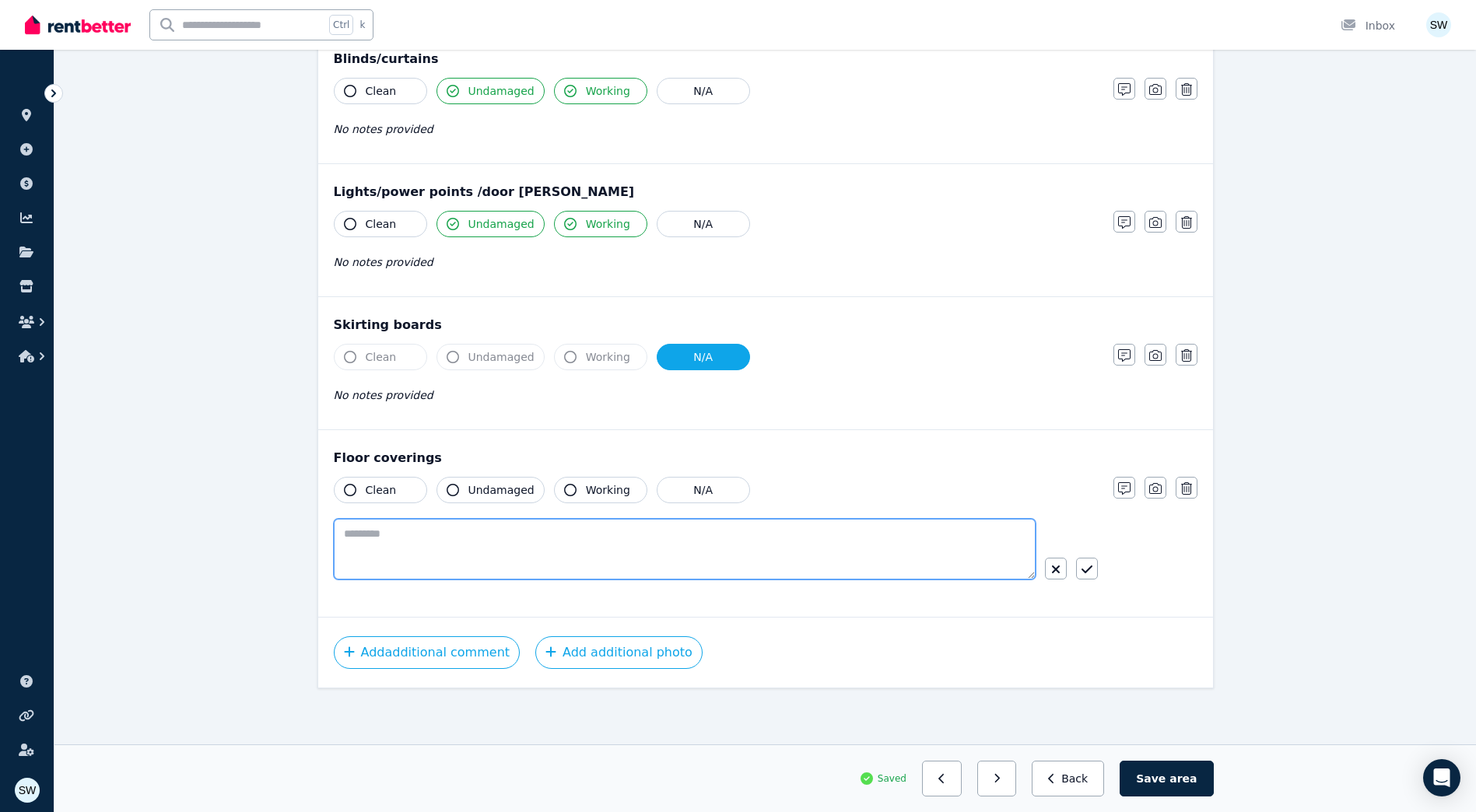
click at [543, 532] on textarea at bounding box center [685, 548] width 702 height 61
paste textarea "**********"
type textarea "**********"
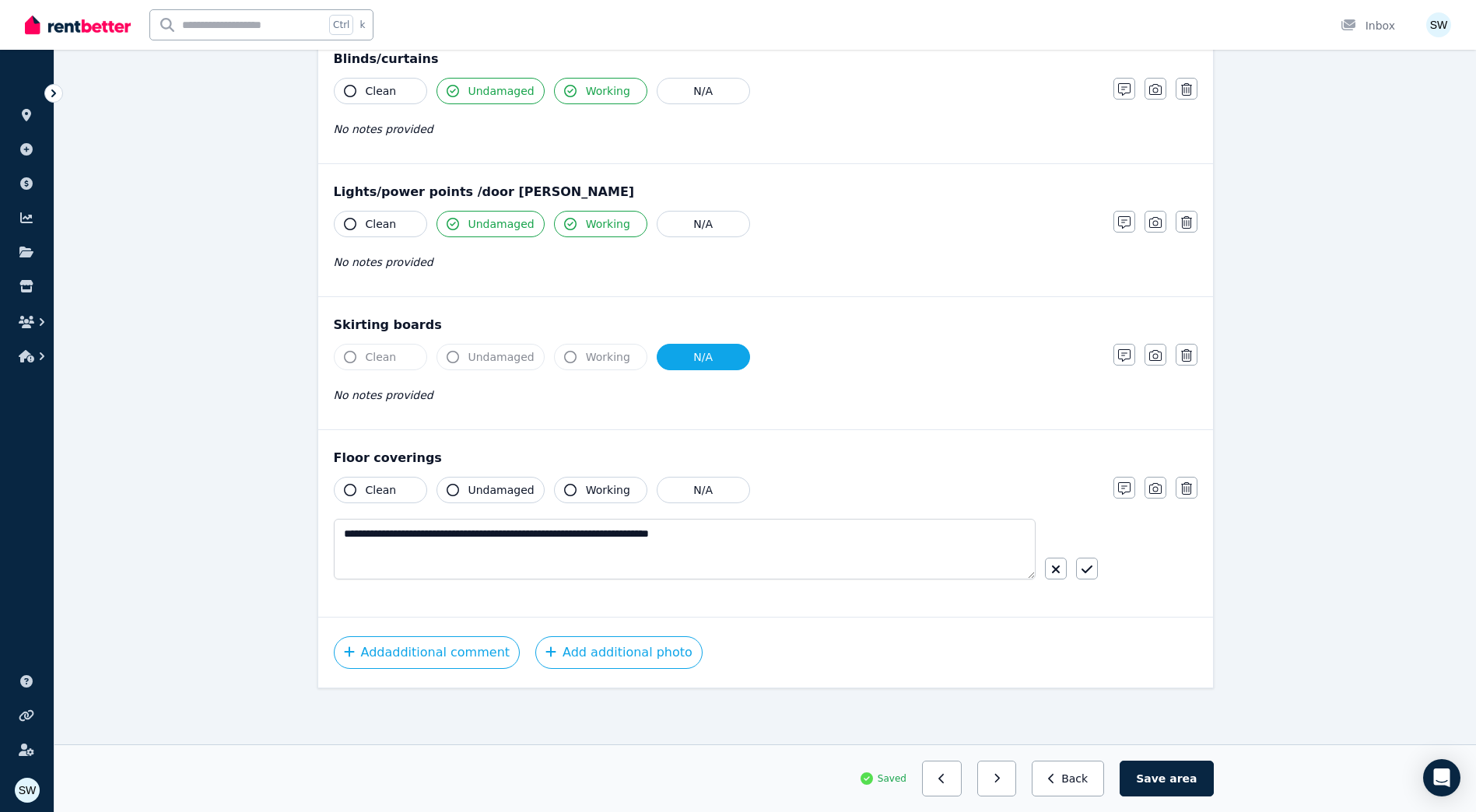
click at [860, 611] on div "**********" at bounding box center [765, 524] width 894 height 187
click at [1088, 572] on icon "button" at bounding box center [1087, 569] width 11 height 12
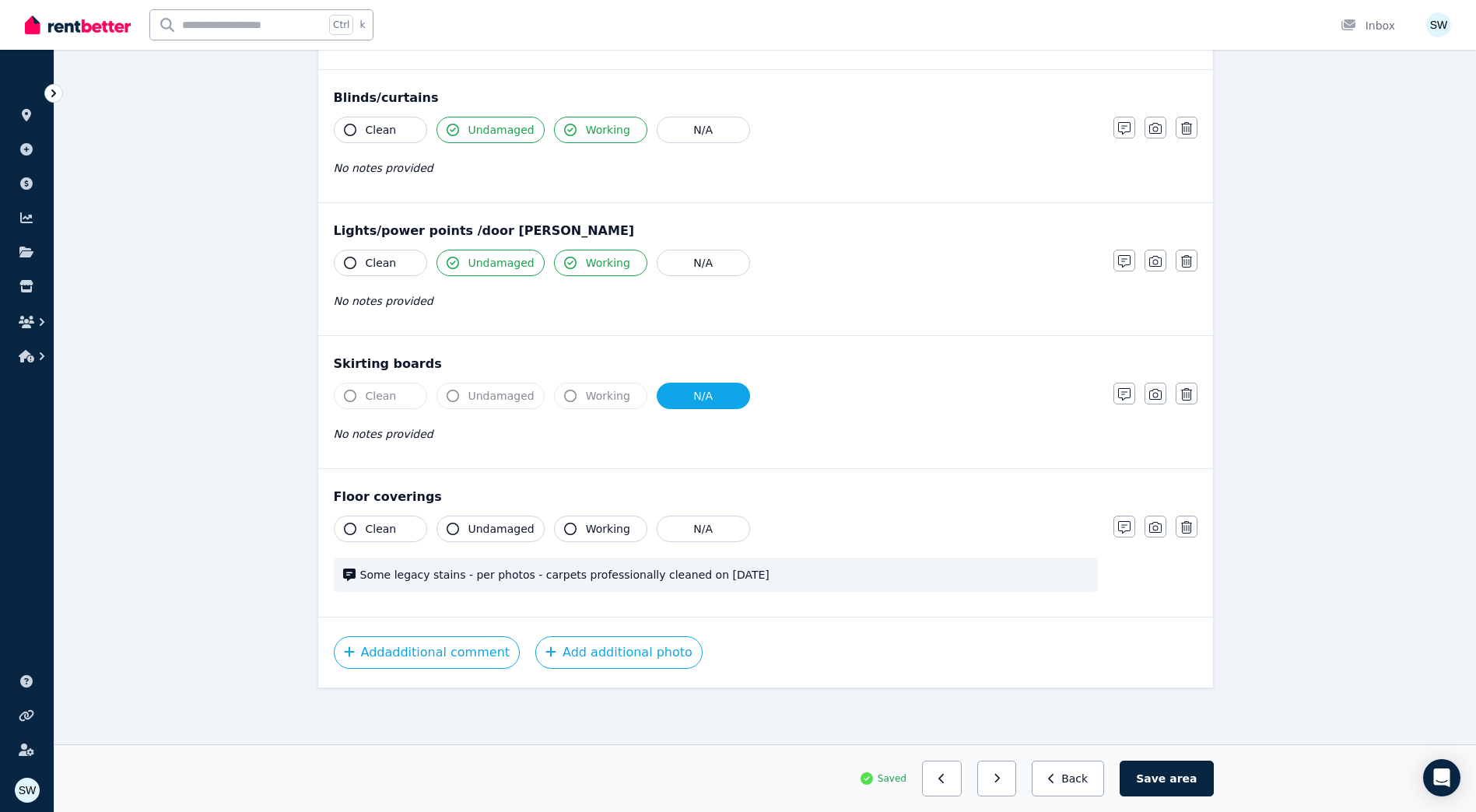
scroll to position [834, 0]
click at [1016, 788] on button "button" at bounding box center [997, 778] width 40 height 36
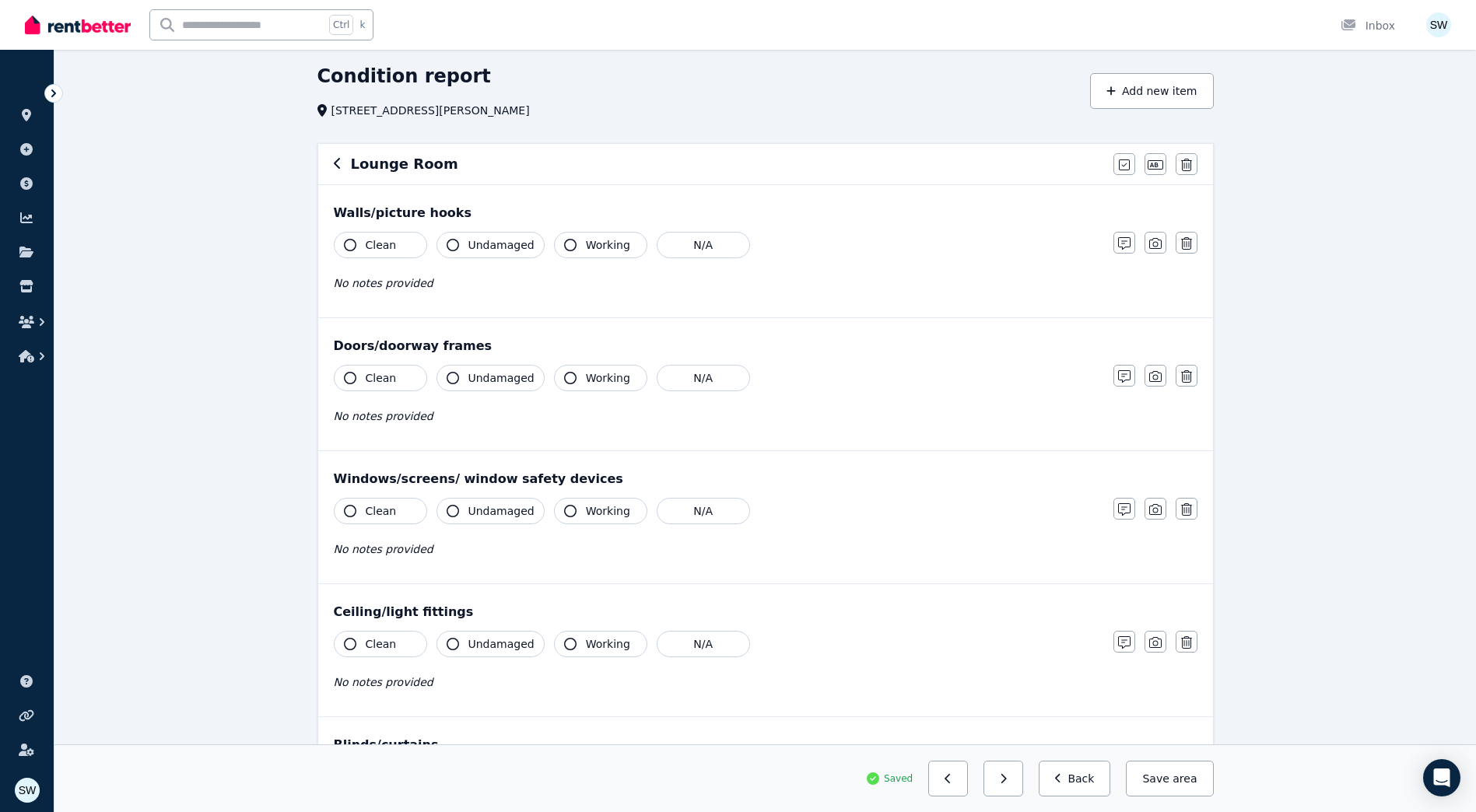
scroll to position [0, 0]
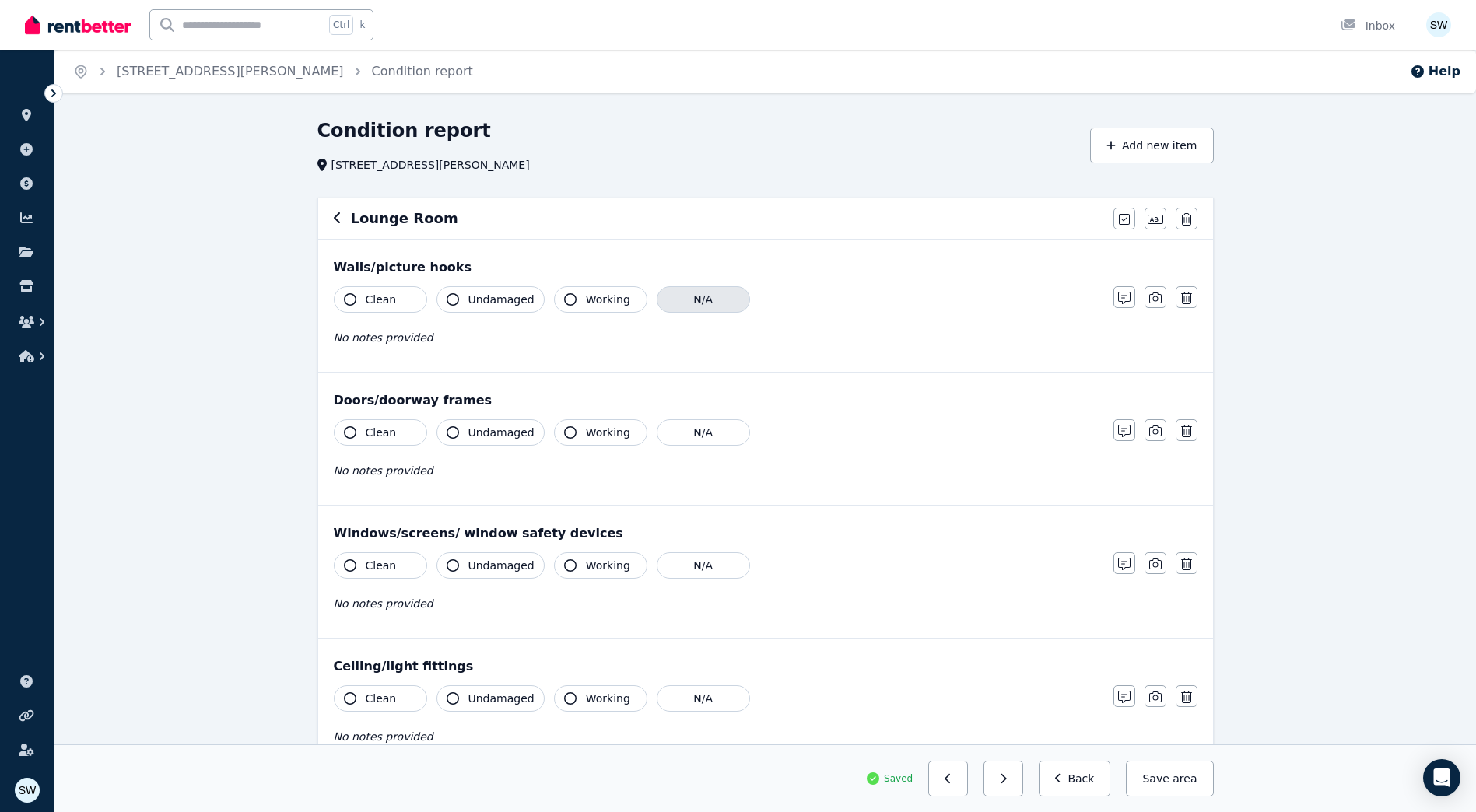
click at [715, 307] on button "N/A" at bounding box center [703, 299] width 94 height 27
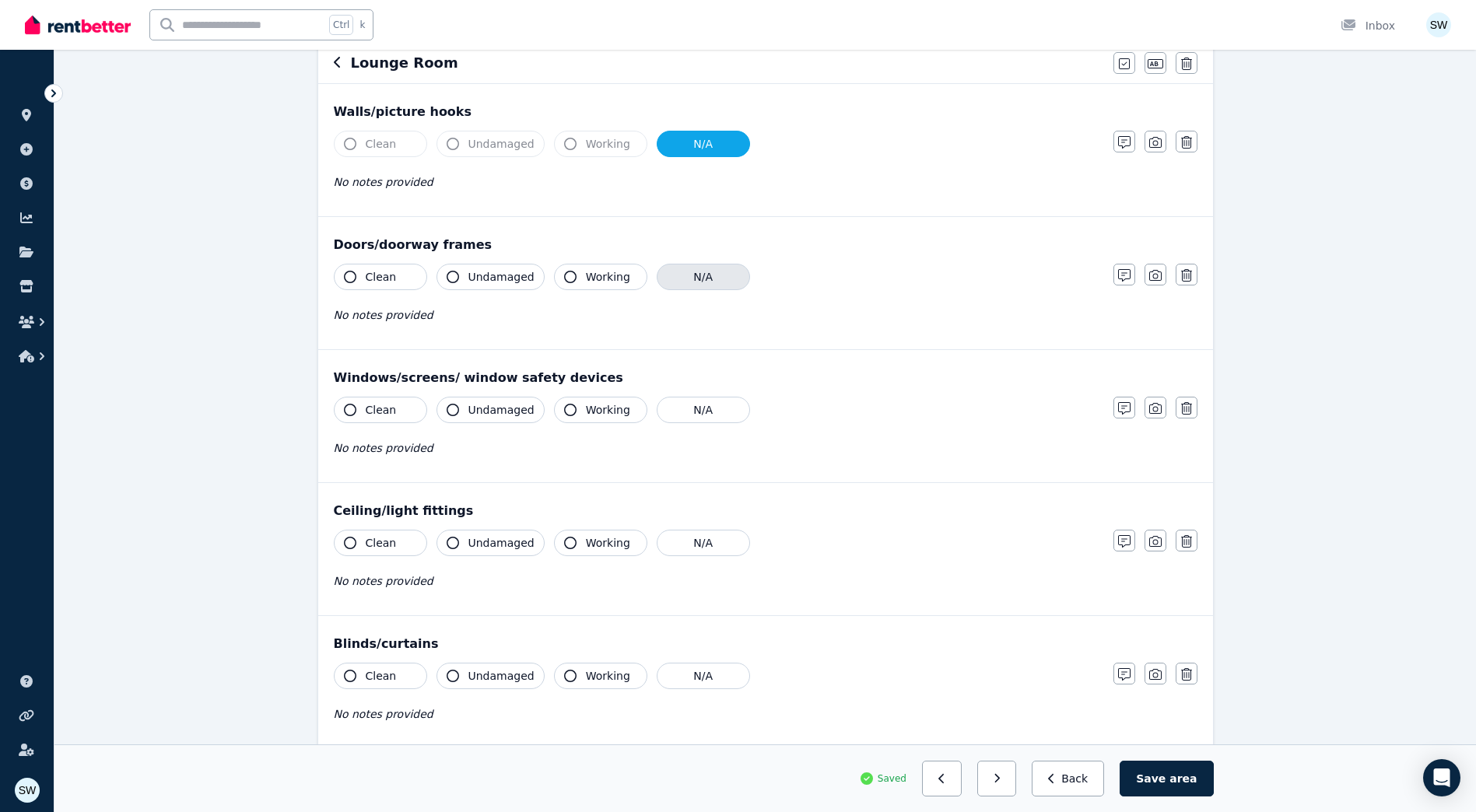
click at [697, 285] on button "N/A" at bounding box center [703, 277] width 94 height 27
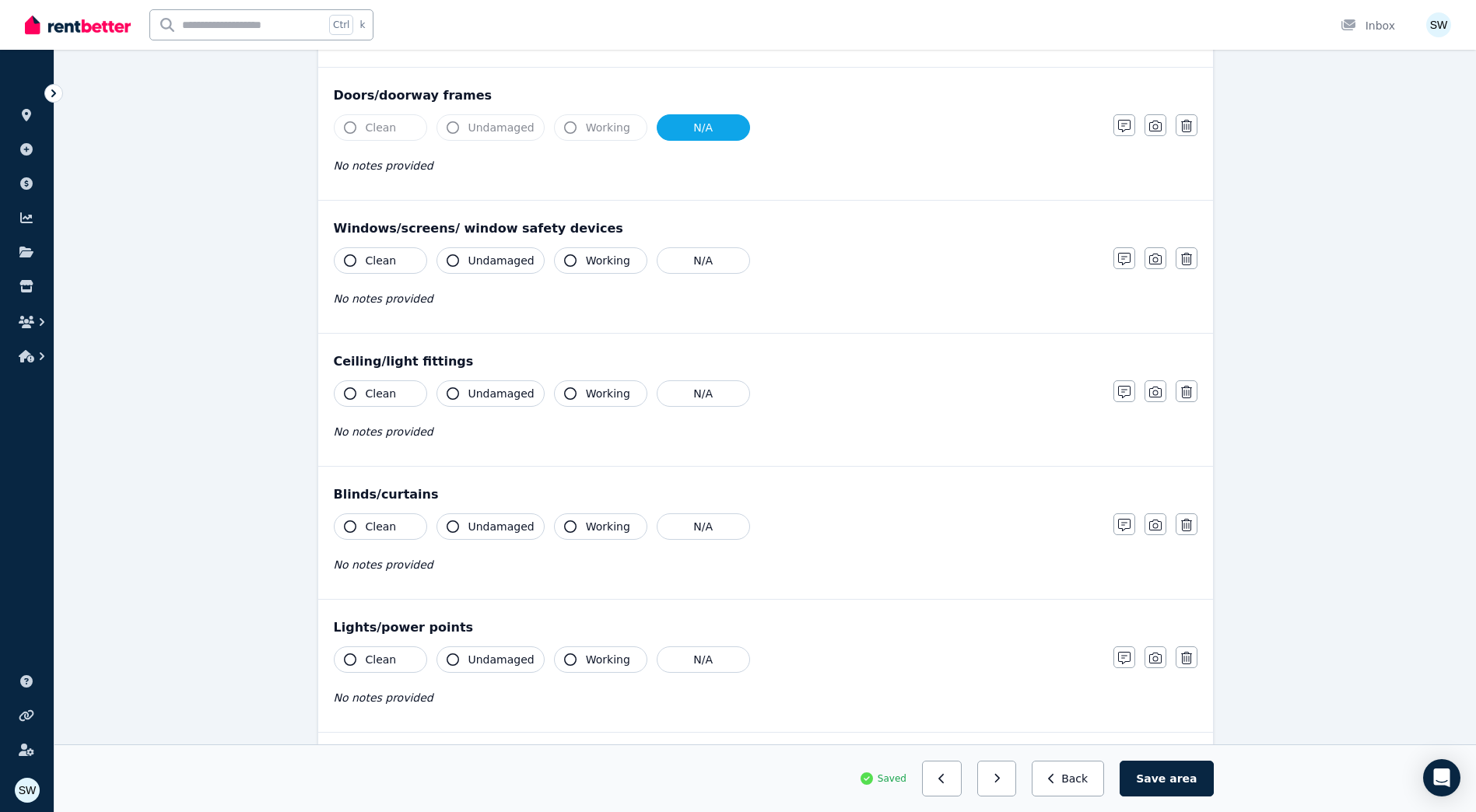
scroll to position [311, 0]
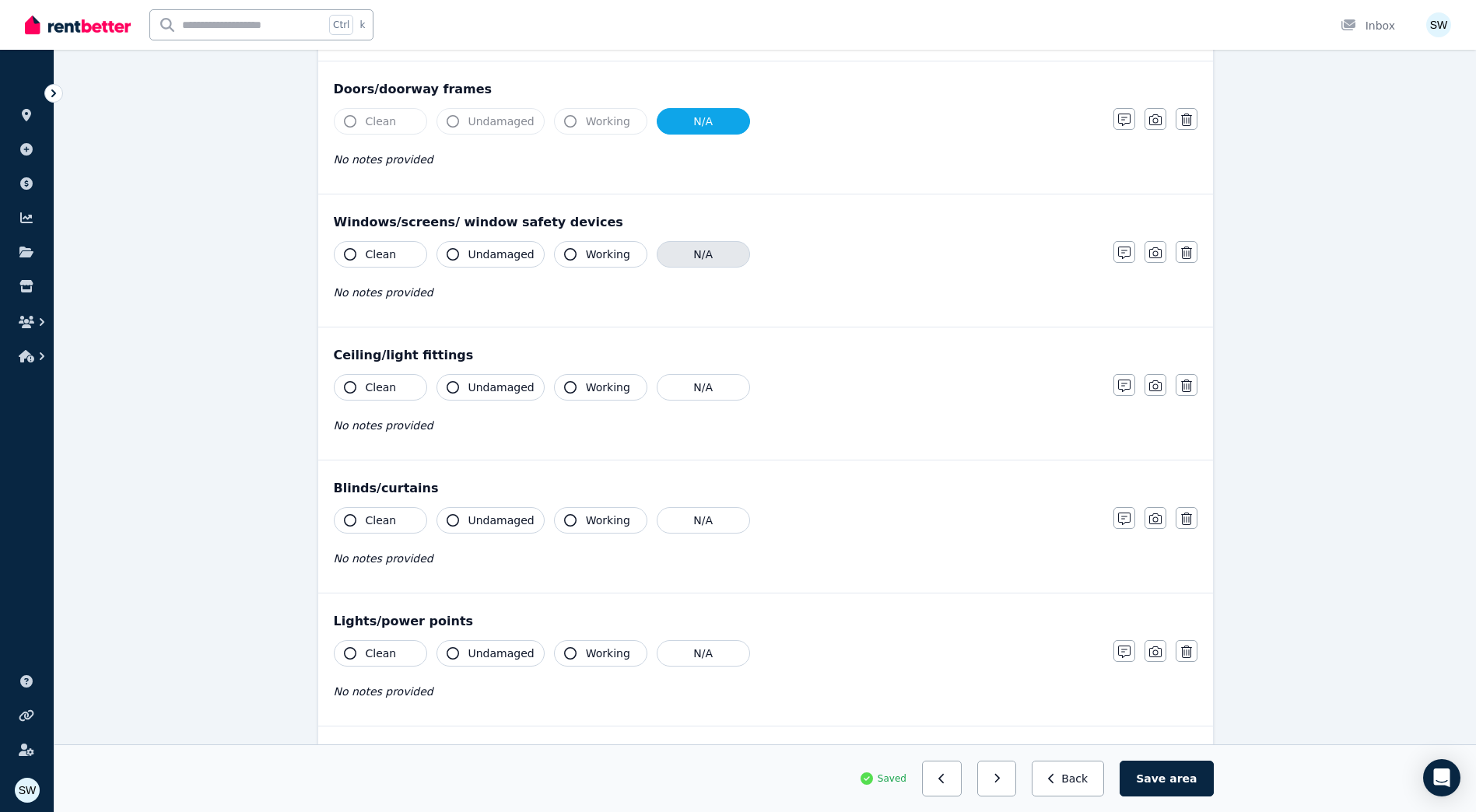
click at [679, 257] on button "N/A" at bounding box center [703, 255] width 94 height 27
click at [690, 261] on button "N/A" at bounding box center [703, 255] width 94 height 27
click at [529, 256] on button "Undamaged" at bounding box center [490, 255] width 108 height 27
click at [572, 248] on button "Working" at bounding box center [600, 255] width 94 height 27
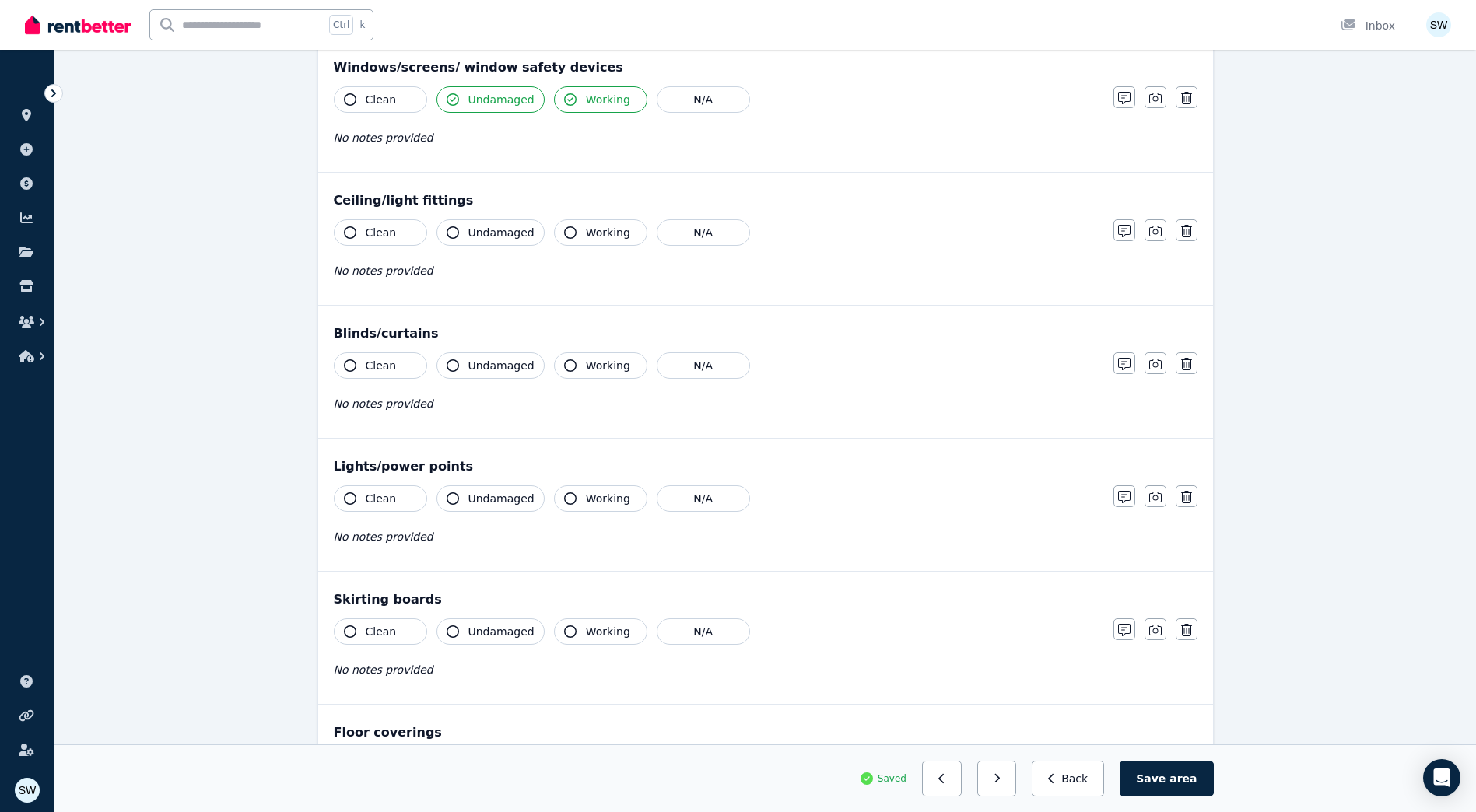
scroll to position [467, 0]
click at [365, 108] on button "Clean" at bounding box center [380, 99] width 94 height 27
click at [421, 231] on button "Clean" at bounding box center [380, 231] width 94 height 27
drag, startPoint x: 616, startPoint y: 233, endPoint x: 603, endPoint y: 233, distance: 13.0
click at [607, 233] on span "Working" at bounding box center [608, 231] width 45 height 15
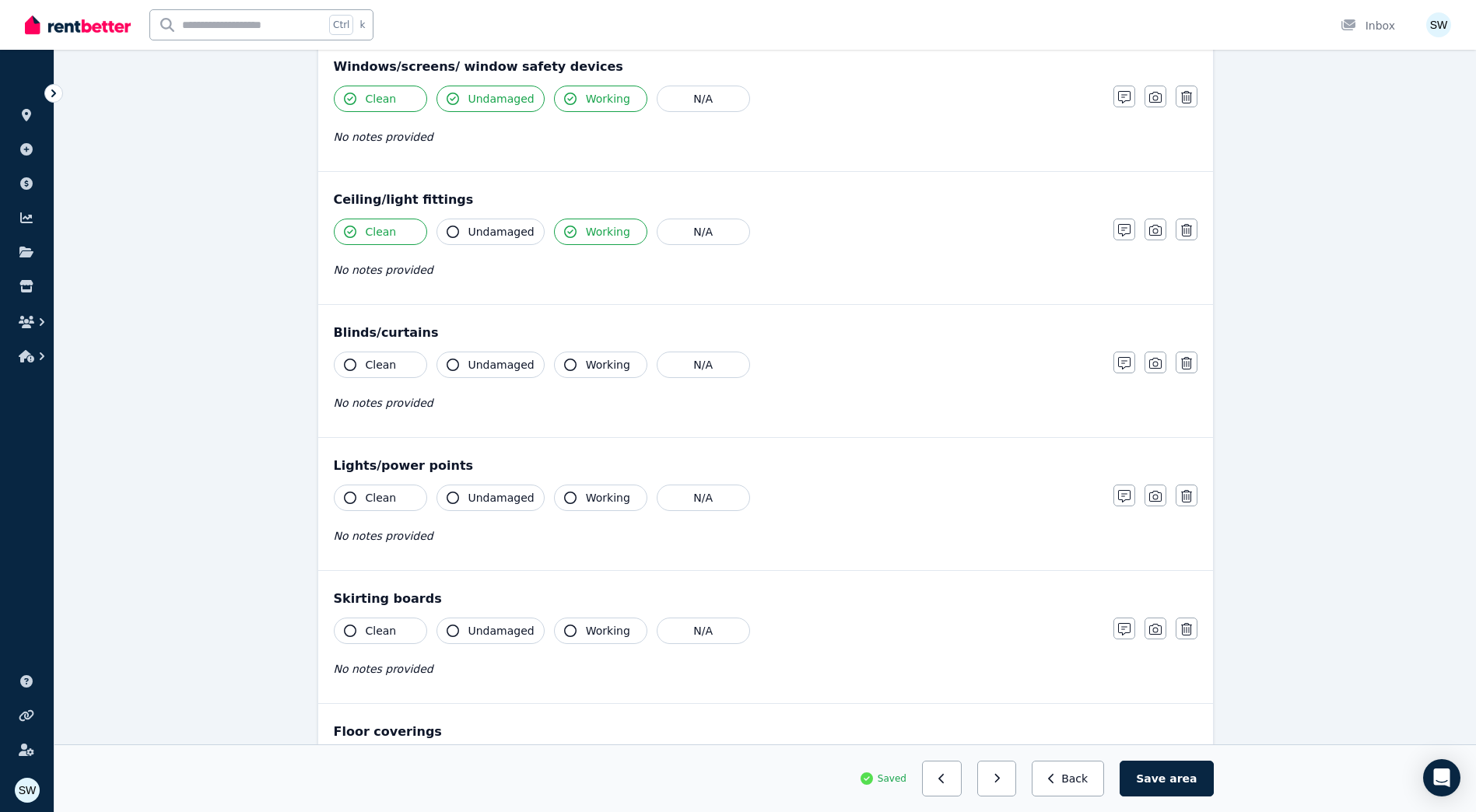
click at [479, 234] on span "Undamaged" at bounding box center [502, 231] width 66 height 15
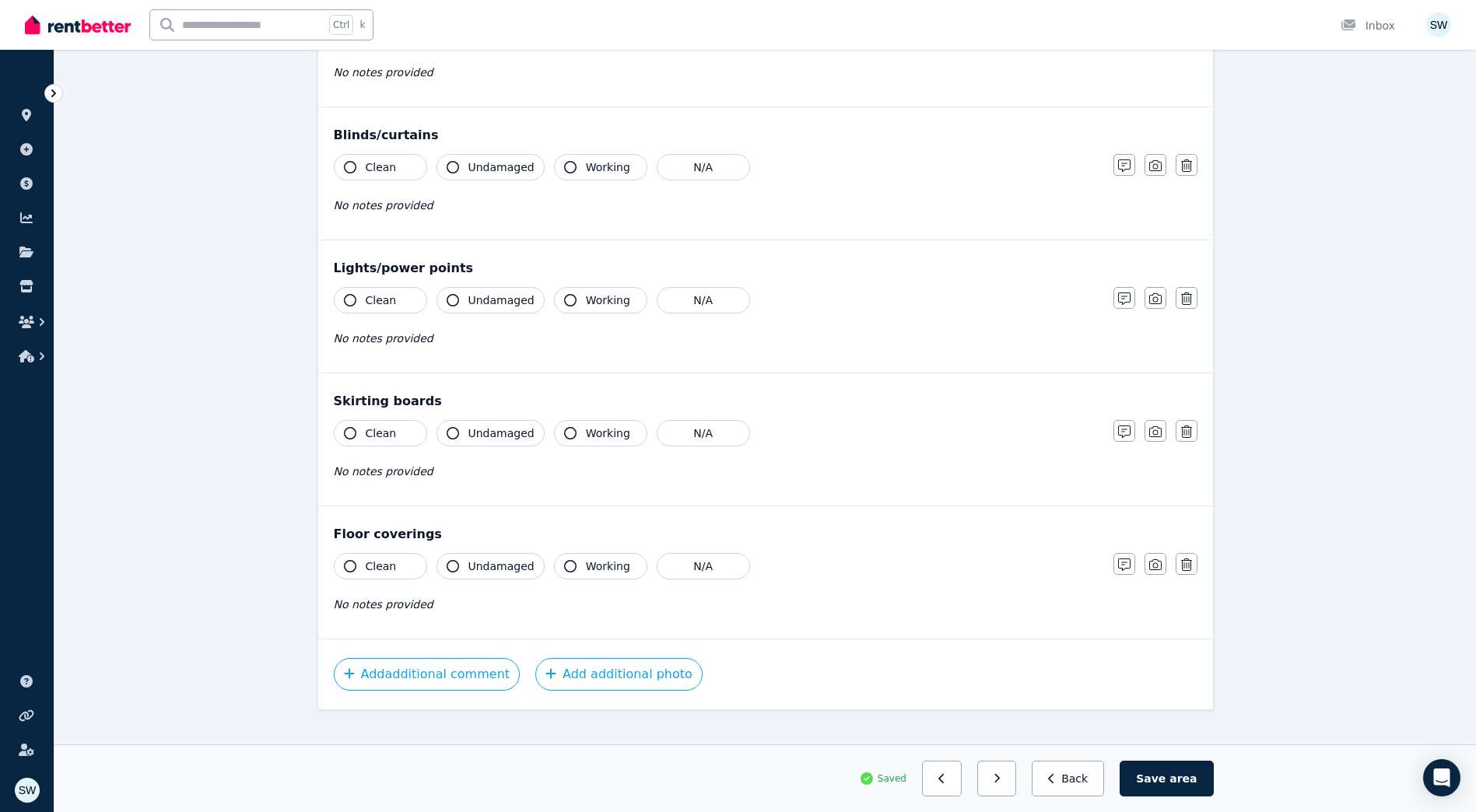
scroll to position [686, 0]
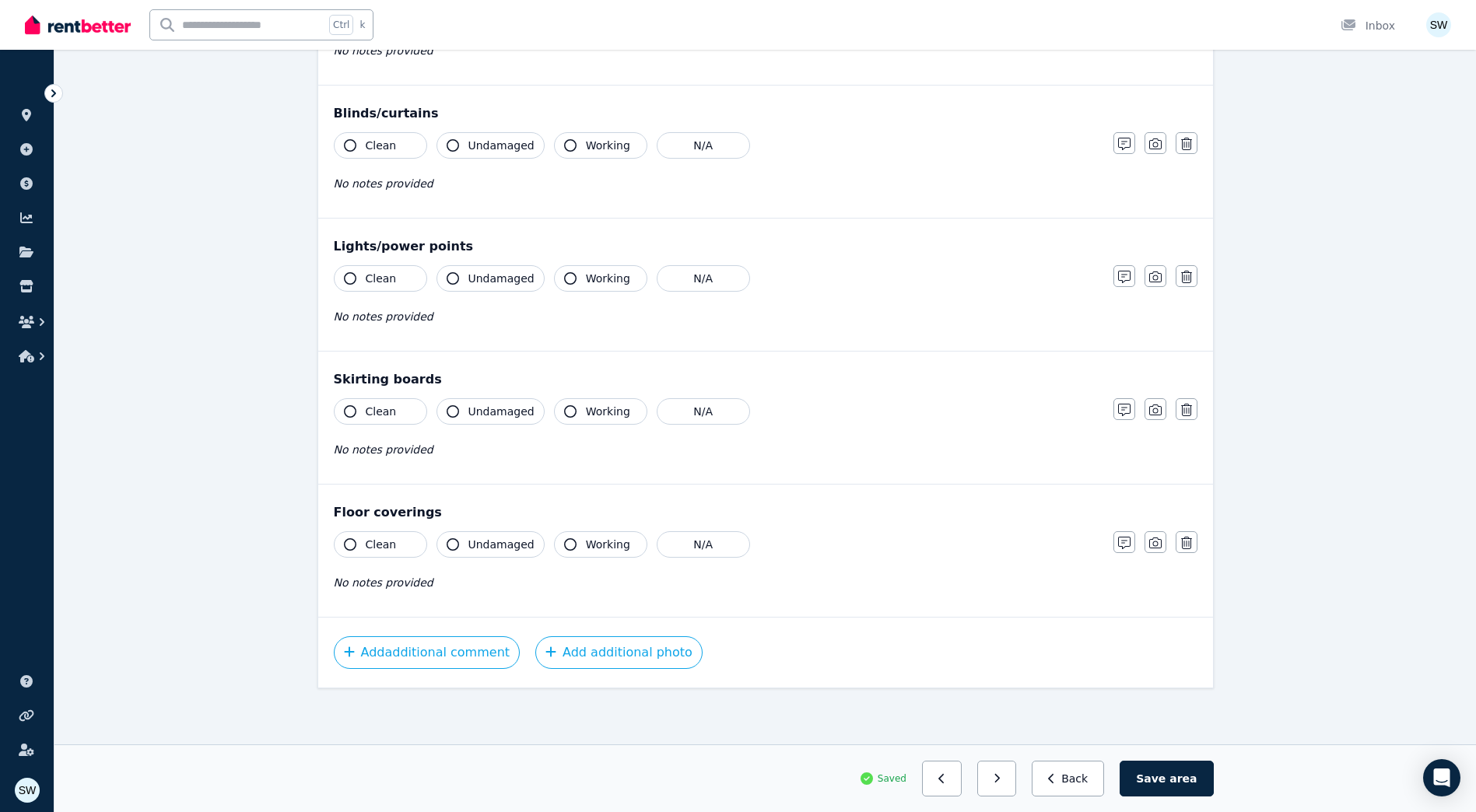
click at [406, 150] on button "Clean" at bounding box center [380, 145] width 94 height 27
click at [473, 143] on span "Undamaged" at bounding box center [502, 145] width 66 height 15
click at [586, 144] on span "Working" at bounding box center [608, 145] width 45 height 15
drag, startPoint x: 397, startPoint y: 275, endPoint x: 468, endPoint y: 275, distance: 71.0
click at [397, 274] on button "Clean" at bounding box center [380, 279] width 94 height 27
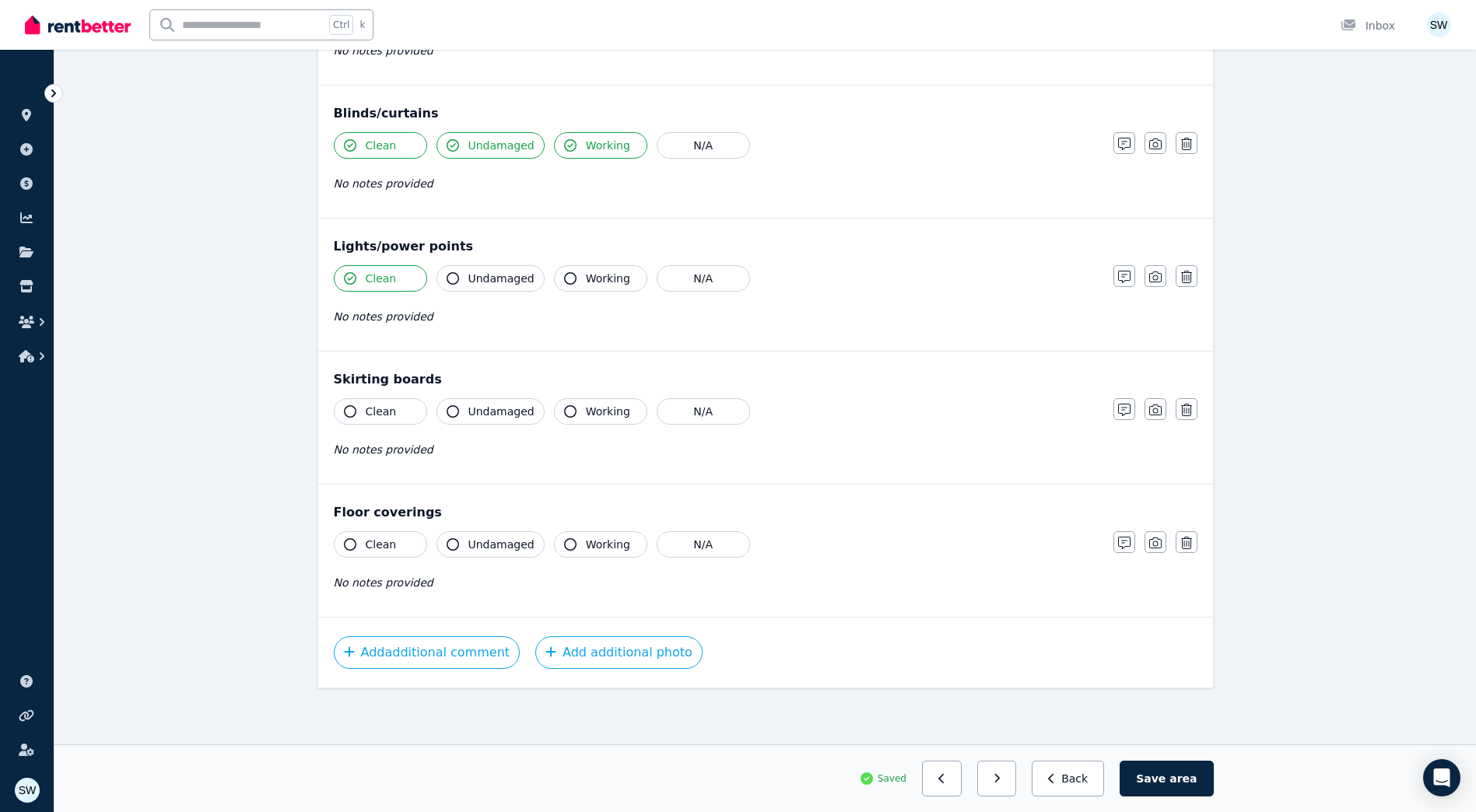
click at [469, 275] on span "Undamaged" at bounding box center [502, 278] width 66 height 15
click at [586, 284] on span "Working" at bounding box center [608, 278] width 45 height 15
click at [674, 411] on button "N/A" at bounding box center [703, 411] width 94 height 27
drag, startPoint x: 404, startPoint y: 542, endPoint x: 495, endPoint y: 547, distance: 91.1
click at [407, 541] on button "Clean" at bounding box center [380, 544] width 94 height 27
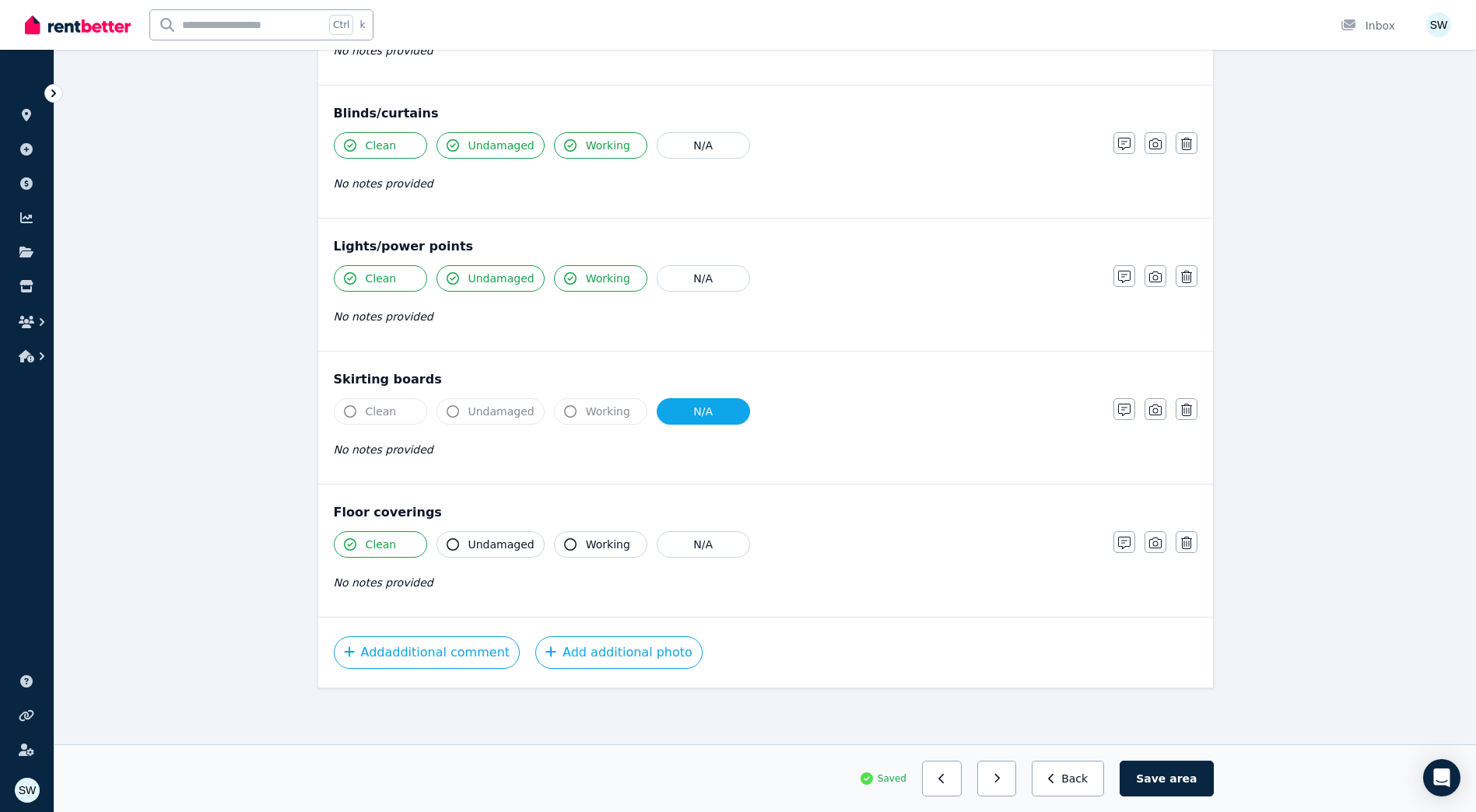
click at [492, 545] on span "Undamaged" at bounding box center [502, 544] width 66 height 15
click at [586, 543] on span "Working" at bounding box center [608, 544] width 45 height 15
click at [478, 543] on span "Undamaged" at bounding box center [502, 544] width 66 height 15
click at [486, 547] on span "Undamaged" at bounding box center [502, 544] width 66 height 15
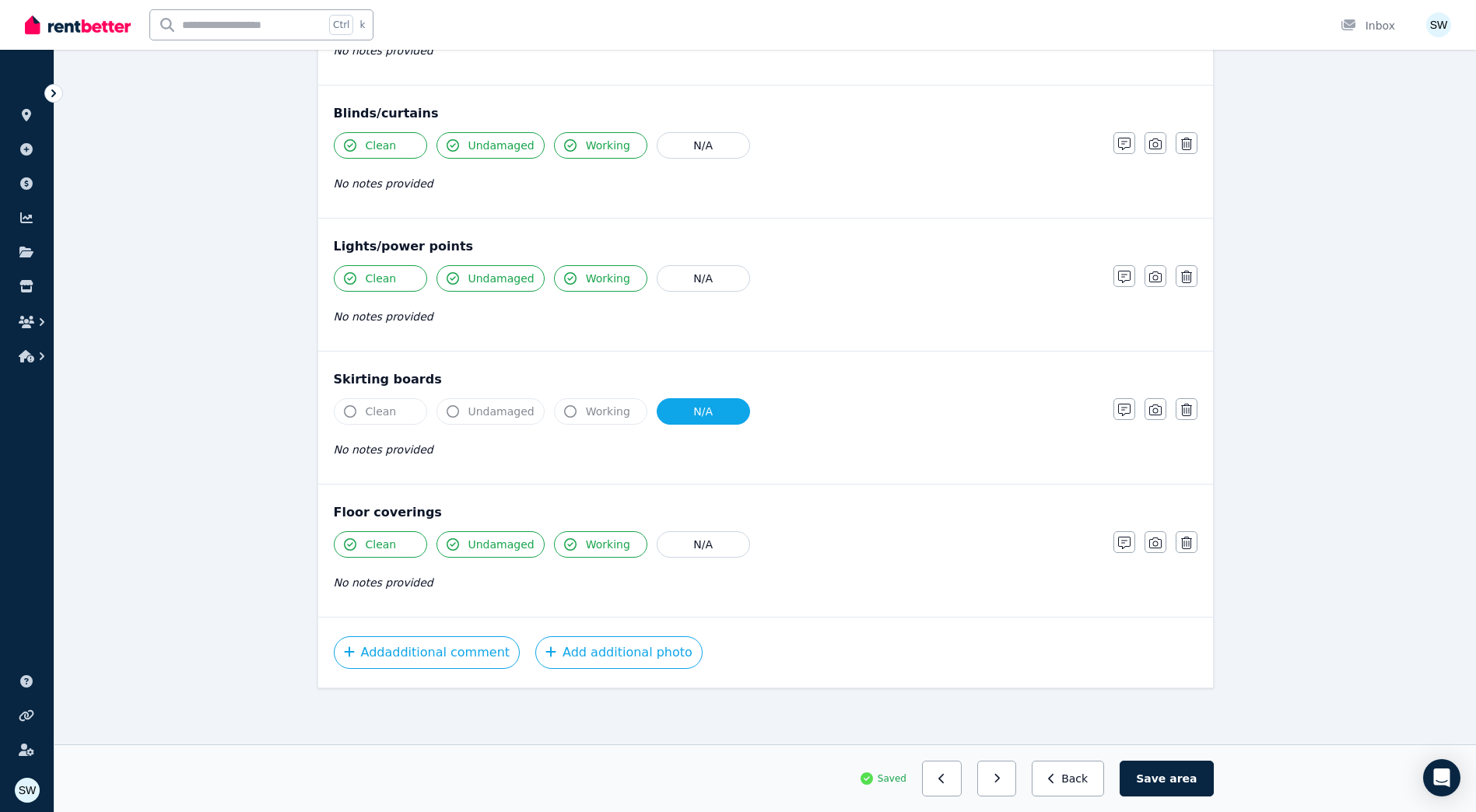
click at [463, 579] on div "No notes provided" at bounding box center [716, 582] width 764 height 19
click at [1115, 537] on button "button" at bounding box center [1124, 541] width 21 height 21
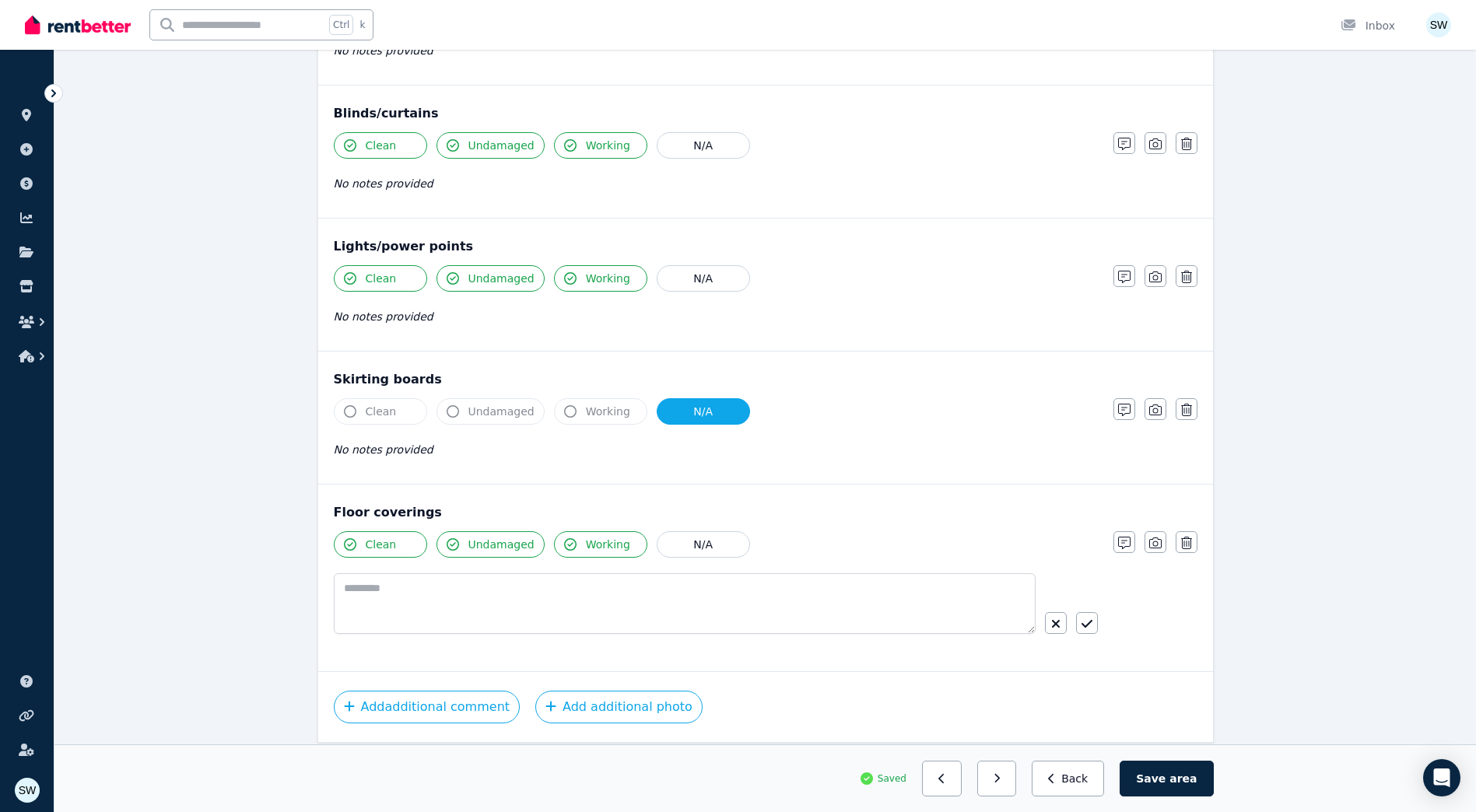
scroll to position [740, 0]
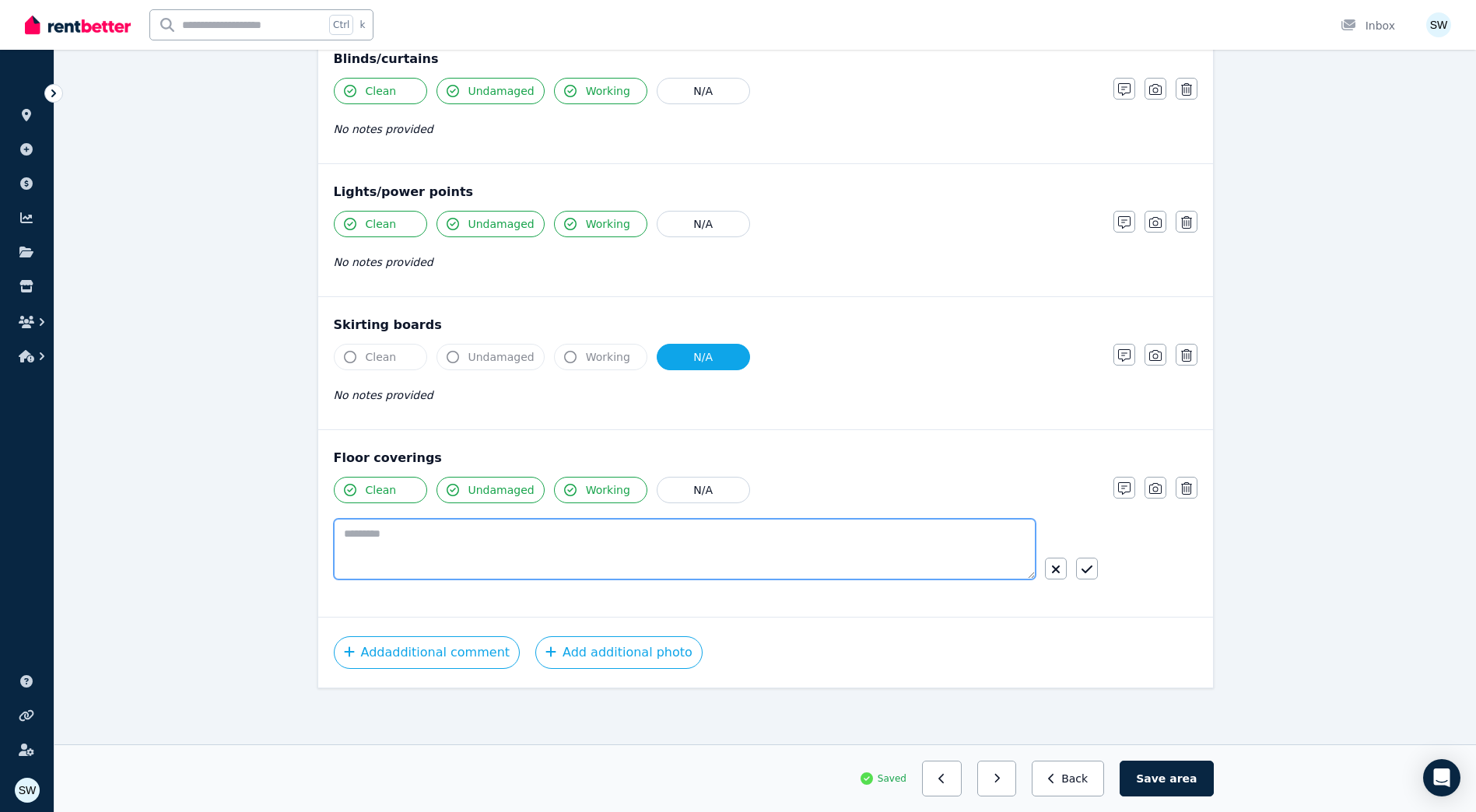
click at [610, 540] on textarea at bounding box center [685, 548] width 702 height 61
paste textarea "**********"
type textarea "**********"
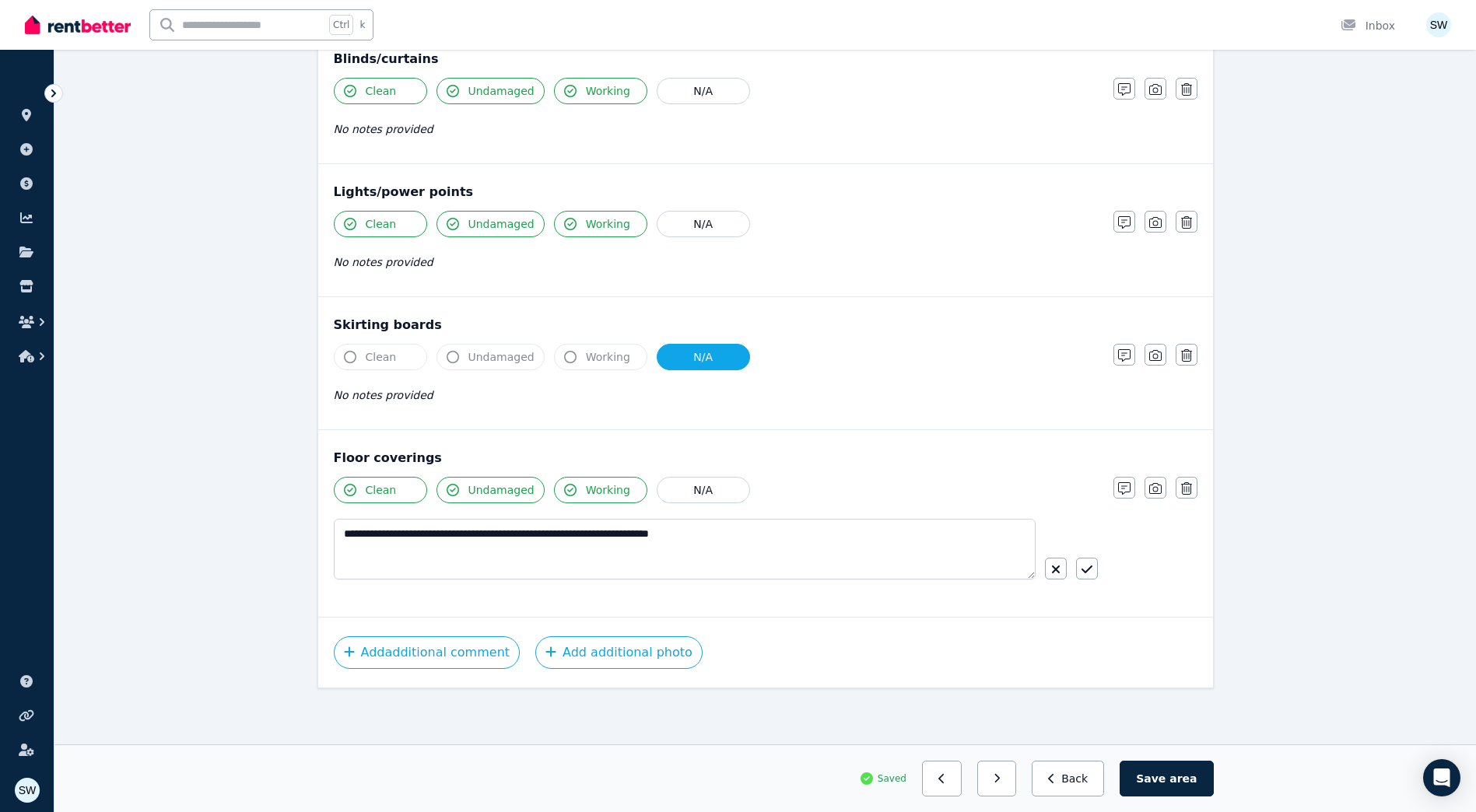
click at [857, 602] on div "**********" at bounding box center [716, 541] width 764 height 131
click at [1081, 573] on icon "button" at bounding box center [1087, 569] width 11 height 12
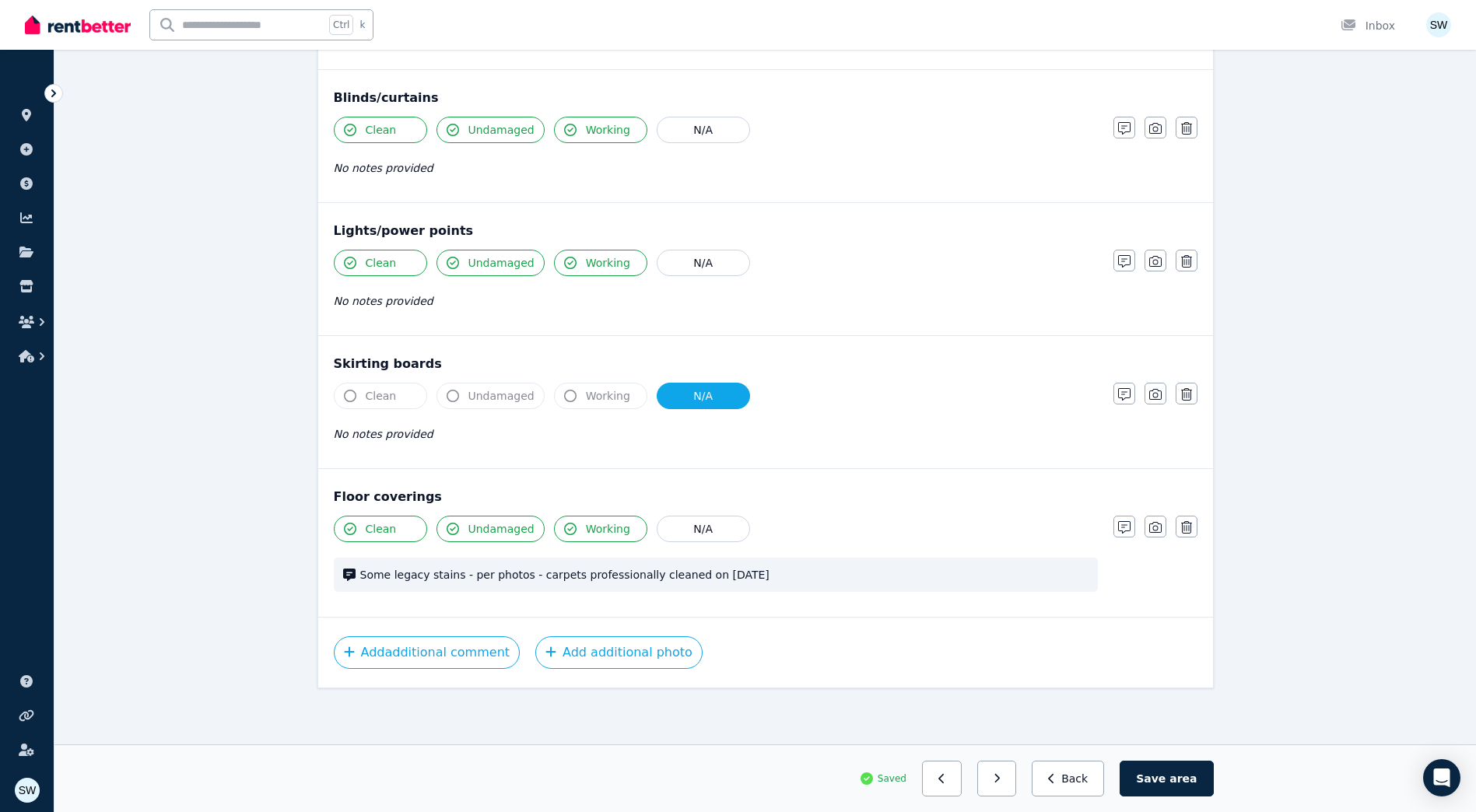
scroll to position [702, 0]
click at [1166, 783] on button "Save area" at bounding box center [1166, 778] width 94 height 36
click at [1021, 784] on button "button" at bounding box center [1003, 778] width 40 height 36
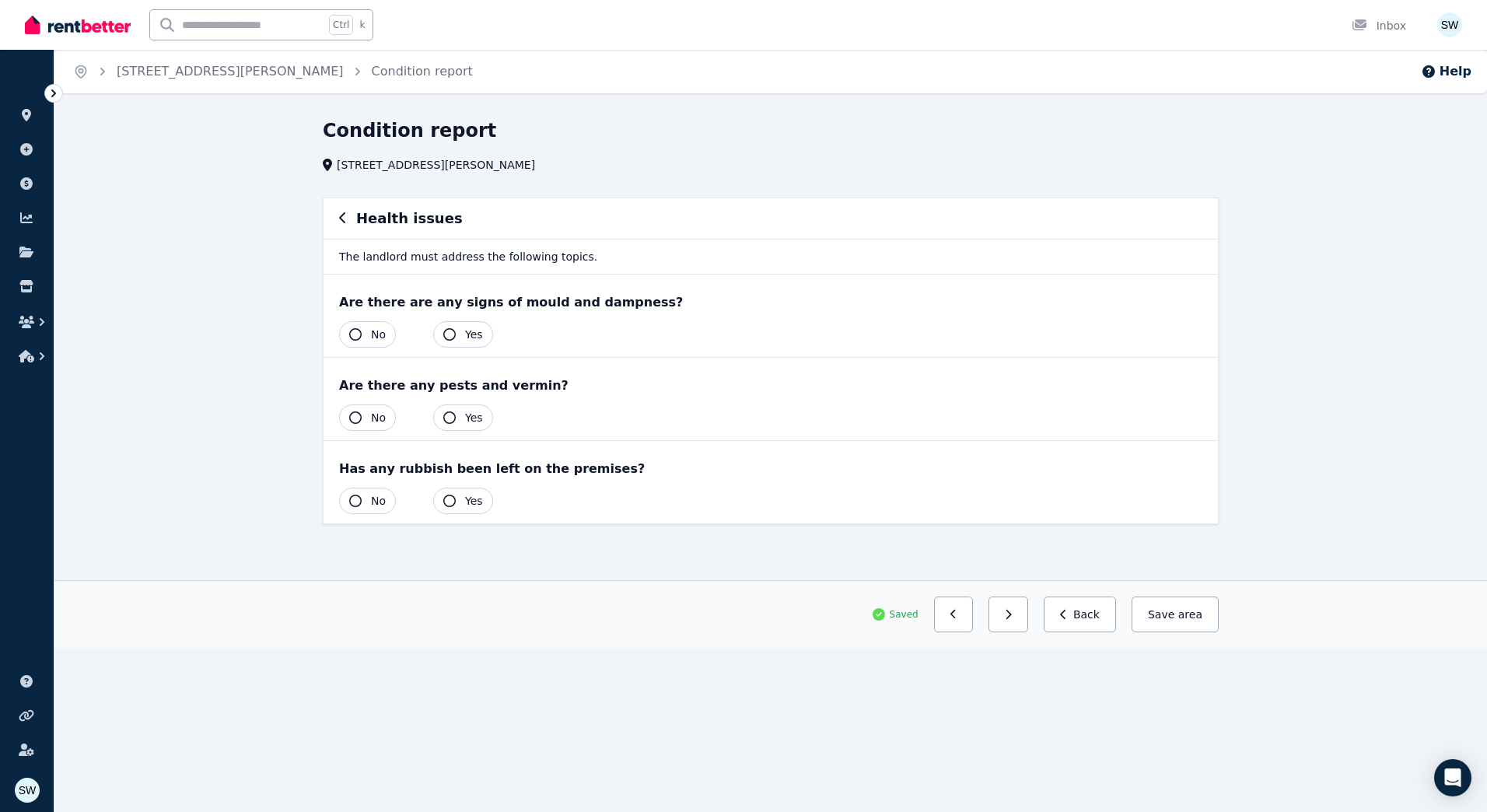
click at [344, 221] on icon "button" at bounding box center [343, 218] width 8 height 12
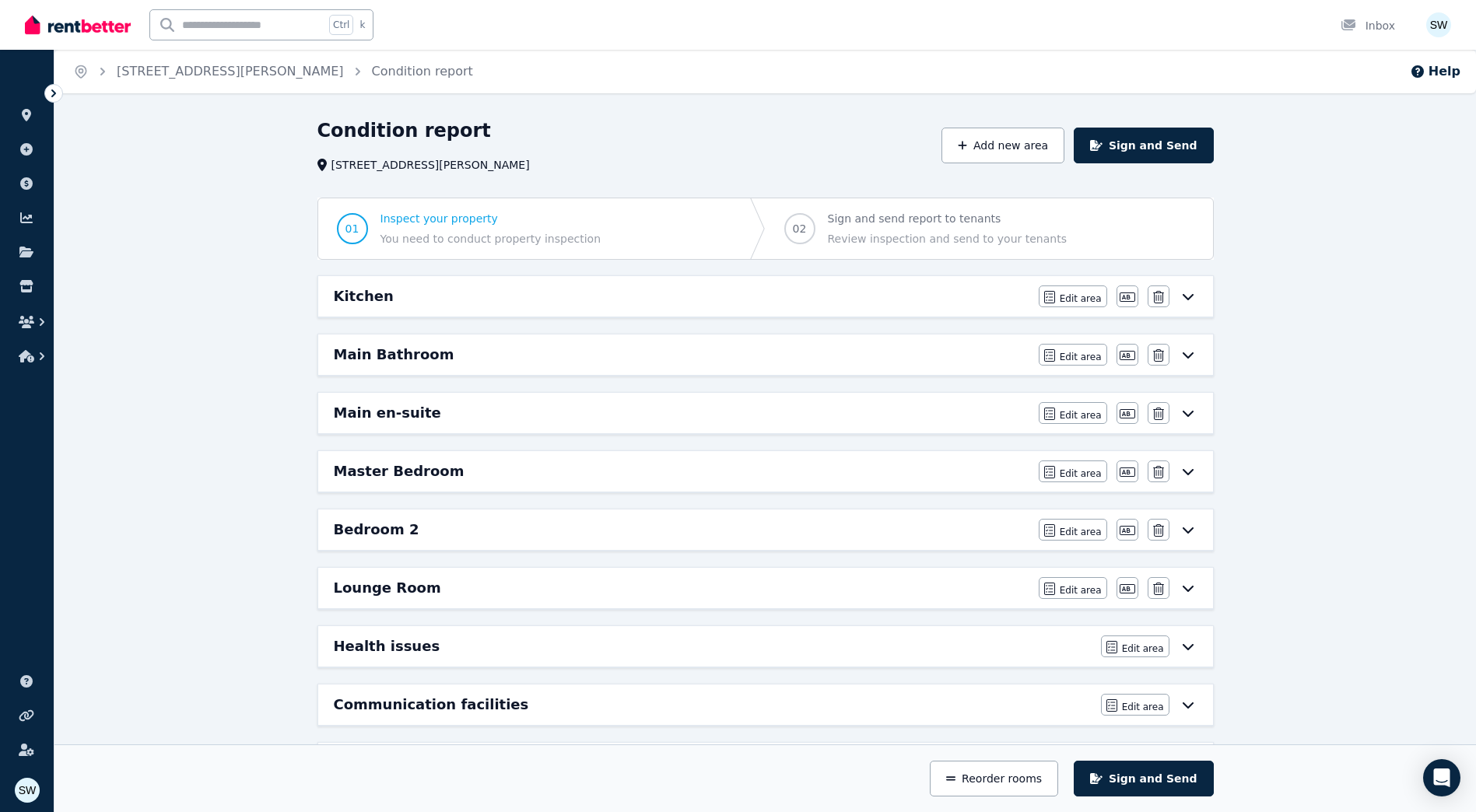
click at [1005, 292] on div "Kitchen" at bounding box center [681, 296] width 696 height 21
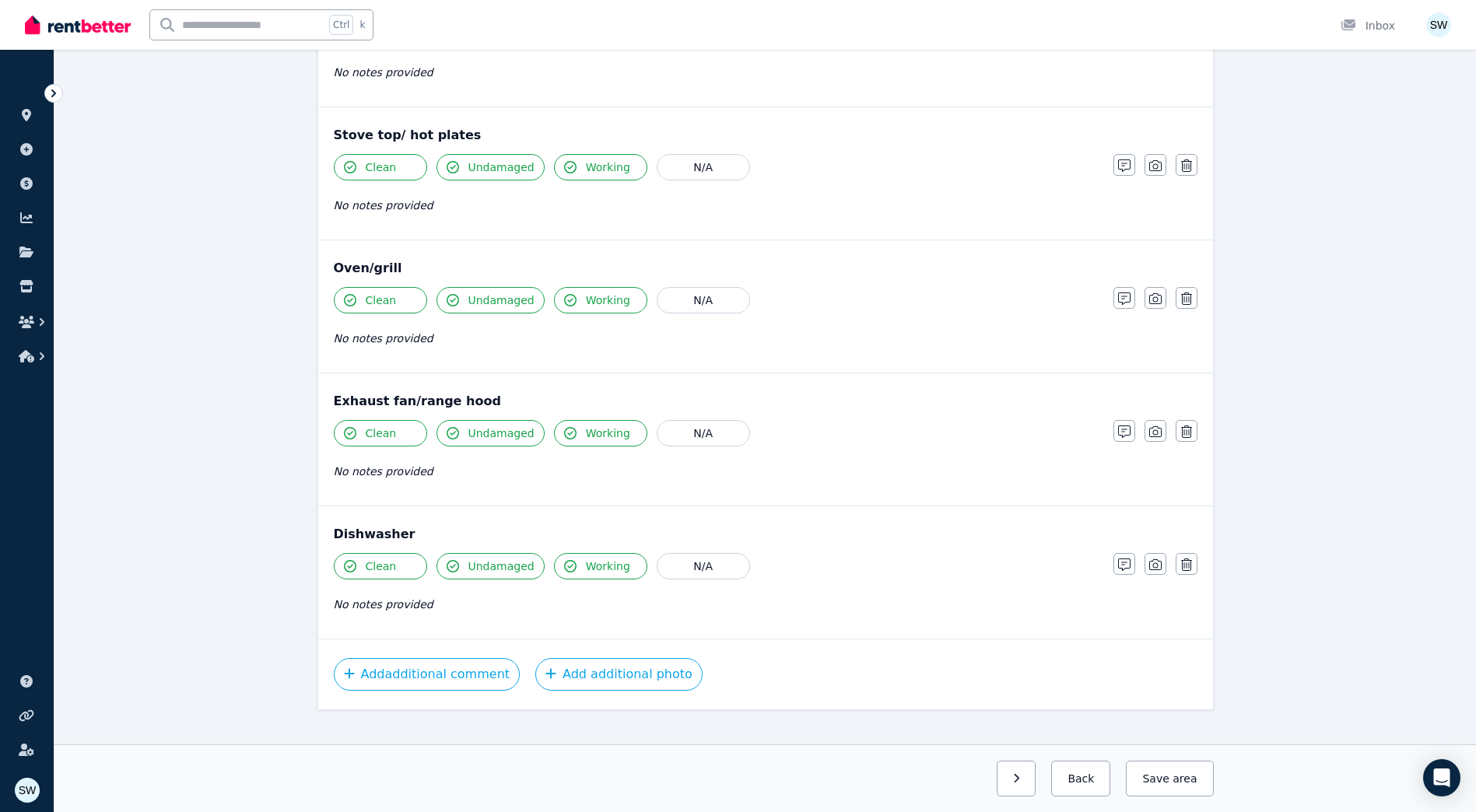
scroll to position [1617, 0]
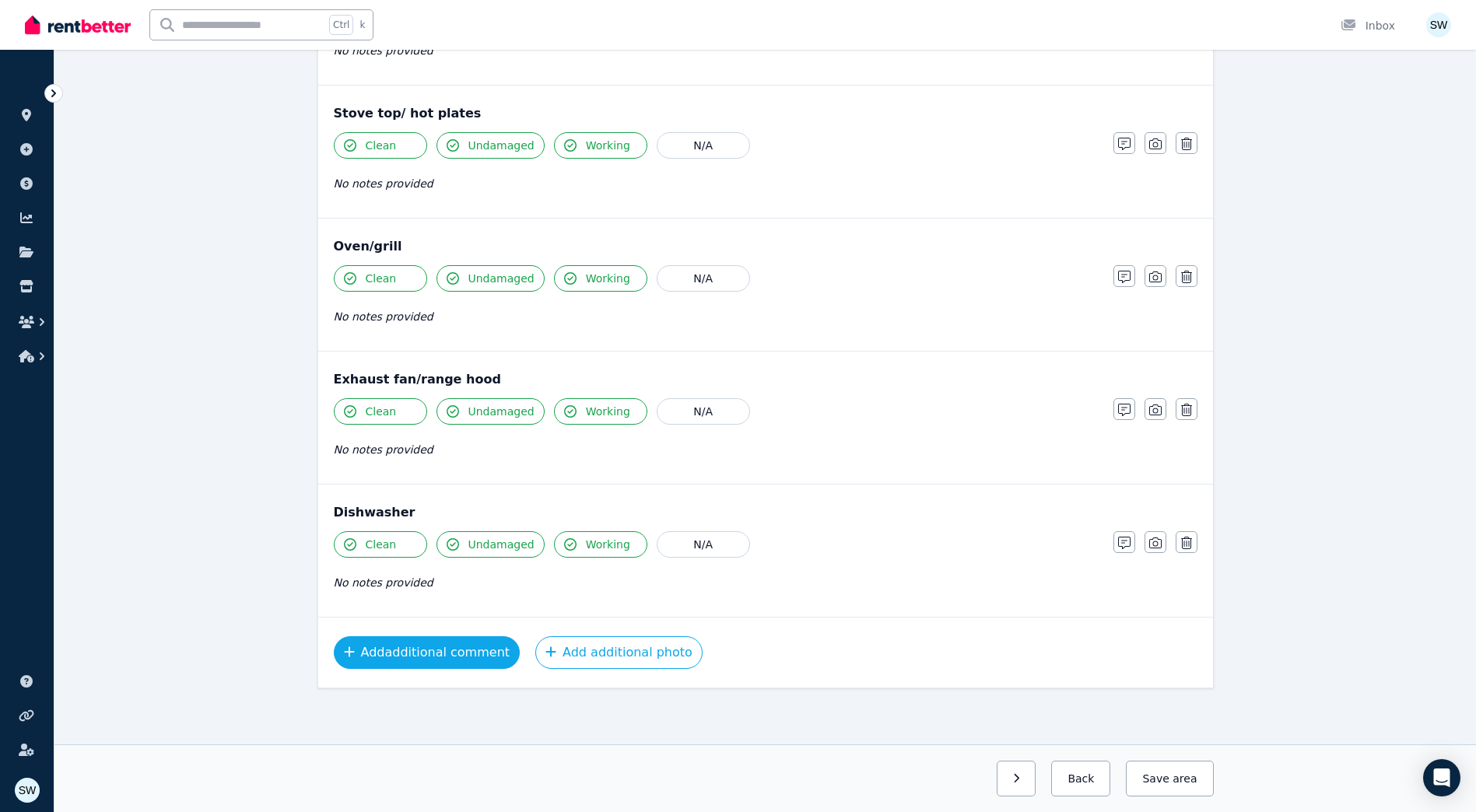
click at [405, 653] on button "Add additional comment" at bounding box center [428, 652] width 187 height 33
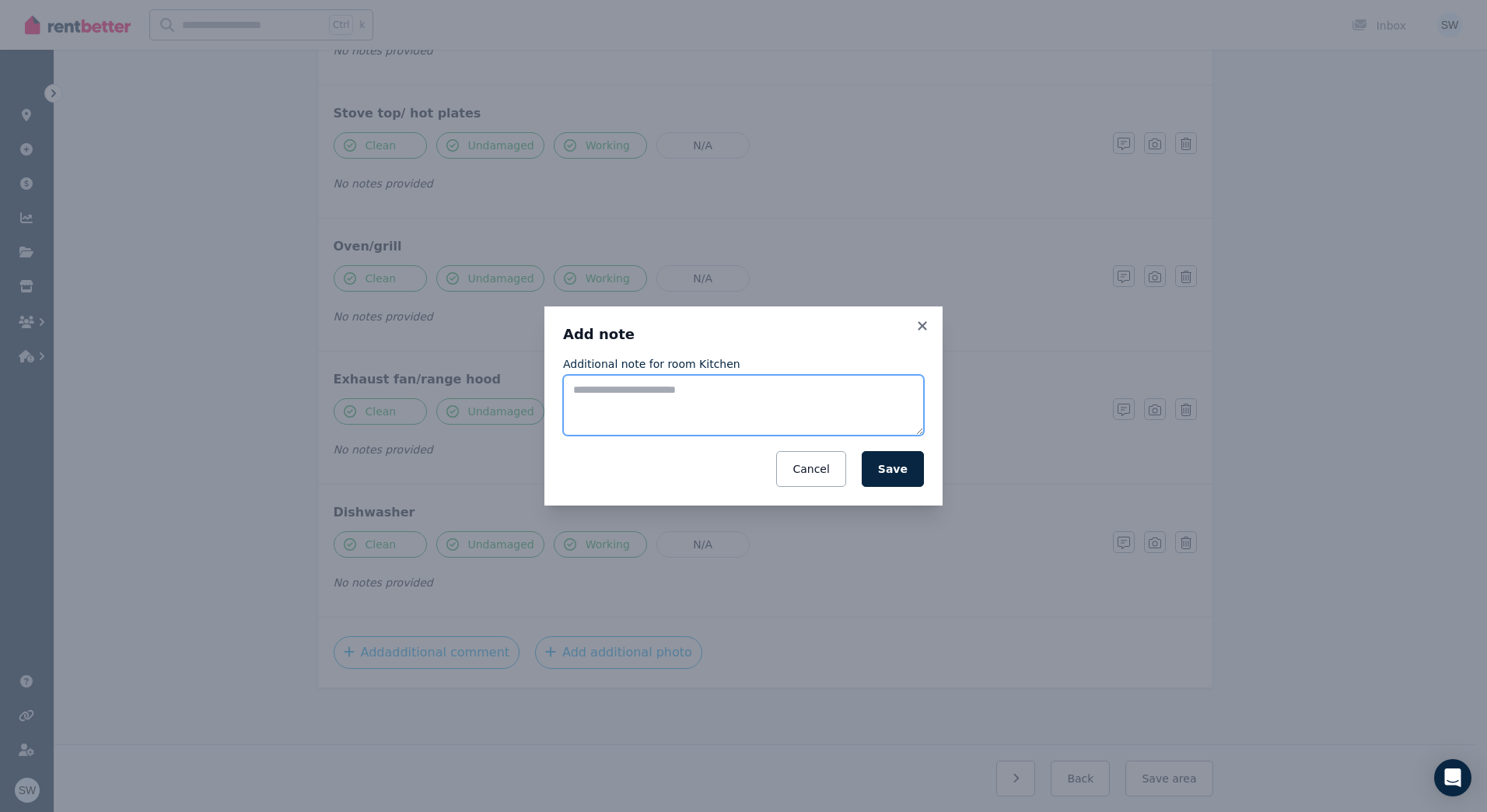
click at [759, 394] on textarea "Additional note for room Kitchen" at bounding box center [743, 405] width 361 height 61
type textarea "*"
type textarea "**********"
click at [879, 459] on button "Save" at bounding box center [893, 469] width 62 height 36
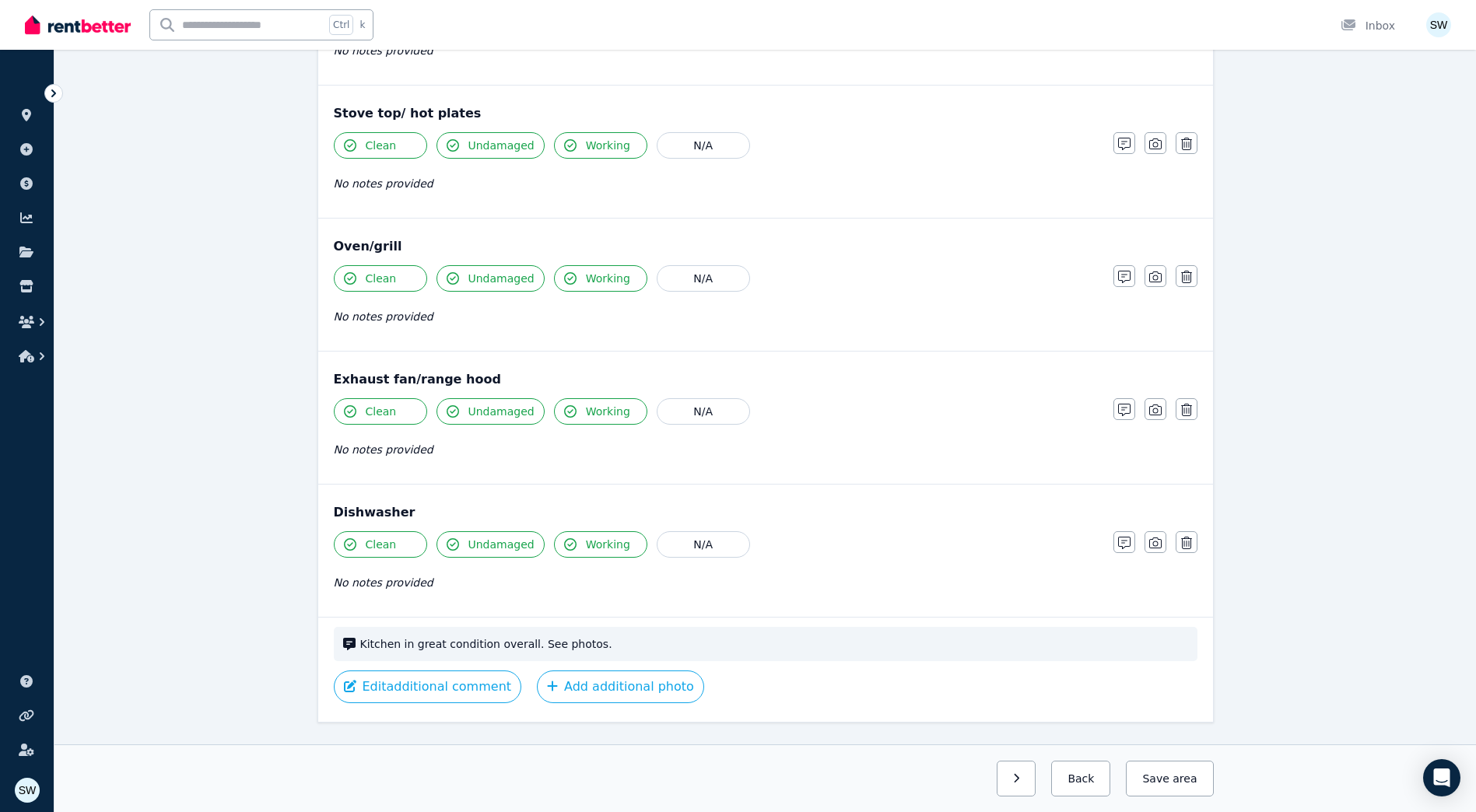
scroll to position [1651, 0]
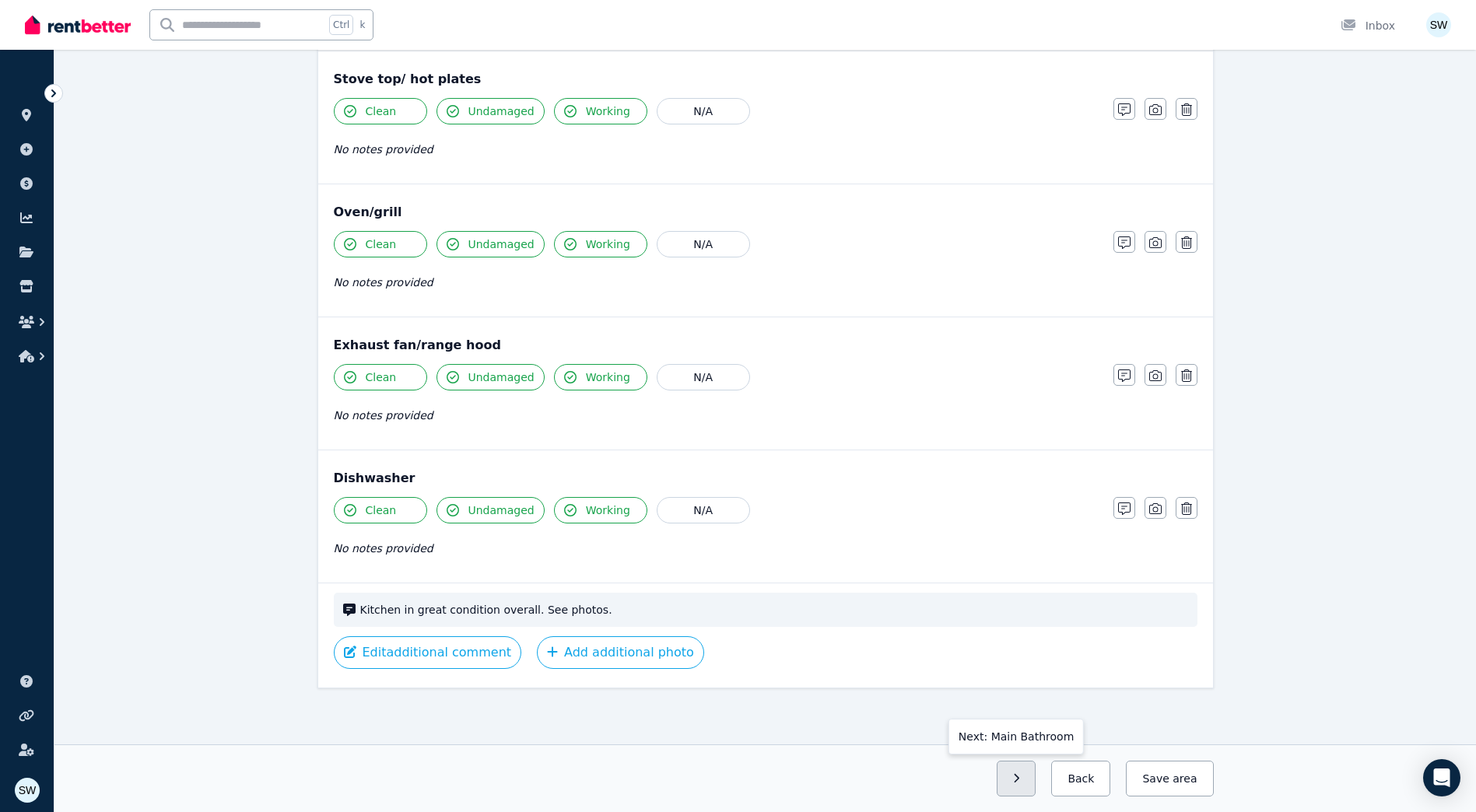
click at [1035, 790] on button "button" at bounding box center [1016, 778] width 40 height 36
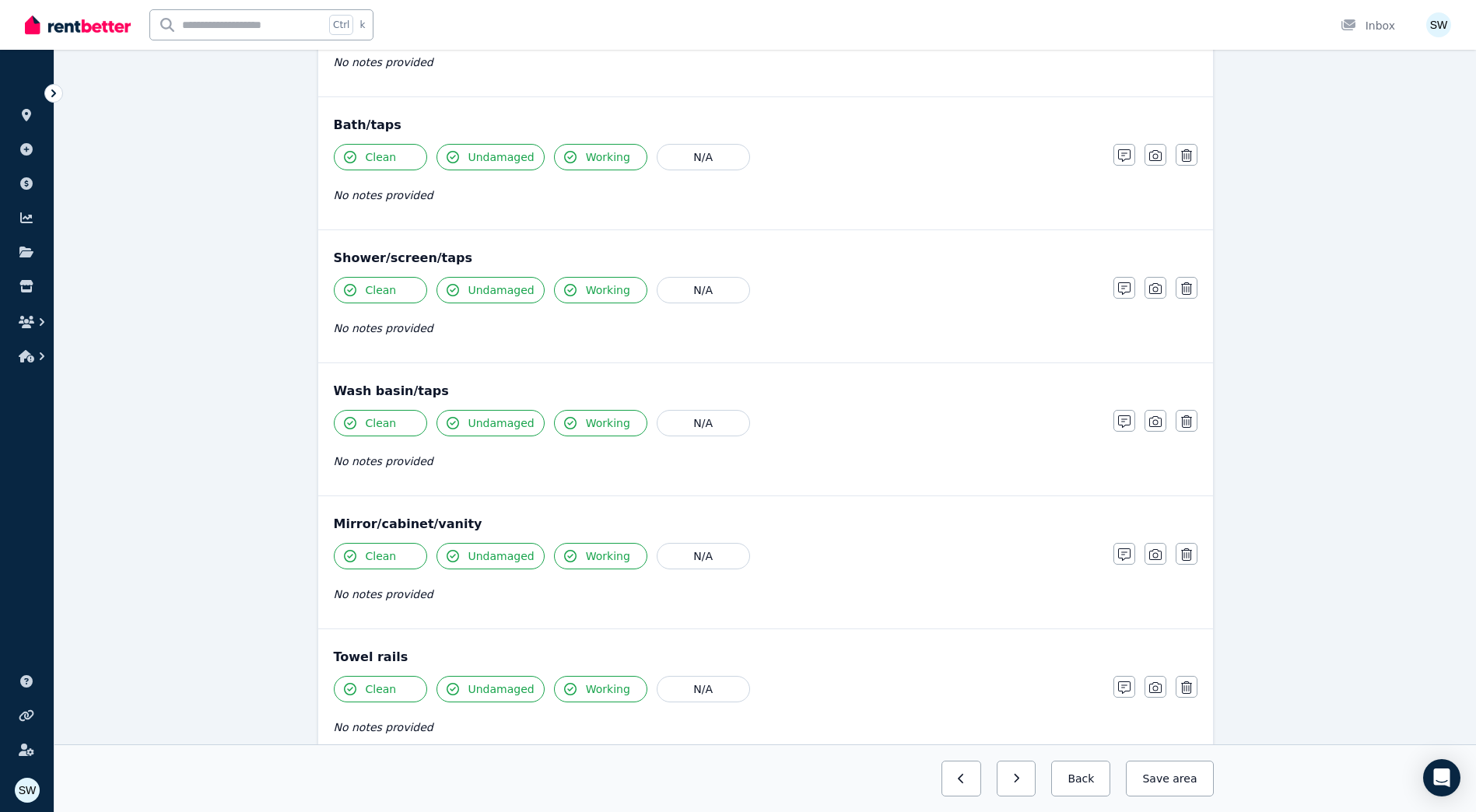
scroll to position [1632, 0]
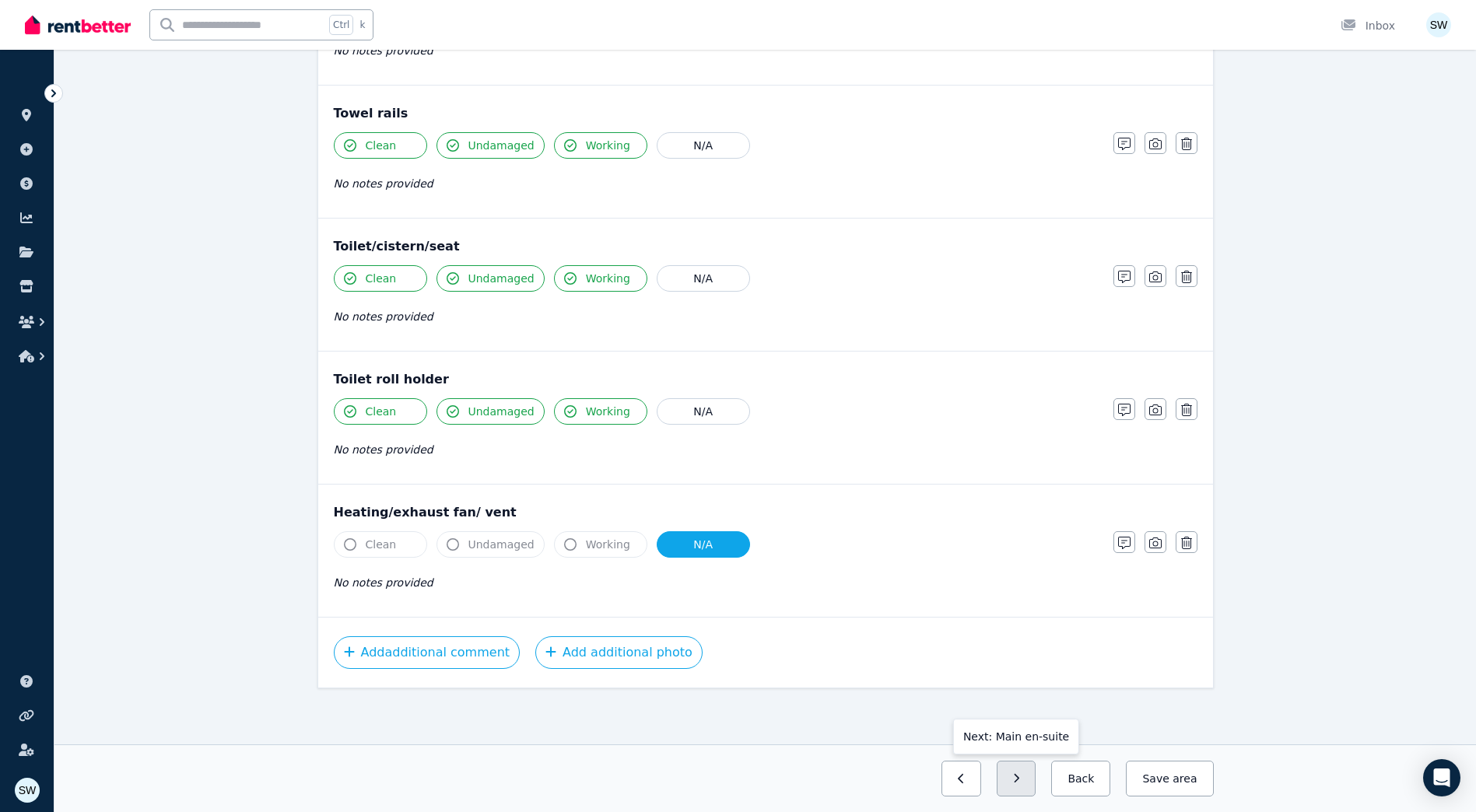
click at [1020, 774] on icon "button" at bounding box center [1016, 778] width 7 height 11
click at [1036, 786] on button "button" at bounding box center [1016, 778] width 40 height 36
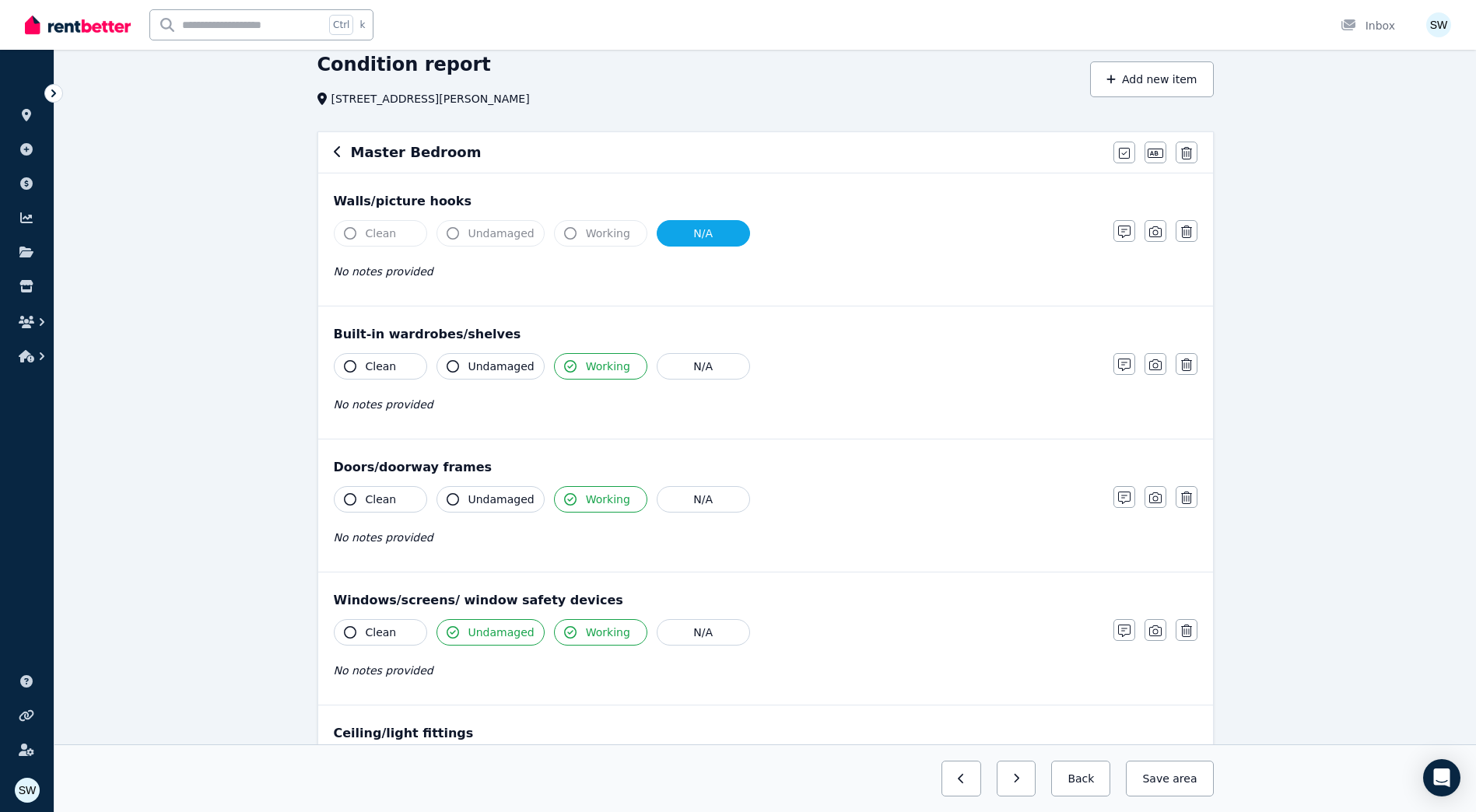
scroll to position [156, 0]
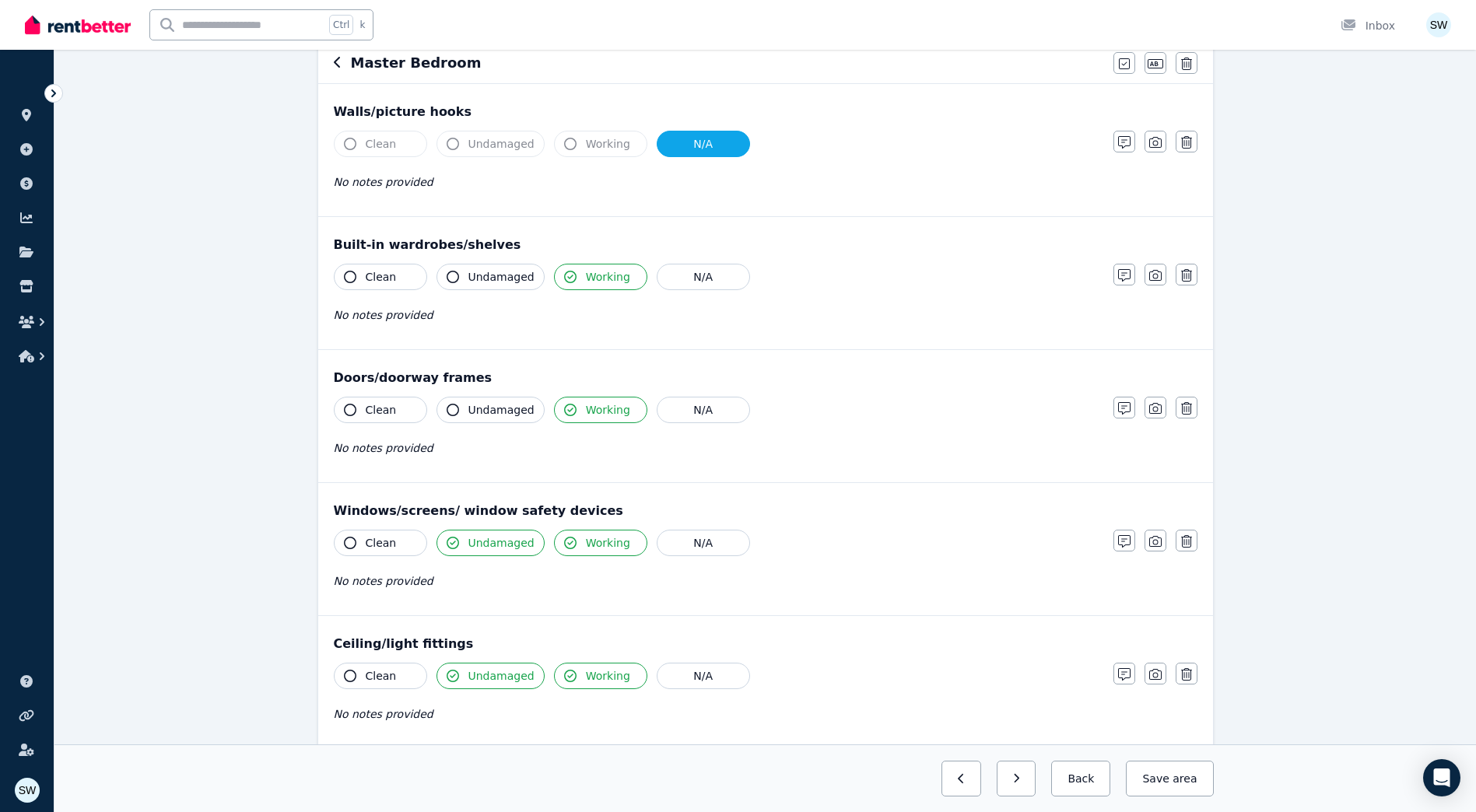
click at [397, 280] on button "Clean" at bounding box center [380, 277] width 94 height 27
click at [467, 279] on button "Undamaged" at bounding box center [490, 277] width 108 height 27
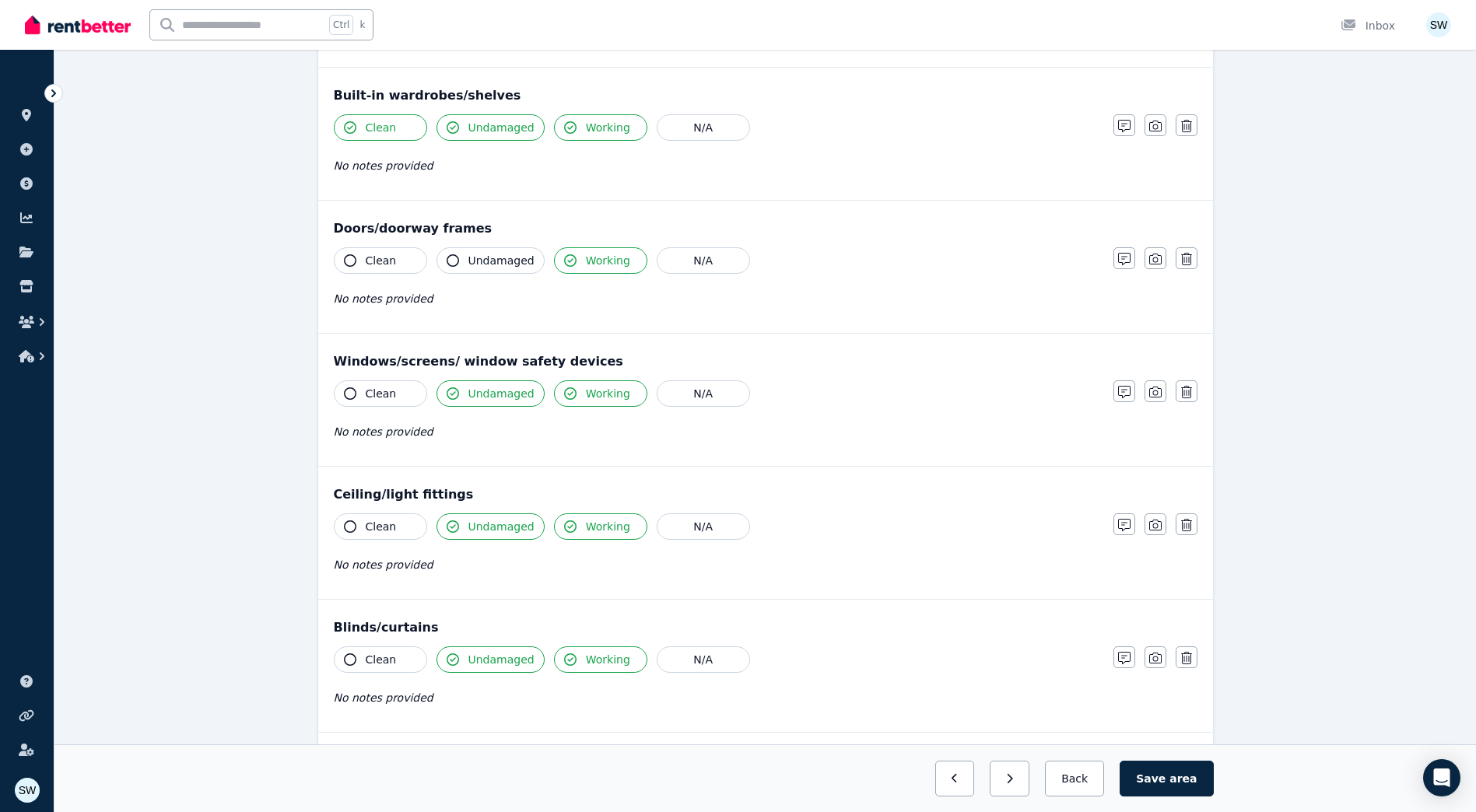
scroll to position [311, 0]
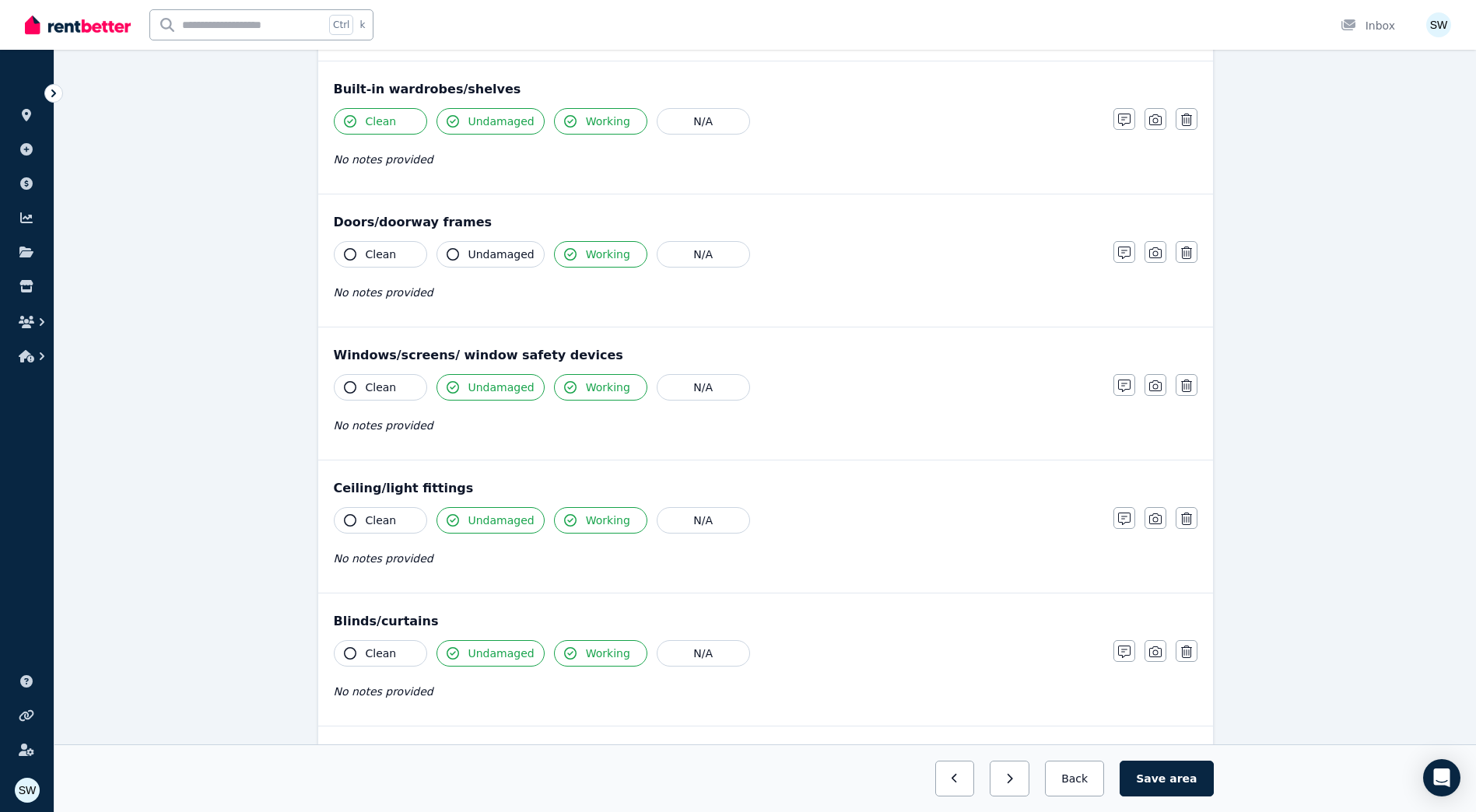
click at [408, 255] on button "Clean" at bounding box center [380, 255] width 94 height 27
click at [461, 254] on button "Undamaged" at bounding box center [490, 255] width 108 height 27
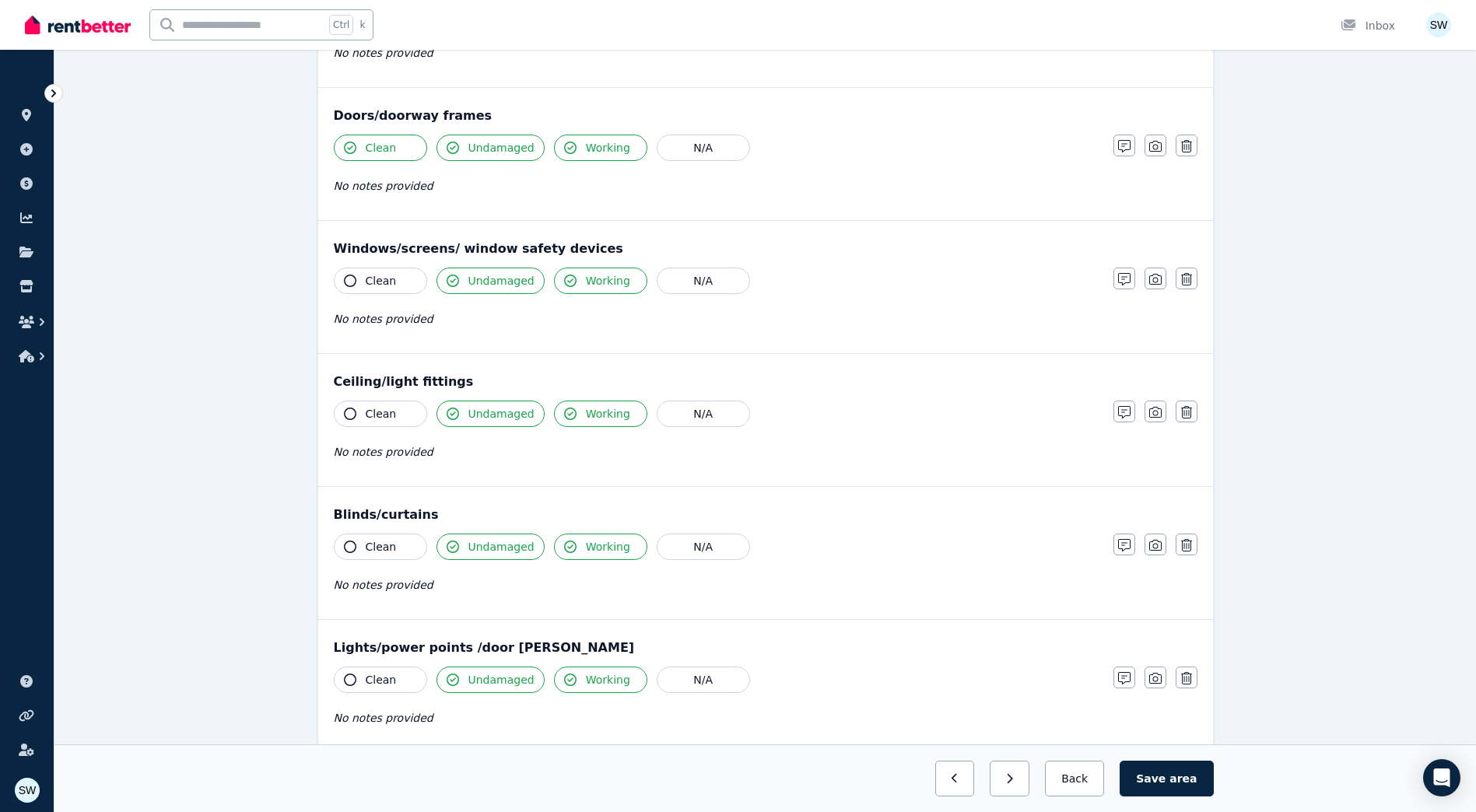
scroll to position [467, 0]
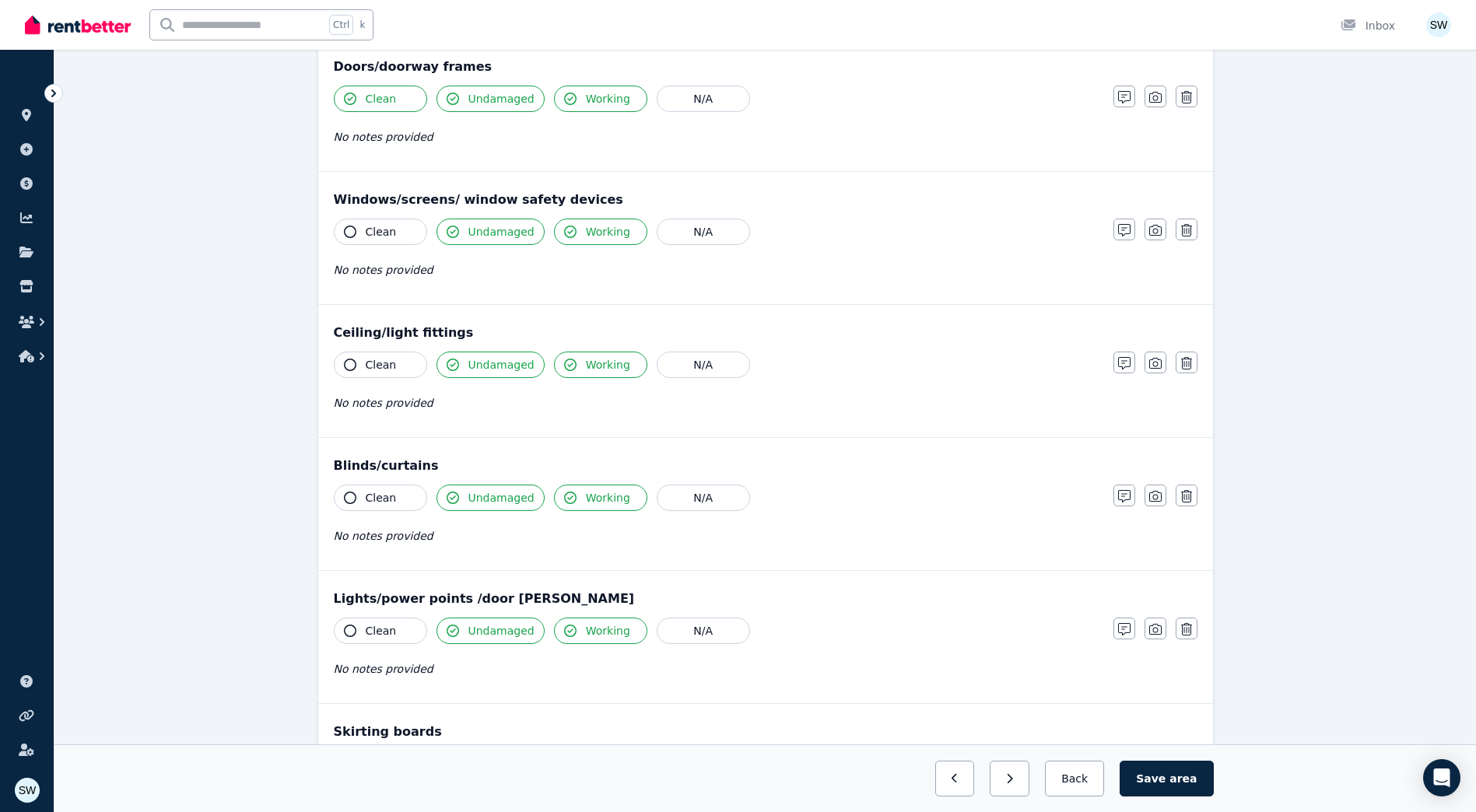
click at [381, 242] on button "Clean" at bounding box center [380, 231] width 94 height 27
click at [390, 371] on span "Clean" at bounding box center [380, 364] width 31 height 15
click at [390, 490] on span "Clean" at bounding box center [380, 497] width 31 height 15
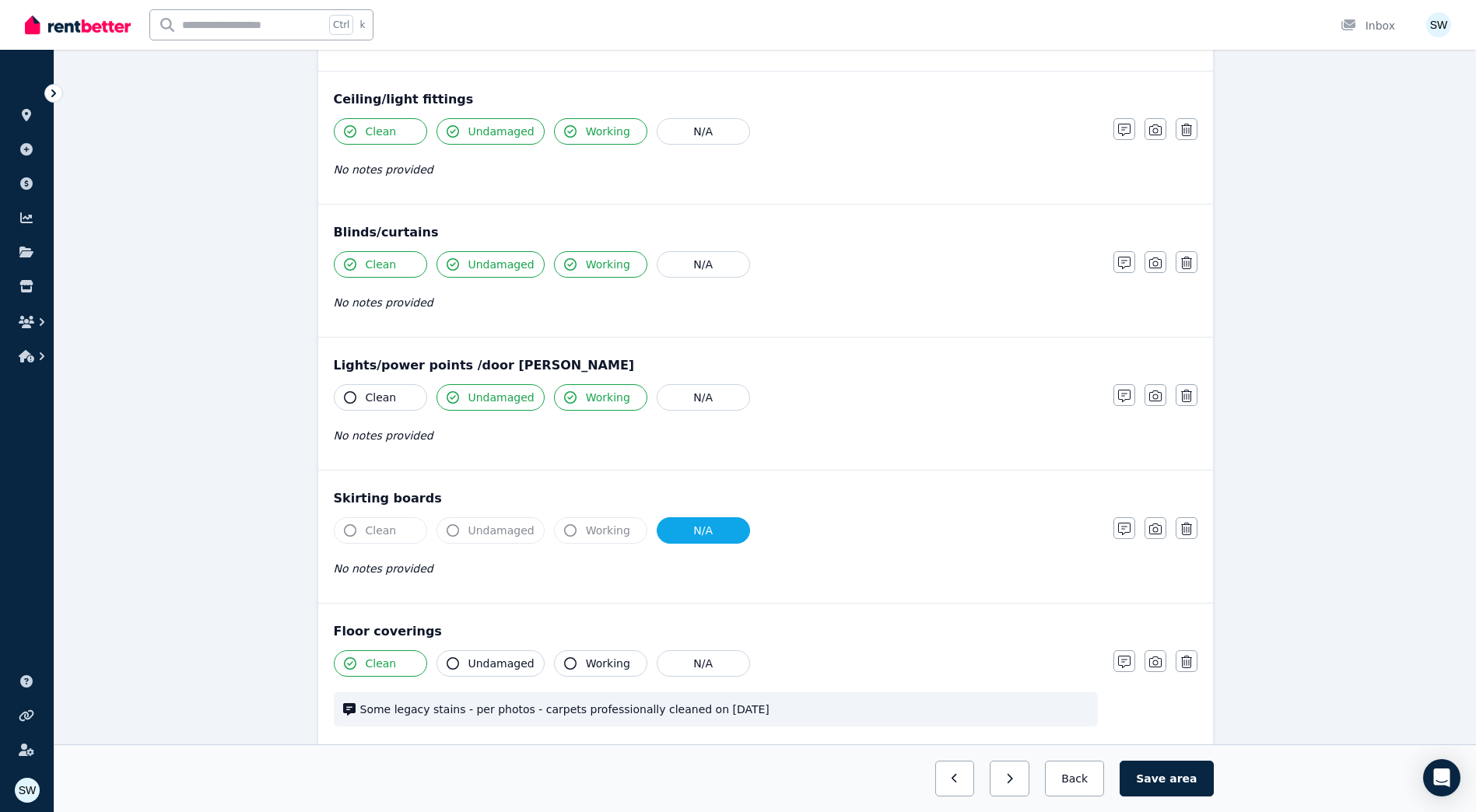
click at [392, 403] on button "Clean" at bounding box center [380, 397] width 94 height 27
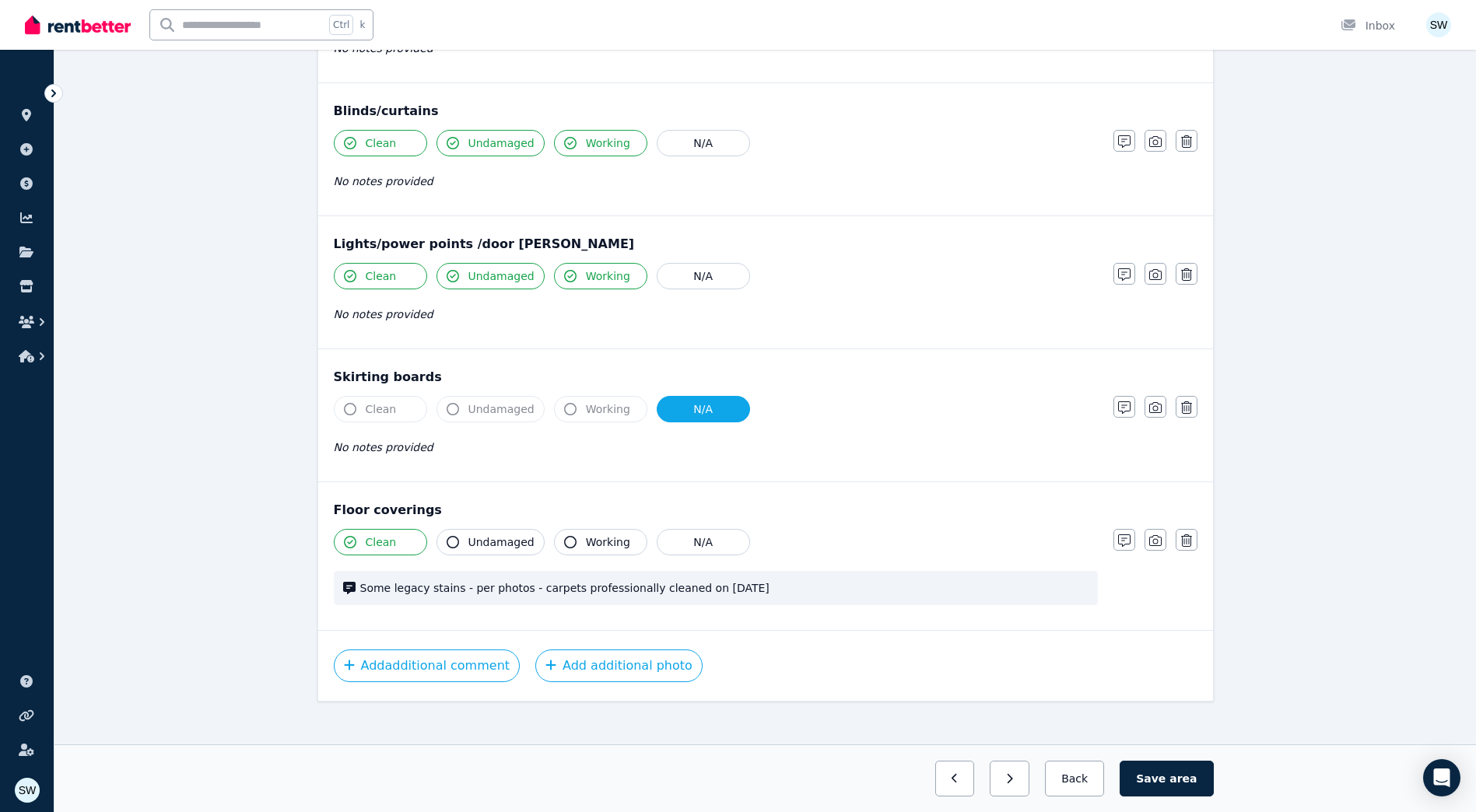
scroll to position [834, 0]
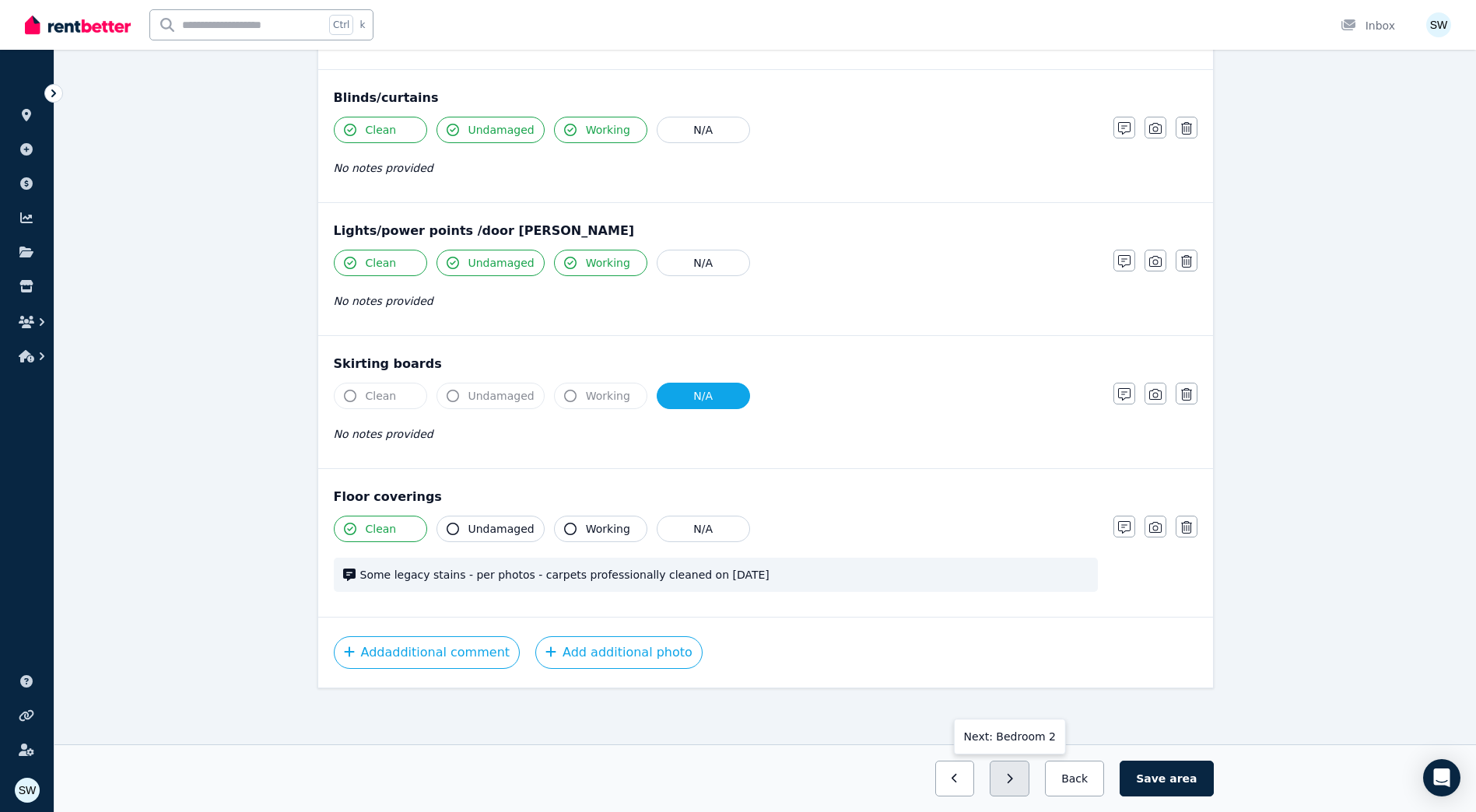
click at [1023, 786] on button "button" at bounding box center [1009, 778] width 40 height 36
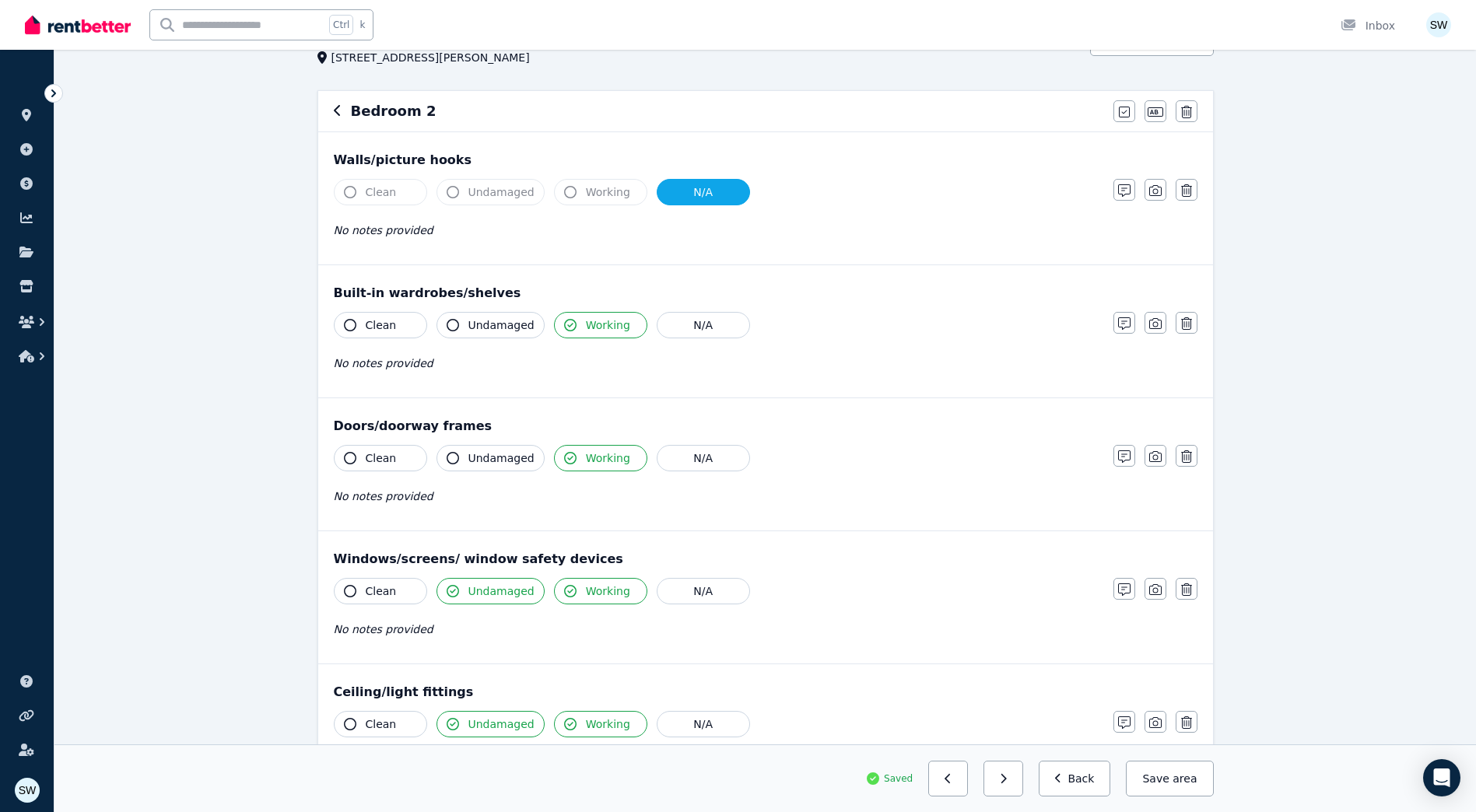
scroll to position [156, 0]
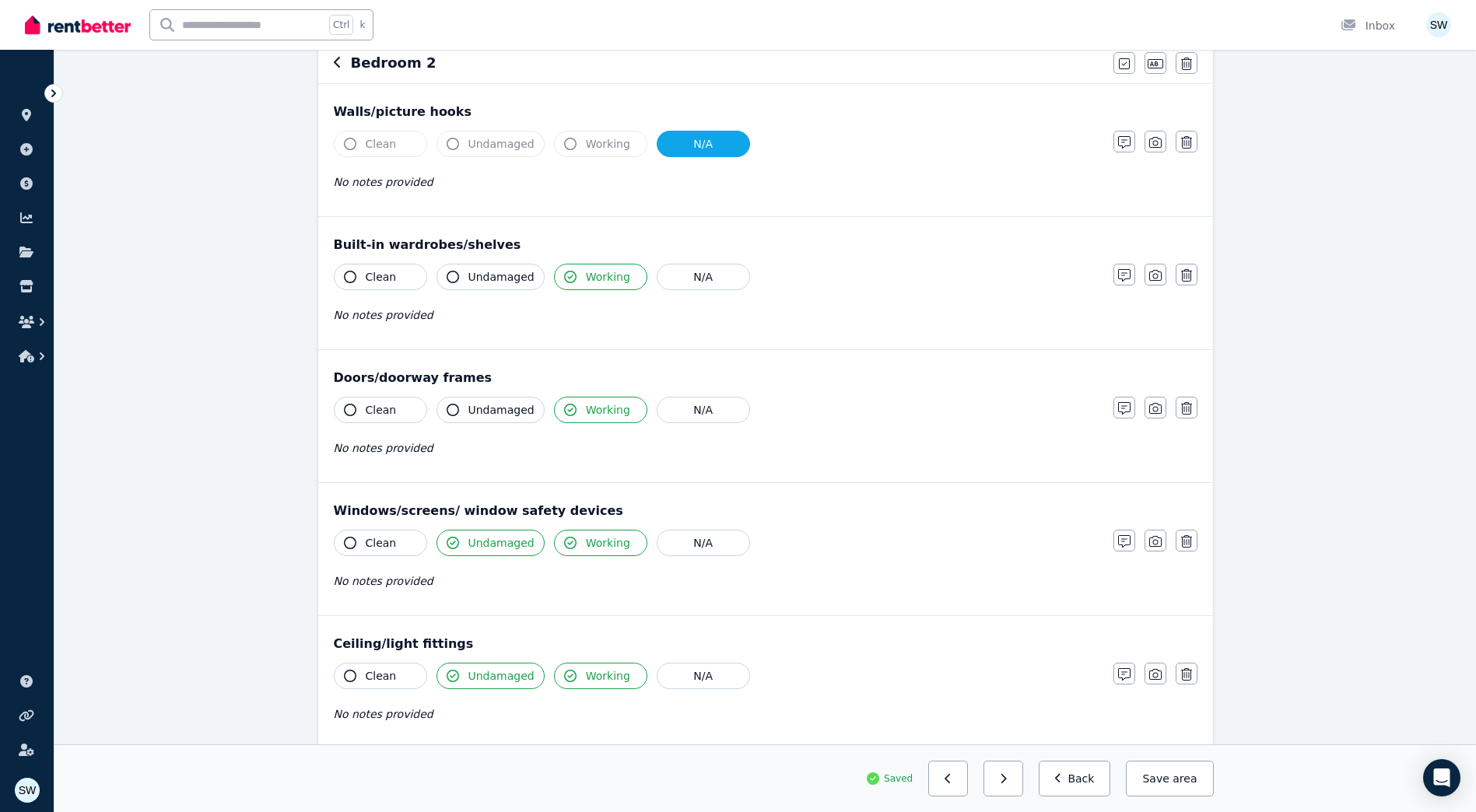
click at [482, 273] on span "Undamaged" at bounding box center [502, 276] width 66 height 15
click at [400, 274] on button "Clean" at bounding box center [380, 277] width 94 height 27
click at [420, 410] on button "Clean" at bounding box center [380, 410] width 94 height 27
click at [458, 401] on button "Undamaged" at bounding box center [490, 410] width 108 height 27
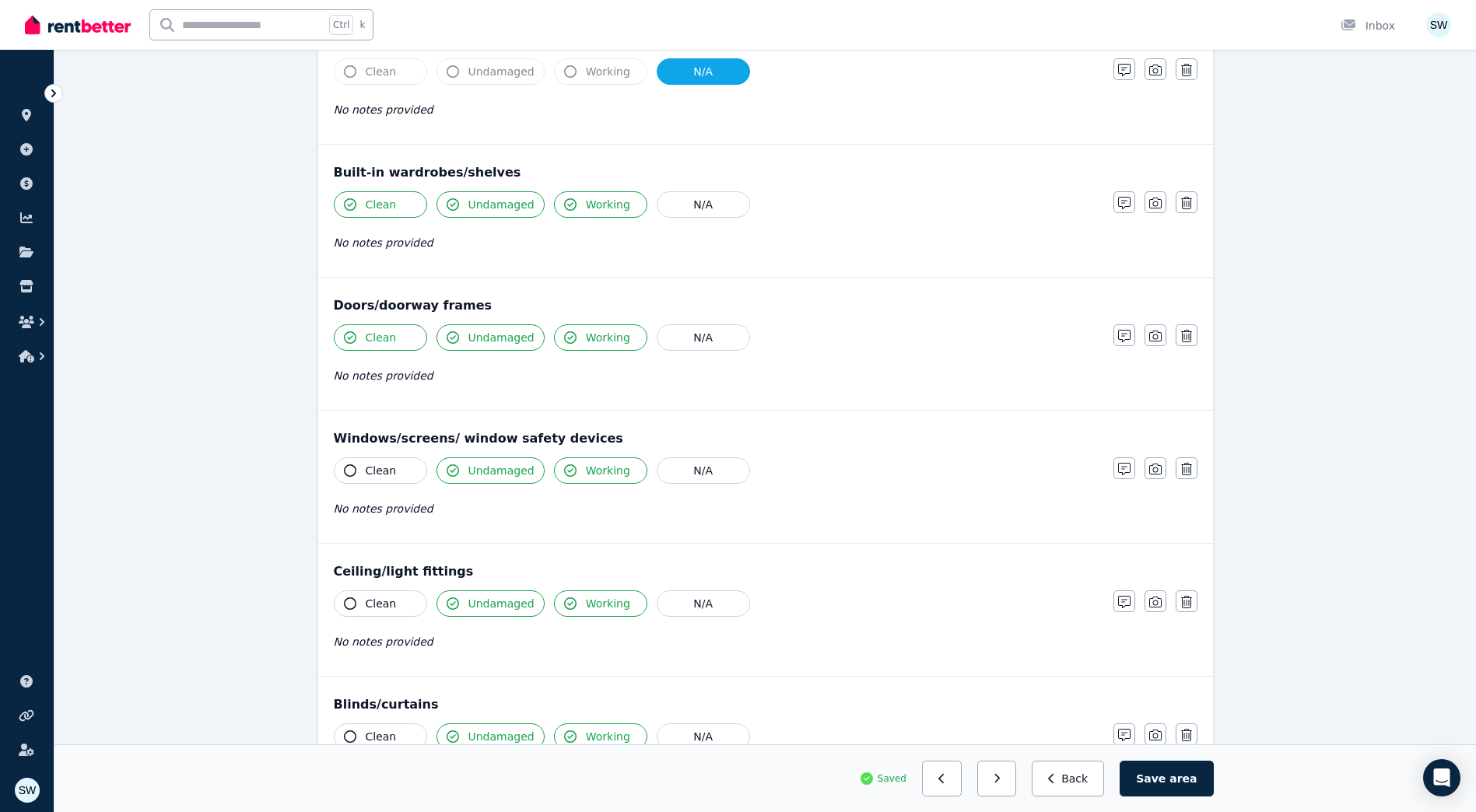
scroll to position [311, 0]
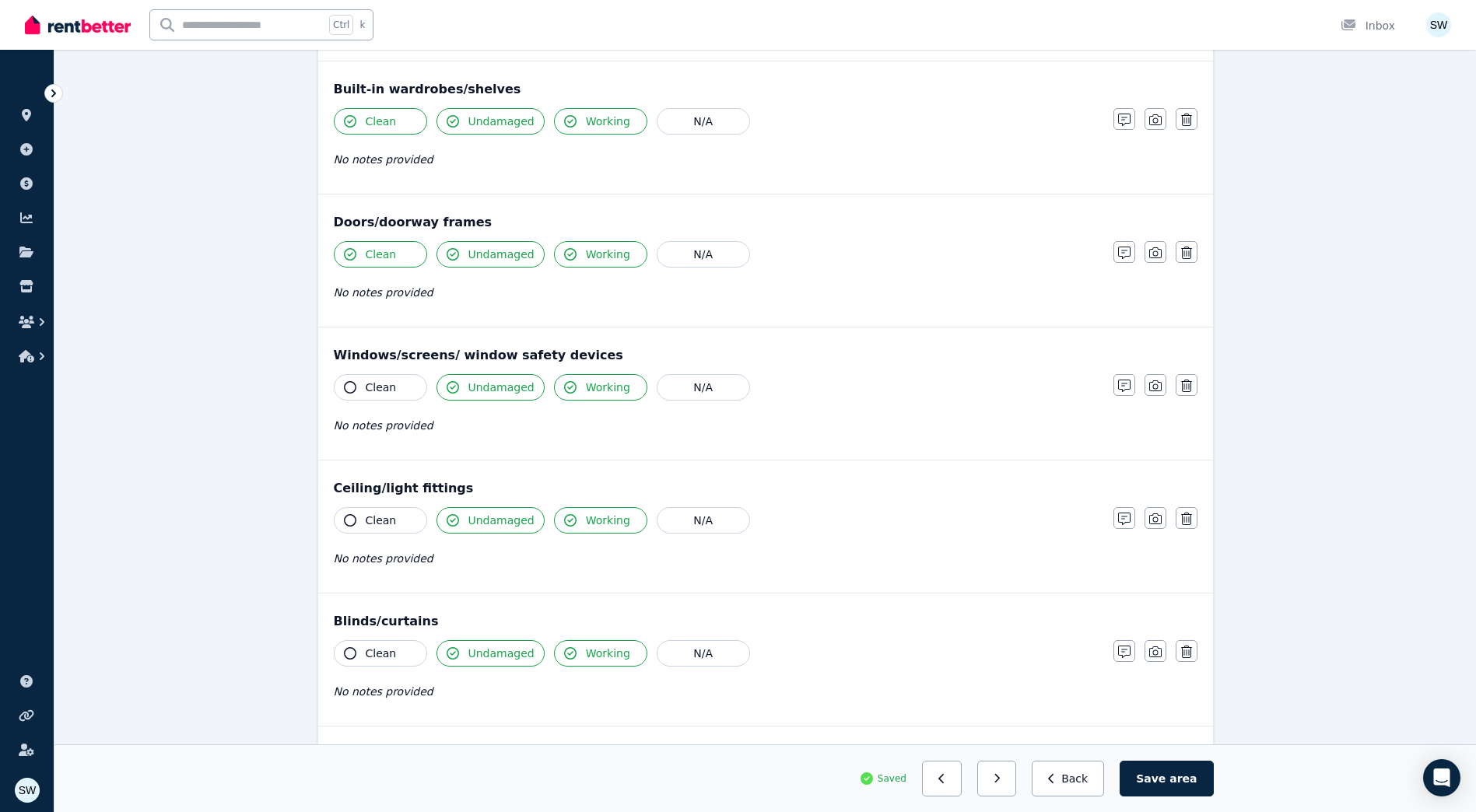
click at [378, 391] on span "Clean" at bounding box center [380, 386] width 31 height 15
click at [387, 512] on span "Clean" at bounding box center [380, 519] width 31 height 15
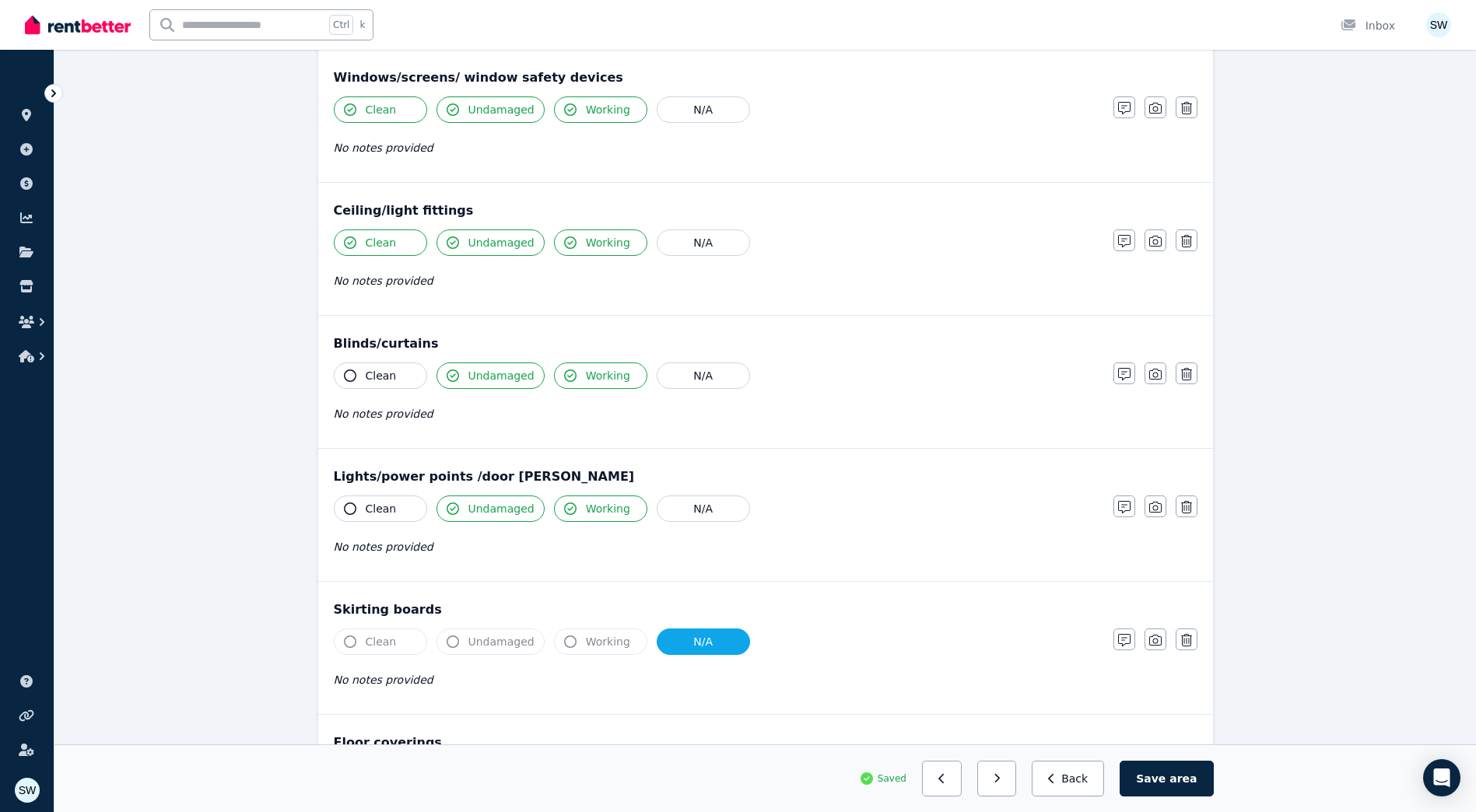
scroll to position [622, 0]
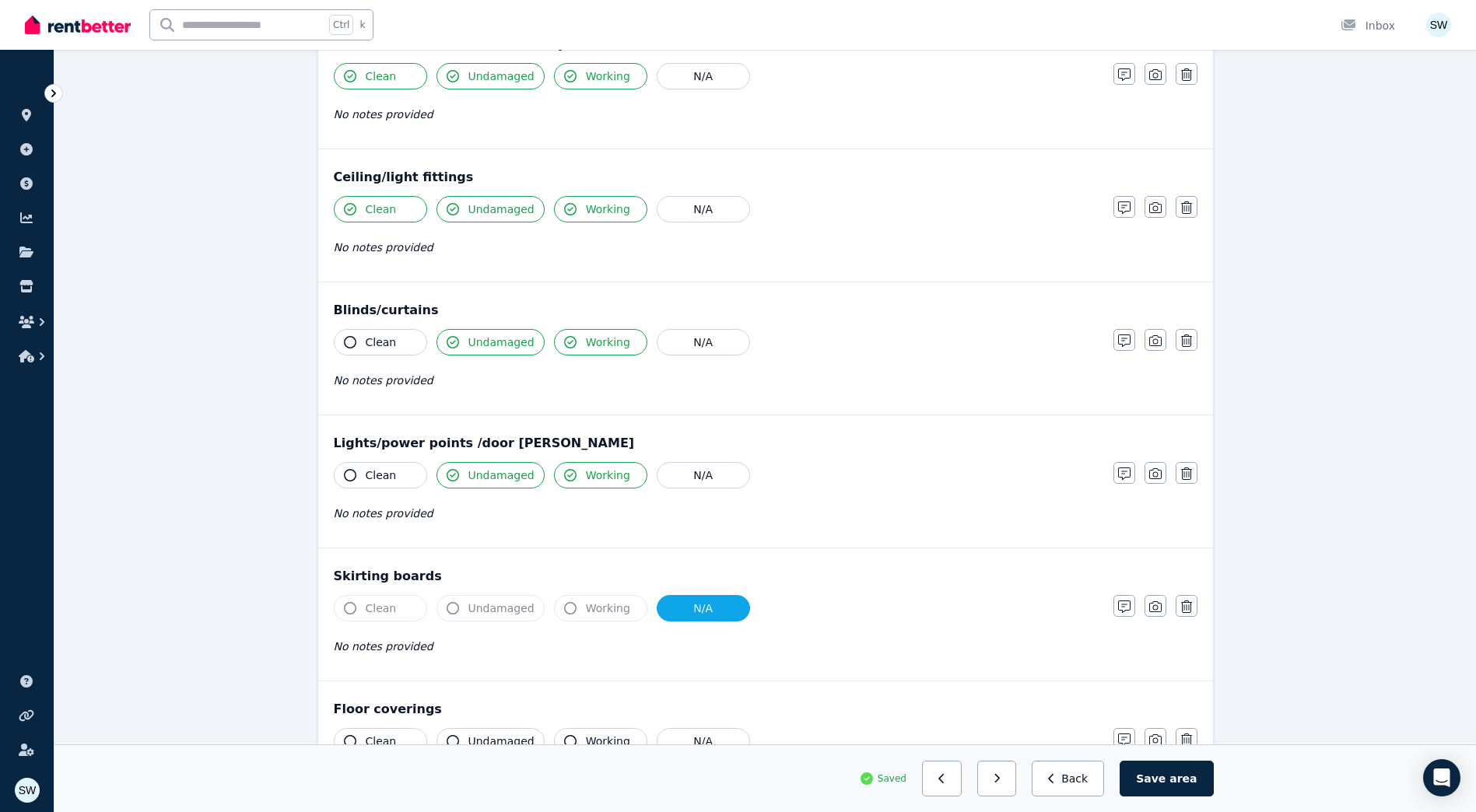
click at [385, 334] on button "Clean" at bounding box center [380, 342] width 94 height 27
click at [399, 483] on button "Clean" at bounding box center [380, 475] width 94 height 27
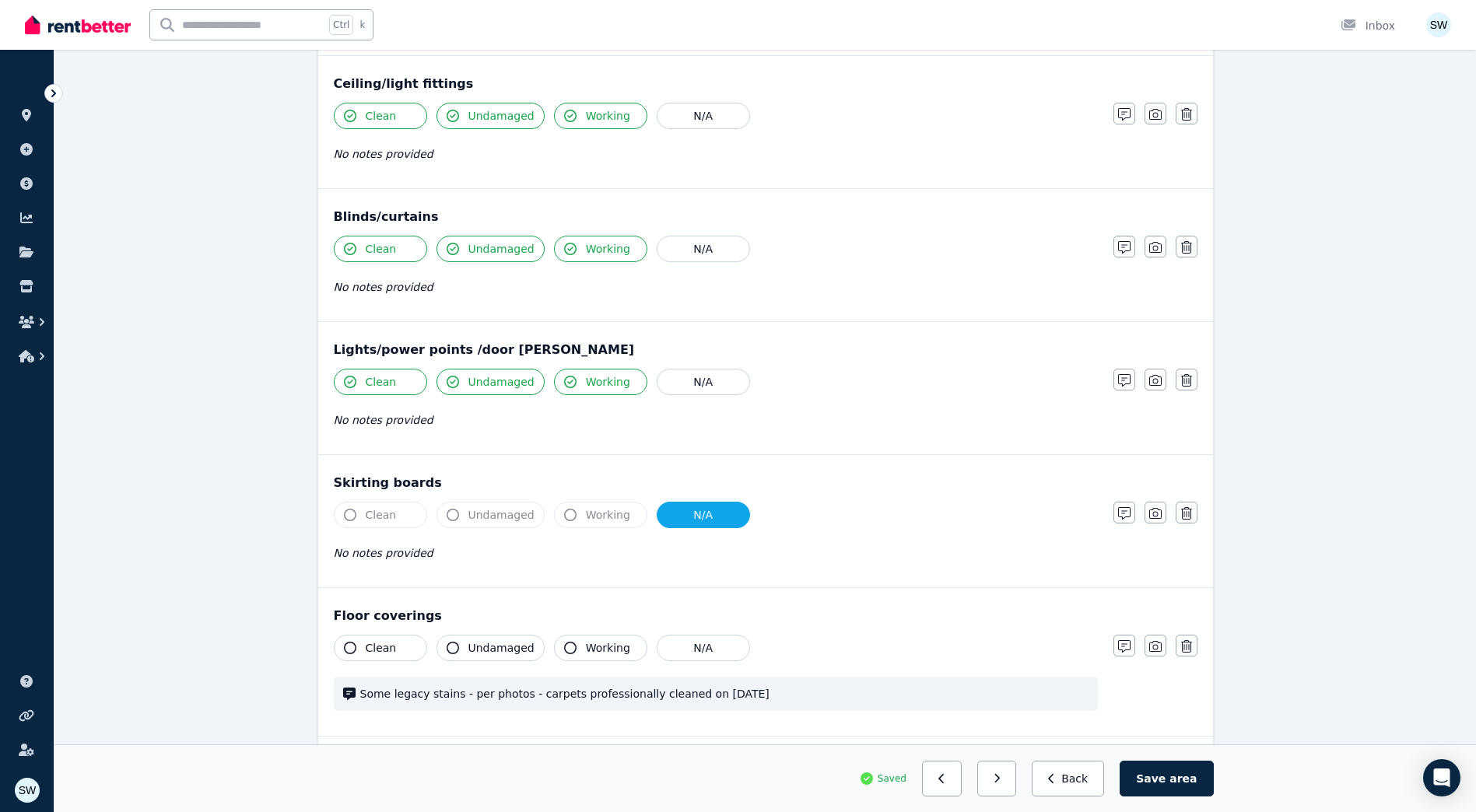
scroll to position [834, 0]
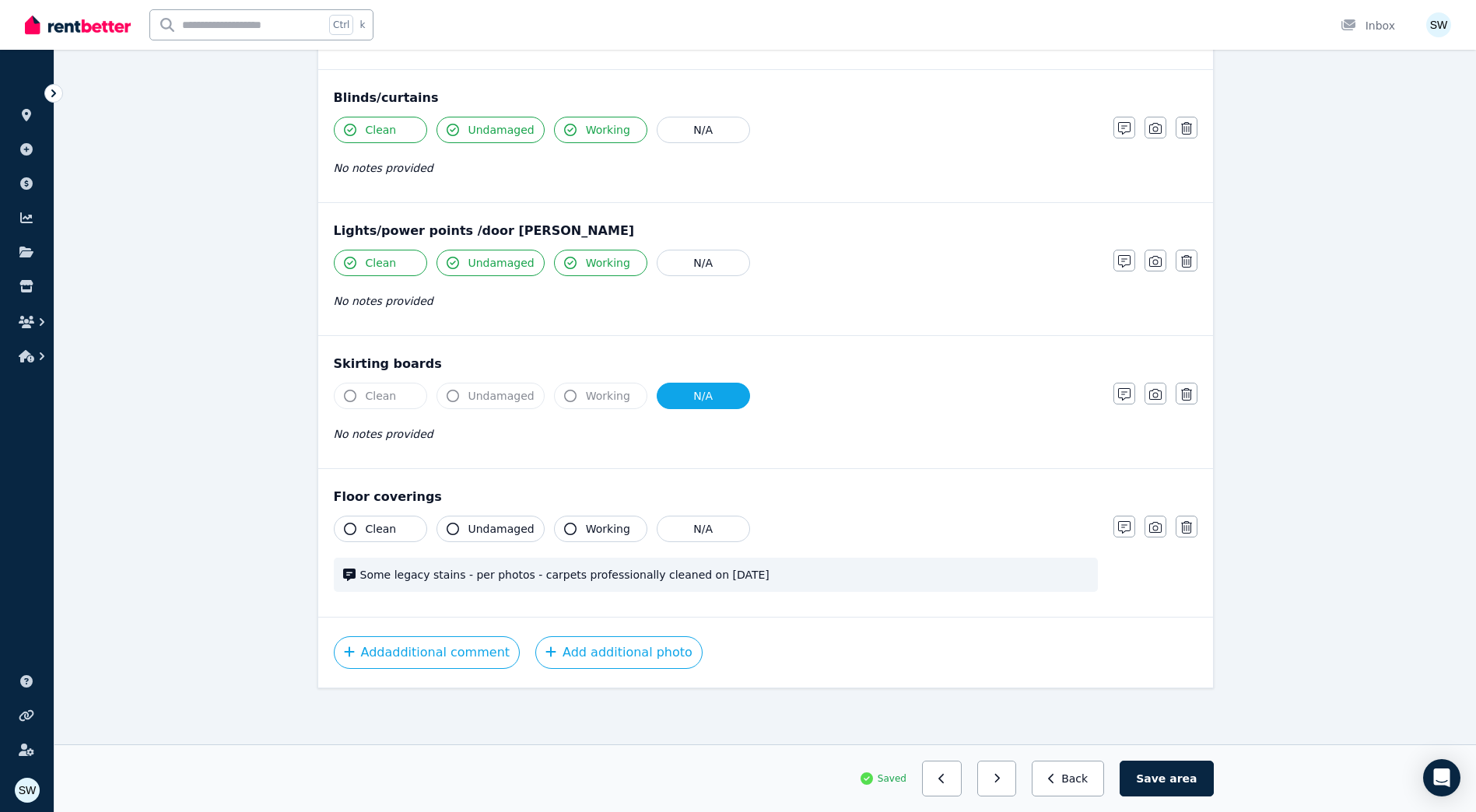
click at [388, 526] on span "Clean" at bounding box center [380, 528] width 31 height 15
click at [1016, 792] on button "button" at bounding box center [997, 778] width 40 height 36
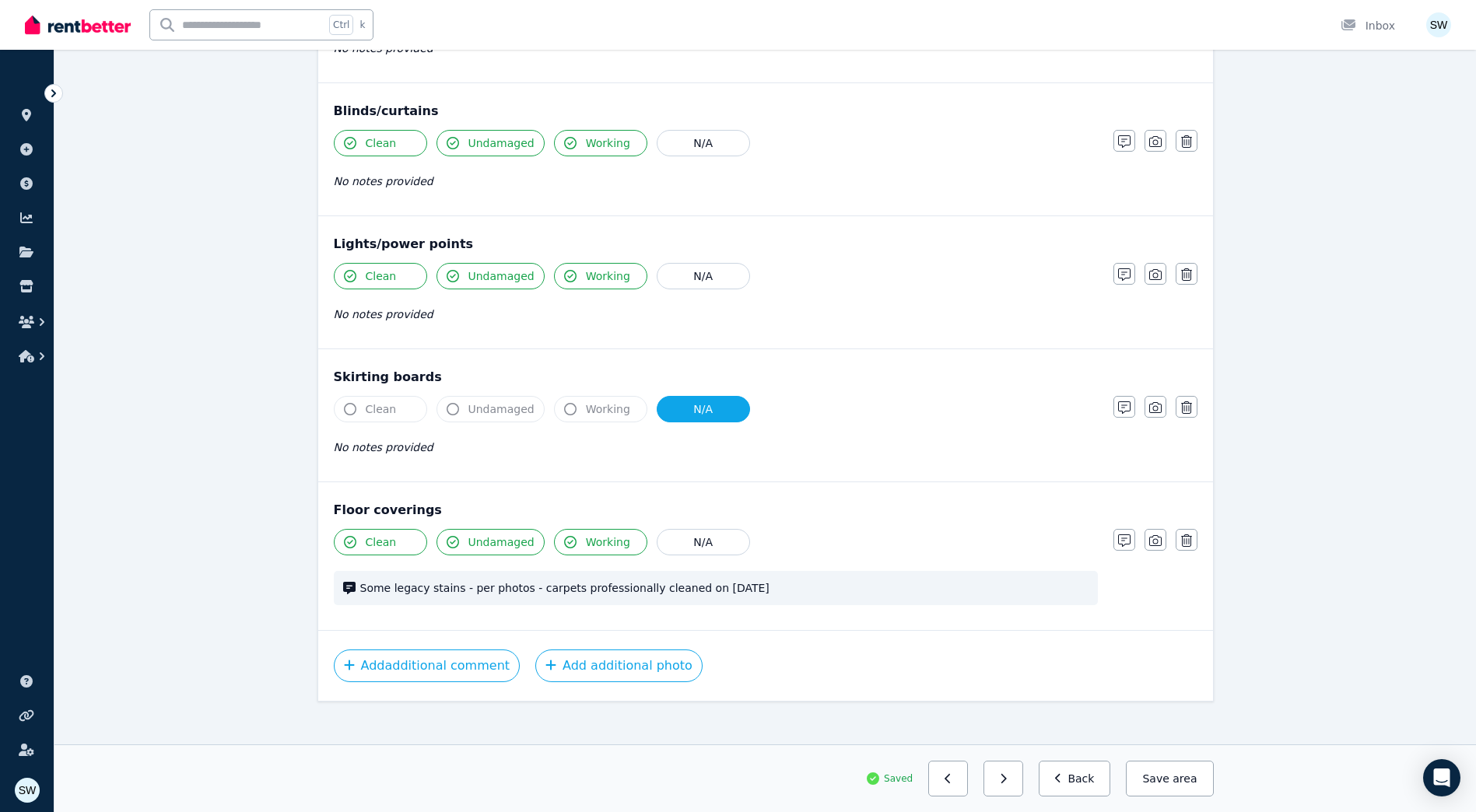
scroll to position [700, 0]
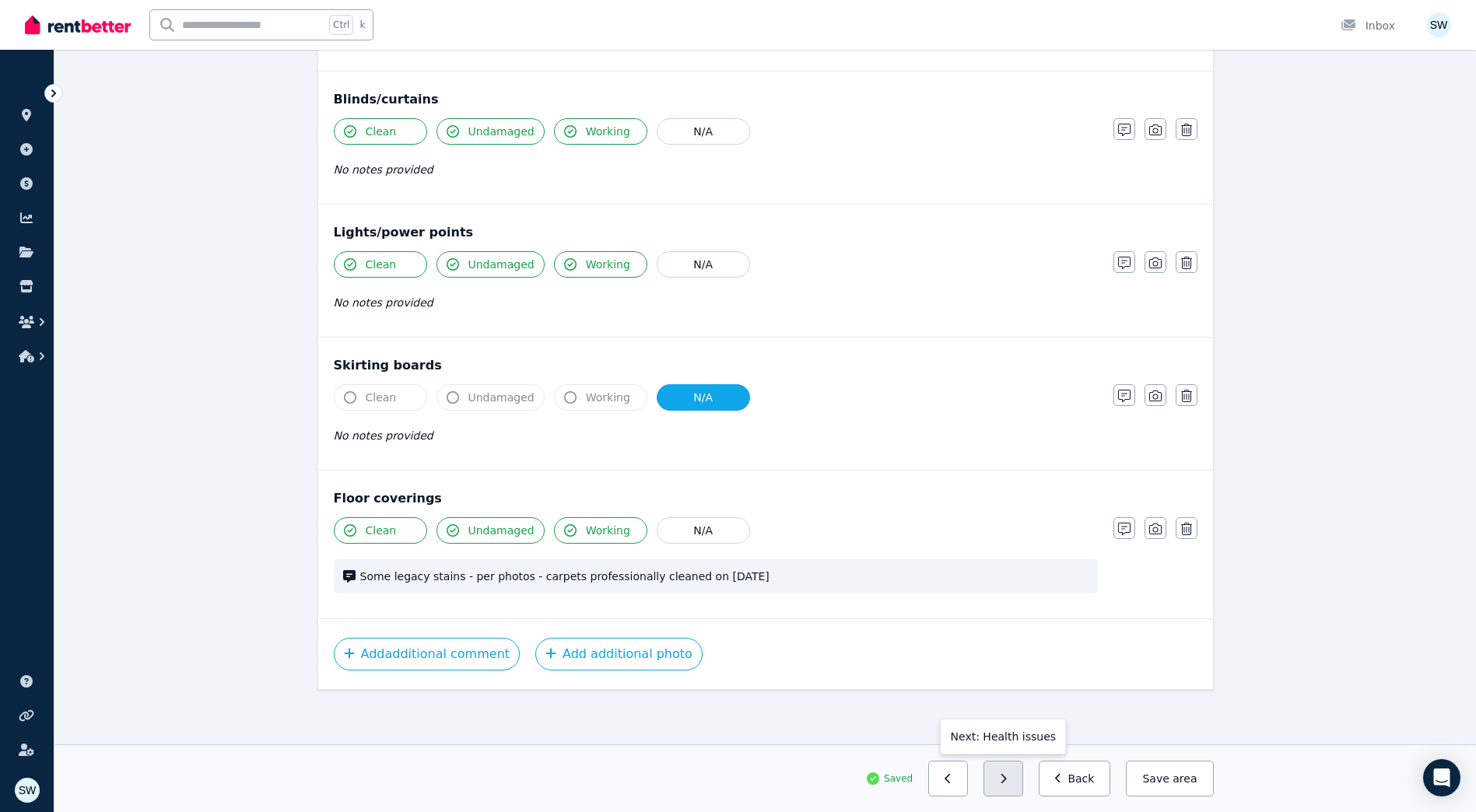
click at [1007, 782] on icon "button" at bounding box center [1003, 778] width 7 height 11
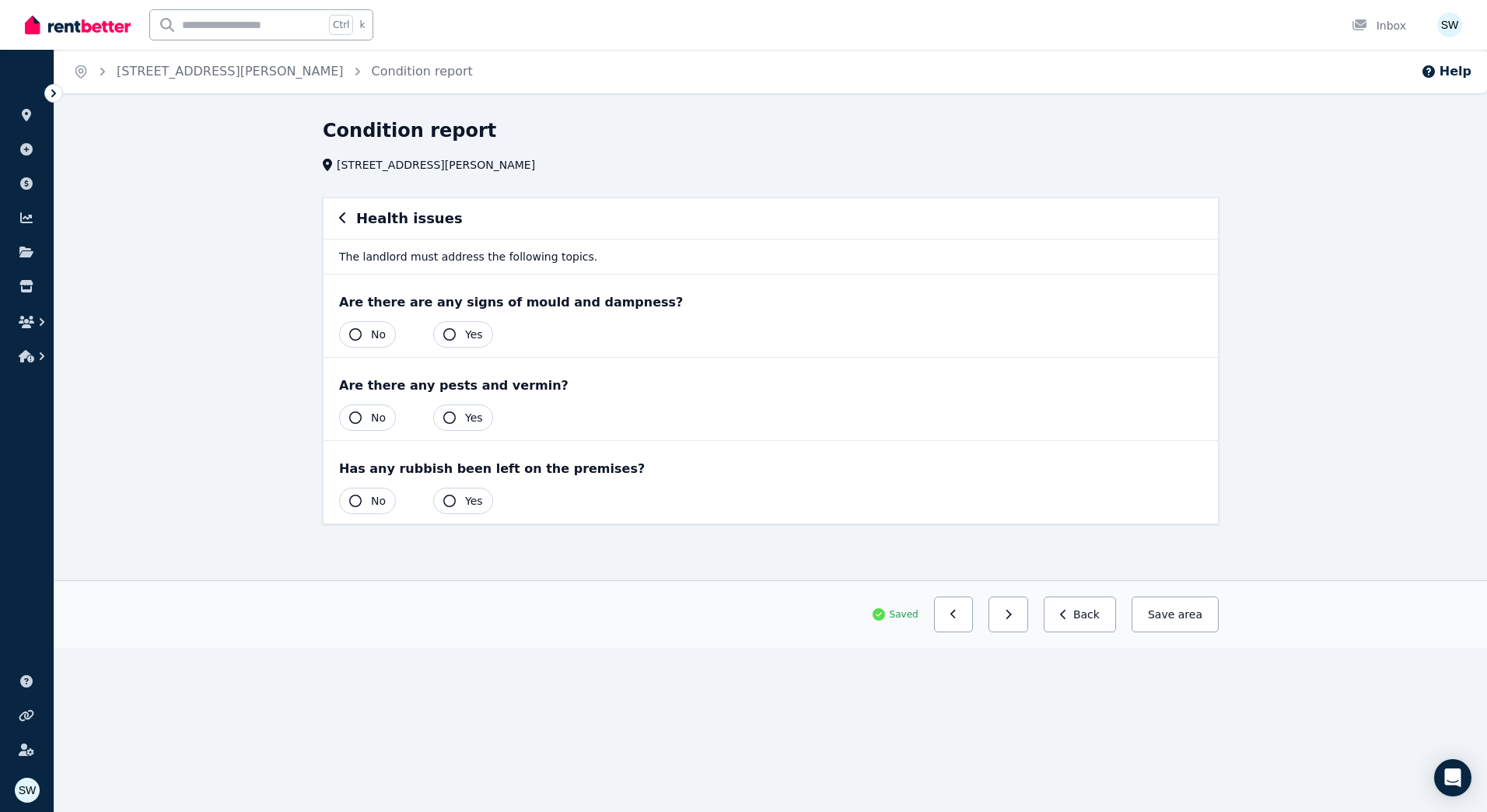
click at [469, 332] on span "Yes" at bounding box center [474, 334] width 18 height 15
click at [359, 340] on button "No" at bounding box center [368, 335] width 57 height 27
click at [365, 415] on button "No" at bounding box center [368, 418] width 57 height 27
click at [365, 501] on button "No" at bounding box center [368, 501] width 57 height 27
click at [1153, 621] on button "Save area" at bounding box center [1172, 614] width 93 height 36
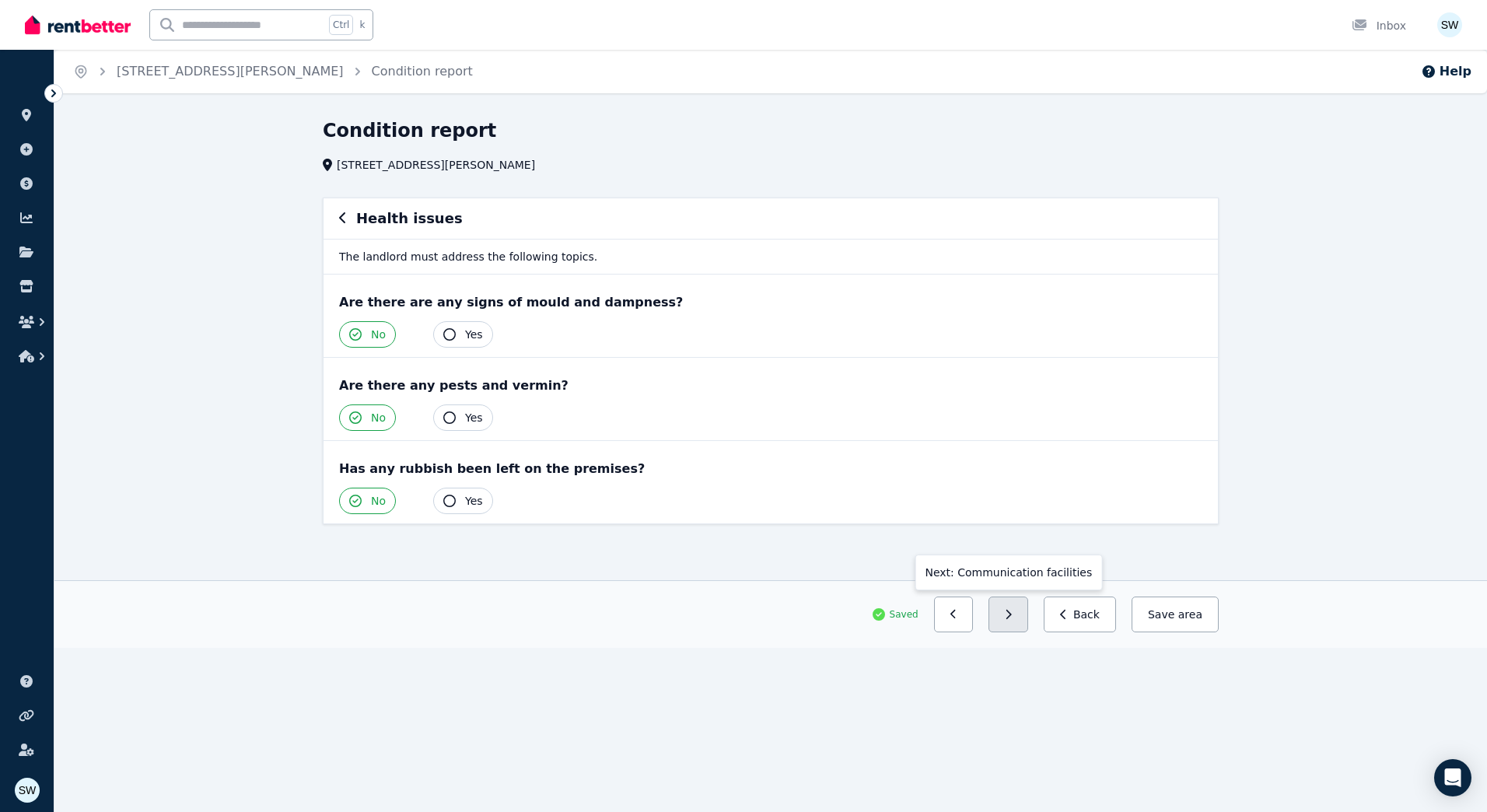
click at [1026, 621] on button "button" at bounding box center [1008, 614] width 40 height 36
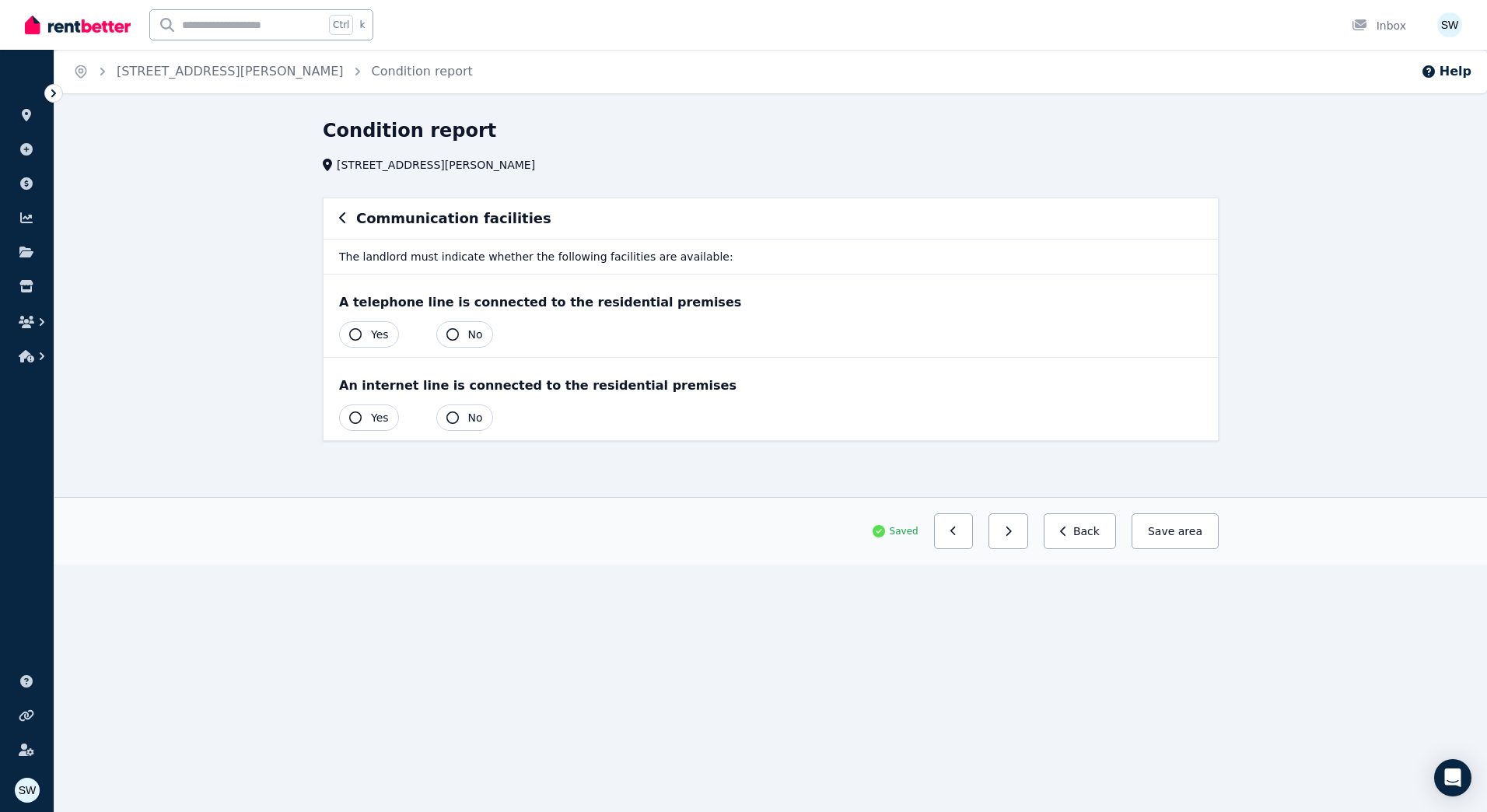
click at [370, 340] on button "Yes" at bounding box center [369, 335] width 60 height 27
click at [368, 411] on button "Yes" at bounding box center [369, 418] width 60 height 27
click at [1022, 535] on button "button" at bounding box center [1002, 531] width 40 height 36
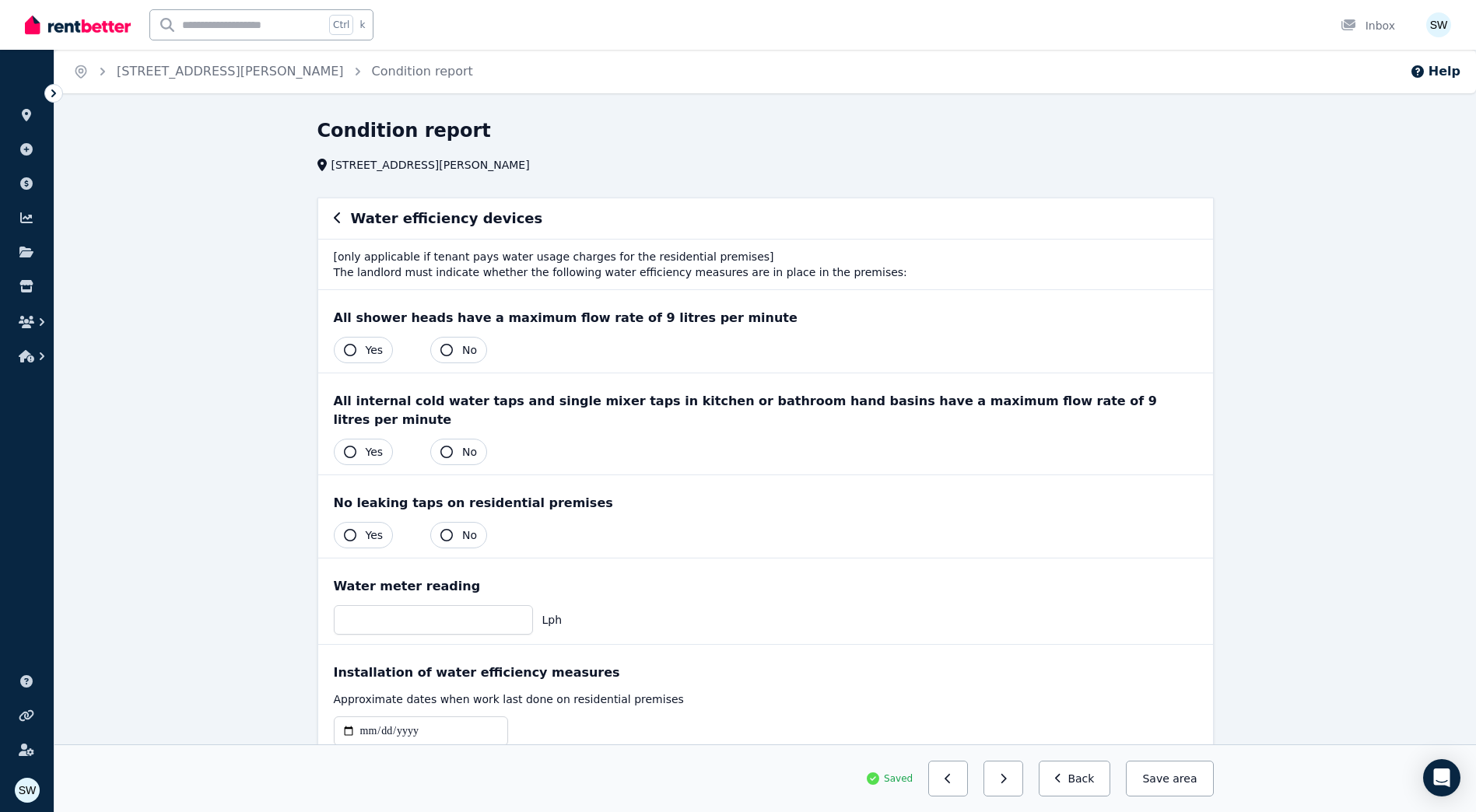
click at [367, 353] on span "Yes" at bounding box center [374, 349] width 18 height 15
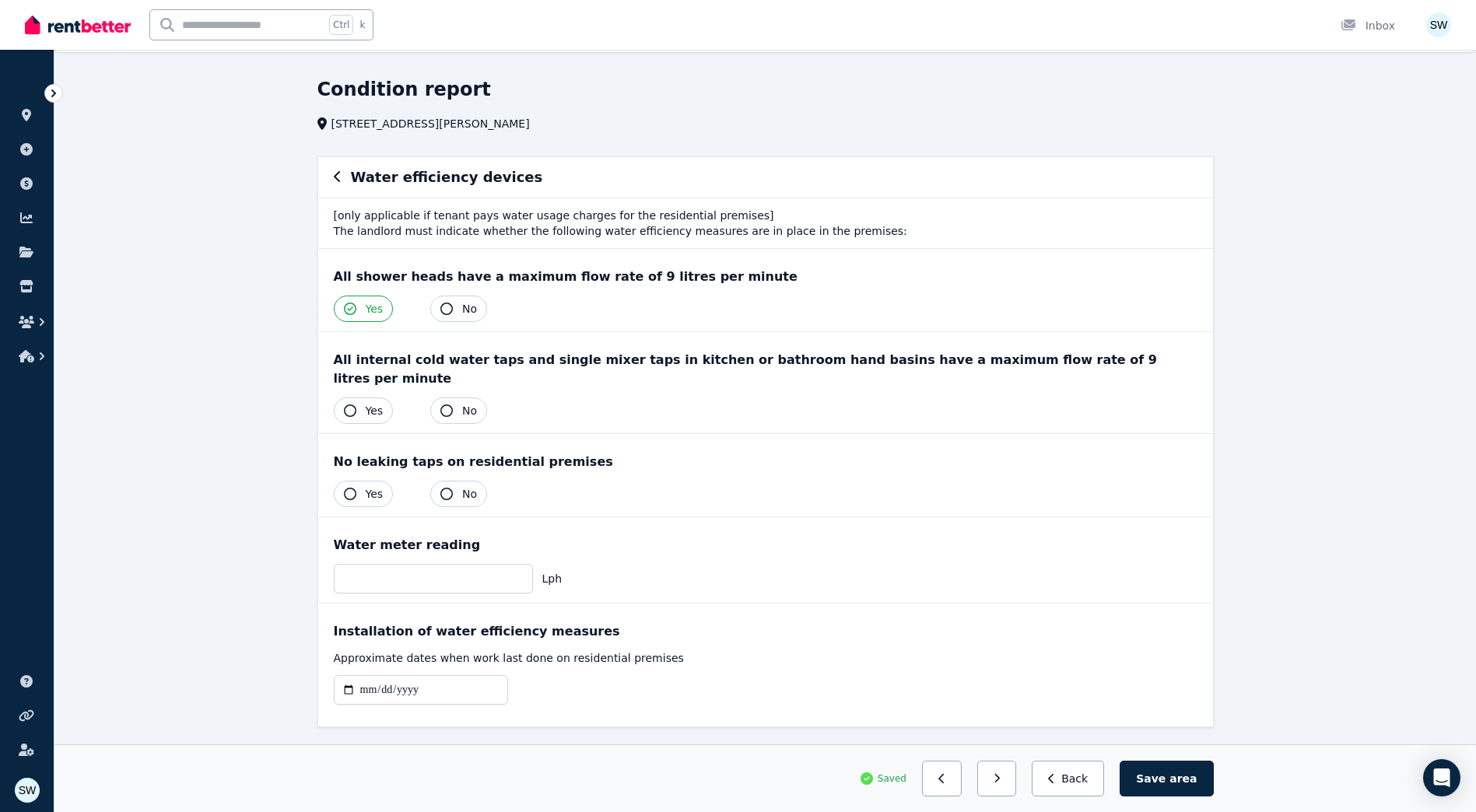
scroll to position [61, 0]
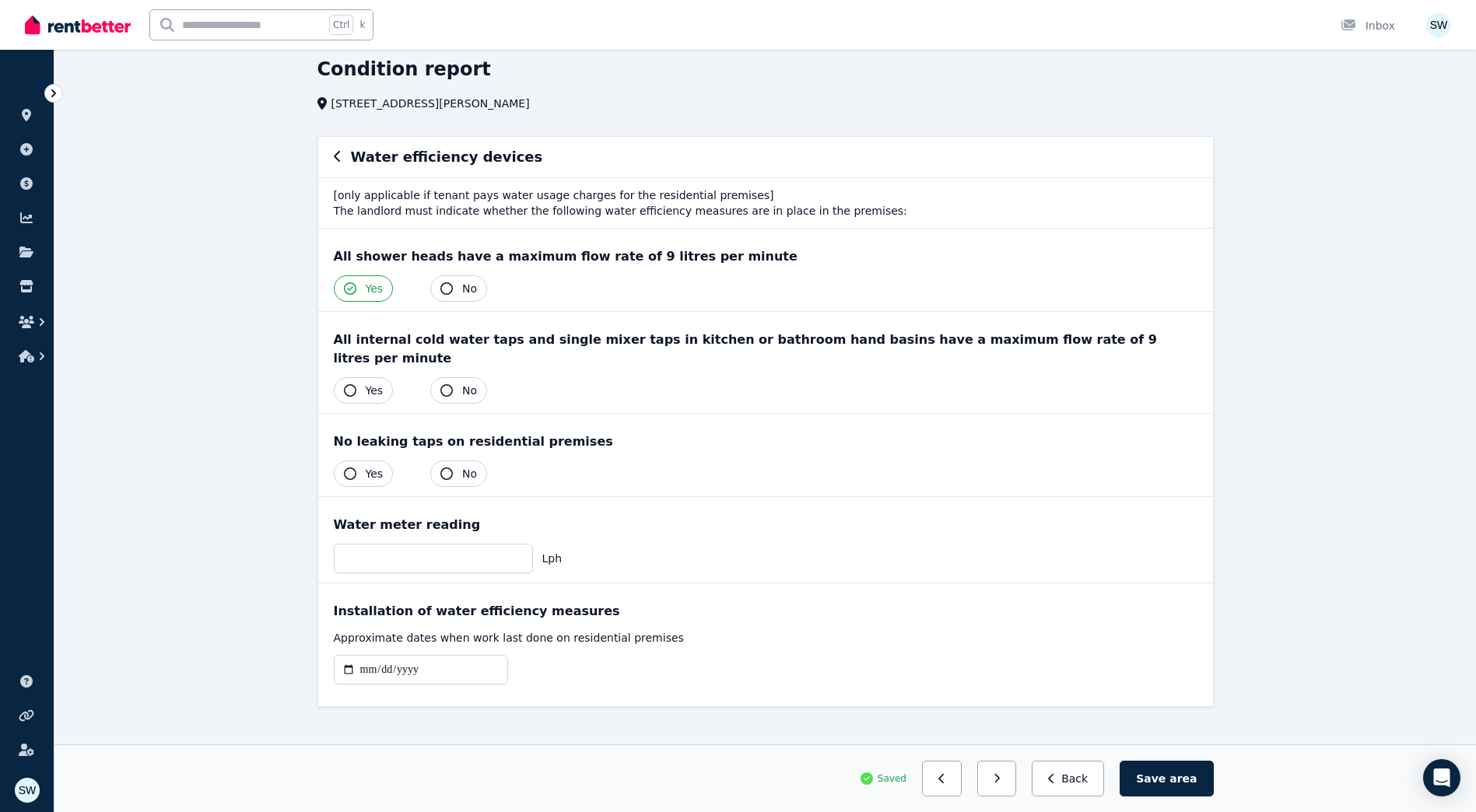
click at [369, 383] on span "Yes" at bounding box center [374, 390] width 18 height 15
click at [362, 460] on button "Yes" at bounding box center [363, 474] width 60 height 27
click at [533, 548] on div "Lph" at bounding box center [448, 557] width 229 height 29
click at [530, 548] on input "number" at bounding box center [434, 557] width 200 height 29
type input "*"
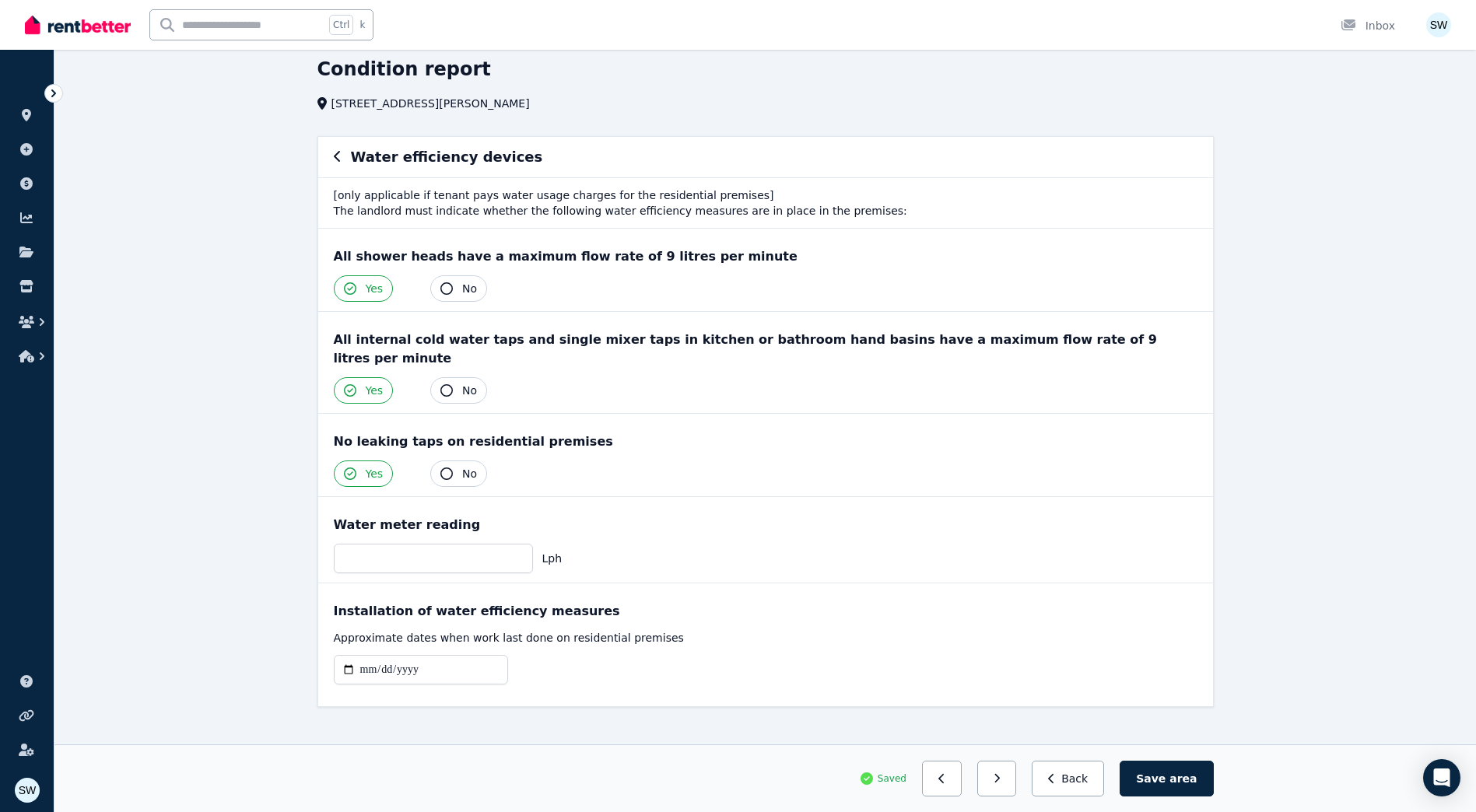
click at [607, 497] on div "Water meter reading * Lph" at bounding box center [765, 540] width 894 height 85
click at [608, 660] on div at bounding box center [765, 675] width 863 height 42
click at [645, 629] on p "Approximate dates when work last done on residential premises" at bounding box center [765, 637] width 863 height 15
click at [1150, 778] on button "Save area" at bounding box center [1166, 778] width 94 height 36
click at [390, 543] on input "*" at bounding box center [434, 557] width 200 height 29
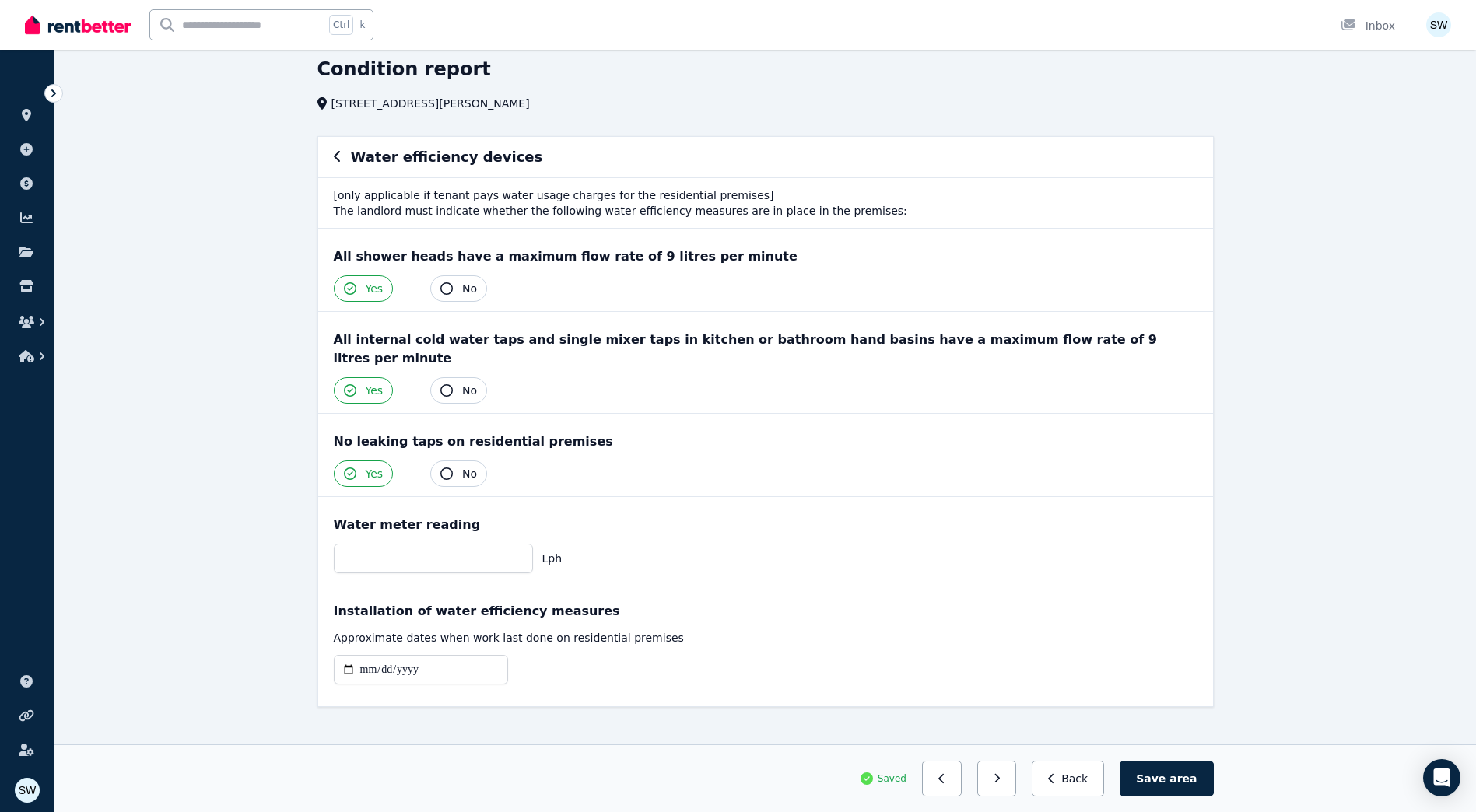
click at [913, 543] on div "Lph" at bounding box center [765, 557] width 863 height 29
click at [1016, 781] on button "button" at bounding box center [997, 778] width 40 height 36
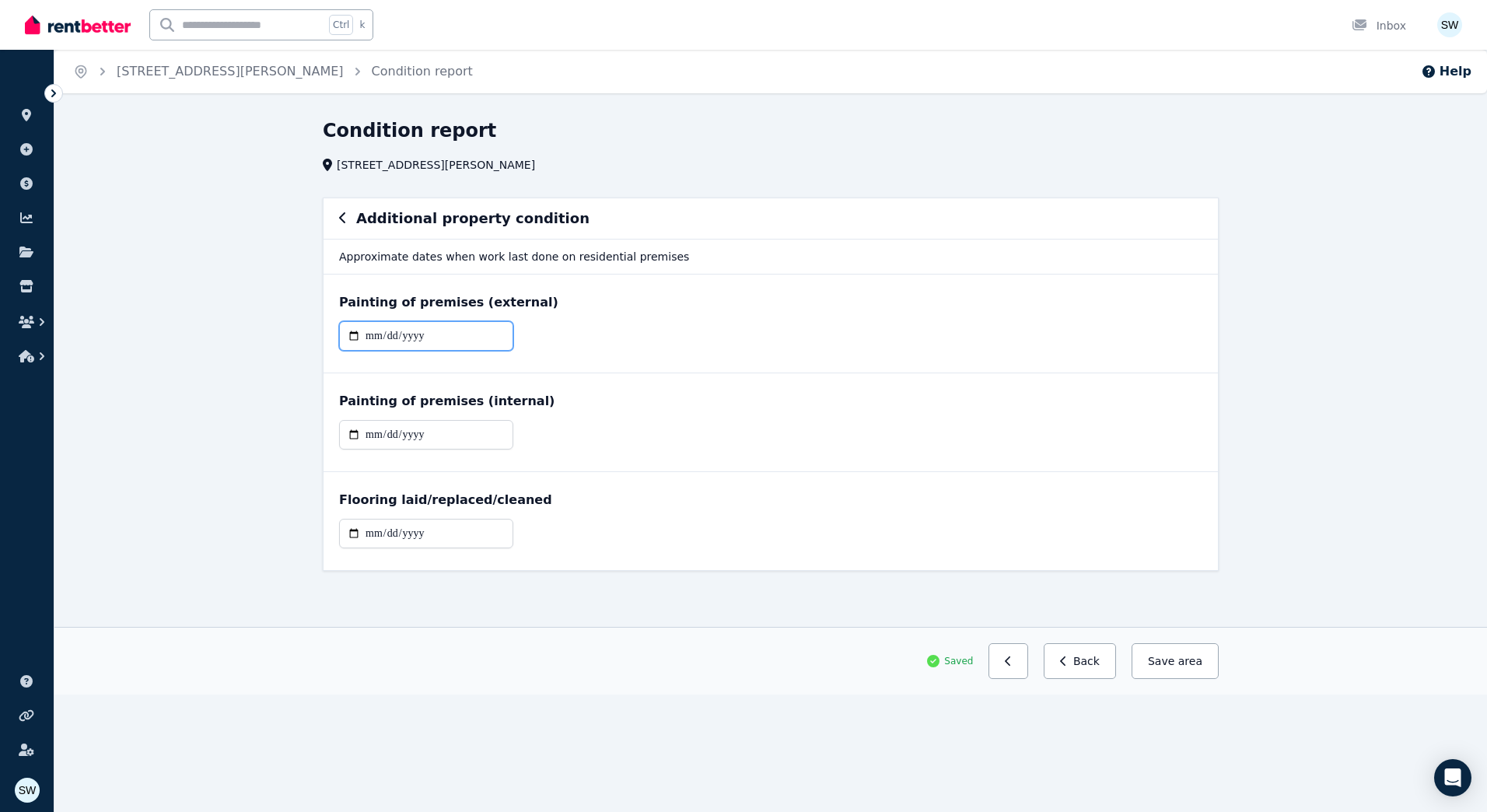
click at [363, 337] on input "date" at bounding box center [427, 336] width 175 height 29
click at [531, 336] on div at bounding box center [770, 342] width 863 height 42
click at [371, 534] on input "date" at bounding box center [427, 532] width 175 height 29
click at [366, 537] on input "date" at bounding box center [427, 532] width 175 height 29
click at [384, 534] on input "date" at bounding box center [427, 532] width 175 height 29
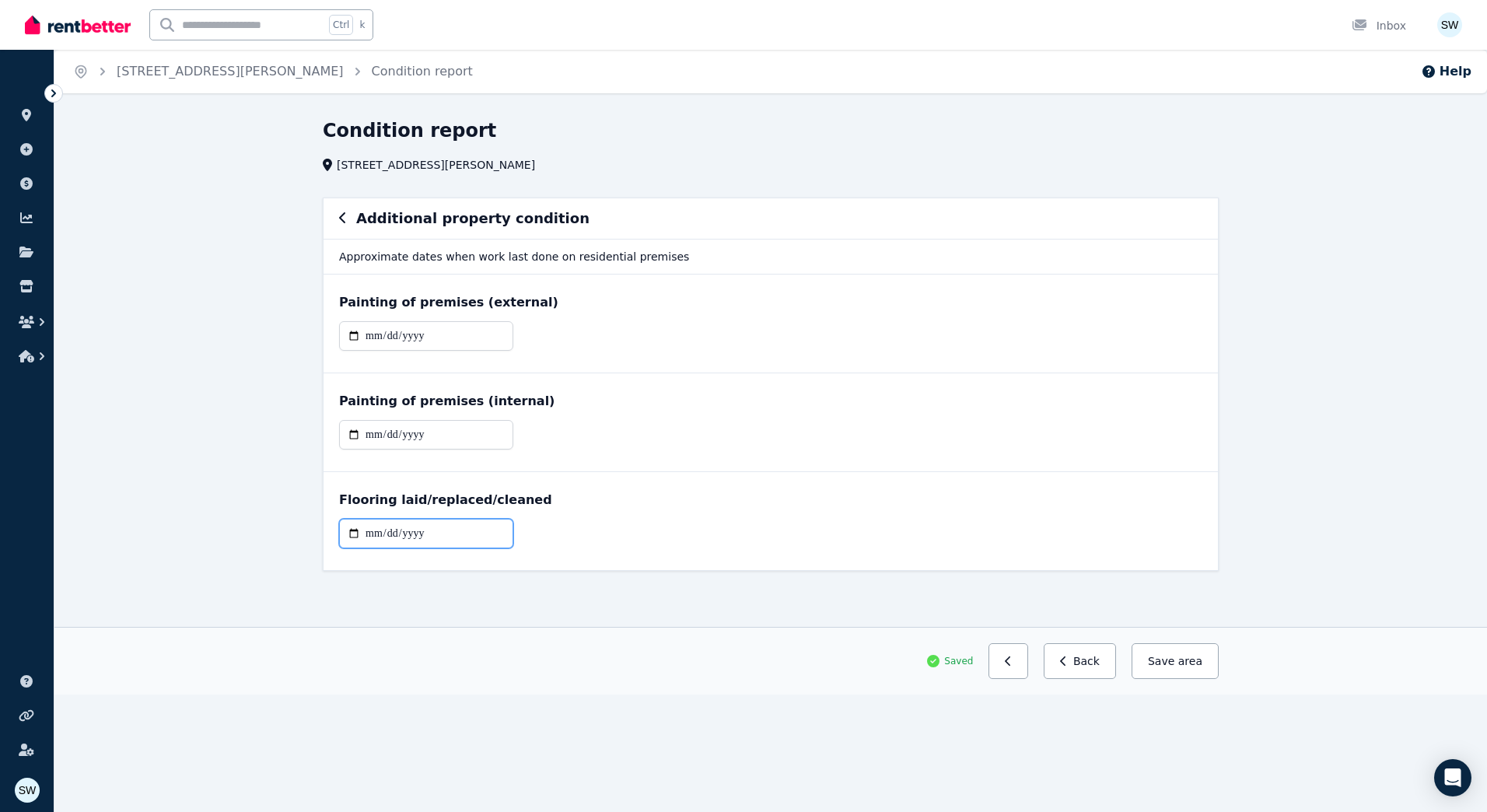
click at [371, 540] on input "date" at bounding box center [427, 532] width 175 height 29
click at [367, 535] on input "date" at bounding box center [427, 532] width 175 height 29
type input "**********"
click at [643, 499] on div "Flooring laid/replaced/cleaned" at bounding box center [770, 499] width 863 height 19
click at [1167, 654] on button "Save area" at bounding box center [1172, 661] width 93 height 36
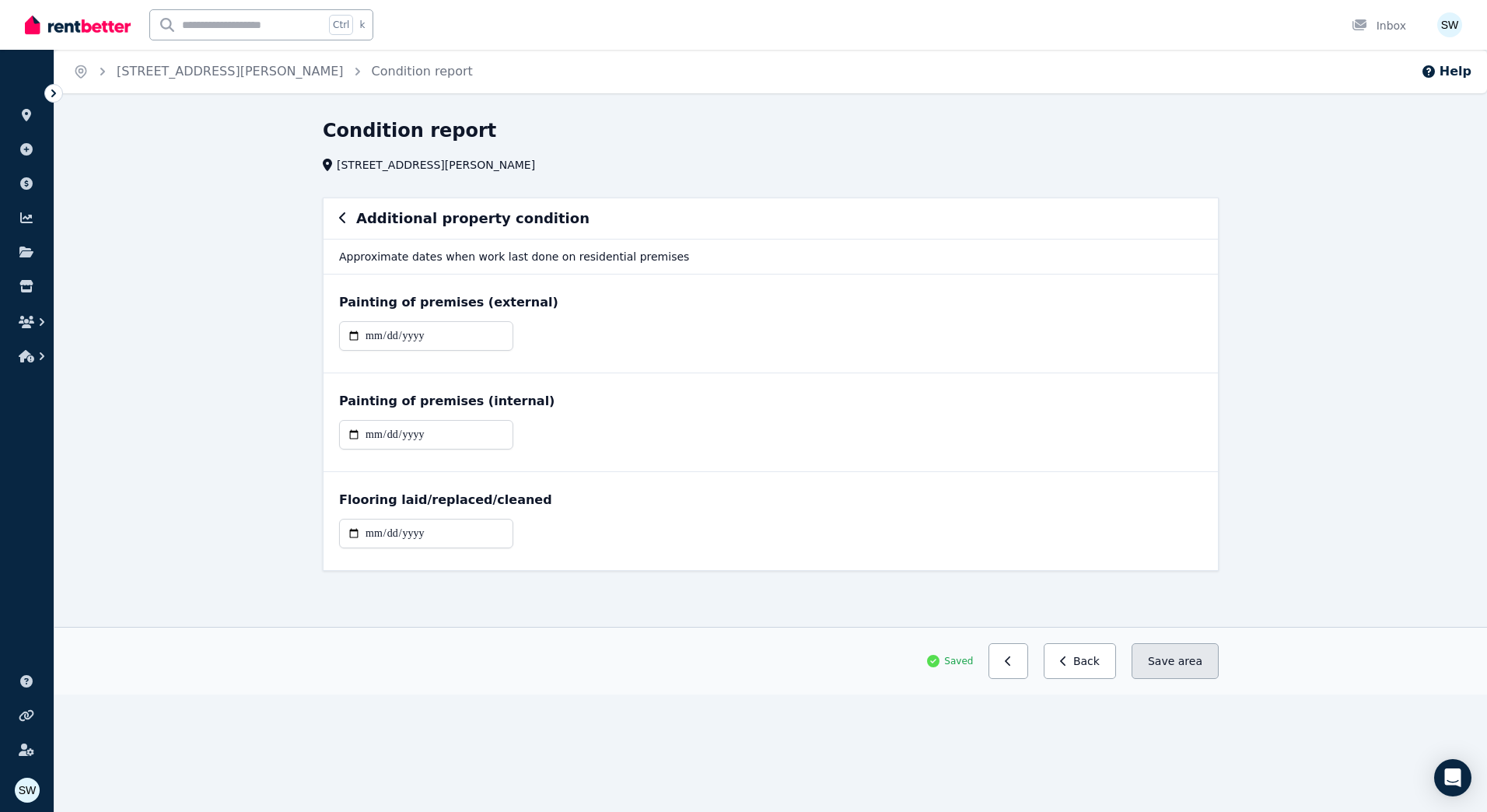
click at [1152, 655] on button "Save area" at bounding box center [1175, 661] width 87 height 36
click at [1085, 654] on button "Back" at bounding box center [1079, 661] width 72 height 36
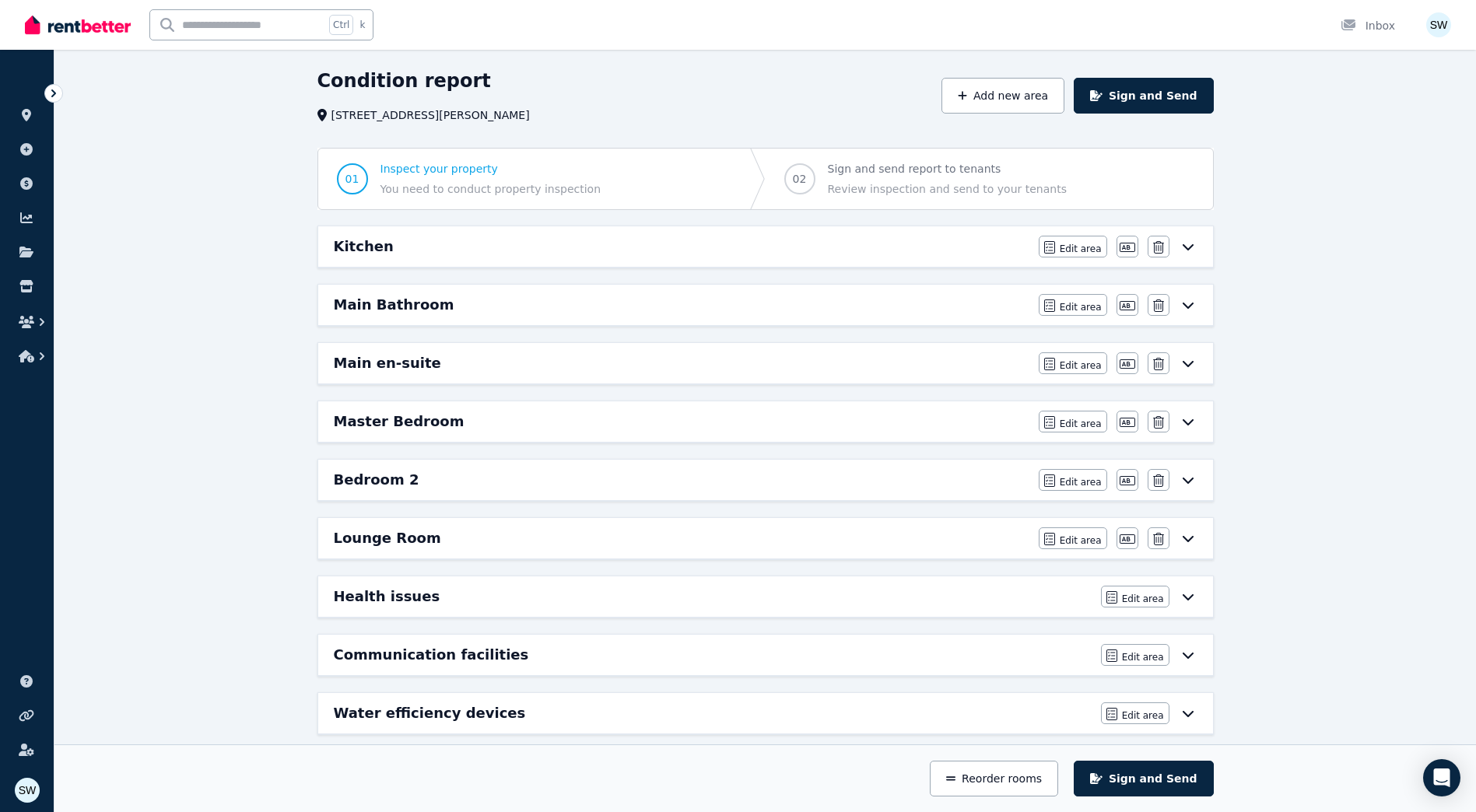
scroll to position [126, 0]
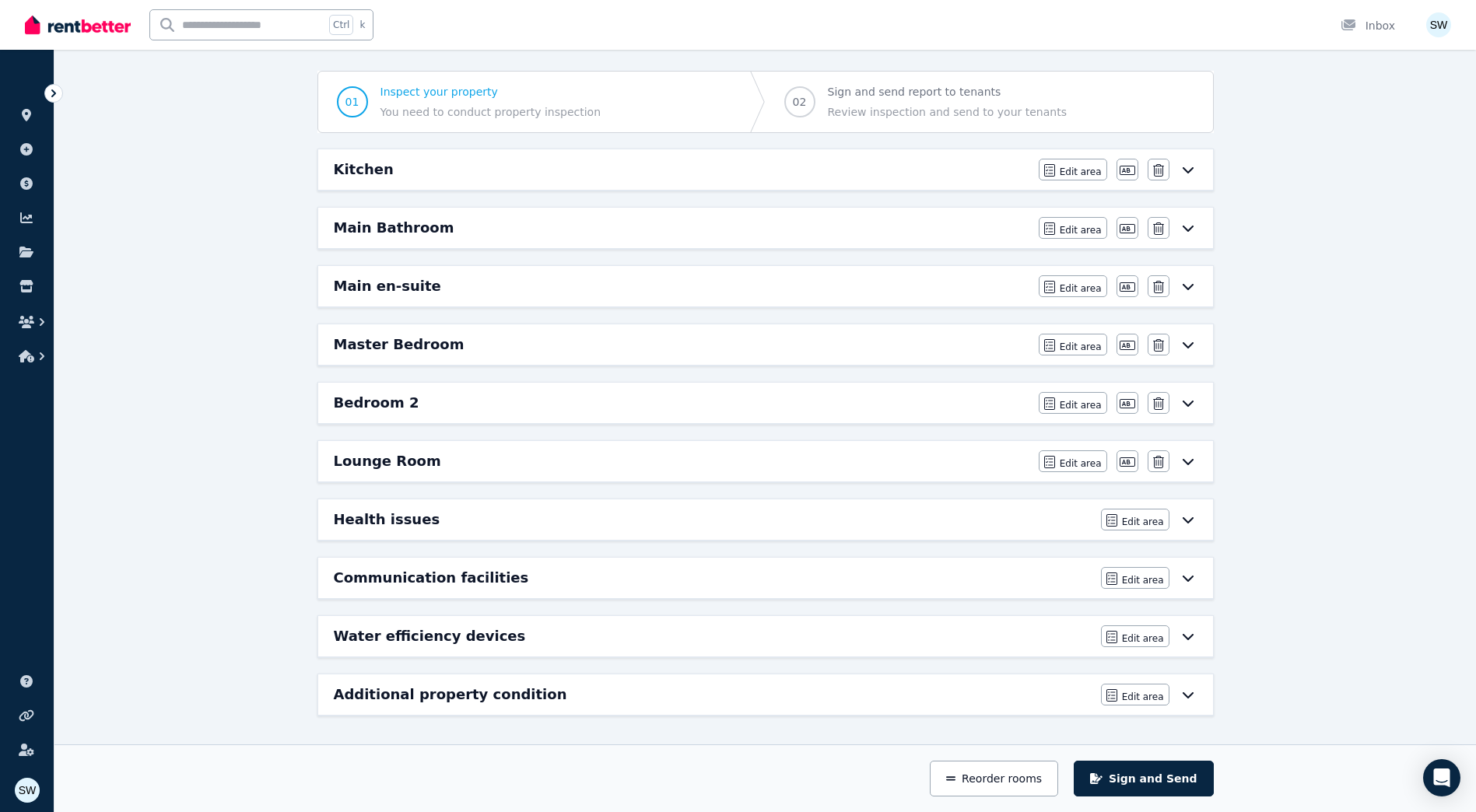
click at [1188, 633] on icon at bounding box center [1187, 636] width 19 height 12
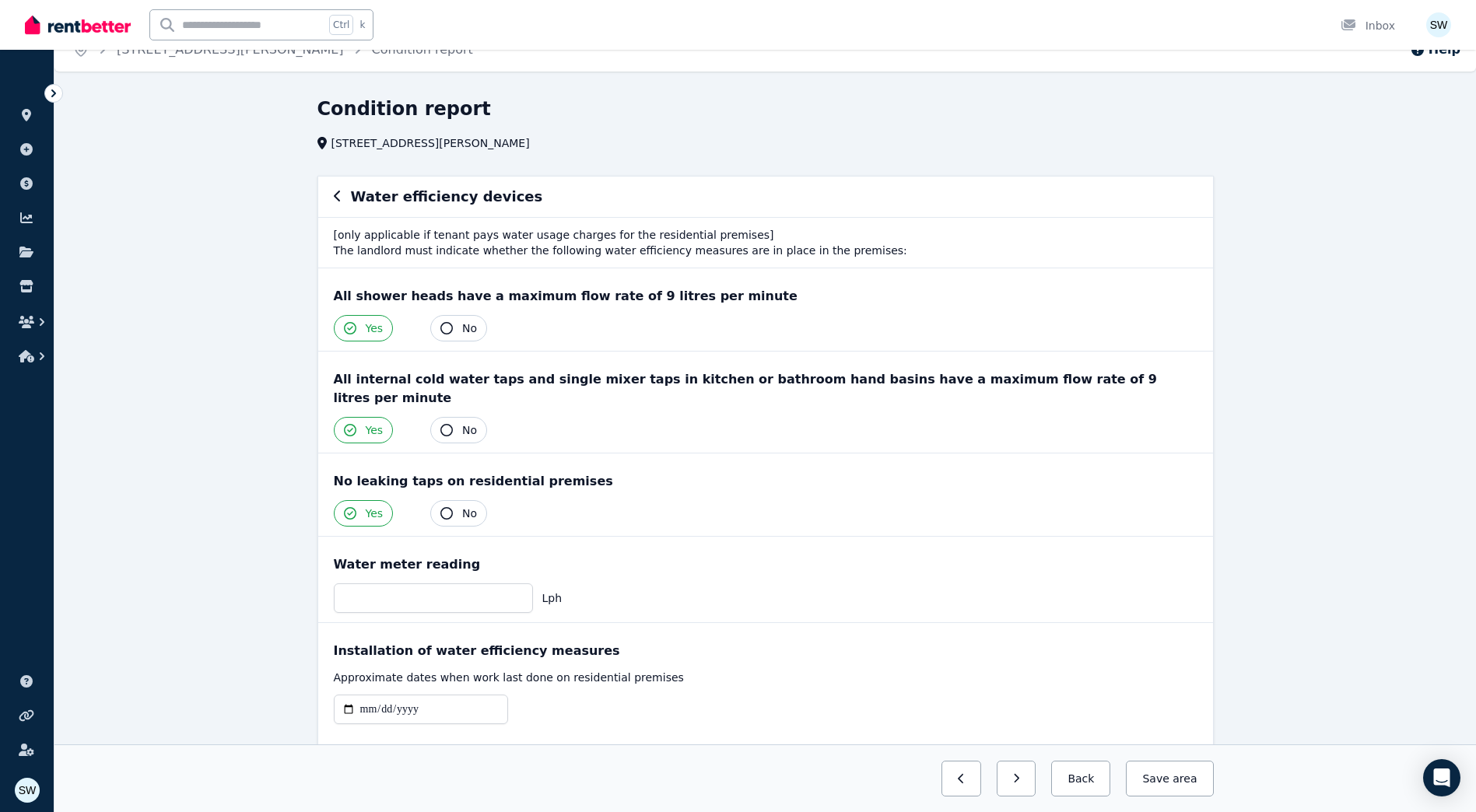
scroll to position [0, 0]
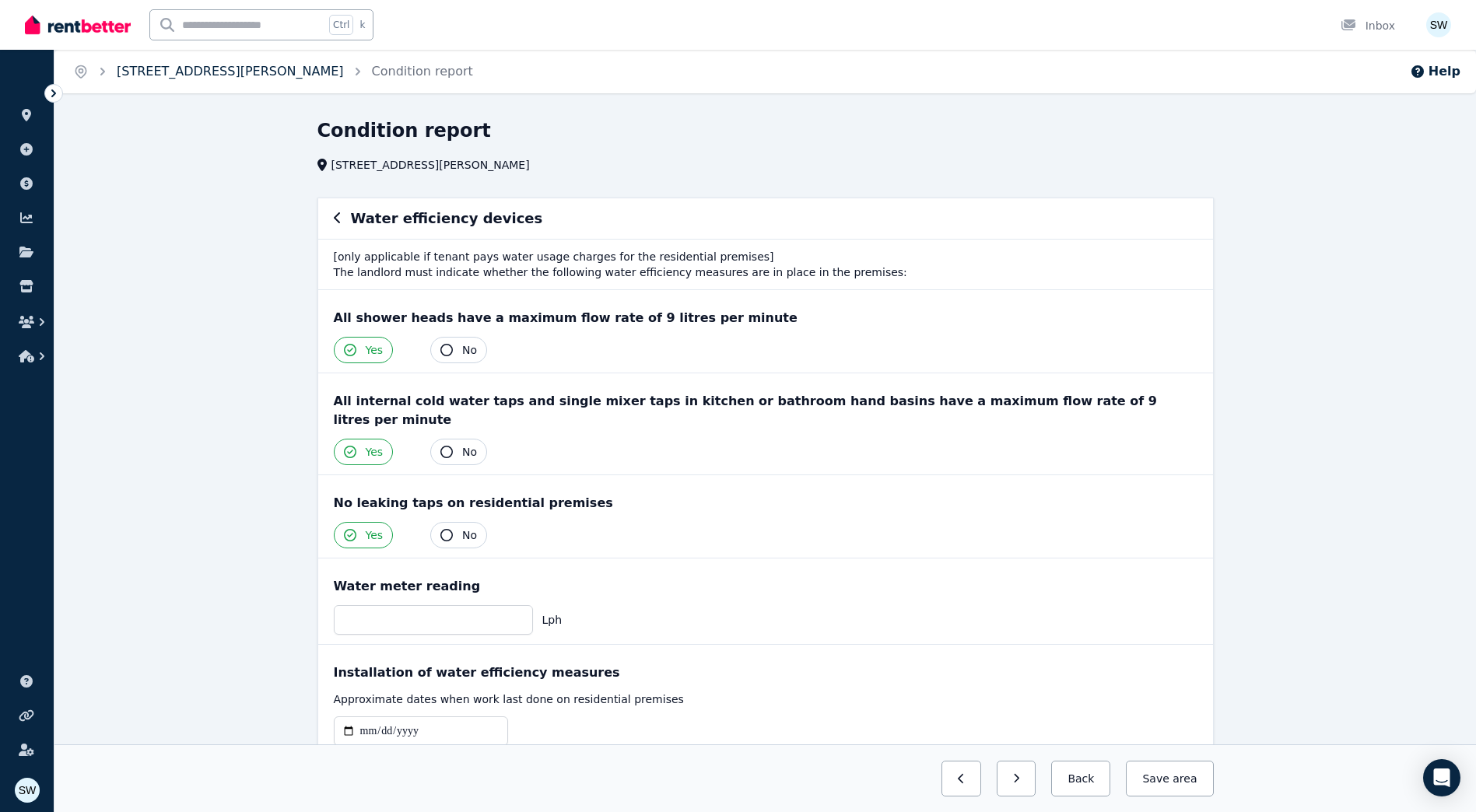
click at [205, 70] on link "[STREET_ADDRESS][PERSON_NAME]" at bounding box center [230, 71] width 227 height 15
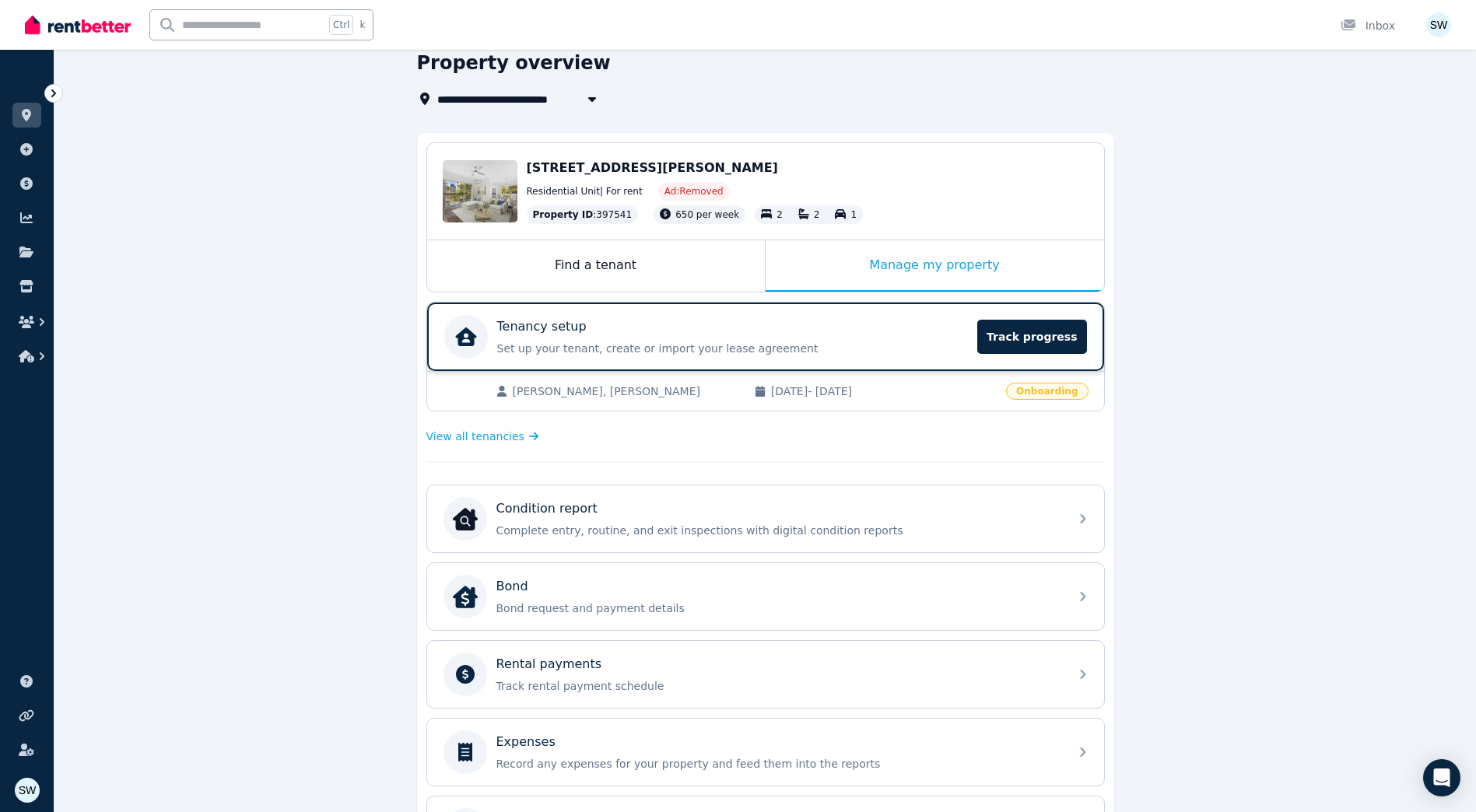
scroll to position [233, 0]
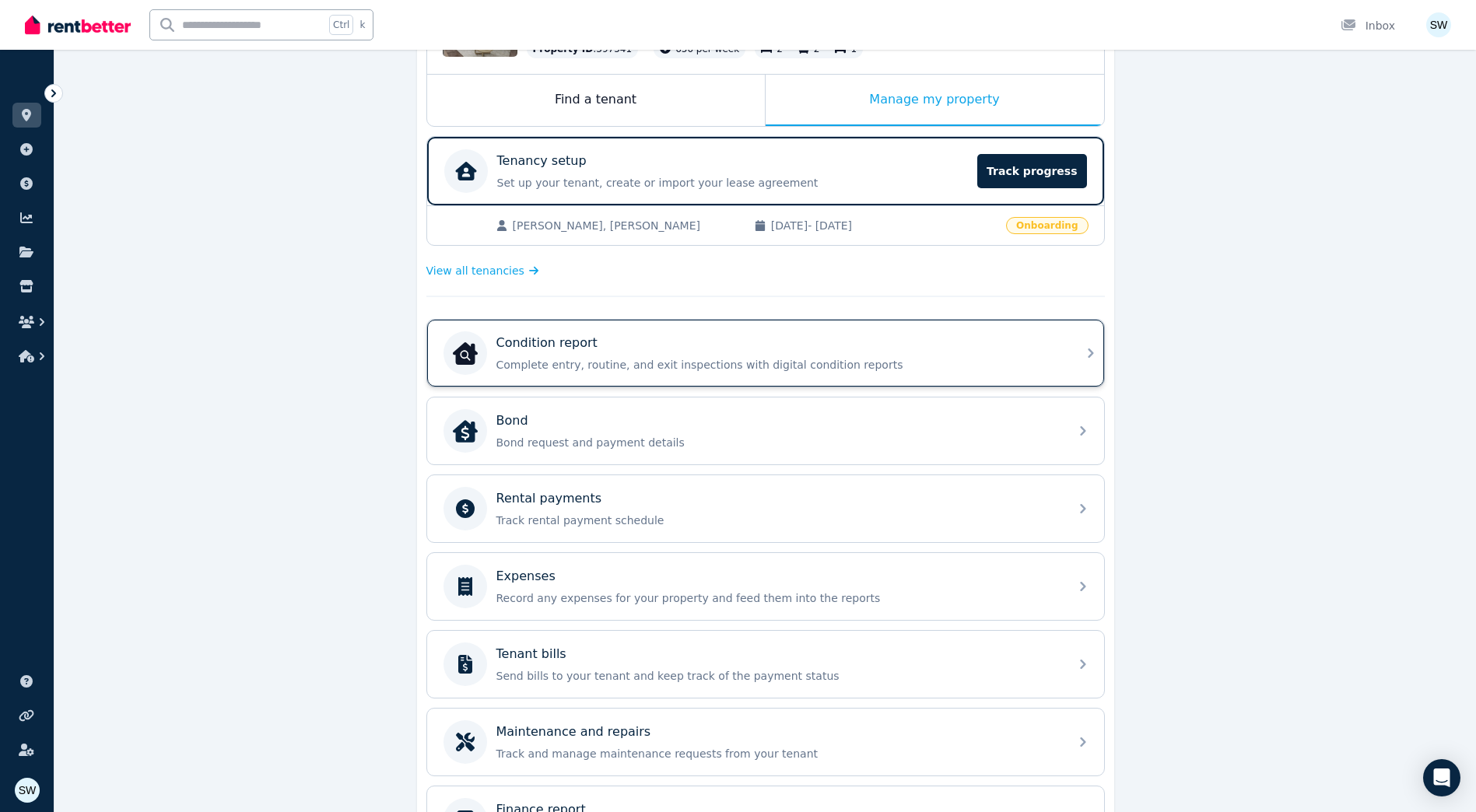
click at [766, 359] on p "Complete entry, routine, and exit inspections with digital condition reports" at bounding box center [778, 364] width 563 height 15
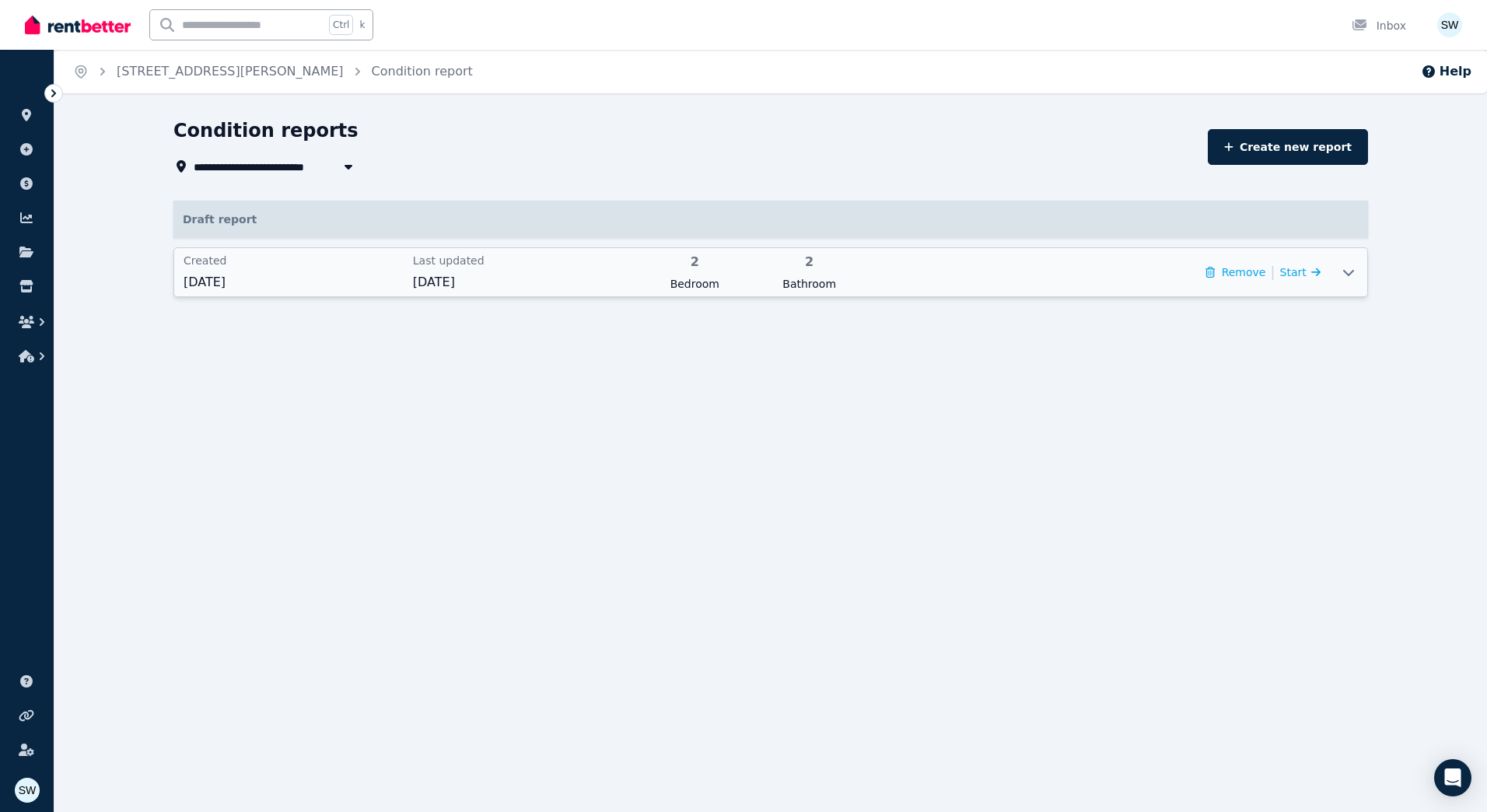
click at [734, 289] on span "Bedroom" at bounding box center [695, 283] width 105 height 15
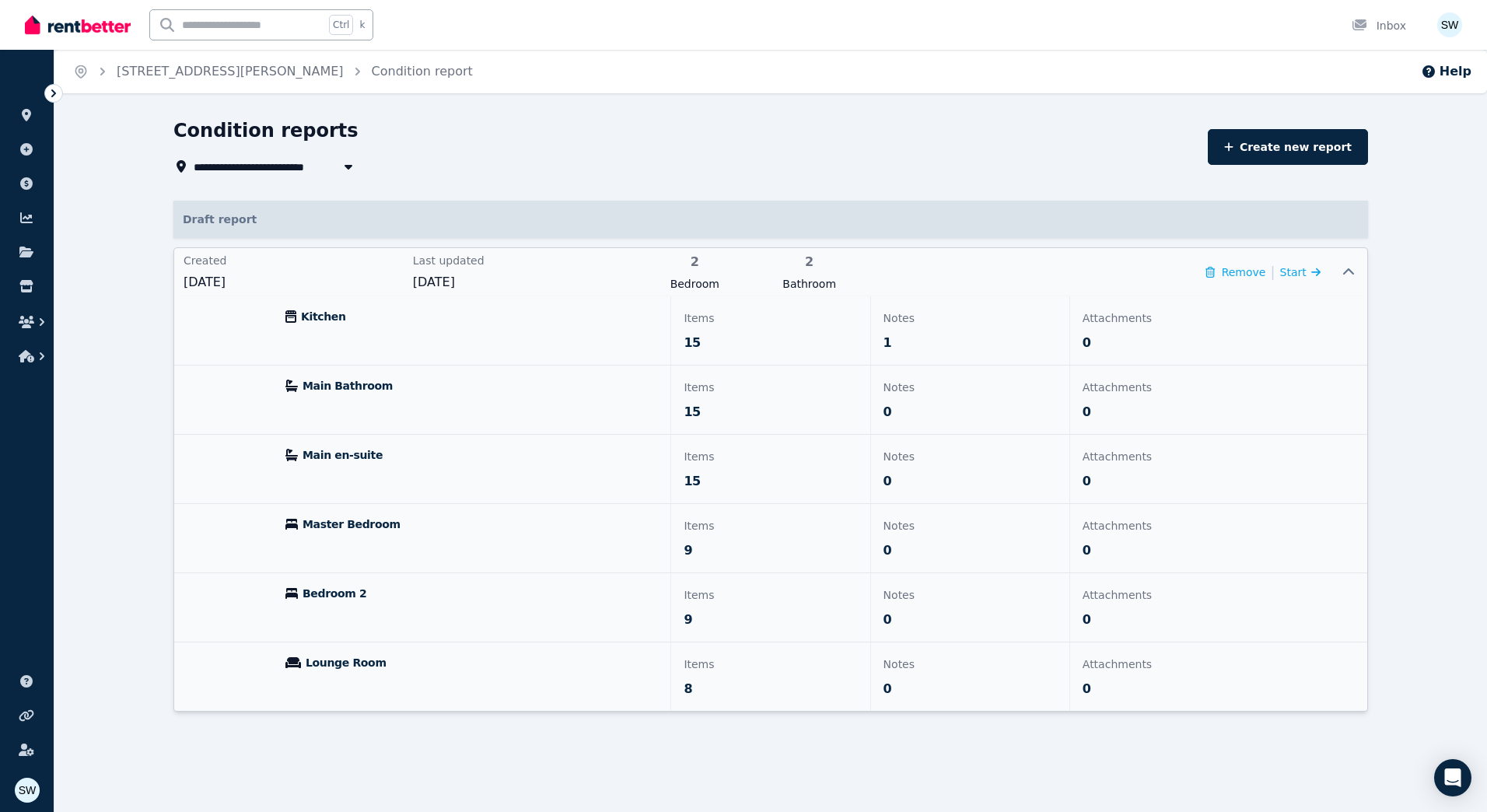
click at [735, 346] on p "15" at bounding box center [770, 343] width 174 height 19
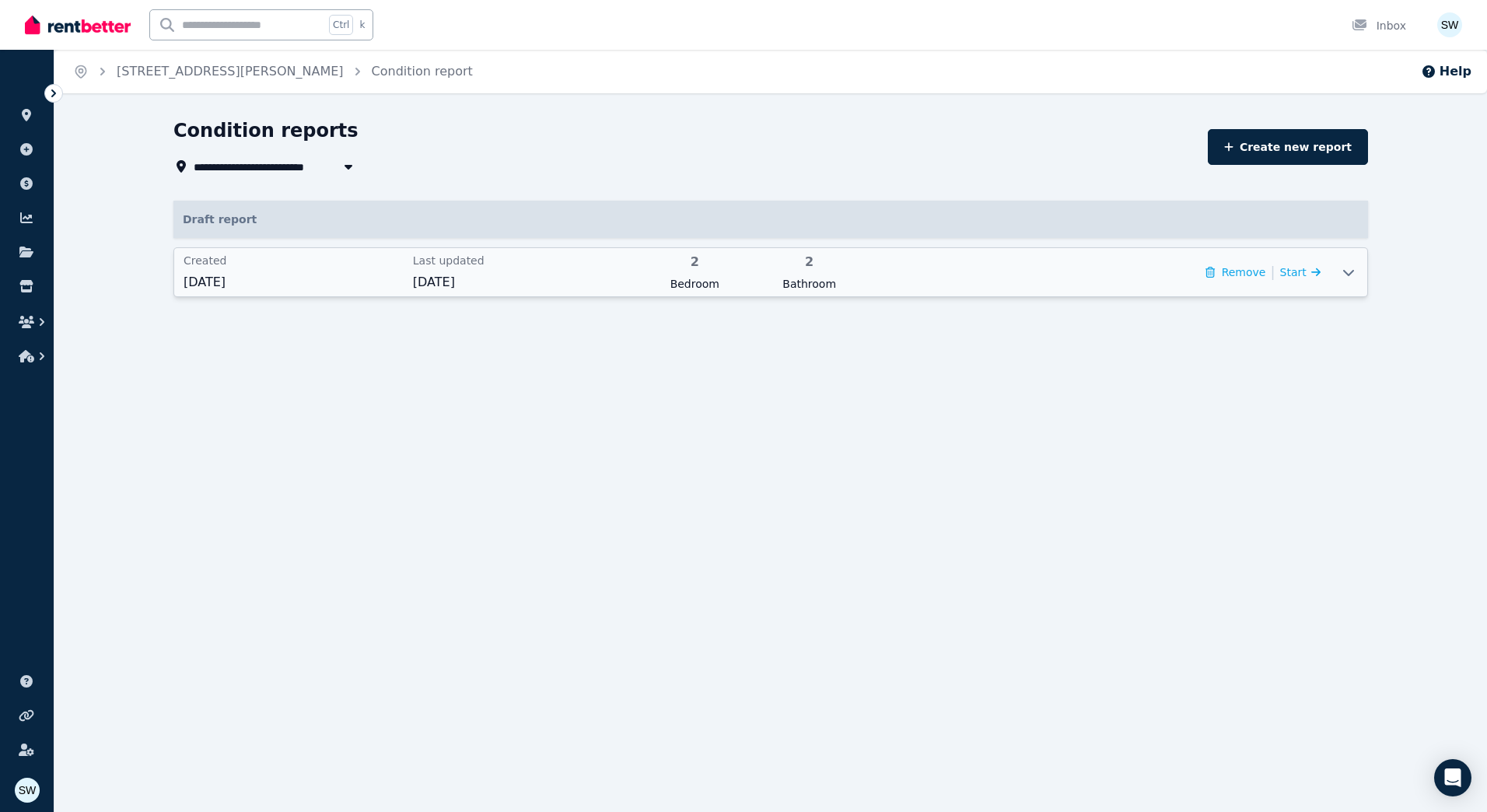
click at [930, 286] on div "Remove | Start" at bounding box center [1095, 272] width 450 height 39
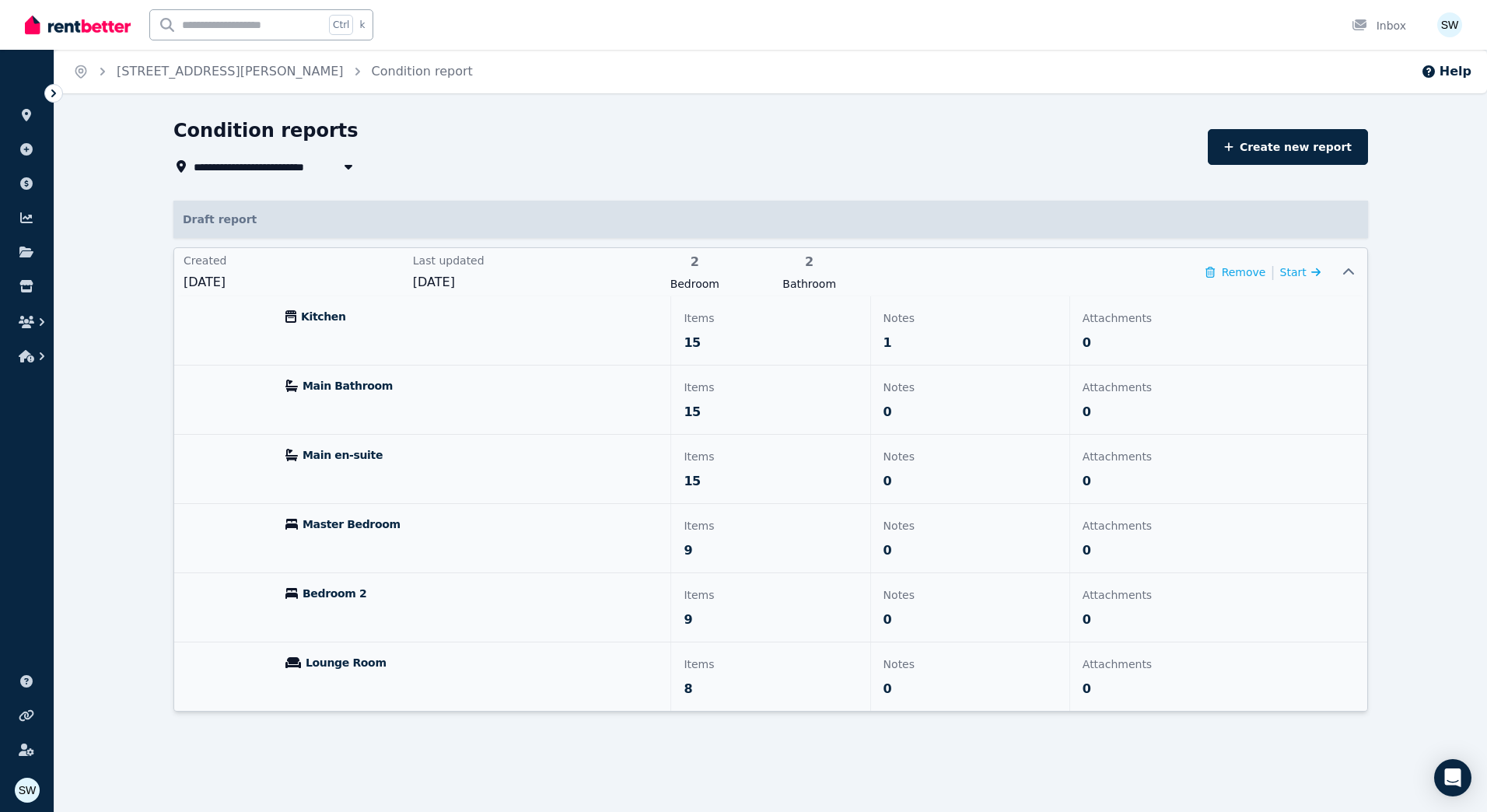
click at [850, 352] on p "15" at bounding box center [770, 343] width 174 height 19
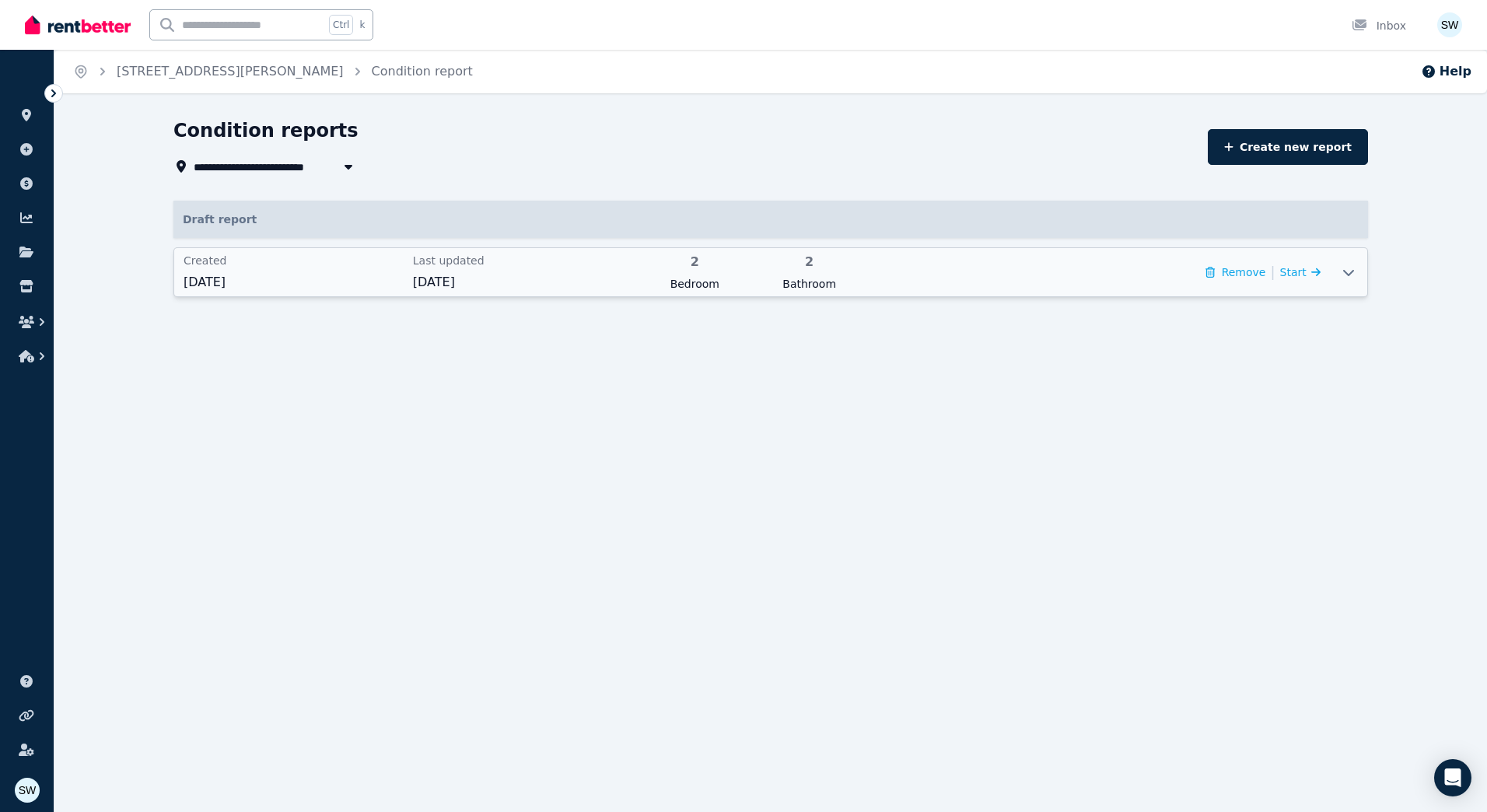
click at [395, 280] on span "[DATE]" at bounding box center [293, 282] width 220 height 19
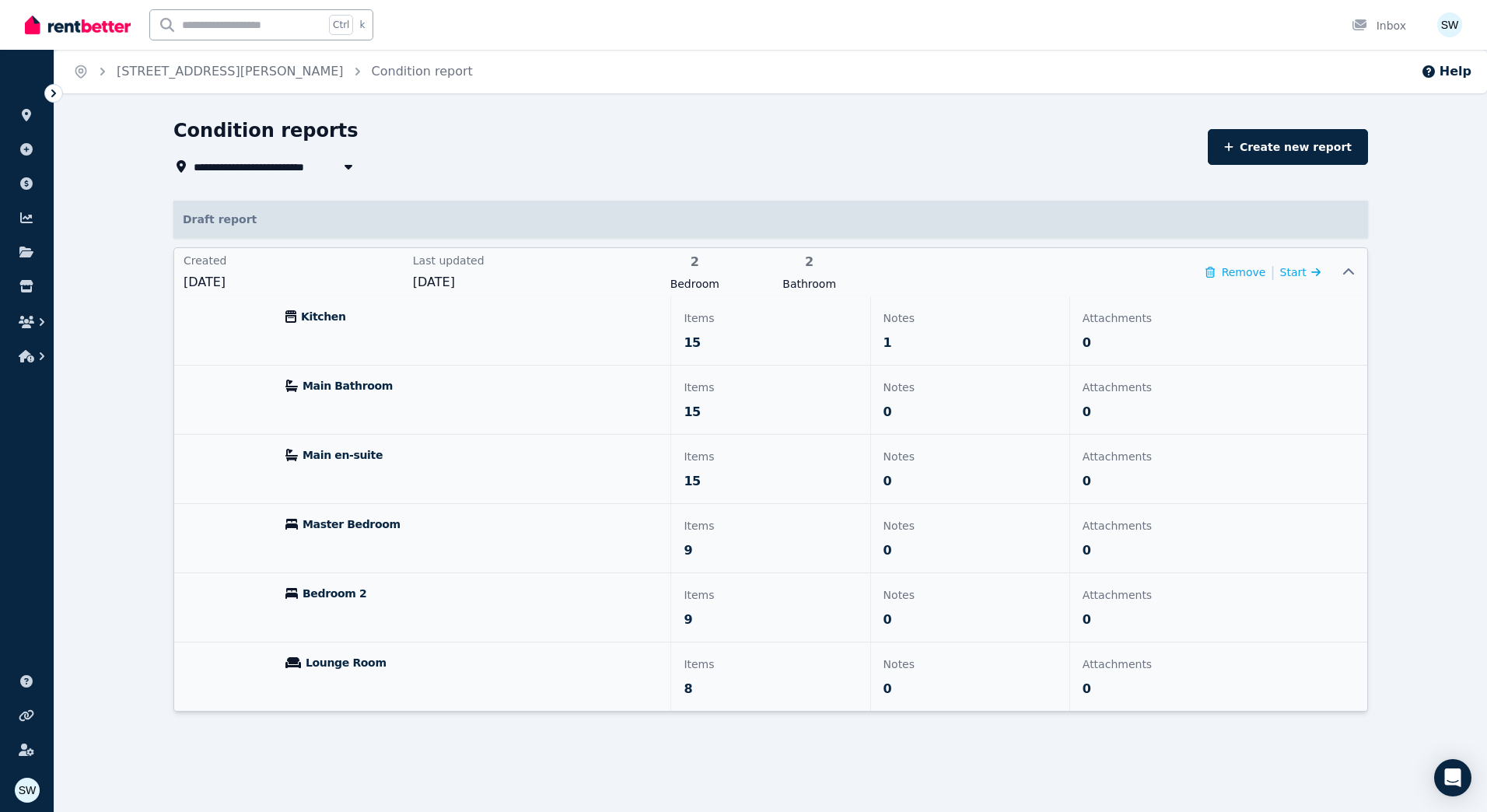
click at [629, 344] on div "Kitchen" at bounding box center [472, 330] width 397 height 69
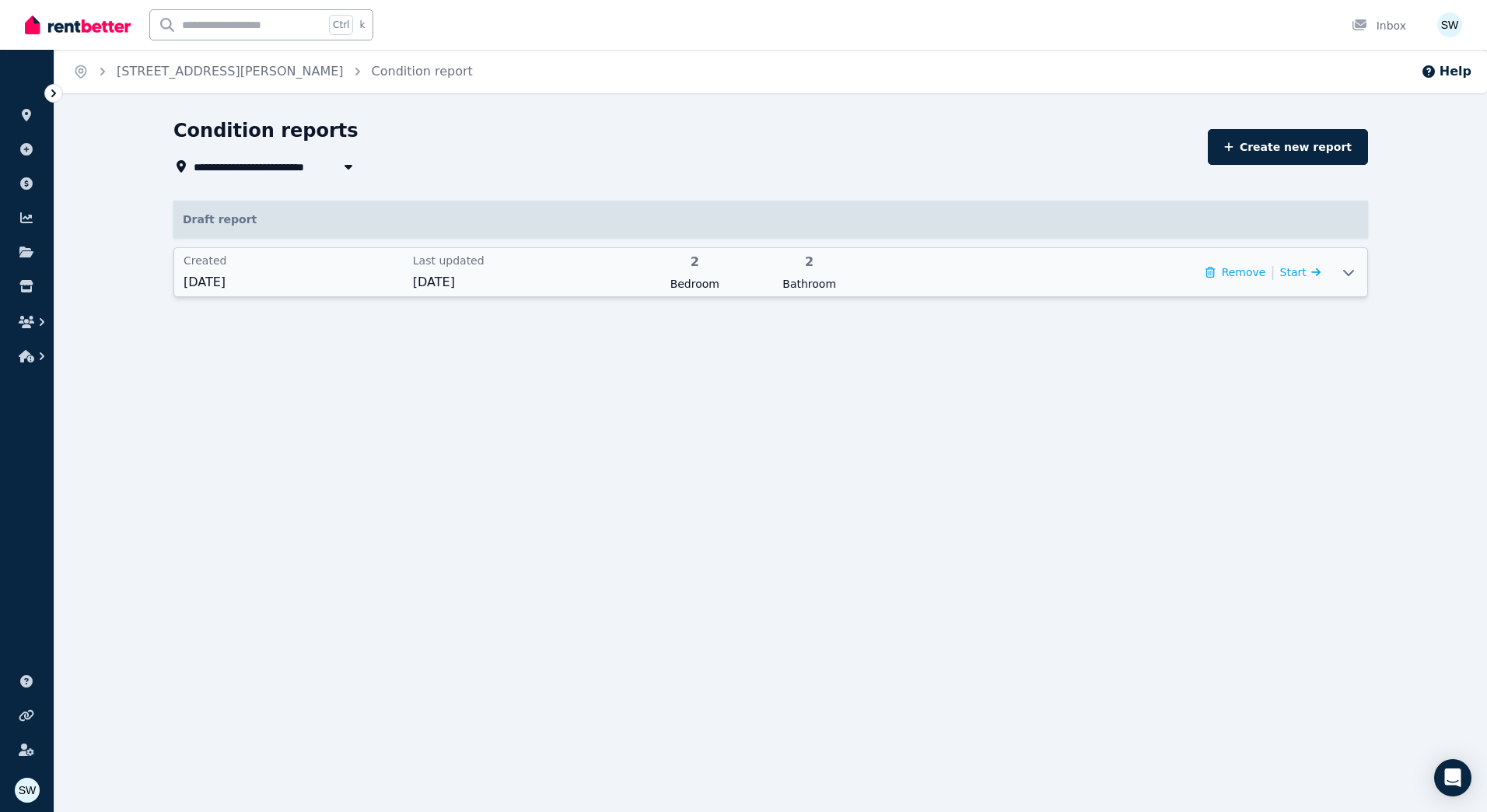
click at [648, 295] on div "Created 1 Sept 2025 Last updated 1 Sept 2025 2 Bedroom 2 Bathroom Remove | Start" at bounding box center [752, 272] width 1156 height 48
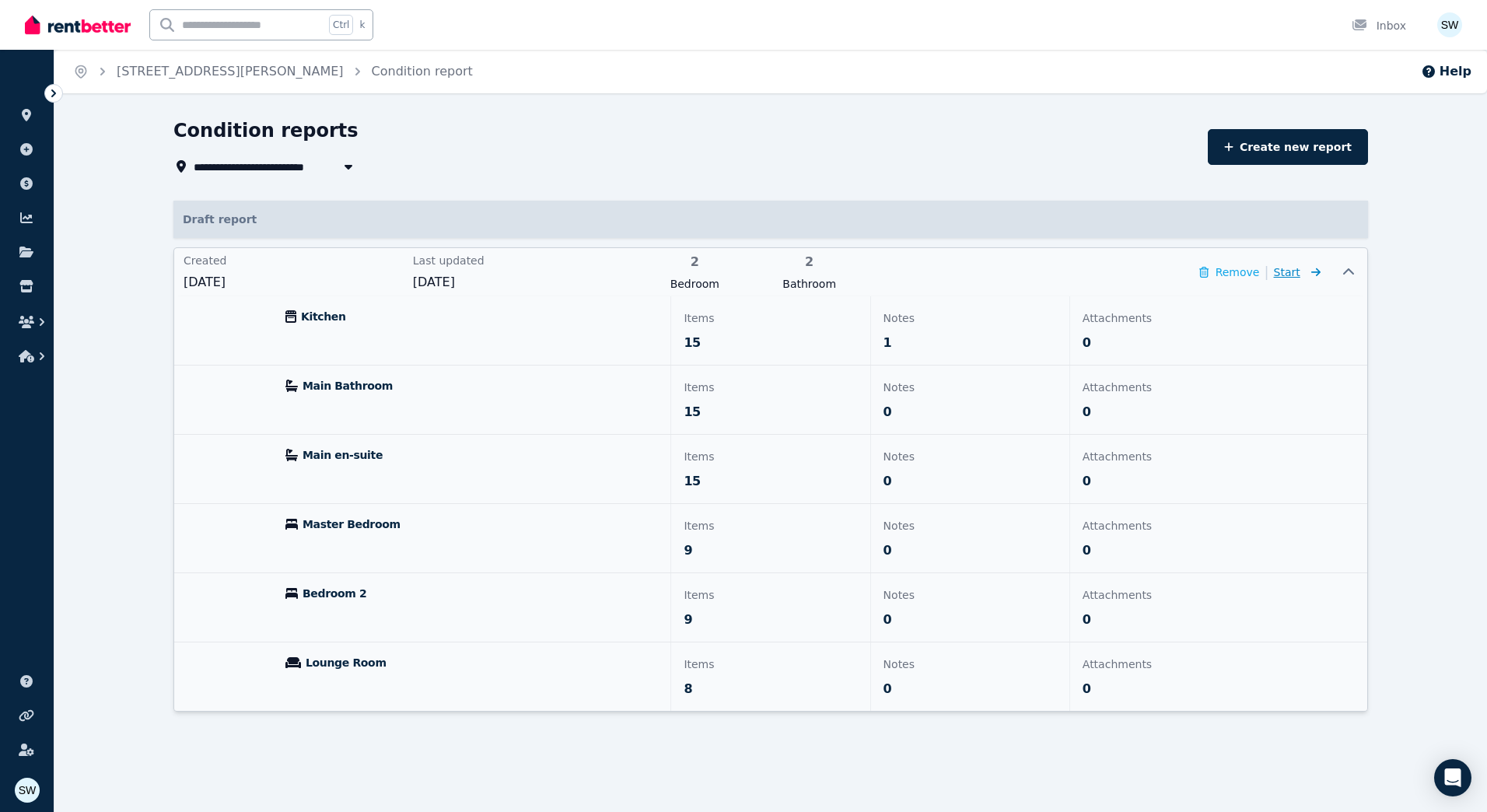
click at [1306, 275] on icon at bounding box center [1312, 272] width 15 height 11
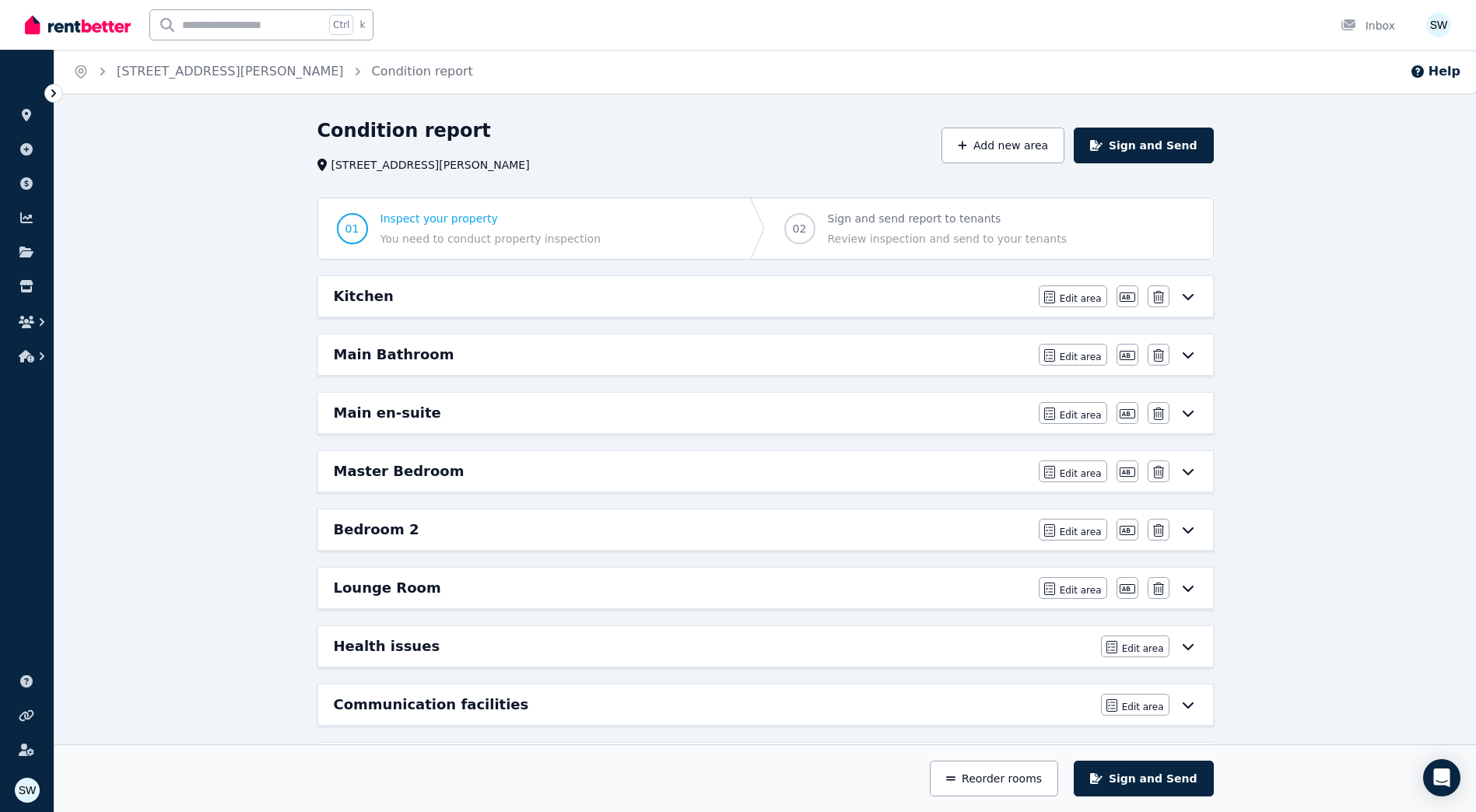
click at [765, 288] on div "Kitchen" at bounding box center [681, 296] width 696 height 21
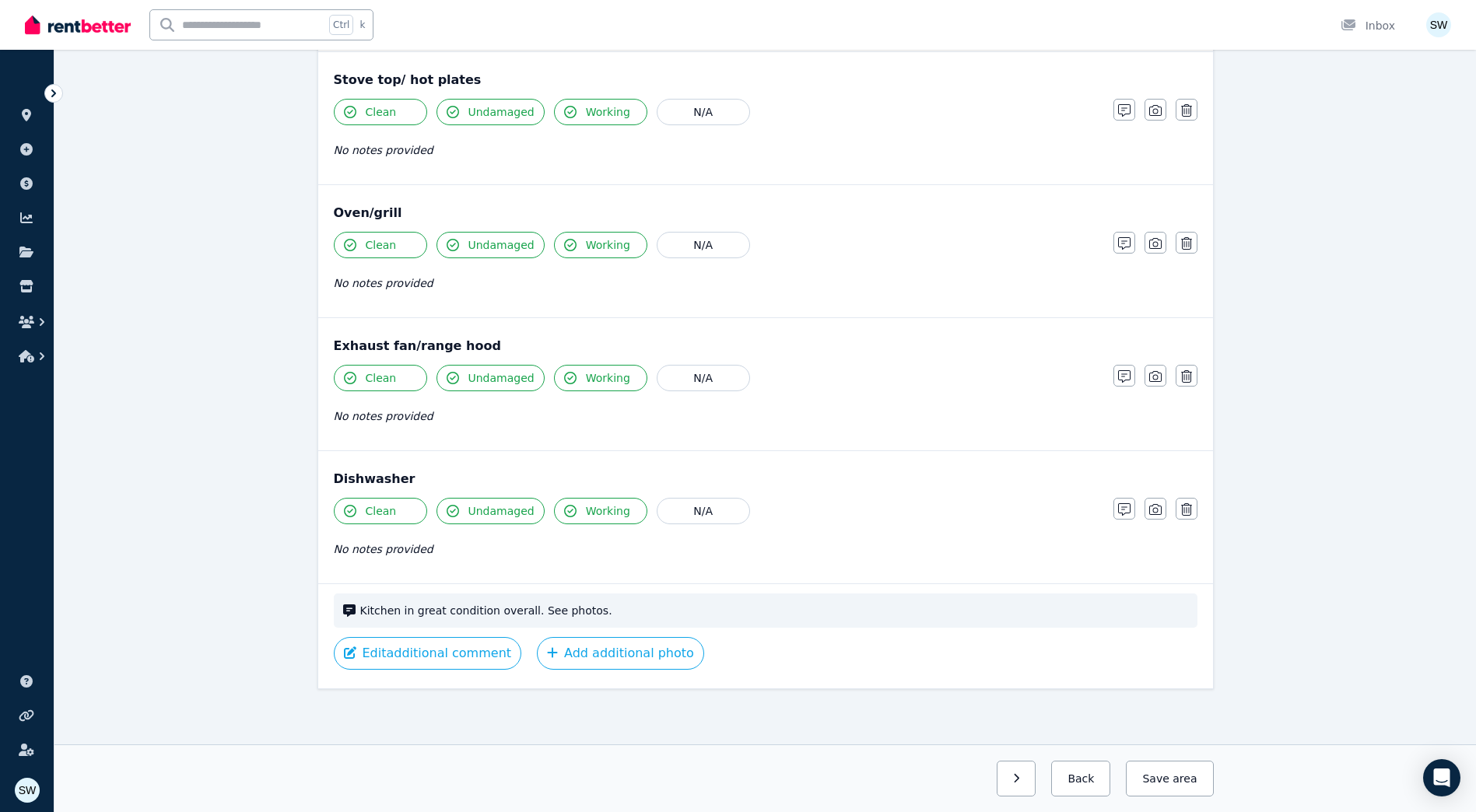
scroll to position [1651, 0]
click at [1036, 785] on button "button" at bounding box center [1016, 778] width 40 height 36
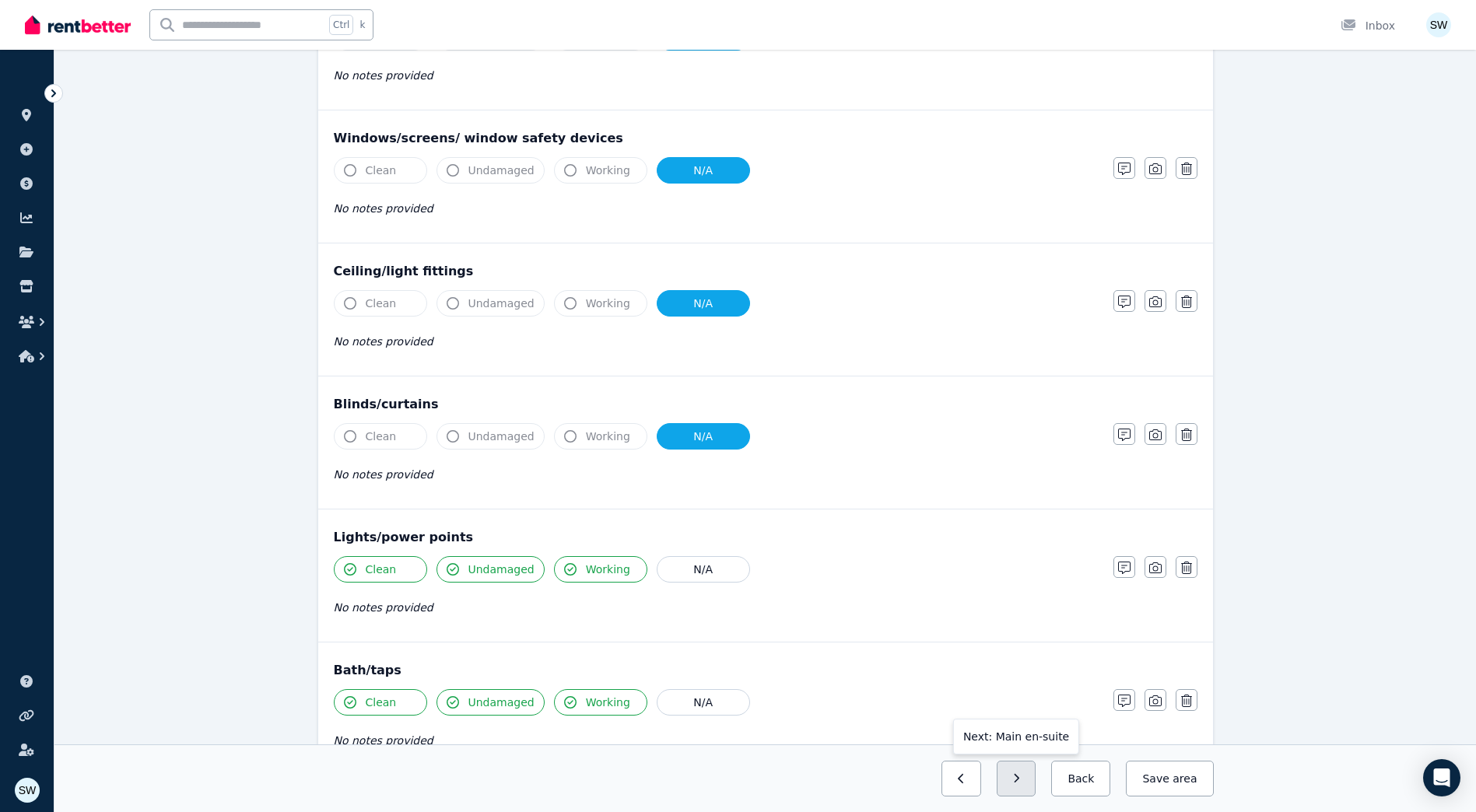
scroll to position [0, 0]
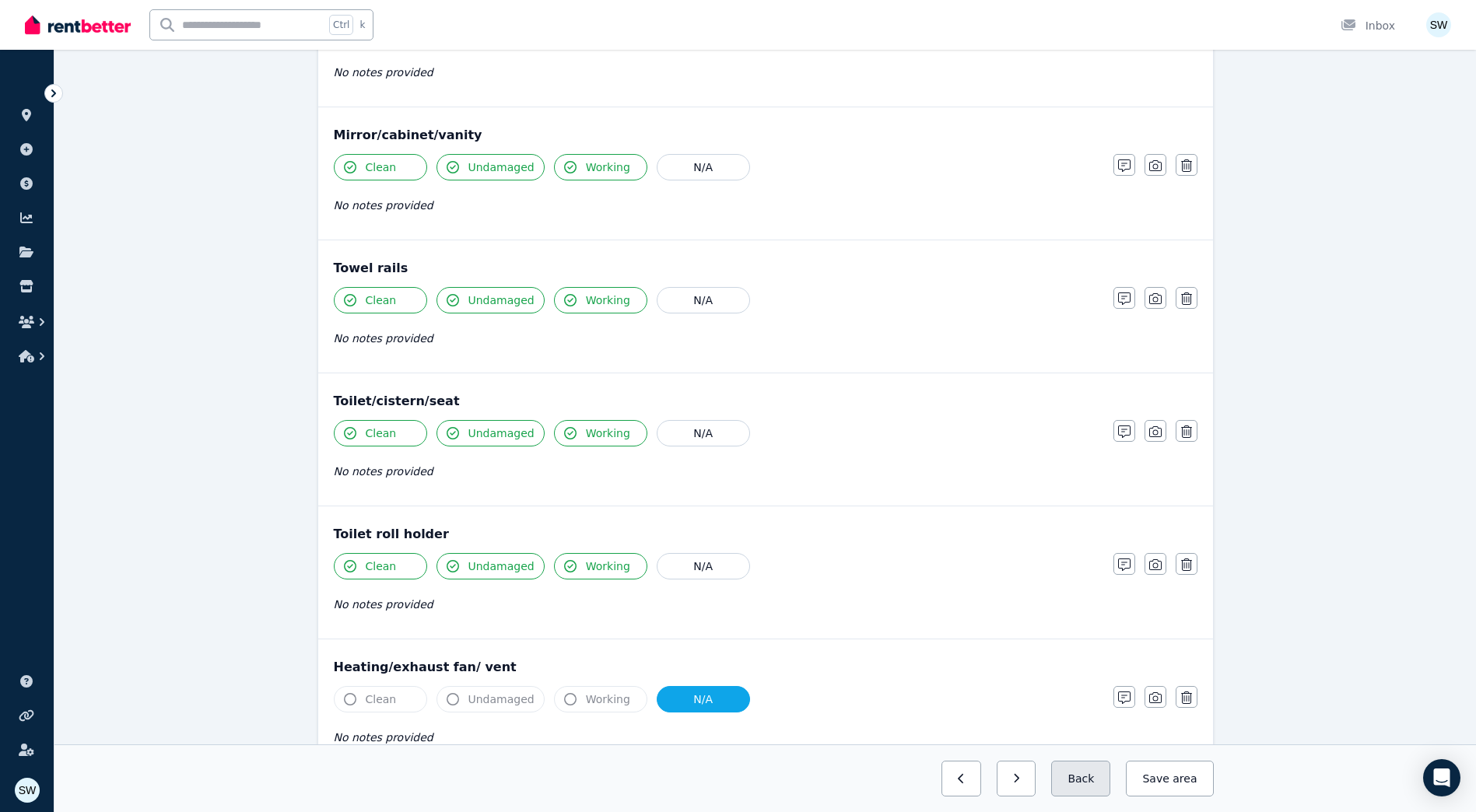
click at [1076, 779] on button "Back" at bounding box center [1080, 778] width 59 height 36
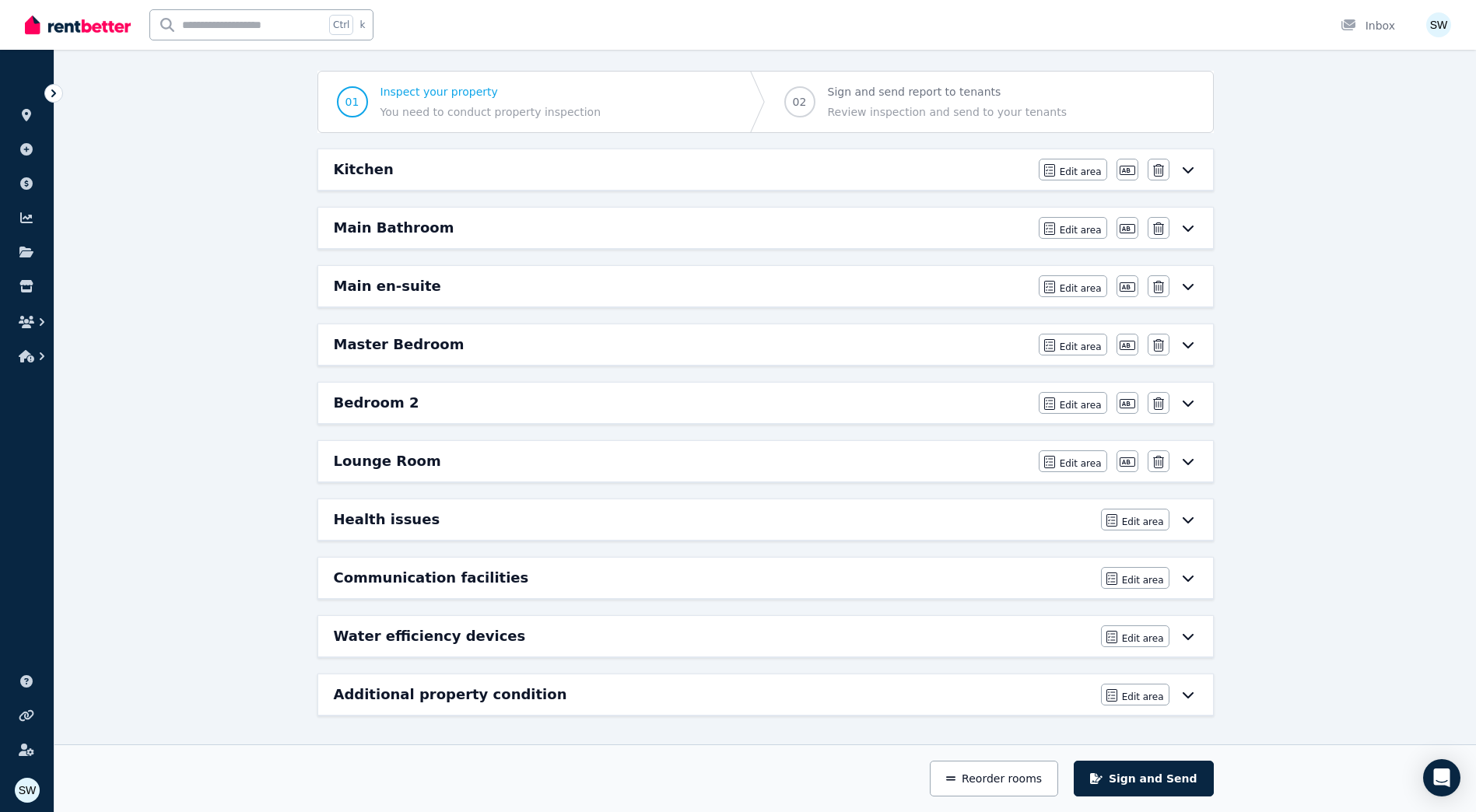
scroll to position [126, 0]
click at [942, 694] on div "Additional property condition" at bounding box center [713, 694] width 758 height 21
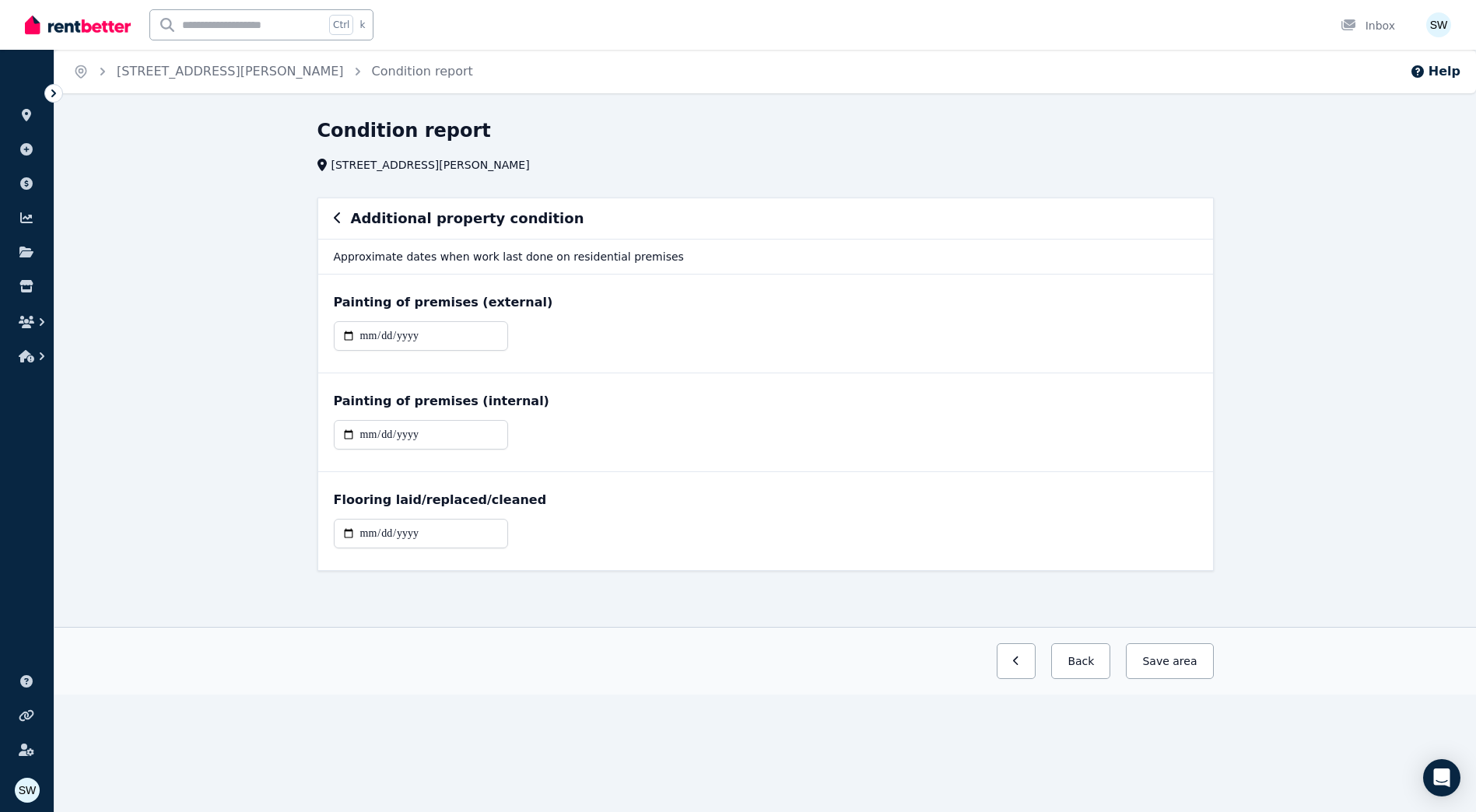
scroll to position [0, 0]
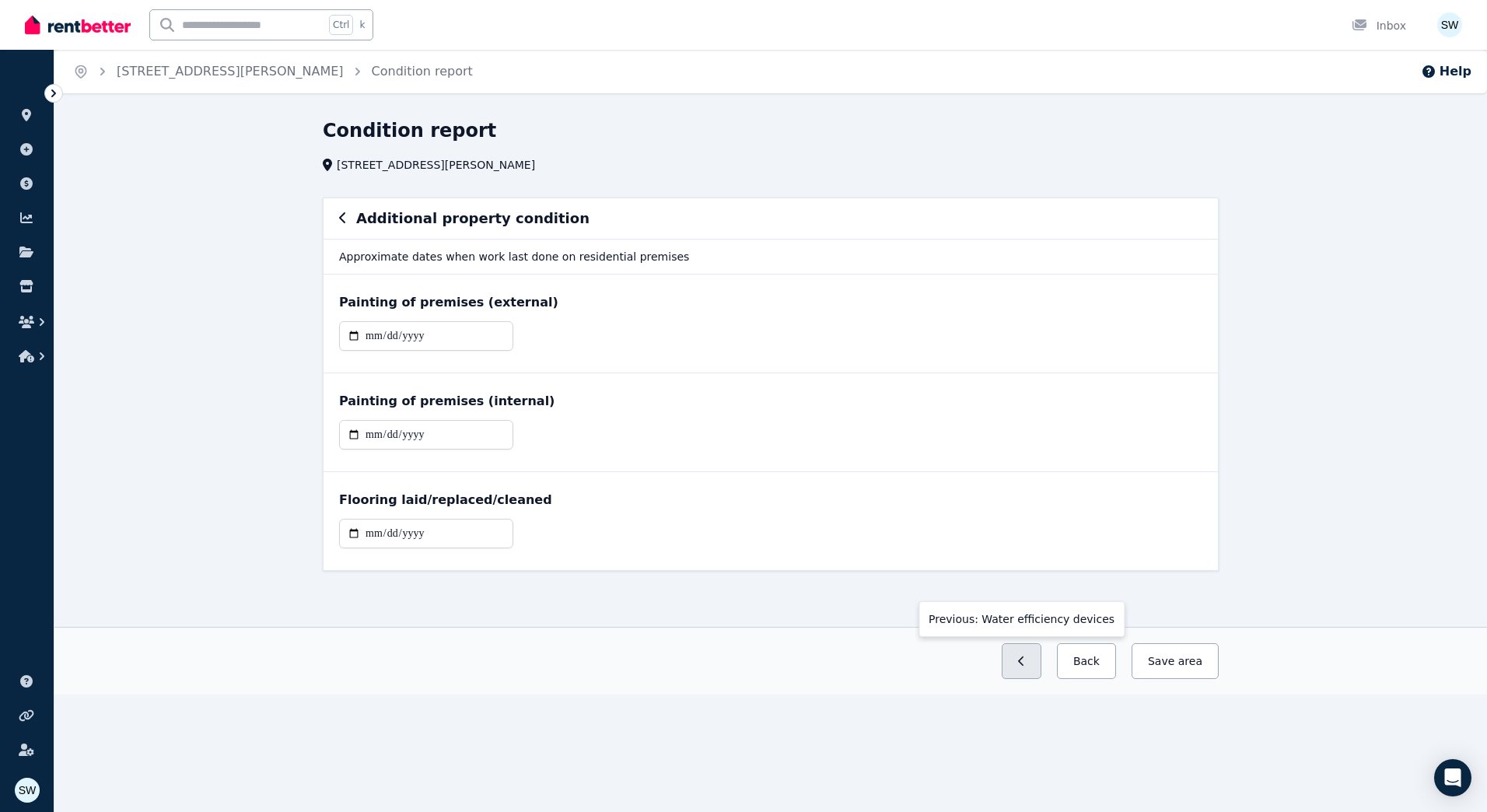
click at [1040, 667] on button "button" at bounding box center [1021, 661] width 40 height 36
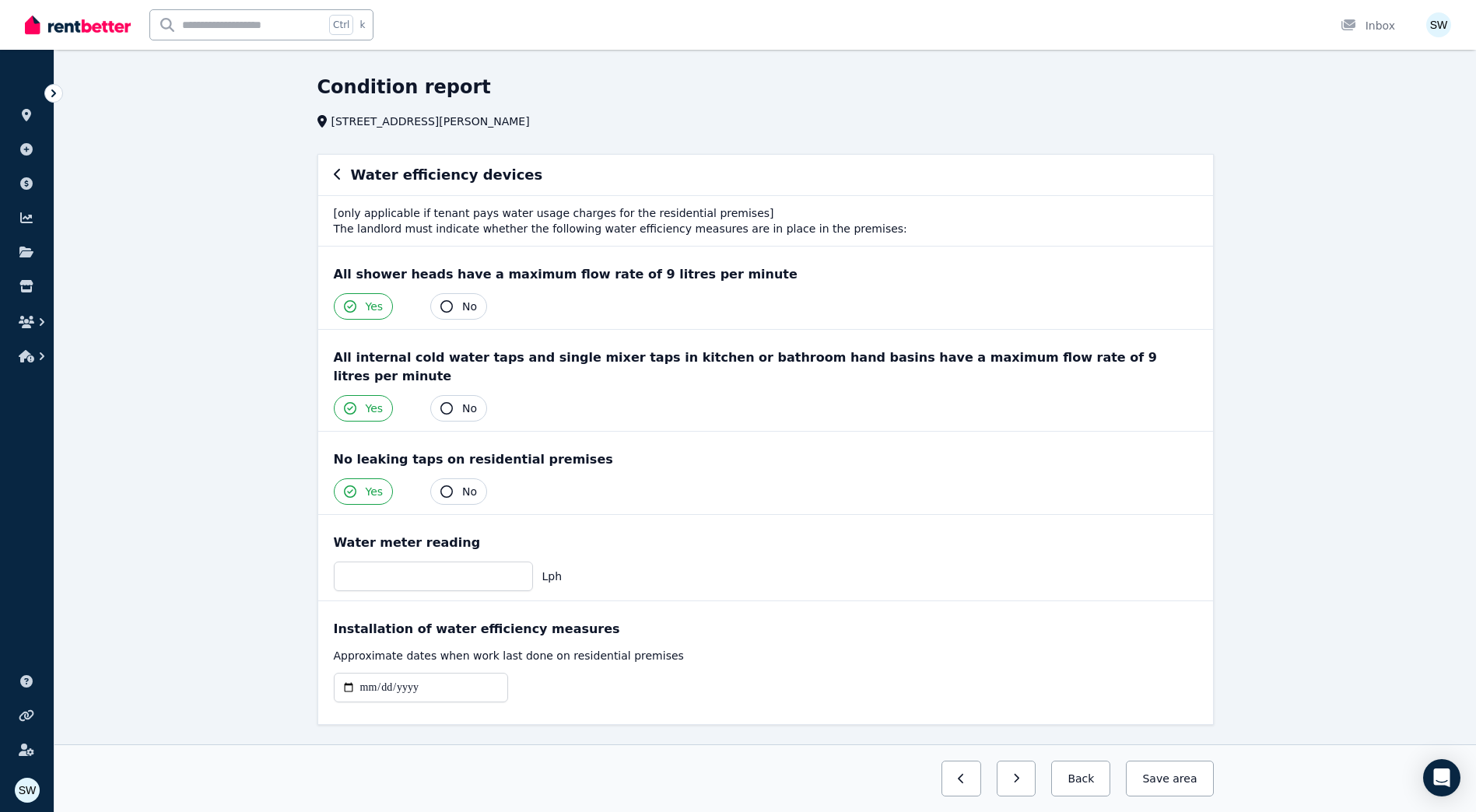
scroll to position [61, 0]
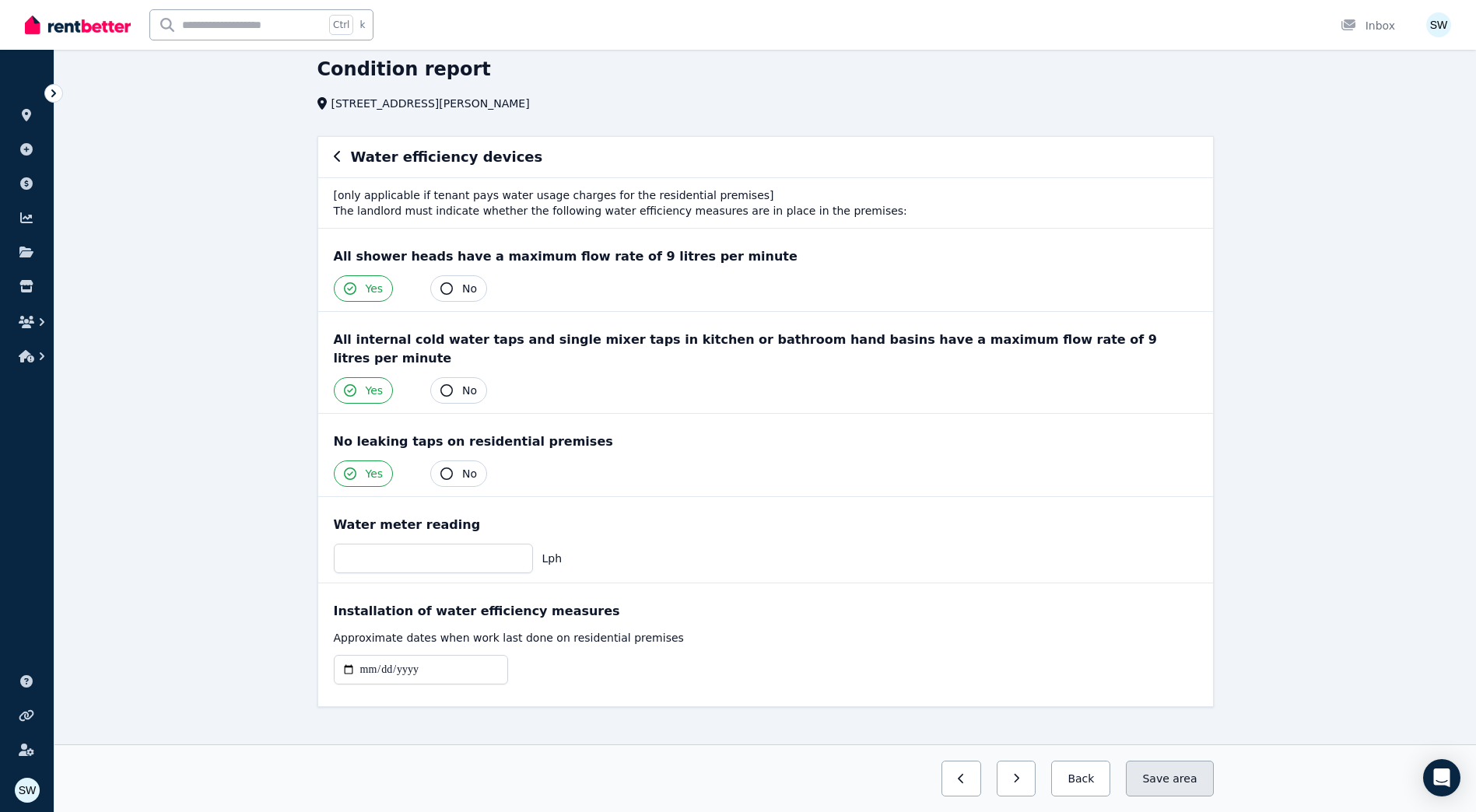
click at [1162, 781] on button "Save area" at bounding box center [1170, 778] width 87 height 36
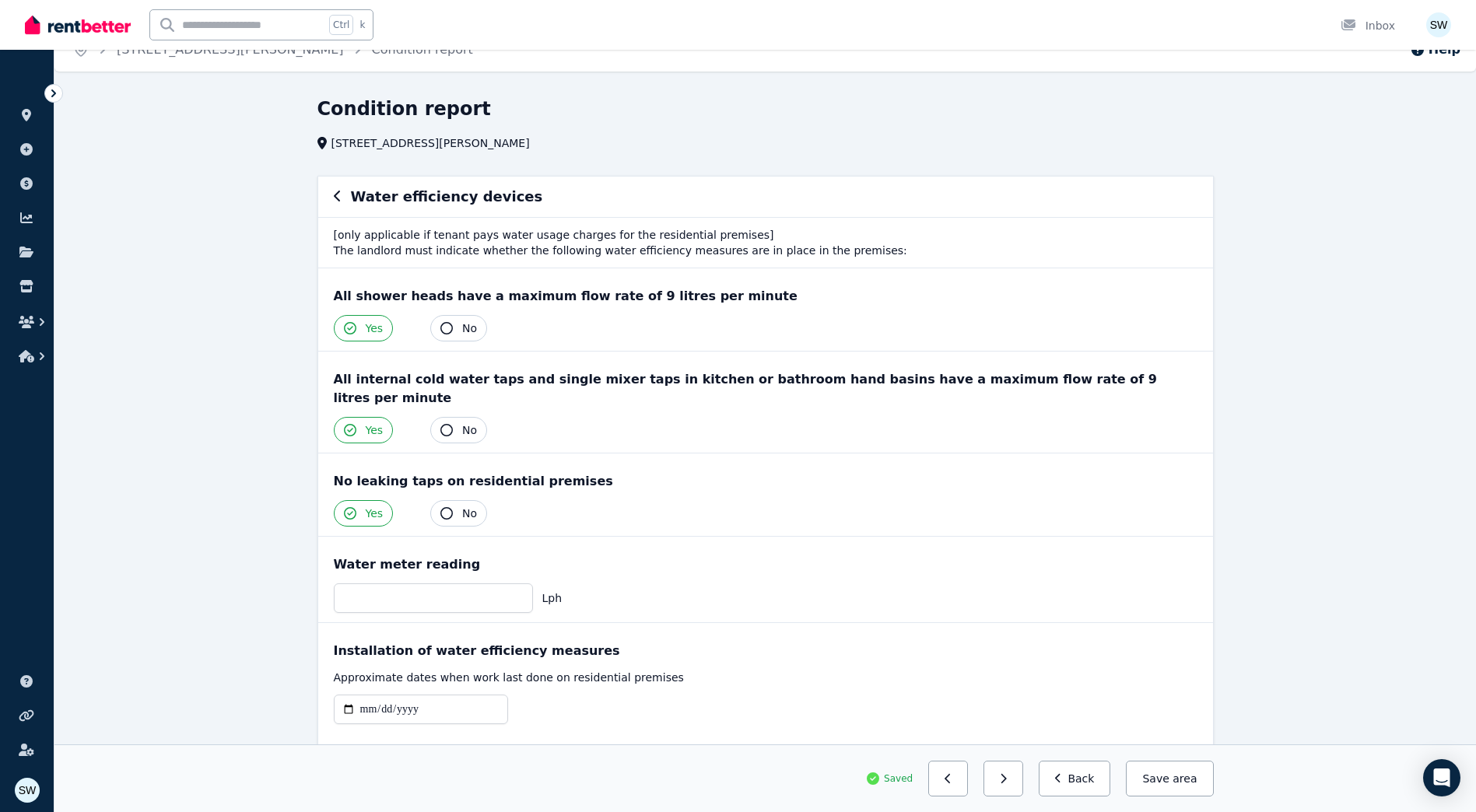
scroll to position [0, 0]
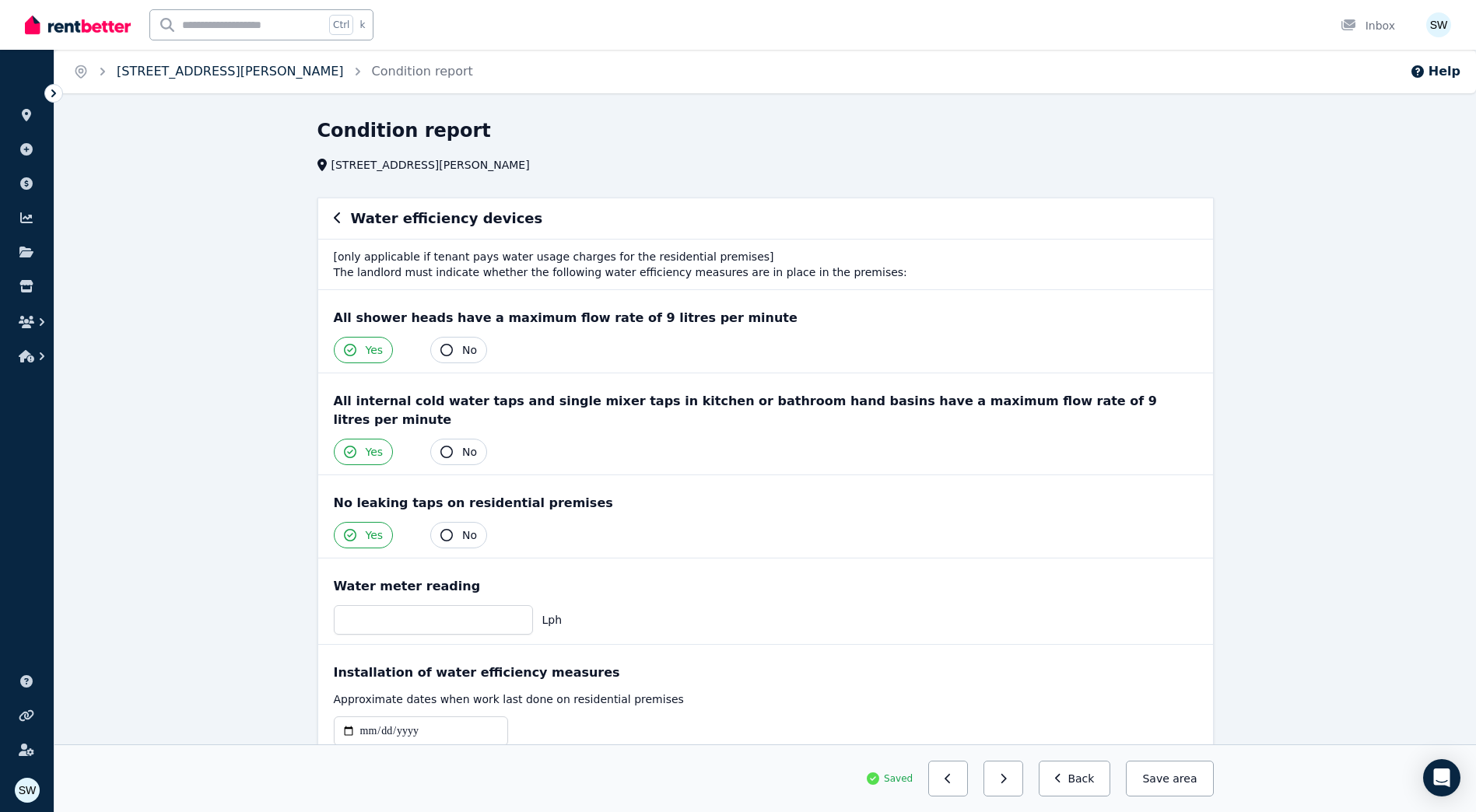
click at [242, 64] on link "[STREET_ADDRESS][PERSON_NAME]" at bounding box center [230, 71] width 227 height 15
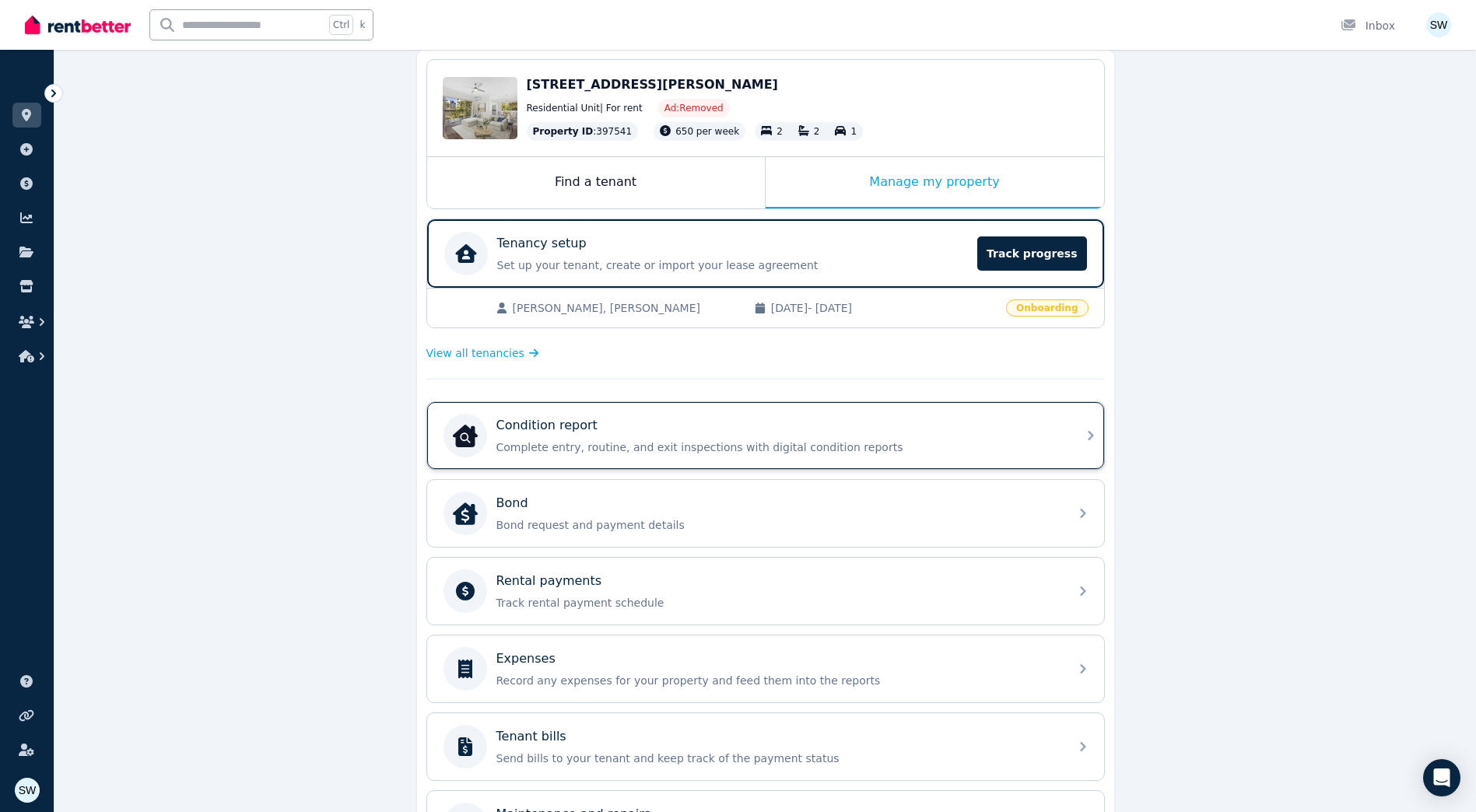
scroll to position [156, 0]
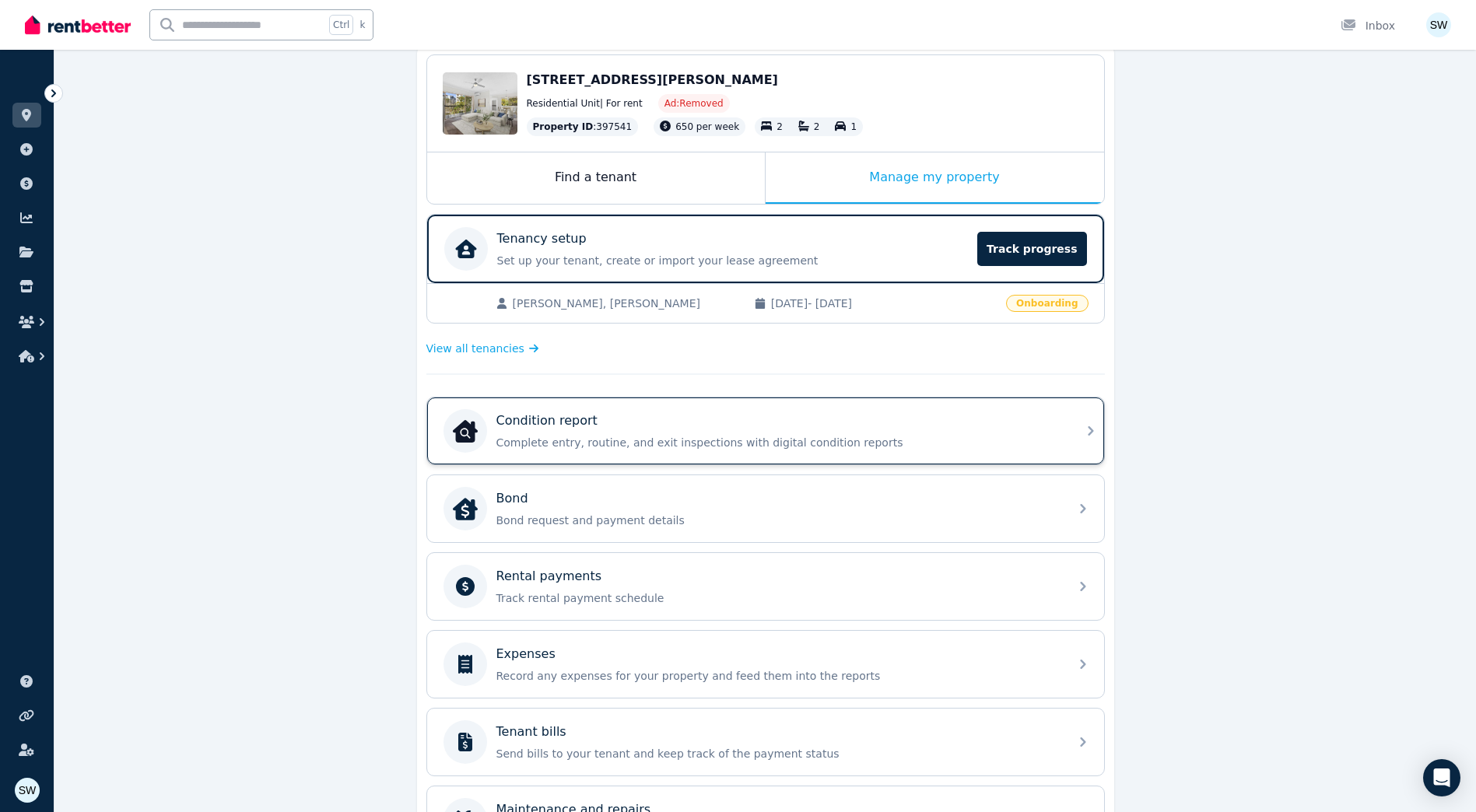
click at [625, 436] on p "Complete entry, routine, and exit inspections with digital condition reports" at bounding box center [778, 442] width 563 height 15
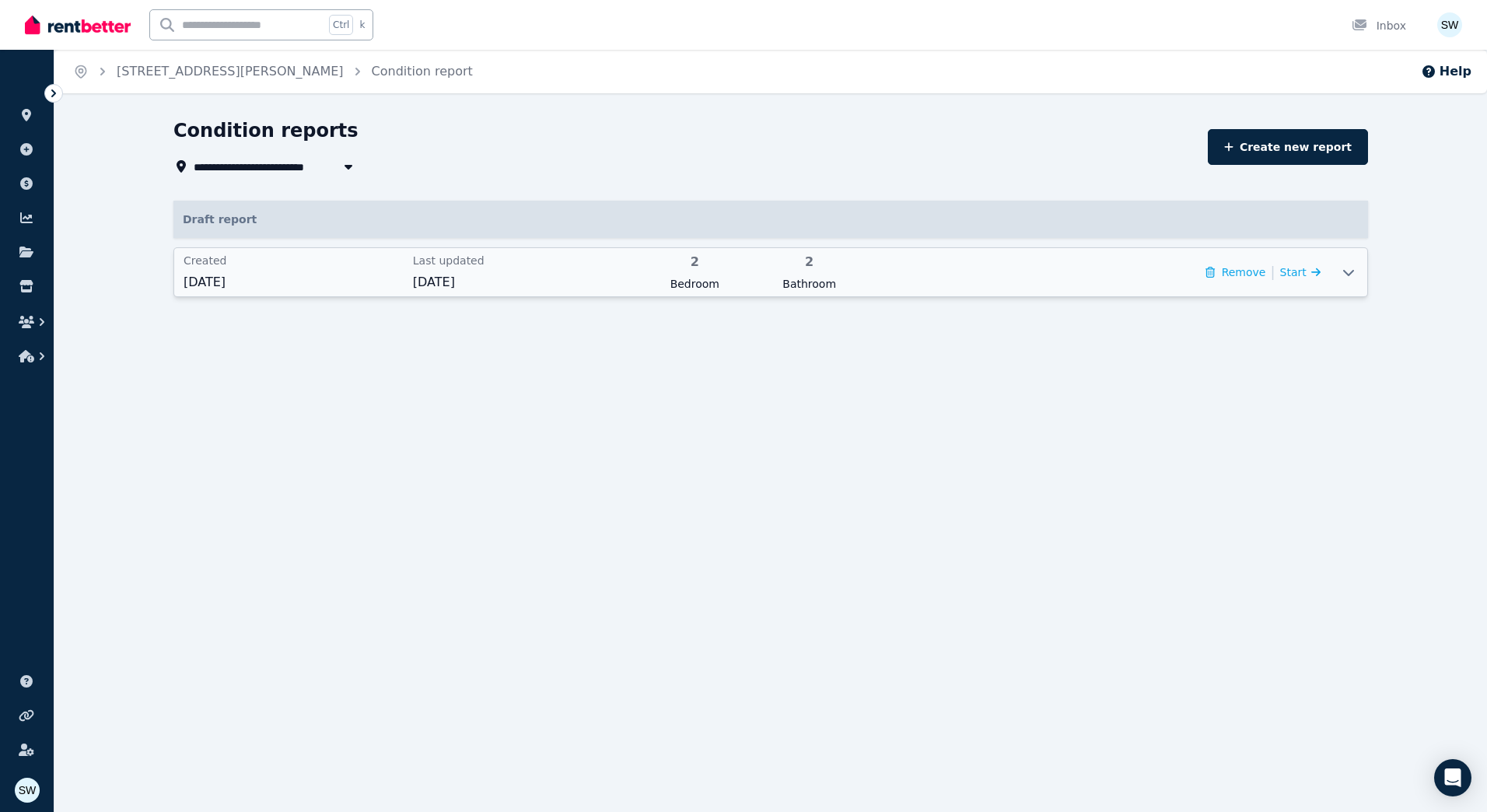
click at [579, 284] on span "[DATE]" at bounding box center [523, 282] width 220 height 19
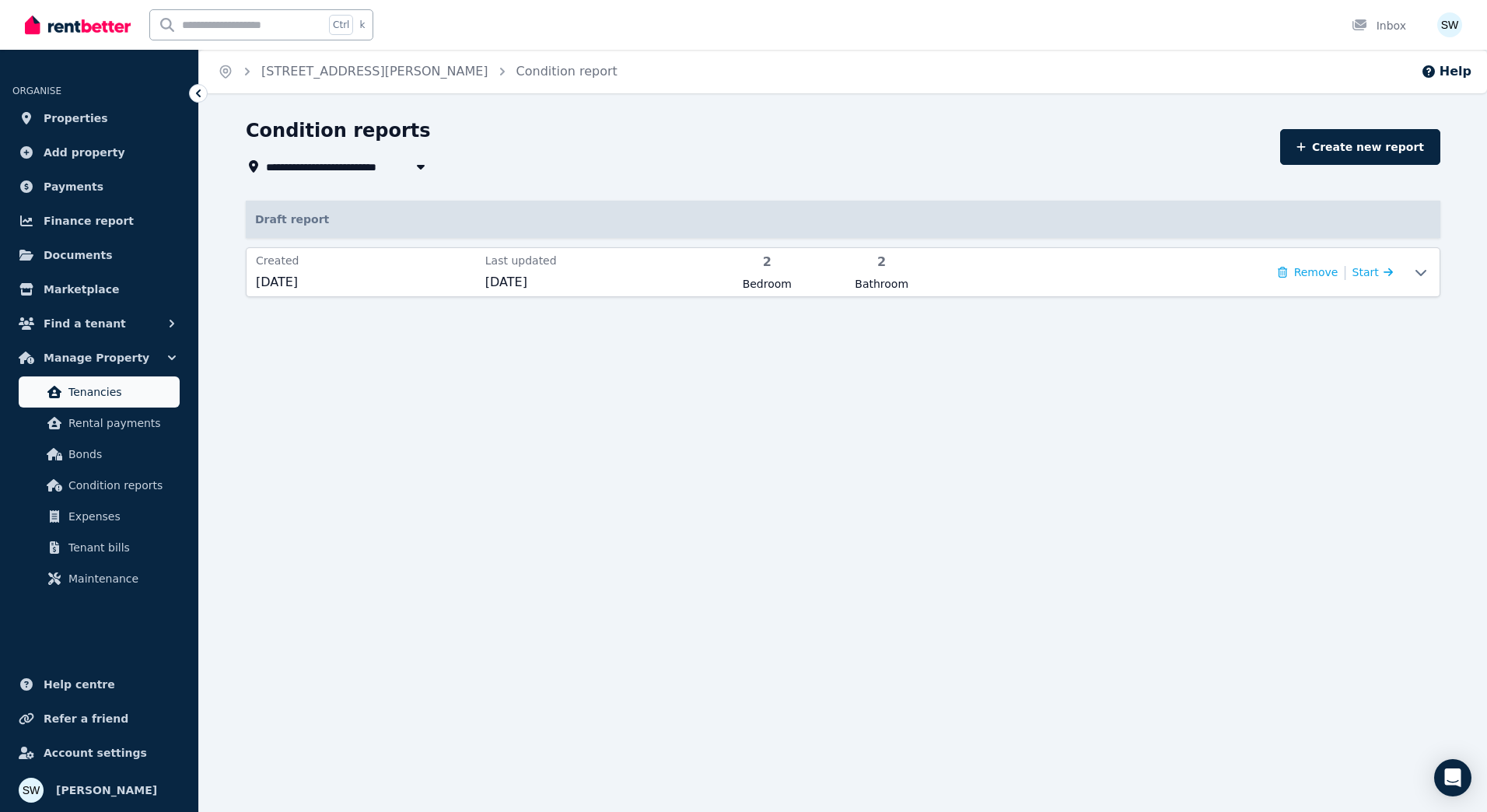
click at [166, 397] on span "Tenancies" at bounding box center [121, 392] width 105 height 19
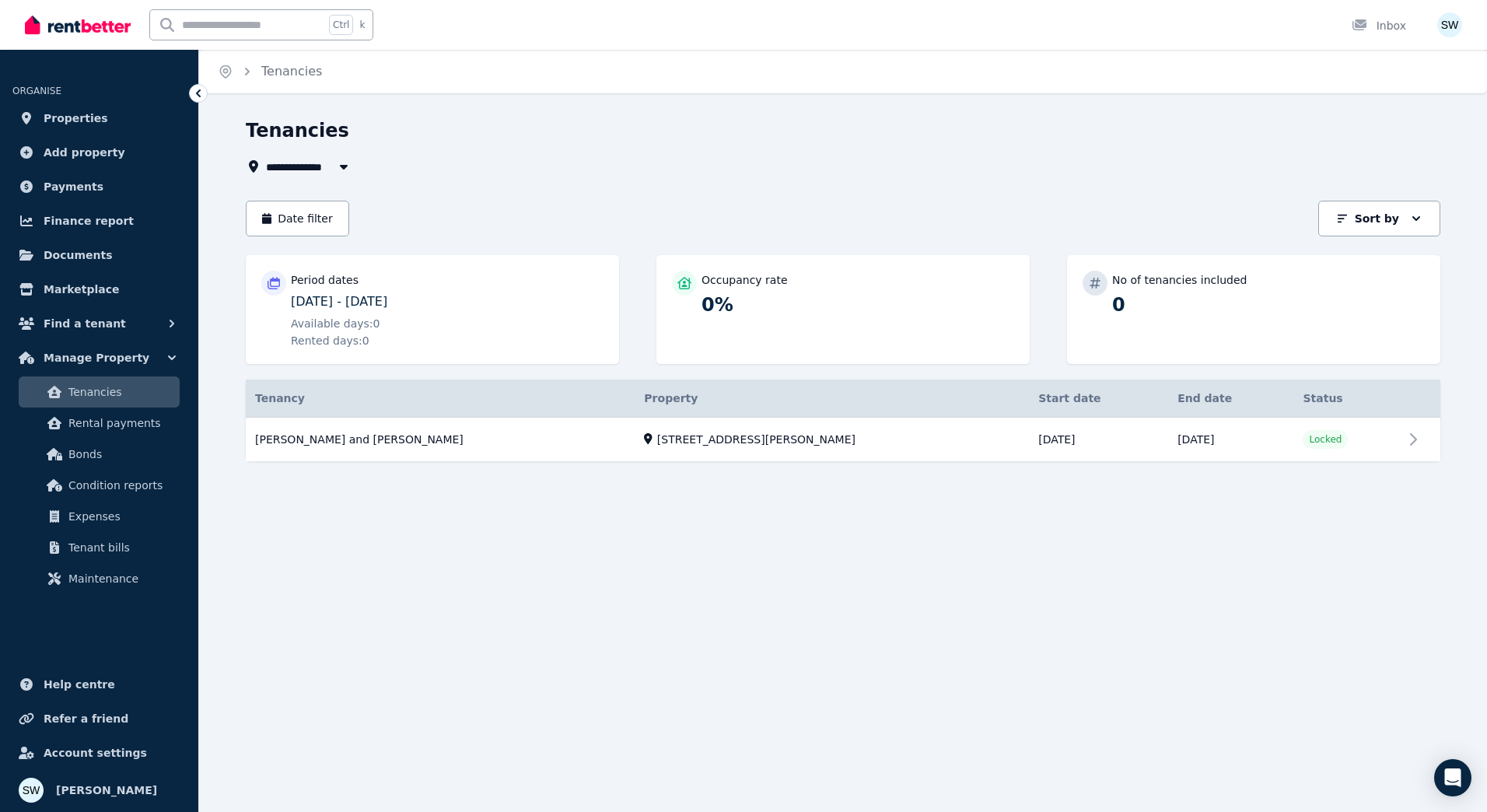
click at [477, 533] on div "**********" at bounding box center [744, 406] width 1487 height 812
click at [79, 128] on link "Properties" at bounding box center [99, 118] width 174 height 31
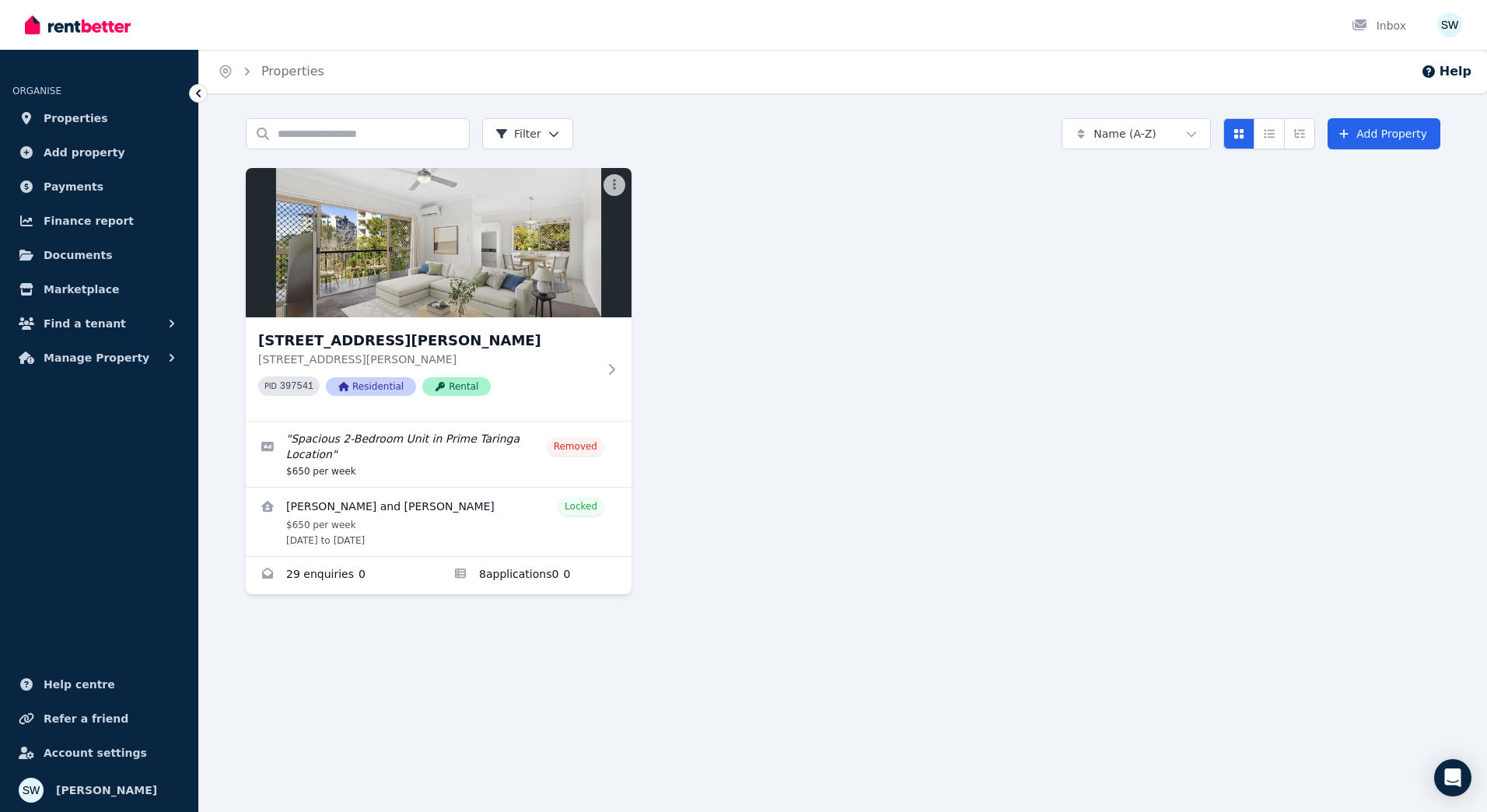
click at [702, 240] on div "Unit 8/162 Swann Rd, Taringa Unit 8/162 Swann Rd, Taringa QLD 4068 PID 397541 R…" at bounding box center [842, 381] width 1194 height 426
drag, startPoint x: 914, startPoint y: 516, endPoint x: 784, endPoint y: 489, distance: 132.8
click at [914, 516] on div "Unit 8/162 Swann Rd, Taringa Unit 8/162 Swann Rd, Taringa QLD 4068 PID 397541 R…" at bounding box center [842, 381] width 1194 height 426
click at [697, 480] on div "[STREET_ADDRESS][PERSON_NAME][PERSON_NAME] PID 397541 Residential Rental " Spac…" at bounding box center [842, 381] width 1194 height 426
click at [528, 646] on div "Home Properties Help Search properties Filter Name (A-Z) Add Property [STREET_A…" at bounding box center [744, 406] width 1487 height 812
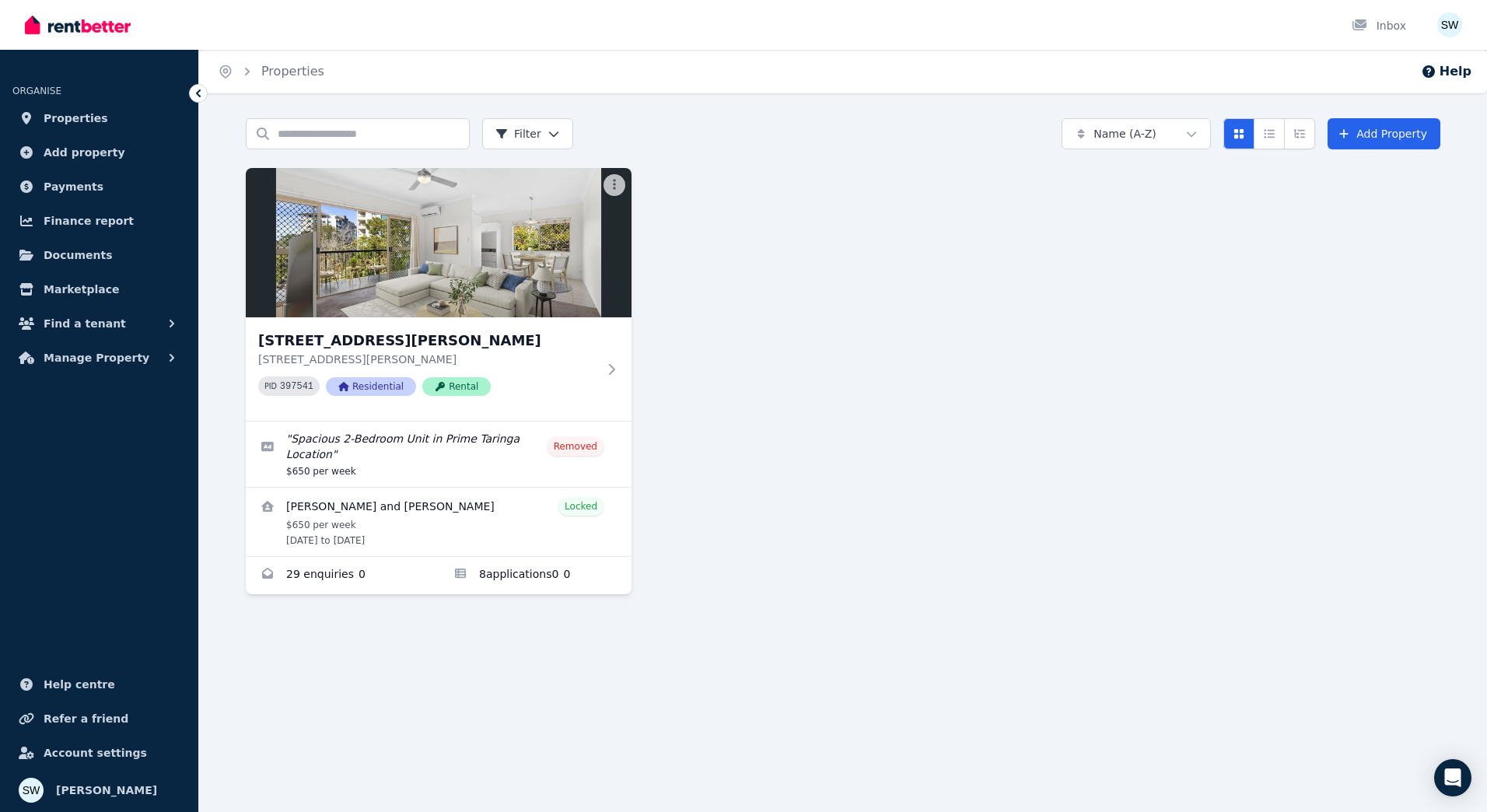
click at [1061, 444] on div "[STREET_ADDRESS][PERSON_NAME][PERSON_NAME] PID 397541 Residential Rental " Spac…" at bounding box center [842, 381] width 1194 height 426
click at [776, 361] on div "[STREET_ADDRESS][PERSON_NAME][PERSON_NAME] PID 397541 Residential Rental " Spac…" at bounding box center [842, 381] width 1194 height 426
click at [444, 699] on div "Home Properties Help Search properties Filter Name (A-Z) Add Property [STREET_A…" at bounding box center [744, 406] width 1487 height 812
click at [721, 377] on div "[STREET_ADDRESS][PERSON_NAME][PERSON_NAME] PID 397541 Residential Rental " Spac…" at bounding box center [842, 381] width 1194 height 426
click at [82, 357] on span "Manage Property" at bounding box center [96, 357] width 106 height 19
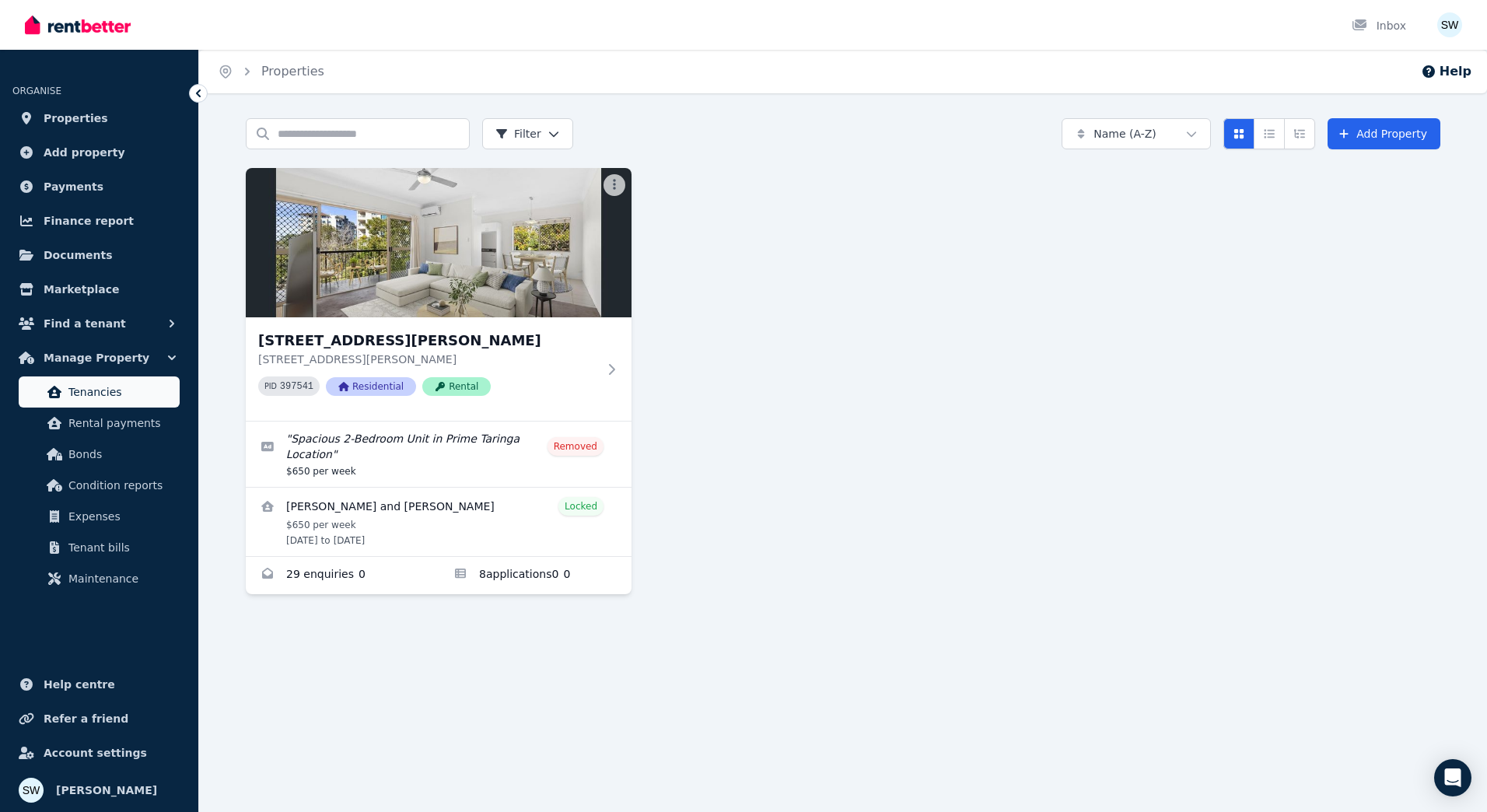
click at [167, 386] on span "Tenancies" at bounding box center [121, 392] width 105 height 19
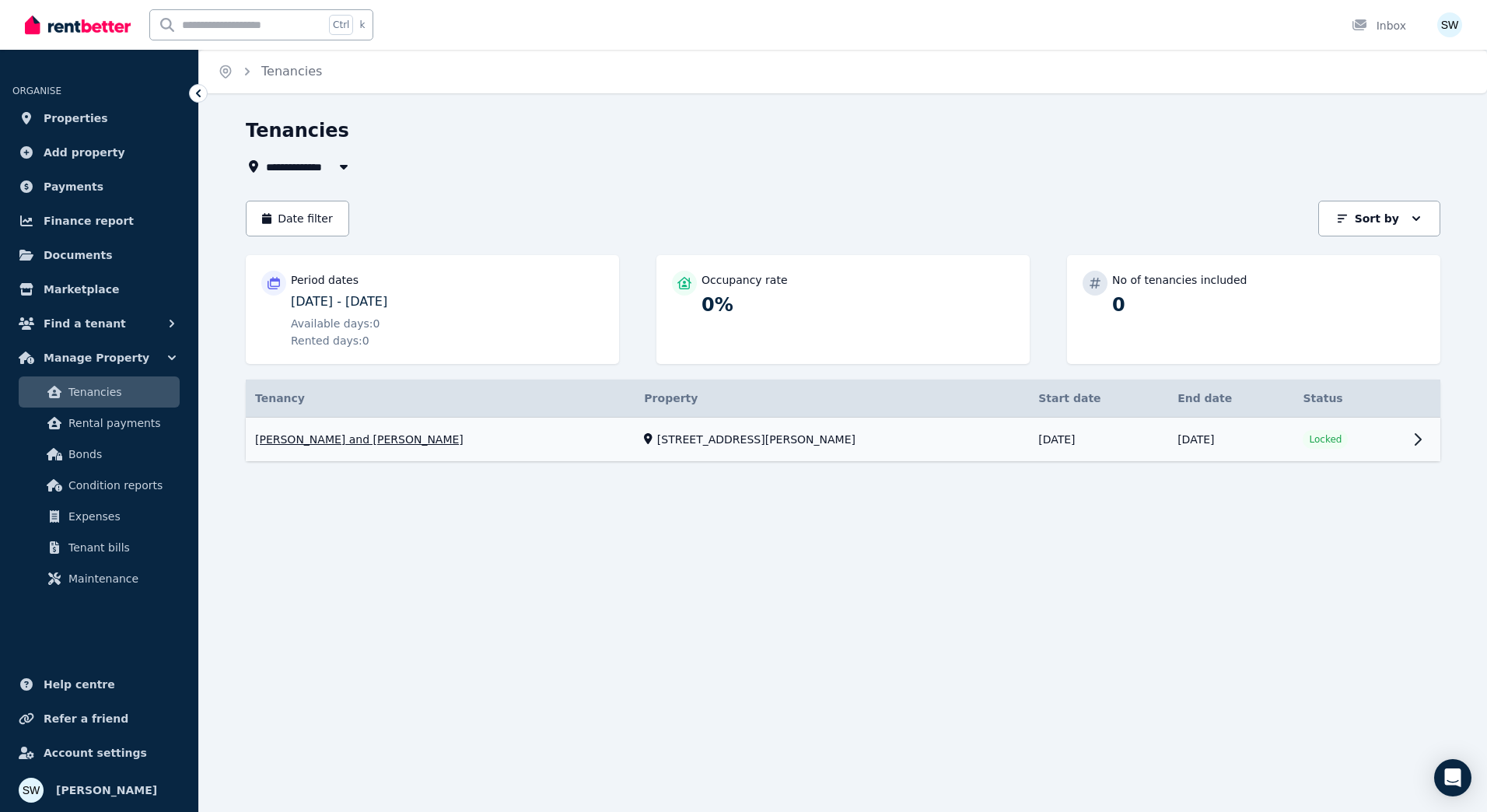
click at [531, 444] on link "View property details" at bounding box center [842, 440] width 1194 height 45
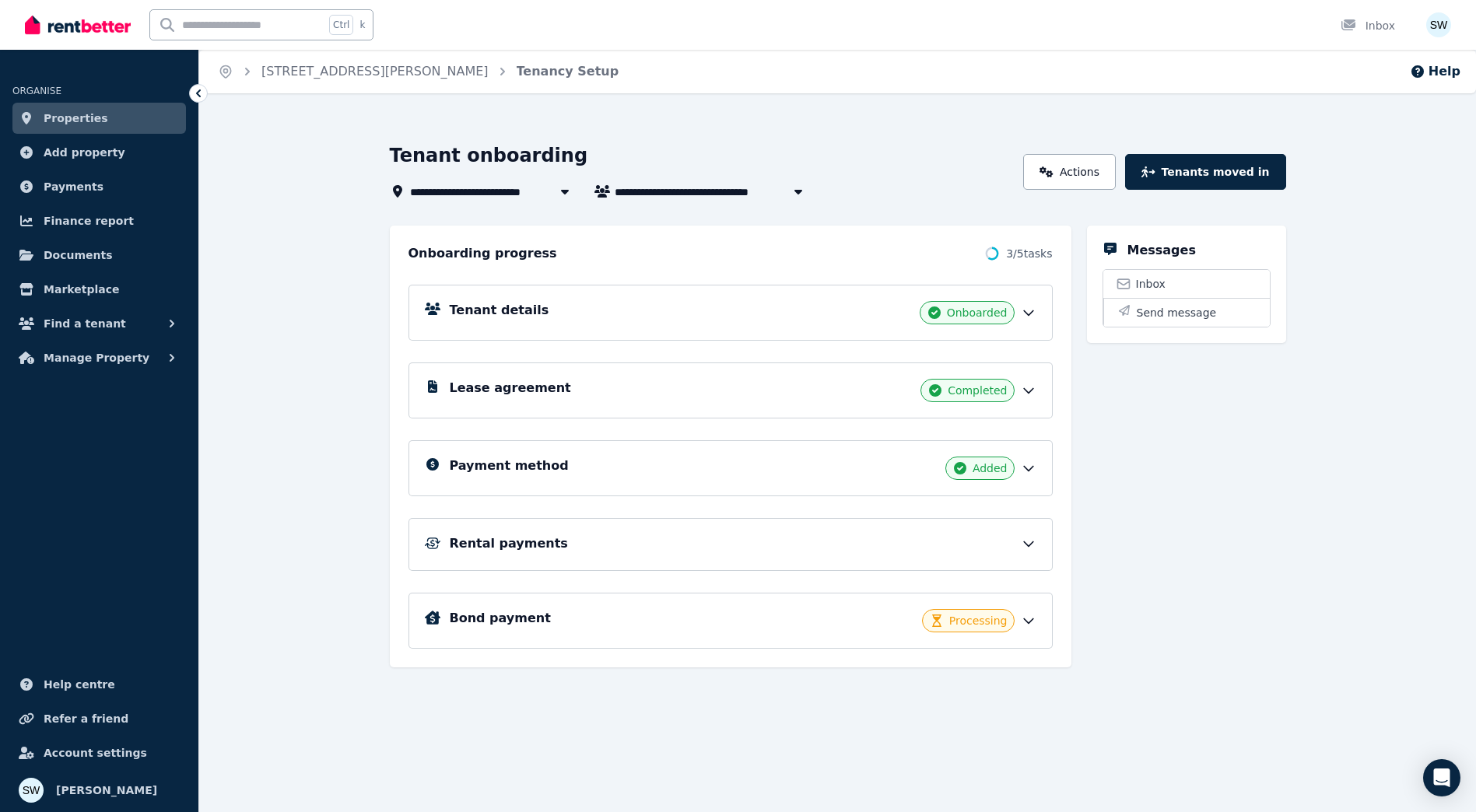
click at [1028, 621] on icon at bounding box center [1028, 620] width 15 height 15
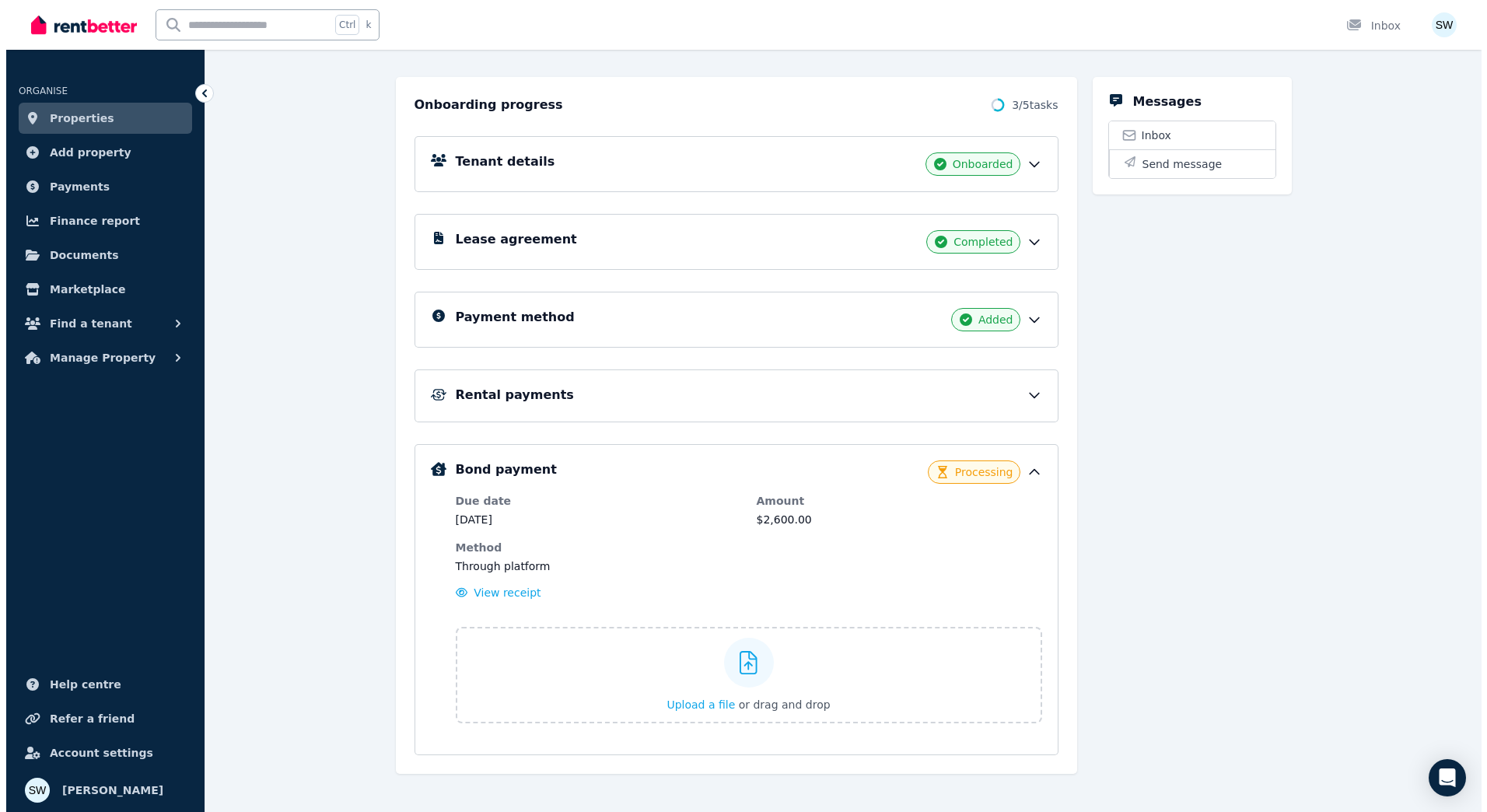
scroll to position [163, 0]
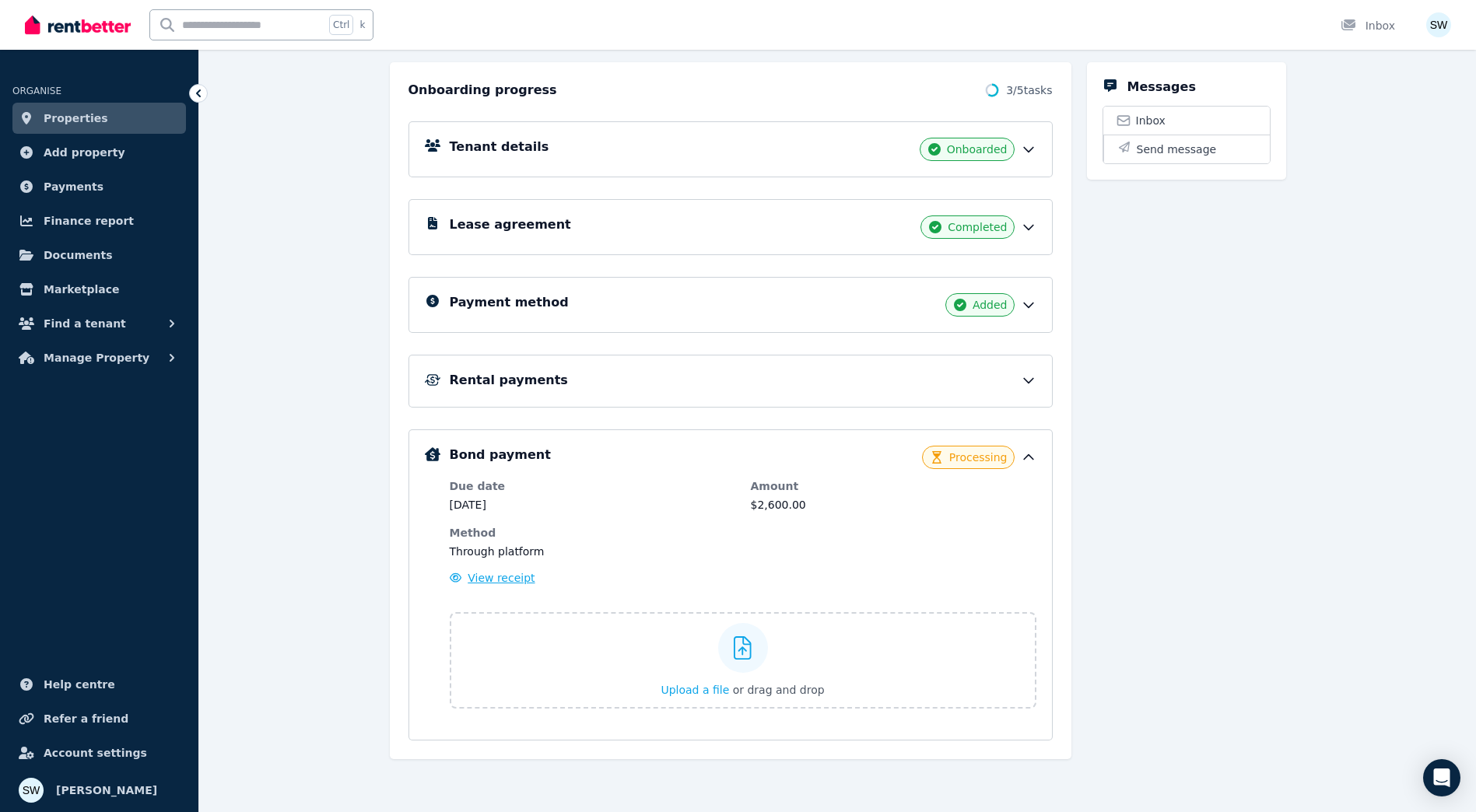
click at [508, 582] on span "View receipt" at bounding box center [501, 578] width 67 height 12
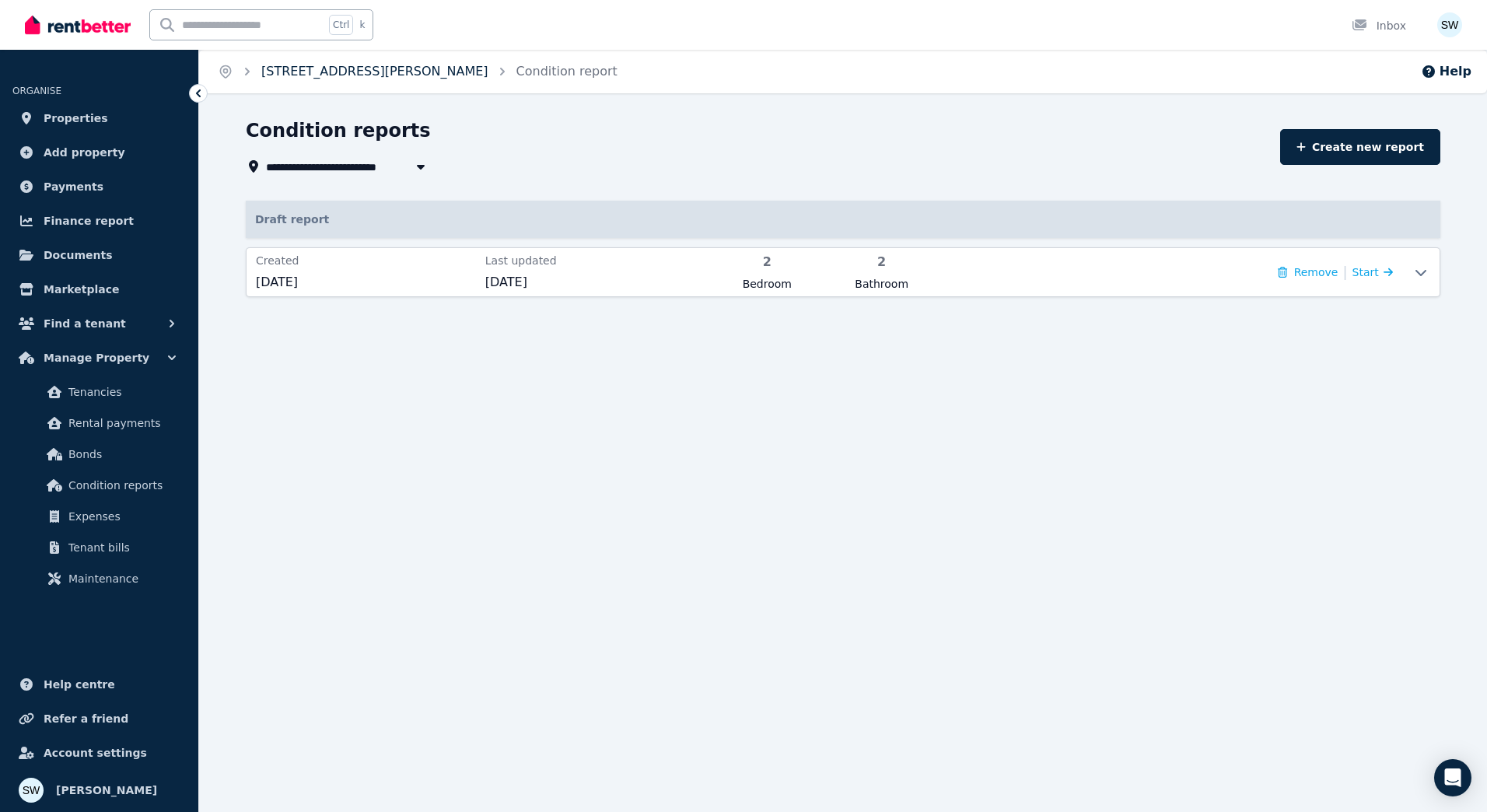
click at [415, 70] on link "[STREET_ADDRESS][PERSON_NAME]" at bounding box center [374, 71] width 227 height 15
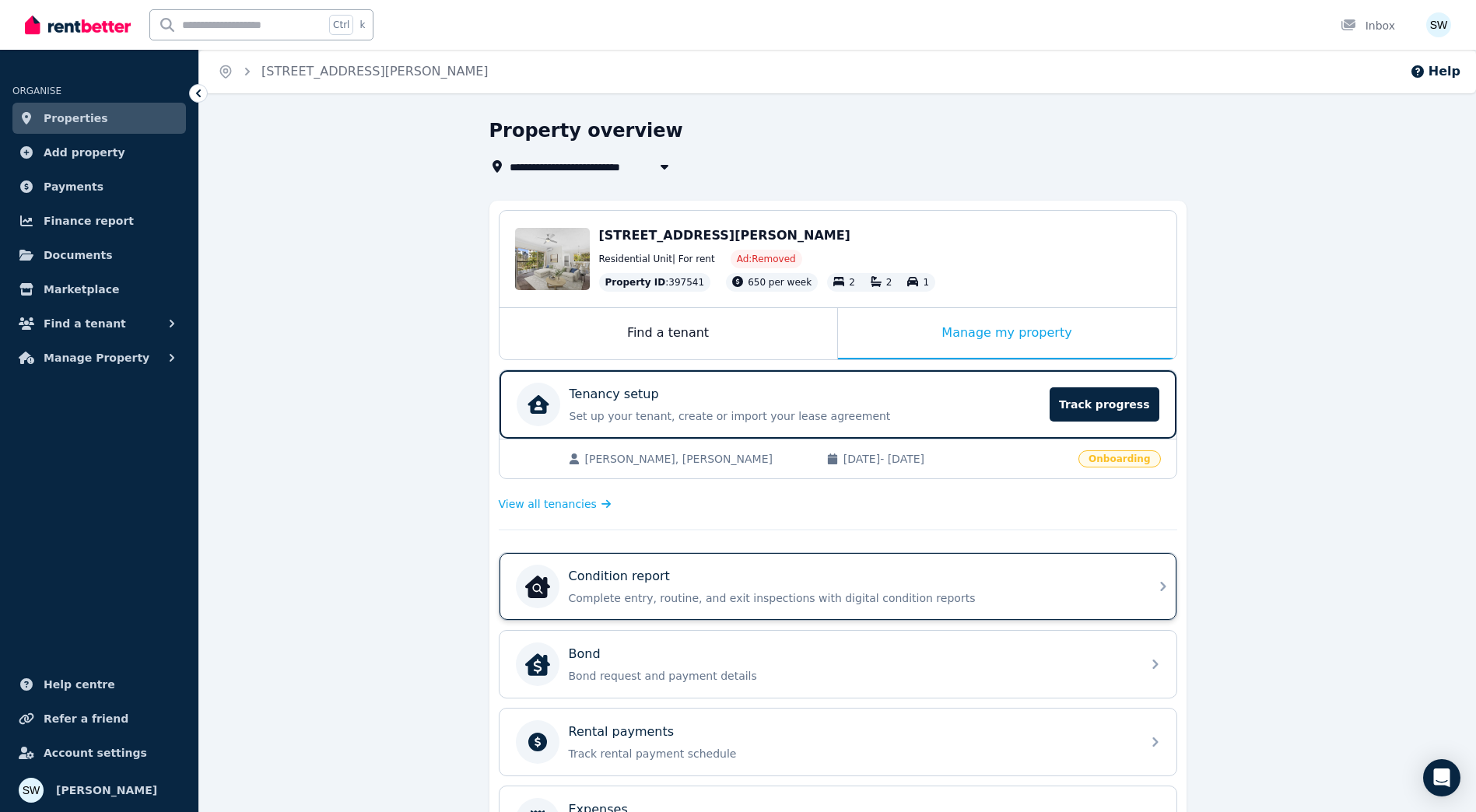
click at [759, 579] on div "Condition report" at bounding box center [850, 576] width 563 height 19
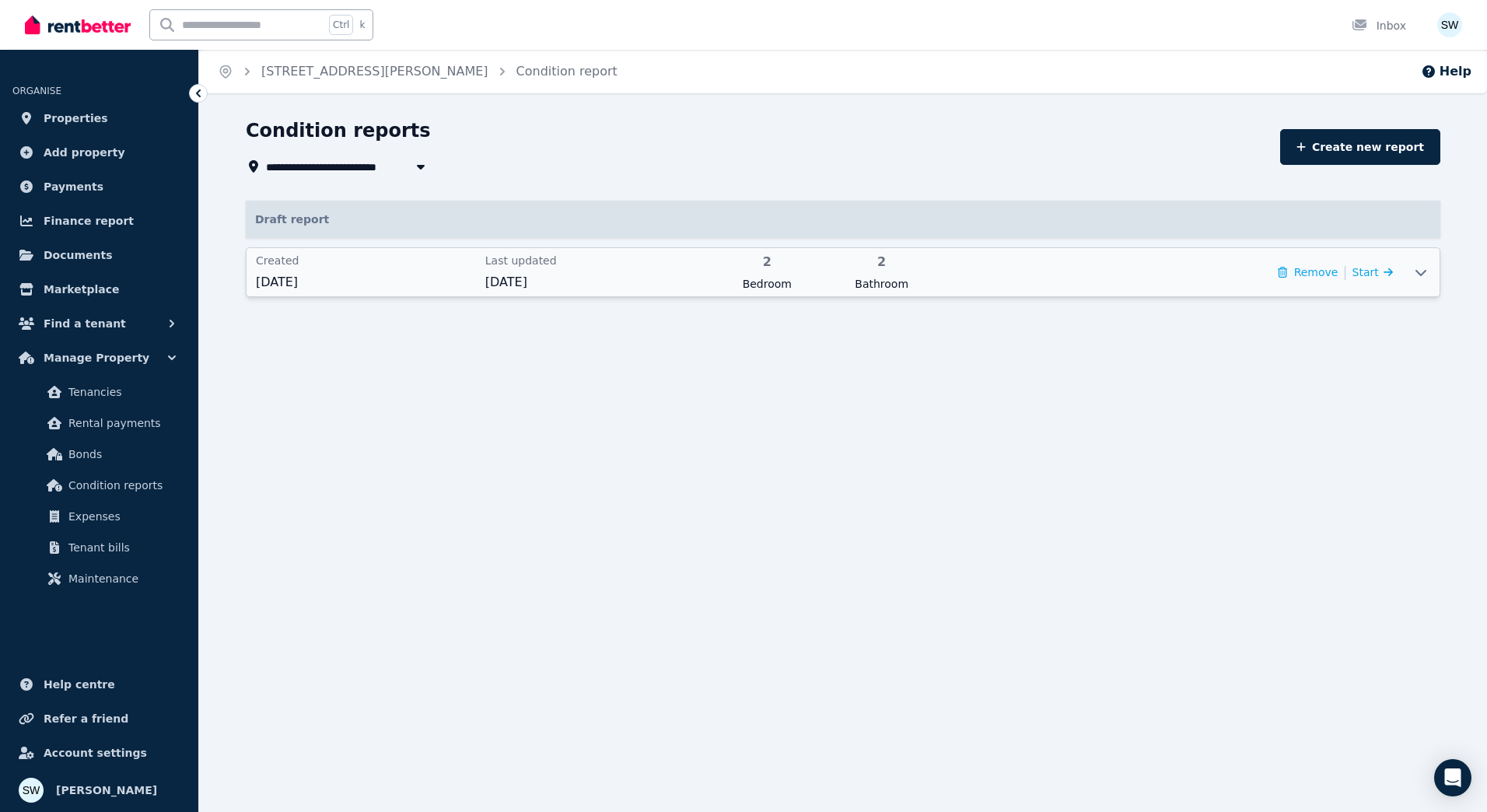
click at [612, 268] on div "Last updated [DATE]" at bounding box center [595, 272] width 220 height 39
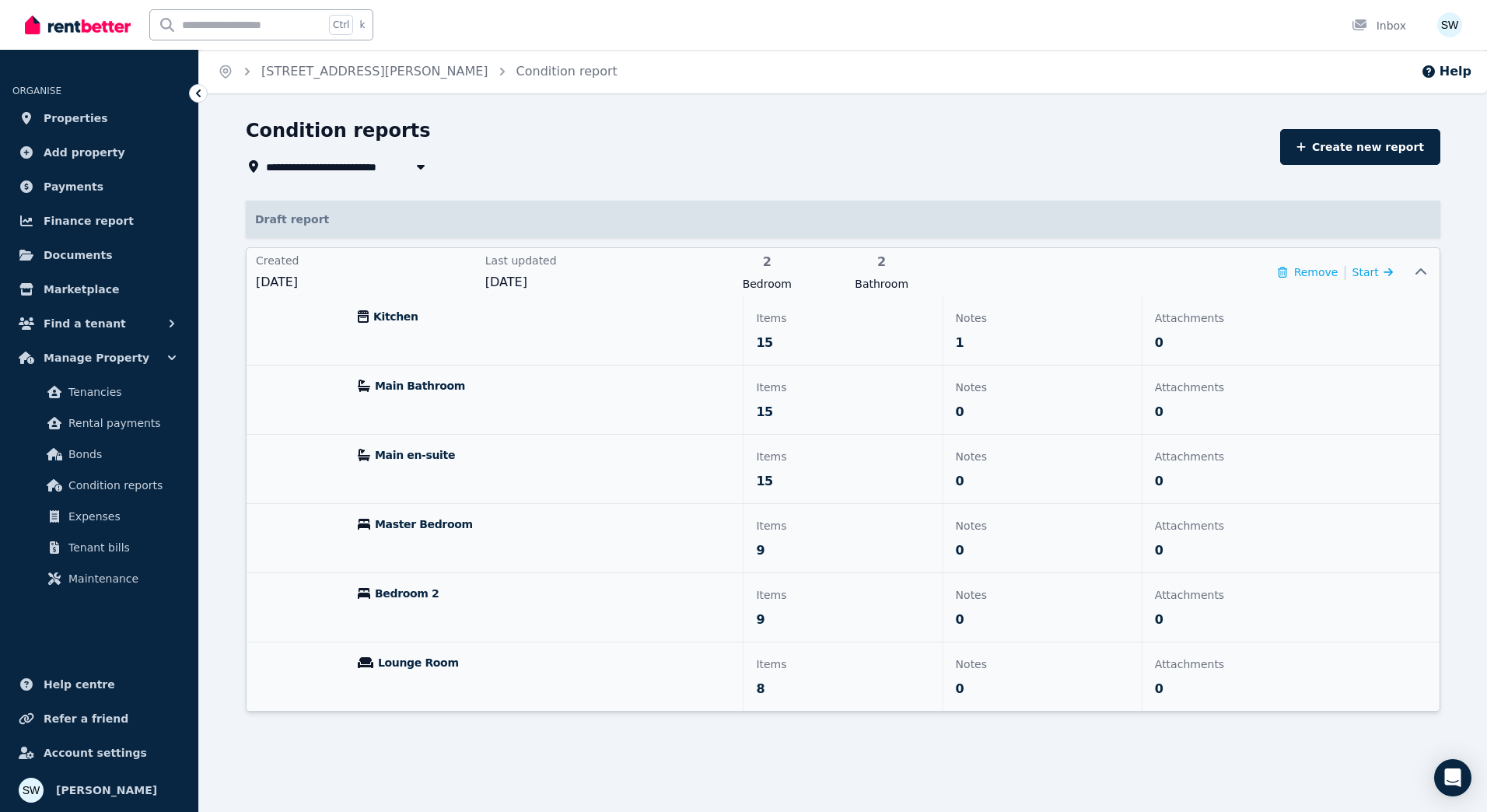
click at [622, 341] on div "Kitchen" at bounding box center [544, 330] width 397 height 69
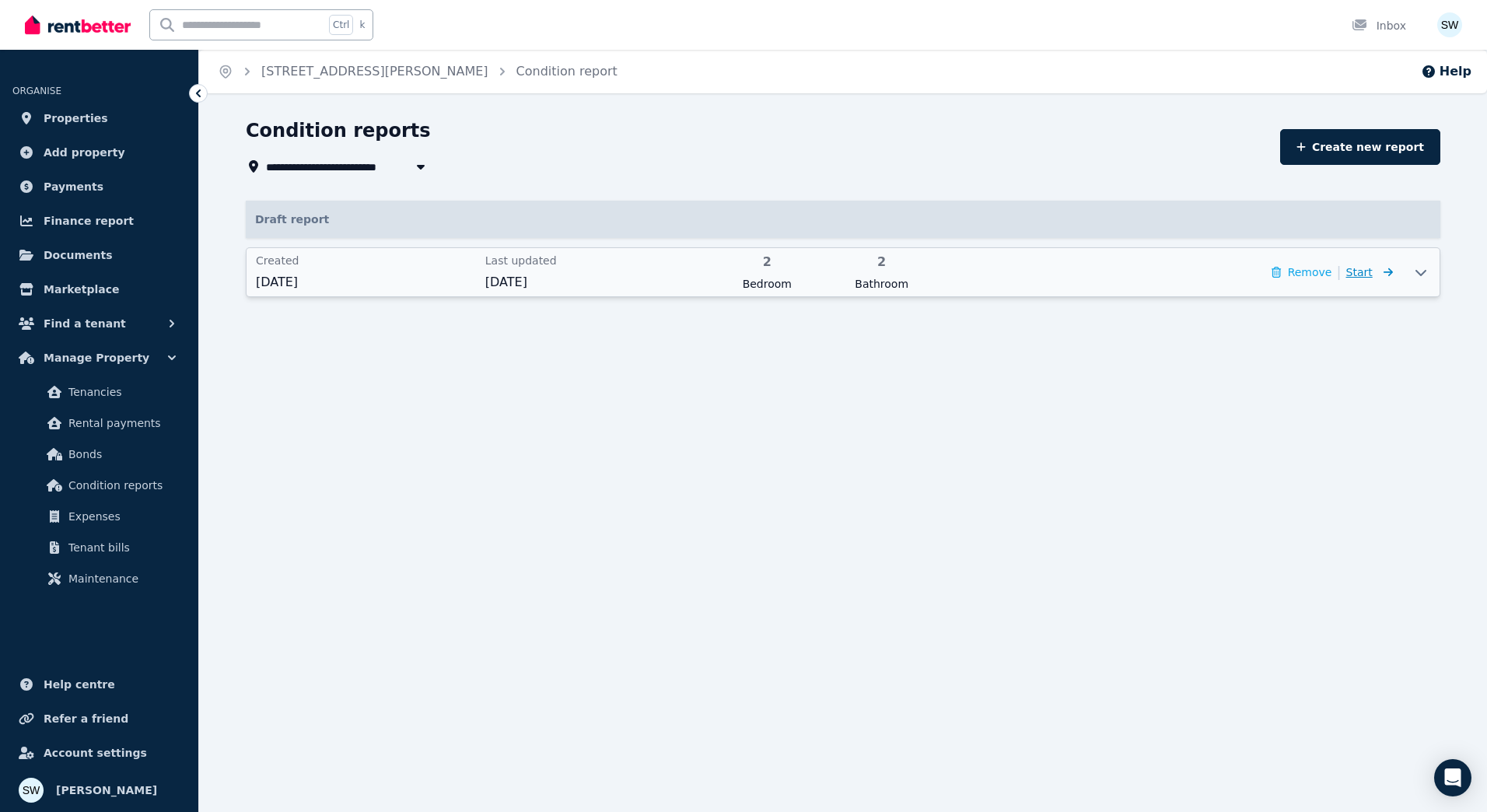
click at [1376, 272] on span "Start" at bounding box center [1369, 272] width 46 height 19
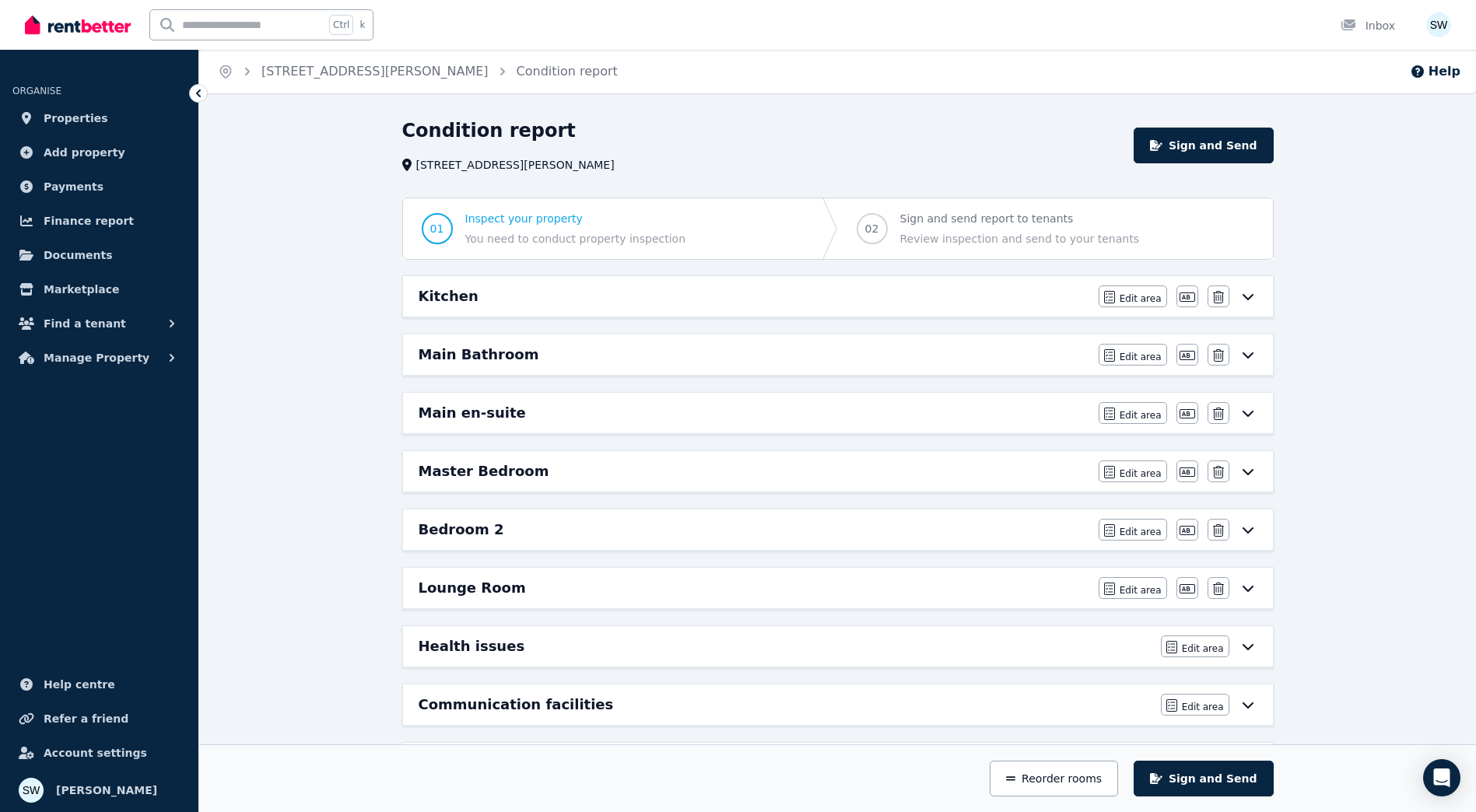
scroll to position [126, 0]
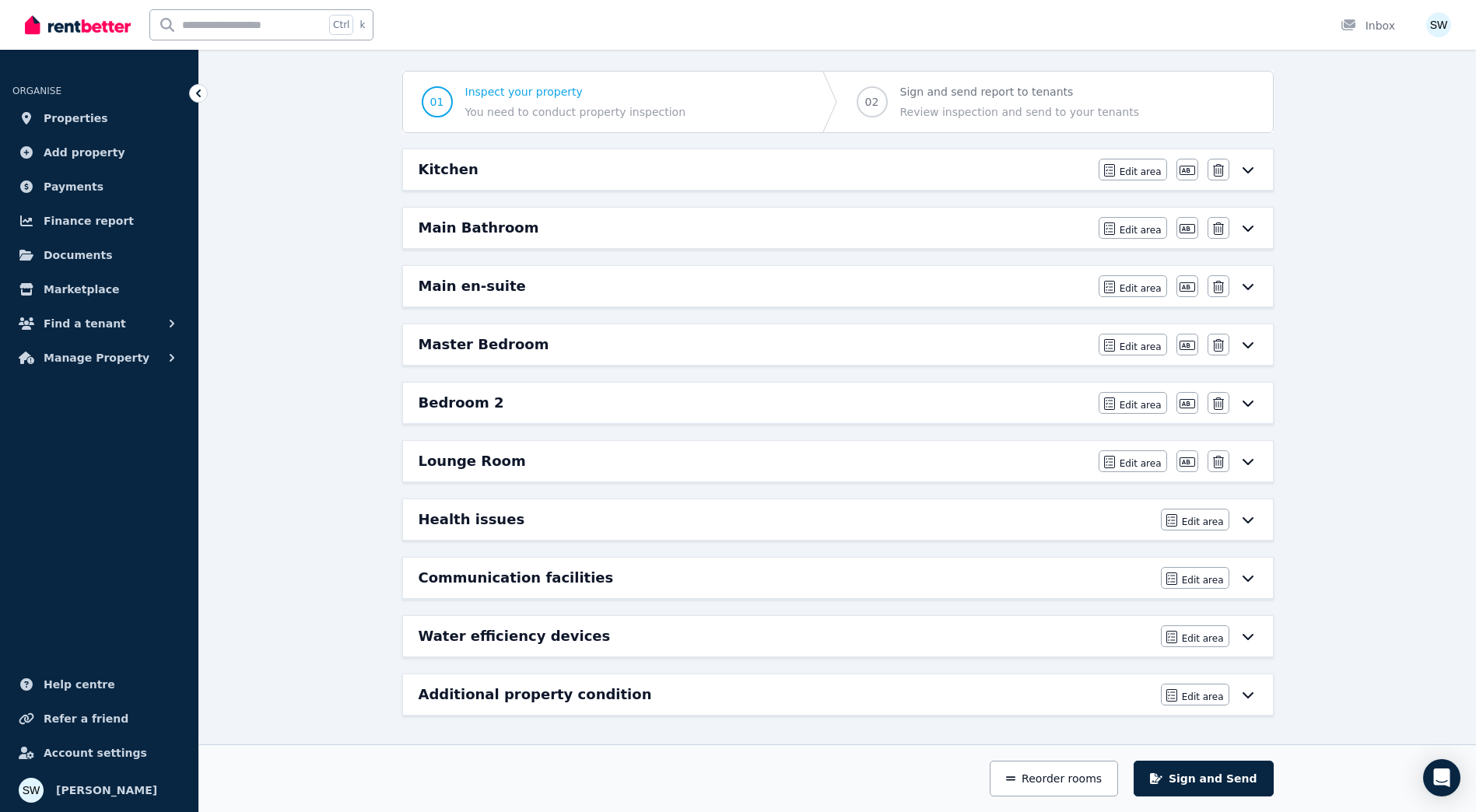
click at [1055, 164] on div "Kitchen" at bounding box center [754, 169] width 671 height 21
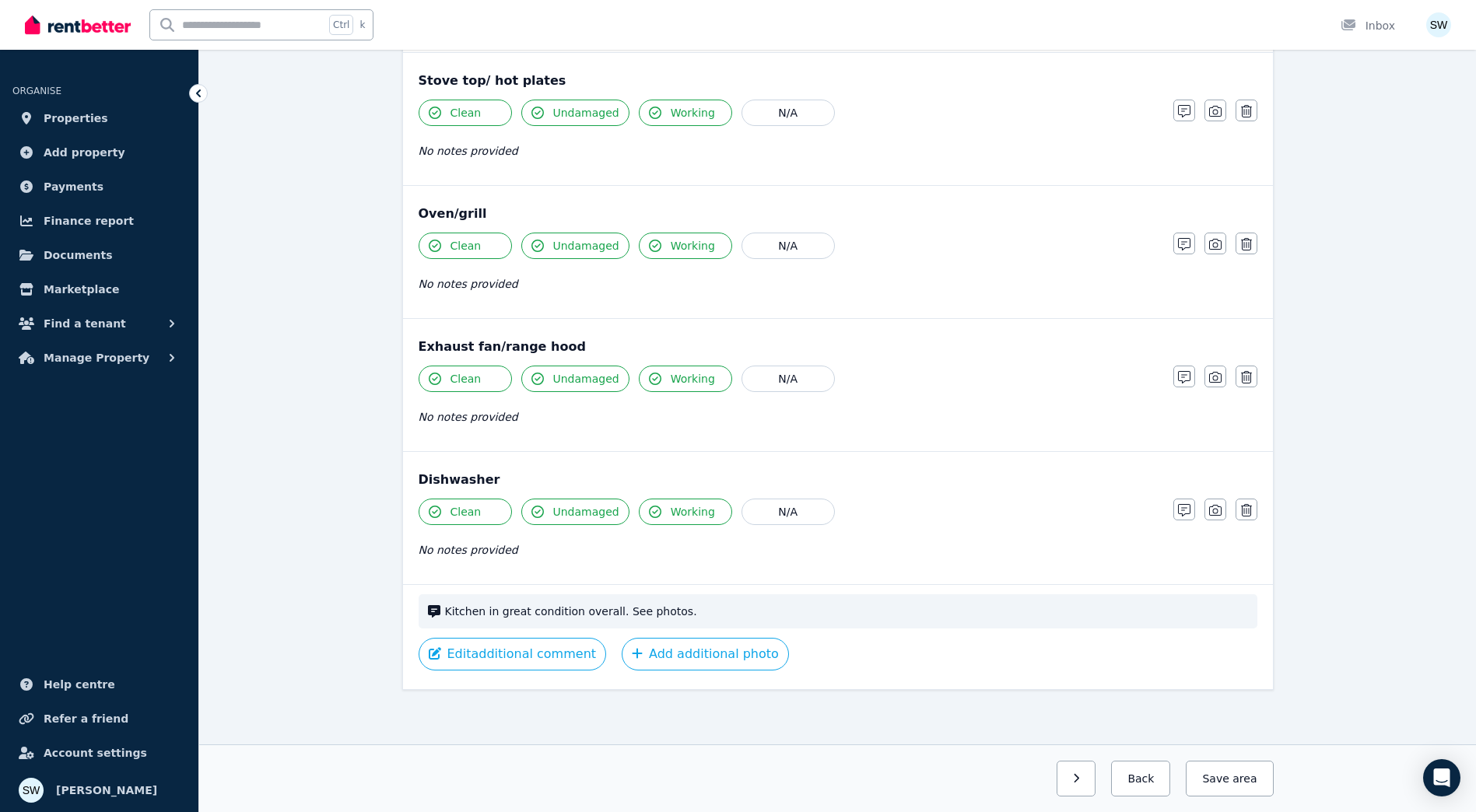
scroll to position [1651, 0]
click at [1096, 776] on button "button" at bounding box center [1076, 778] width 40 height 36
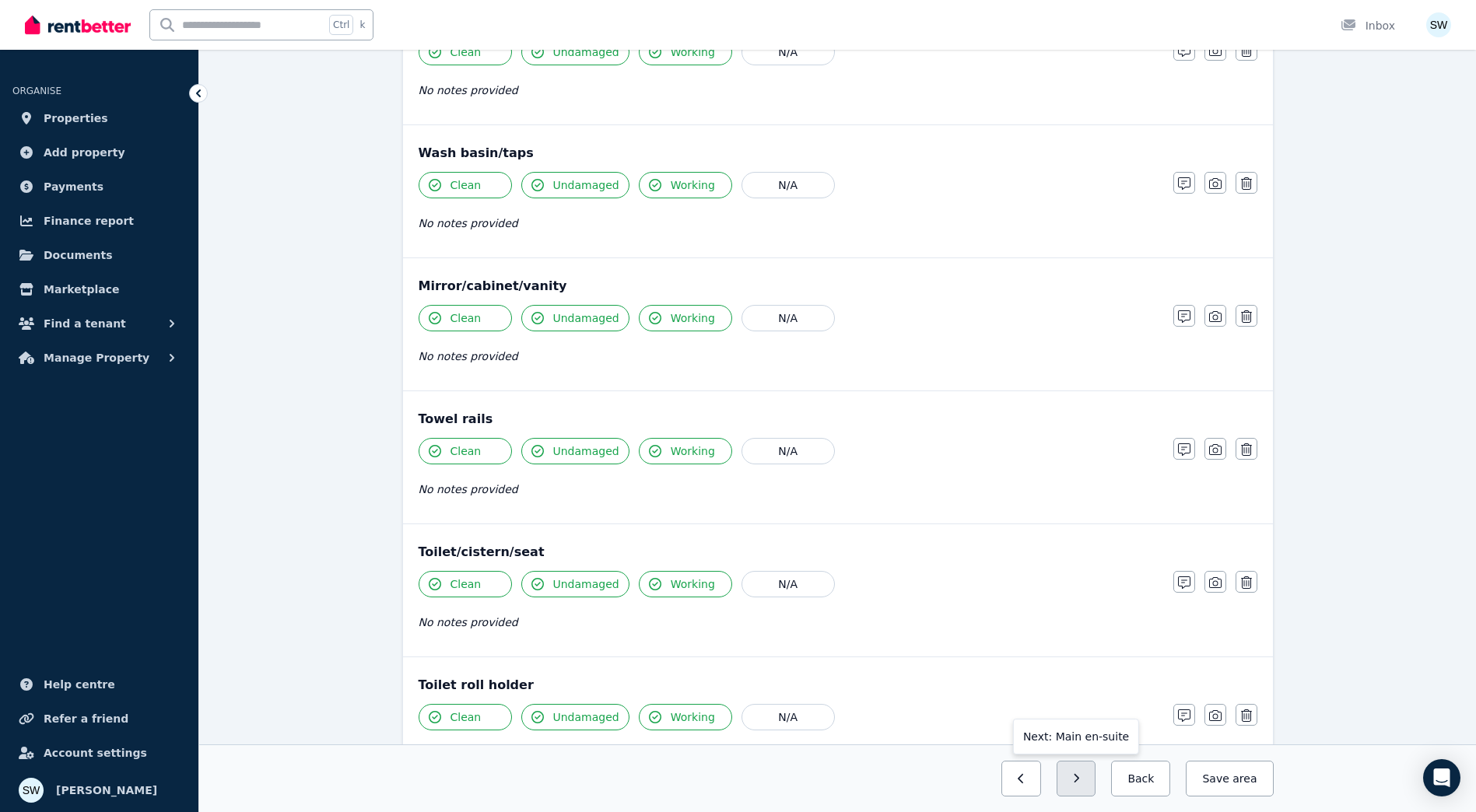
scroll to position [1632, 0]
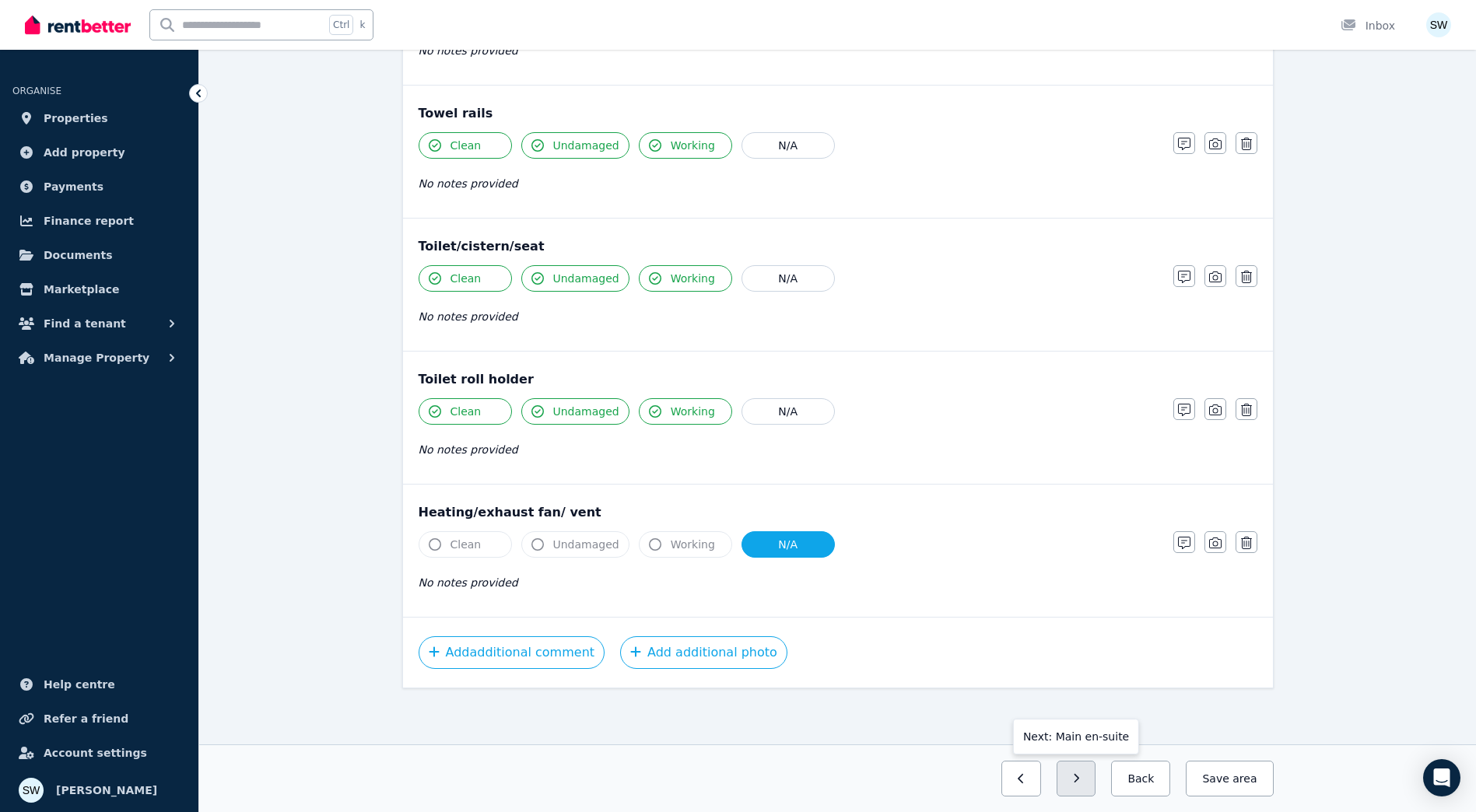
click at [1096, 770] on button "button" at bounding box center [1076, 778] width 40 height 36
click at [1091, 784] on button "button" at bounding box center [1076, 778] width 40 height 36
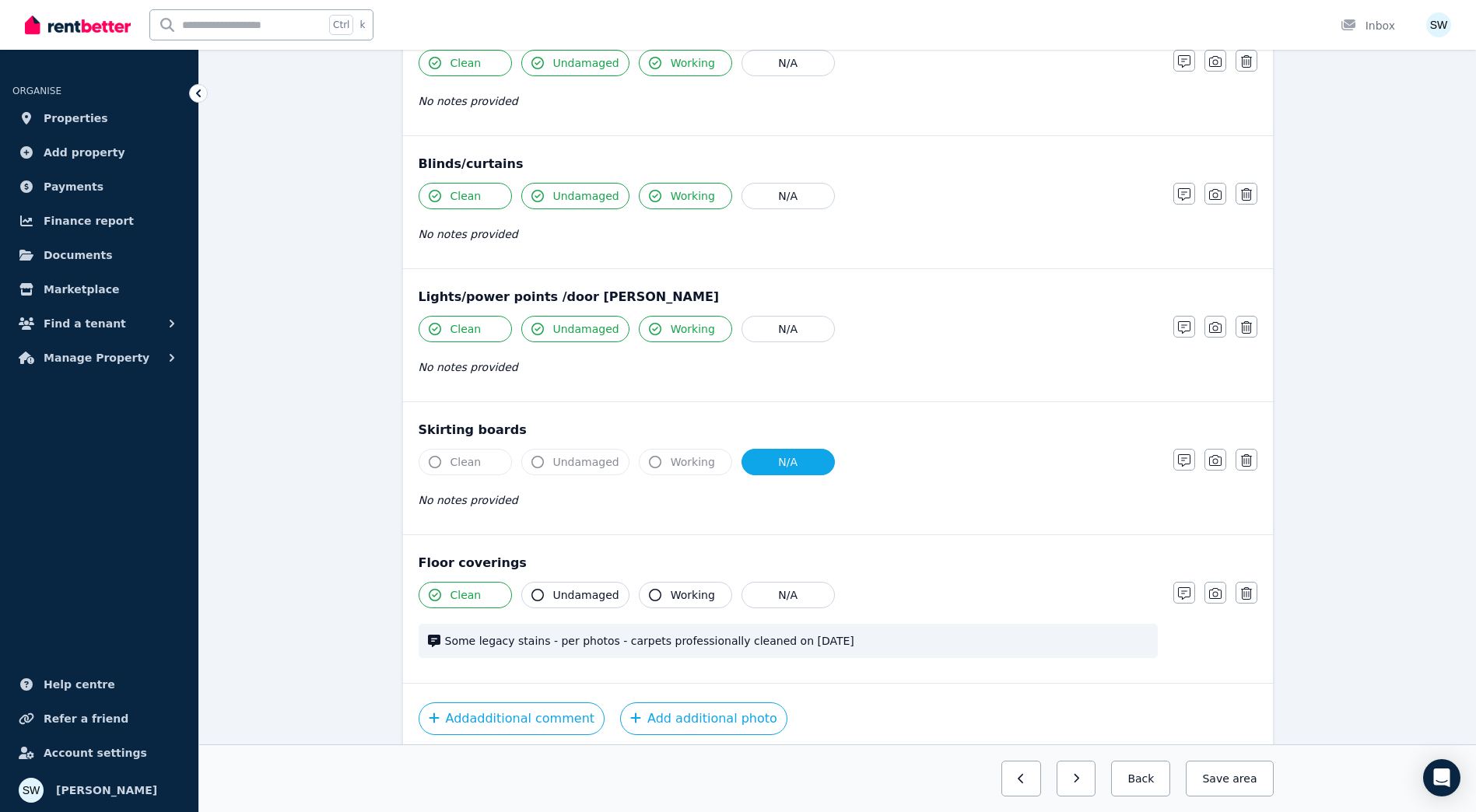
scroll to position [834, 0]
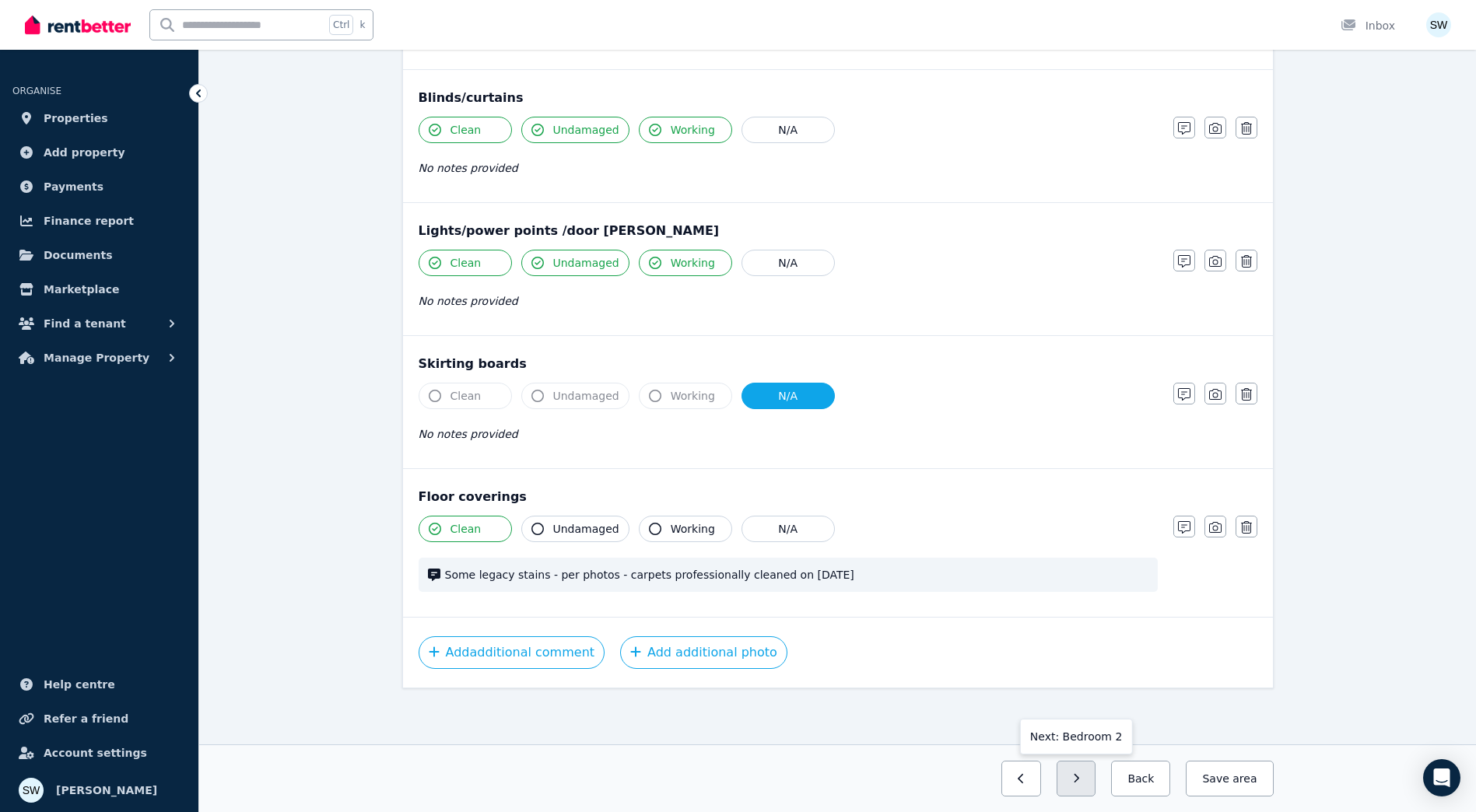
click at [1094, 775] on button "button" at bounding box center [1076, 778] width 40 height 36
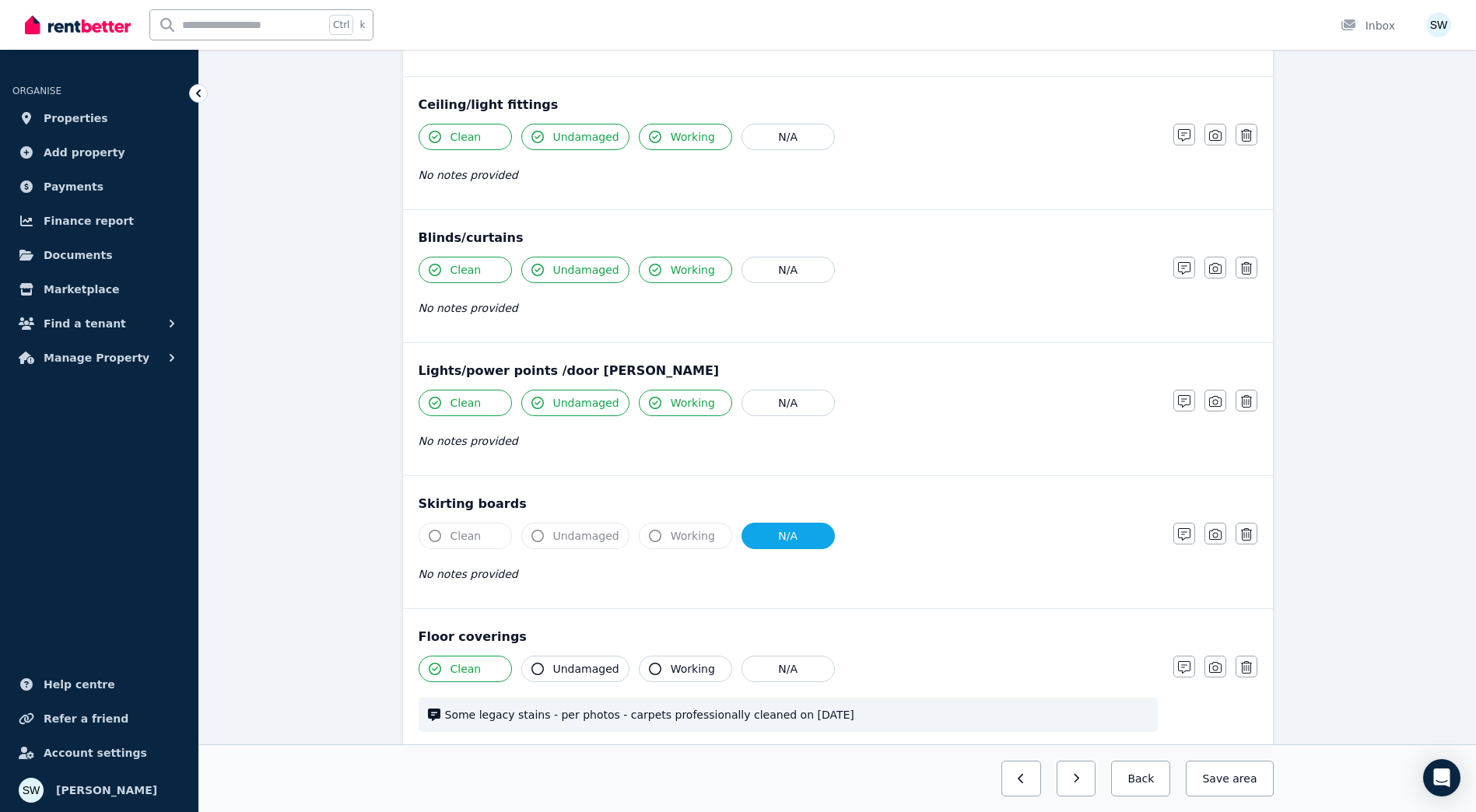
scroll to position [700, 0]
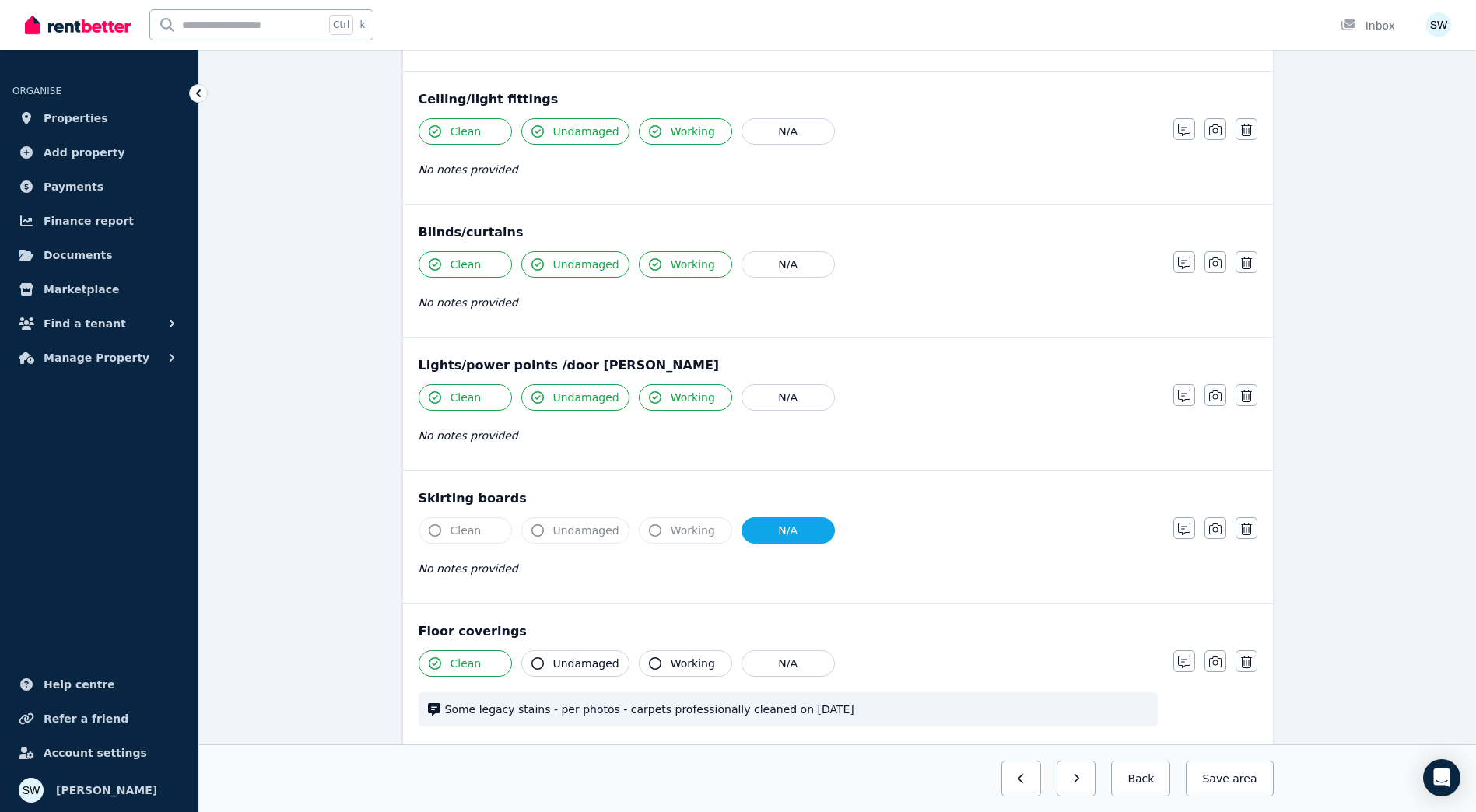
click at [1094, 775] on button "button" at bounding box center [1076, 778] width 40 height 36
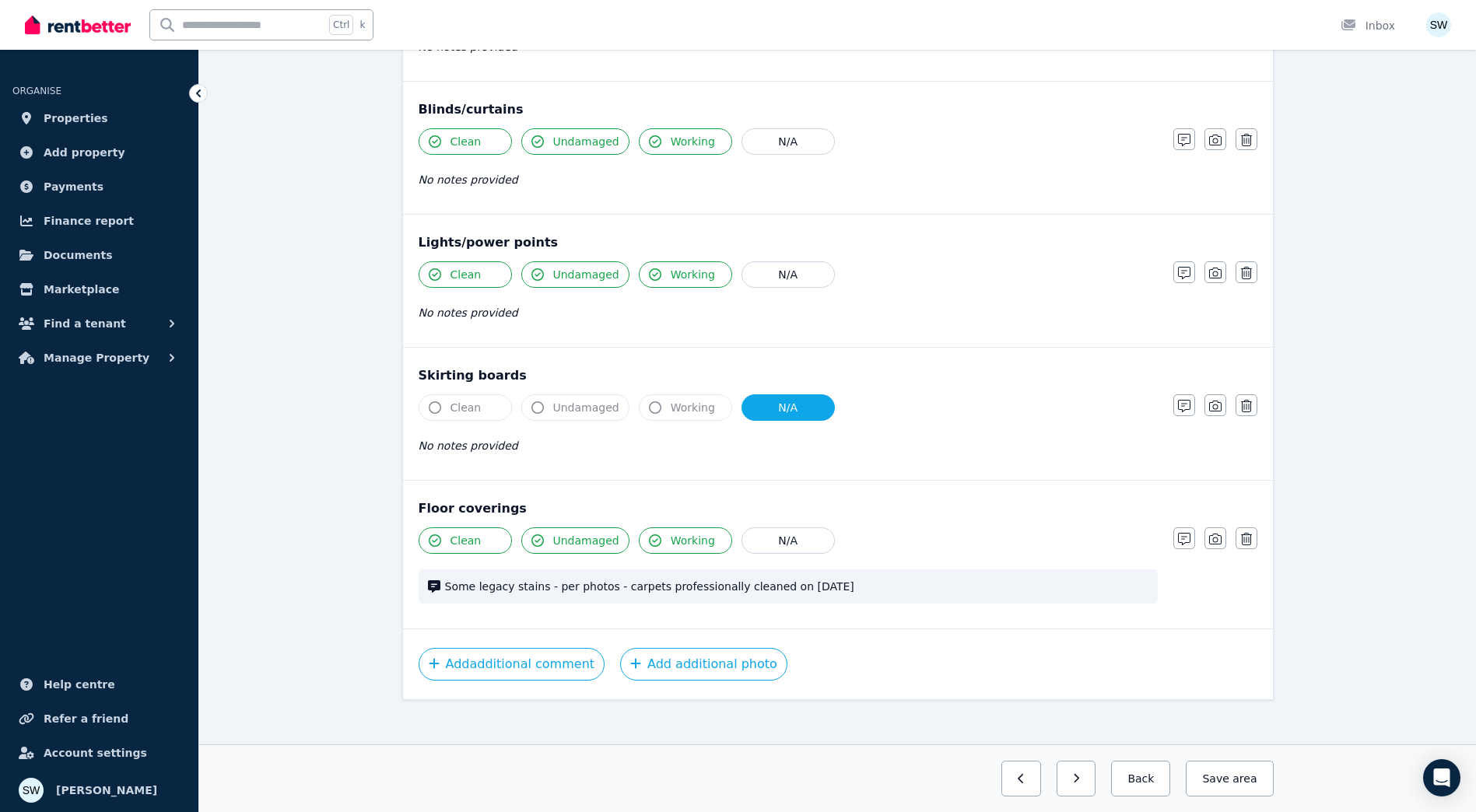
scroll to position [702, 0]
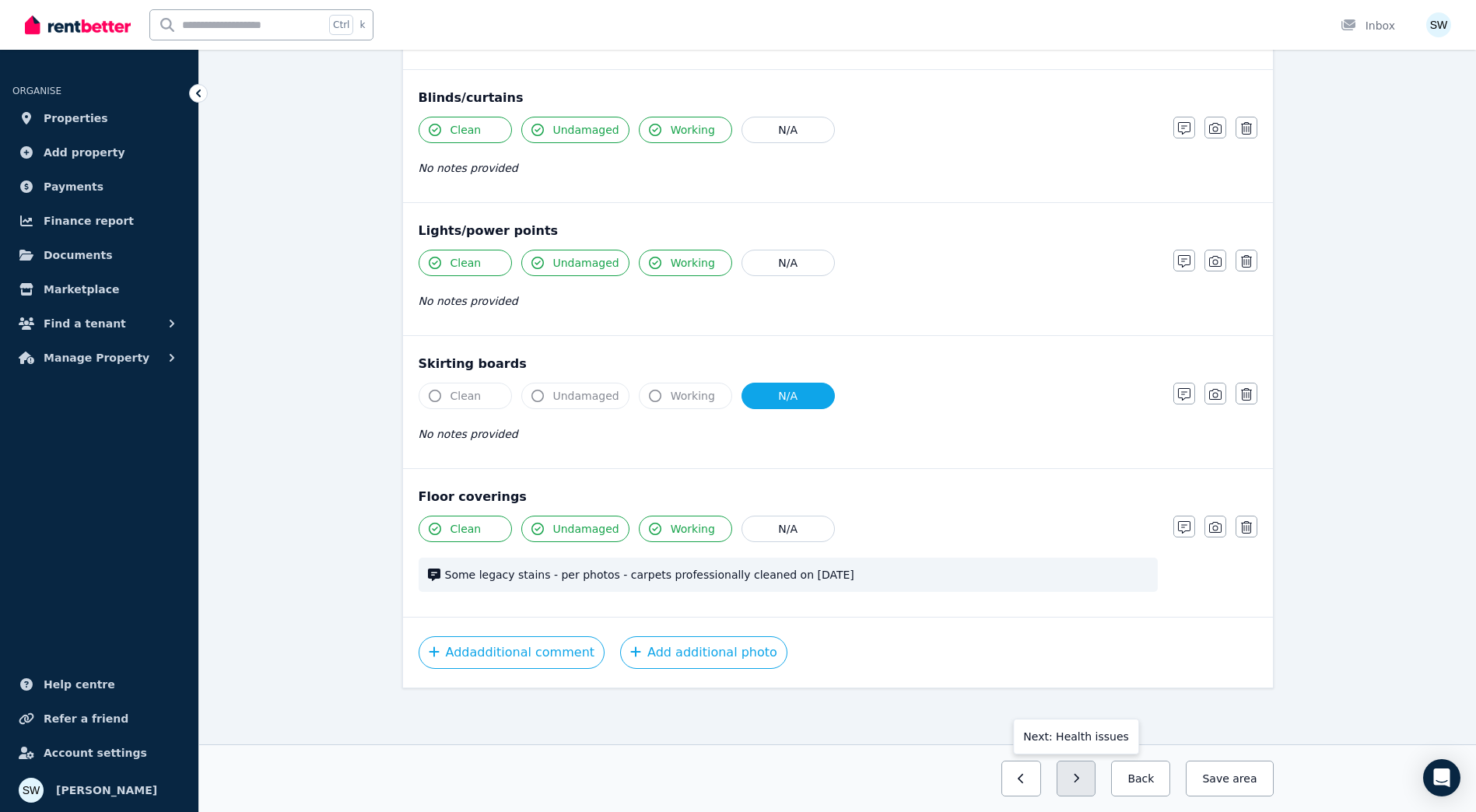
click at [1096, 780] on button "button" at bounding box center [1076, 778] width 40 height 36
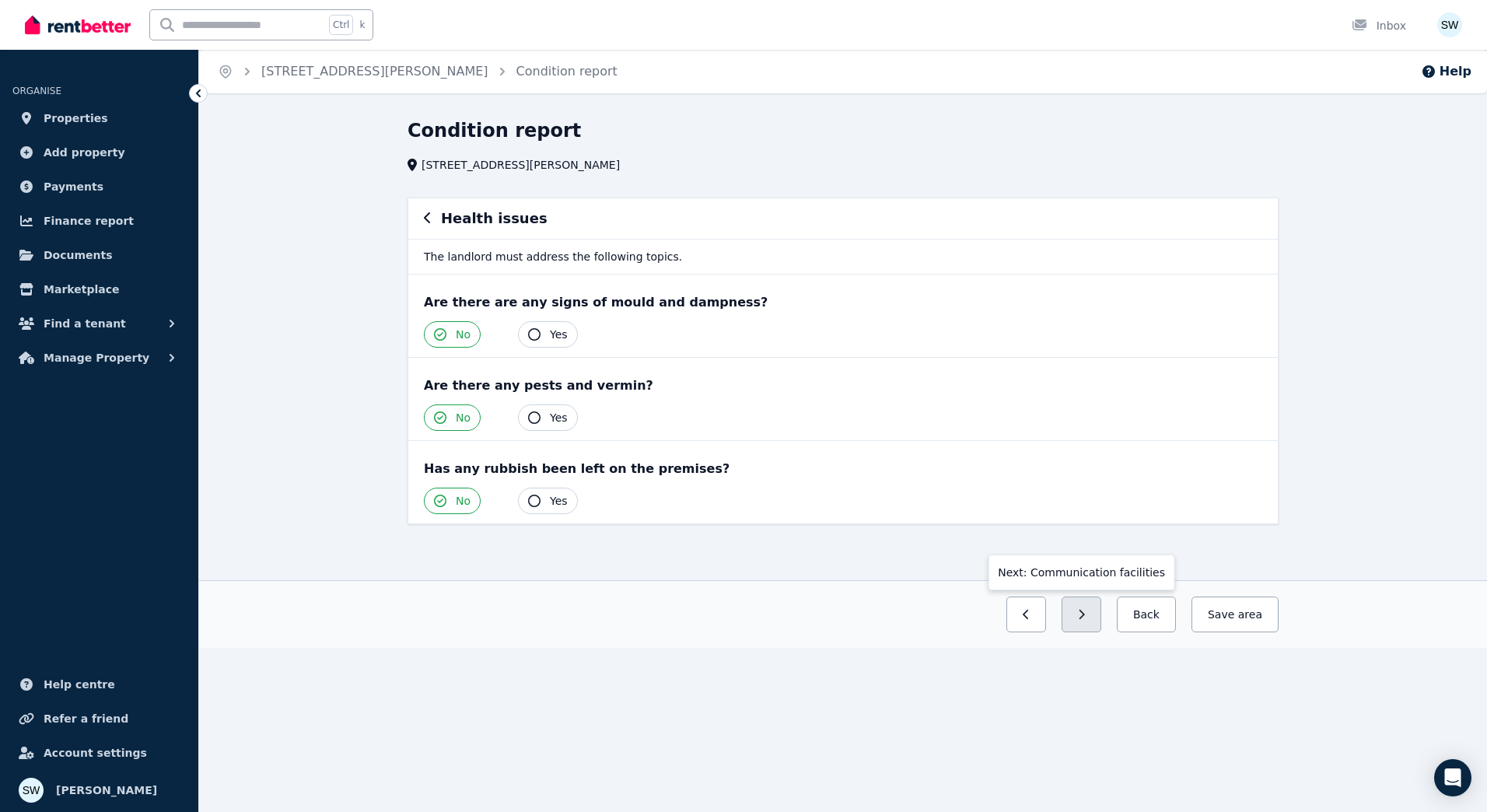
click at [1085, 609] on icon "button" at bounding box center [1081, 614] width 7 height 11
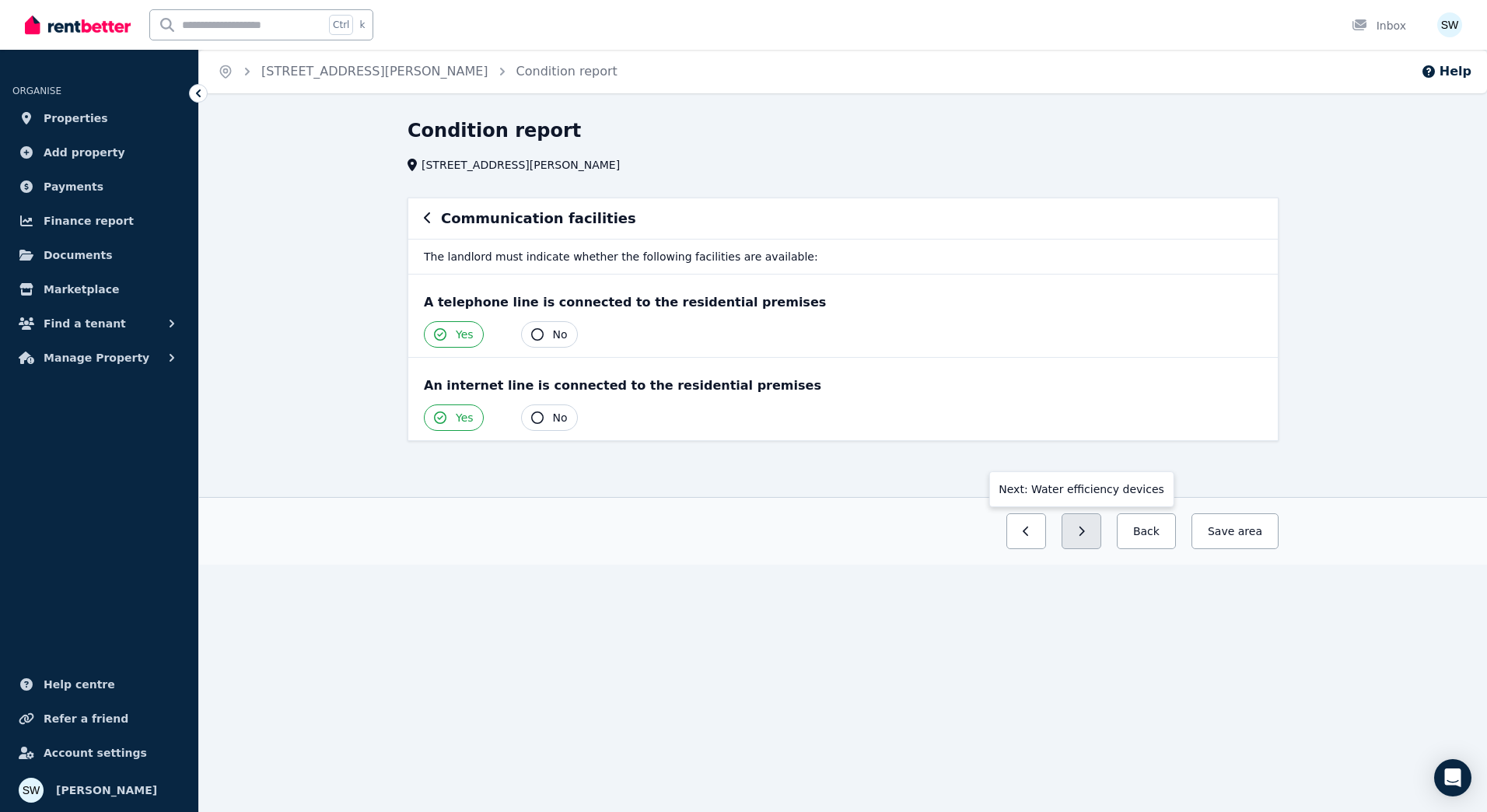
click at [1101, 534] on button "button" at bounding box center [1081, 531] width 40 height 36
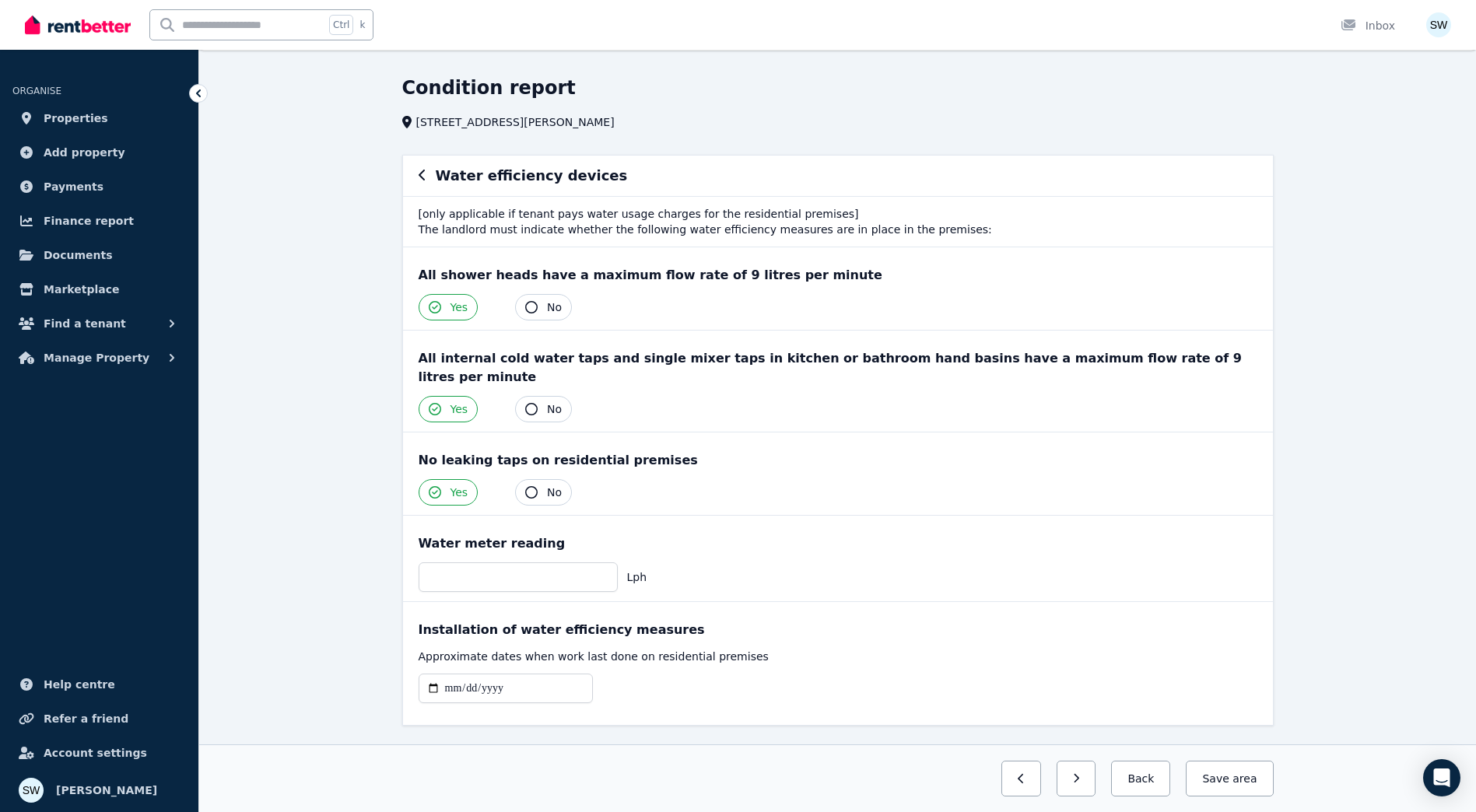
scroll to position [61, 0]
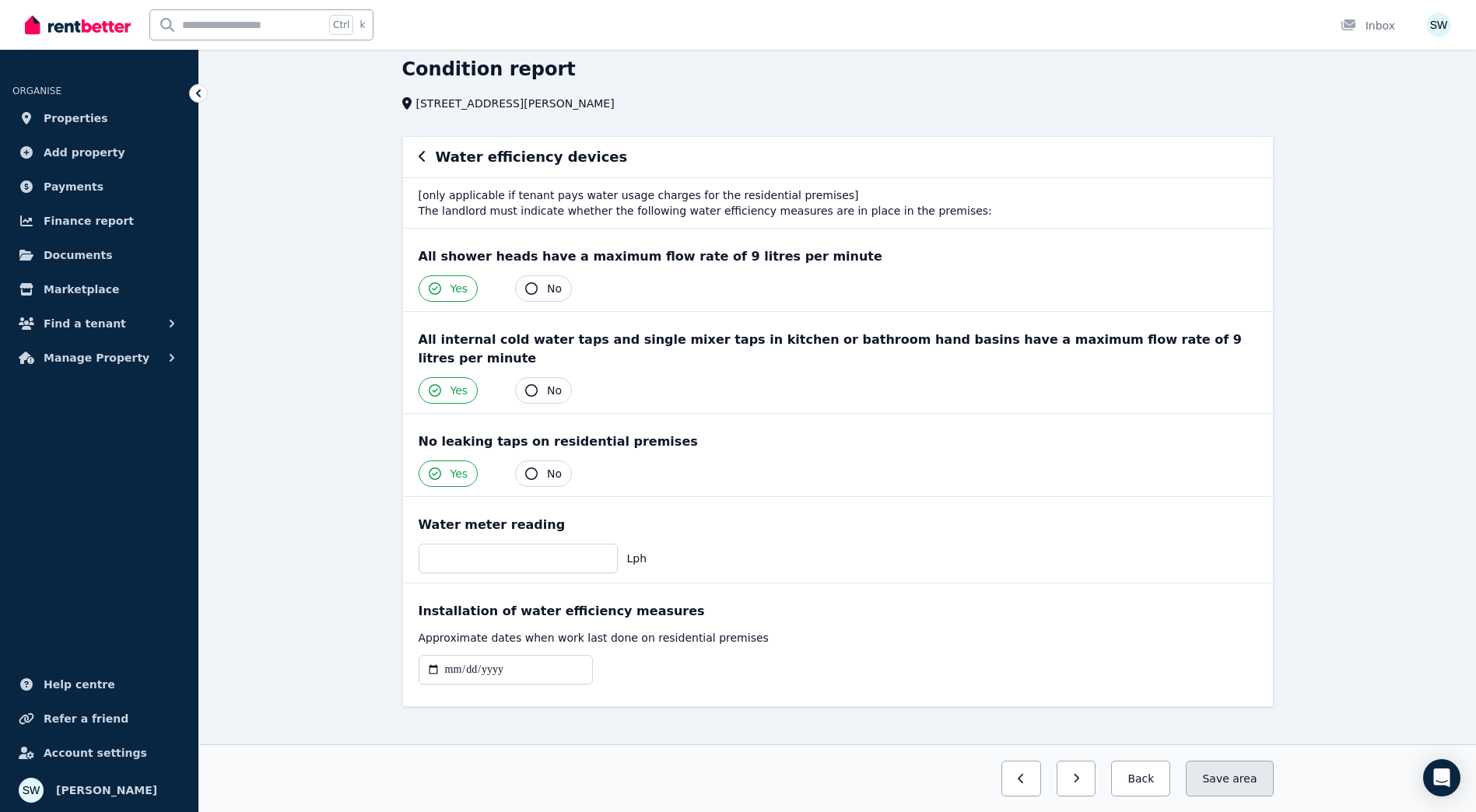
click at [1240, 774] on span "area" at bounding box center [1244, 777] width 24 height 15
click at [86, 110] on span "Properties" at bounding box center [76, 118] width 64 height 19
